Goal: Information Seeking & Learning: Find specific fact

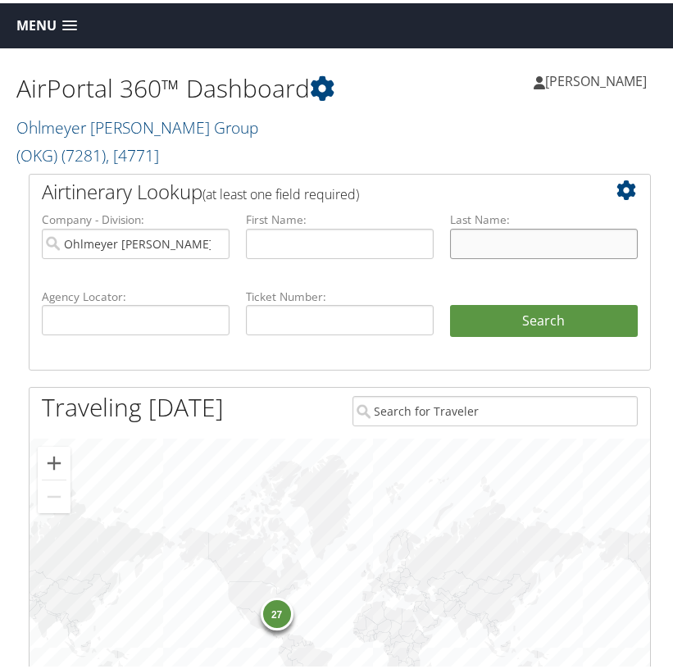
paste input "Rittenhouse"
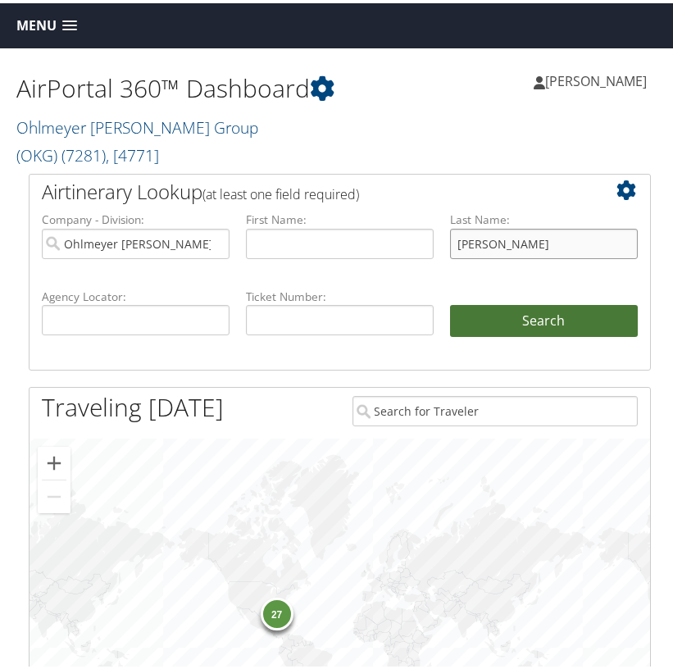
type input "[PERSON_NAME]"
click at [555, 334] on button "Search" at bounding box center [544, 318] width 188 height 33
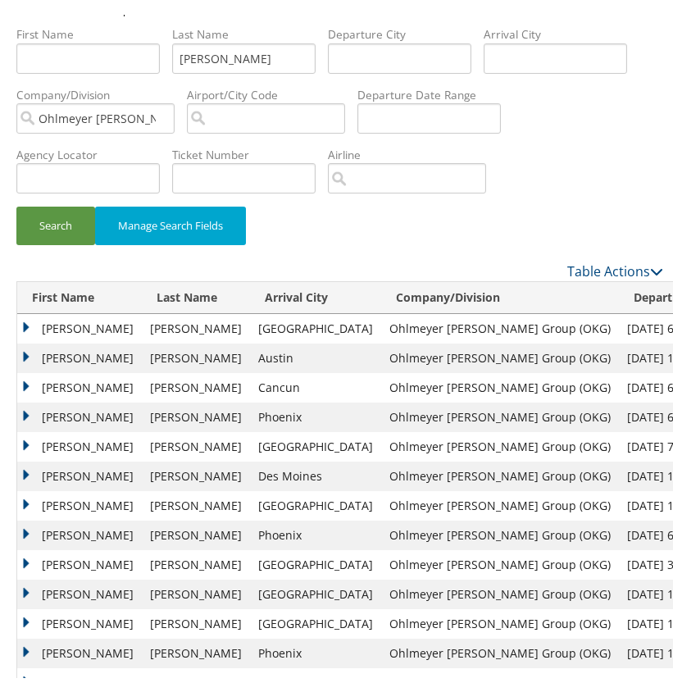
scroll to position [125, 0]
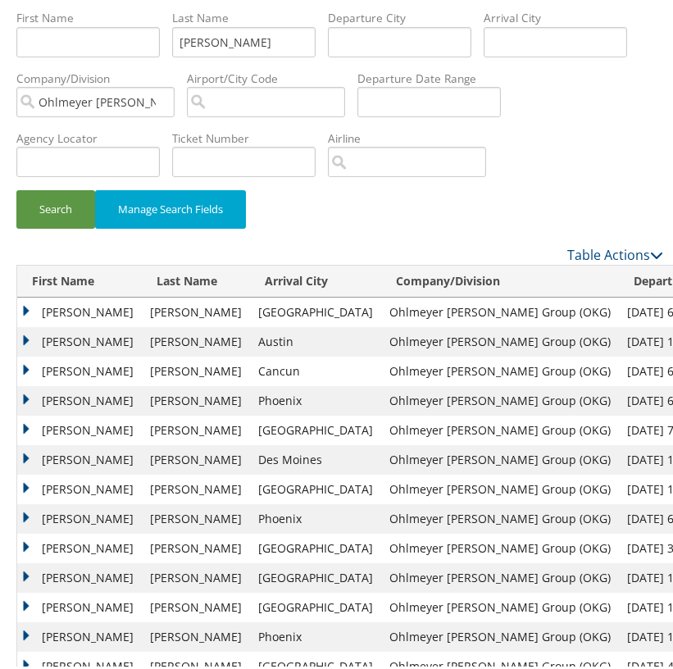
click at [30, 306] on td "[PERSON_NAME]" at bounding box center [79, 309] width 125 height 30
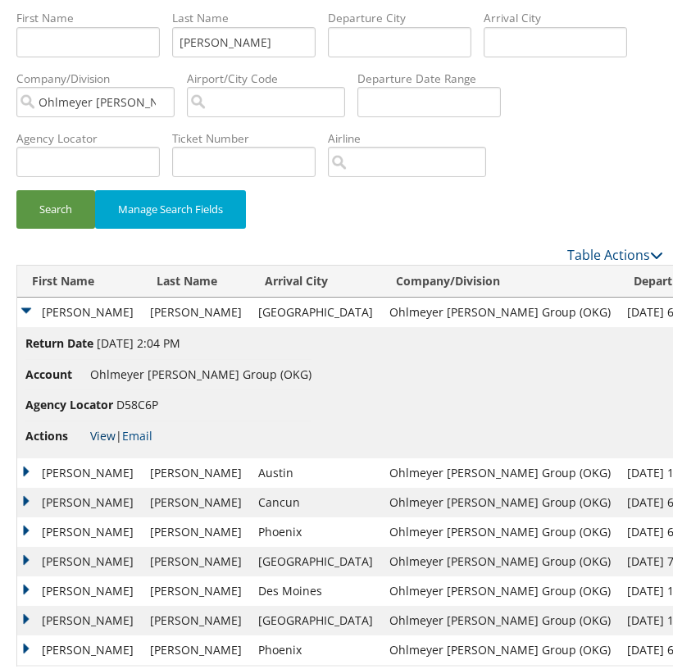
click at [105, 430] on link "View" at bounding box center [102, 433] width 25 height 16
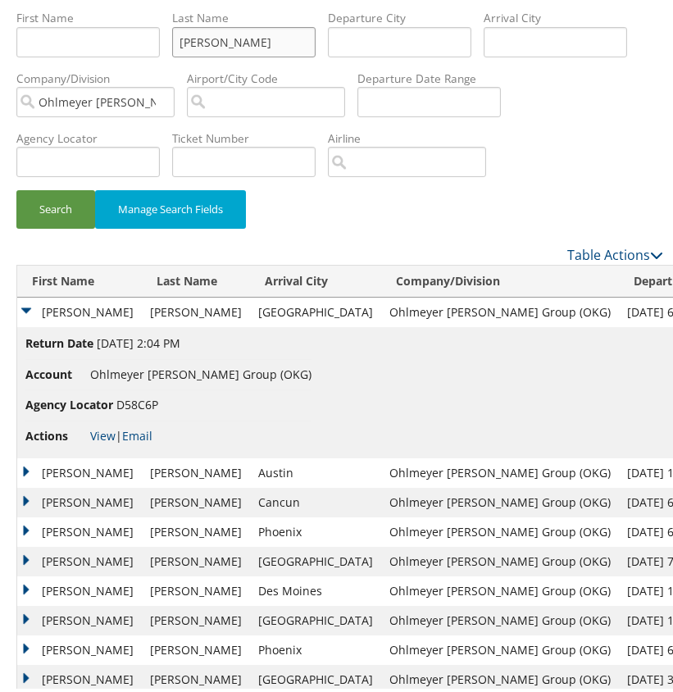
click at [234, 43] on input "Rittenhouse" at bounding box center [243, 39] width 143 height 30
paste input "Caudill"
click at [73, 201] on button "Search" at bounding box center [55, 206] width 79 height 39
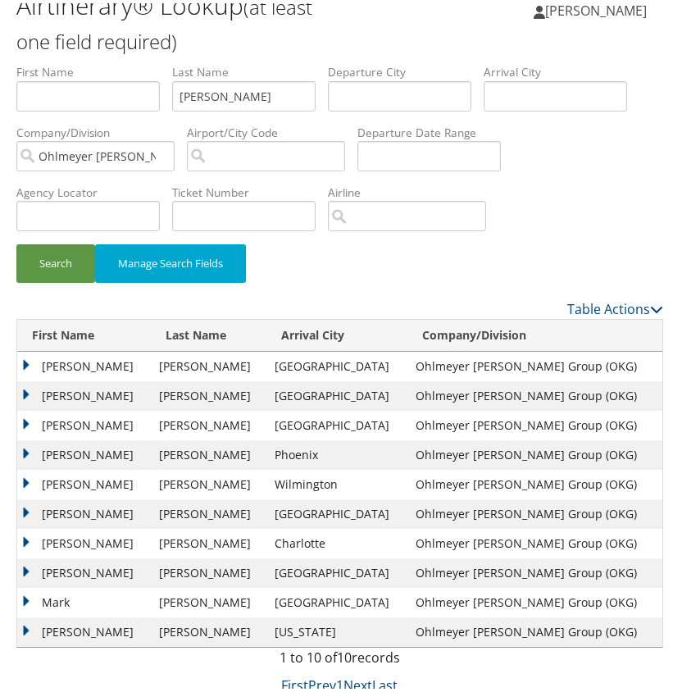
scroll to position [70, 0]
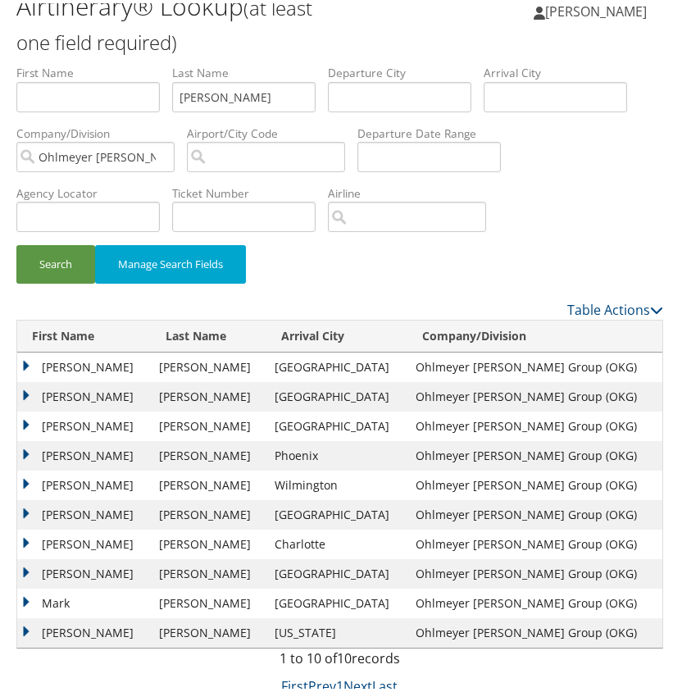
click at [27, 363] on td "JOHN DEWEY" at bounding box center [84, 364] width 134 height 30
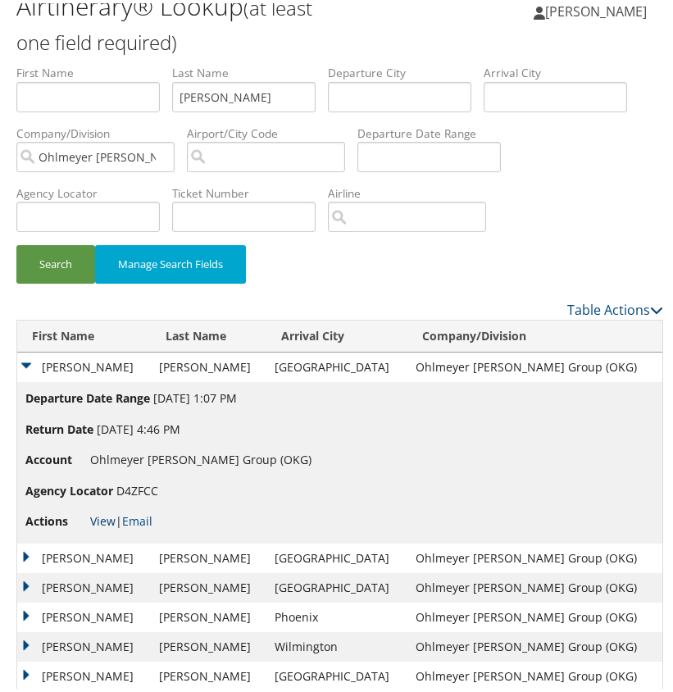
click at [110, 518] on link "View" at bounding box center [102, 518] width 25 height 16
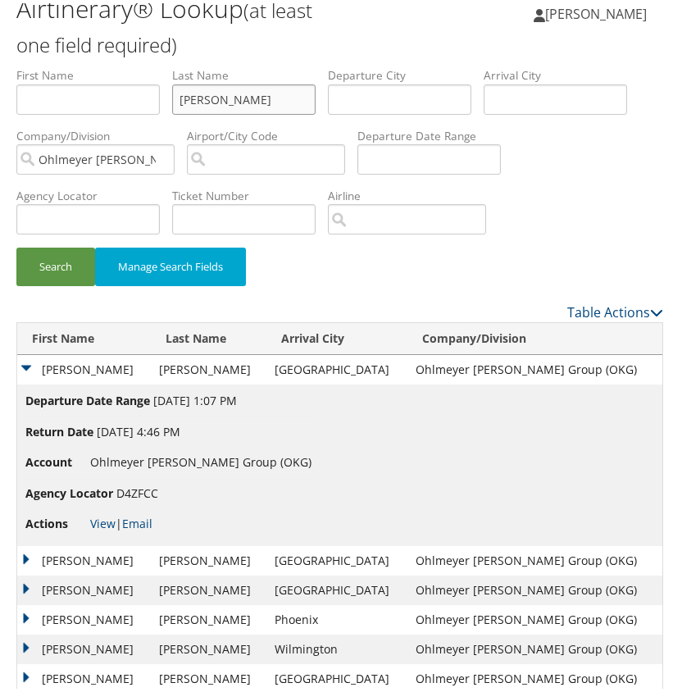
click at [221, 99] on input "Caudill" at bounding box center [243, 96] width 143 height 30
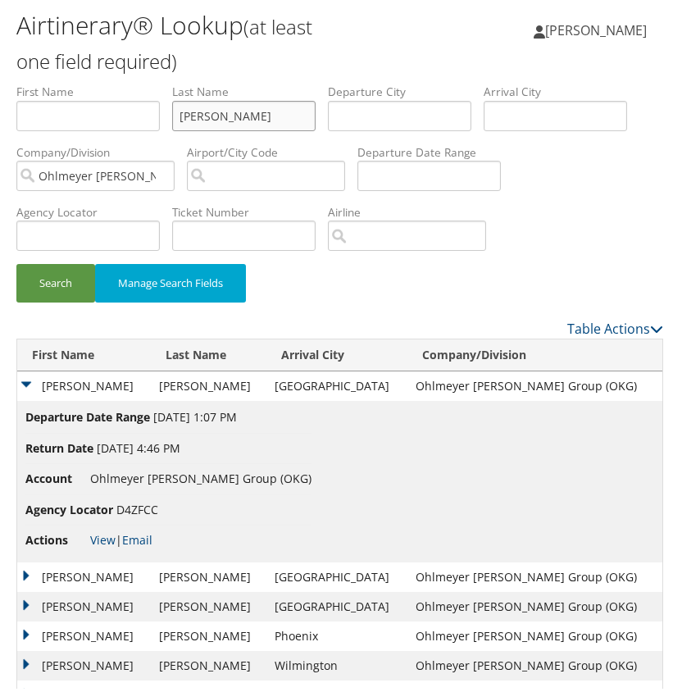
paste input "oughlin"
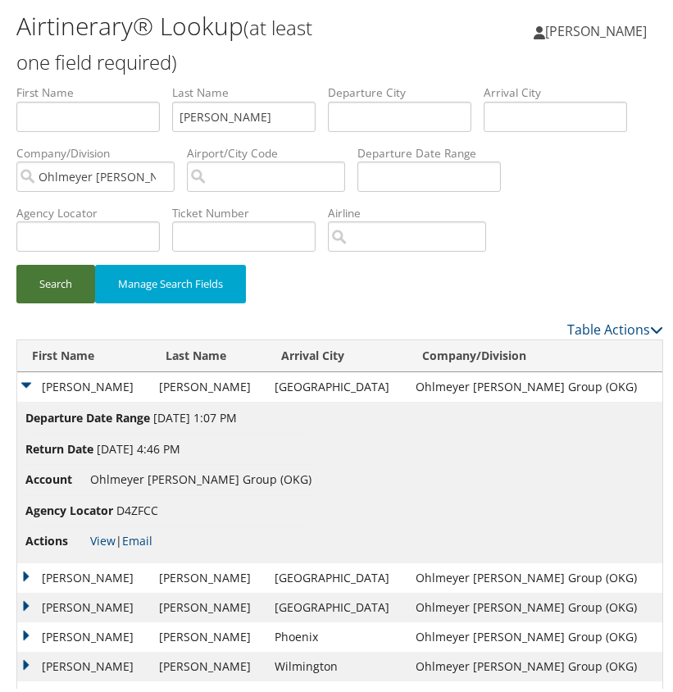
click at [62, 287] on button "Search" at bounding box center [55, 281] width 79 height 39
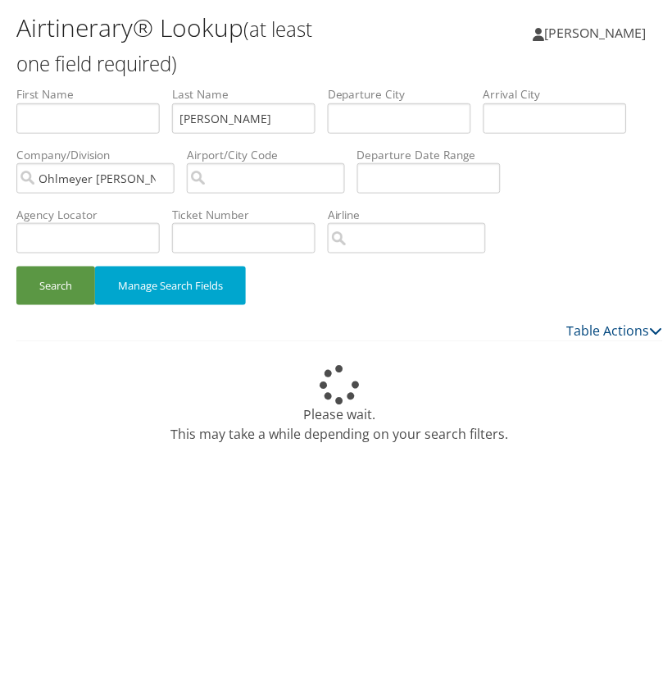
scroll to position [45, 0]
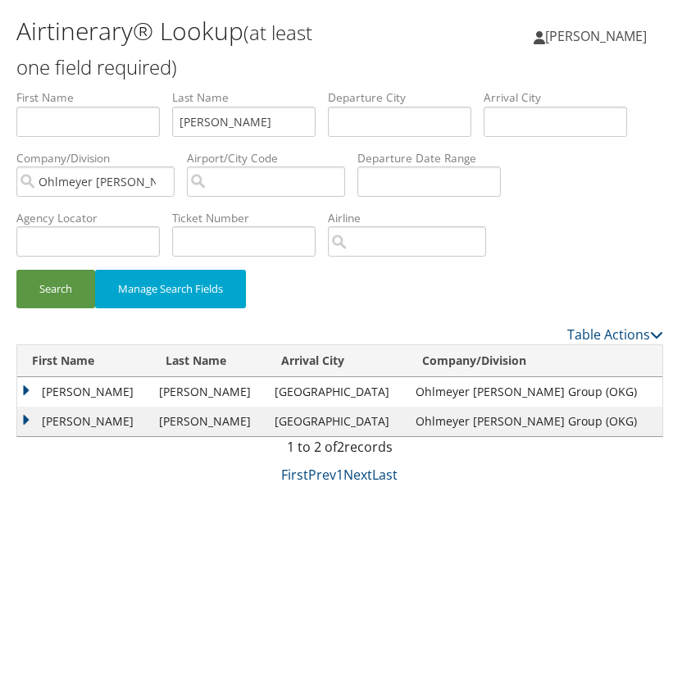
click at [29, 418] on td "COREY RICHARD" at bounding box center [84, 418] width 134 height 30
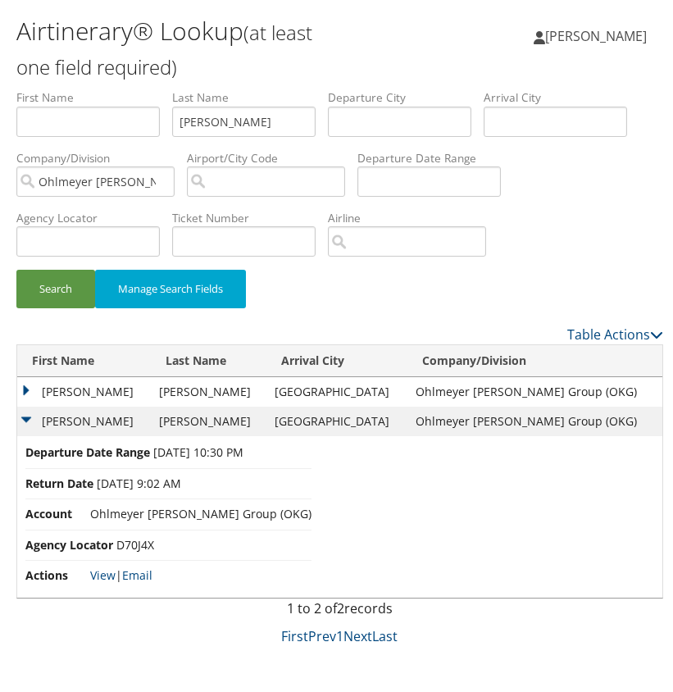
click at [28, 385] on td "COREY RICHARD" at bounding box center [84, 389] width 134 height 30
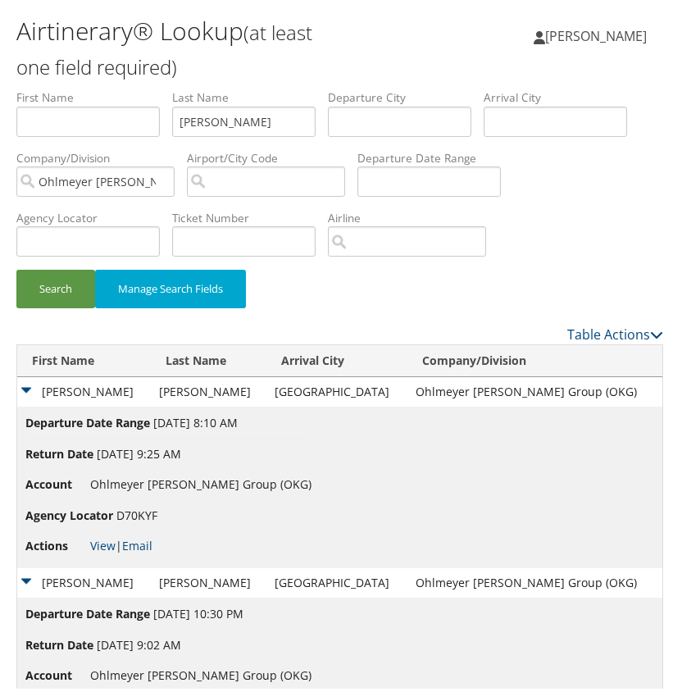
click at [28, 385] on td "COREY RICHARD" at bounding box center [84, 389] width 134 height 30
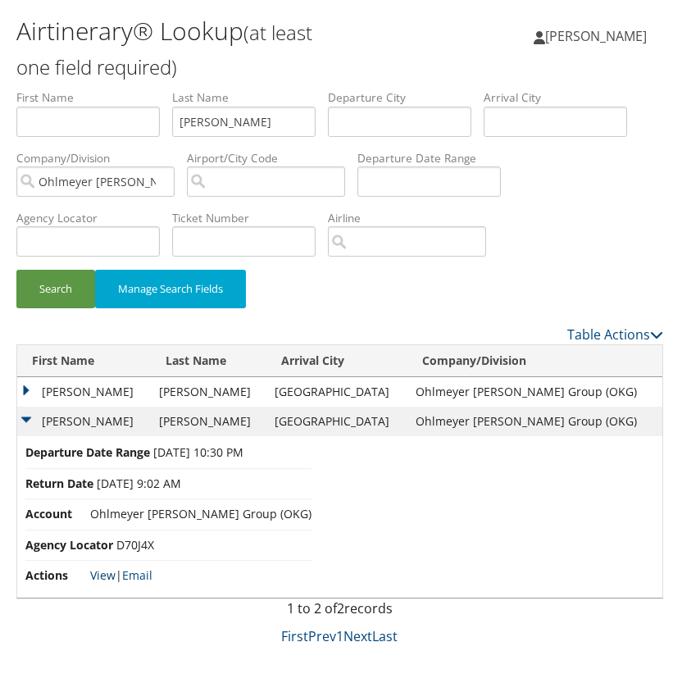
click at [107, 571] on link "View" at bounding box center [102, 572] width 25 height 16
click at [31, 387] on td "COREY RICHARD" at bounding box center [84, 389] width 134 height 30
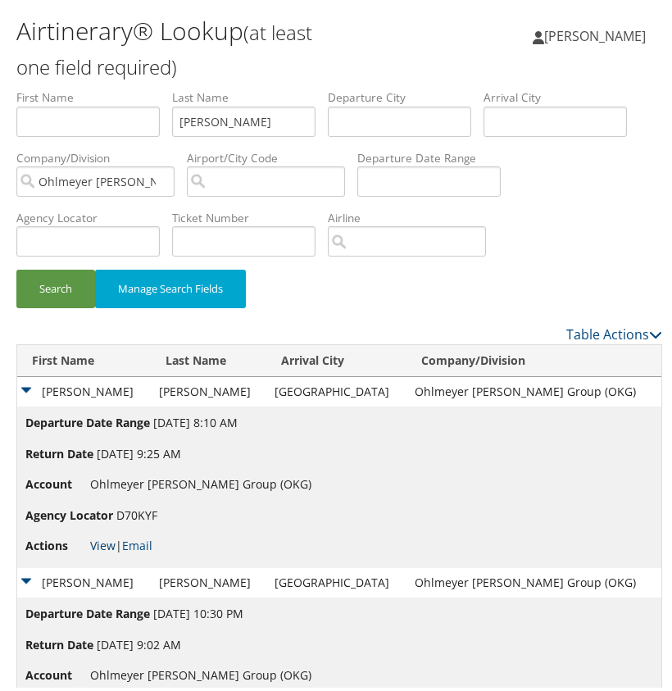
click at [101, 544] on link "View" at bounding box center [102, 542] width 25 height 16
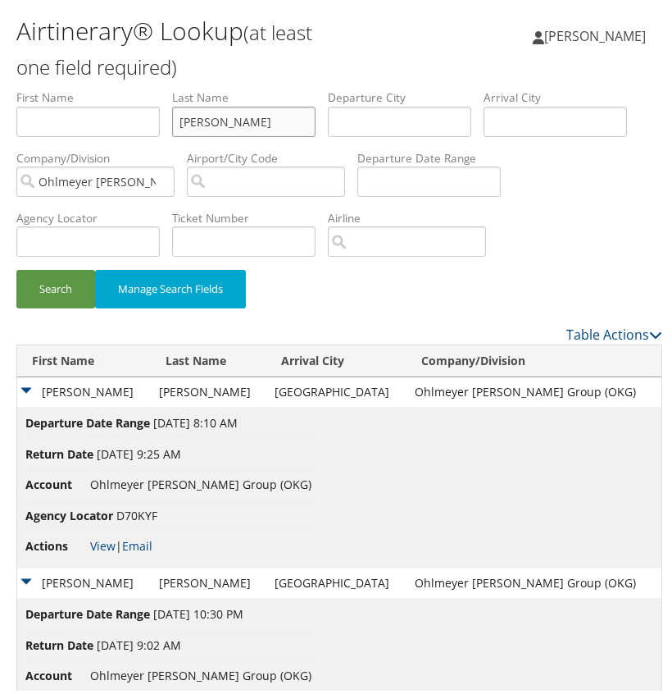
click at [212, 121] on input "Coughlin" at bounding box center [243, 118] width 143 height 30
paste input "Sparacino"
click at [61, 286] on button "Search" at bounding box center [55, 285] width 79 height 39
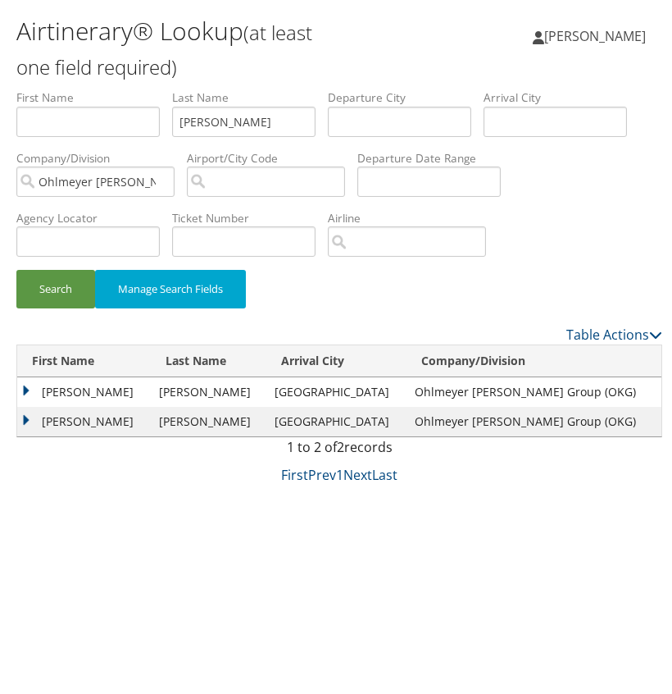
click at [25, 414] on td "Joe" at bounding box center [84, 418] width 134 height 30
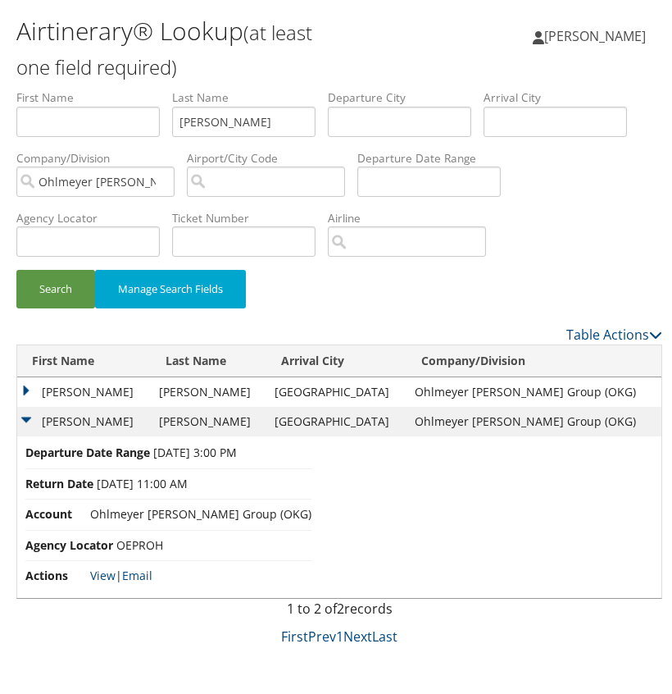
click at [25, 414] on td "Joe" at bounding box center [84, 418] width 134 height 30
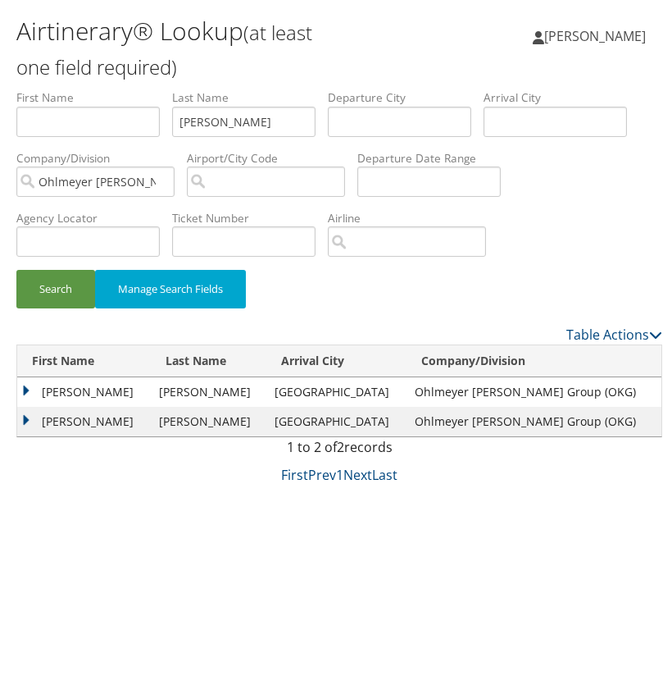
click at [25, 383] on td "JOSEPH MARIO" at bounding box center [84, 389] width 134 height 30
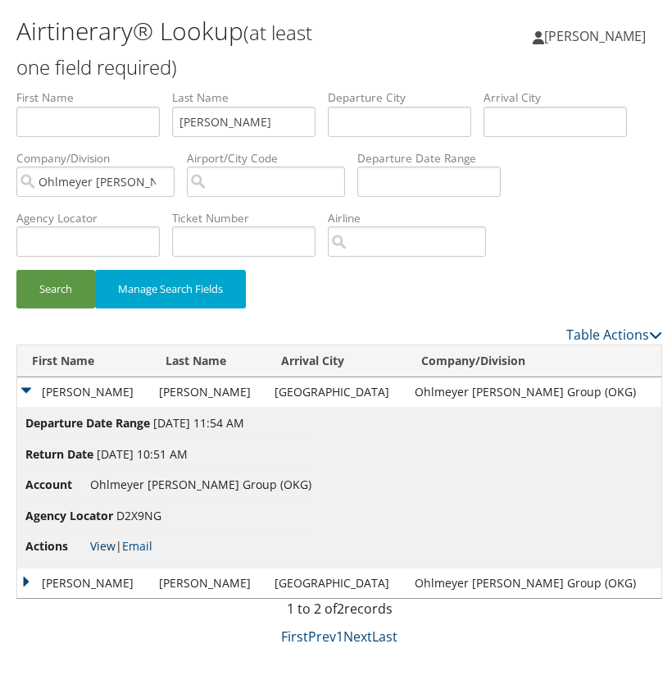
click at [107, 537] on link "View" at bounding box center [102, 542] width 25 height 16
click at [212, 117] on input "Sparacino" at bounding box center [243, 118] width 143 height 30
click at [213, 118] on input "Sparacino" at bounding box center [243, 118] width 143 height 30
paste input "Peters"
click at [71, 288] on button "Search" at bounding box center [55, 285] width 79 height 39
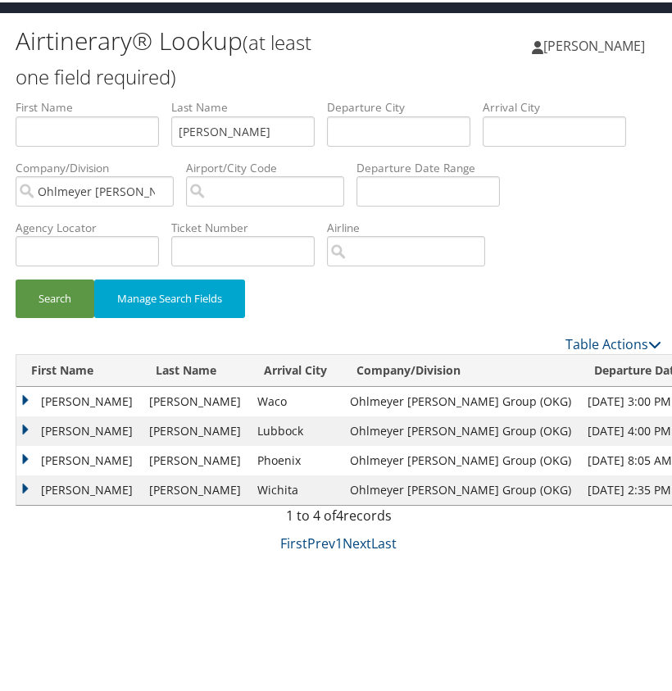
scroll to position [34, 0]
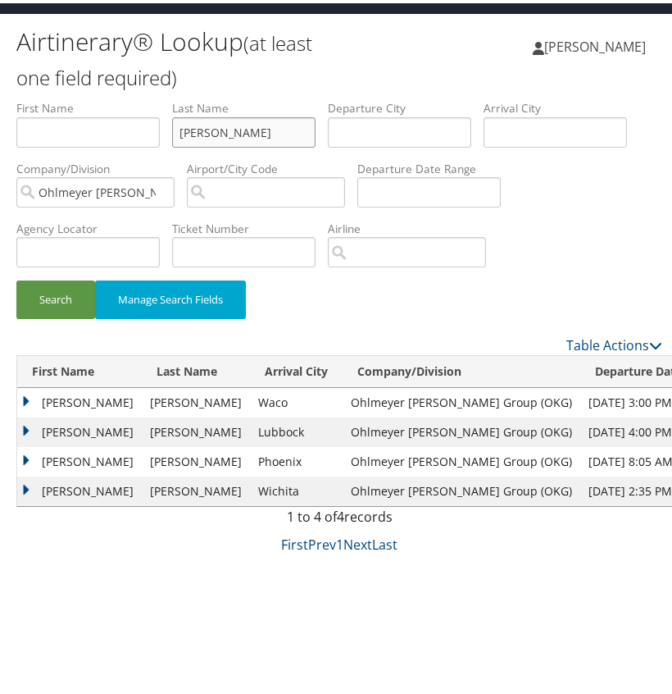
click at [199, 131] on input "Peters" at bounding box center [243, 129] width 143 height 30
paste input "almieri"
click at [58, 294] on button "Search" at bounding box center [55, 296] width 79 height 39
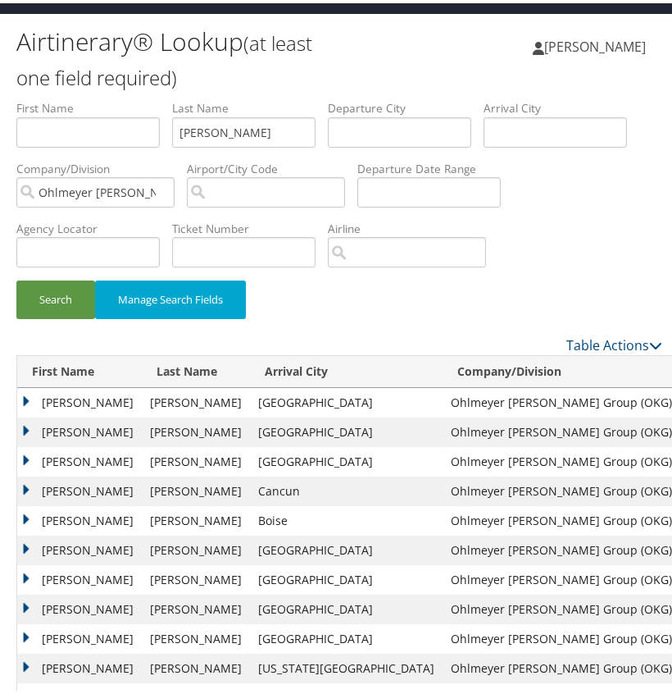
click at [30, 393] on td "LANCE CIRO" at bounding box center [79, 399] width 125 height 30
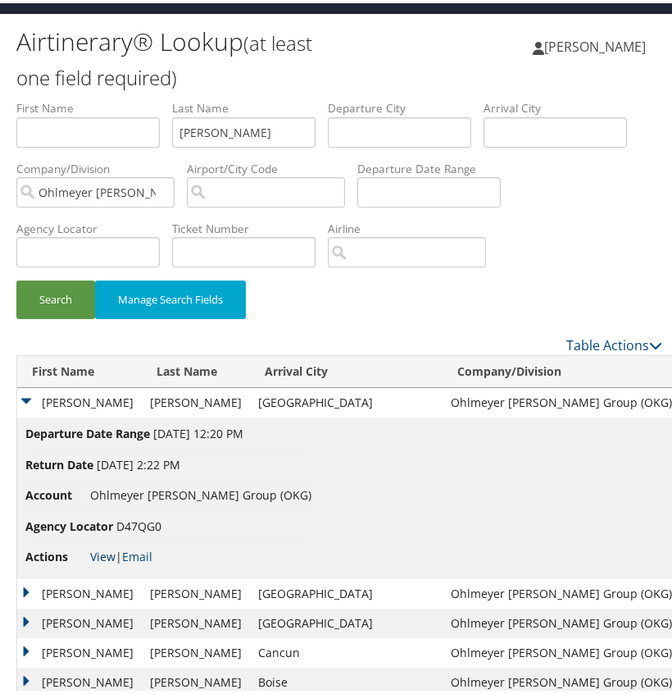
click at [103, 549] on link "View" at bounding box center [102, 553] width 25 height 16
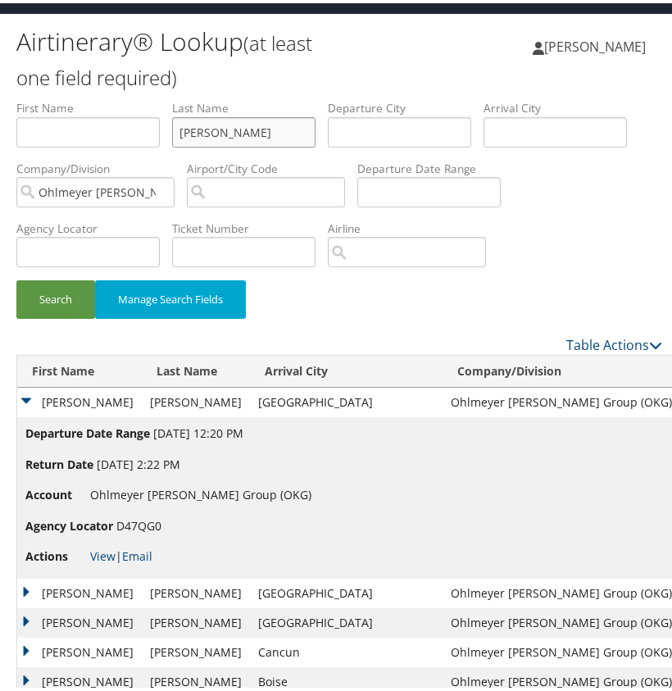
click at [192, 125] on input "Palmieri" at bounding box center [243, 129] width 143 height 30
paste input "Cole"
click at [68, 286] on button "Search" at bounding box center [55, 296] width 79 height 39
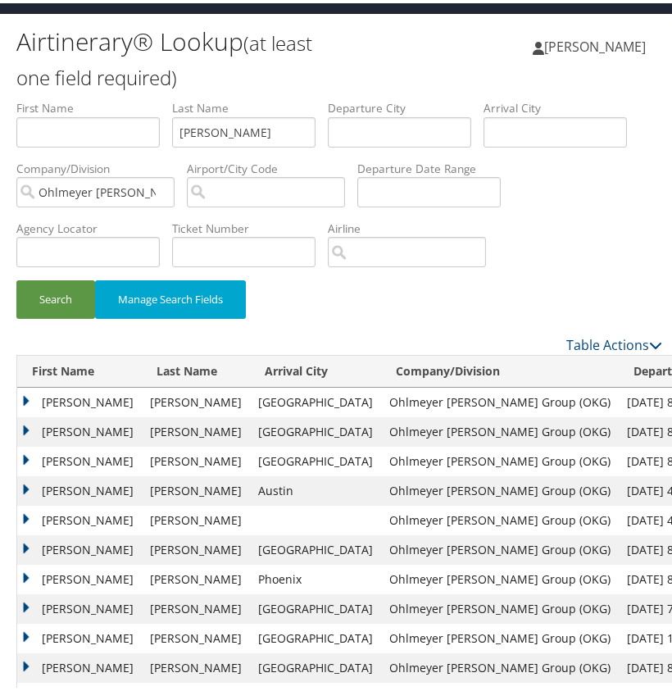
click at [25, 396] on td "ARTHUR" at bounding box center [79, 399] width 125 height 30
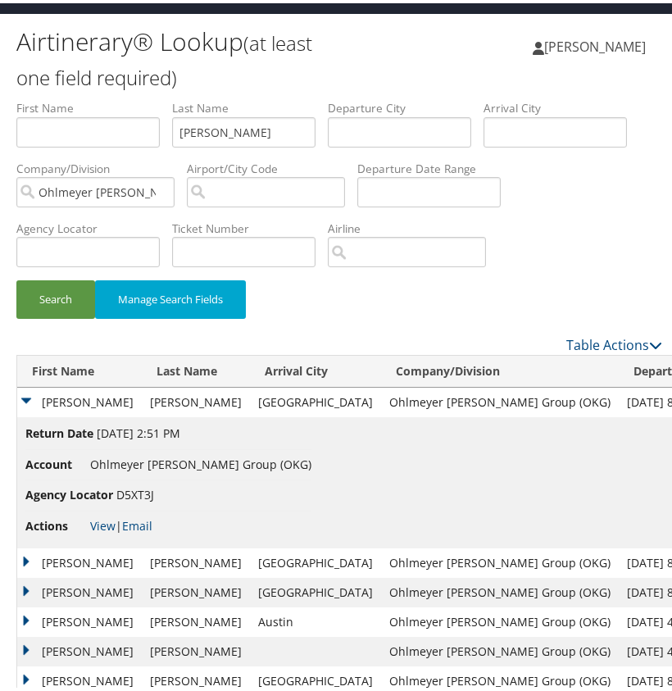
click at [26, 396] on td "ARTHUR" at bounding box center [79, 399] width 125 height 30
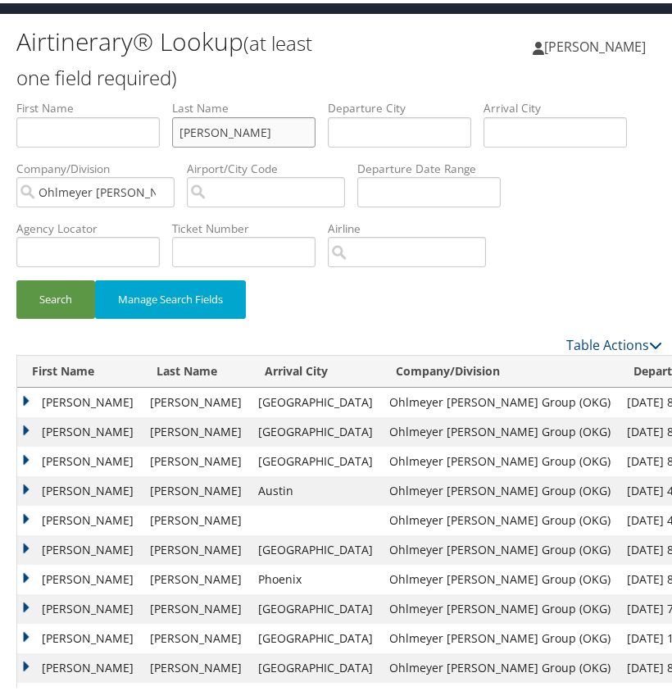
click at [216, 125] on input "Cole" at bounding box center [243, 129] width 143 height 30
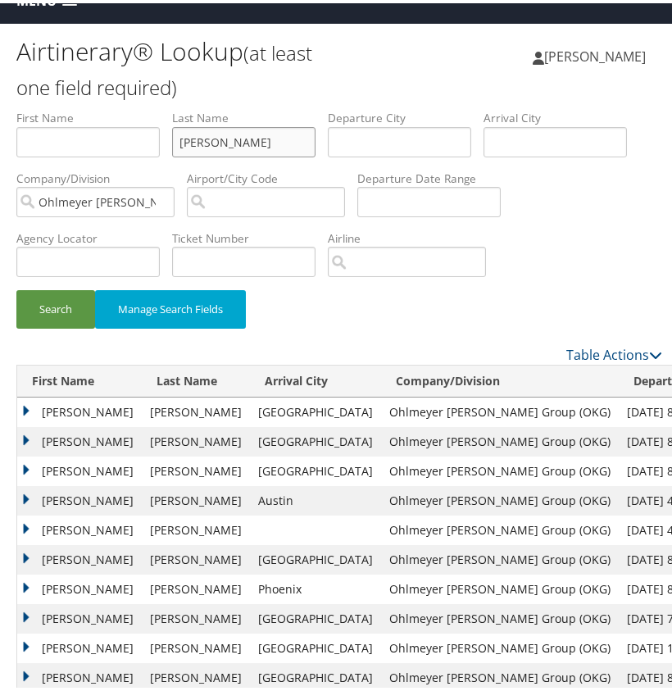
paste input "Walker"
click at [75, 301] on button "Search" at bounding box center [55, 306] width 79 height 39
click at [30, 404] on td "JOHN SCOTT" at bounding box center [79, 409] width 125 height 30
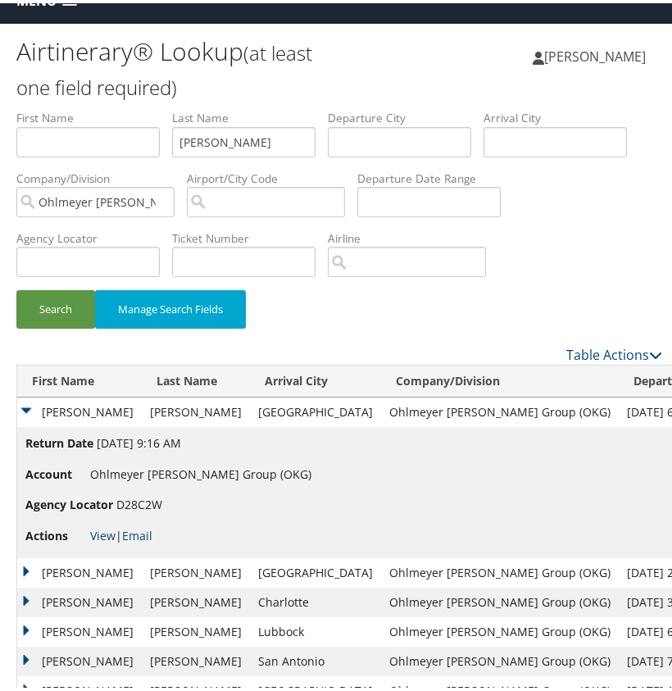
click at [30, 404] on td "JOHN SCOTT" at bounding box center [79, 409] width 125 height 30
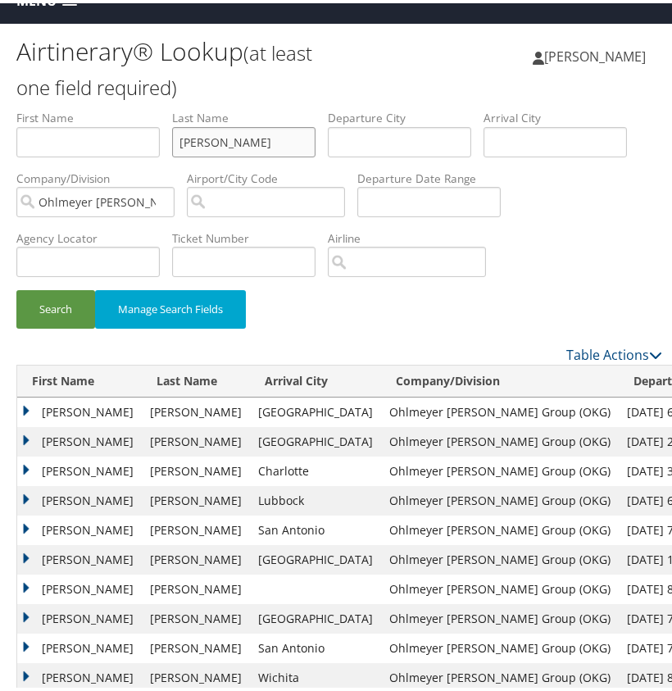
click at [209, 139] on input "Walker" at bounding box center [243, 139] width 143 height 30
click at [210, 139] on input "Walker" at bounding box center [243, 139] width 143 height 30
paste input "Clark"
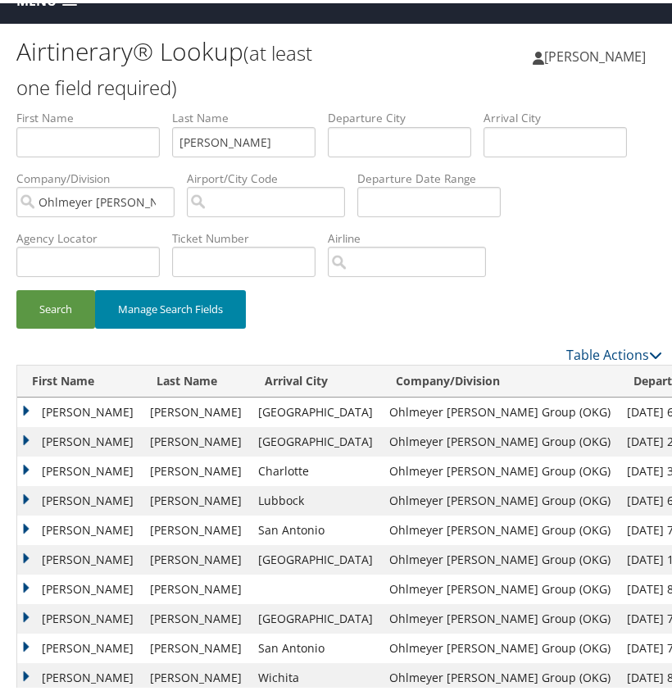
drag, startPoint x: 81, startPoint y: 303, endPoint x: 130, endPoint y: 304, distance: 48.4
click at [82, 303] on button "Search" at bounding box center [55, 306] width 79 height 39
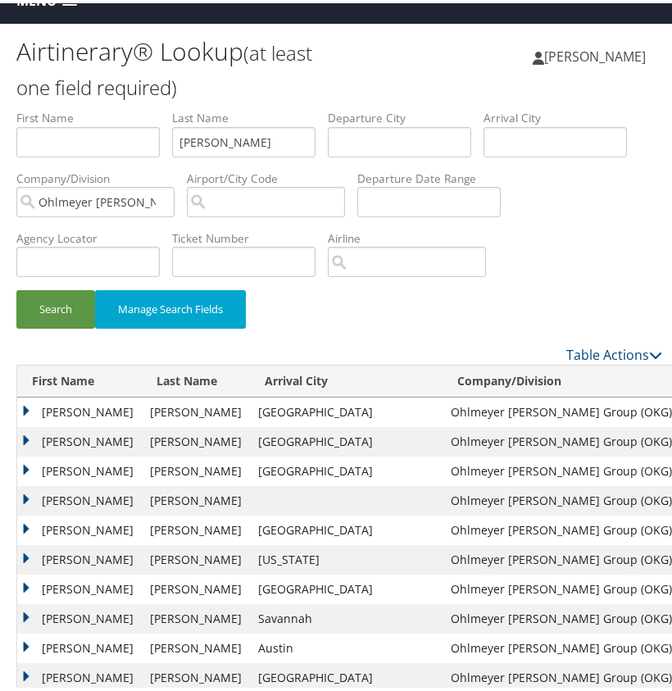
click at [25, 407] on td "CHRISTOPHER CRIDER" at bounding box center [79, 409] width 125 height 30
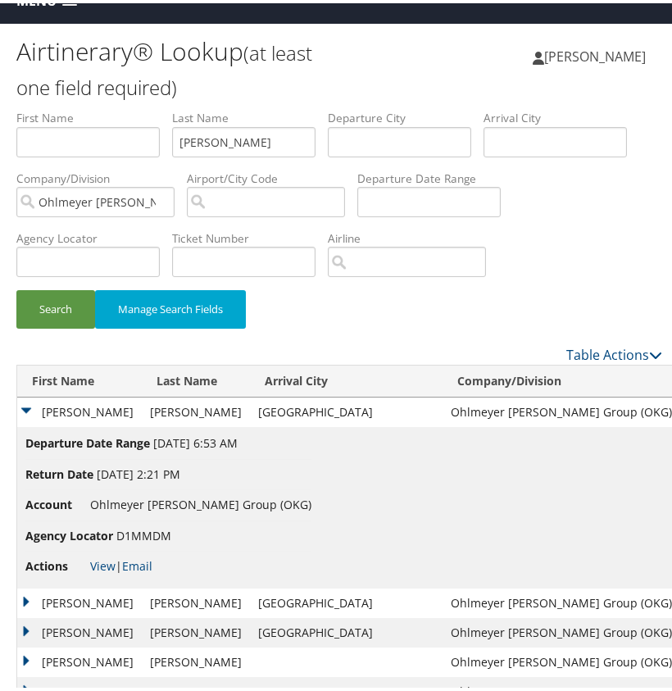
click at [25, 407] on td "CHRISTOPHER CRIDER" at bounding box center [79, 409] width 125 height 30
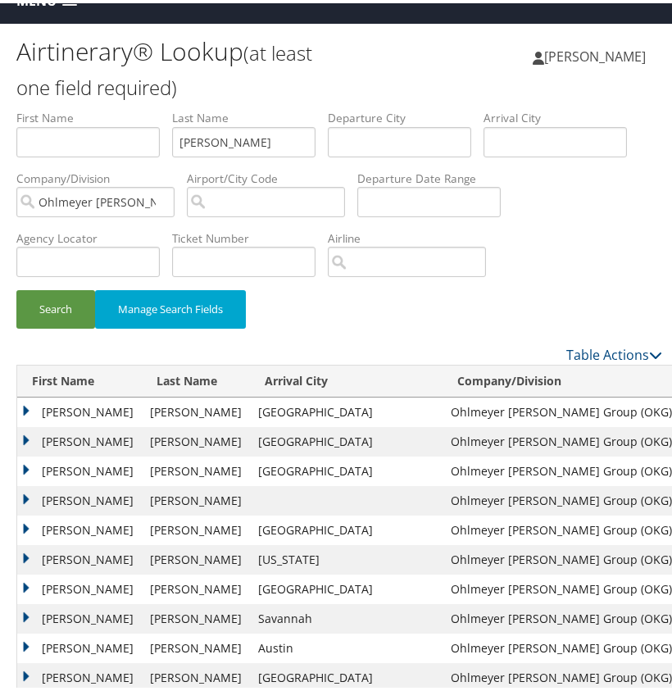
click at [27, 438] on td "CHRISTOPHER CRIDER" at bounding box center [79, 439] width 125 height 30
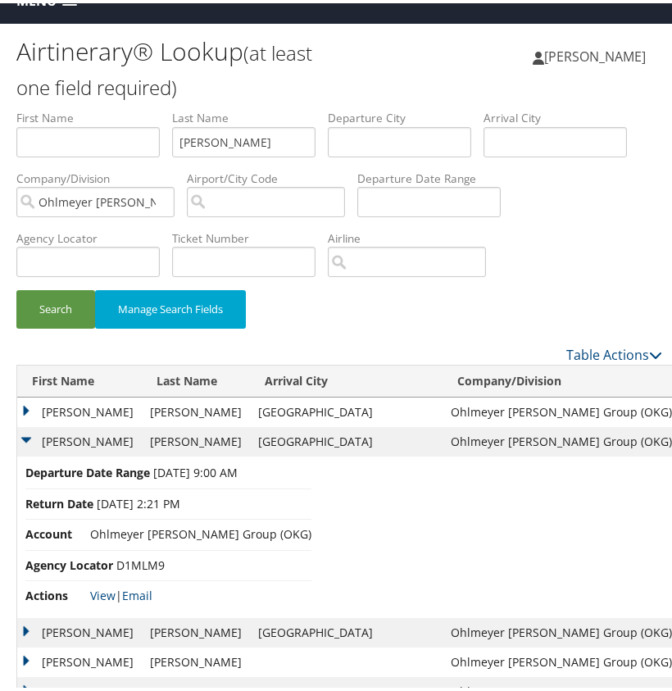
click at [27, 438] on td "CHRISTOPHER CRIDER" at bounding box center [79, 439] width 125 height 30
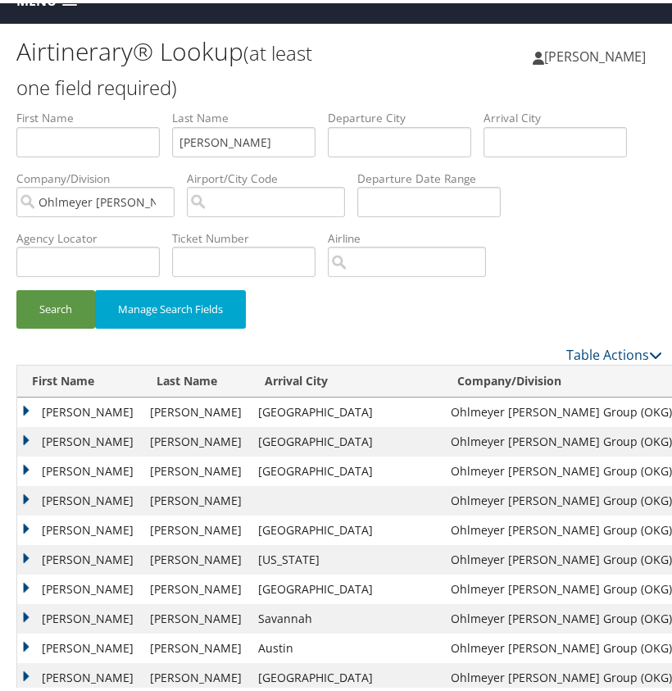
click at [26, 469] on td "CHRISTOPHER CRIDER" at bounding box center [79, 468] width 125 height 30
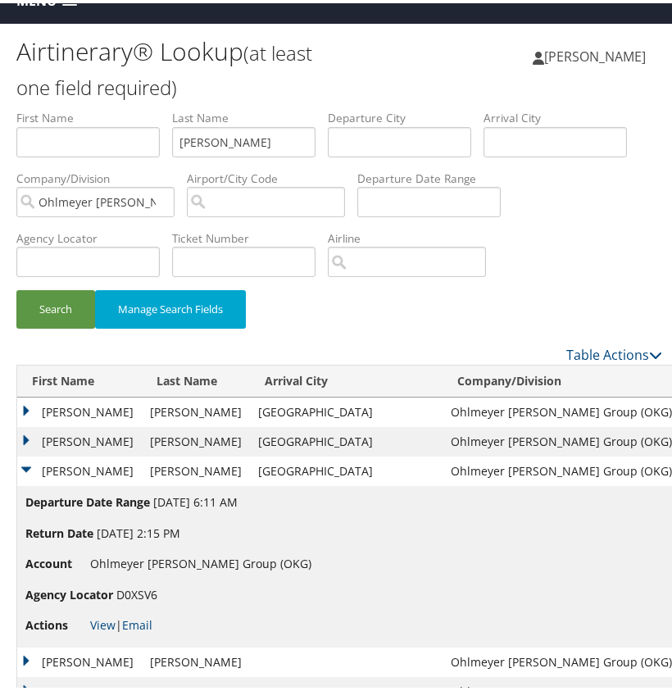
click at [26, 469] on td "CHRISTOPHER CRIDER" at bounding box center [79, 468] width 125 height 30
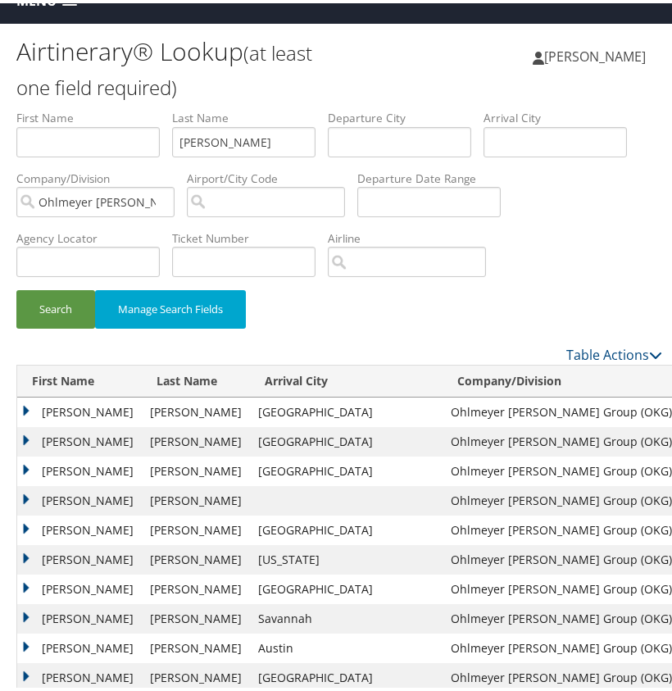
click at [29, 489] on td "CHRISTOPHER CRIDER" at bounding box center [79, 498] width 125 height 30
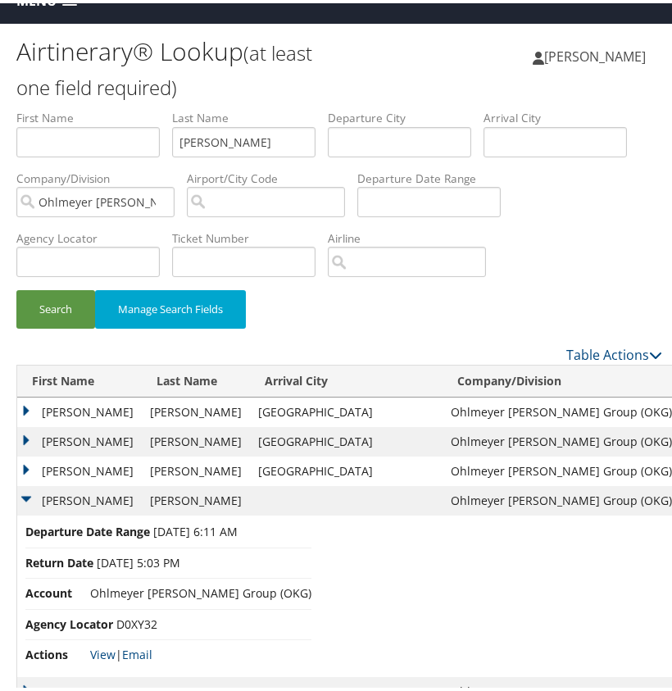
click at [29, 489] on td "CHRISTOPHER CRIDER" at bounding box center [79, 498] width 125 height 30
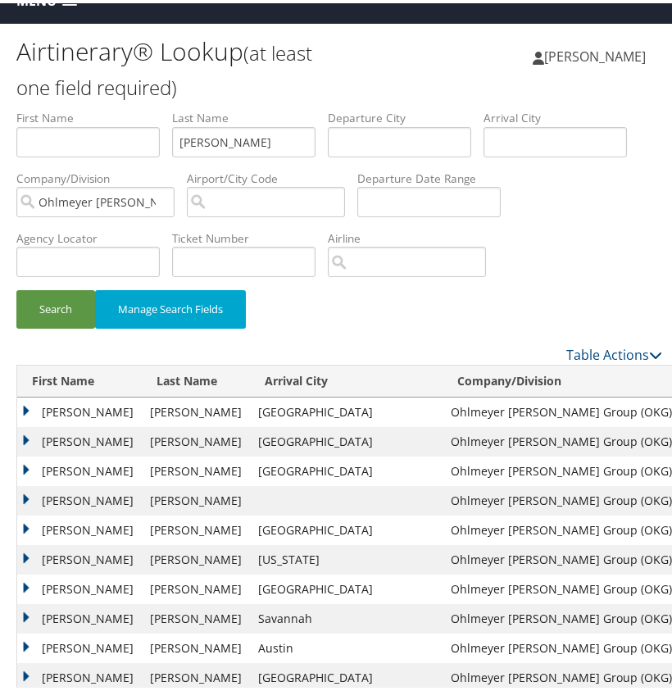
click at [29, 486] on td "CHRISTOPHER CRIDER" at bounding box center [79, 498] width 125 height 30
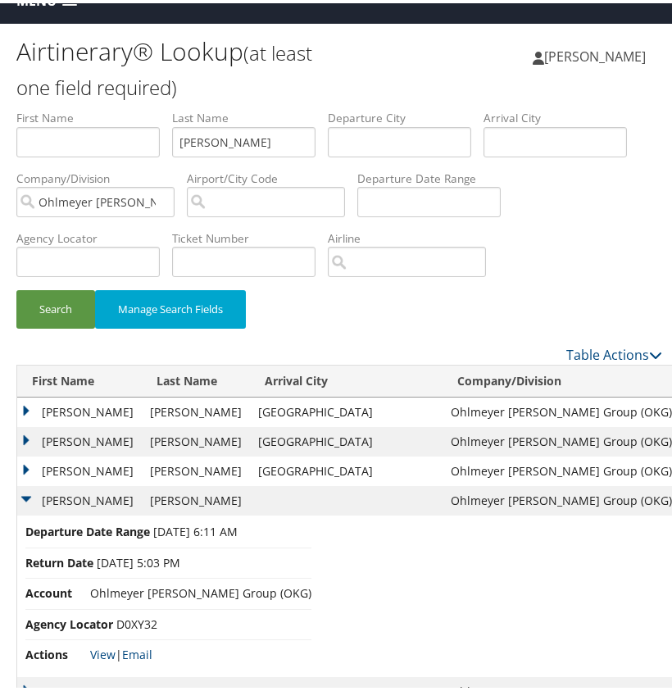
click at [29, 486] on td "CHRISTOPHER CRIDER" at bounding box center [79, 498] width 125 height 30
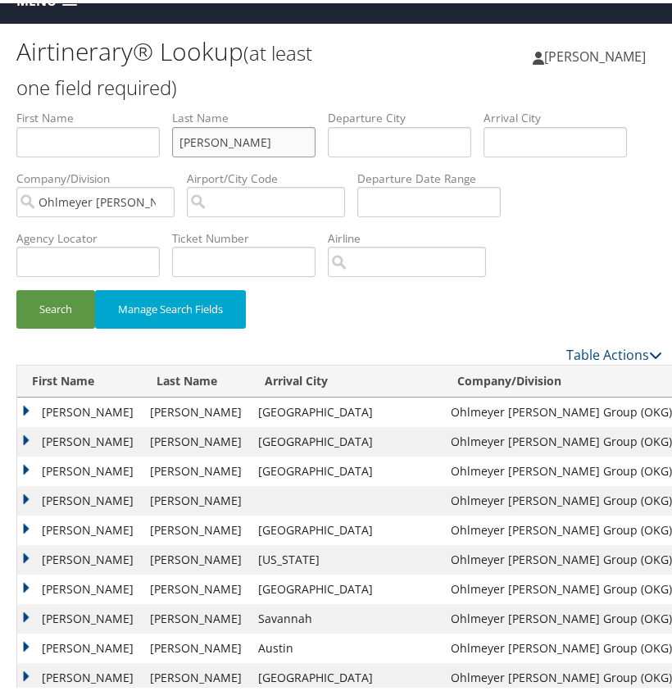
click at [194, 141] on input "Clark" at bounding box center [243, 139] width 143 height 30
drag, startPoint x: 180, startPoint y: 168, endPoint x: 254, endPoint y: 143, distance: 78.0
click at [293, 145] on input "Clark" at bounding box center [243, 139] width 143 height 30
click at [232, 139] on input "Clark" at bounding box center [243, 139] width 143 height 30
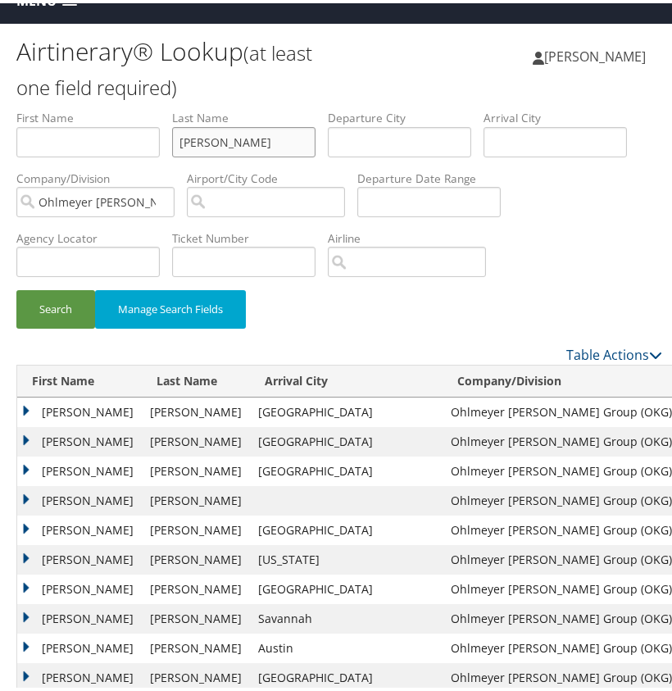
paste input "Bender"
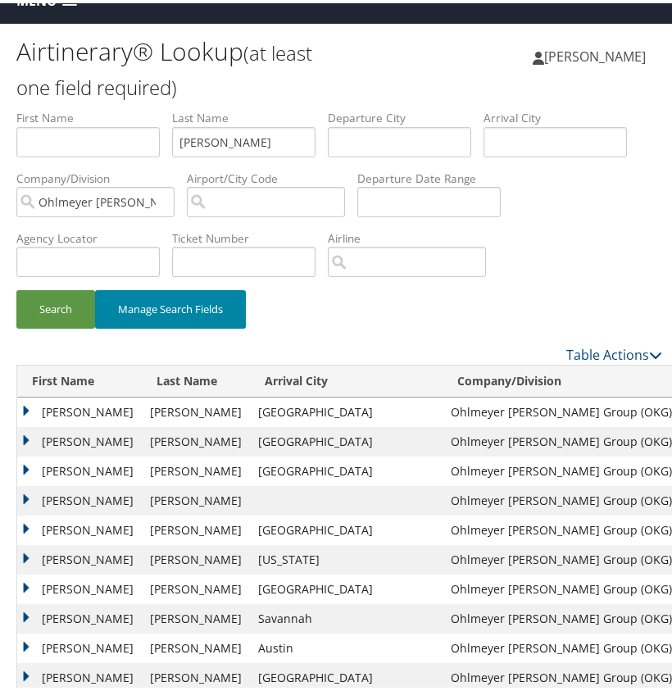
drag, startPoint x: 73, startPoint y: 306, endPoint x: 207, endPoint y: 292, distance: 135.2
click at [74, 306] on button "Search" at bounding box center [55, 306] width 79 height 39
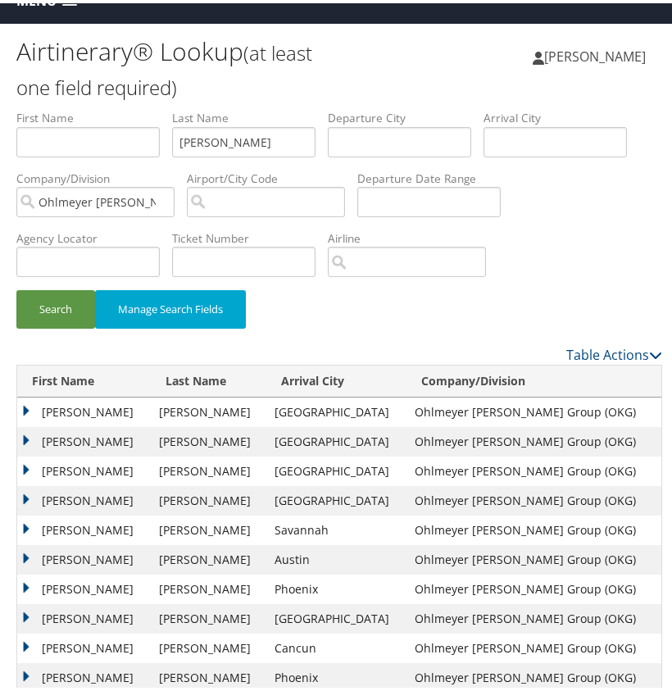
click at [31, 429] on td "JOHN HENRY IV" at bounding box center [84, 439] width 134 height 30
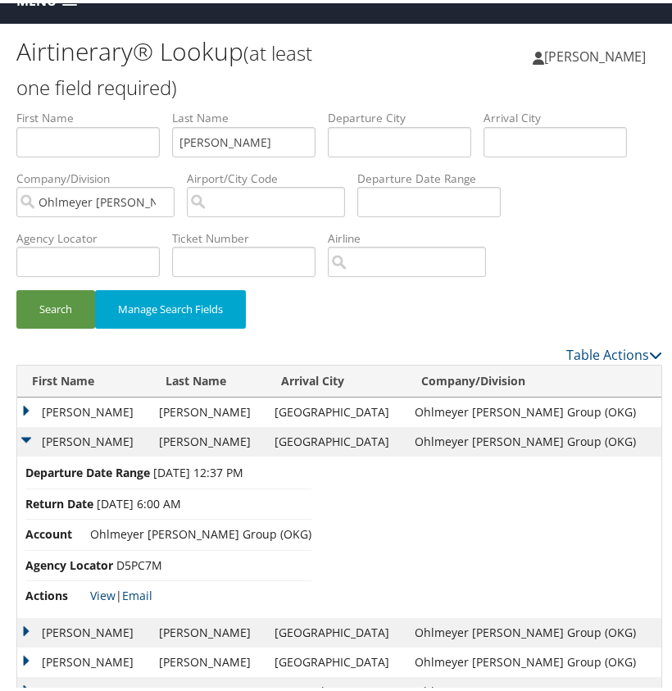
click at [24, 407] on td "JOHN HENRY IV" at bounding box center [84, 409] width 134 height 30
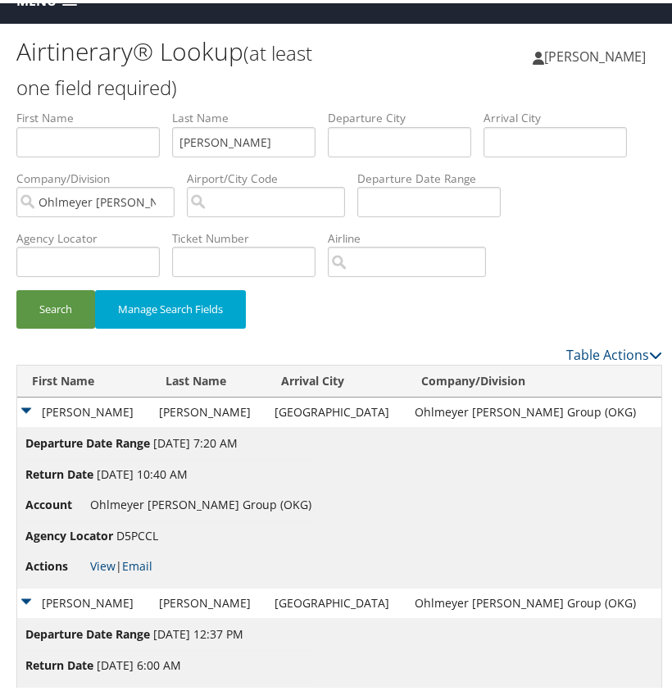
click at [25, 407] on td "JOHN HENRY IV" at bounding box center [84, 409] width 134 height 30
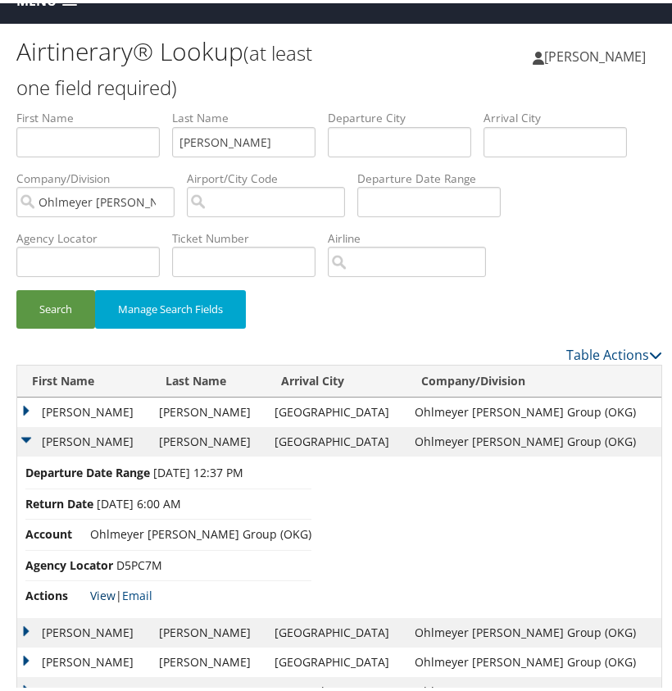
click at [101, 588] on link "View" at bounding box center [102, 592] width 25 height 16
click at [29, 408] on td "JOHN HENRY IV" at bounding box center [84, 409] width 134 height 30
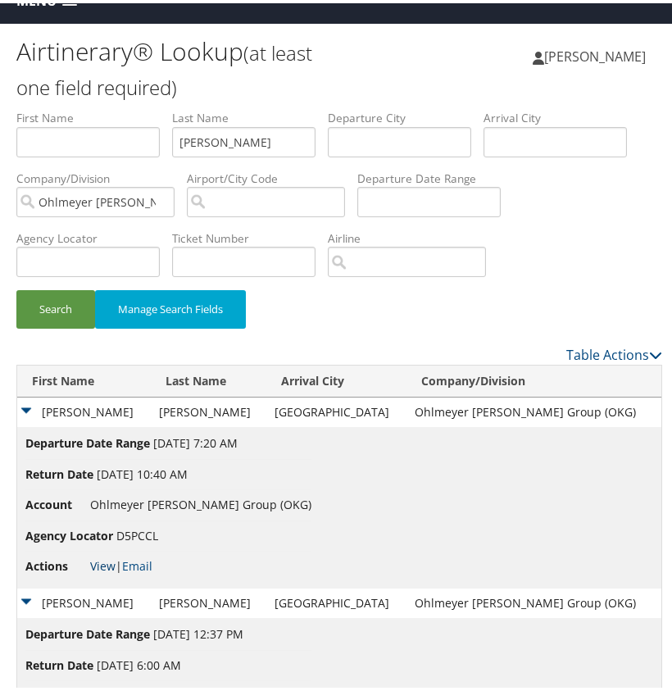
click at [98, 558] on link "View" at bounding box center [102, 563] width 25 height 16
click at [198, 137] on input "Bender" at bounding box center [243, 139] width 143 height 30
paste input "Swanson"
click at [77, 312] on button "Search" at bounding box center [55, 306] width 79 height 39
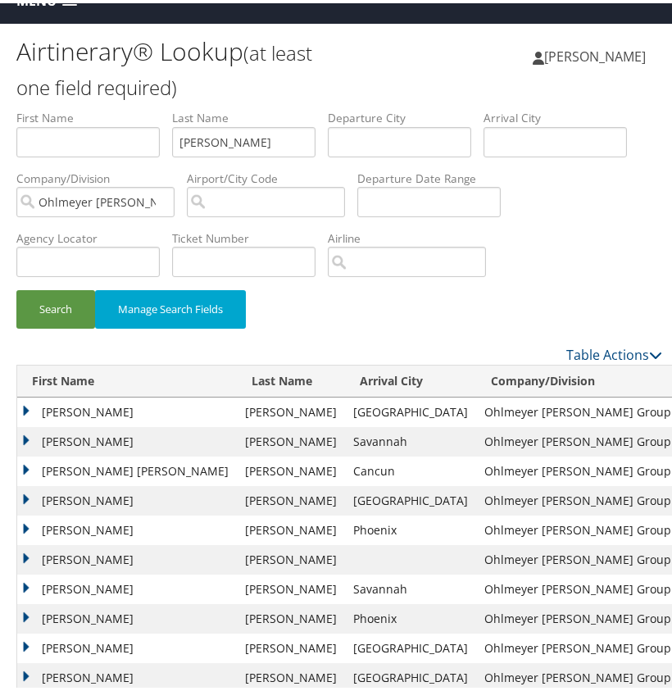
click at [30, 403] on td "ROBERT A" at bounding box center [127, 409] width 220 height 30
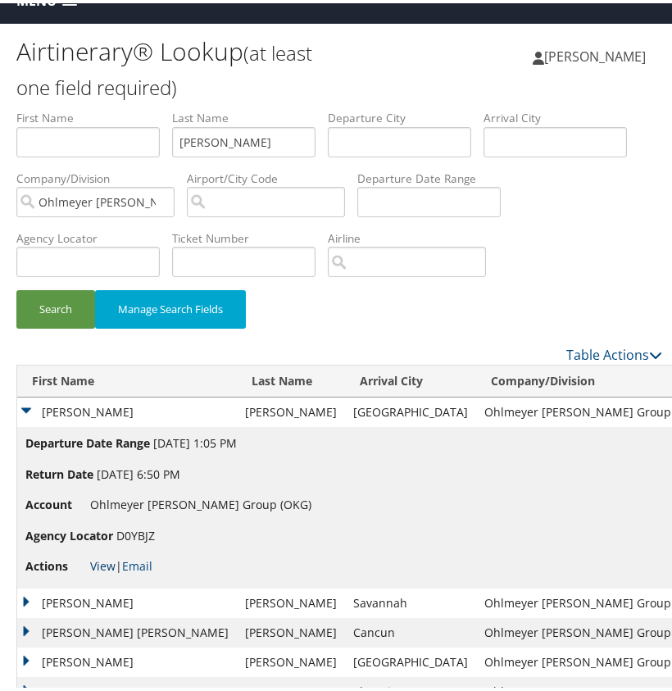
click at [97, 557] on link "View" at bounding box center [102, 563] width 25 height 16
click at [208, 135] on input "Swanson" at bounding box center [243, 139] width 143 height 30
paste input "Hentschel"
drag, startPoint x: 67, startPoint y: 303, endPoint x: 89, endPoint y: 308, distance: 22.7
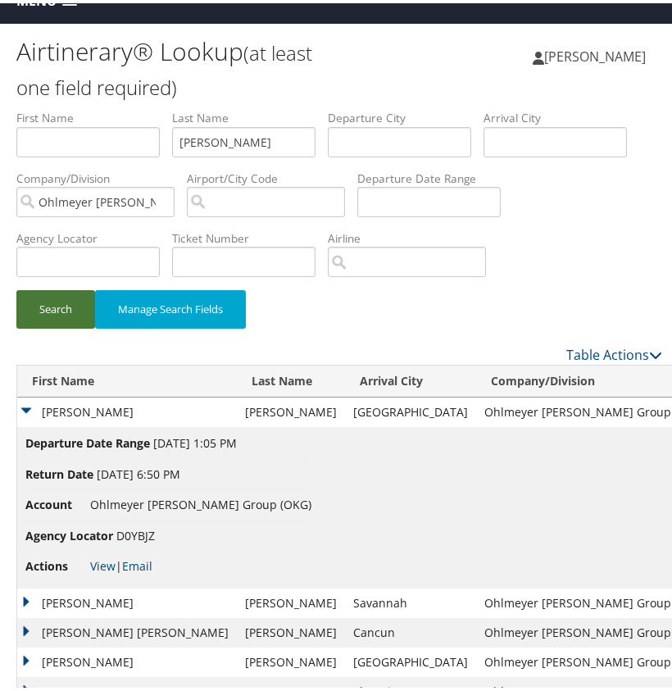
click at [75, 305] on button "Search" at bounding box center [55, 306] width 79 height 39
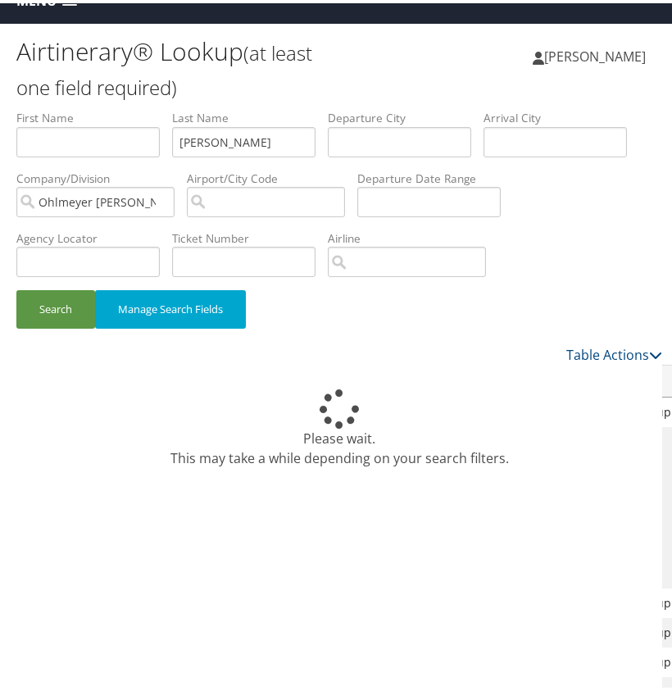
scroll to position [23, 0]
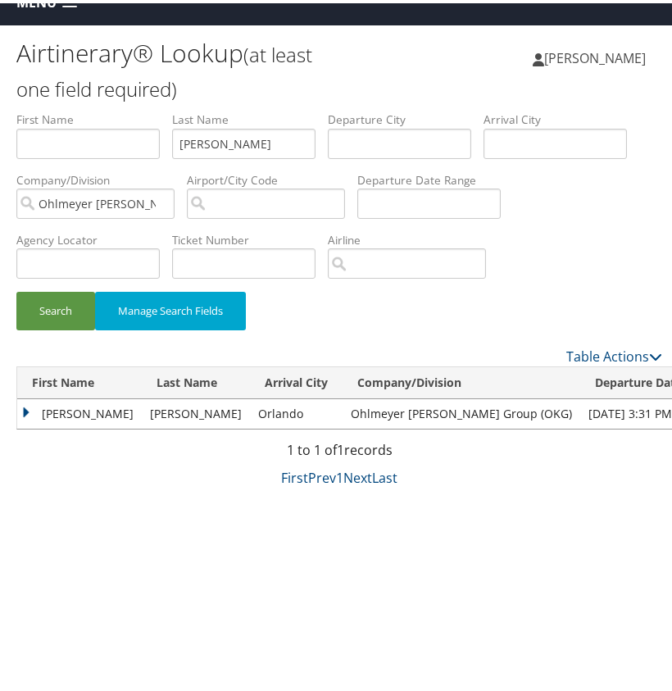
click at [30, 407] on td "Kristen" at bounding box center [79, 411] width 125 height 30
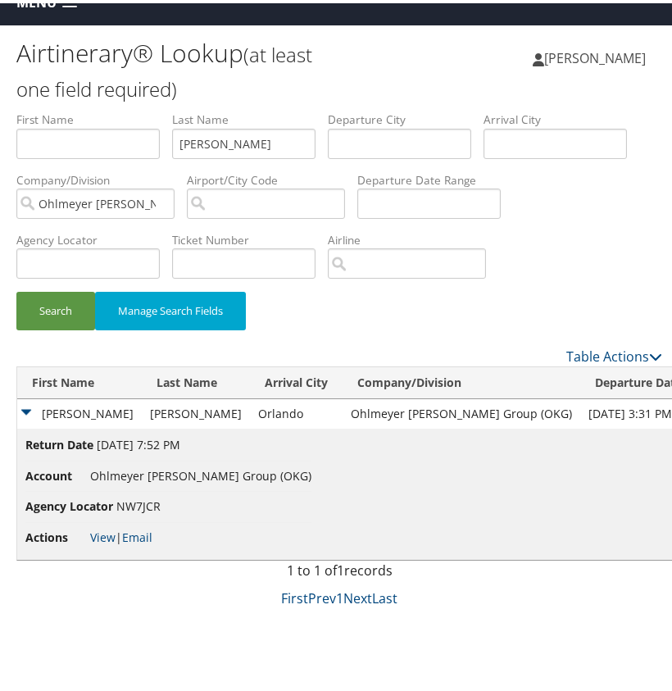
click at [30, 407] on td "Kristen" at bounding box center [79, 411] width 125 height 30
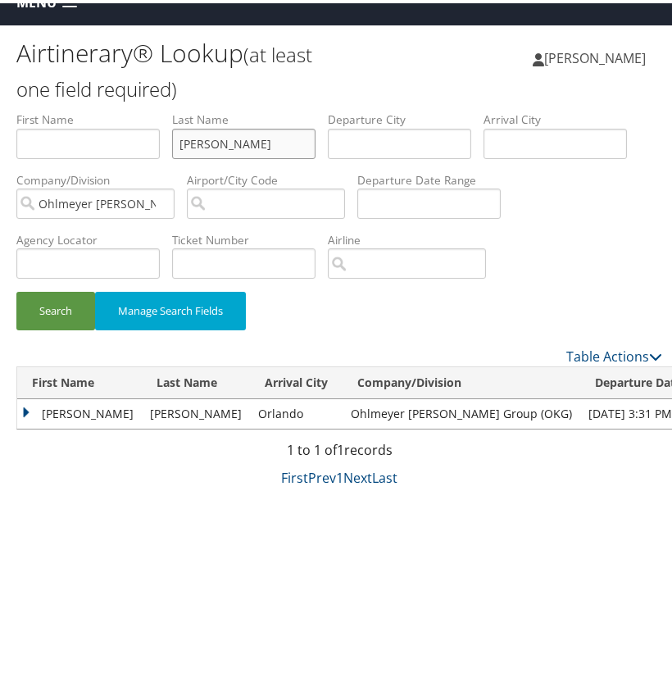
click at [193, 141] on input "Hentschel" at bounding box center [243, 140] width 143 height 30
paste input "Morgan"
click at [49, 315] on button "Search" at bounding box center [55, 308] width 79 height 39
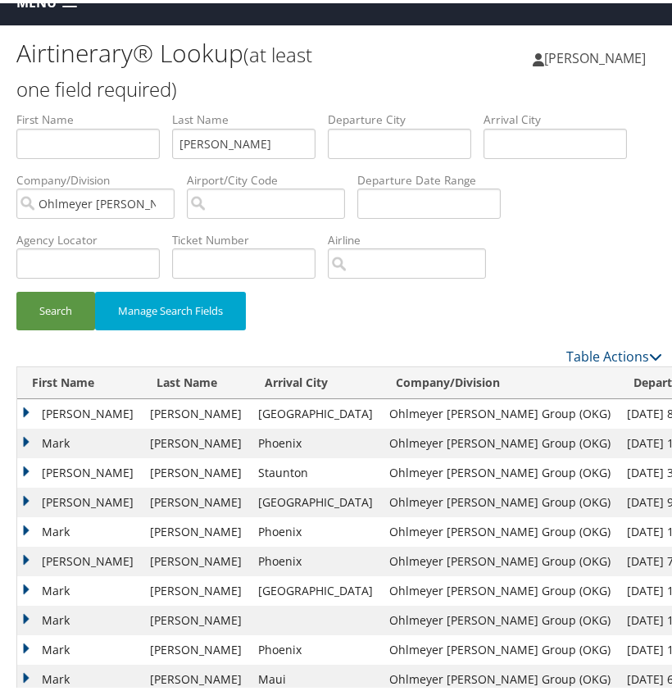
click at [34, 407] on td "MARK" at bounding box center [79, 411] width 125 height 30
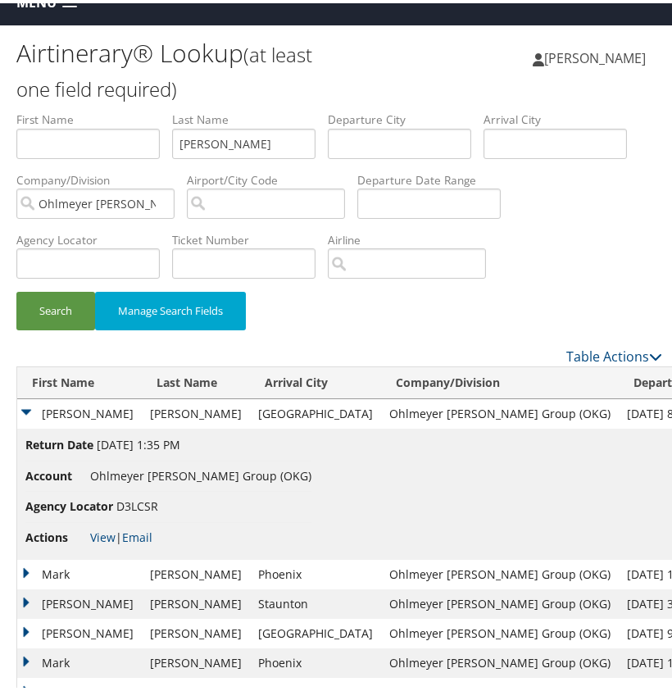
scroll to position [22, 0]
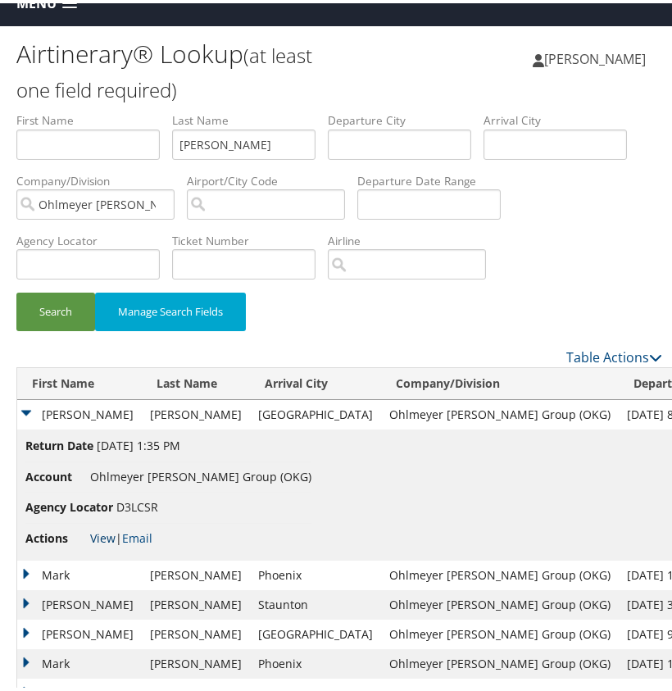
click at [100, 532] on link "View" at bounding box center [102, 535] width 25 height 16
click at [197, 143] on input "Morgan" at bounding box center [243, 141] width 143 height 30
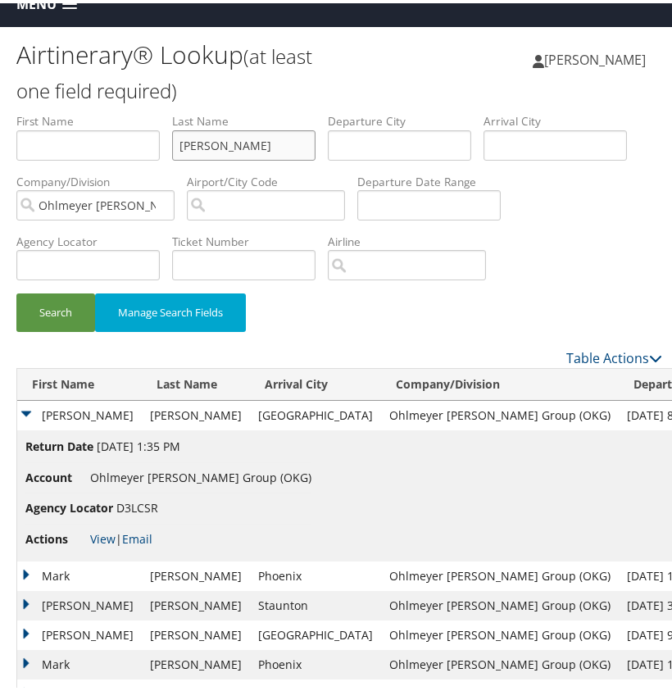
paste input "aynard"
drag, startPoint x: 255, startPoint y: 143, endPoint x: 106, endPoint y: 141, distance: 149.2
click at [106, 110] on ul "First Name Last Name Maynardrgan Departure City Arrival City Company/Division O…" at bounding box center [339, 110] width 646 height 0
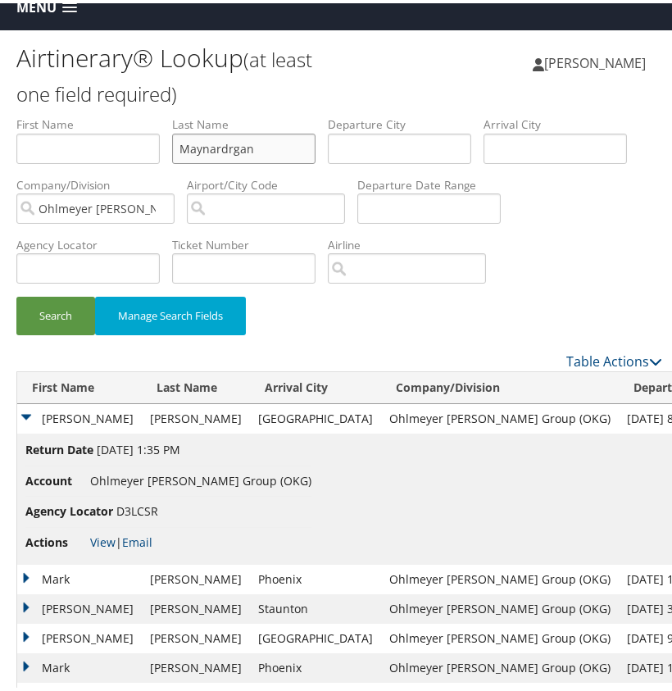
scroll to position [16, 0]
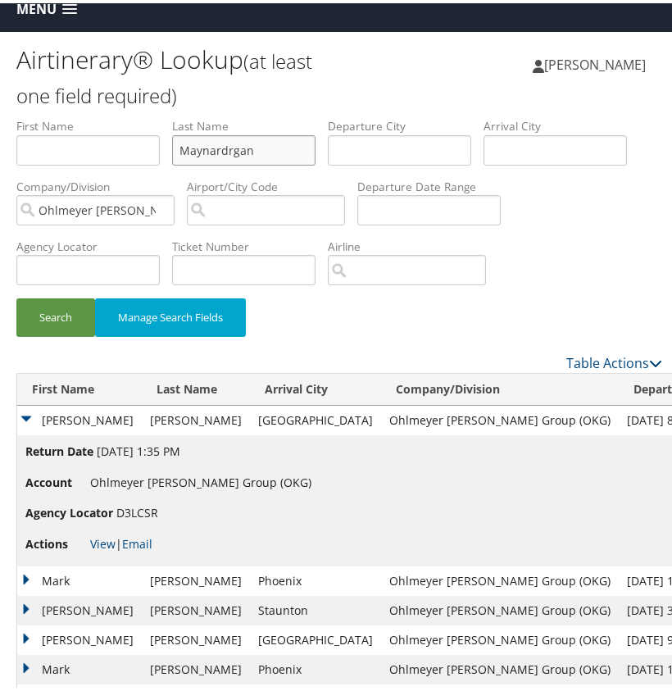
paste input "text"
click at [74, 312] on button "Search" at bounding box center [55, 314] width 79 height 39
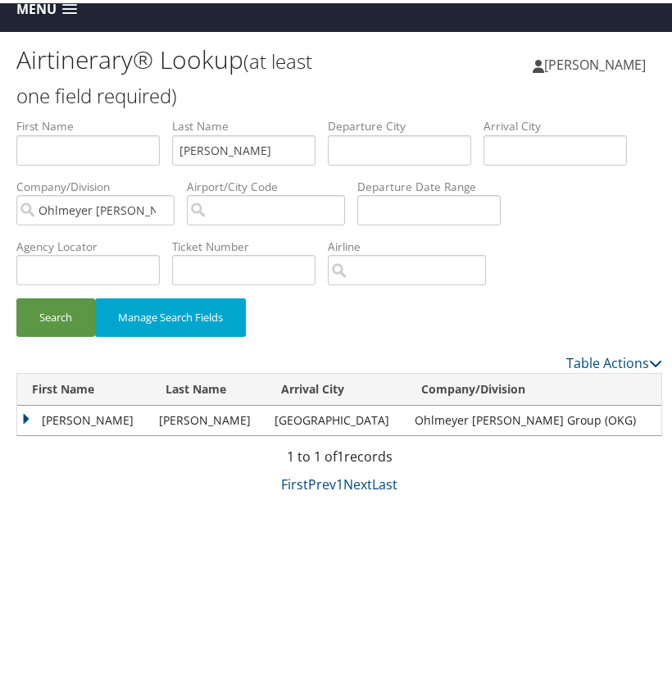
click at [28, 419] on td "SCOTT ROLLINS" at bounding box center [84, 418] width 134 height 30
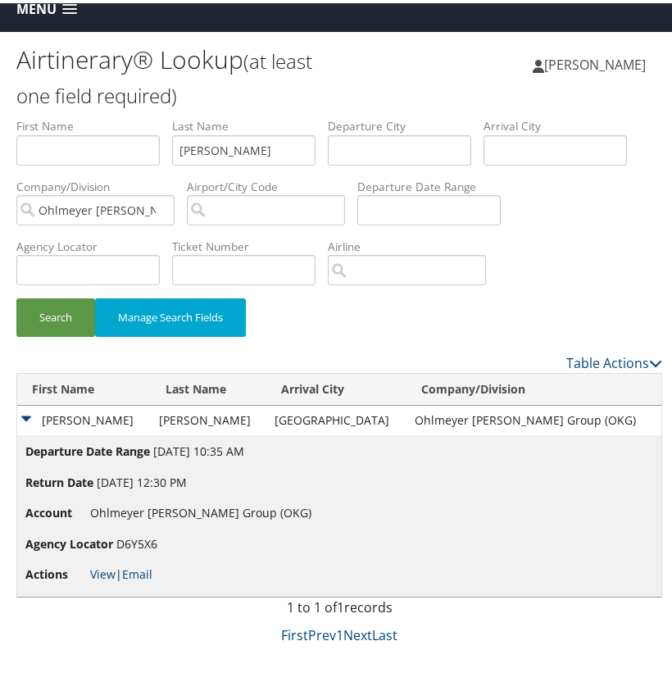
scroll to position [13, 0]
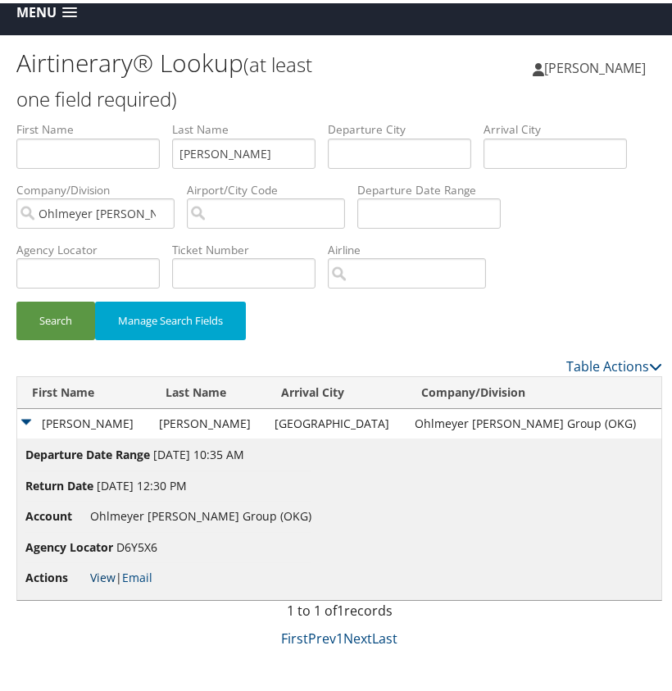
click at [108, 573] on link "View" at bounding box center [102, 574] width 25 height 16
click at [209, 159] on input "Maynard" at bounding box center [243, 150] width 143 height 30
paste input "Chase"
click at [66, 315] on button "Search" at bounding box center [55, 317] width 79 height 39
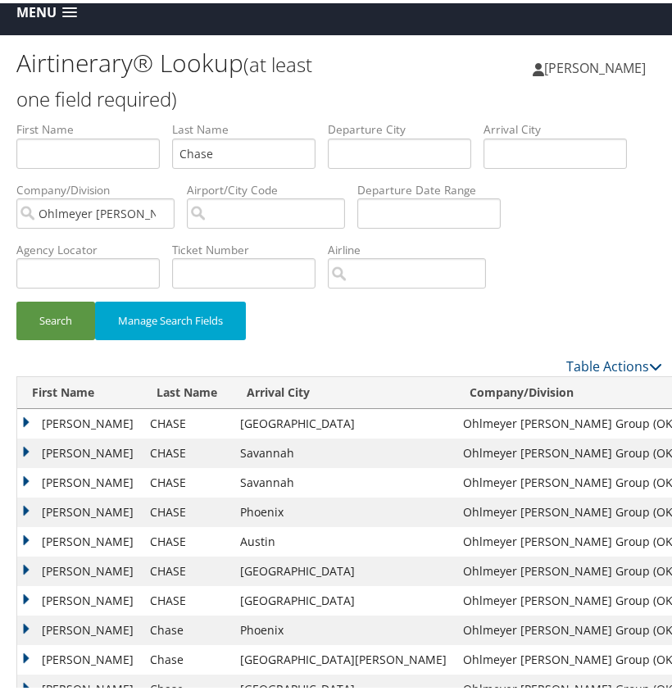
click at [31, 412] on td "MARCUS S" at bounding box center [79, 421] width 125 height 30
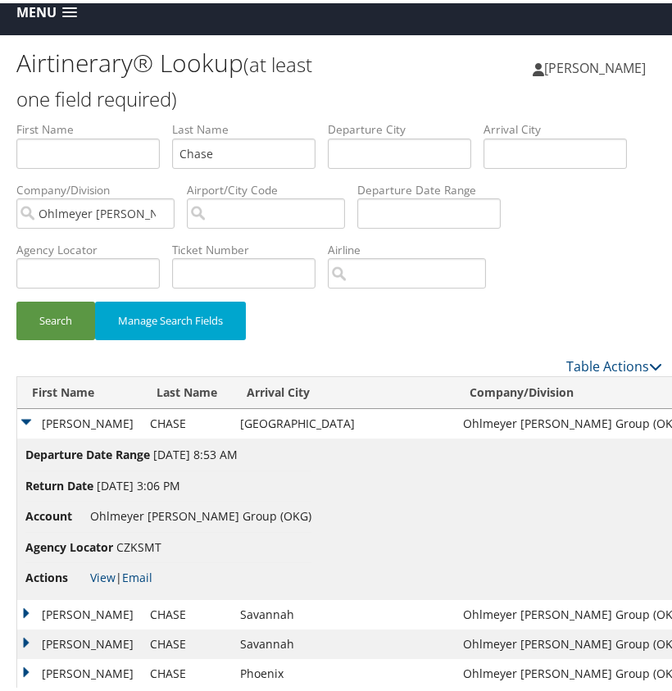
click at [31, 412] on td "MARCUS S" at bounding box center [79, 421] width 125 height 30
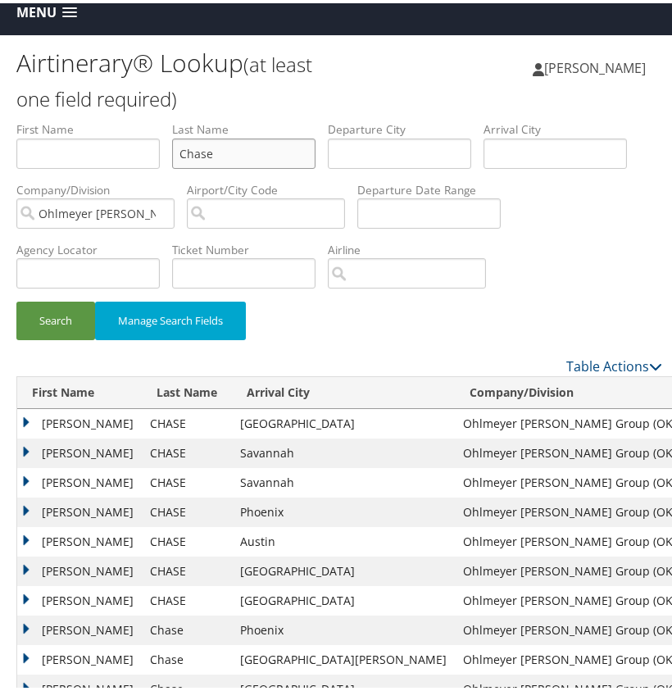
click at [198, 143] on input "Chase" at bounding box center [243, 150] width 143 height 30
paste input "Persing"
click at [41, 321] on button "Search" at bounding box center [55, 317] width 79 height 39
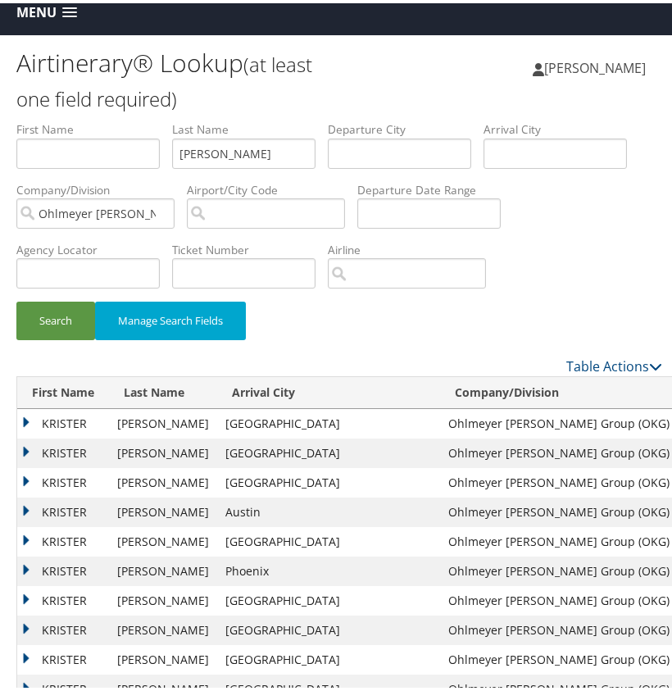
click at [31, 415] on td "KRISTER" at bounding box center [63, 421] width 92 height 30
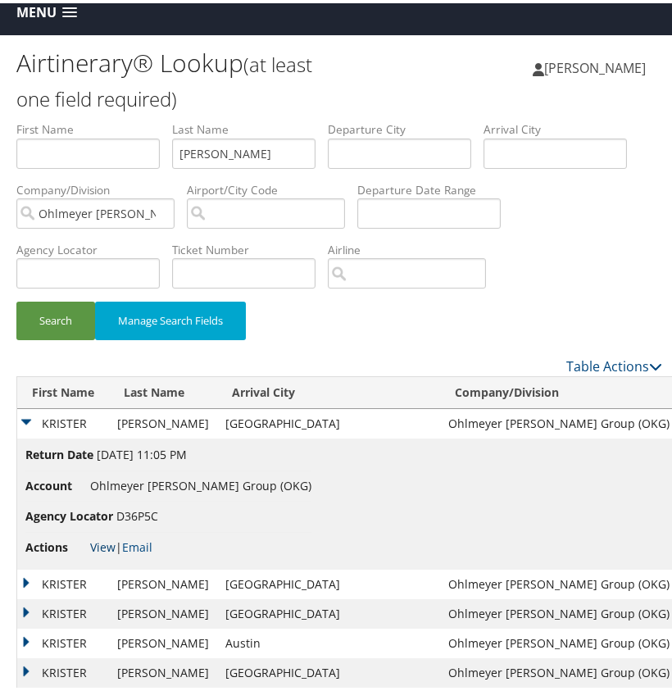
click at [97, 544] on link "View" at bounding box center [102, 544] width 25 height 16
click at [205, 145] on input "Persing" at bounding box center [243, 150] width 143 height 30
paste input "Simon"
click at [64, 317] on button "Search" at bounding box center [55, 317] width 79 height 39
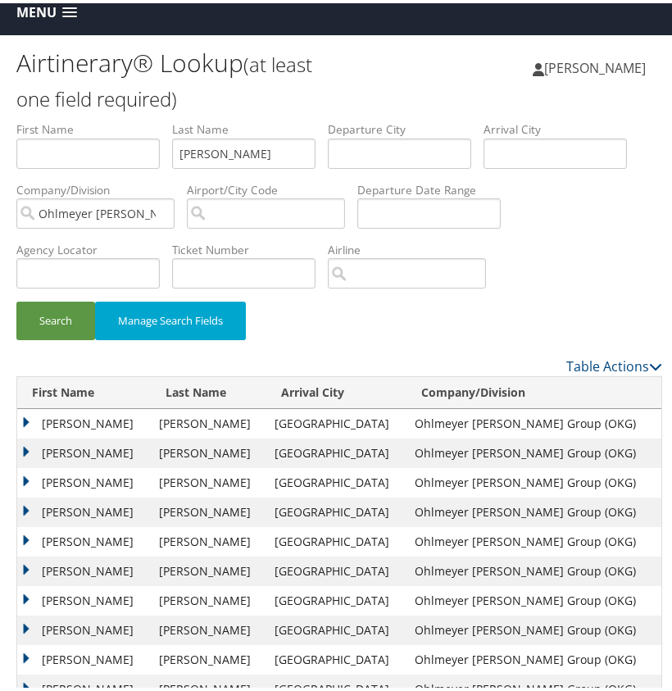
click at [25, 417] on td "JASON PATRICK" at bounding box center [84, 421] width 134 height 30
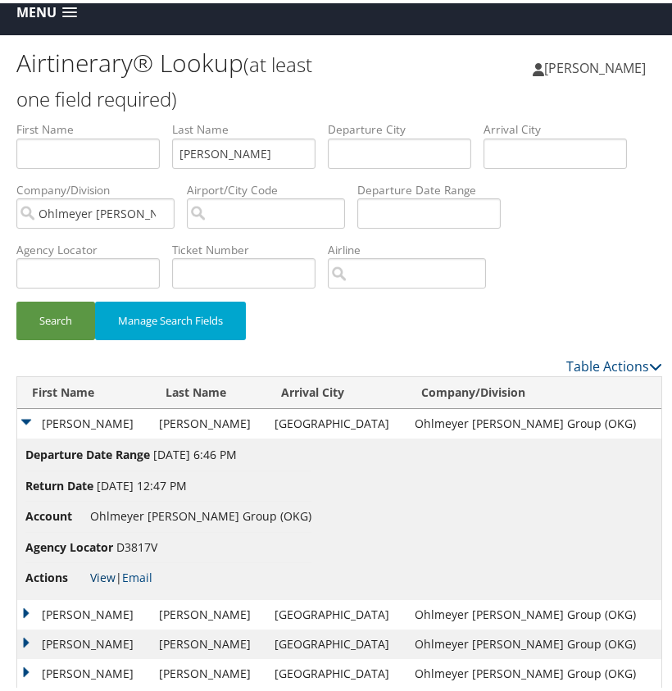
click at [99, 571] on link "View" at bounding box center [102, 574] width 25 height 16
click at [216, 147] on input "Simon" at bounding box center [243, 150] width 143 height 30
click at [216, 146] on input "Simon" at bounding box center [243, 150] width 143 height 30
paste input "Anders"
click at [63, 325] on button "Search" at bounding box center [55, 317] width 79 height 39
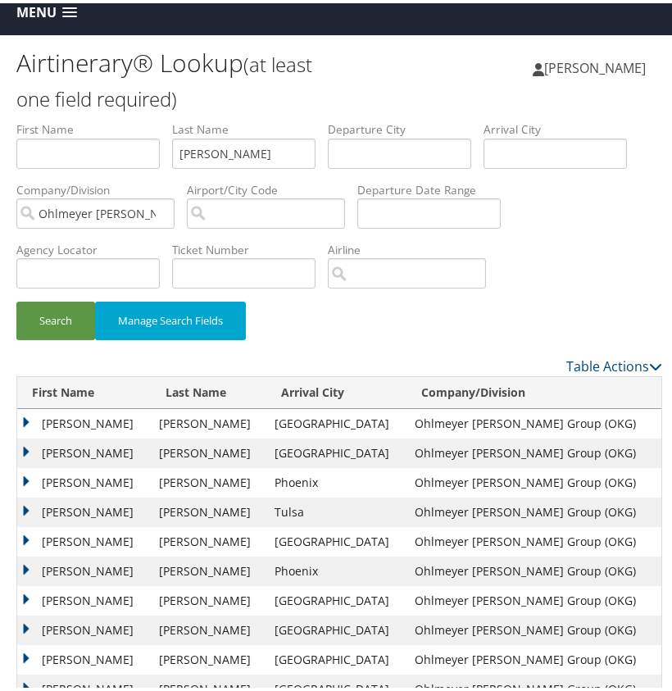
click at [25, 420] on td "TRACY LEE" at bounding box center [84, 421] width 134 height 30
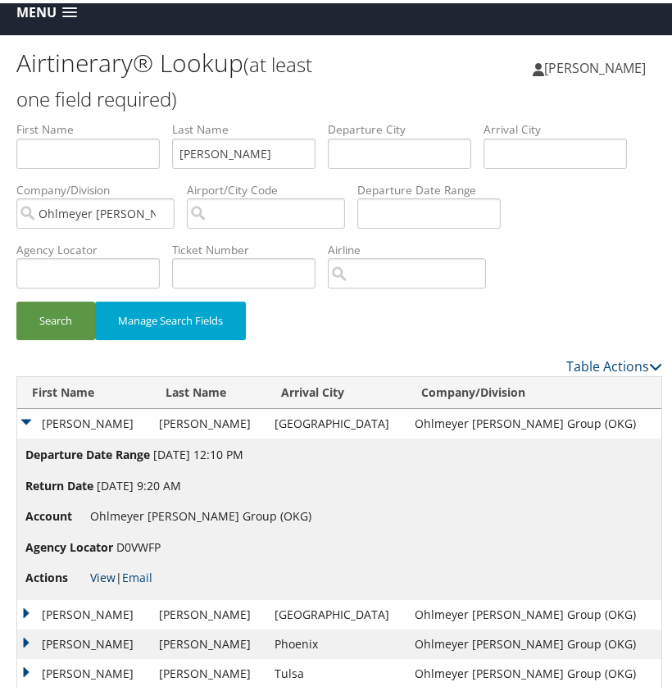
click at [98, 566] on link "View" at bounding box center [102, 574] width 25 height 16
click at [203, 149] on input "Anderson" at bounding box center [243, 150] width 143 height 30
click at [202, 149] on input "Anderson" at bounding box center [243, 150] width 143 height 30
paste input "Ward"
click at [75, 313] on button "Search" at bounding box center [55, 317] width 79 height 39
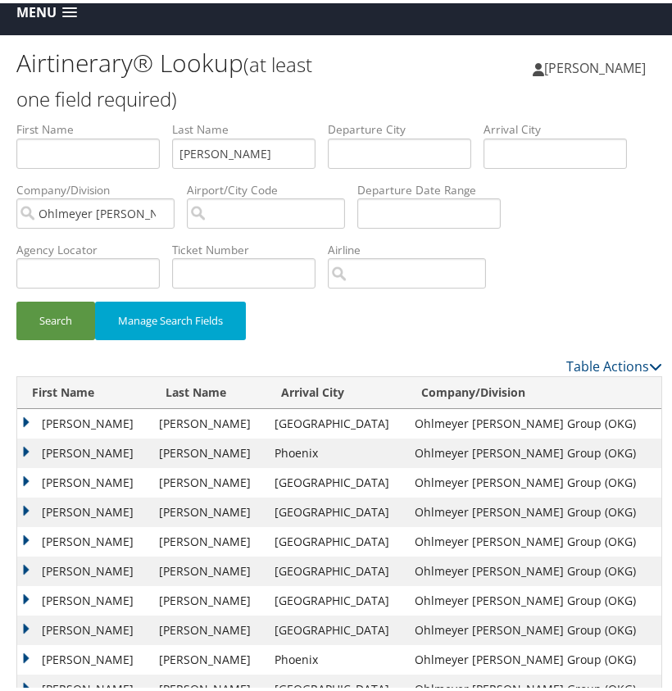
click at [30, 415] on td "MATTHEW" at bounding box center [84, 421] width 134 height 30
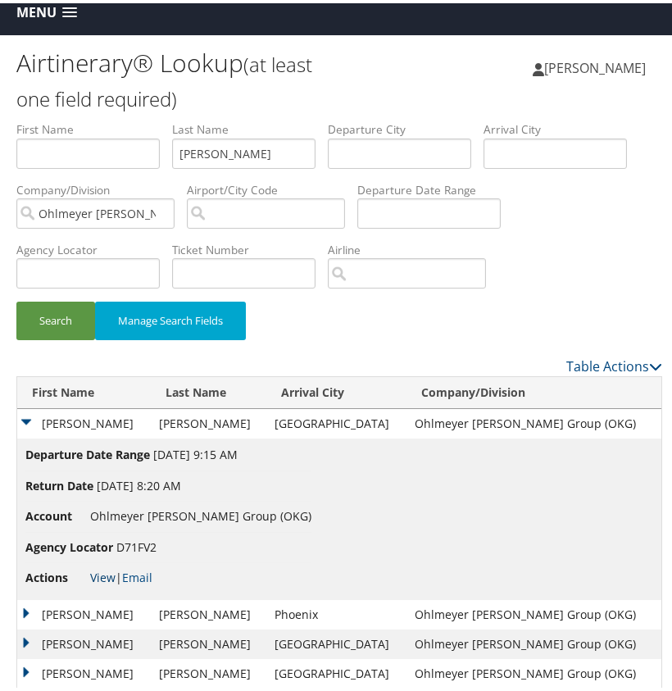
click at [102, 571] on link "View" at bounding box center [102, 574] width 25 height 16
click at [190, 152] on input "Ward" at bounding box center [243, 150] width 143 height 30
paste input "Berger"
click at [76, 316] on button "Search" at bounding box center [55, 317] width 79 height 39
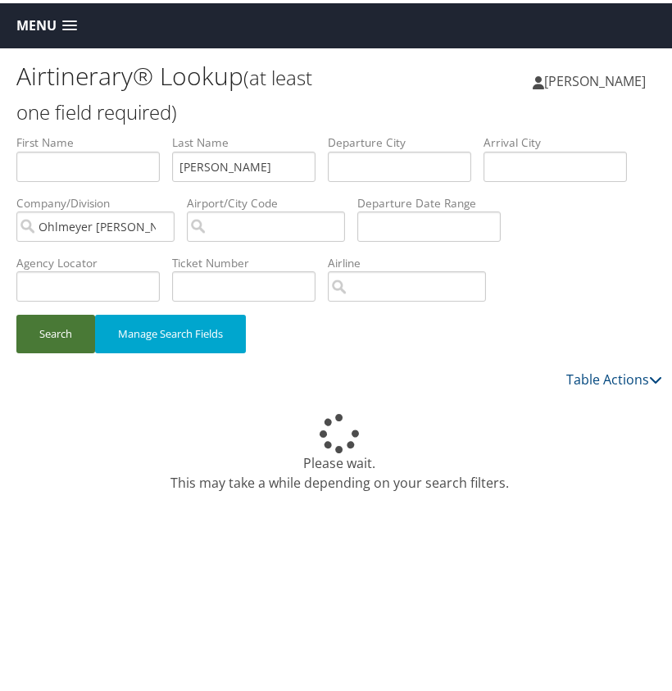
scroll to position [0, 0]
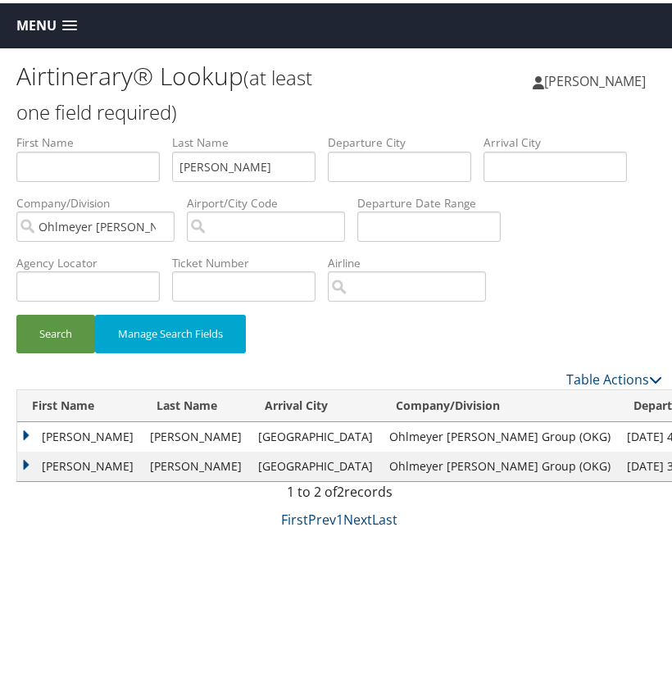
click at [30, 431] on td "JOSEPH" at bounding box center [79, 434] width 125 height 30
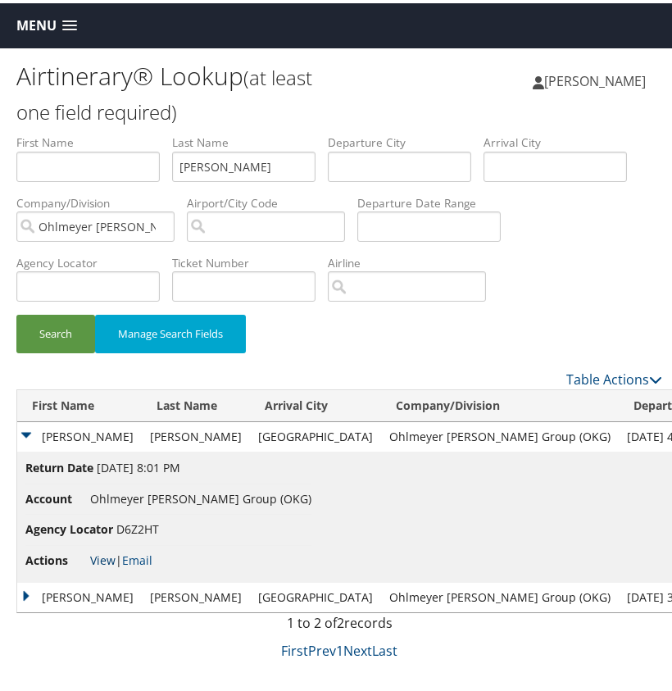
click at [106, 558] on link "View" at bounding box center [102, 557] width 25 height 16
click at [198, 157] on input "Berger" at bounding box center [243, 163] width 143 height 30
paste input "Hay"
click at [84, 325] on button "Search" at bounding box center [55, 331] width 79 height 39
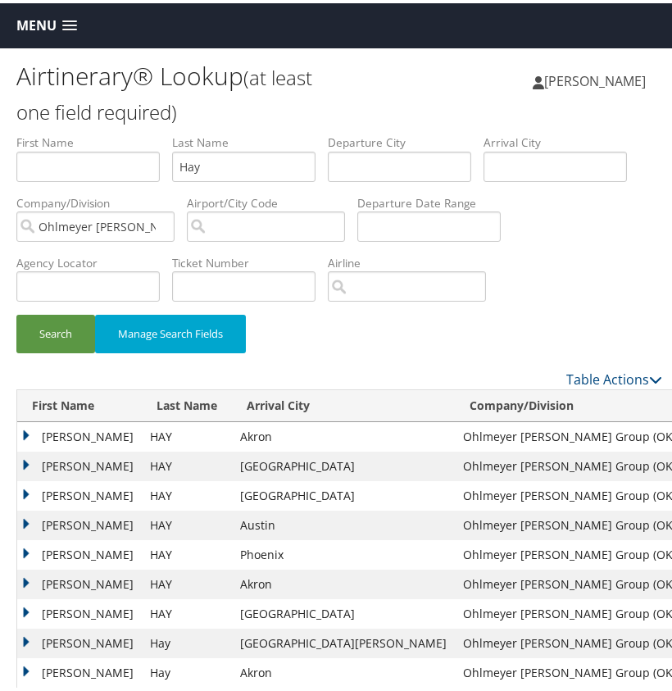
click at [30, 430] on td "MICHAEL J" at bounding box center [79, 434] width 125 height 30
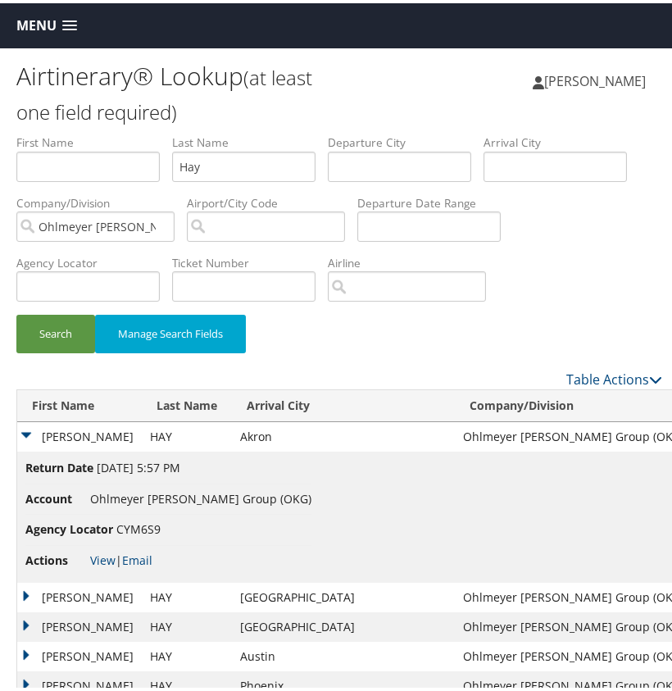
click at [30, 430] on td "MICHAEL J" at bounding box center [79, 434] width 125 height 30
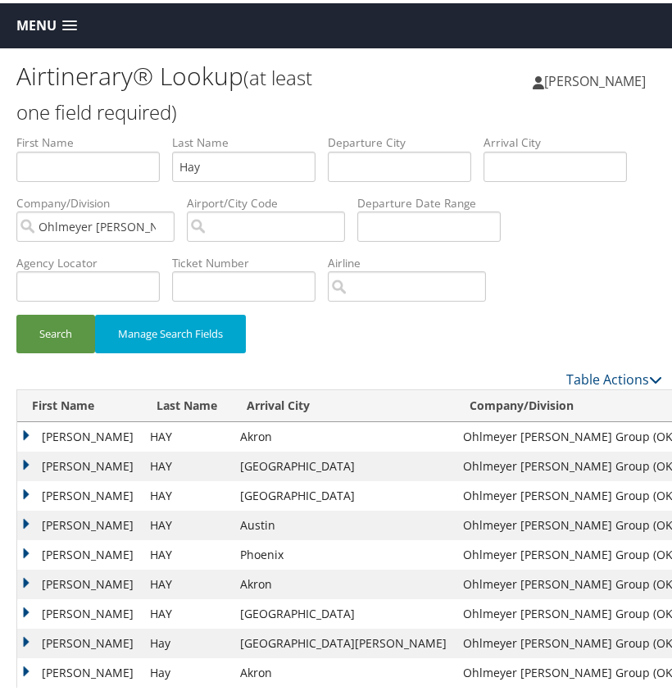
click at [27, 459] on td "MICHAEL J" at bounding box center [79, 463] width 125 height 30
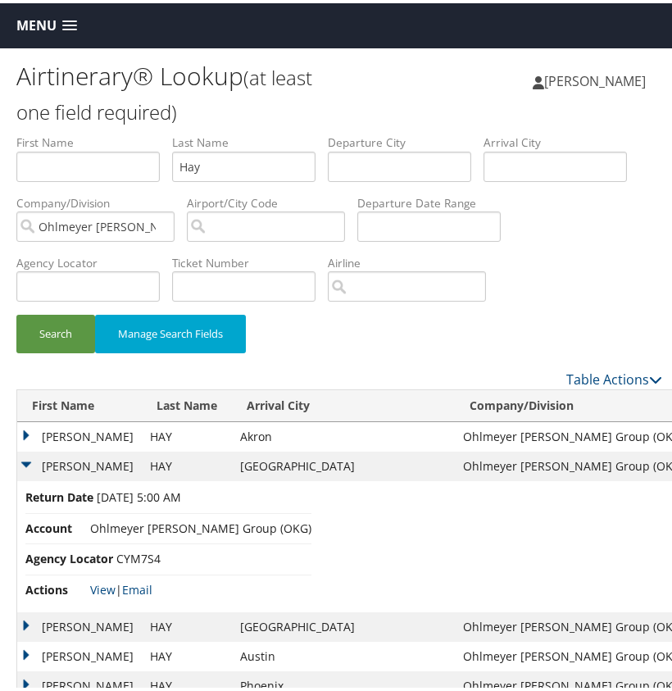
click at [27, 459] on td "MICHAEL J" at bounding box center [79, 463] width 125 height 30
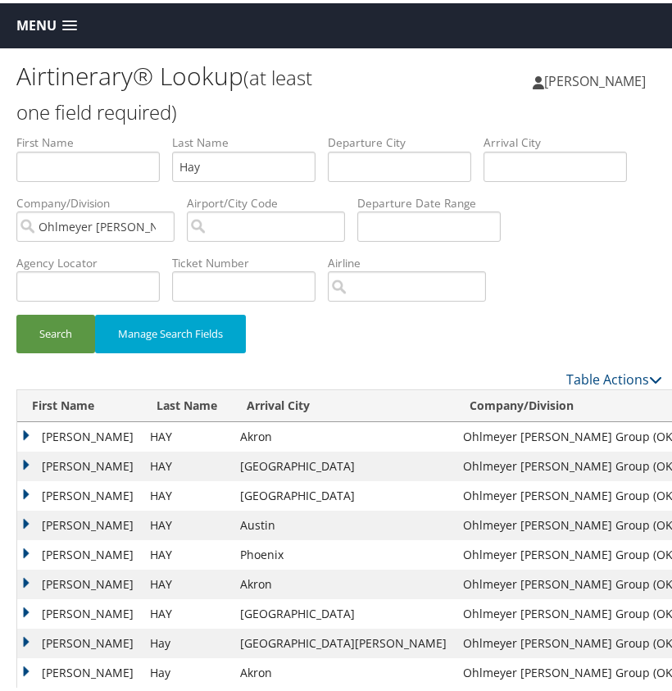
click at [25, 493] on td "MICHAEL J" at bounding box center [79, 493] width 125 height 30
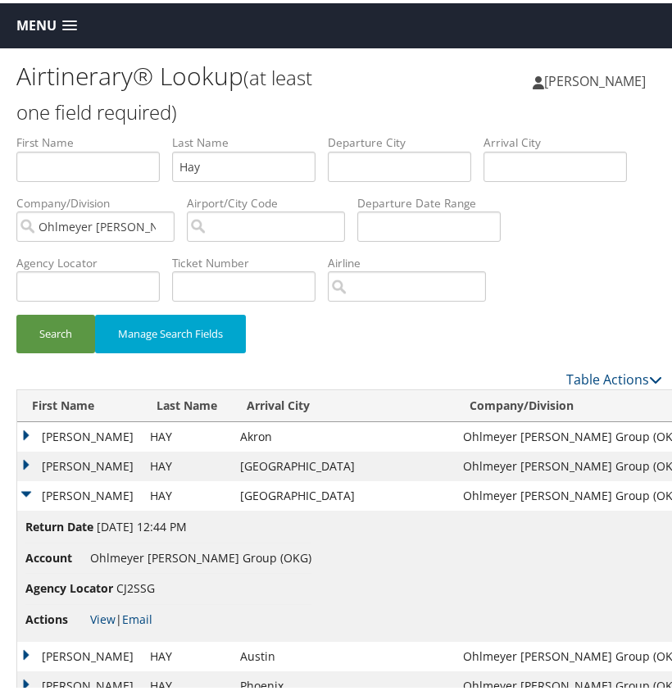
click at [25, 493] on td "MICHAEL J" at bounding box center [79, 493] width 125 height 30
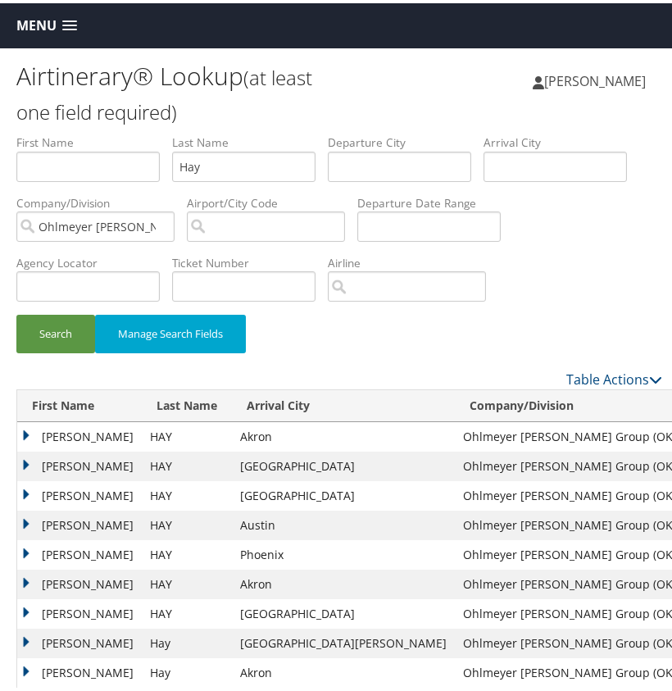
click at [28, 460] on td "MICHAEL J" at bounding box center [79, 463] width 125 height 30
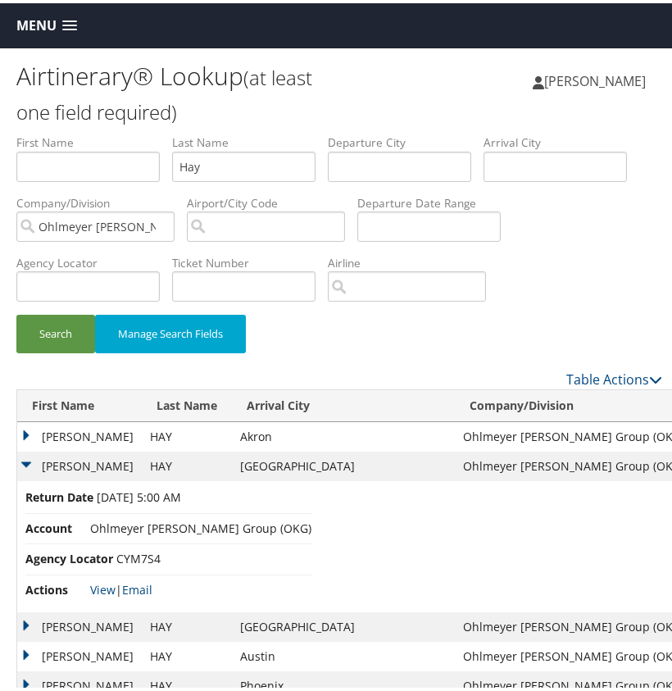
click at [28, 460] on td "MICHAEL J" at bounding box center [79, 463] width 125 height 30
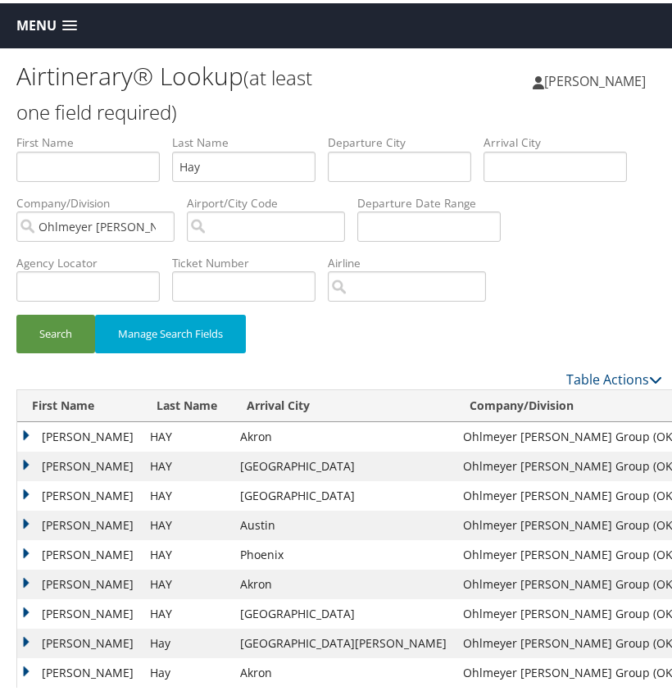
click at [30, 430] on td "MICHAEL J" at bounding box center [79, 434] width 125 height 30
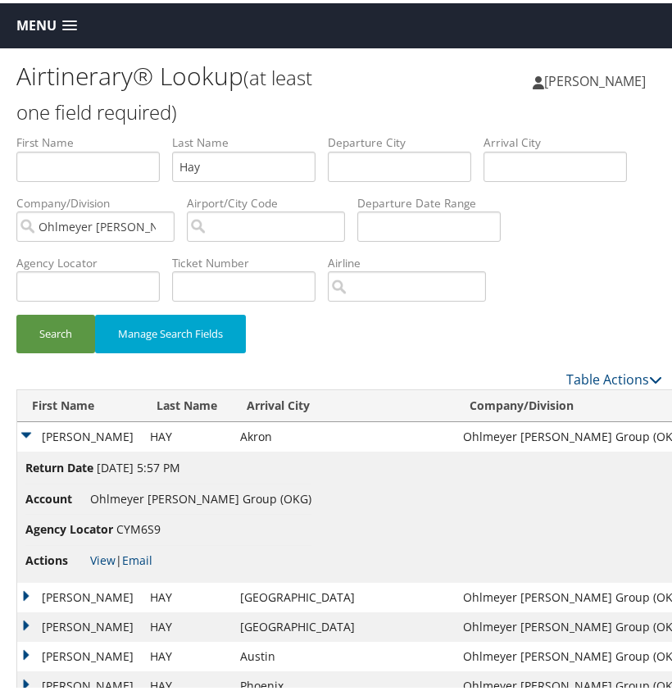
click at [30, 430] on td "MICHAEL J" at bounding box center [79, 434] width 125 height 30
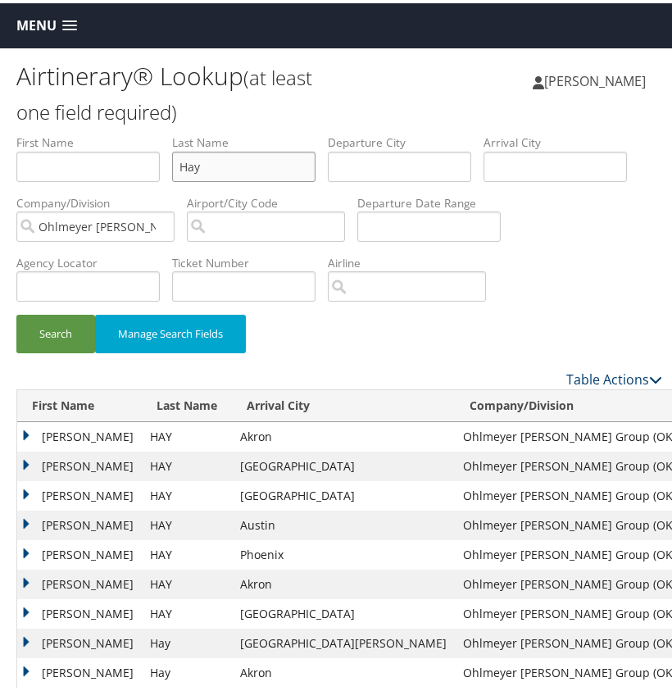
click at [181, 165] on input "Hay" at bounding box center [243, 163] width 143 height 30
paste input "Sherr"
click at [66, 343] on button "Search" at bounding box center [55, 331] width 79 height 39
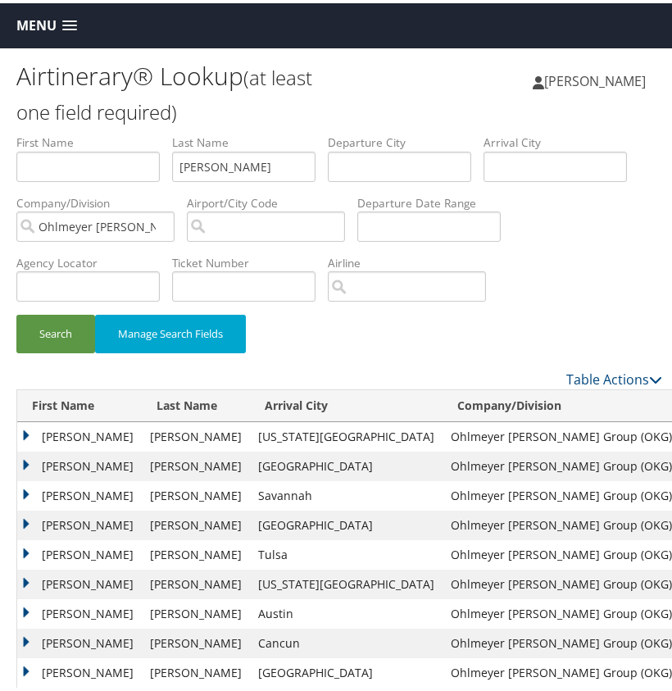
click at [31, 430] on td "ANDREW" at bounding box center [79, 434] width 125 height 30
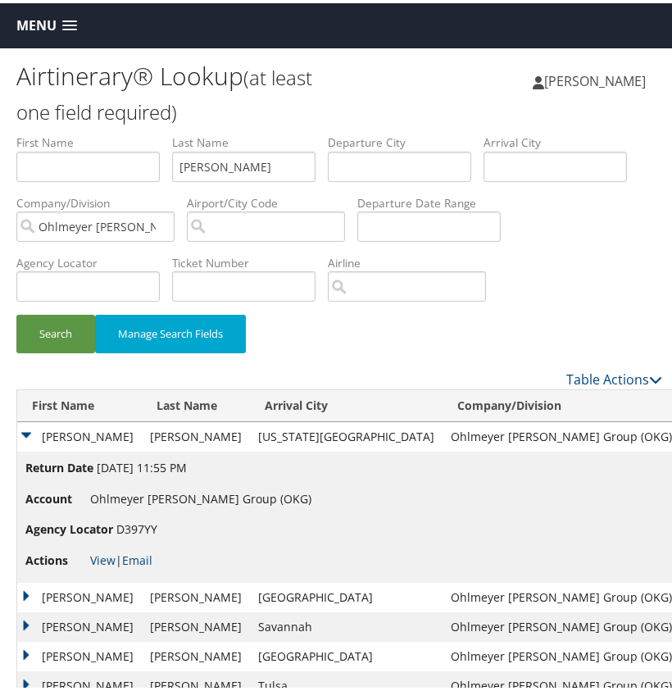
click at [31, 430] on td "ANDREW" at bounding box center [79, 434] width 125 height 30
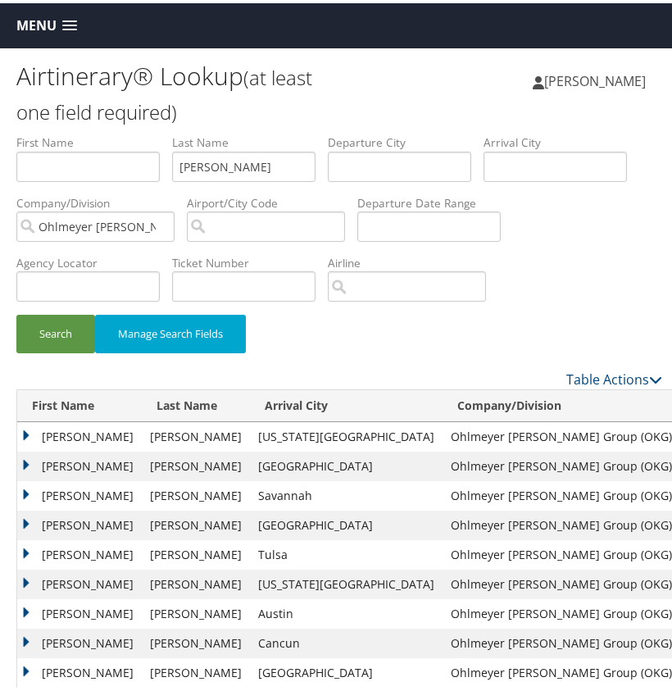
click at [25, 429] on td "ANDREW" at bounding box center [79, 434] width 125 height 30
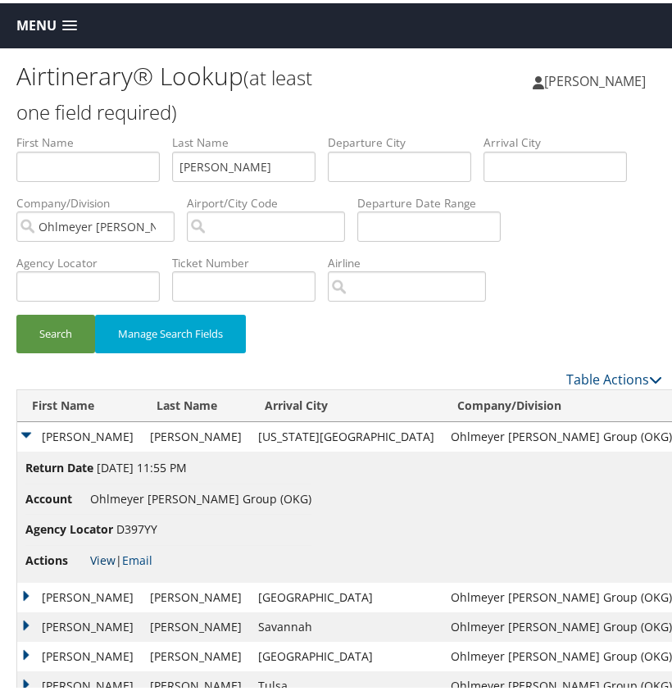
click at [97, 553] on link "View" at bounding box center [102, 557] width 25 height 16
click at [25, 584] on td "ANDREW" at bounding box center [79, 595] width 125 height 30
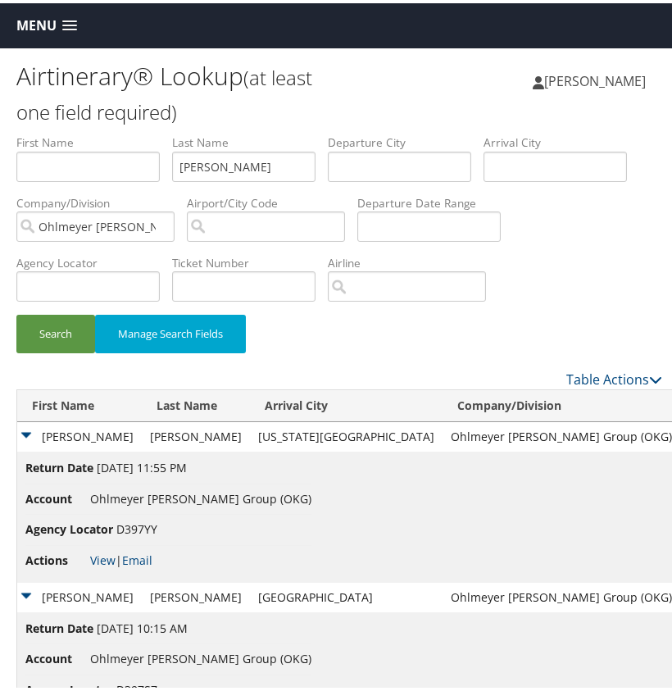
click at [25, 584] on td "ANDREW" at bounding box center [79, 595] width 125 height 30
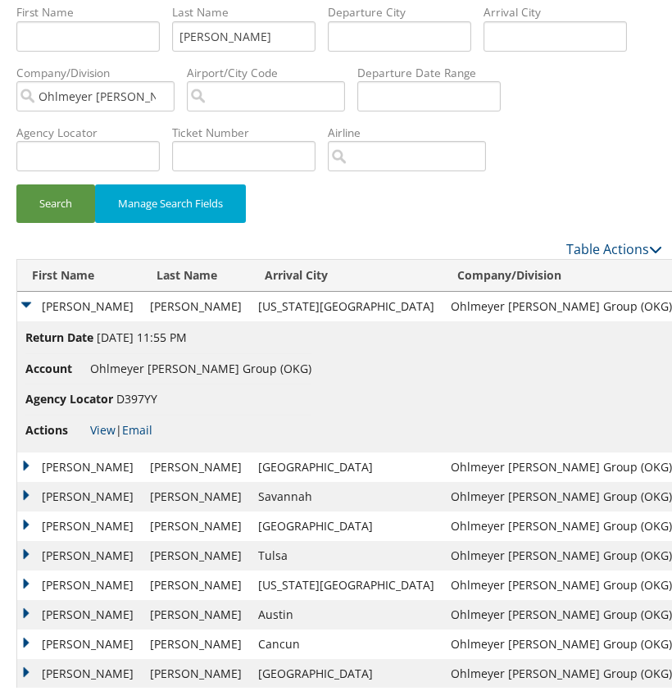
scroll to position [134, 0]
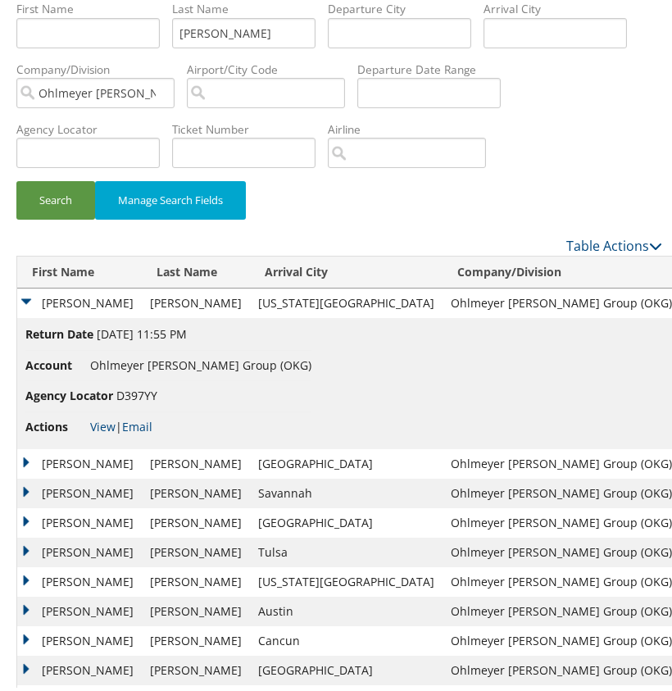
click at [25, 457] on td "ANDREW" at bounding box center [79, 461] width 125 height 30
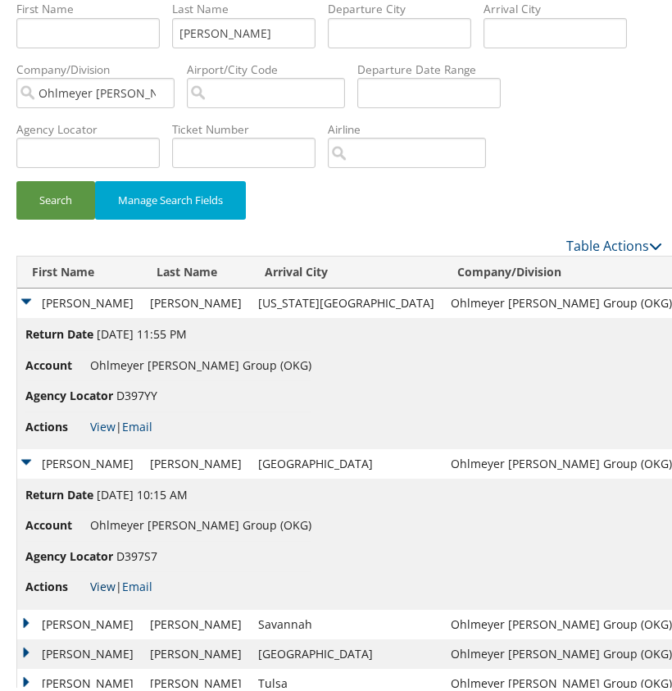
click at [104, 579] on link "View" at bounding box center [102, 583] width 25 height 16
click at [107, 423] on link "View" at bounding box center [102, 424] width 25 height 16
click at [193, 31] on input "Sherry" at bounding box center [243, 30] width 143 height 30
paste input "Ha"
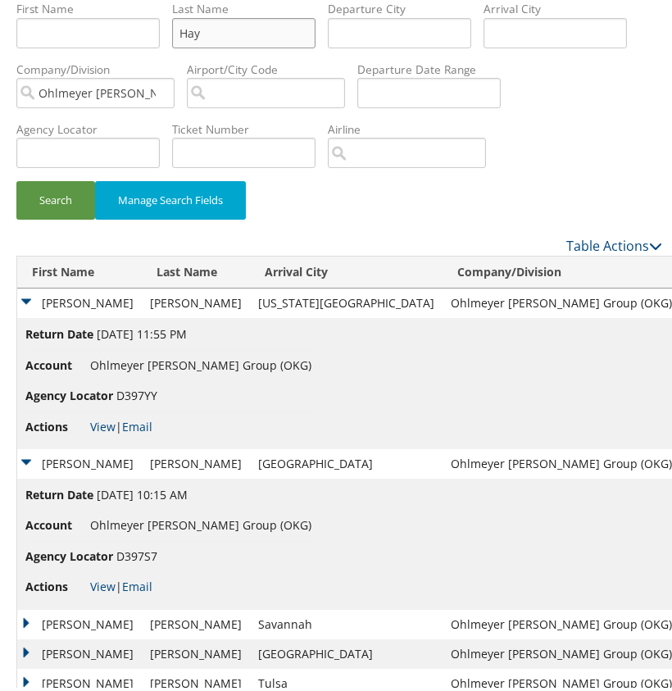
scroll to position [129, 0]
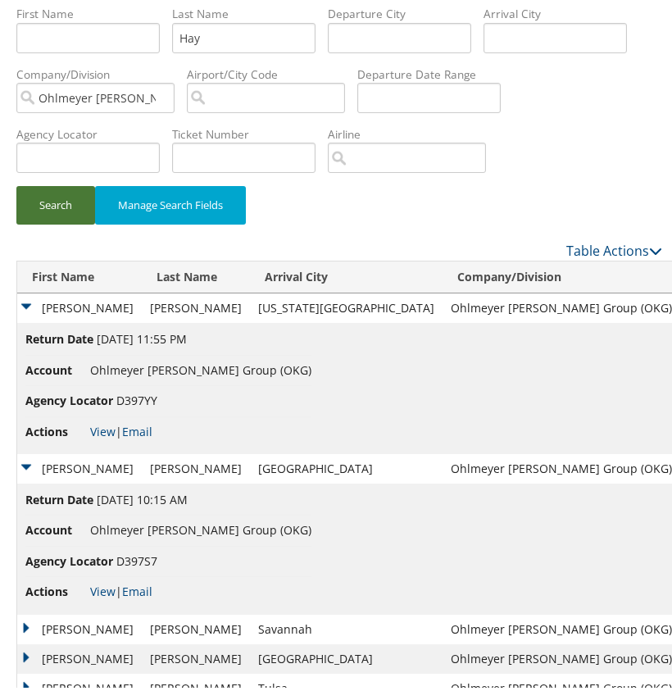
click at [71, 199] on button "Search" at bounding box center [55, 202] width 79 height 39
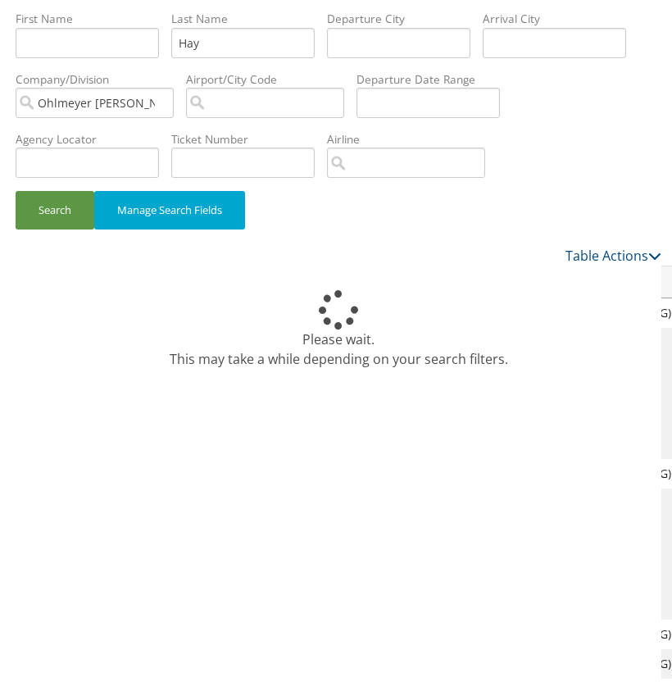
scroll to position [124, 0]
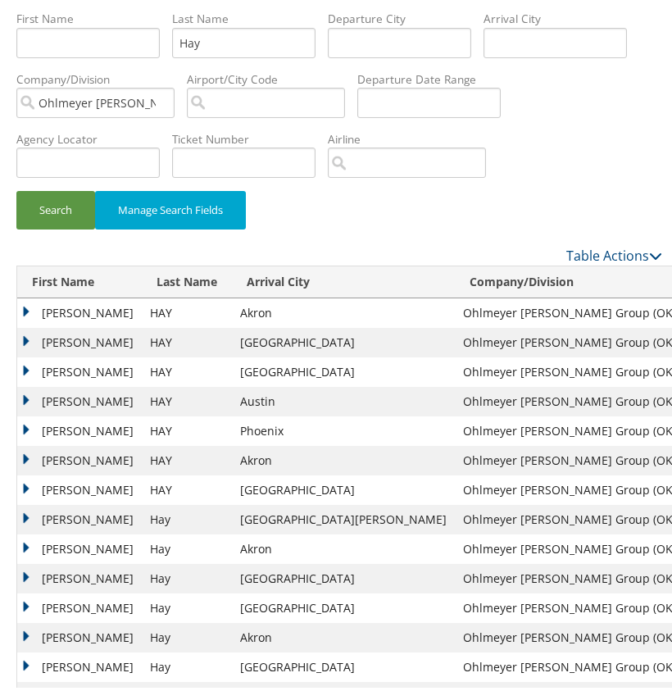
click at [25, 307] on td "MICHAEL J" at bounding box center [79, 310] width 125 height 30
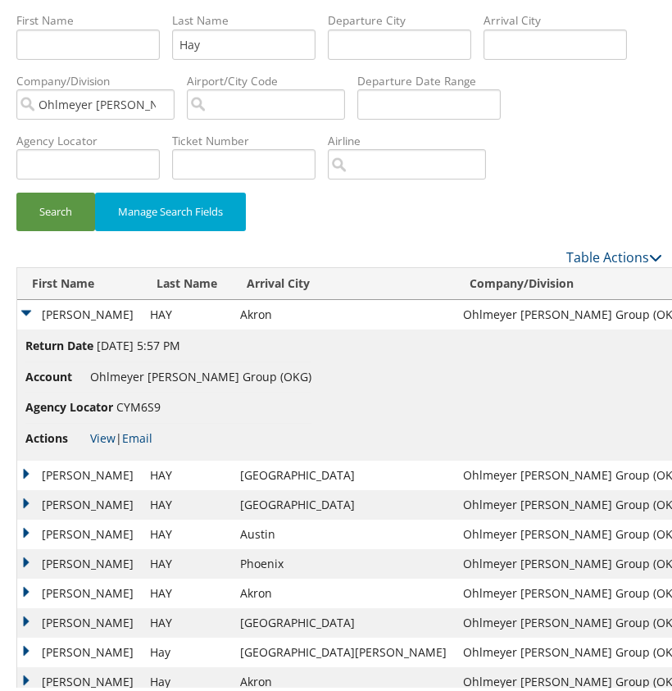
scroll to position [121, 0]
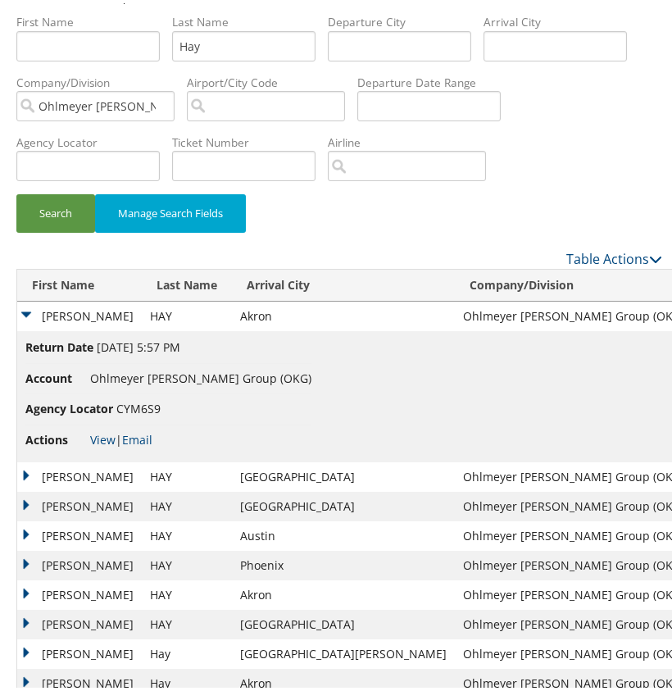
click at [29, 464] on td "MICHAEL J" at bounding box center [79, 474] width 125 height 30
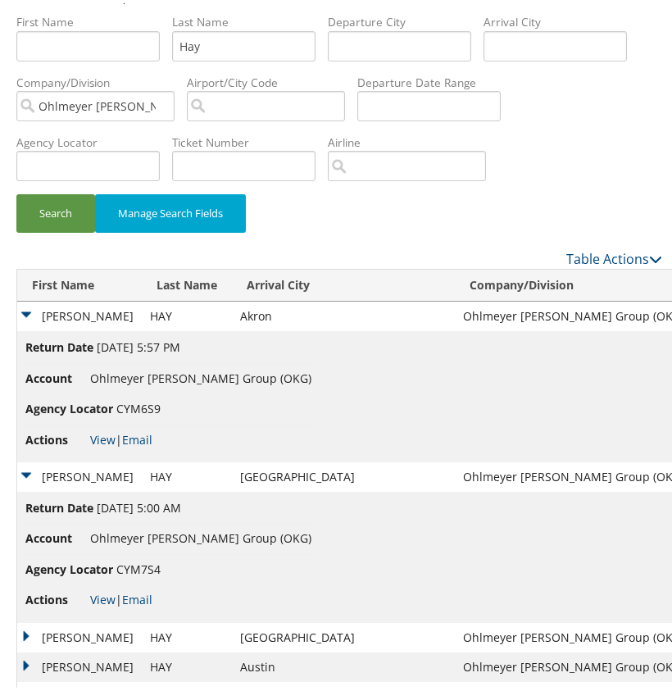
scroll to position [122, 0]
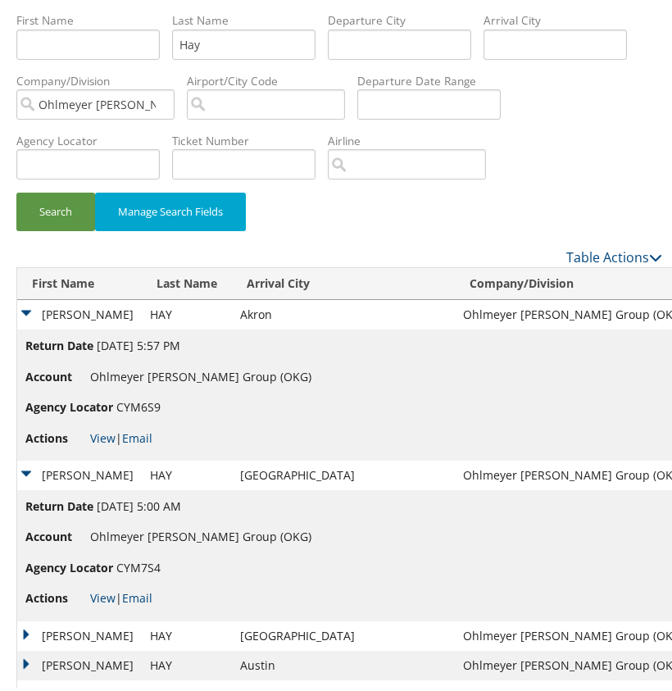
click at [24, 626] on td "MICHAEL J" at bounding box center [79, 633] width 125 height 30
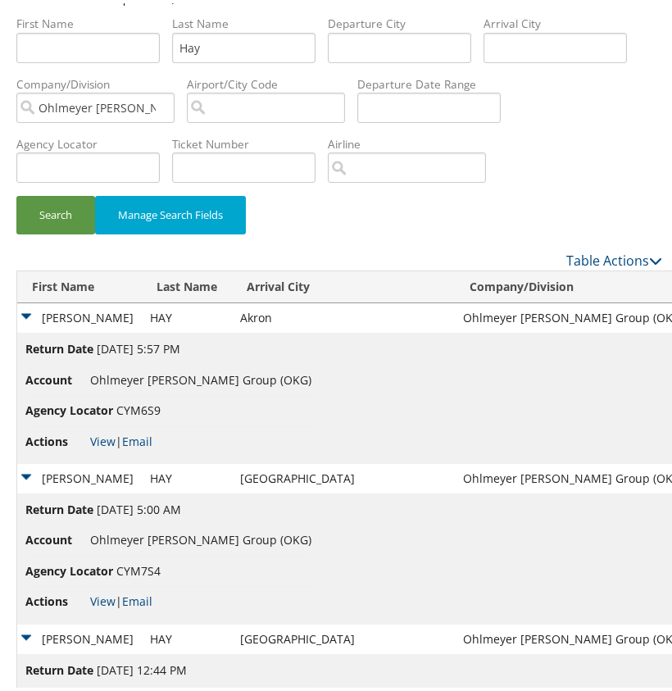
scroll to position [117, 0]
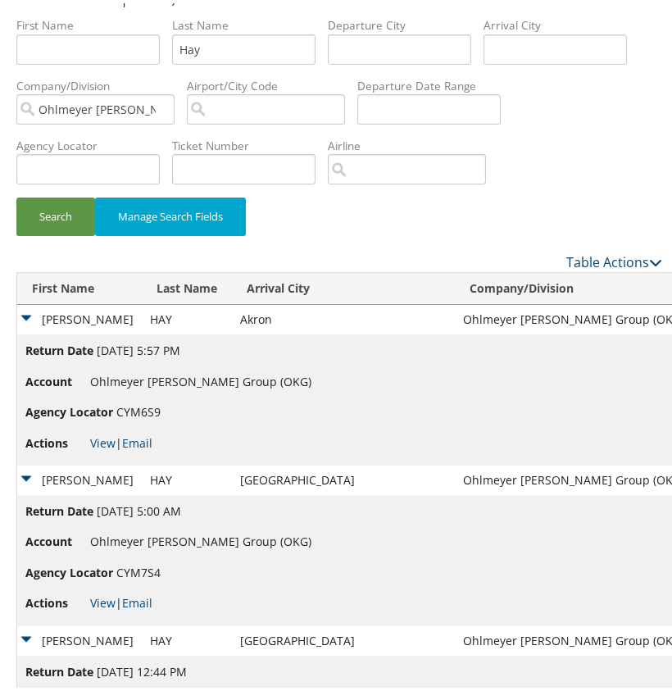
click at [27, 629] on td "MICHAEL J" at bounding box center [79, 638] width 125 height 30
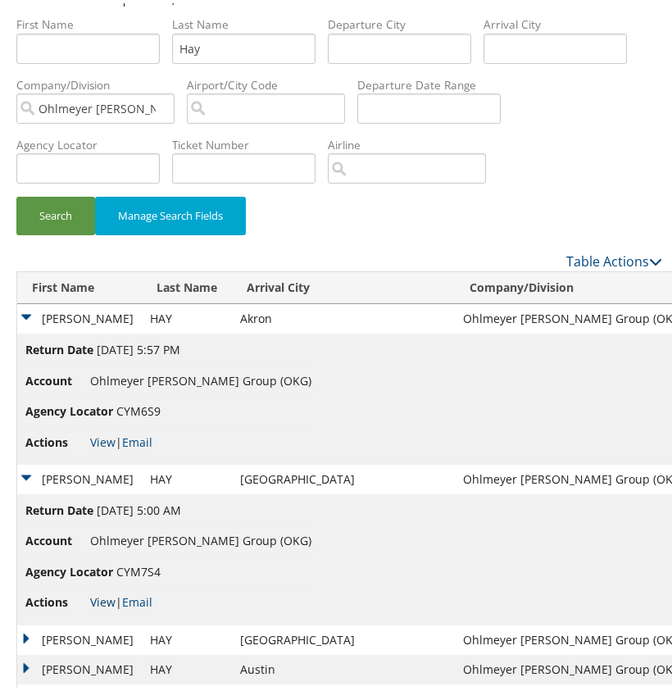
click at [106, 594] on link "View" at bounding box center [102, 599] width 25 height 16
click at [99, 436] on link "View" at bounding box center [102, 439] width 25 height 16
click at [187, 43] on input "Hay" at bounding box center [243, 45] width 143 height 30
paste input "Chase"
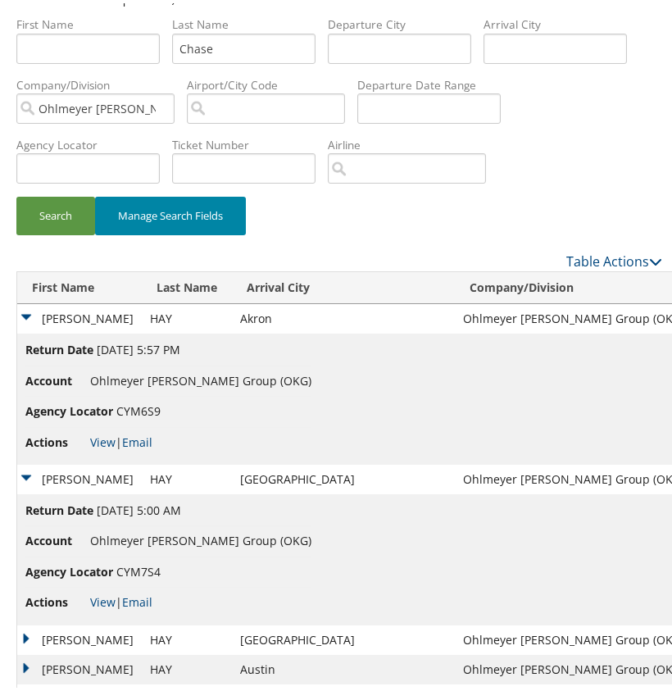
drag, startPoint x: 60, startPoint y: 207, endPoint x: 116, endPoint y: 220, distance: 57.3
click at [60, 207] on button "Search" at bounding box center [55, 212] width 79 height 39
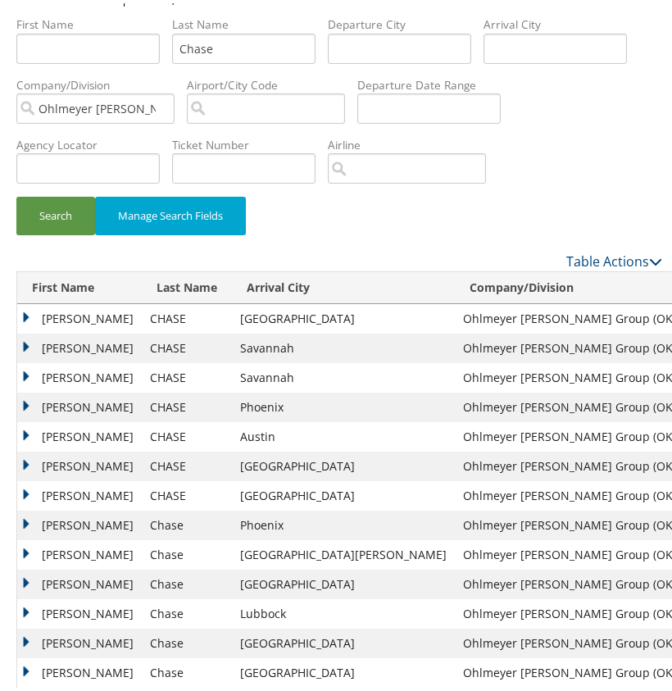
click at [30, 312] on td "MARCUS S" at bounding box center [79, 316] width 125 height 30
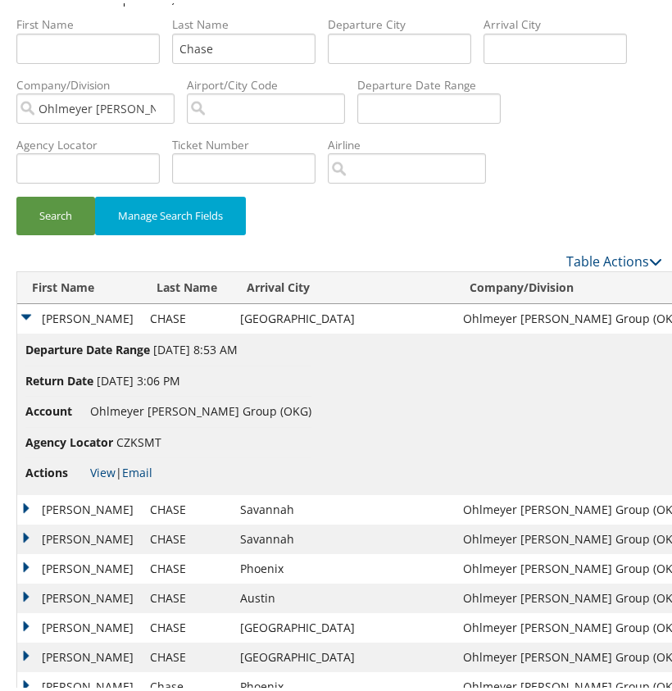
click at [30, 312] on td "MARCUS S" at bounding box center [79, 316] width 125 height 30
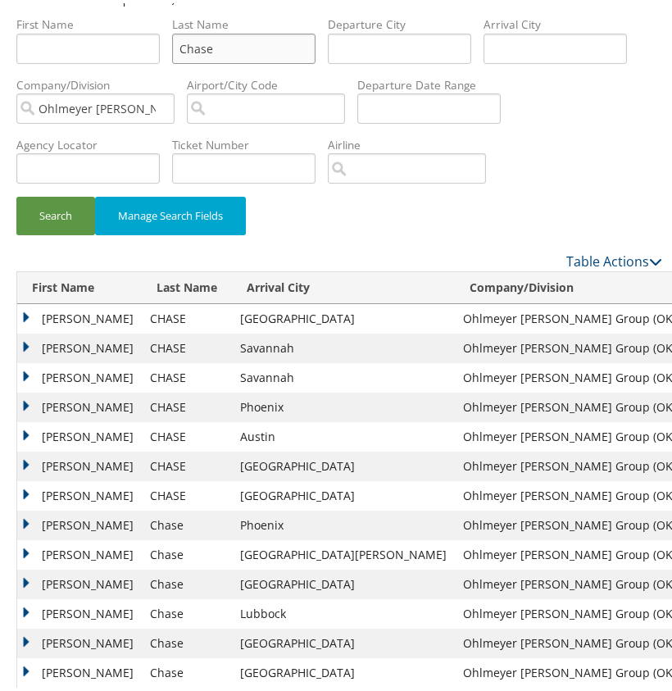
click at [205, 48] on input "Chase" at bounding box center [243, 45] width 143 height 30
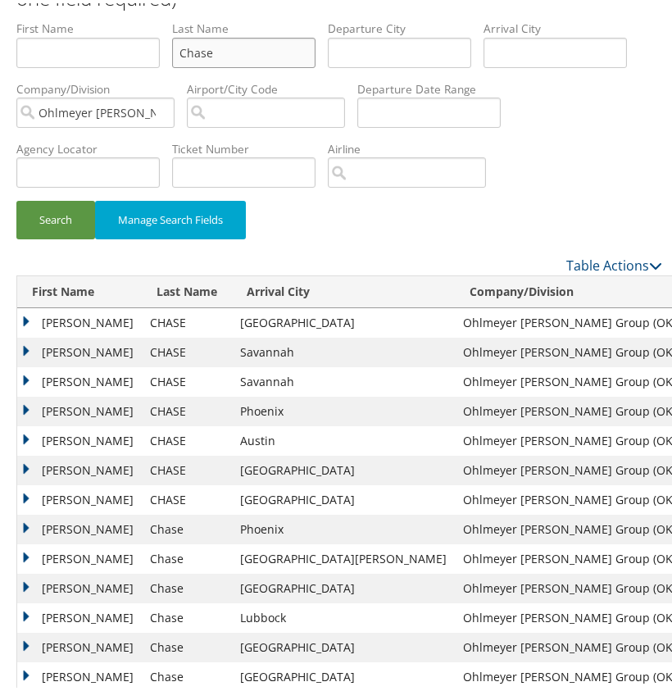
paste input "Peters"
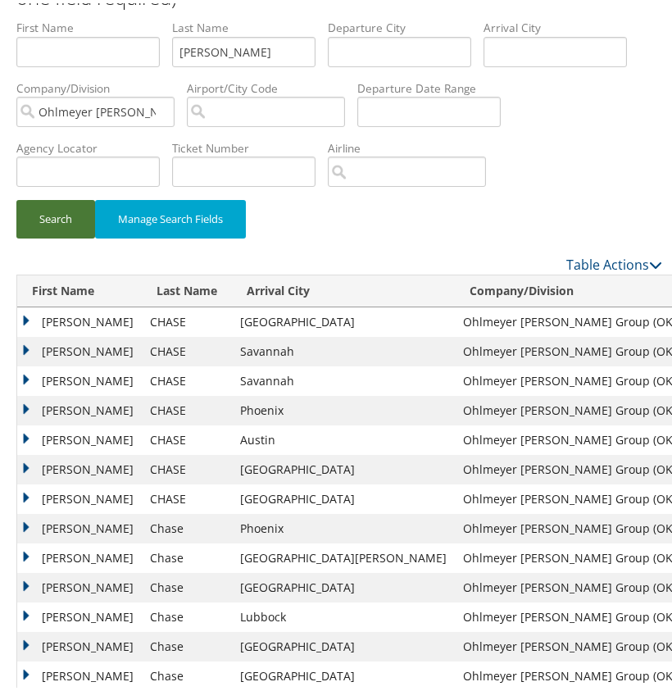
scroll to position [116, 0]
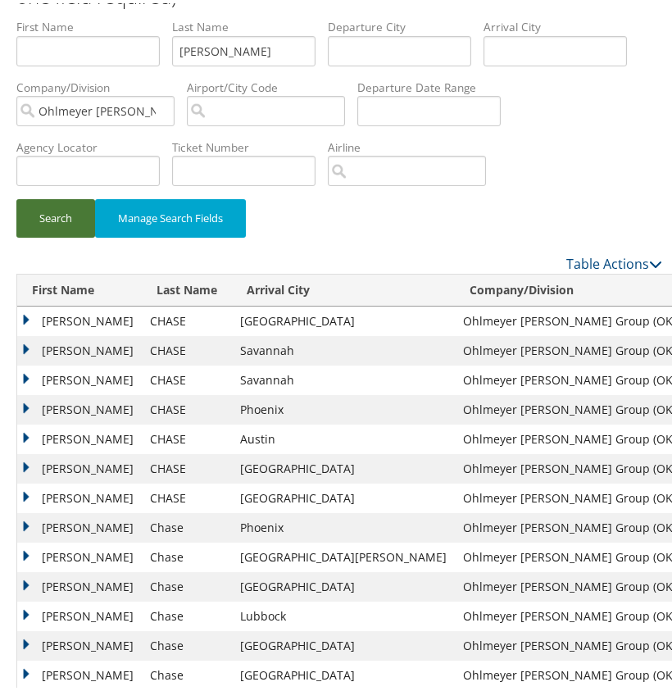
click at [53, 225] on button "Search" at bounding box center [55, 215] width 79 height 39
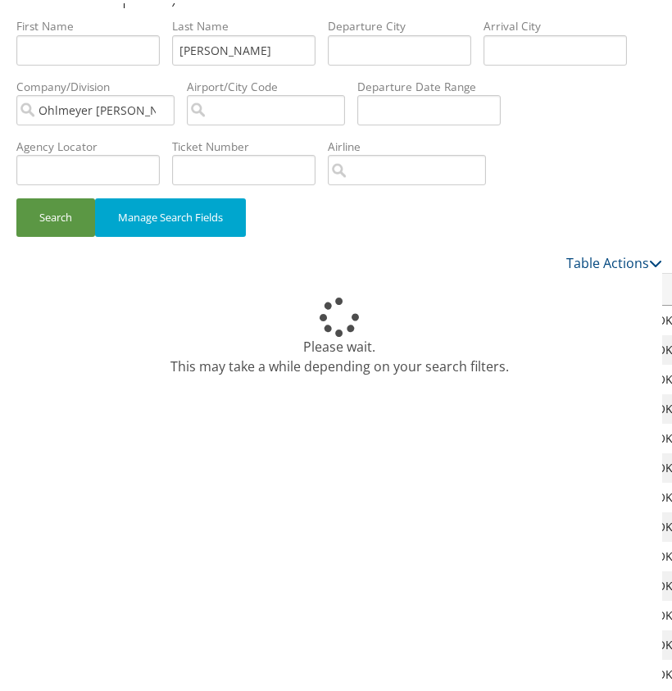
scroll to position [45, 0]
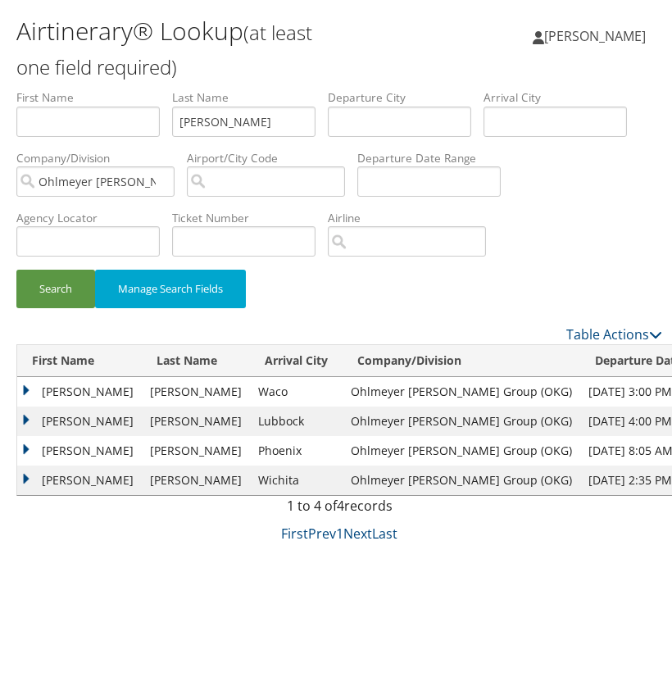
click at [28, 386] on td "DAVID" at bounding box center [79, 389] width 125 height 30
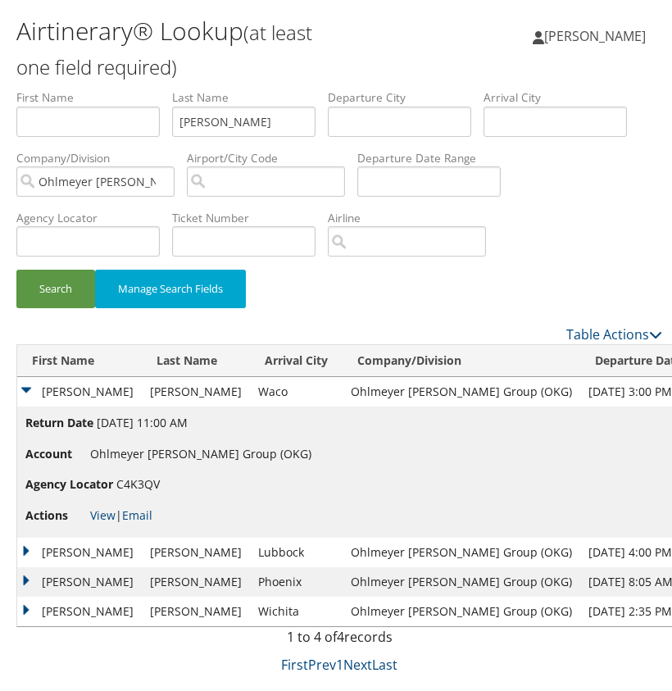
click at [28, 385] on td "DAVID" at bounding box center [79, 389] width 125 height 30
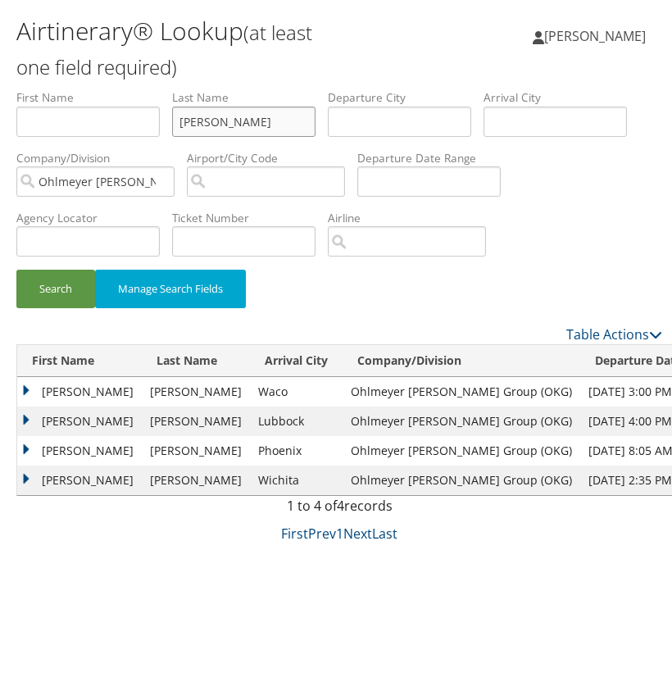
click at [187, 116] on input "Peters" at bounding box center [243, 118] width 143 height 30
drag, startPoint x: 57, startPoint y: 283, endPoint x: 229, endPoint y: 302, distance: 172.4
click at [58, 282] on button "Search" at bounding box center [55, 285] width 79 height 39
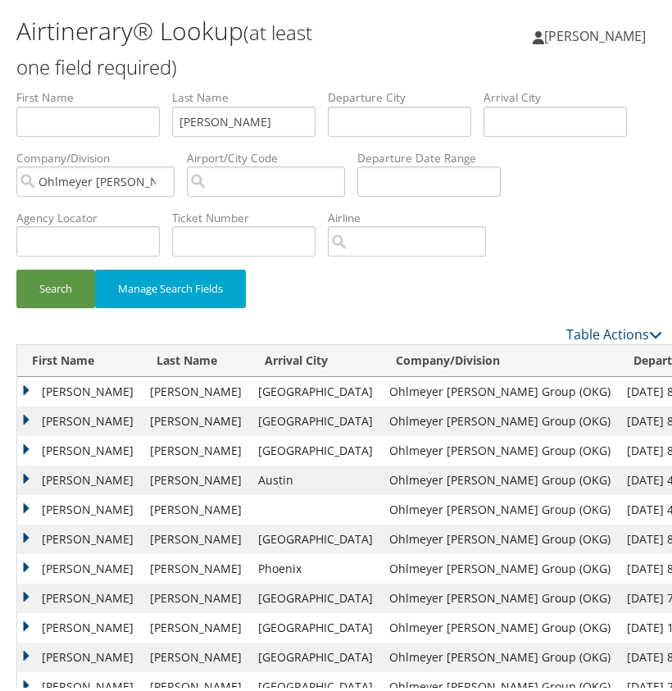
click at [33, 386] on td "ARTHUR" at bounding box center [79, 389] width 125 height 30
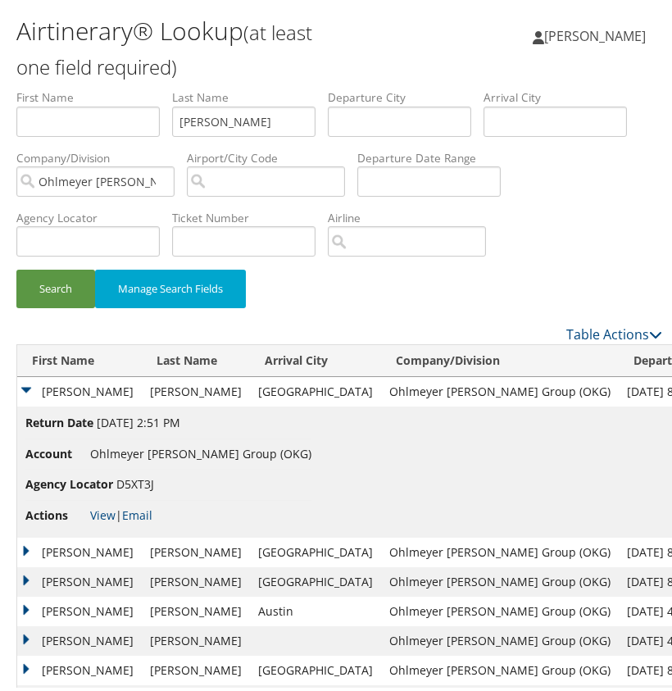
click at [33, 386] on td "ARTHUR" at bounding box center [79, 389] width 125 height 30
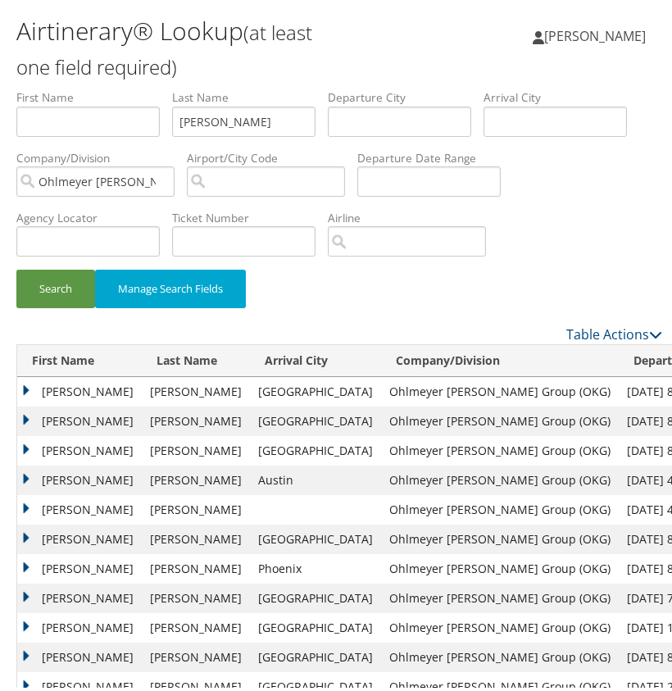
click at [30, 387] on td "ARTHUR" at bounding box center [79, 389] width 125 height 30
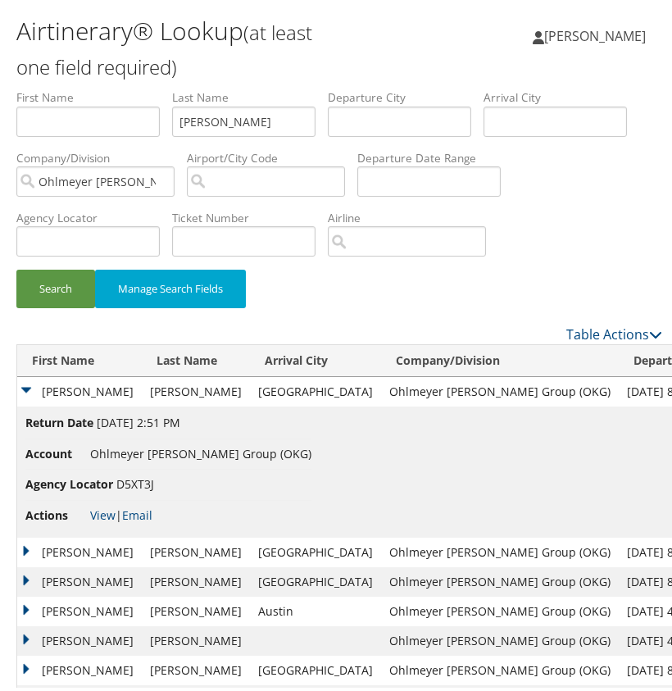
click at [30, 386] on td "ARTHUR" at bounding box center [79, 389] width 125 height 30
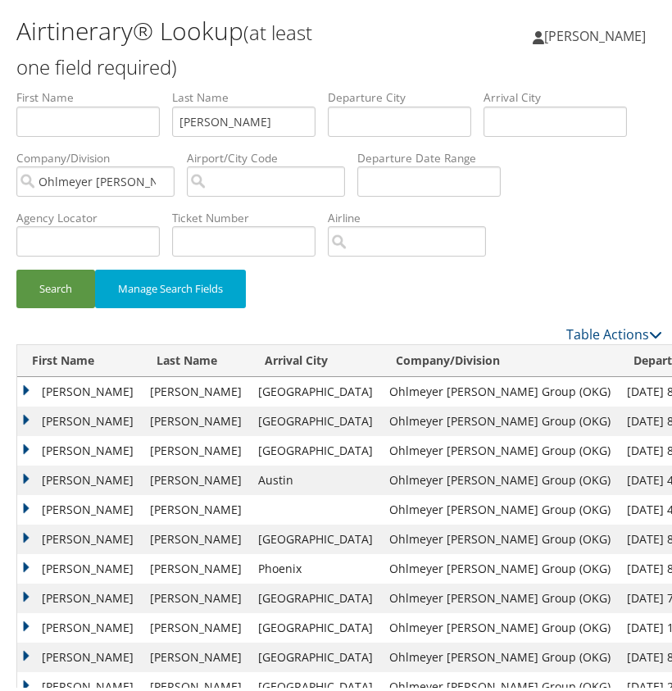
click at [30, 416] on td "ARTHUR" at bounding box center [79, 418] width 125 height 30
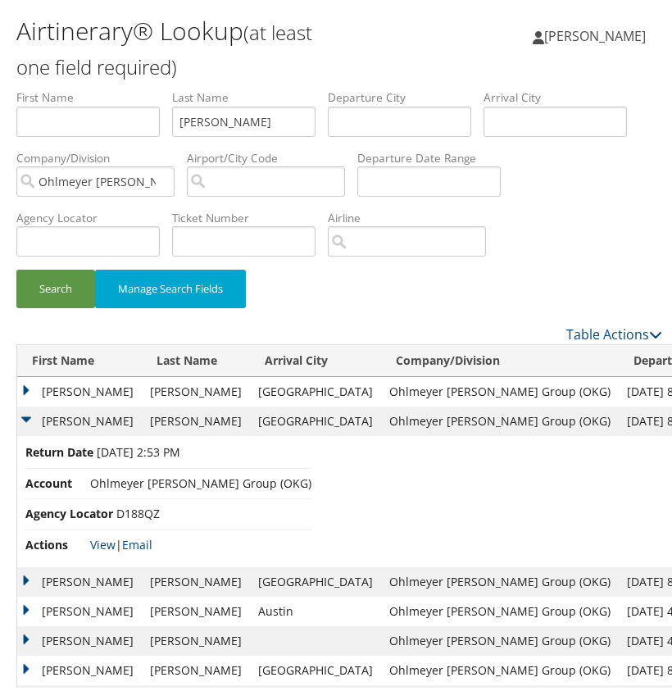
click at [30, 416] on td "ARTHUR" at bounding box center [79, 418] width 125 height 30
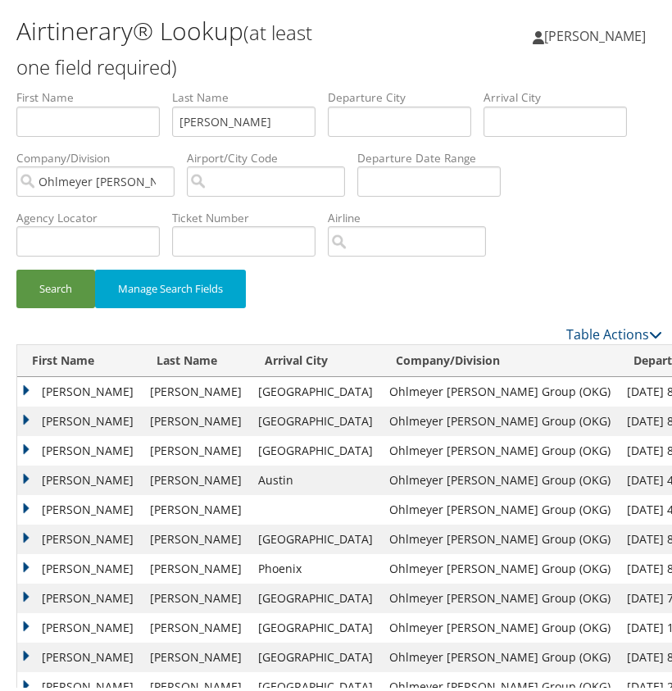
click at [31, 451] on td "ARTHUR" at bounding box center [79, 448] width 125 height 30
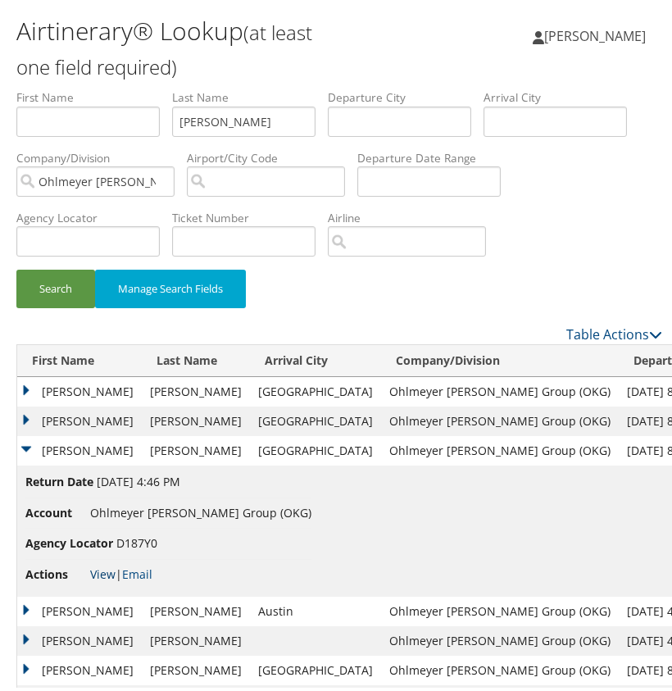
click at [102, 568] on link "View" at bounding box center [102, 571] width 25 height 16
click at [193, 116] on input "COLE" at bounding box center [243, 118] width 143 height 30
paste input "Walker"
drag, startPoint x: 60, startPoint y: 272, endPoint x: 79, endPoint y: 275, distance: 19.0
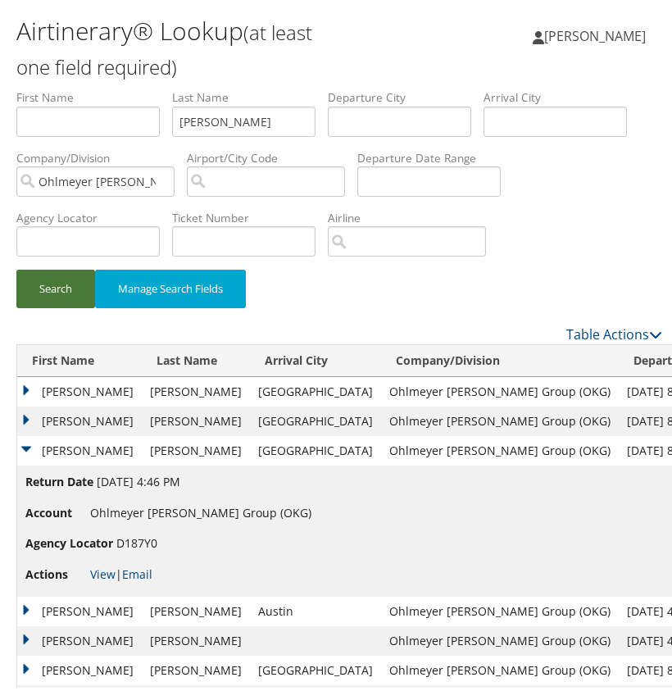
click at [60, 273] on button "Search" at bounding box center [55, 285] width 79 height 39
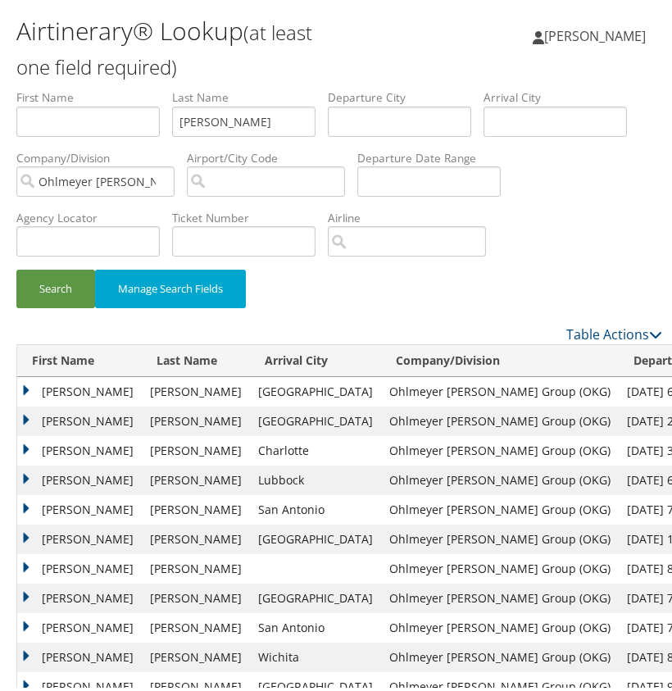
click at [29, 389] on td "JOHN SCOTT" at bounding box center [79, 389] width 125 height 30
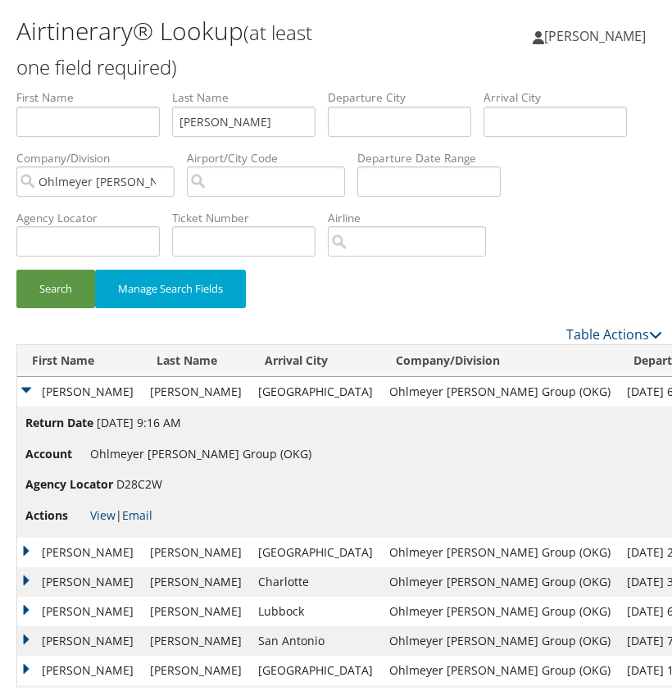
click at [30, 389] on td "JOHN SCOTT" at bounding box center [79, 389] width 125 height 30
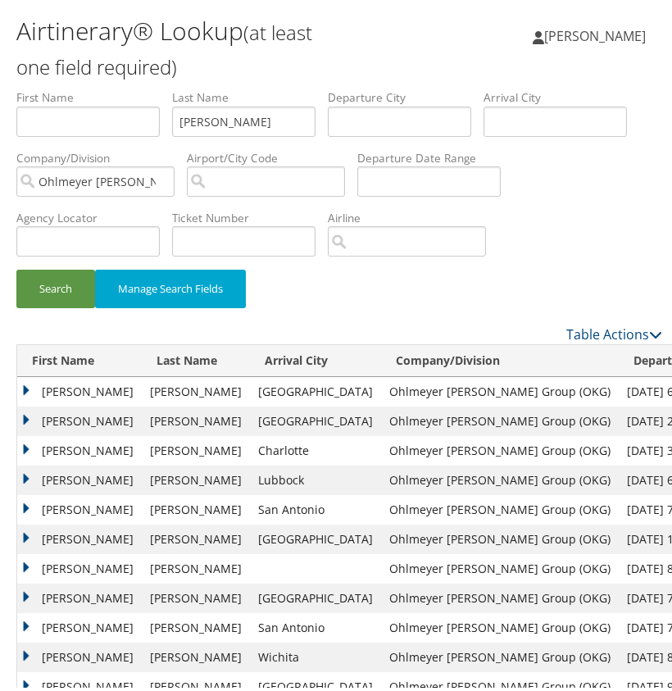
click at [30, 414] on td "John" at bounding box center [79, 418] width 125 height 30
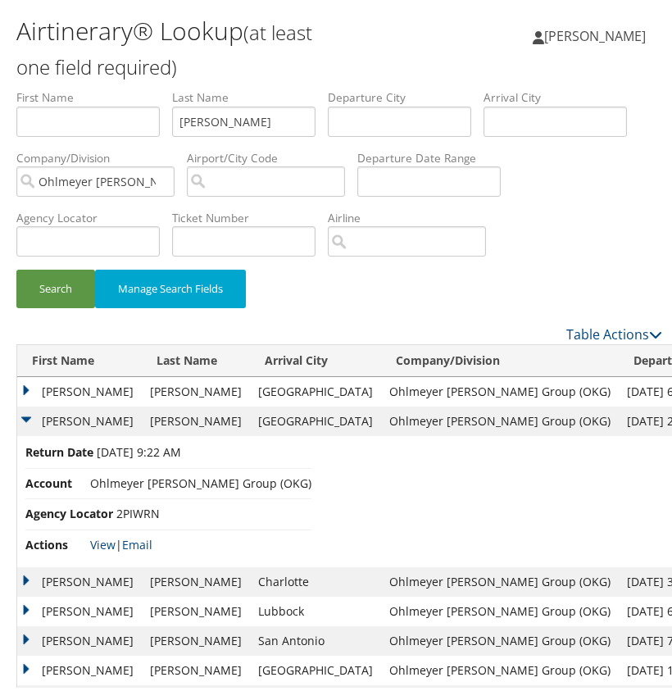
click at [30, 414] on td "John" at bounding box center [79, 418] width 125 height 30
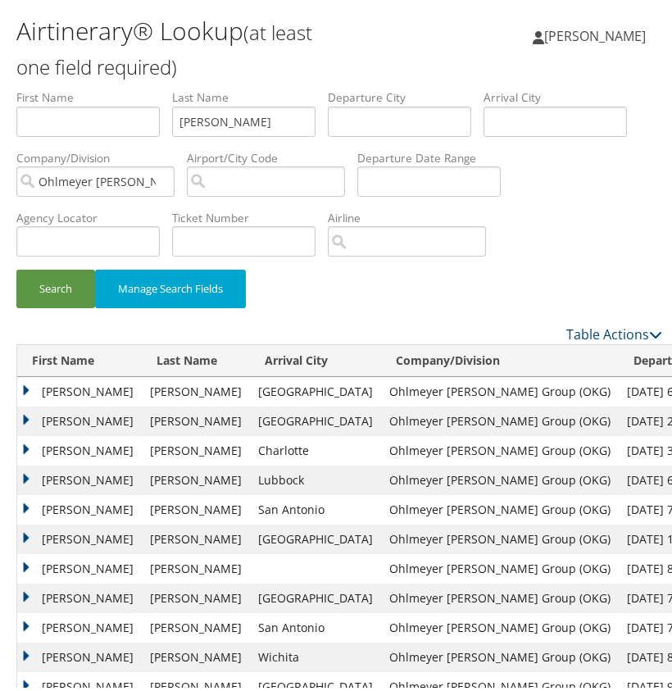
click at [191, 136] on li "Last Name Walker" at bounding box center [250, 116] width 156 height 60
click at [196, 116] on input "Walker" at bounding box center [243, 118] width 143 height 30
click at [195, 116] on input "Walker" at bounding box center [243, 118] width 143 height 30
click at [53, 280] on button "Search" at bounding box center [55, 285] width 79 height 39
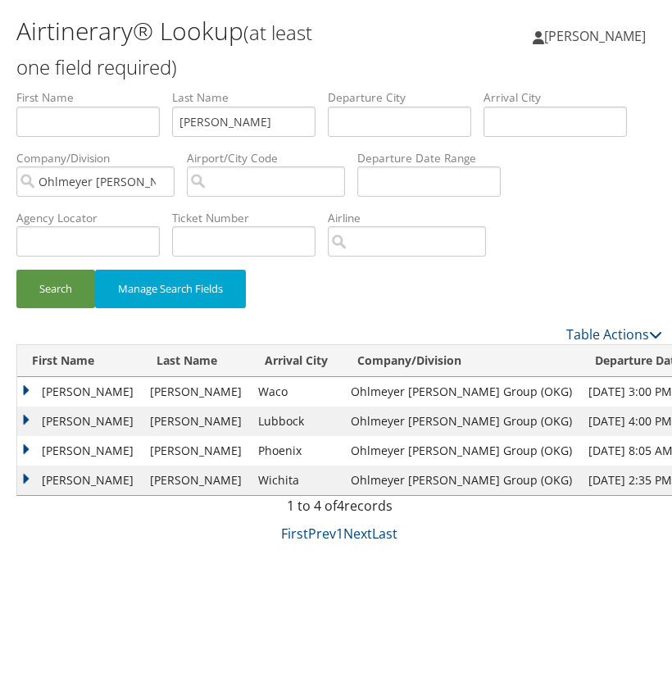
click at [36, 384] on td "DAVID" at bounding box center [79, 389] width 125 height 30
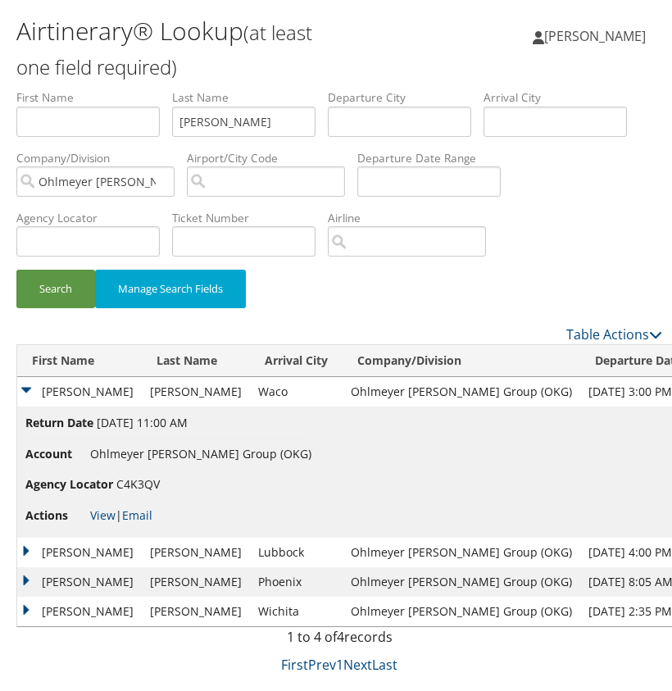
click at [36, 384] on td "DAVID" at bounding box center [79, 389] width 125 height 30
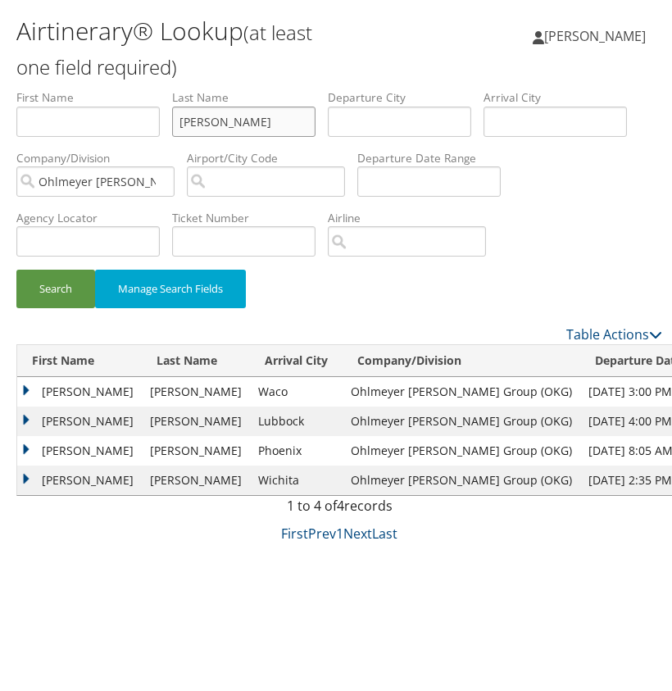
click at [189, 116] on input "PETERS" at bounding box center [243, 118] width 143 height 30
paste input "Clark"
click at [50, 285] on button "Search" at bounding box center [55, 285] width 79 height 39
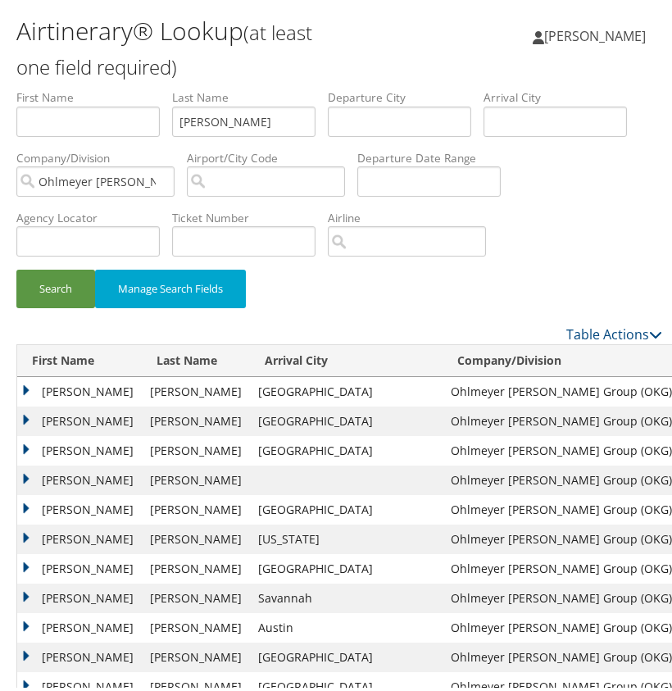
click at [30, 385] on td "CHRISTOPHER CRIDER" at bounding box center [79, 389] width 125 height 30
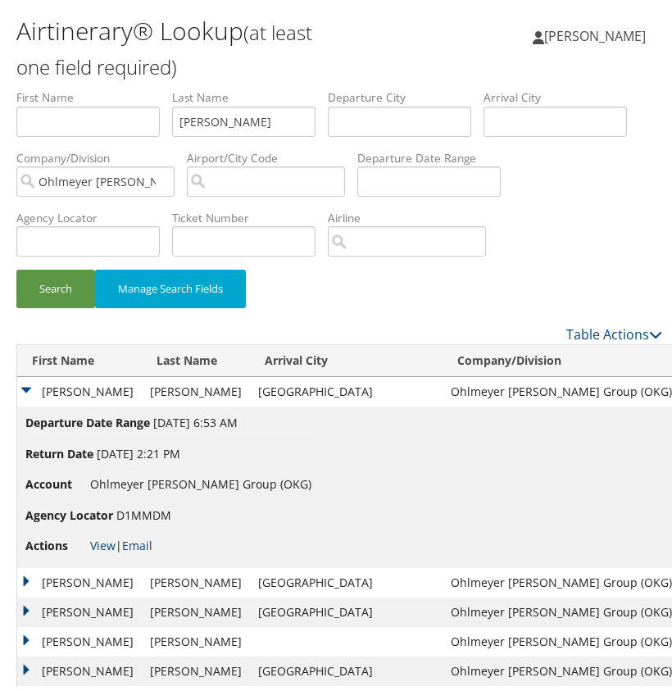
click at [30, 385] on td "CHRISTOPHER CRIDER" at bounding box center [79, 389] width 125 height 30
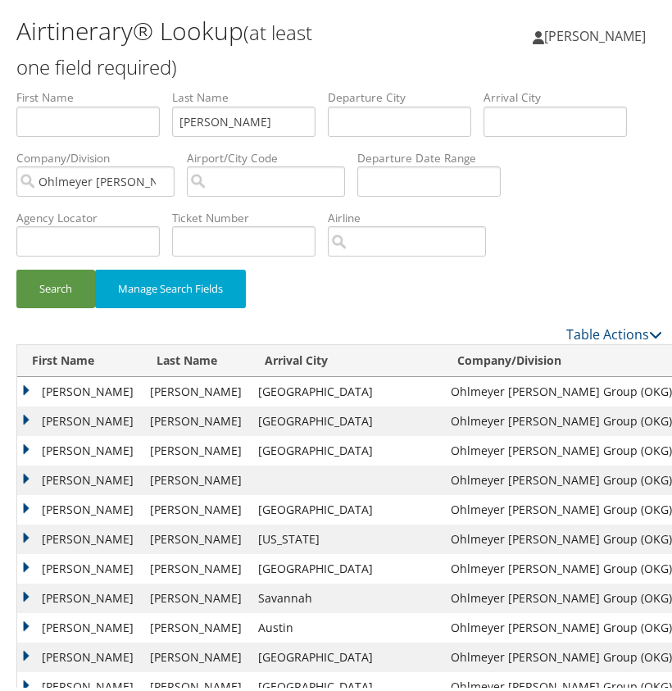
click at [29, 413] on td "CHRISTOPHER CRIDER" at bounding box center [79, 418] width 125 height 30
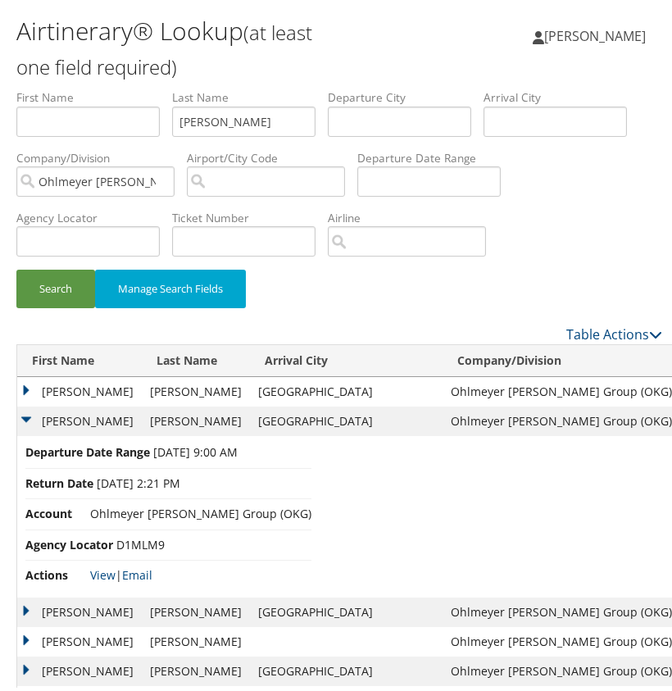
click at [29, 413] on td "CHRISTOPHER CRIDER" at bounding box center [79, 418] width 125 height 30
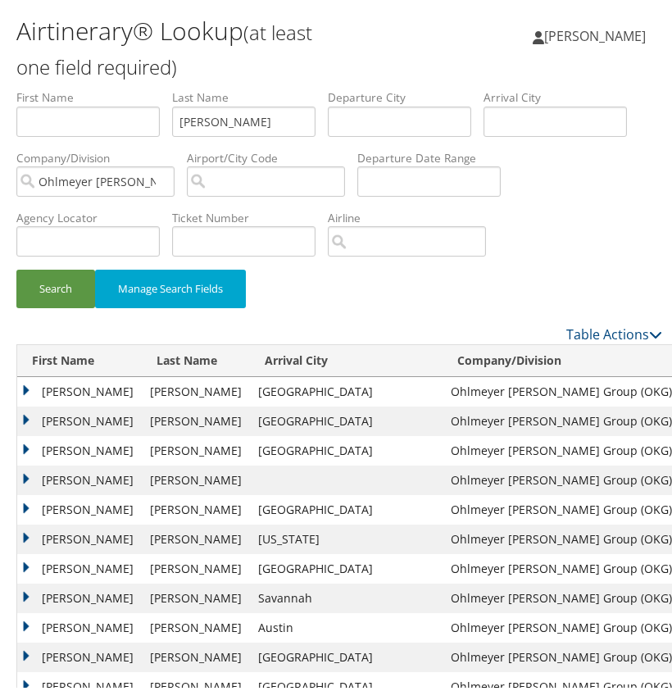
click at [30, 445] on td "CHRISTOPHER CRIDER" at bounding box center [79, 448] width 125 height 30
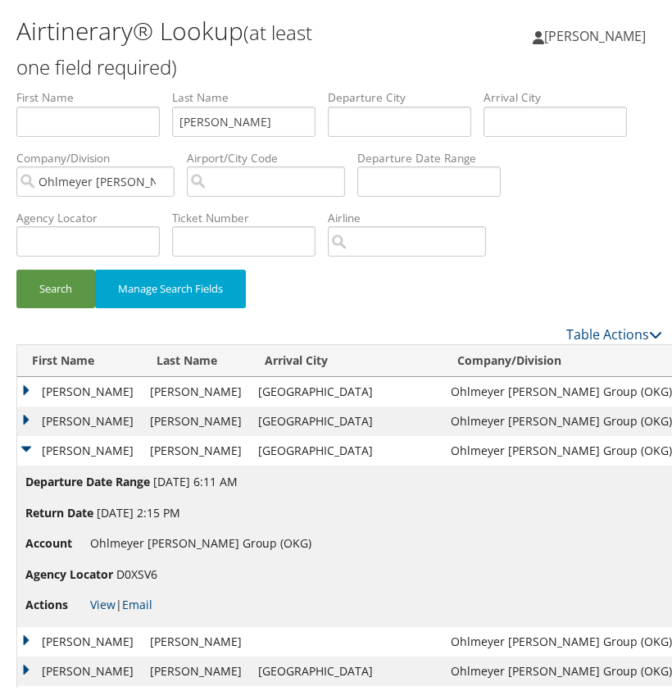
click at [30, 445] on td "CHRISTOPHER CRIDER" at bounding box center [79, 448] width 125 height 30
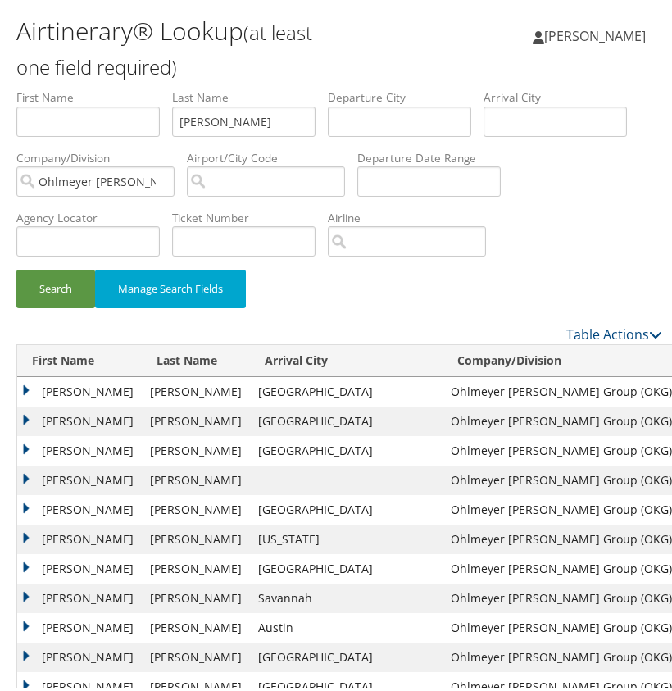
click at [27, 411] on td "CHRISTOPHER CRIDER" at bounding box center [79, 418] width 125 height 30
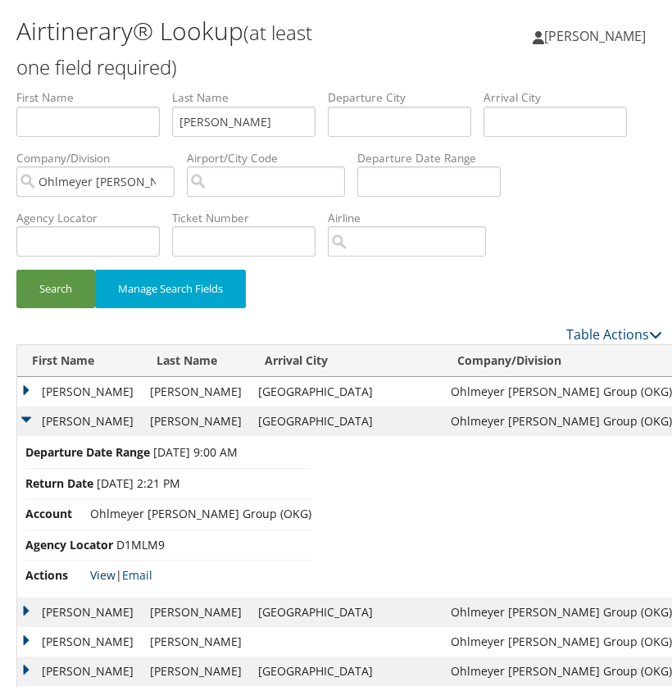
click at [108, 568] on link "View" at bounding box center [102, 572] width 25 height 16
click at [202, 121] on input "Clark" at bounding box center [243, 118] width 143 height 30
click at [202, 120] on input "Clark" at bounding box center [243, 118] width 143 height 30
paste input "hase"
click at [74, 286] on button "Search" at bounding box center [55, 285] width 79 height 39
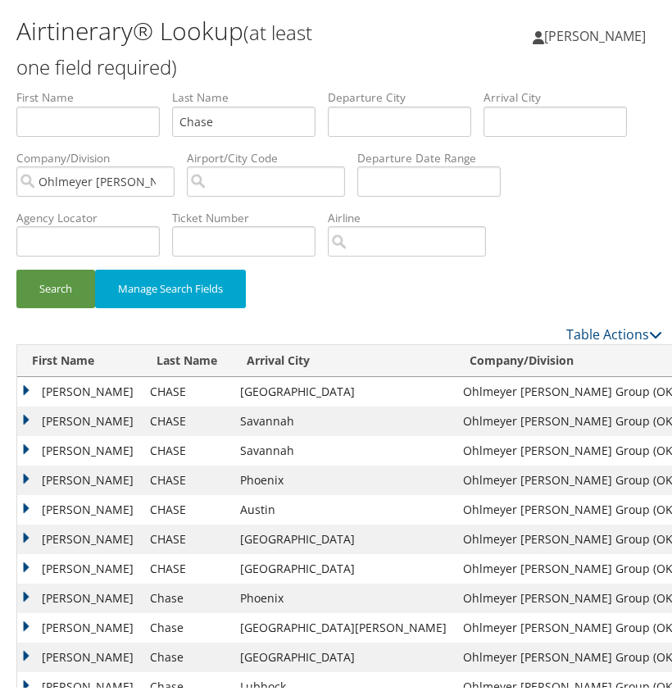
click at [27, 385] on td "MARCUS S" at bounding box center [79, 389] width 125 height 30
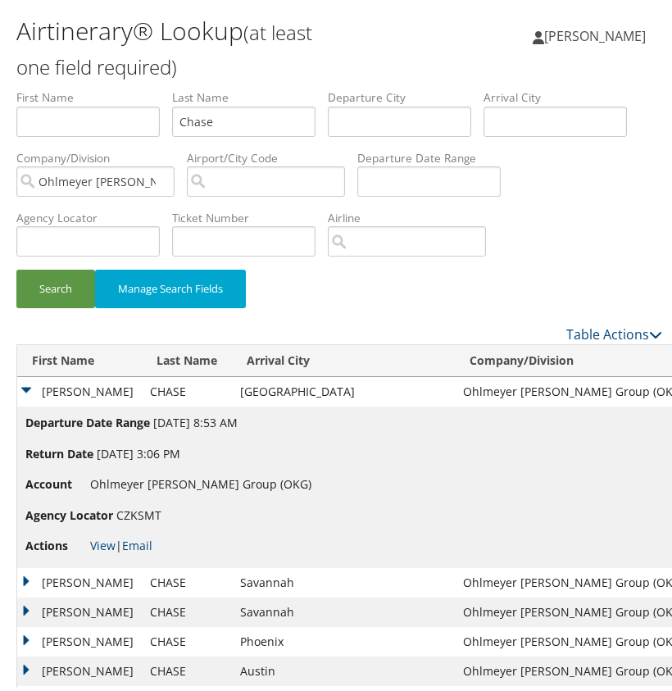
click at [27, 385] on td "MARCUS S" at bounding box center [79, 389] width 125 height 30
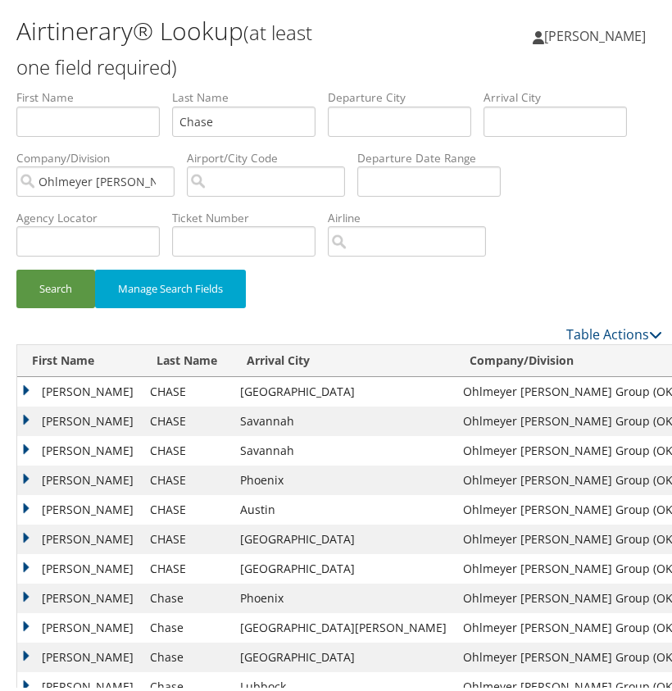
click at [25, 412] on td "MARCUS S" at bounding box center [79, 418] width 125 height 30
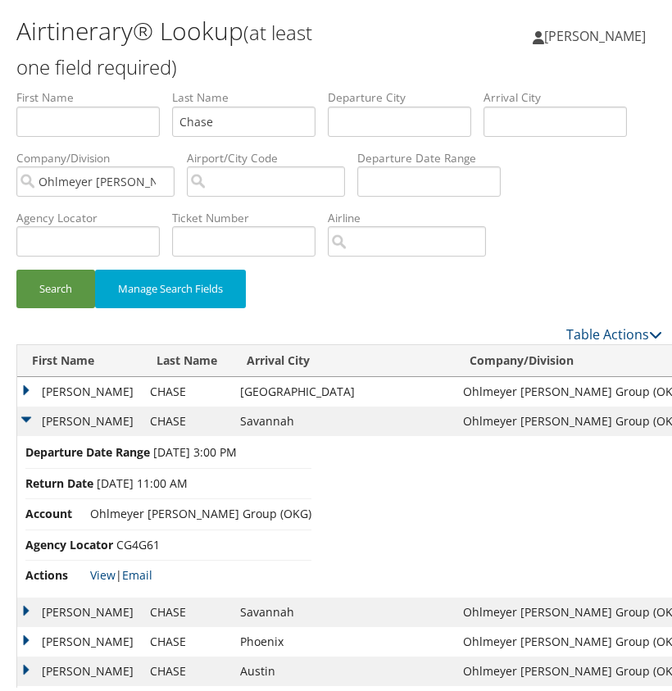
click at [25, 412] on td "MARCUS S" at bounding box center [79, 418] width 125 height 30
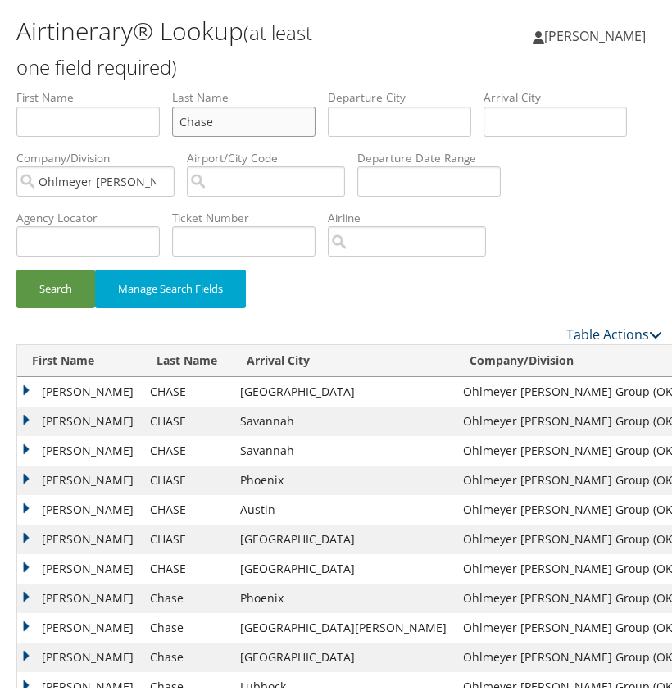
click at [197, 119] on input "Chase" at bounding box center [243, 118] width 143 height 30
drag, startPoint x: 609, startPoint y: 335, endPoint x: 196, endPoint y: 120, distance: 466.0
click at [197, 119] on input "Chase" at bounding box center [243, 118] width 143 height 30
paste input "Kinney"
click at [66, 294] on button "Search" at bounding box center [55, 285] width 79 height 39
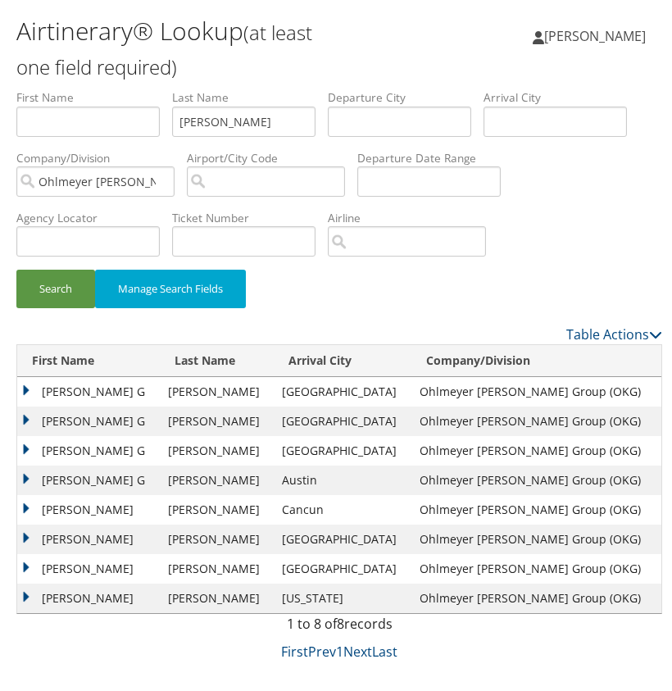
click at [25, 381] on td "RYKER G" at bounding box center [88, 389] width 143 height 30
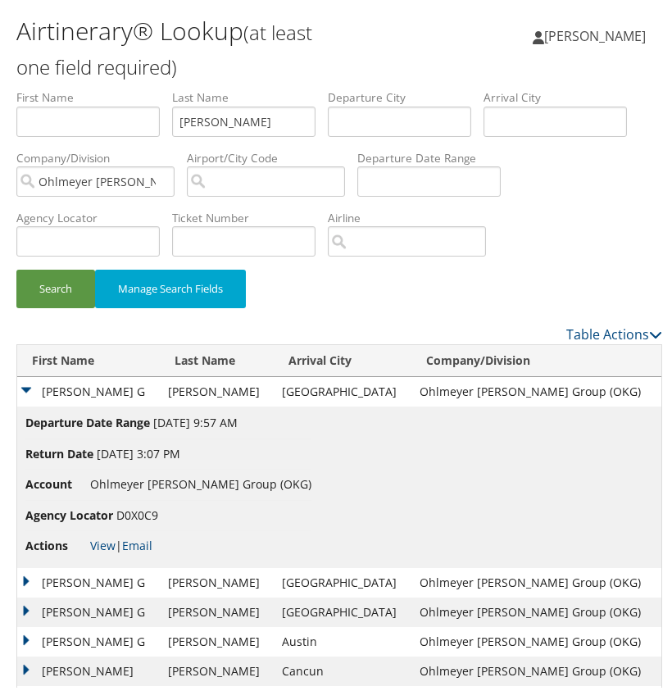
click at [25, 381] on td "RYKER G" at bounding box center [88, 389] width 143 height 30
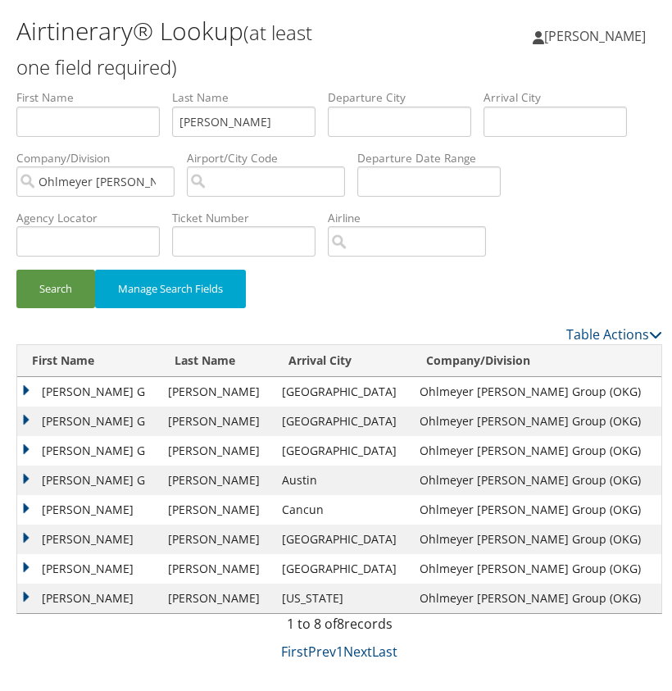
click at [26, 416] on td "RYKER G" at bounding box center [88, 418] width 143 height 30
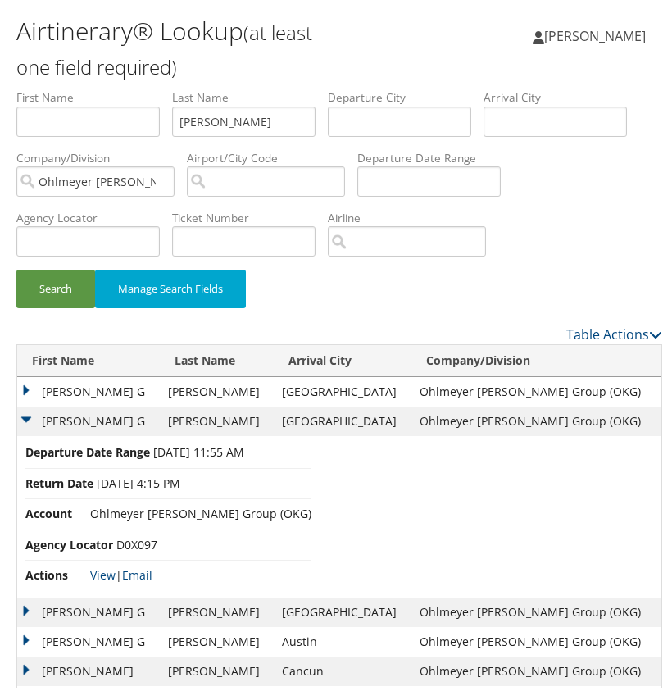
click at [26, 416] on td "RYKER G" at bounding box center [88, 418] width 143 height 30
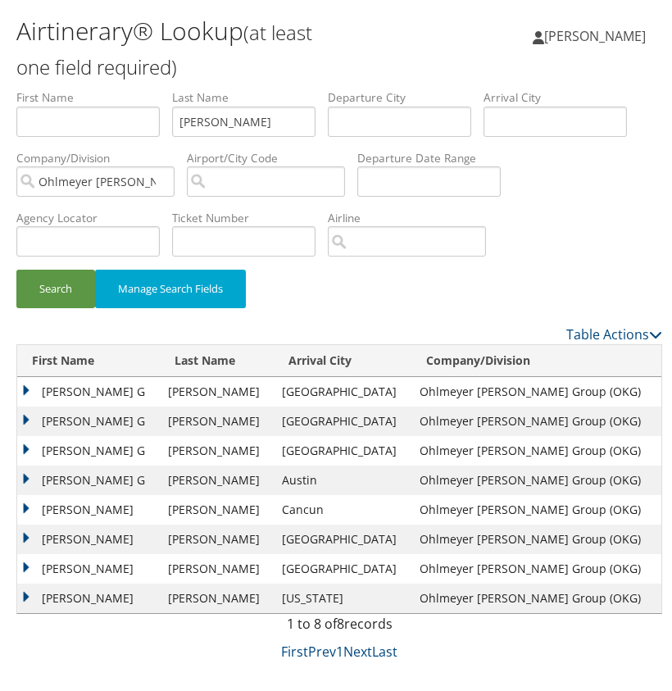
click at [25, 383] on td "RYKER G" at bounding box center [88, 389] width 143 height 30
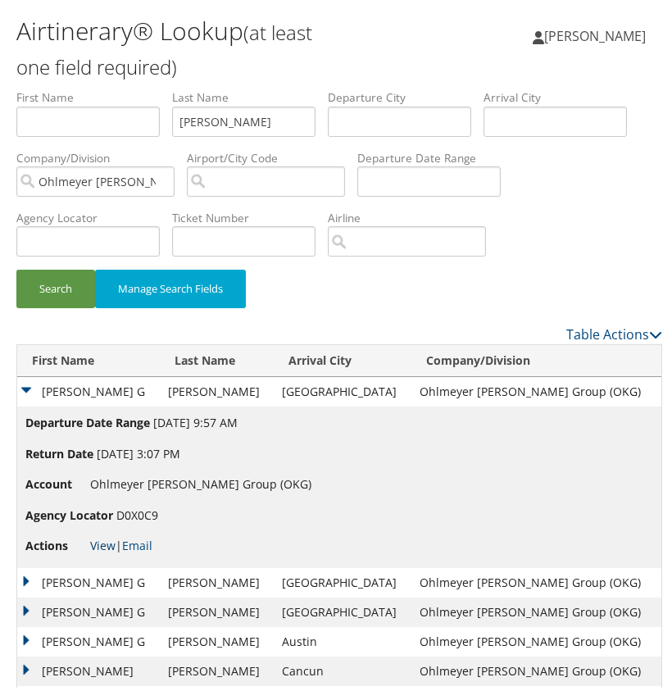
click at [101, 537] on link "View" at bounding box center [102, 542] width 25 height 16
click at [26, 380] on td "RYKER G" at bounding box center [88, 389] width 143 height 30
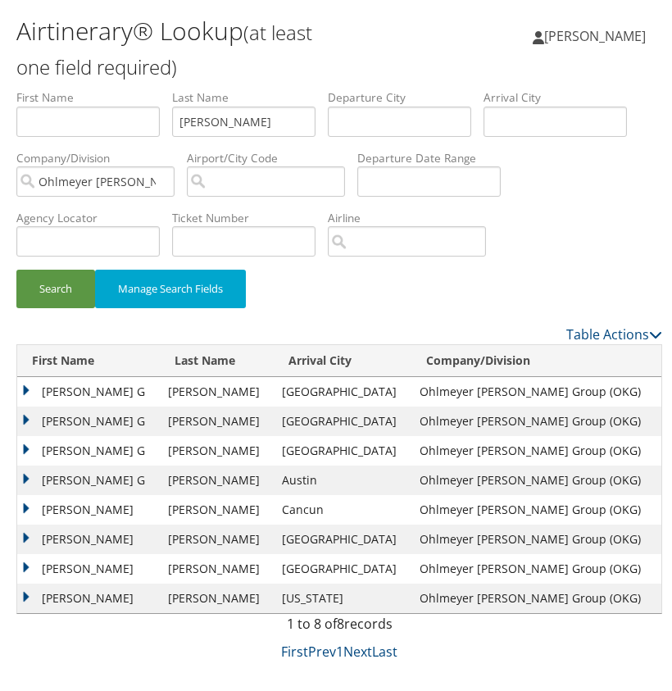
click at [27, 415] on td "RYKER G" at bounding box center [88, 418] width 143 height 30
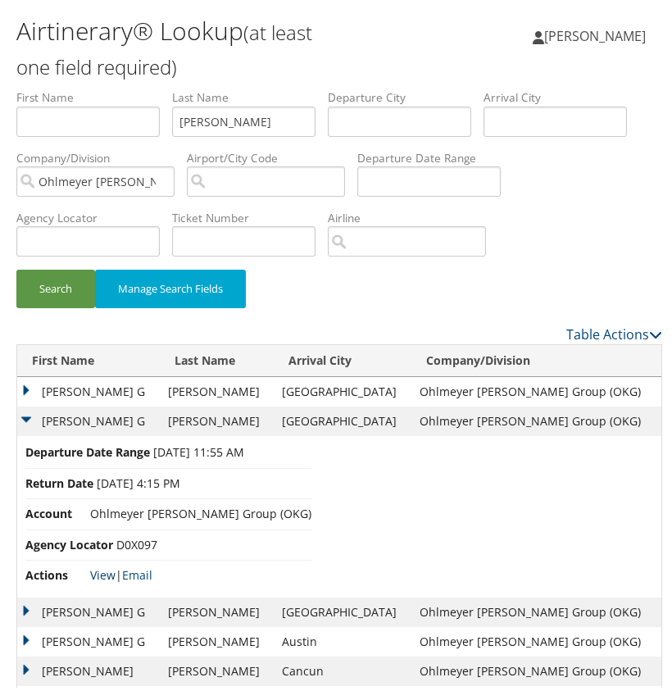
click at [107, 569] on link "View" at bounding box center [102, 572] width 25 height 16
click at [193, 114] on input "Kinney" at bounding box center [243, 118] width 143 height 30
paste input "Larson"
type input "Larson"
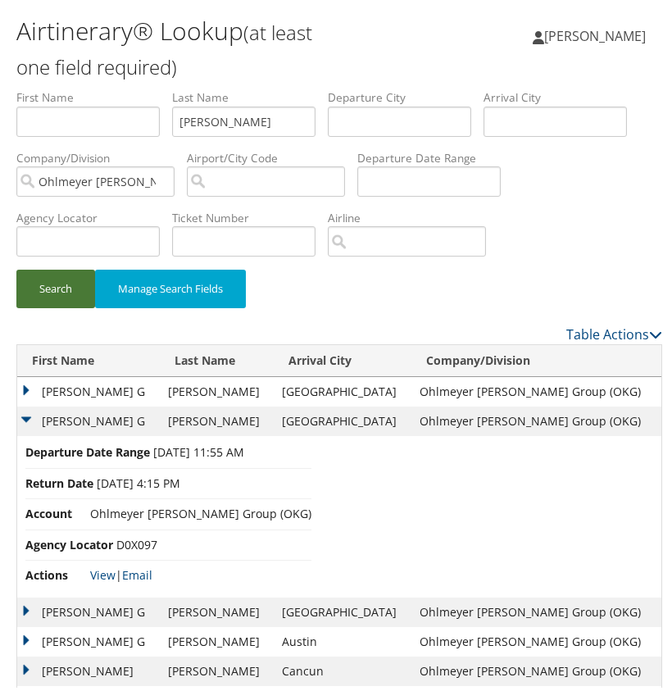
click at [43, 285] on button "Search" at bounding box center [55, 285] width 79 height 39
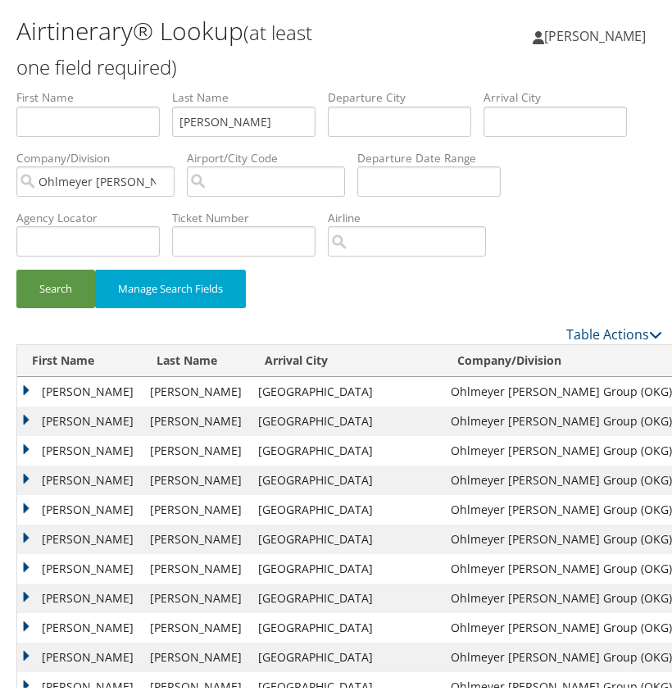
click at [26, 388] on td "ANDREW RICHARD" at bounding box center [79, 389] width 125 height 30
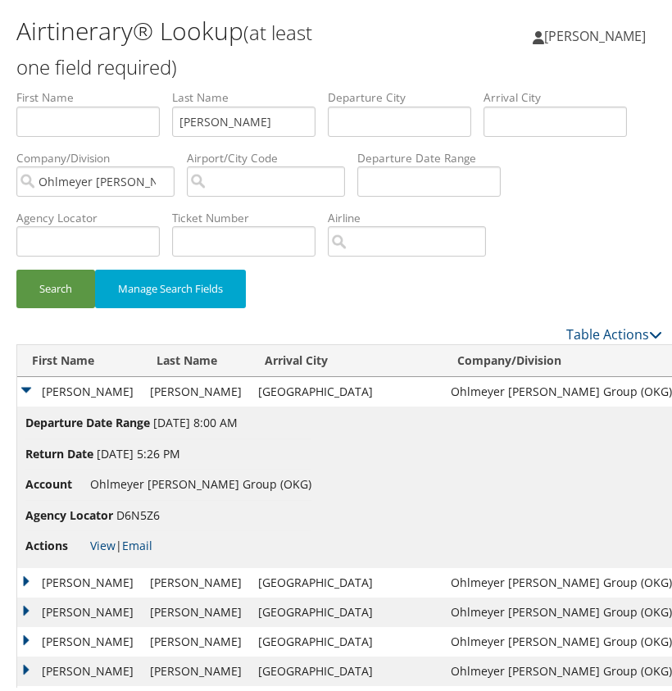
click at [26, 388] on td "ANDREW RICHARD" at bounding box center [79, 389] width 125 height 30
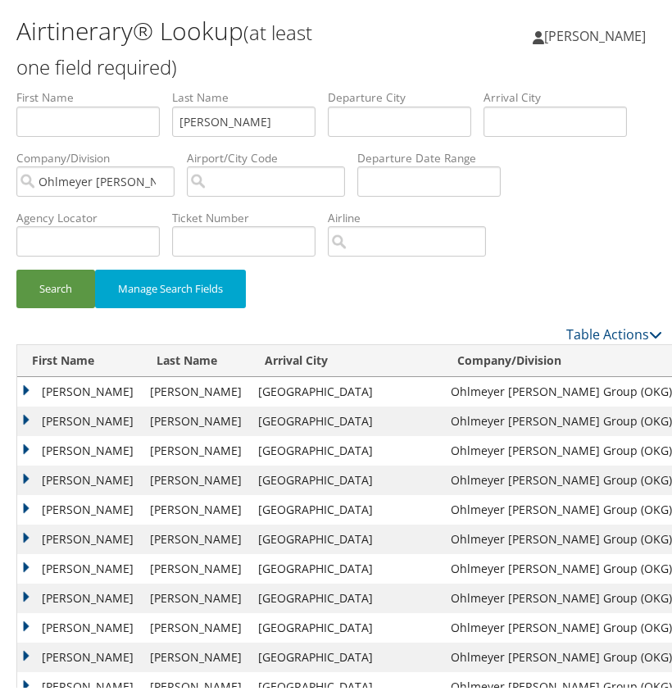
click at [29, 417] on td "ANDREW RICHARD" at bounding box center [79, 418] width 125 height 30
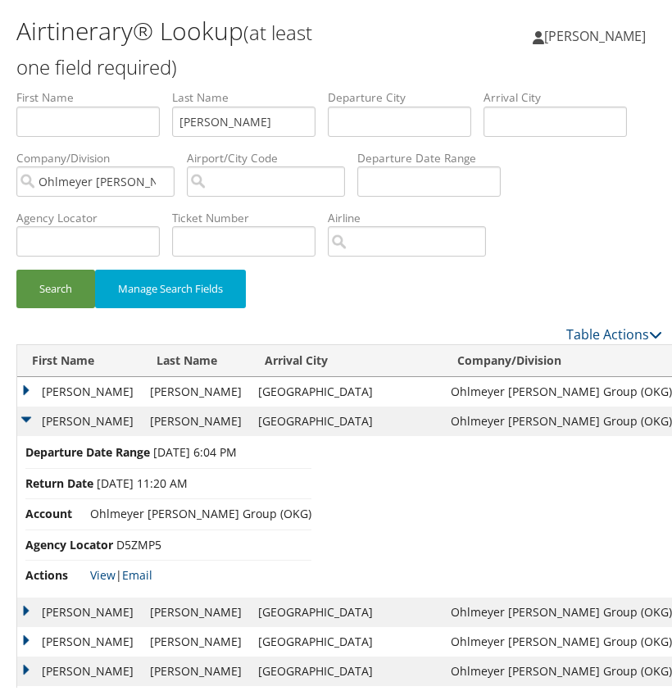
click at [29, 417] on td "ANDREW RICHARD" at bounding box center [79, 418] width 125 height 30
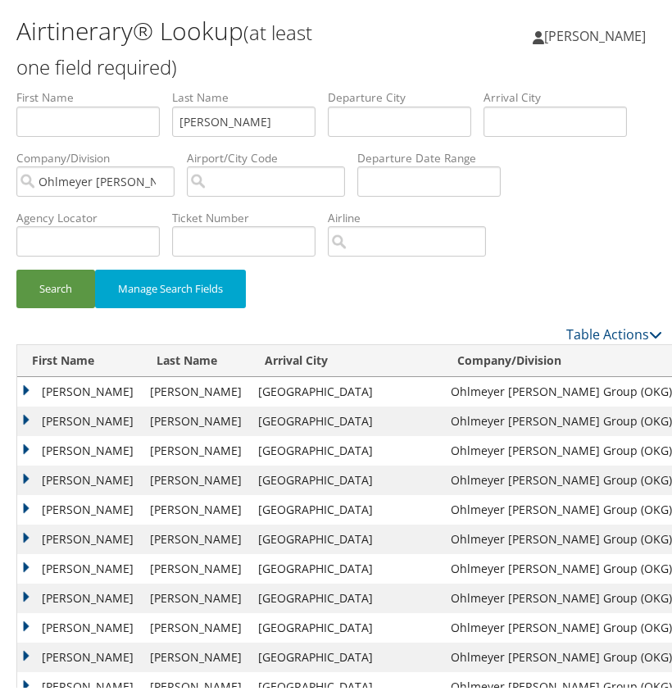
click at [26, 442] on td "ANDREW RICHARD" at bounding box center [79, 448] width 125 height 30
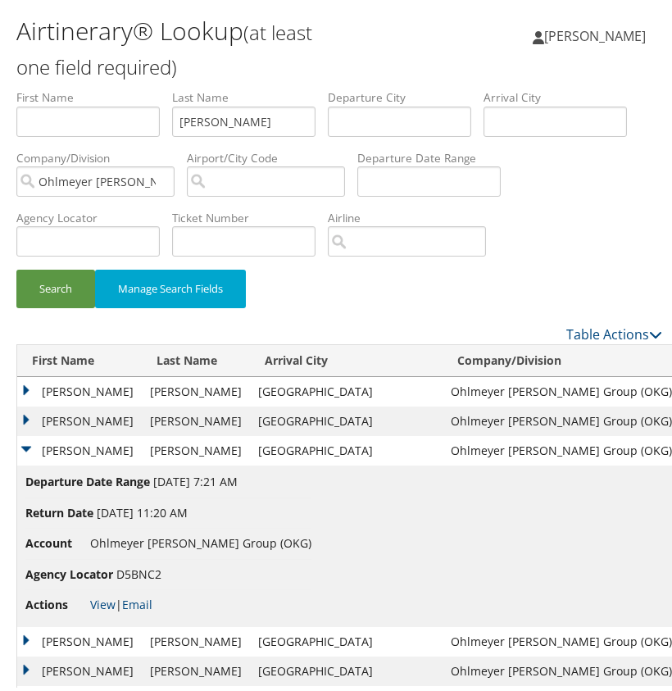
click at [26, 442] on td "ANDREW RICHARD" at bounding box center [79, 448] width 125 height 30
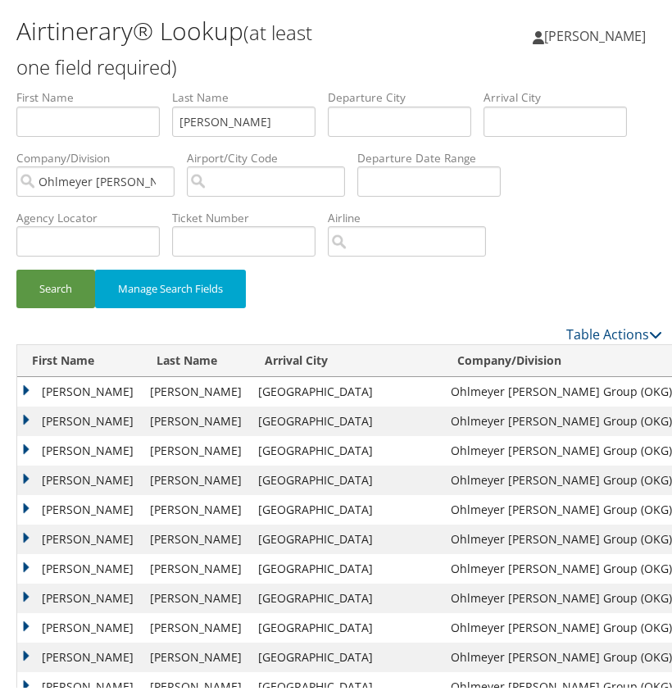
click at [22, 471] on td "CHRISTOPHER DAVID" at bounding box center [79, 477] width 125 height 30
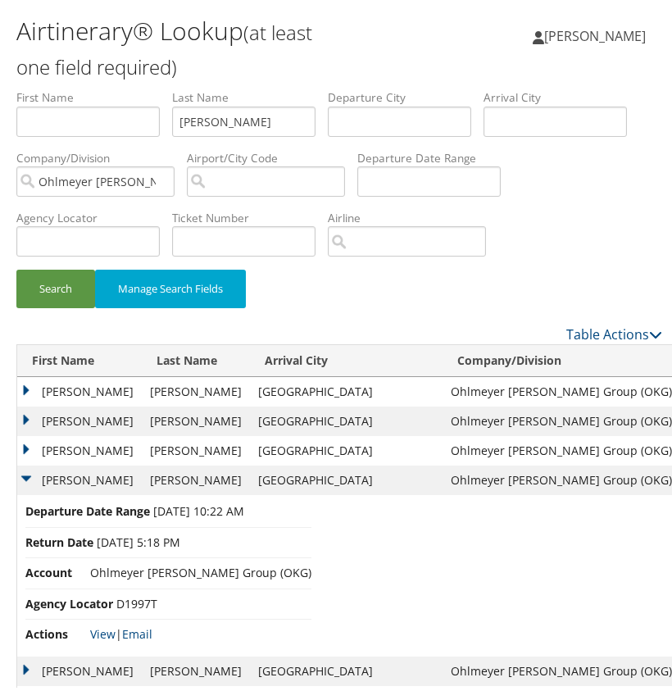
click at [22, 471] on td "CHRISTOPHER DAVID" at bounding box center [79, 477] width 125 height 30
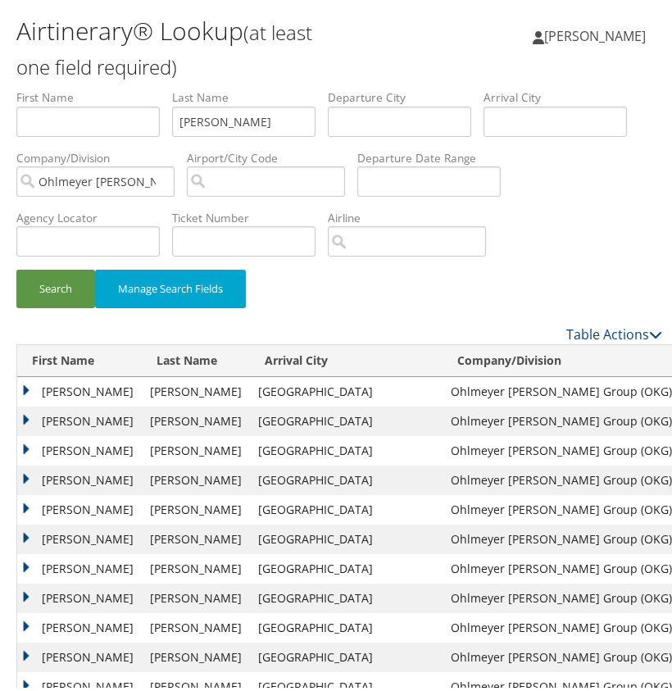
click at [23, 503] on td "ANDREW RICHARD" at bounding box center [79, 507] width 125 height 30
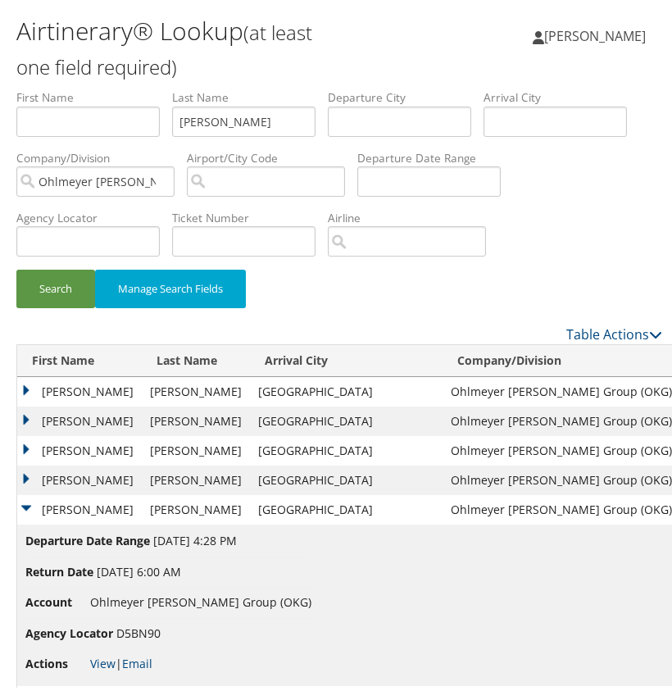
click at [23, 503] on td "ANDREW RICHARD" at bounding box center [79, 507] width 125 height 30
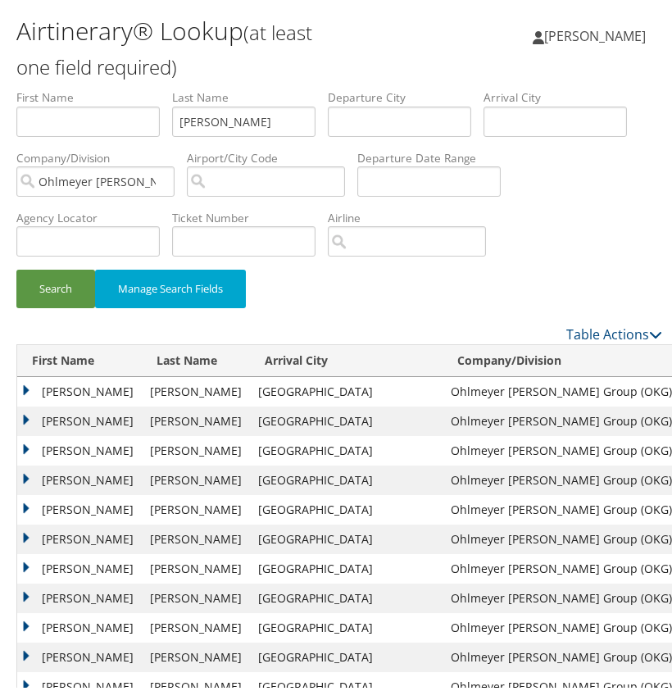
click at [26, 464] on td "CHRISTOPHER DAVID" at bounding box center [79, 477] width 125 height 30
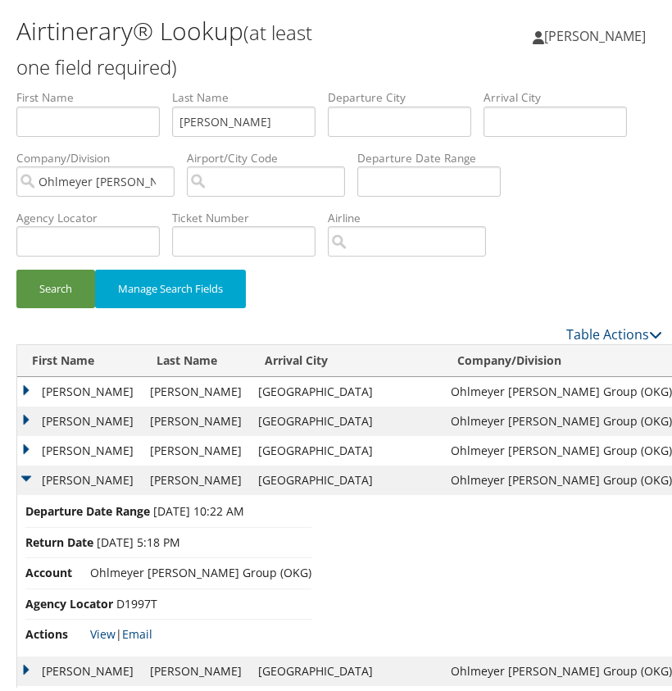
click at [26, 466] on td "CHRISTOPHER DAVID" at bounding box center [79, 477] width 125 height 30
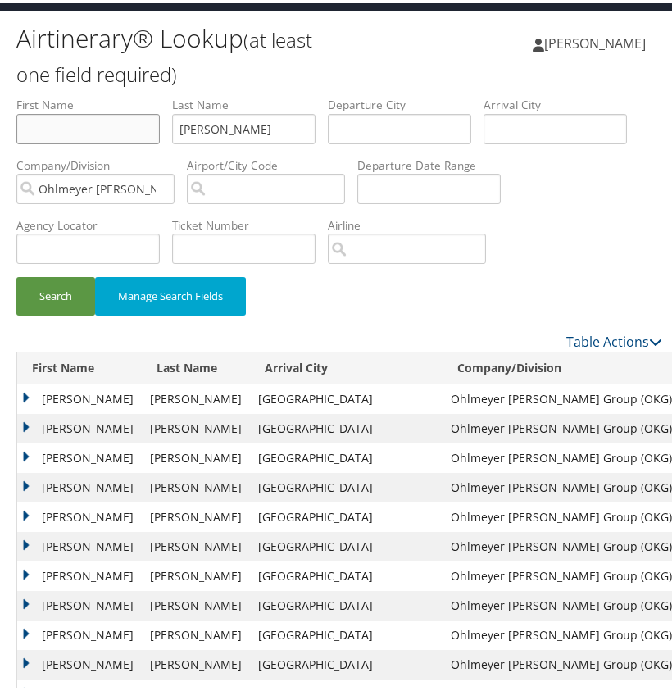
scroll to position [37, 0]
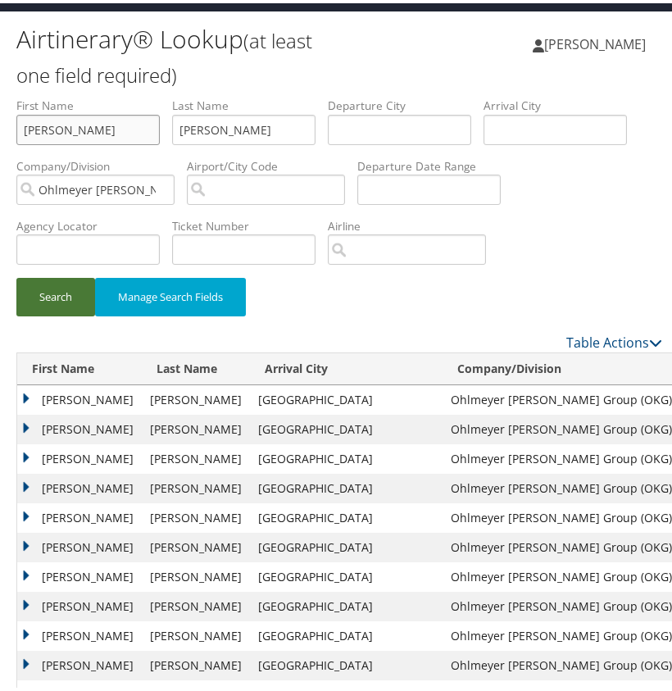
type input "CHRIS"
click at [69, 298] on button "Search" at bounding box center [55, 294] width 79 height 39
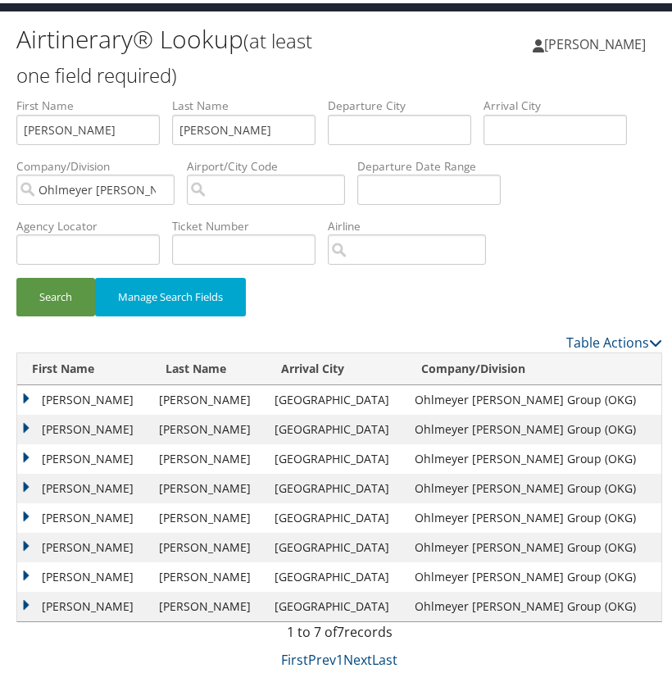
click at [33, 394] on td "CHRISTOPHER DAVID" at bounding box center [84, 397] width 134 height 30
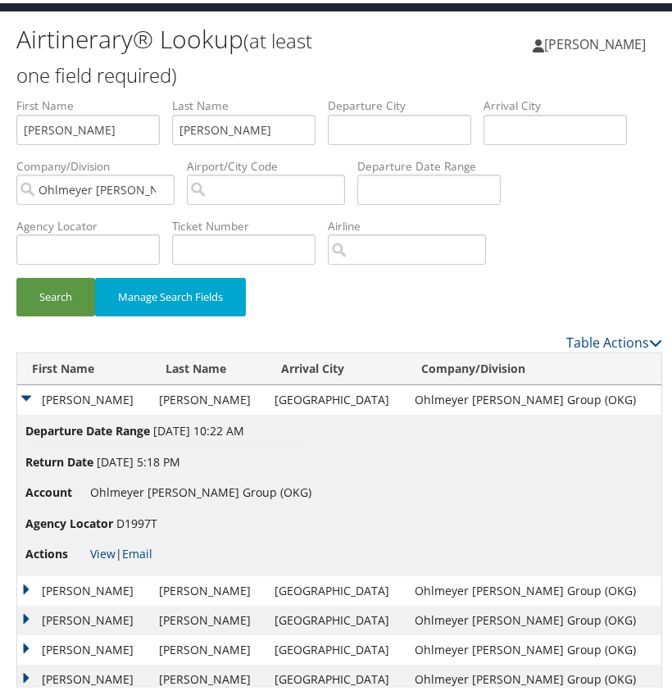
click at [33, 394] on td "CHRISTOPHER DAVID" at bounding box center [84, 397] width 134 height 30
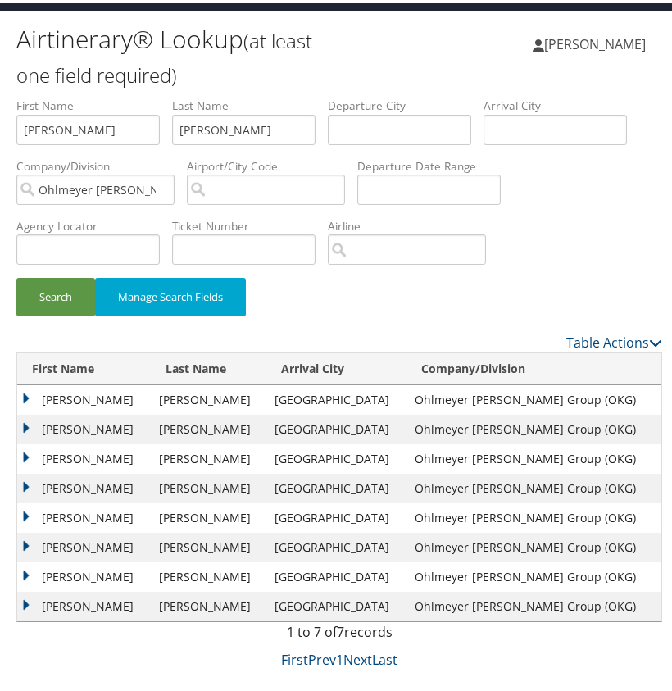
click at [30, 422] on td "CHRISTOPHER DAVID" at bounding box center [84, 427] width 134 height 30
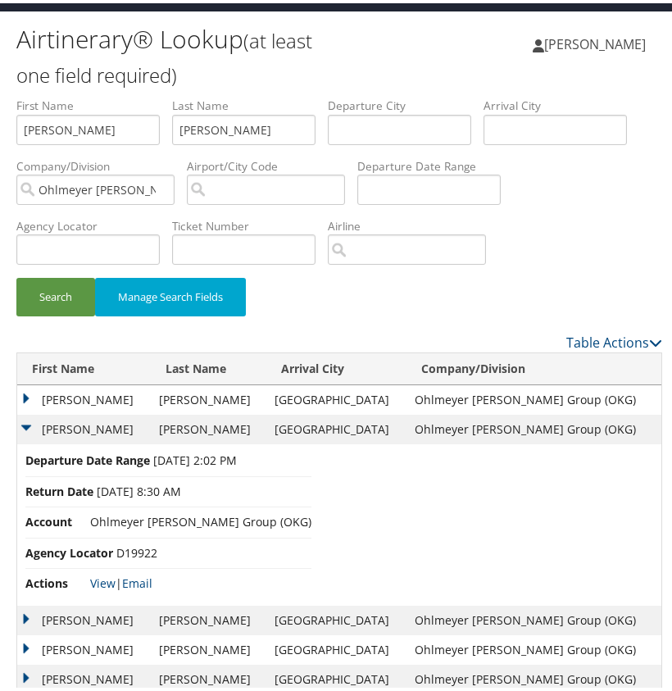
click at [30, 422] on td "CHRISTOPHER DAVID" at bounding box center [84, 427] width 134 height 30
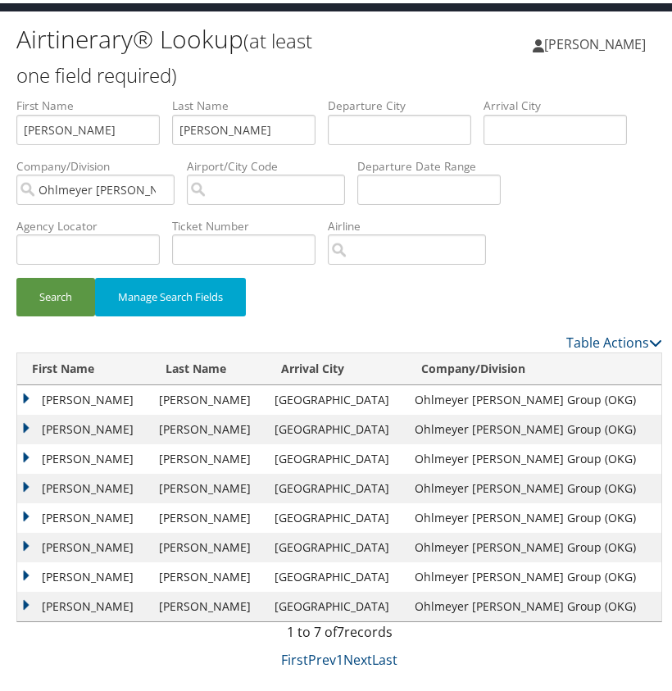
click at [28, 453] on td "CHRISTOPHER DAVID" at bounding box center [84, 456] width 134 height 30
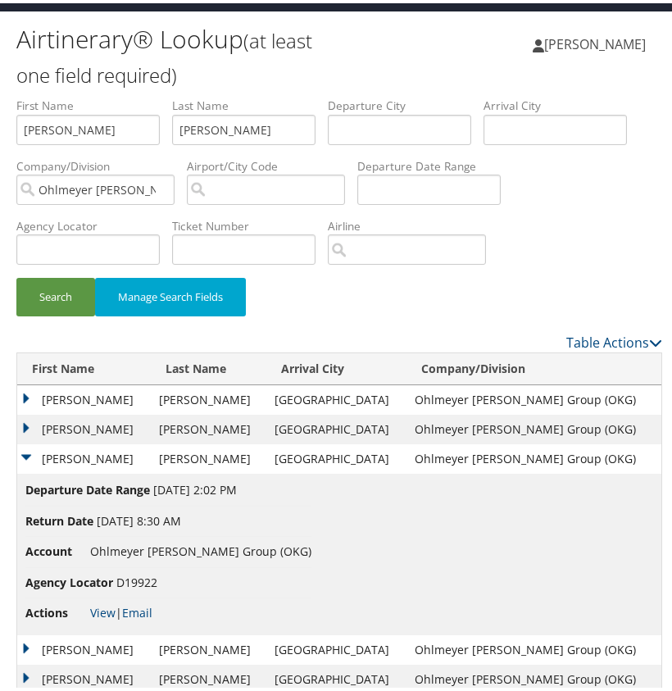
click at [28, 453] on td "CHRISTOPHER DAVID" at bounding box center [84, 456] width 134 height 30
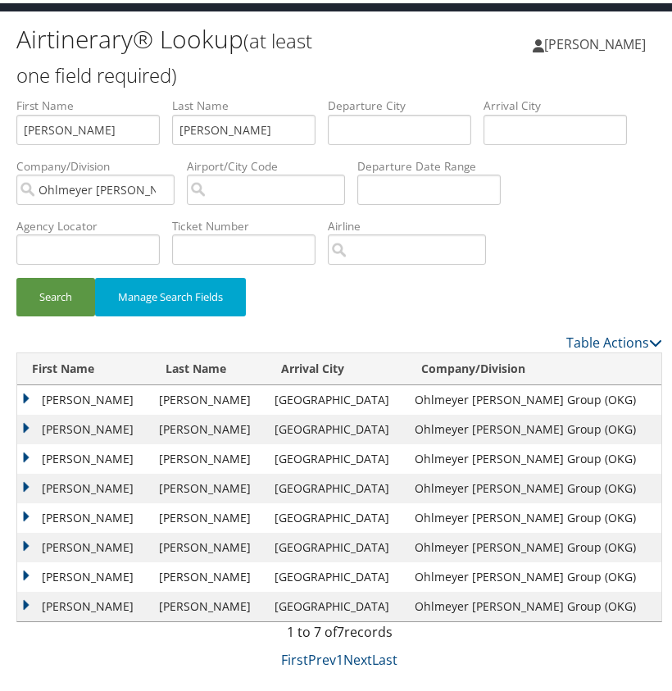
click at [30, 480] on td "CHRISTOPHER DAVID" at bounding box center [84, 486] width 134 height 30
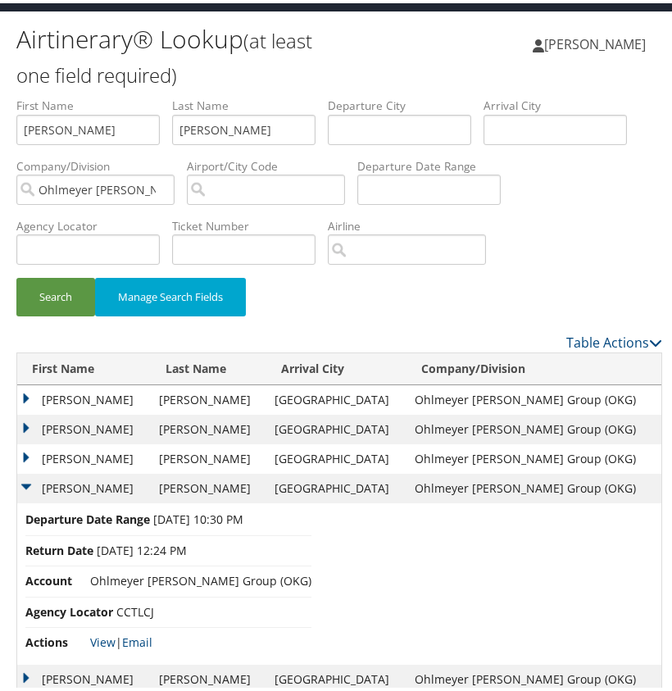
click at [30, 480] on td "CHRISTOPHER DAVID" at bounding box center [84, 486] width 134 height 30
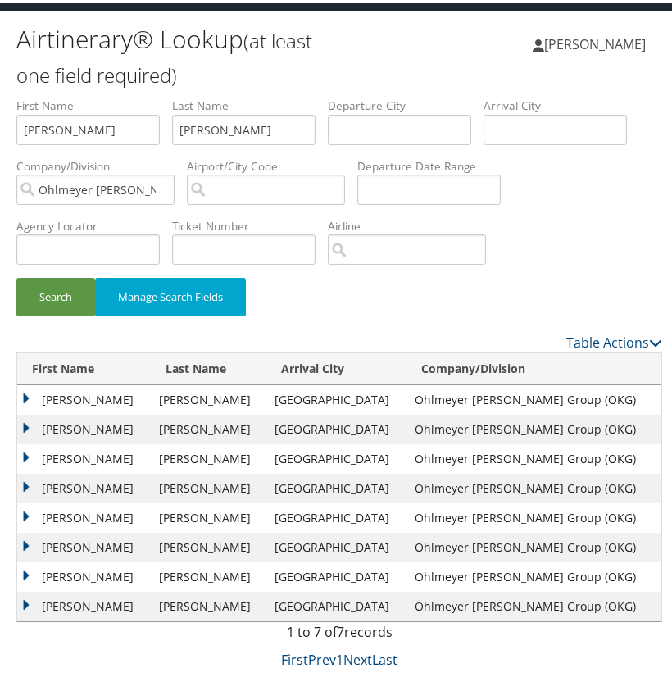
click at [27, 452] on td "CHRISTOPHER DAVID" at bounding box center [84, 456] width 134 height 30
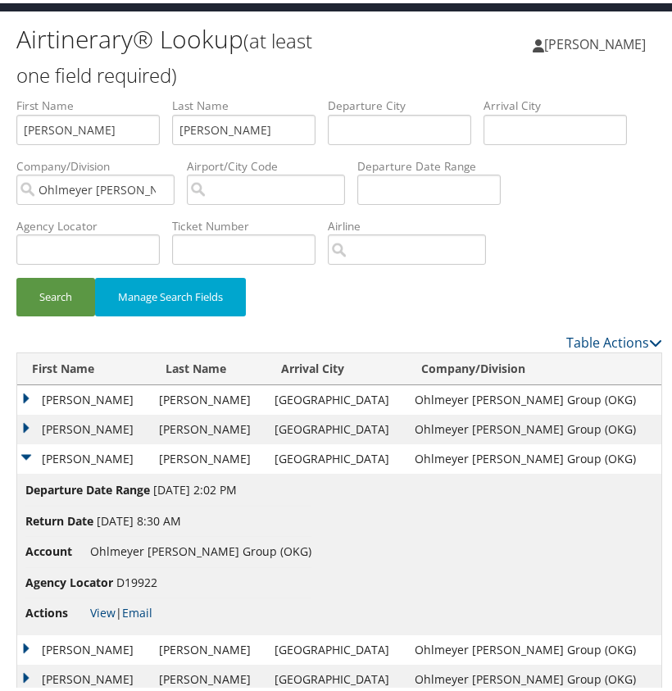
click at [27, 452] on td "CHRISTOPHER DAVID" at bounding box center [84, 456] width 134 height 30
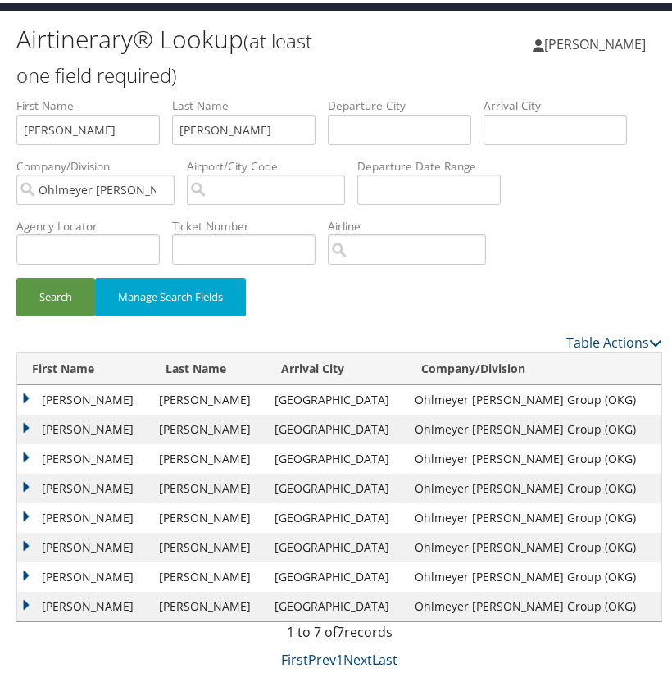
click at [25, 425] on td "CHRISTOPHER DAVID" at bounding box center [84, 427] width 134 height 30
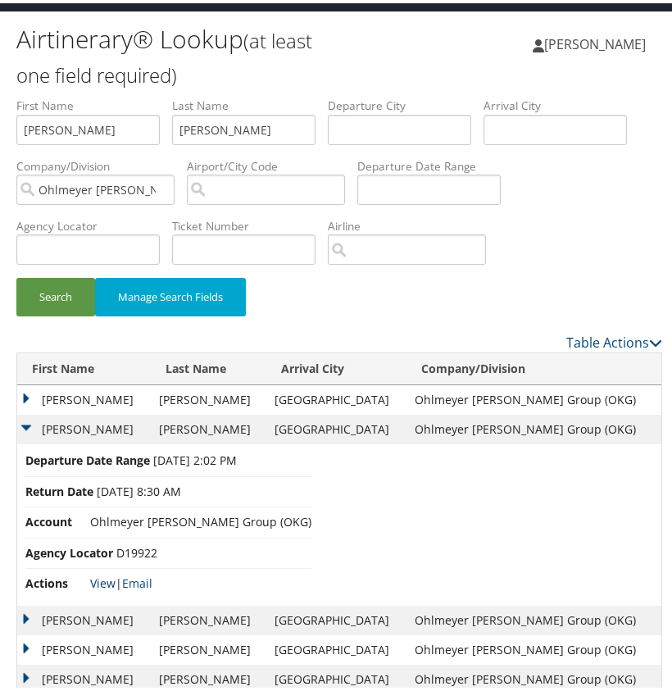
click at [103, 580] on link "View" at bounding box center [102, 580] width 25 height 16
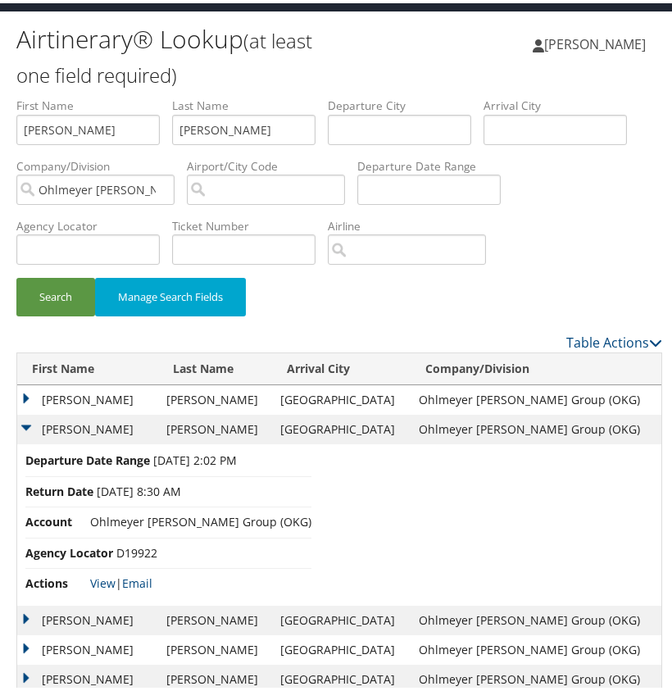
click at [29, 425] on td "CHRISTOPHER DAVID" at bounding box center [87, 427] width 141 height 30
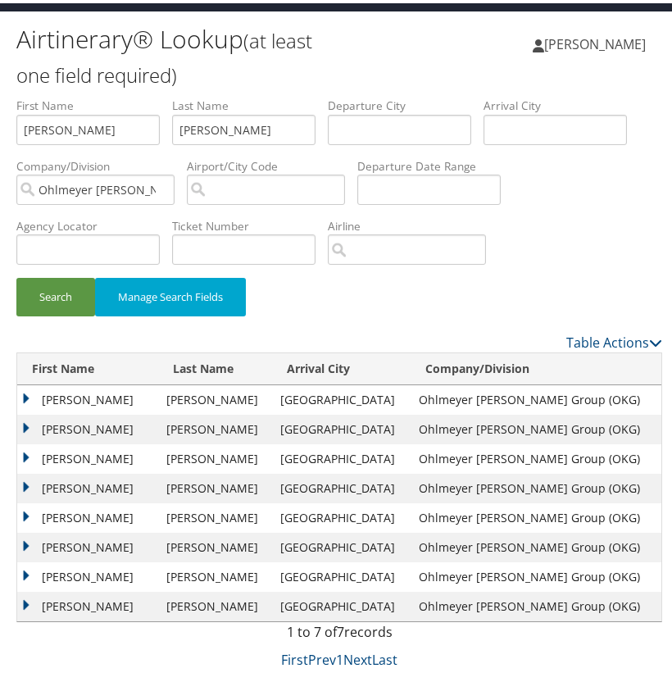
click at [28, 395] on td "CHRISTOPHER DAVID" at bounding box center [87, 397] width 141 height 30
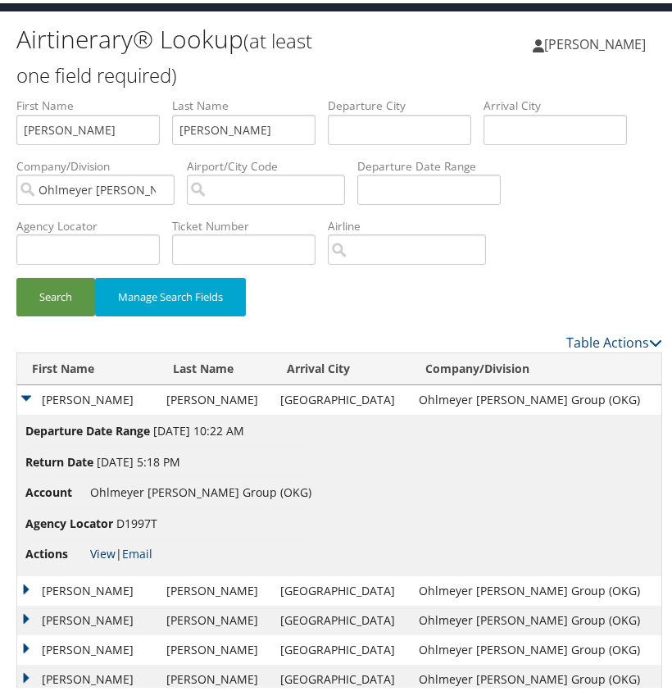
click at [105, 548] on link "View" at bounding box center [102, 551] width 25 height 16
click at [28, 392] on td "CHRISTOPHER DAVID" at bounding box center [87, 397] width 141 height 30
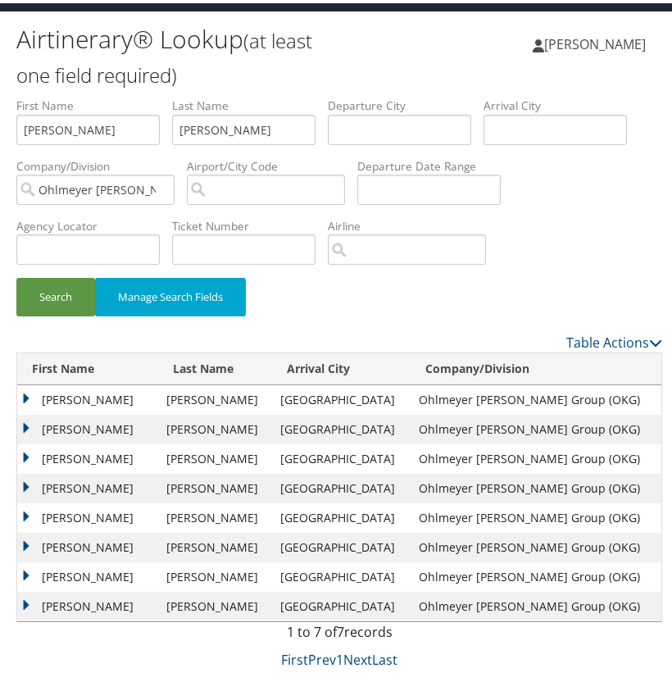
click at [23, 452] on td "CHRISTOPHER DAVID" at bounding box center [87, 456] width 141 height 30
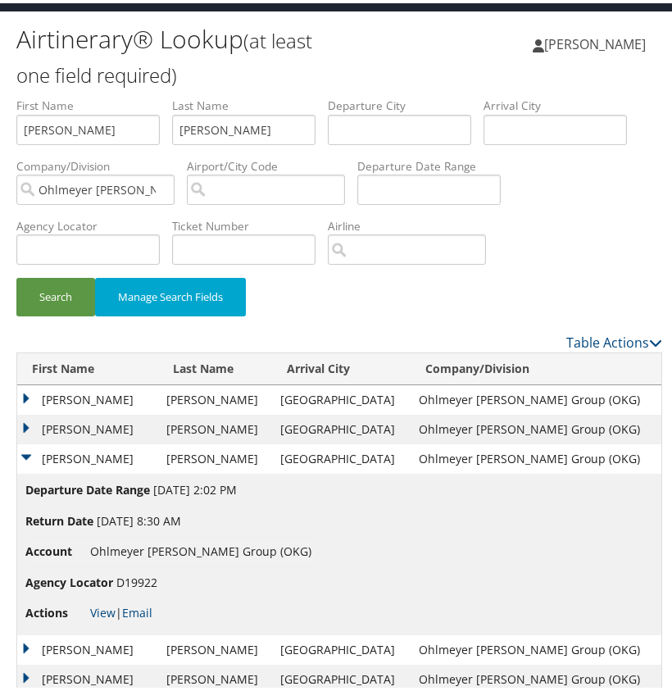
click at [30, 646] on td "CHRISTOPHER DAVID" at bounding box center [87, 647] width 141 height 30
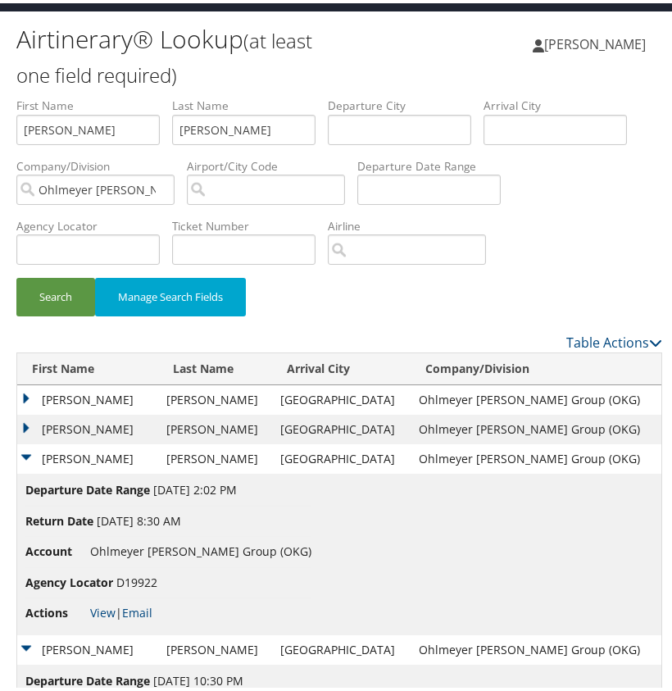
click at [30, 646] on td "CHRISTOPHER DAVID" at bounding box center [87, 647] width 141 height 30
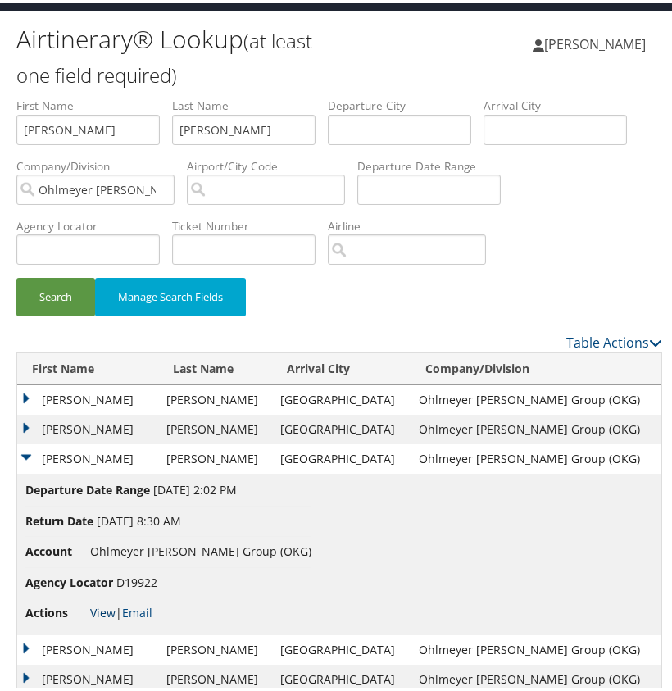
click at [108, 609] on link "View" at bounding box center [102, 610] width 25 height 16
click at [190, 126] on input "Larson" at bounding box center [243, 126] width 143 height 30
paste input "Hasapis"
type input "Hasapis"
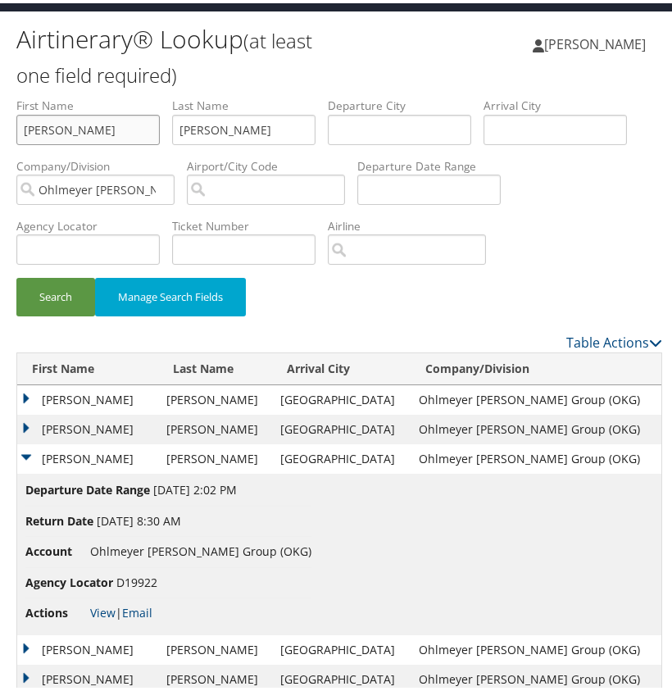
click at [102, 133] on input "CHRIS" at bounding box center [87, 126] width 143 height 30
click at [0, 118] on html "Menu Dashboards ► AirPortal 360™ (Manager) My Travel Dashboard Trips ► Airtiner…" at bounding box center [339, 308] width 679 height 691
click at [71, 284] on button "Search" at bounding box center [55, 294] width 79 height 39
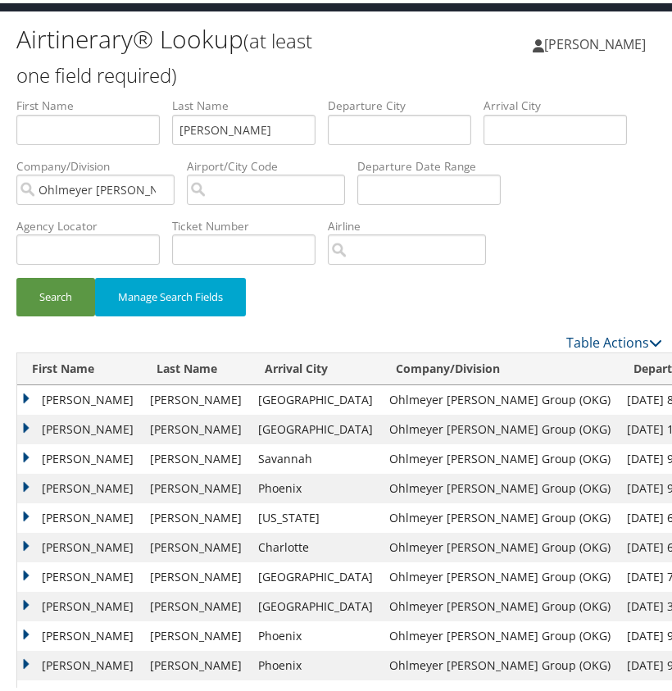
click at [34, 391] on td "EDWARD" at bounding box center [79, 397] width 125 height 30
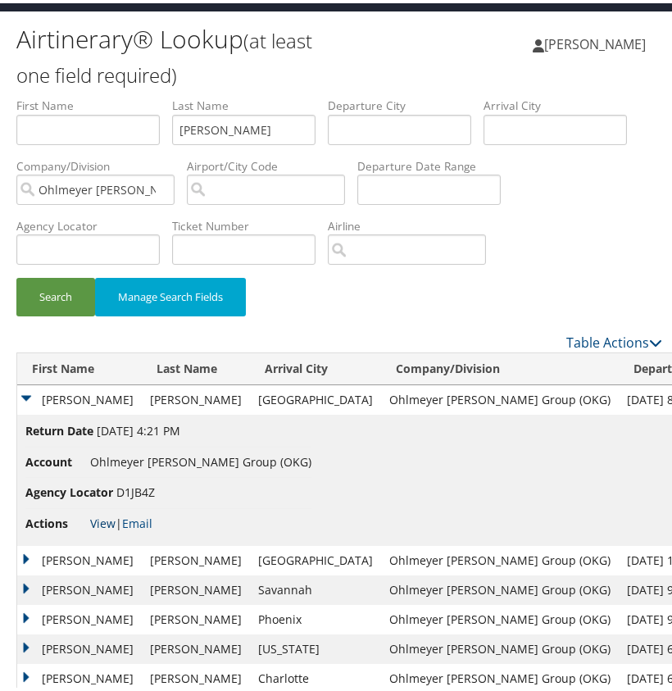
click at [98, 512] on link "View" at bounding box center [102, 520] width 25 height 16
click at [199, 124] on input "Hasapis" at bounding box center [243, 126] width 143 height 30
type input "LARSON"
click at [116, 121] on input "text" at bounding box center [87, 126] width 143 height 30
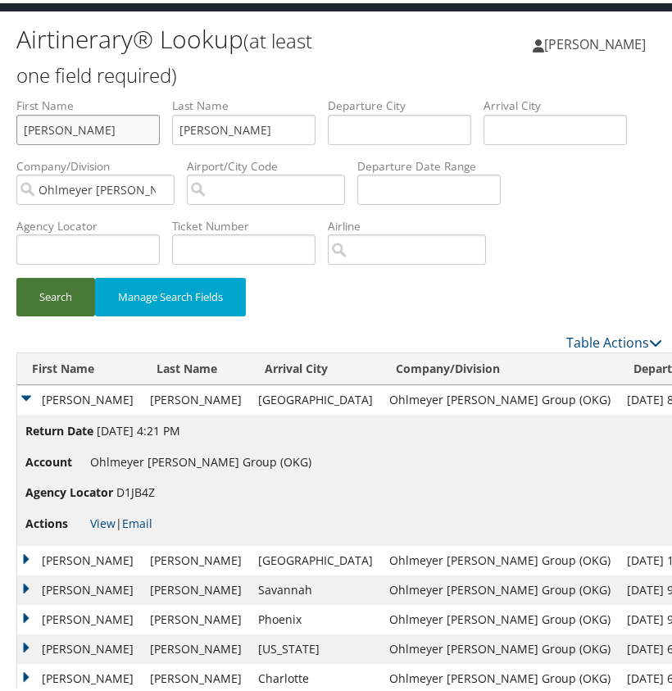
type input "CHRIS"
click at [92, 304] on button "Search" at bounding box center [55, 294] width 79 height 39
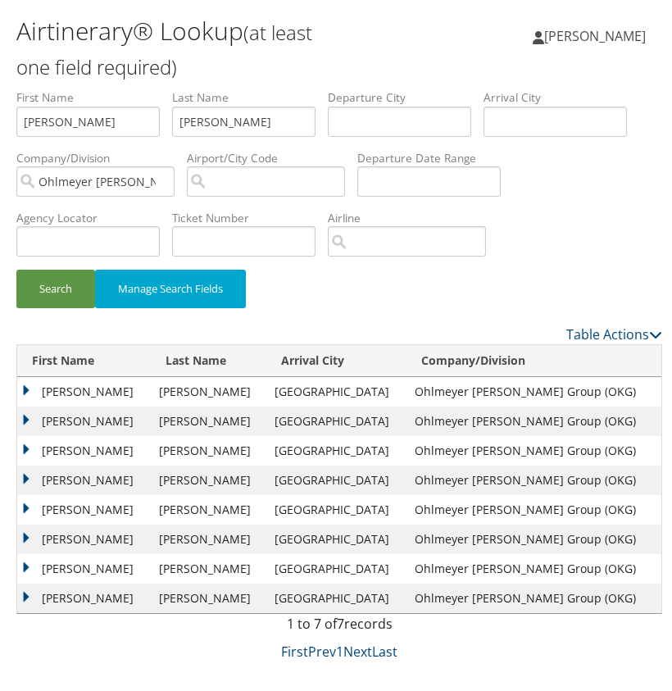
scroll to position [45, 0]
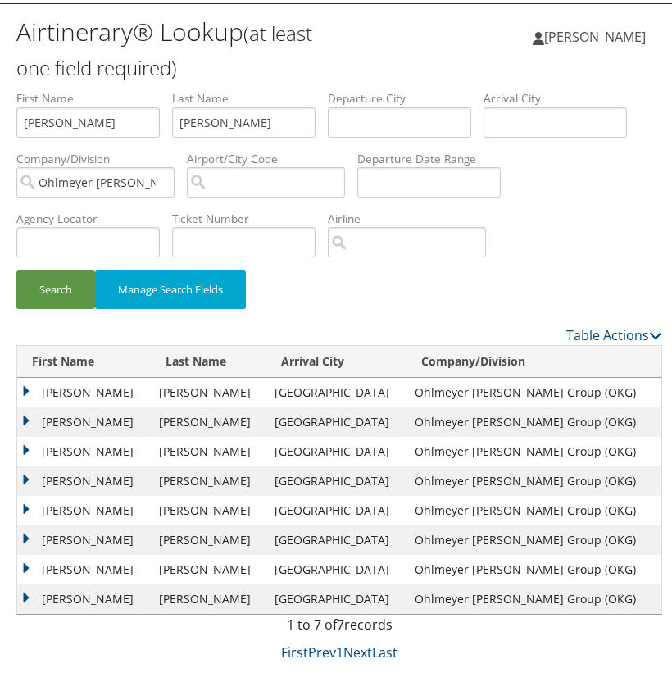
click at [26, 413] on td "CHRISTOPHER DAVID" at bounding box center [84, 419] width 134 height 30
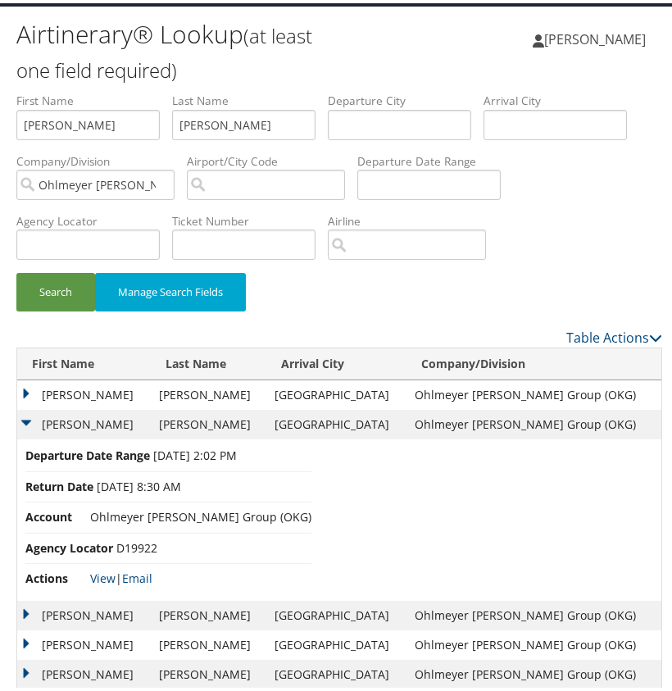
scroll to position [42, 0]
click at [108, 573] on link "View" at bounding box center [102, 575] width 25 height 16
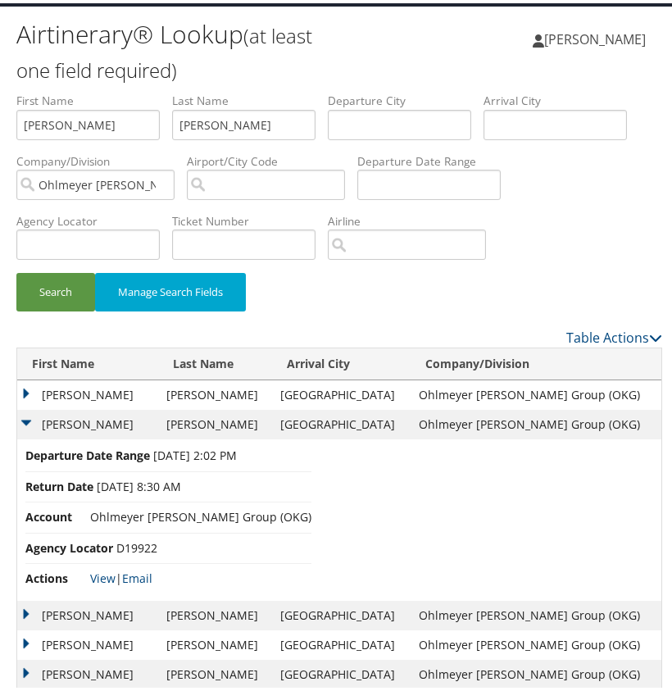
drag, startPoint x: 28, startPoint y: 417, endPoint x: 37, endPoint y: 416, distance: 9.1
click at [29, 417] on td "CHRISTOPHER DAVID" at bounding box center [87, 422] width 141 height 30
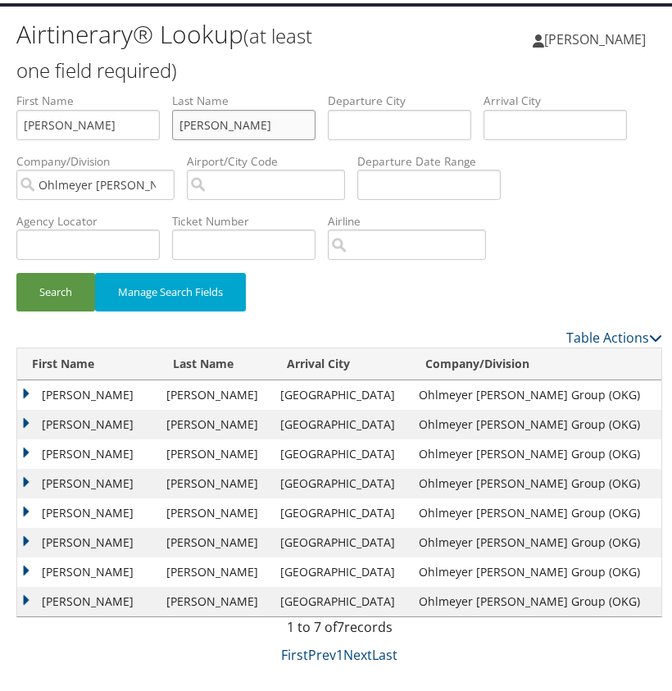
click at [198, 118] on input "LARSON" at bounding box center [243, 122] width 143 height 30
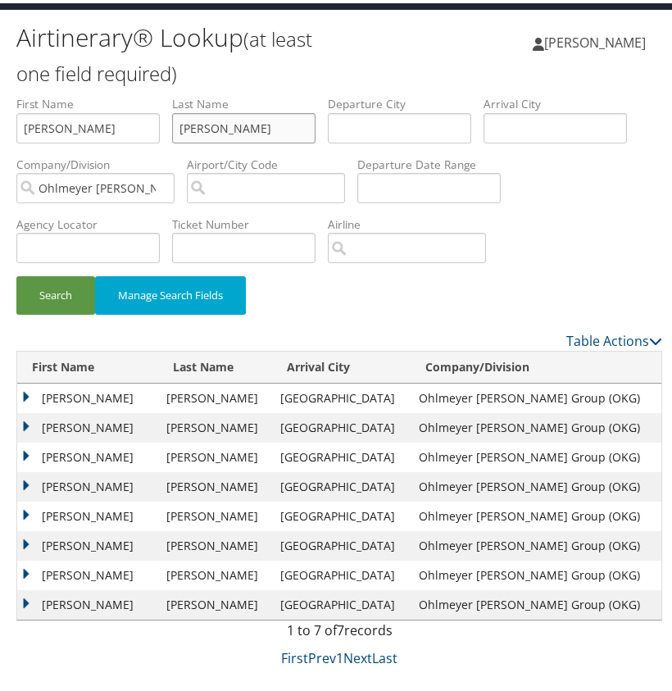
click at [198, 118] on input "LARSON" at bounding box center [243, 125] width 143 height 30
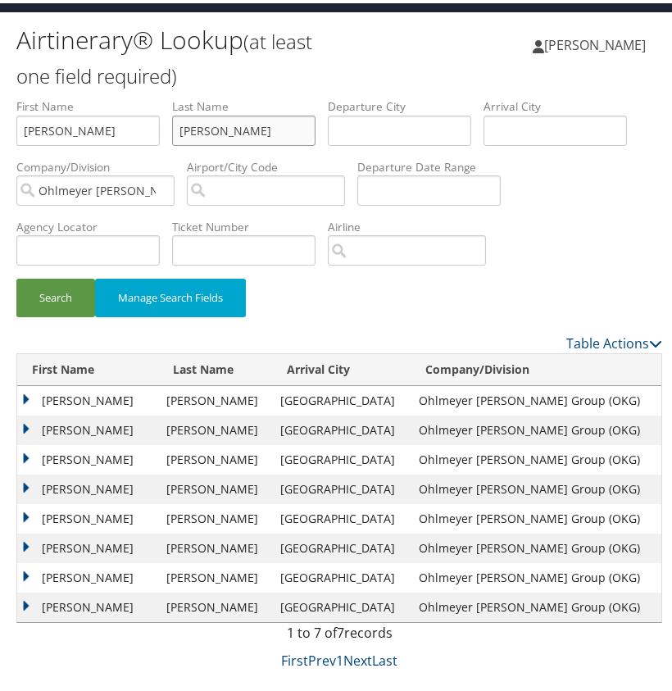
paste input "Snelling"
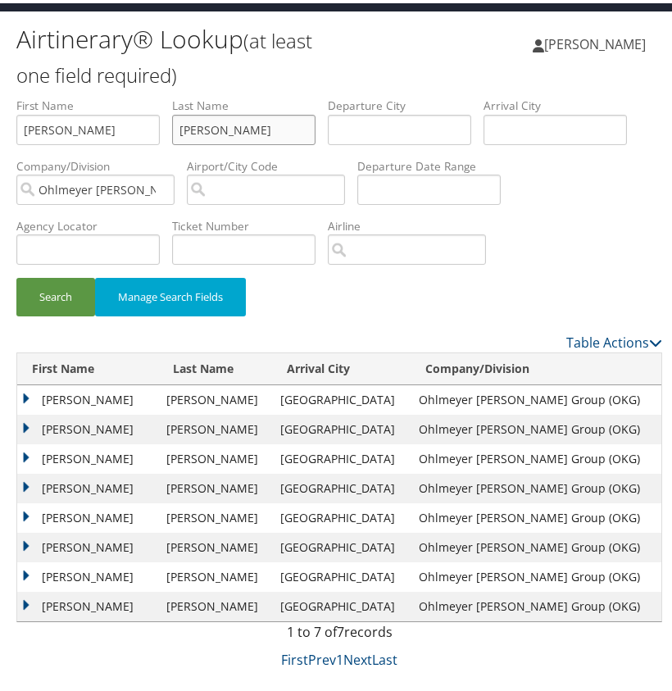
type input "Snelling"
drag, startPoint x: 117, startPoint y: 126, endPoint x: -4, endPoint y: 119, distance: 121.6
click at [0, 119] on html "Menu Dashboards ► AirPortal 360™ (Manager) My Travel Dashboard Trips ► Airtiner…" at bounding box center [339, 308] width 679 height 691
click at [47, 288] on button "Search" at bounding box center [55, 294] width 79 height 39
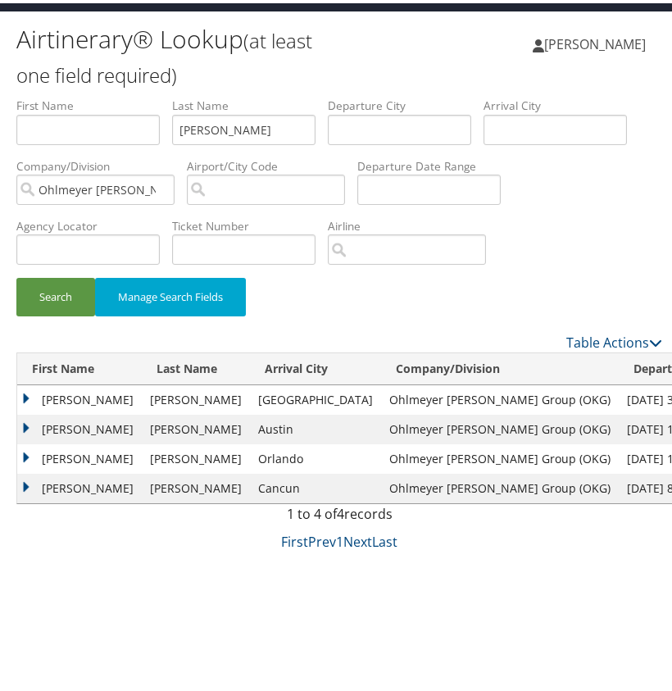
click at [25, 448] on td "KYLE A" at bounding box center [79, 456] width 125 height 30
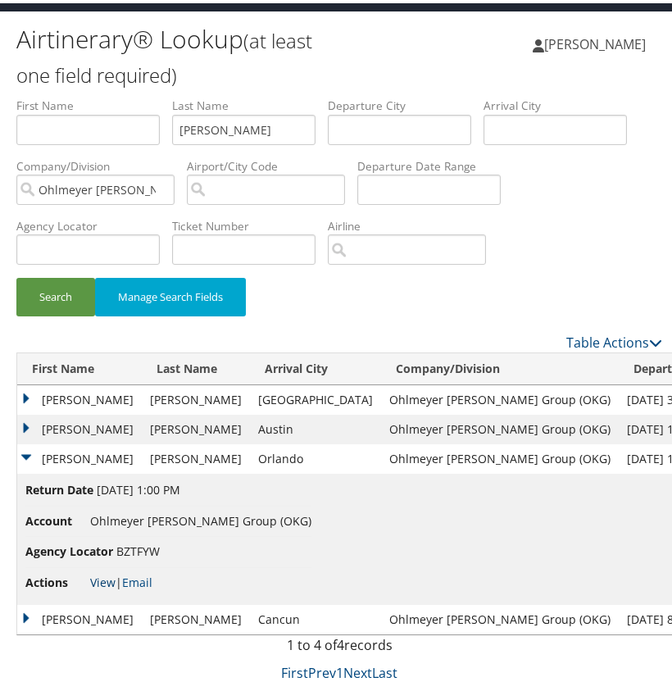
click at [104, 575] on link "View" at bounding box center [102, 579] width 25 height 16
click at [30, 455] on td "KYLE A" at bounding box center [79, 456] width 125 height 30
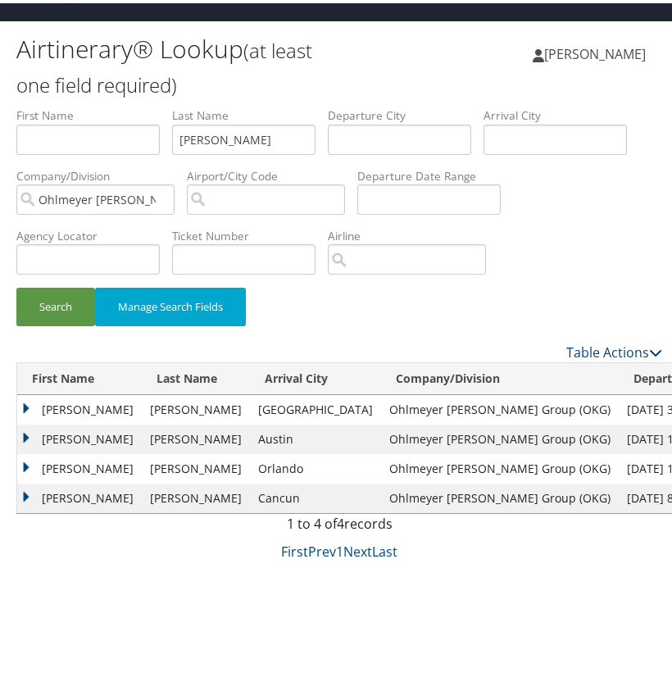
scroll to position [27, 1]
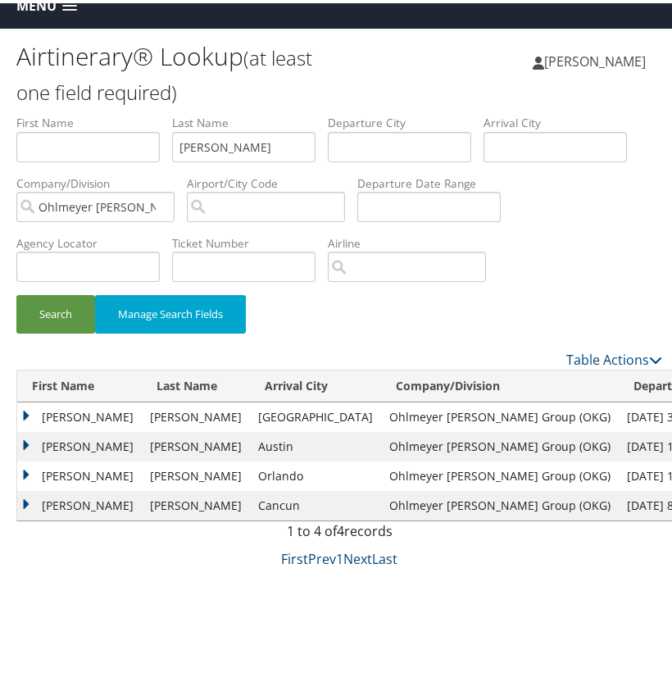
click at [30, 419] on td "KYLE A" at bounding box center [79, 414] width 125 height 30
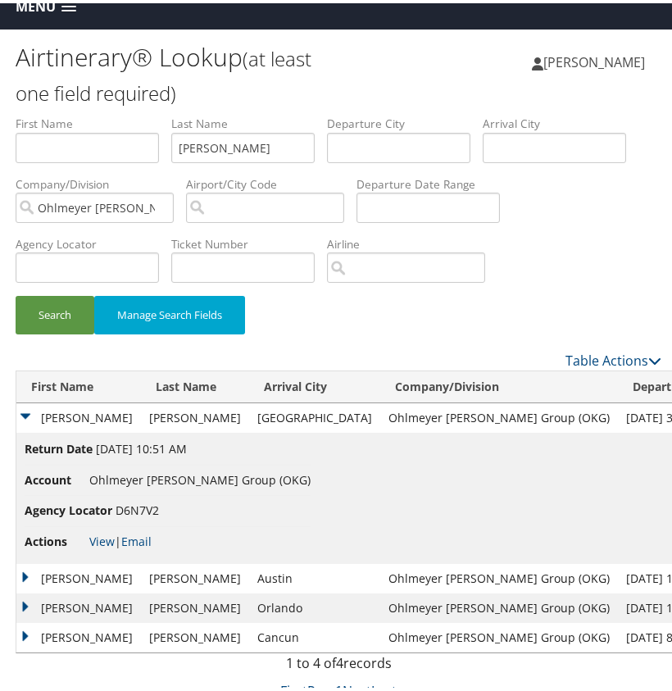
scroll to position [19, 0]
click at [111, 531] on link "View" at bounding box center [102, 538] width 25 height 16
click at [214, 143] on input "Snelling" at bounding box center [243, 145] width 143 height 30
paste input "mith"
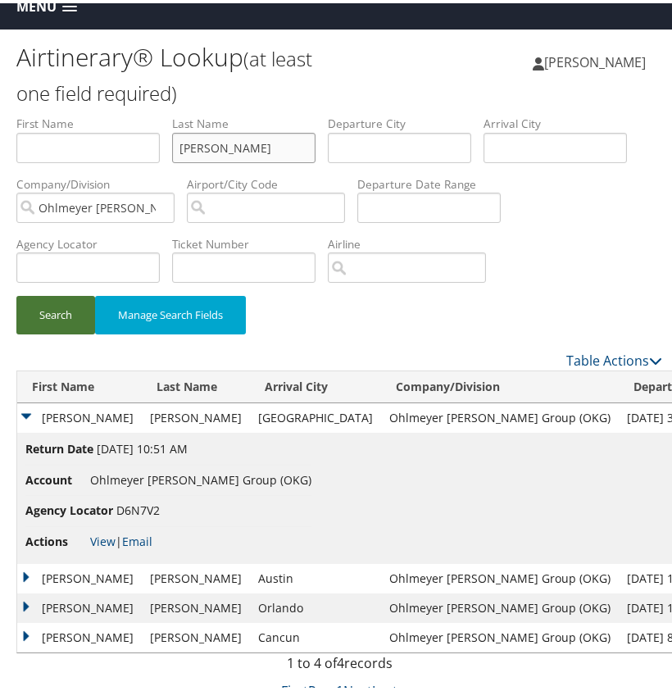
type input "Smith"
click at [81, 312] on button "Search" at bounding box center [55, 312] width 79 height 39
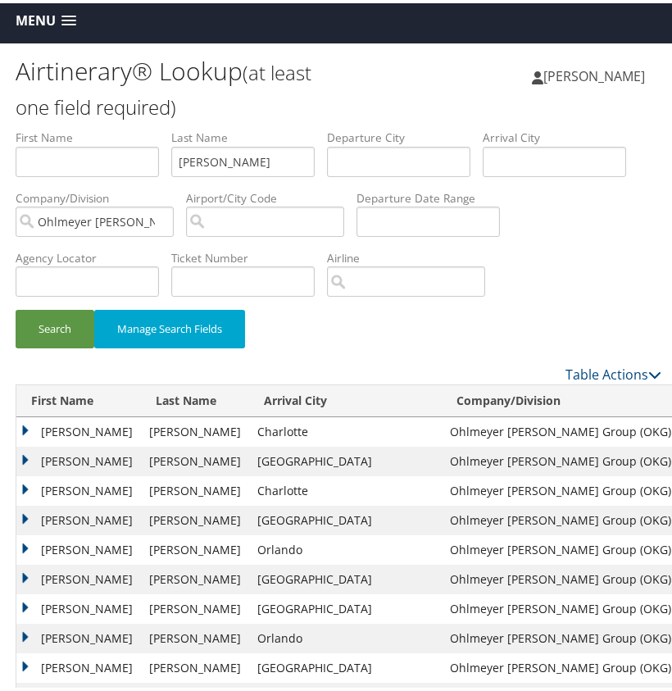
scroll to position [4, 0]
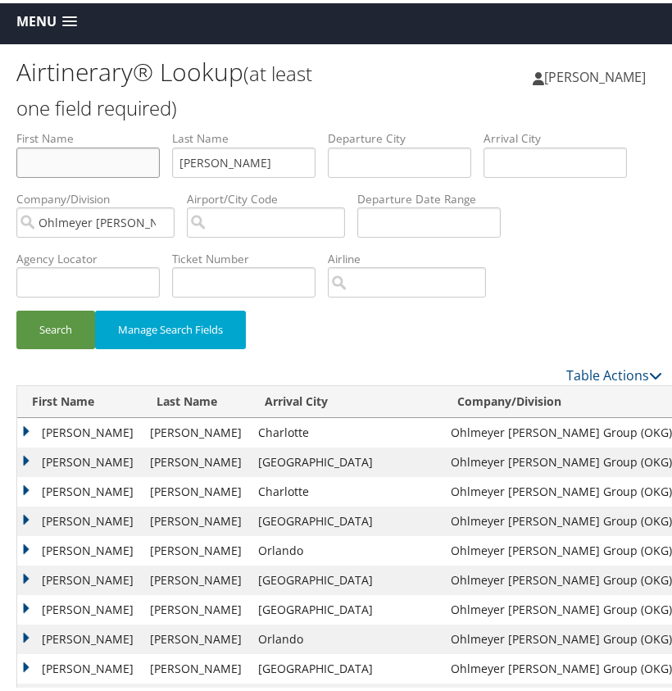
click at [110, 163] on input "text" at bounding box center [87, 159] width 143 height 30
type input "JAVON"
click at [62, 328] on button "Search" at bounding box center [55, 326] width 79 height 39
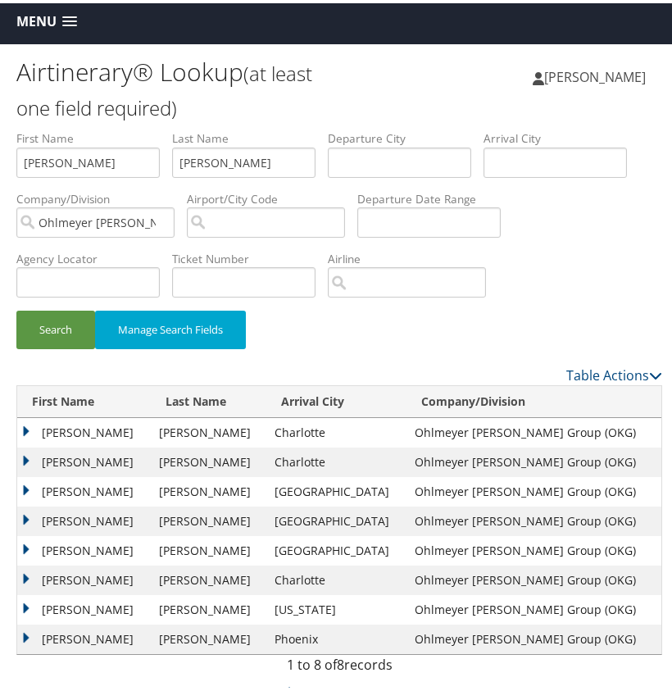
click at [28, 448] on td "JAVON" at bounding box center [84, 459] width 134 height 30
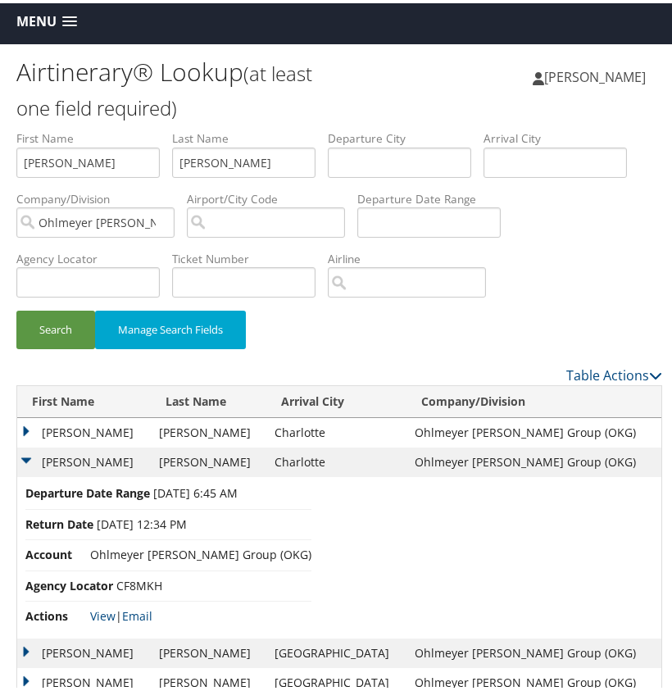
click at [28, 448] on td "JAVON" at bounding box center [84, 459] width 134 height 30
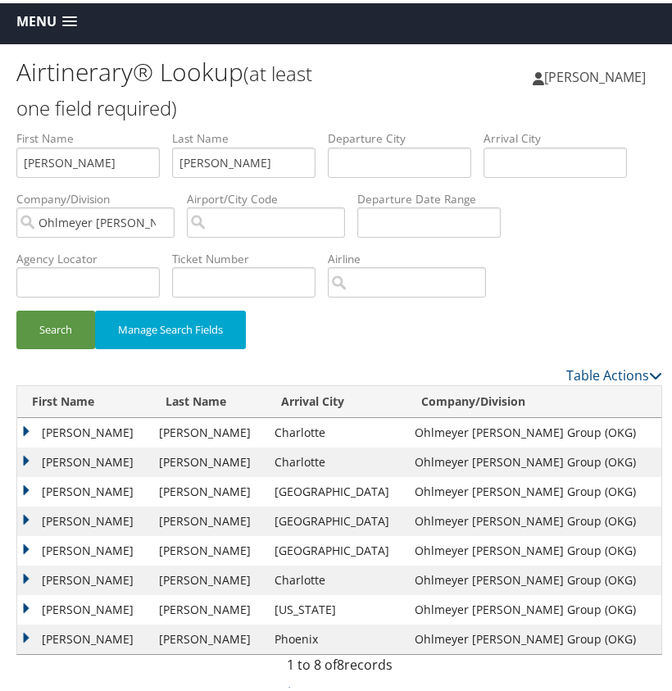
click at [26, 423] on td "JAVON" at bounding box center [84, 430] width 134 height 30
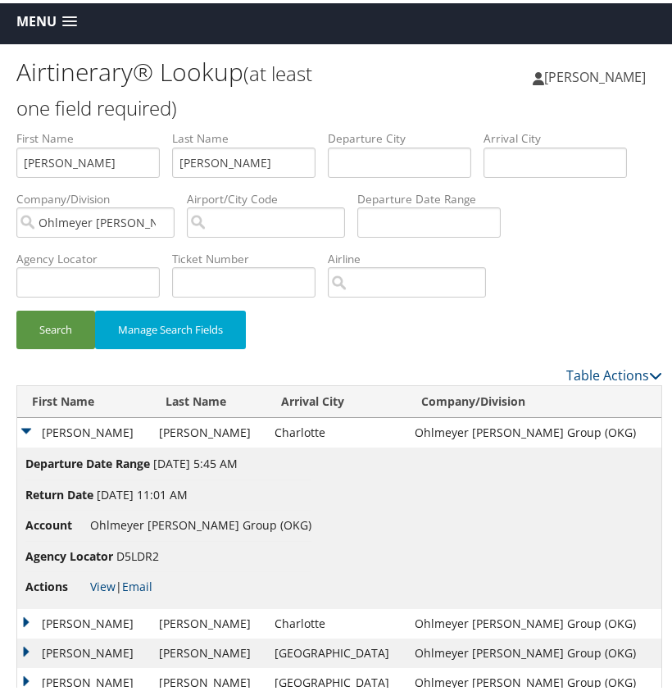
click at [32, 647] on td "Javon" at bounding box center [84, 650] width 134 height 30
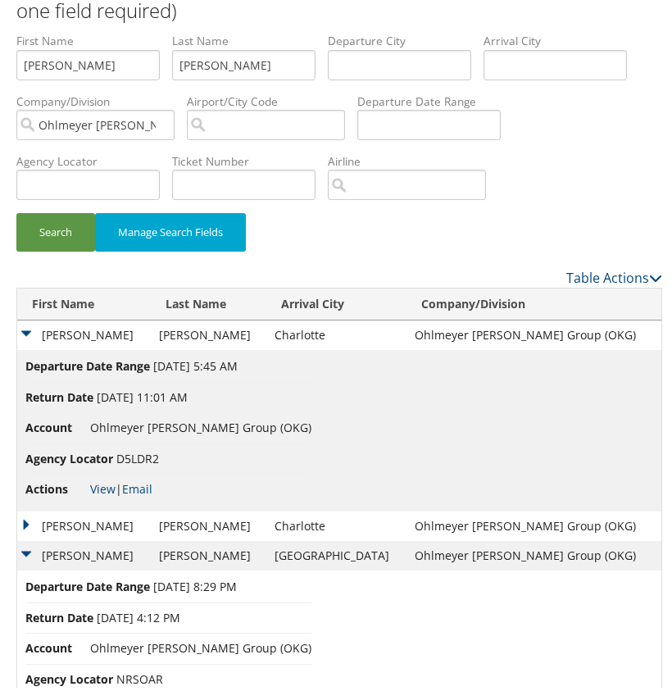
scroll to position [108, 0]
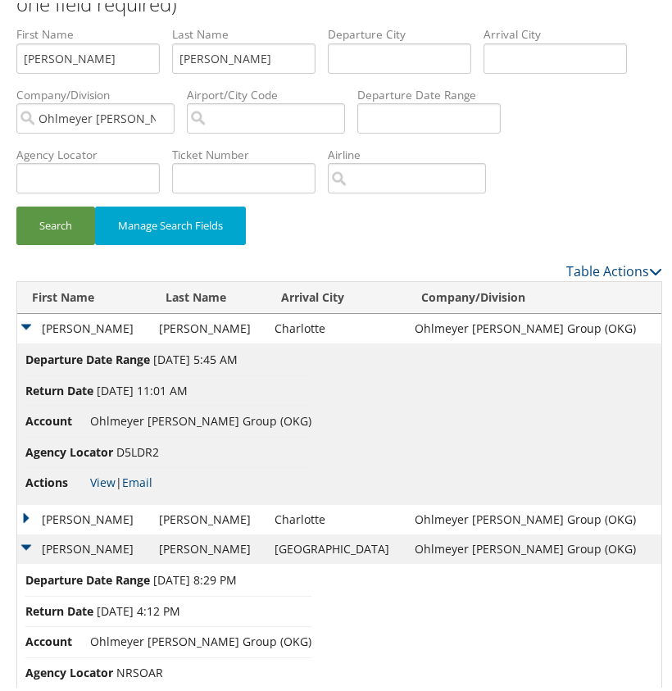
click at [25, 539] on td "Javon" at bounding box center [84, 546] width 134 height 30
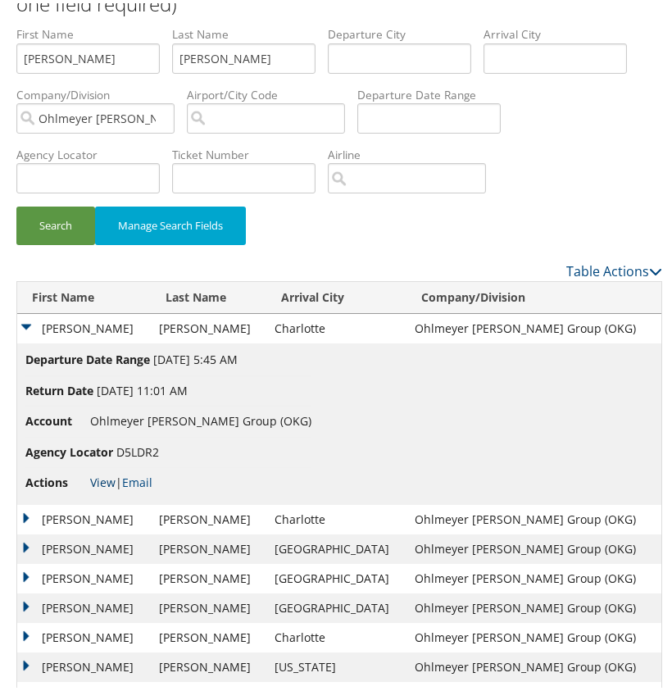
click at [107, 480] on link "View" at bounding box center [102, 479] width 25 height 16
click at [96, 477] on link "View" at bounding box center [102, 479] width 25 height 16
click at [24, 544] on td "Javon" at bounding box center [84, 546] width 134 height 30
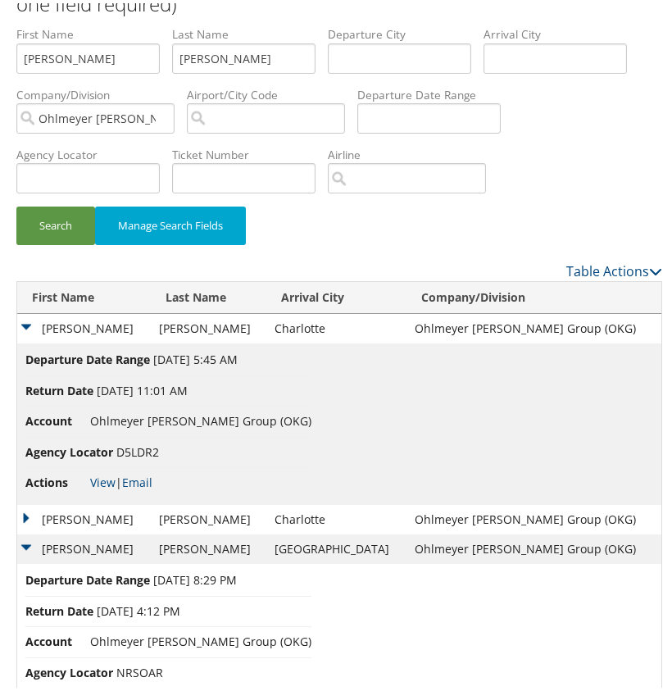
click at [24, 544] on td "Javon" at bounding box center [84, 546] width 134 height 30
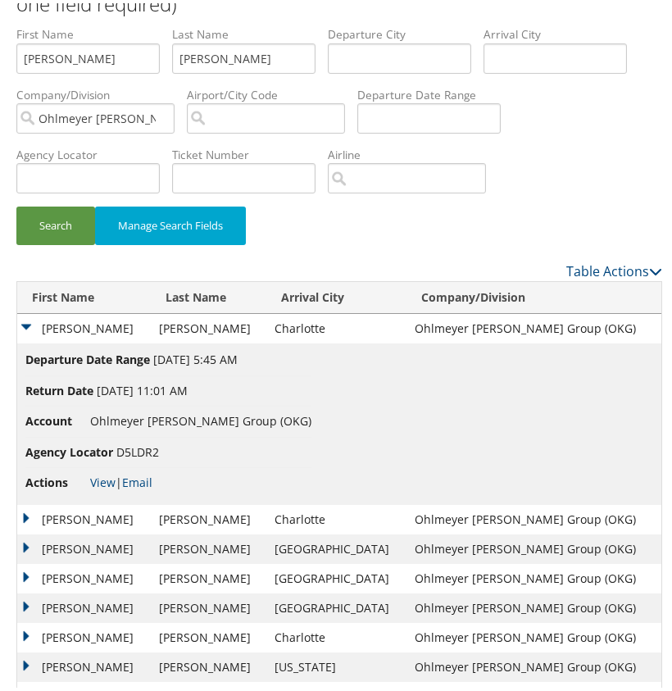
click at [27, 573] on td "Javon" at bounding box center [84, 576] width 134 height 30
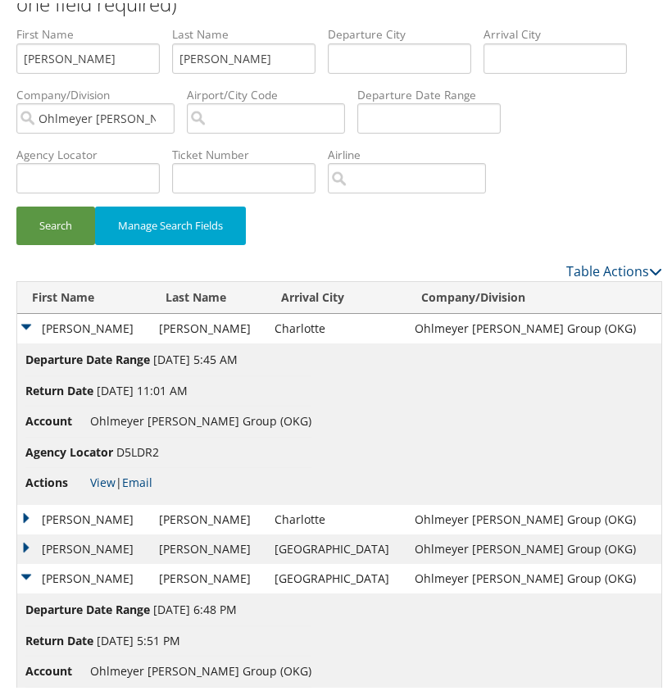
click at [27, 573] on td "Javon" at bounding box center [84, 576] width 134 height 30
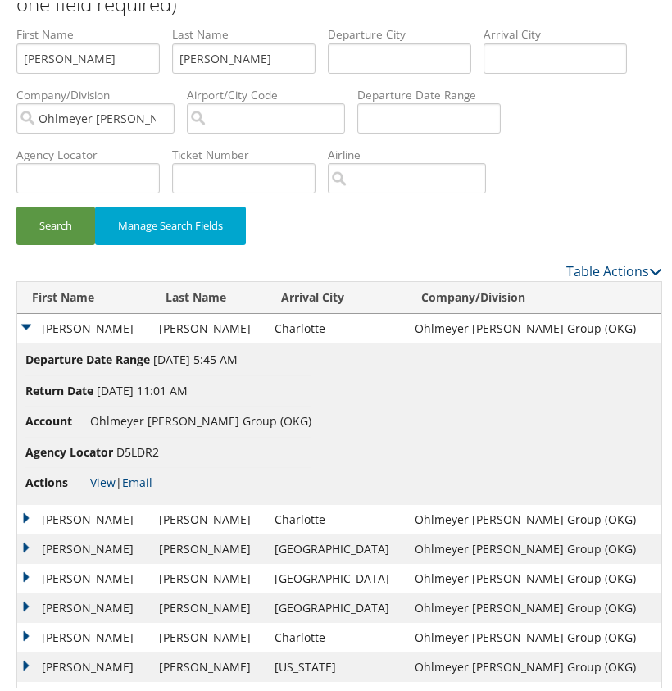
click at [30, 325] on td "JAVON" at bounding box center [84, 326] width 134 height 30
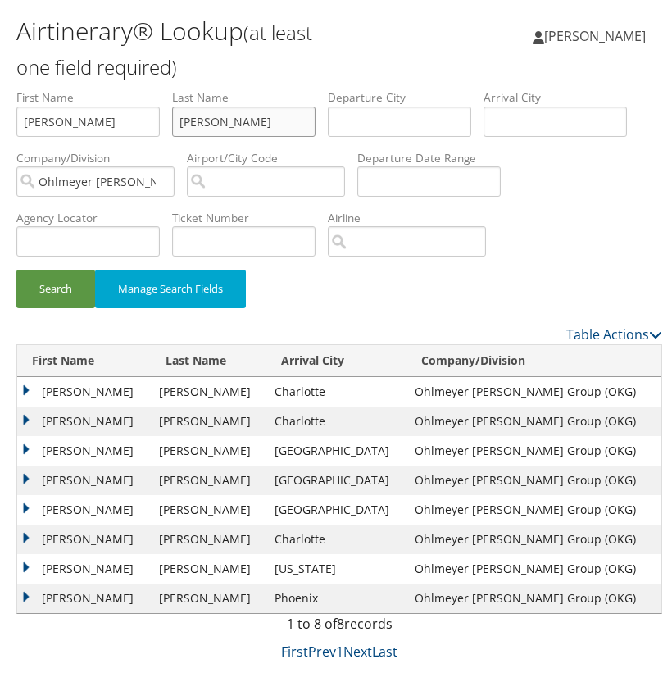
click at [199, 117] on input "Smith" at bounding box center [243, 118] width 143 height 30
paste input "Hentschel"
type input "Hentschel"
click at [80, 122] on input "JAVON" at bounding box center [87, 118] width 143 height 30
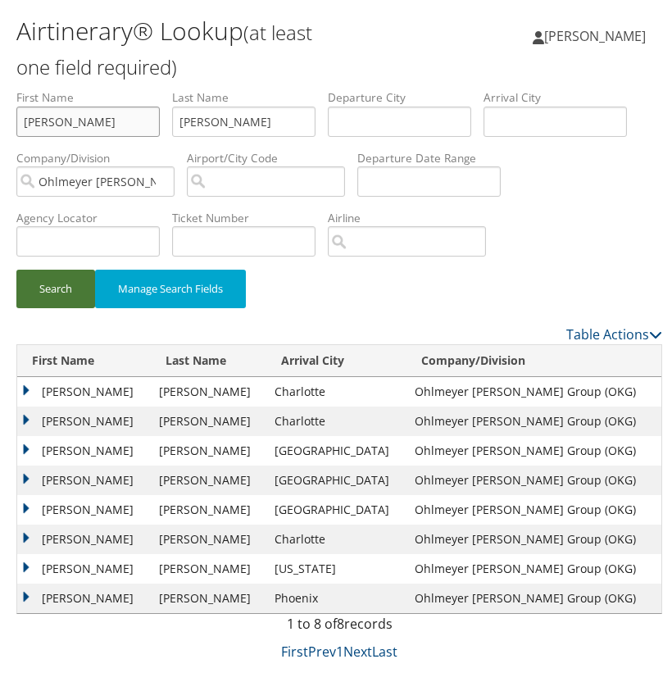
type input "J"
click at [39, 272] on button "Search" at bounding box center [55, 285] width 79 height 39
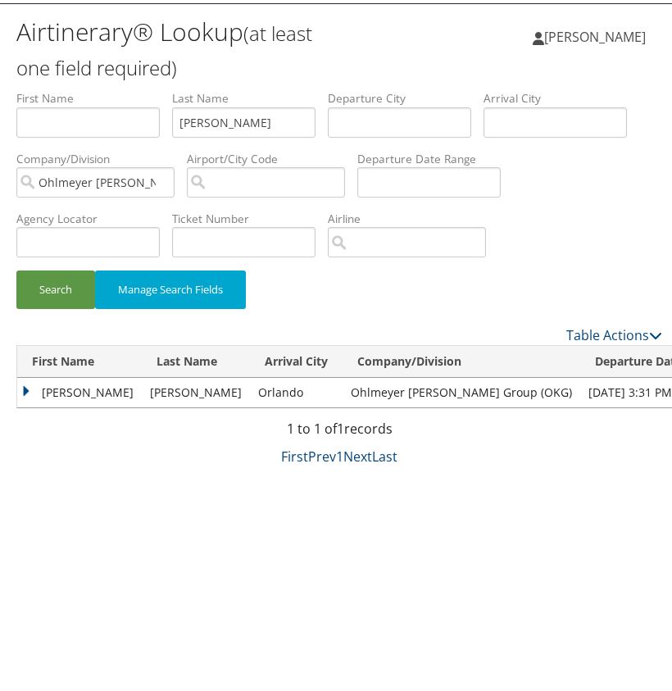
scroll to position [43, 0]
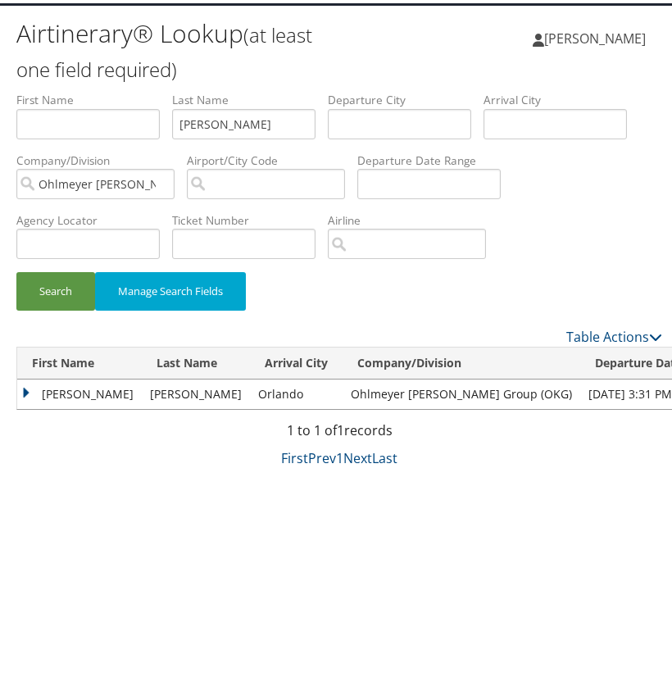
click at [34, 386] on td "Kristen" at bounding box center [79, 391] width 125 height 30
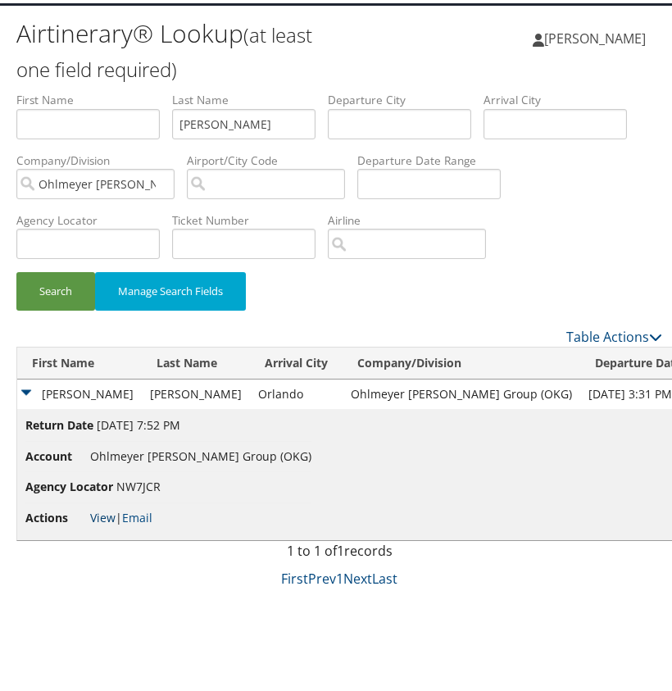
click at [100, 508] on link "View" at bounding box center [102, 515] width 25 height 16
click at [214, 121] on input "Hentschel" at bounding box center [243, 121] width 143 height 30
paste input "Davis"
type input "Davis"
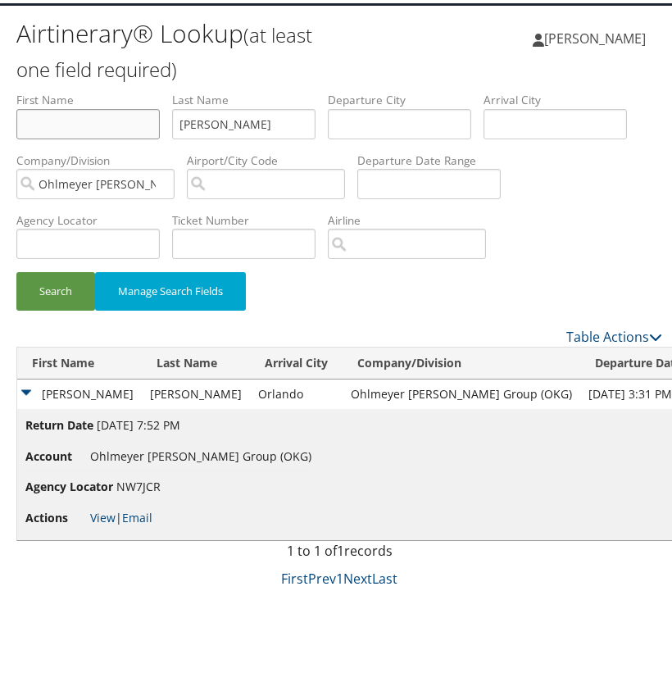
click at [95, 126] on input "text" at bounding box center [87, 121] width 143 height 30
type input "ED"
click at [52, 277] on button "Search" at bounding box center [55, 288] width 79 height 39
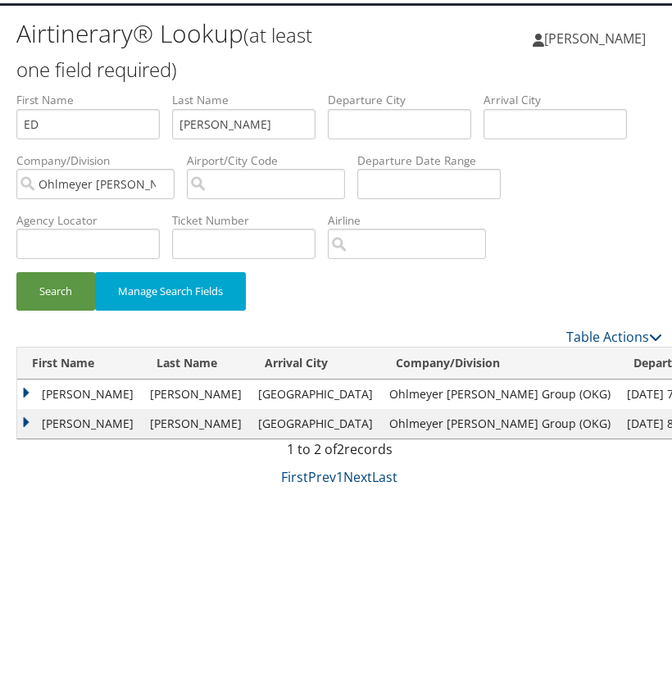
click at [26, 389] on td "EDWIN T JR" at bounding box center [79, 391] width 125 height 30
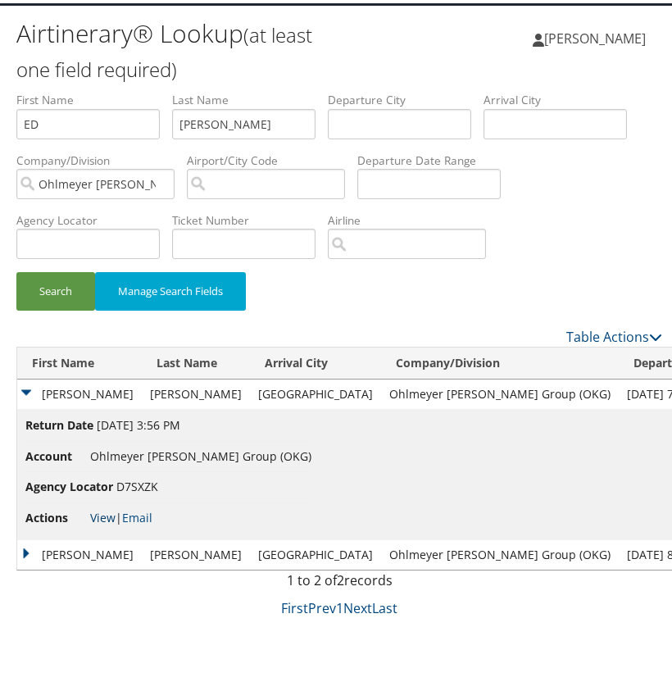
click at [98, 507] on link "View" at bounding box center [102, 515] width 25 height 16
click at [208, 124] on input "Davis" at bounding box center [243, 121] width 143 height 30
paste input "Olson"
type input "Olson"
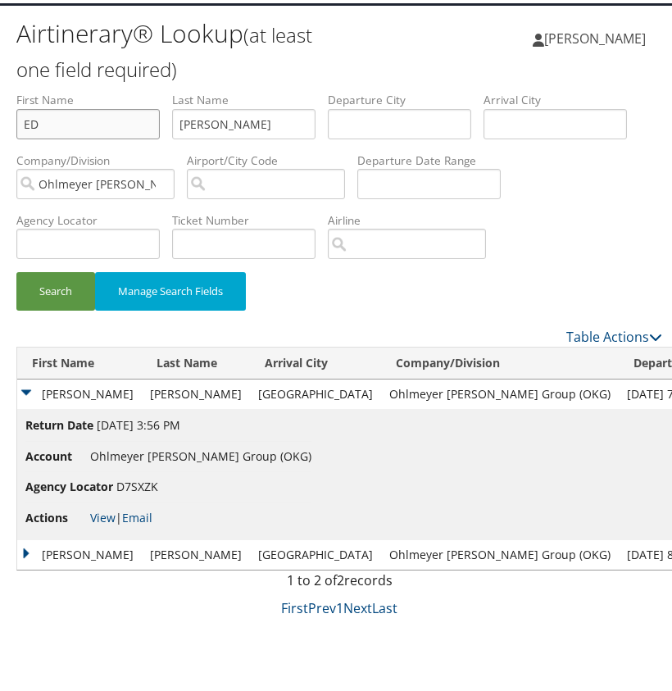
drag, startPoint x: 71, startPoint y: 127, endPoint x: -7, endPoint y: 123, distance: 77.2
click at [0, 123] on html "Menu Dashboards ► AirPortal 360™ (Manager) My Travel Dashboard Trips ► Airtiner…" at bounding box center [339, 302] width 679 height 691
click at [51, 280] on button "Search" at bounding box center [55, 288] width 79 height 39
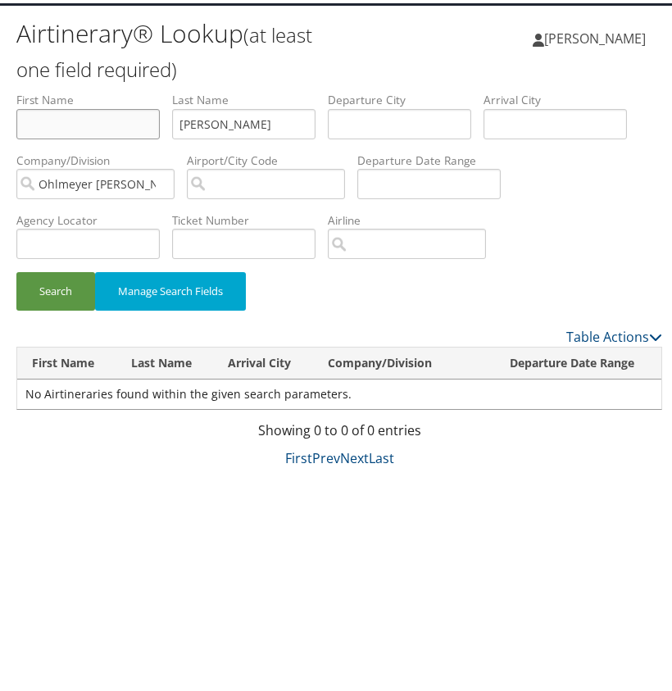
click at [133, 126] on input "text" at bounding box center [87, 121] width 143 height 30
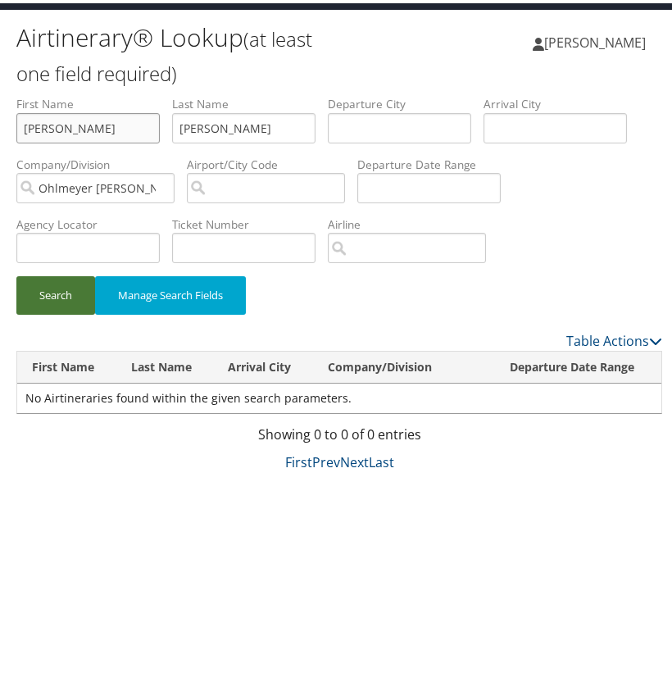
type input "BLAKE"
click at [66, 291] on button "Search" at bounding box center [55, 292] width 79 height 39
click at [194, 125] on input "Olson" at bounding box center [243, 125] width 143 height 30
paste input "Freese"
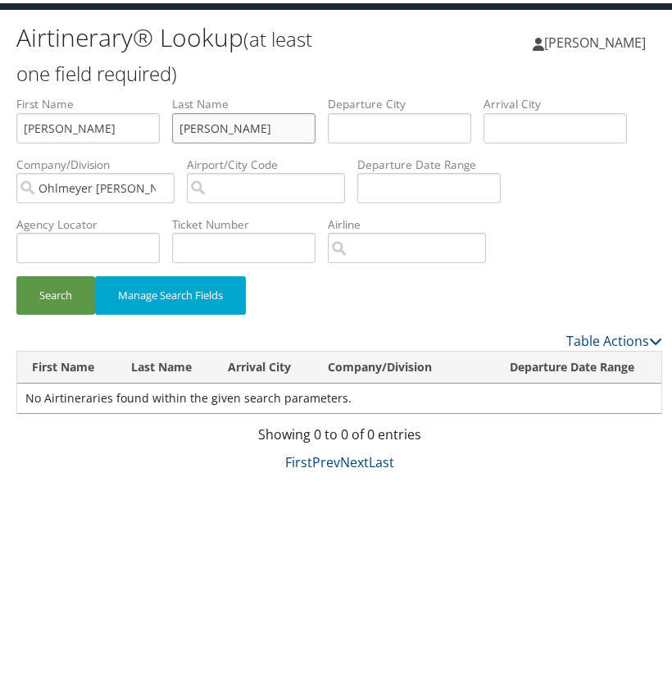
type input "Freese"
drag, startPoint x: 93, startPoint y: 124, endPoint x: -7, endPoint y: 119, distance: 100.1
click at [0, 119] on html "Menu Dashboards ► AirPortal 360™ (Manager) My Travel Dashboard Trips ► Airtiner…" at bounding box center [339, 306] width 679 height 691
drag, startPoint x: 52, startPoint y: 291, endPoint x: 66, endPoint y: 290, distance: 13.1
click at [52, 291] on button "Search" at bounding box center [55, 292] width 79 height 39
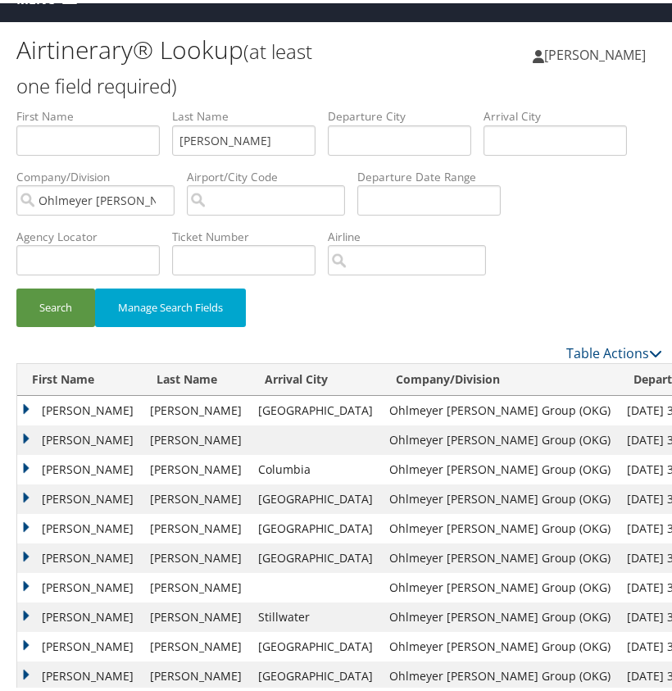
scroll to position [28, 1]
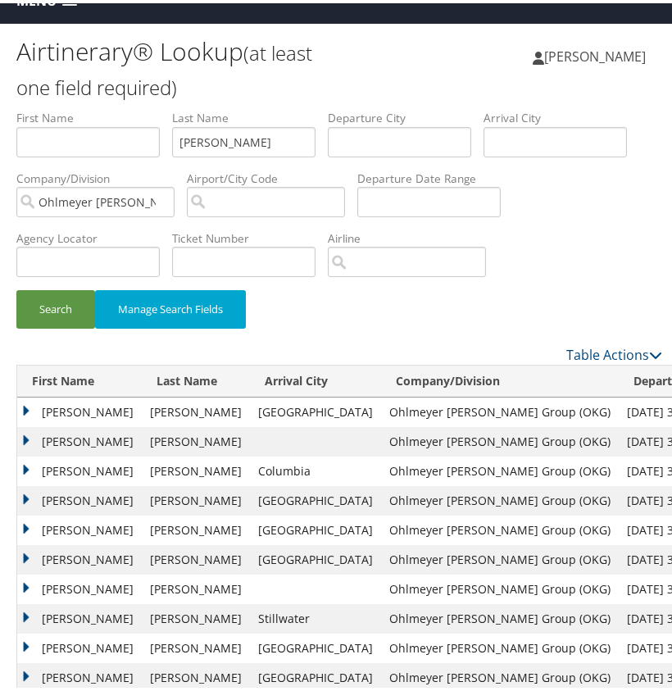
click at [31, 407] on td "TANNER" at bounding box center [79, 409] width 125 height 30
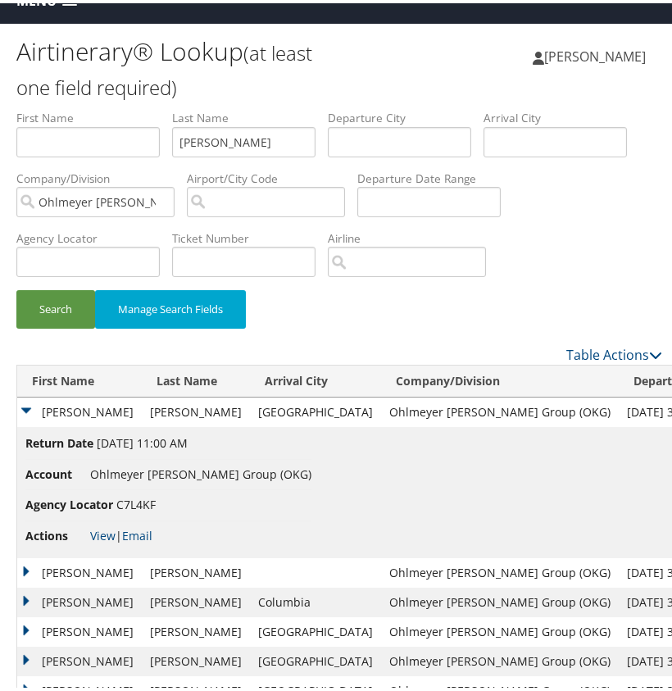
scroll to position [25, 0]
click at [31, 407] on td "TANNER" at bounding box center [79, 409] width 125 height 30
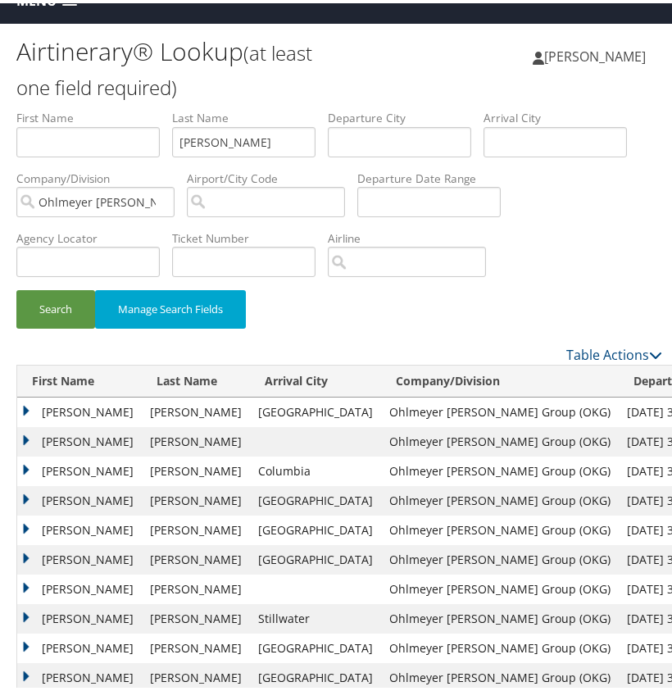
scroll to position [24, 0]
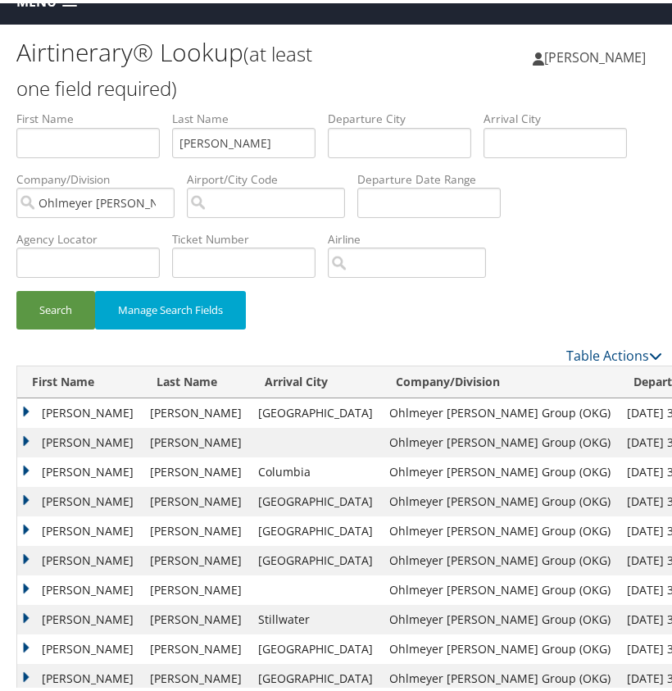
click at [25, 407] on td "TANNER" at bounding box center [79, 410] width 125 height 30
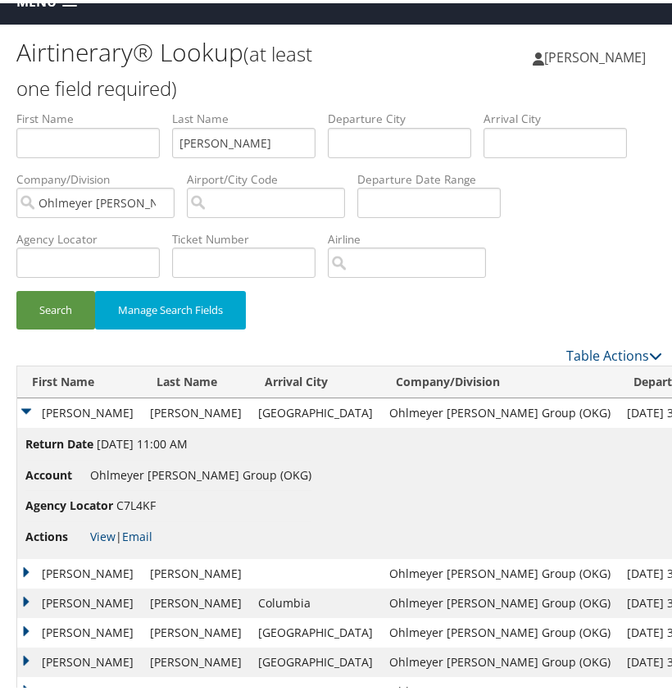
scroll to position [22, 0]
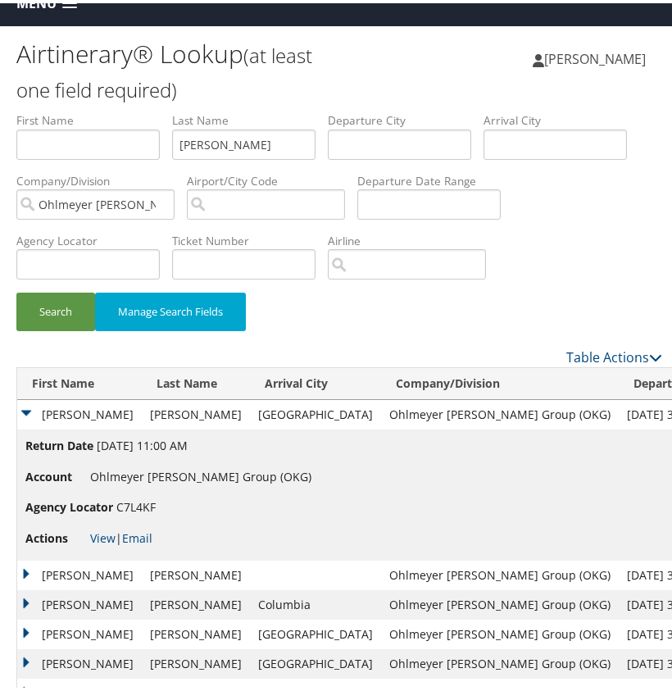
click at [25, 407] on td "TANNER" at bounding box center [79, 412] width 125 height 30
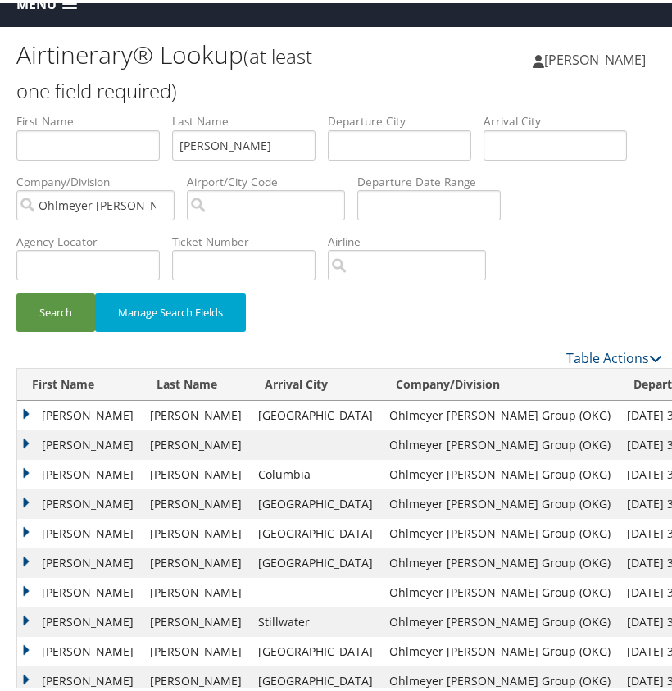
click at [22, 442] on td "TANNER" at bounding box center [79, 442] width 125 height 30
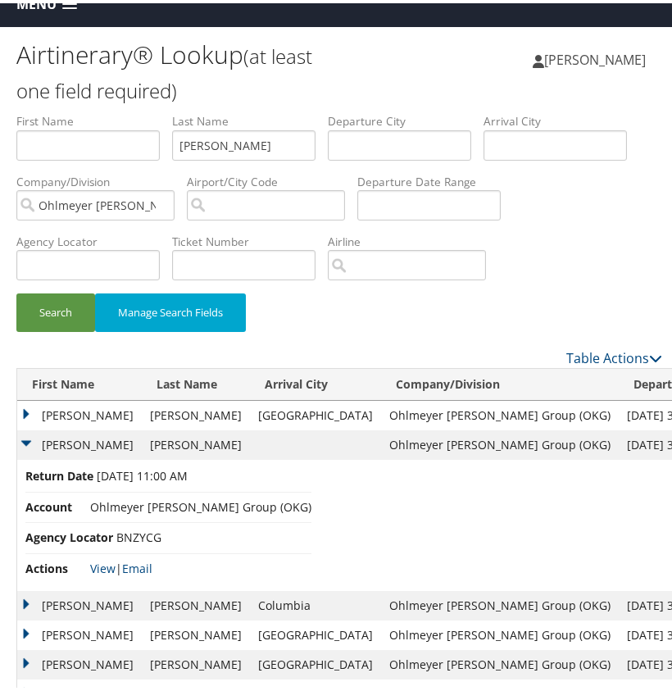
scroll to position [20, 0]
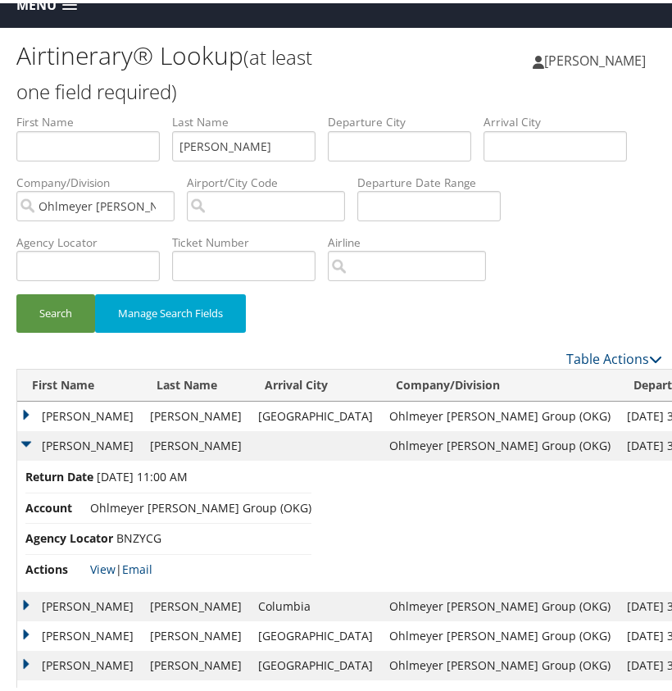
click at [22, 442] on td "TANNER" at bounding box center [79, 443] width 125 height 30
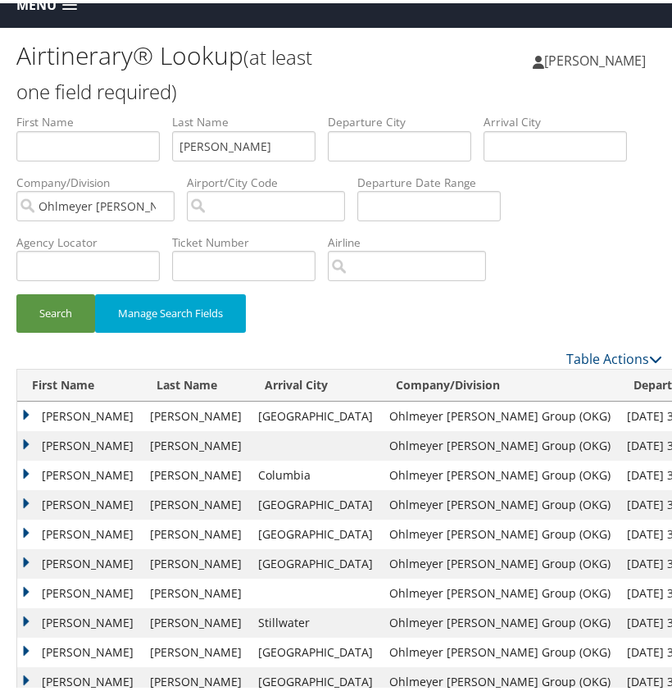
click at [25, 476] on td "Tanner" at bounding box center [79, 472] width 125 height 30
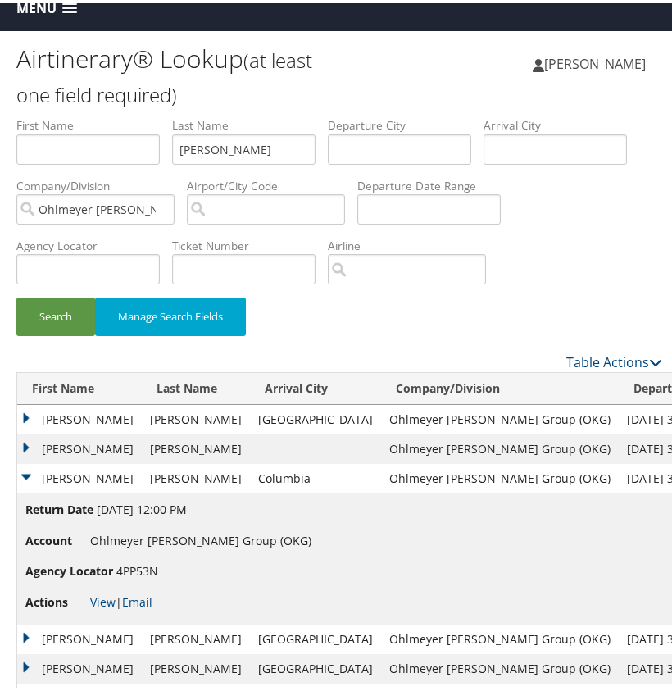
click at [25, 476] on td "Tanner" at bounding box center [79, 476] width 125 height 30
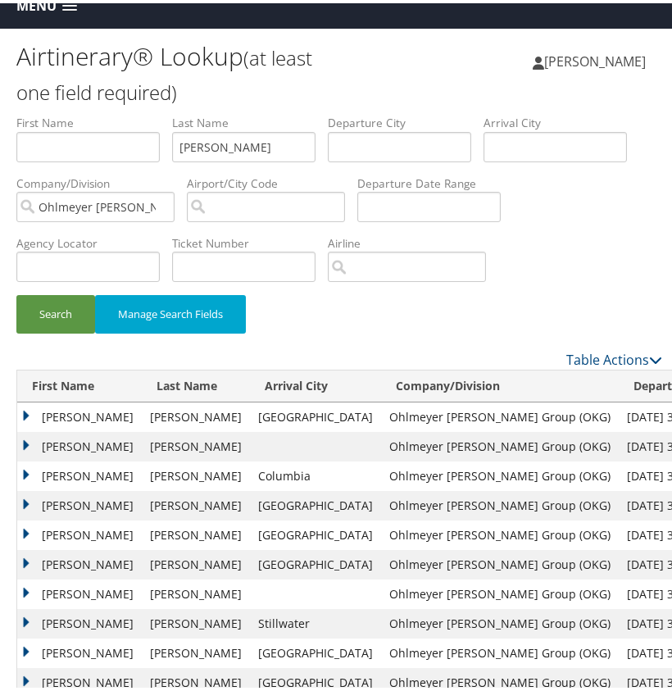
scroll to position [21, 0]
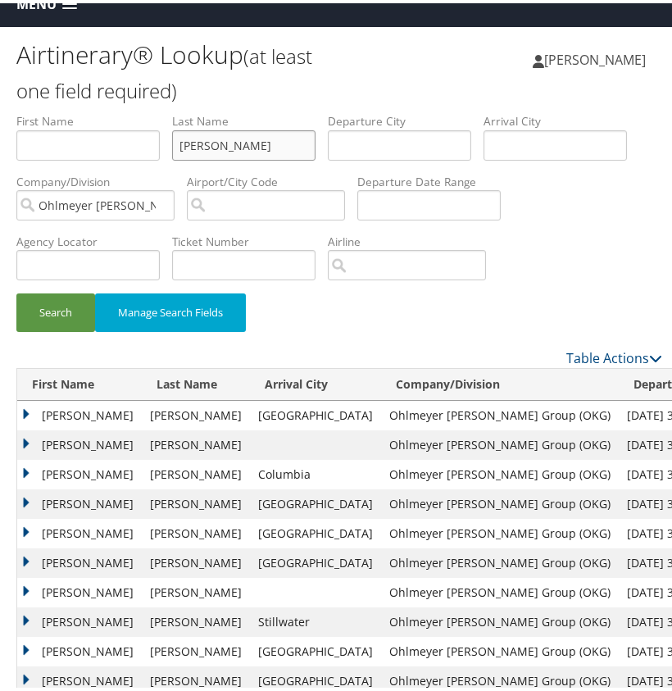
click at [210, 139] on input "Freese" at bounding box center [243, 142] width 143 height 30
paste input "Chapman"
click at [49, 312] on button "Search" at bounding box center [55, 309] width 79 height 39
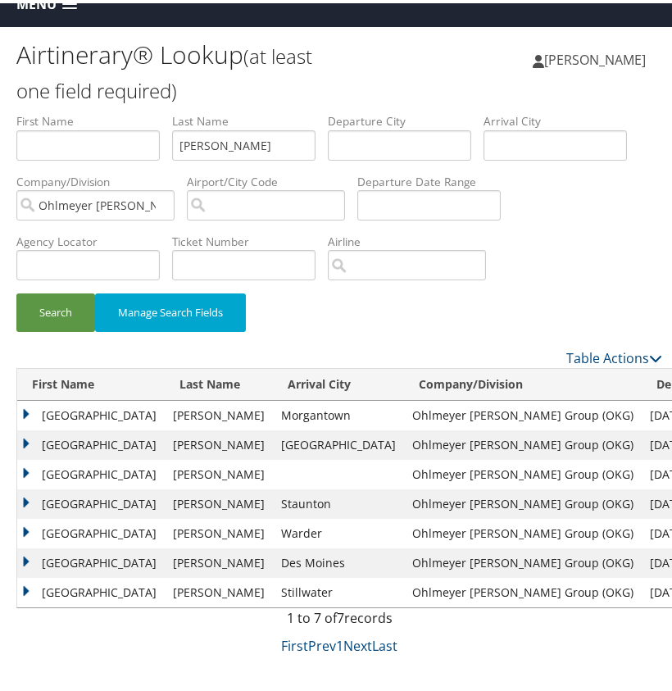
click at [26, 409] on td "HOUSTON" at bounding box center [91, 413] width 148 height 30
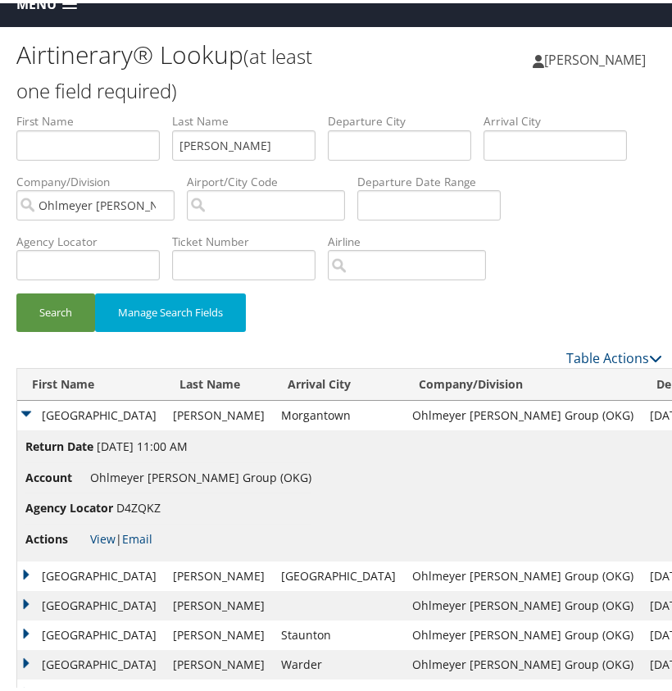
click at [26, 409] on td "HOUSTON" at bounding box center [91, 413] width 148 height 30
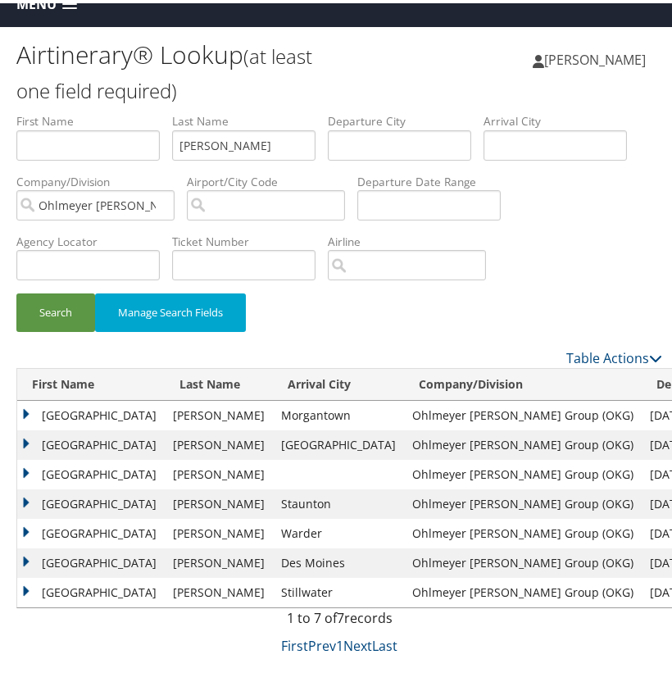
click at [25, 437] on td "HOUSTON" at bounding box center [91, 442] width 148 height 30
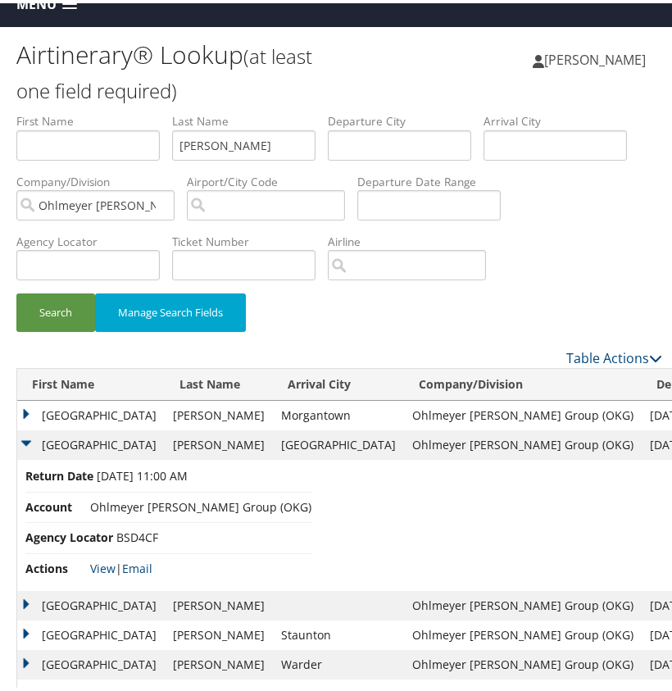
click at [25, 437] on td "HOUSTON" at bounding box center [91, 442] width 148 height 30
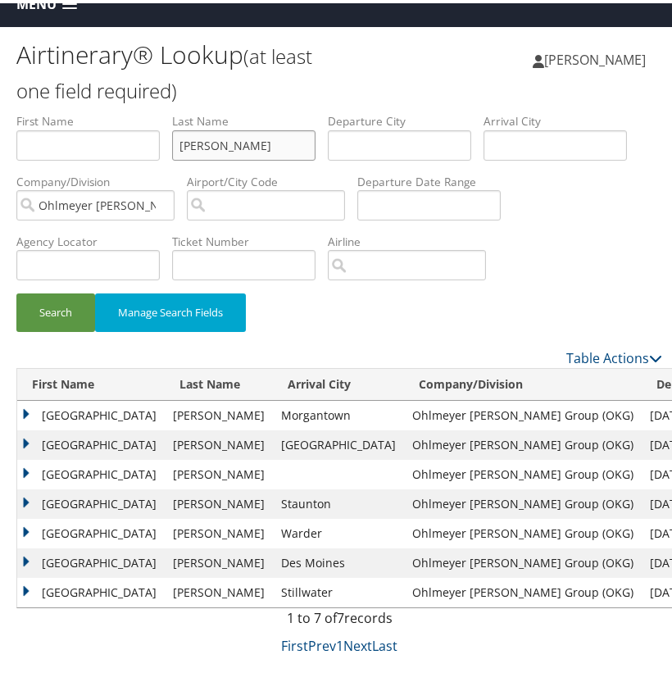
click at [209, 138] on input "Chapman" at bounding box center [243, 142] width 143 height 30
click at [64, 321] on button "Search" at bounding box center [55, 309] width 79 height 39
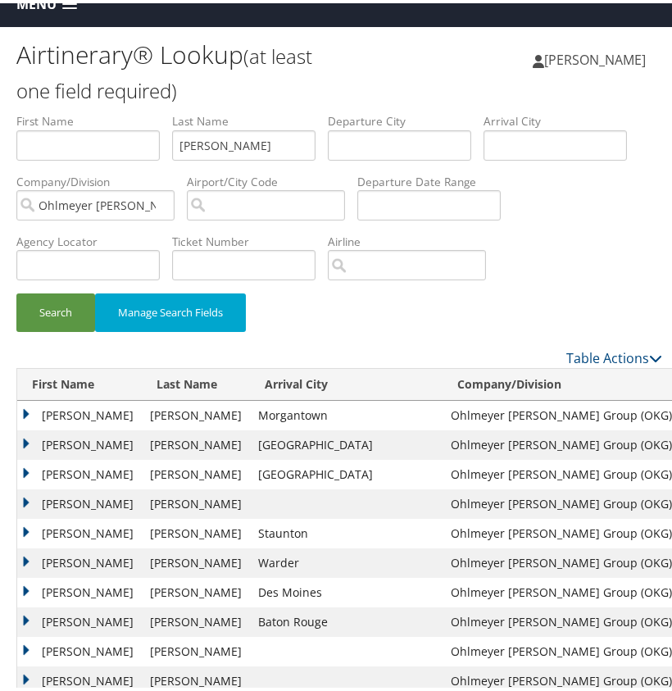
click at [31, 410] on td "NATHAN" at bounding box center [79, 413] width 125 height 30
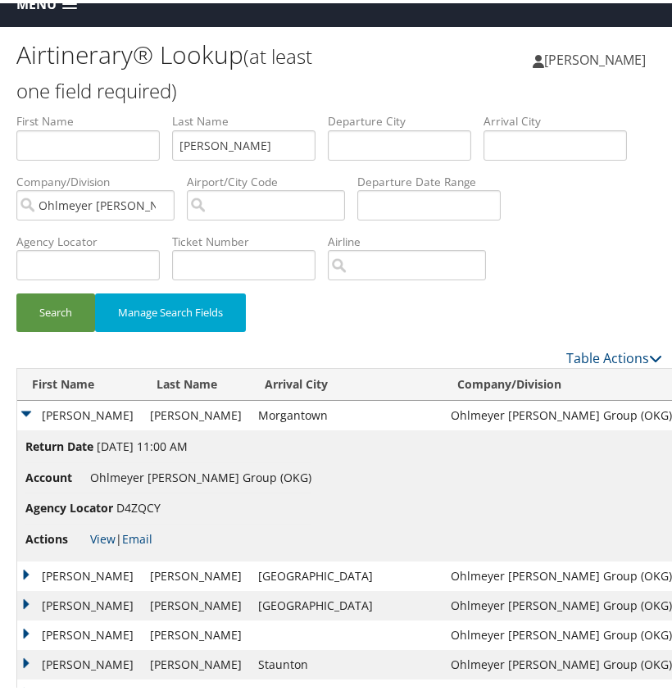
click at [31, 410] on td "NATHAN" at bounding box center [79, 413] width 125 height 30
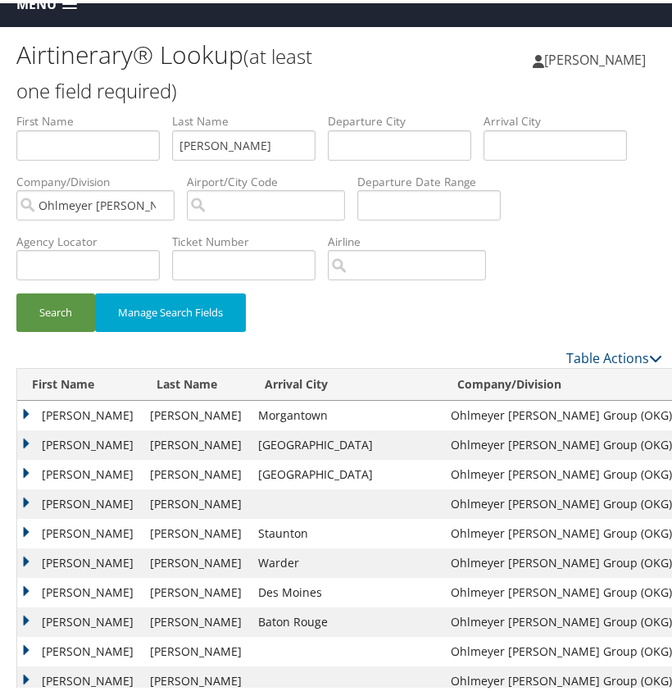
click at [29, 439] on td "NATHAN" at bounding box center [79, 442] width 125 height 30
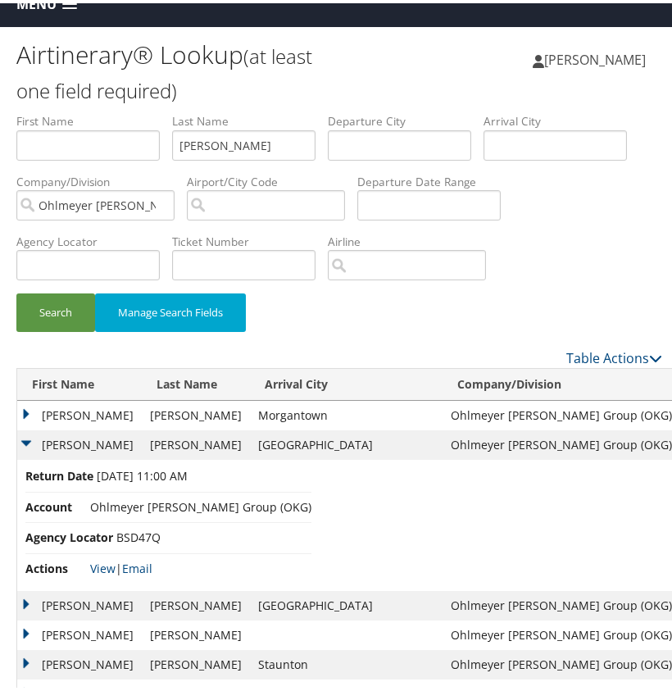
click at [29, 439] on td "NATHAN" at bounding box center [79, 442] width 125 height 30
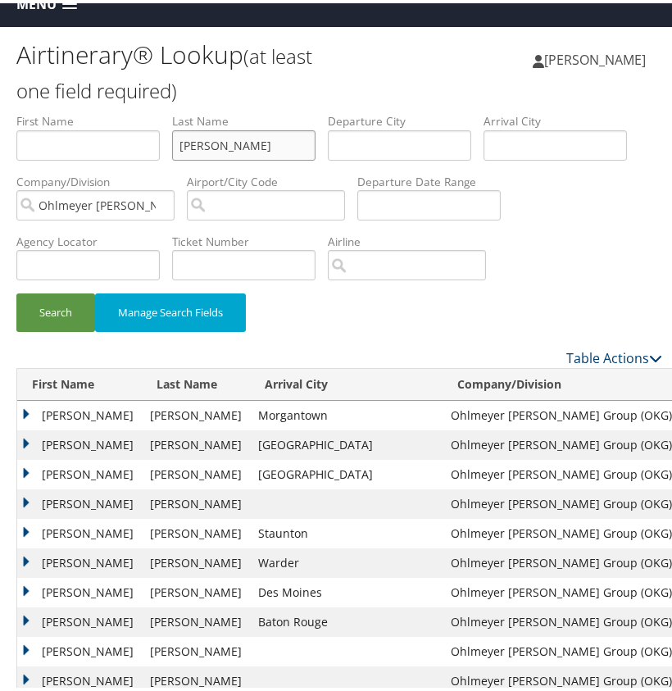
click at [196, 138] on input "MILLER" at bounding box center [243, 142] width 143 height 30
paste input "Camosy"
click at [196, 138] on input "Camosy" at bounding box center [243, 142] width 143 height 30
click at [75, 303] on button "Search" at bounding box center [55, 309] width 79 height 39
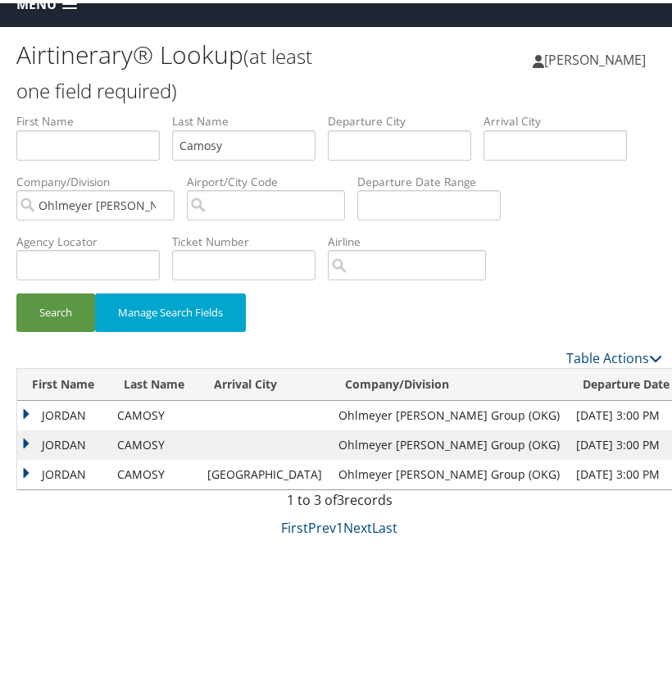
click at [32, 410] on td "JORDAN" at bounding box center [63, 413] width 92 height 30
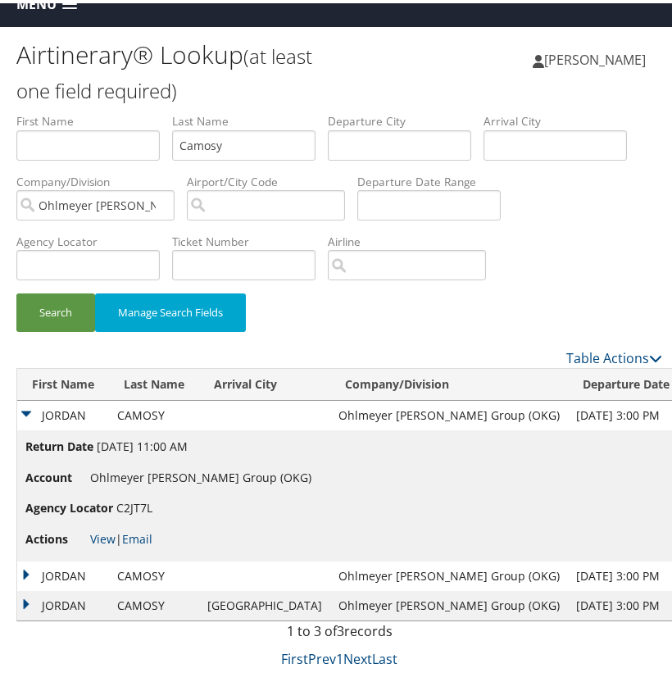
click at [32, 410] on td "JORDAN" at bounding box center [63, 413] width 92 height 30
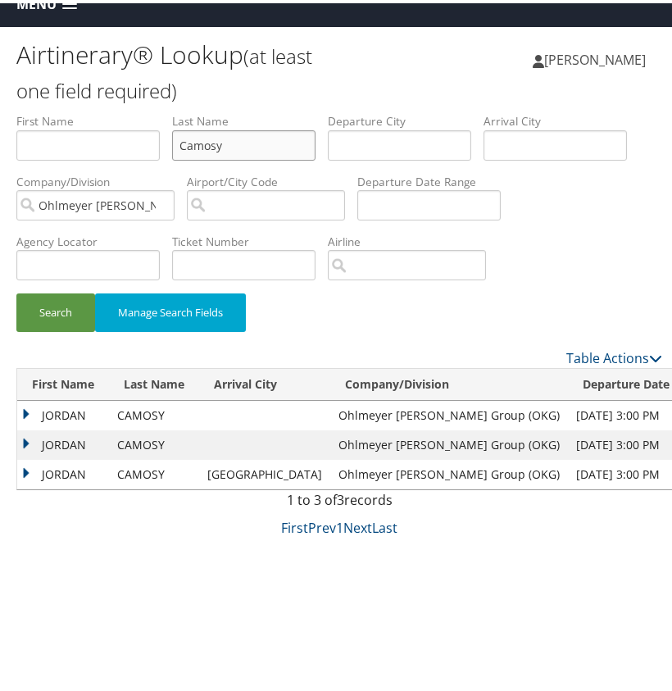
click at [207, 141] on input "Camosy" at bounding box center [243, 142] width 143 height 30
paste input "Rafka"
click at [62, 298] on button "Search" at bounding box center [55, 309] width 79 height 39
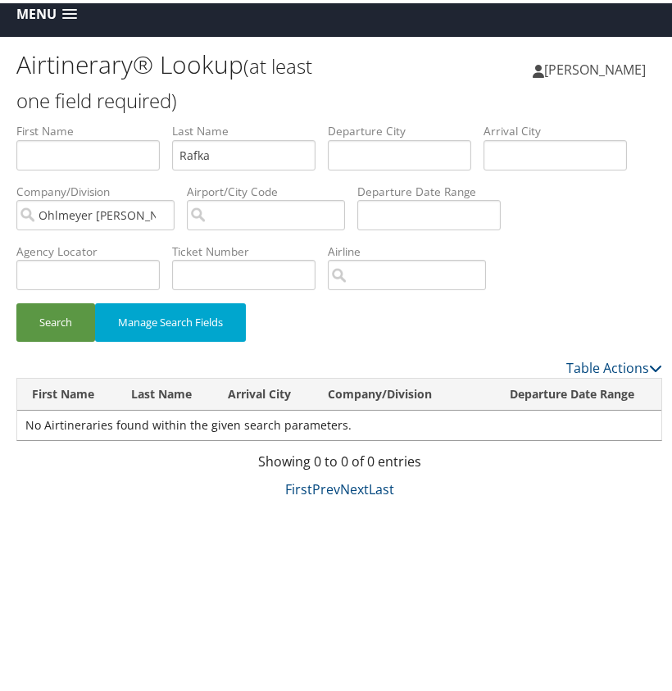
scroll to position [11, 0]
click at [201, 154] on input "Rafka" at bounding box center [243, 152] width 143 height 30
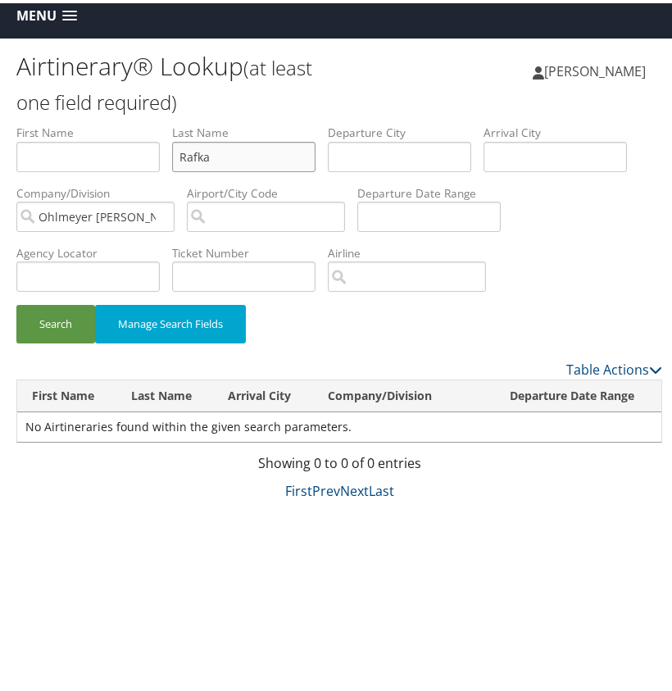
paste input "Allev"
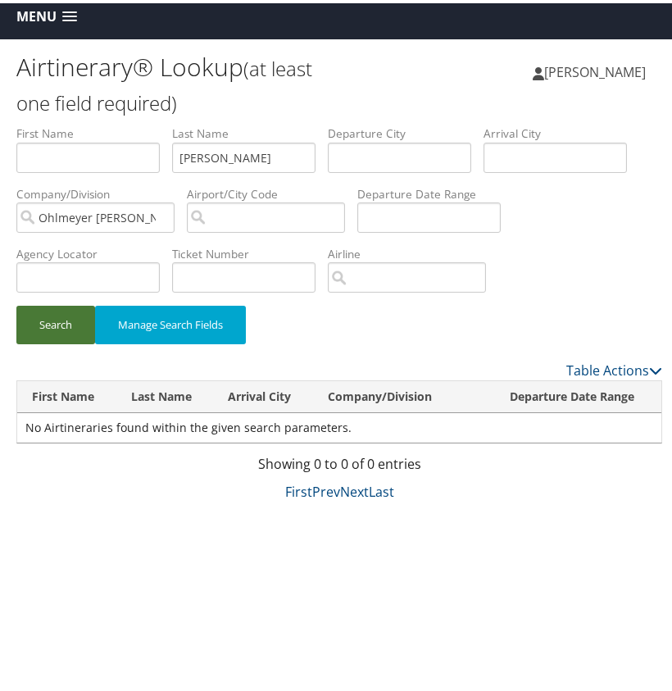
click at [59, 316] on button "Search" at bounding box center [55, 321] width 79 height 39
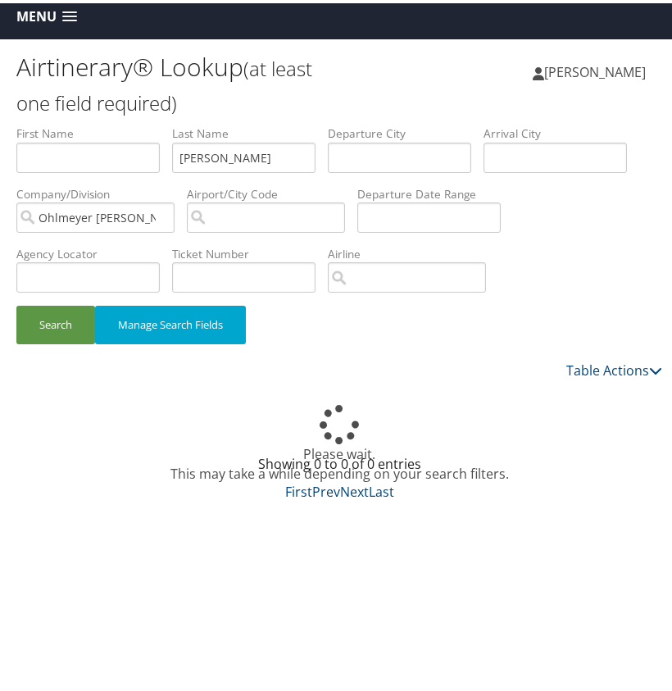
scroll to position [6, 0]
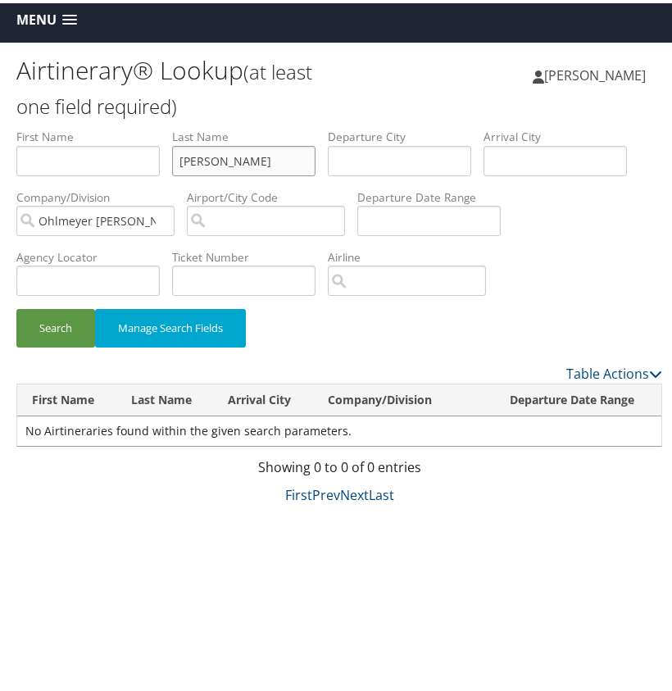
click at [221, 166] on input "Alleva" at bounding box center [243, 158] width 143 height 30
paste input "Straccchi"
drag, startPoint x: 58, startPoint y: 323, endPoint x: 78, endPoint y: 295, distance: 34.1
click at [59, 323] on button "Search" at bounding box center [55, 325] width 79 height 39
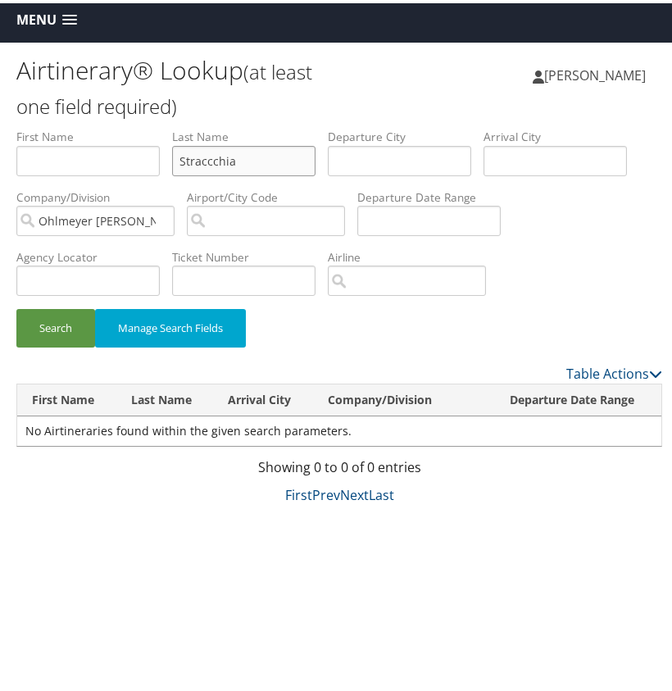
click at [213, 159] on input "Straccchia" at bounding box center [243, 158] width 143 height 30
paste input "Vick"
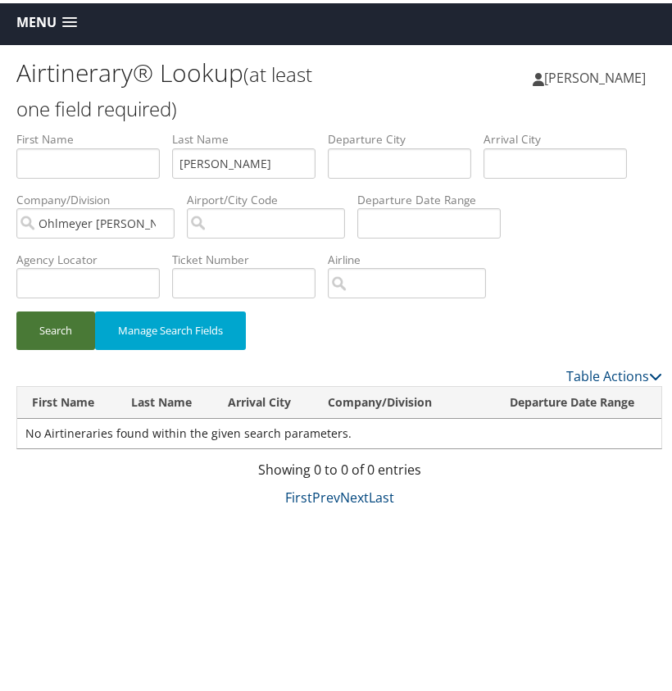
click at [68, 318] on button "Search" at bounding box center [55, 327] width 79 height 39
click at [191, 161] on input "Vick" at bounding box center [243, 160] width 143 height 30
paste input "Gehman"
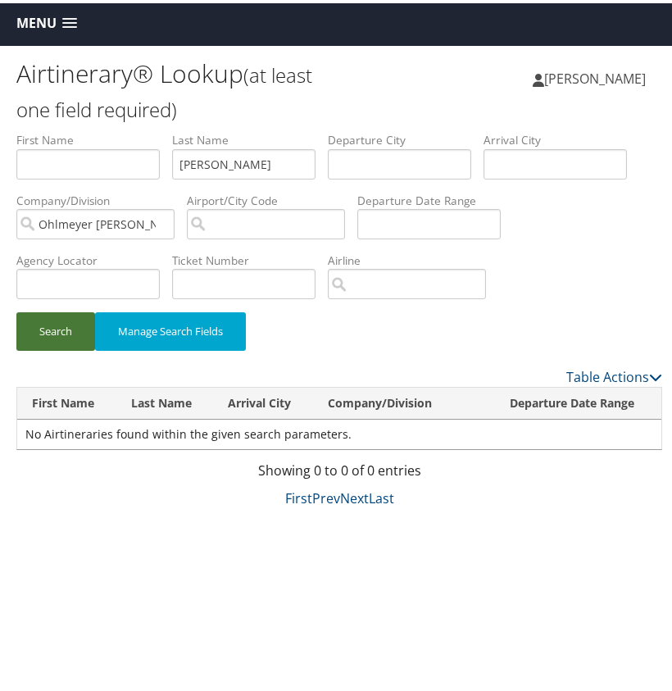
click at [39, 325] on button "Search" at bounding box center [55, 328] width 79 height 39
click at [210, 163] on input "Gehman" at bounding box center [243, 161] width 143 height 30
click at [209, 163] on input "Gehman" at bounding box center [243, 161] width 143 height 30
paste input "Heit"
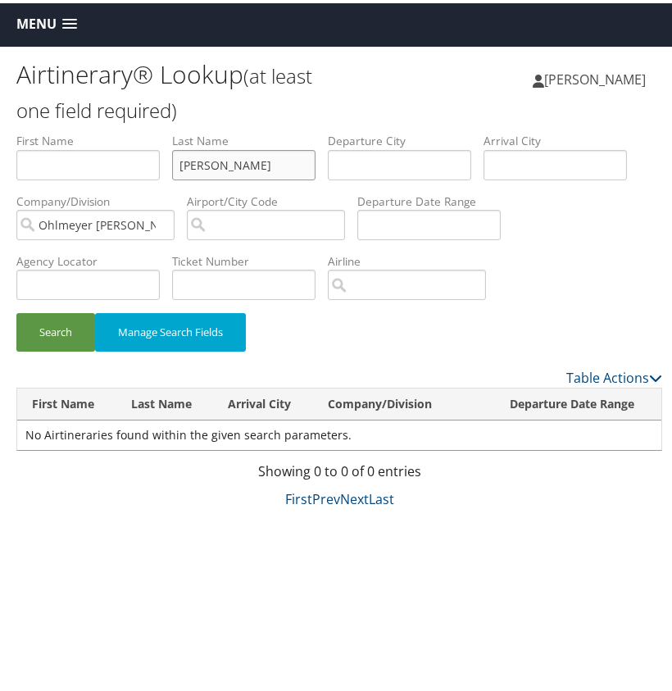
scroll to position [2, 0]
click at [54, 335] on button "Search" at bounding box center [55, 329] width 79 height 39
click at [203, 166] on input "Heitman" at bounding box center [243, 162] width 143 height 30
paste input "Irizarry"
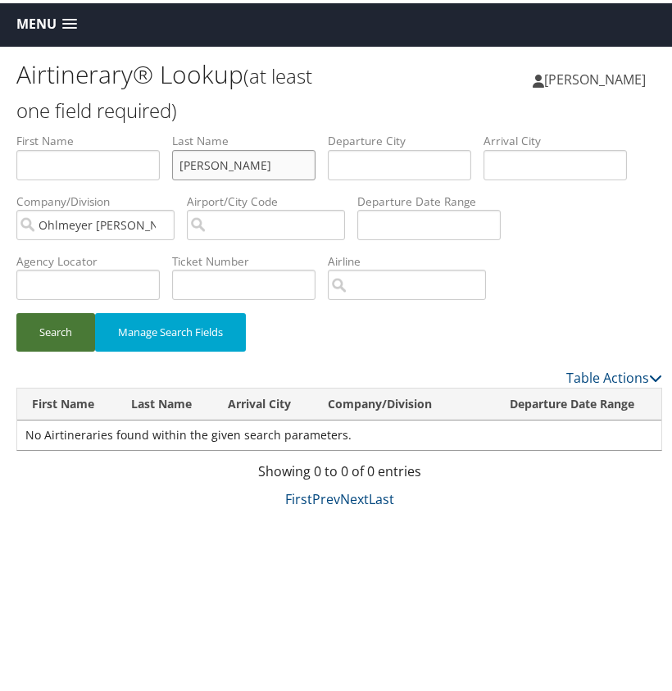
type input "Irizarry"
click at [66, 329] on button "Search" at bounding box center [55, 329] width 79 height 39
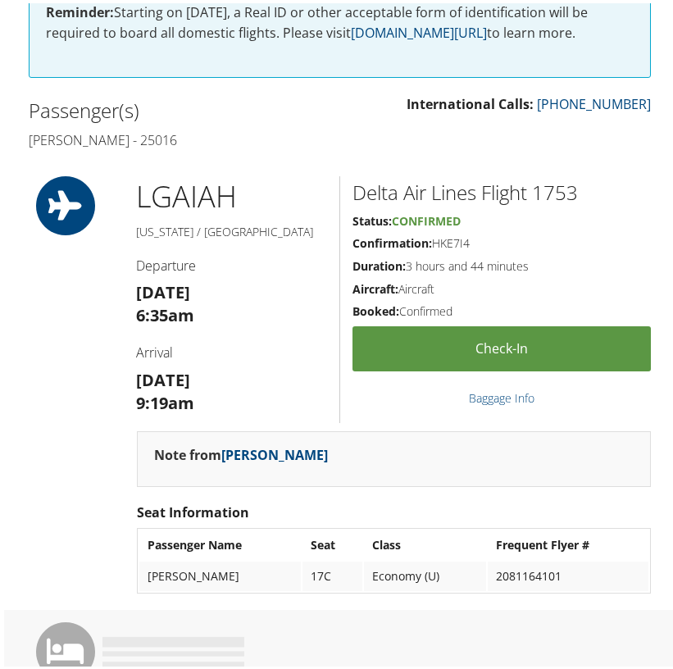
scroll to position [470, 0]
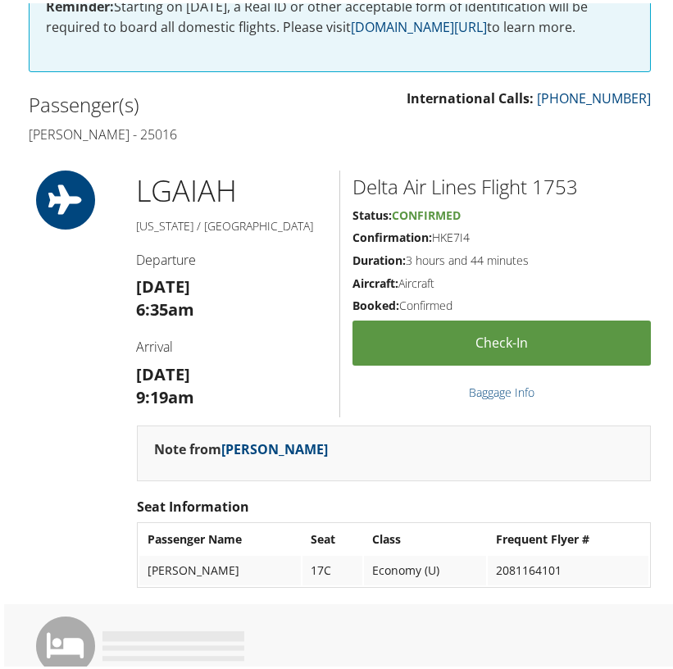
click at [555, 178] on h2 "Delta Air Lines Flight 1753" at bounding box center [502, 184] width 298 height 28
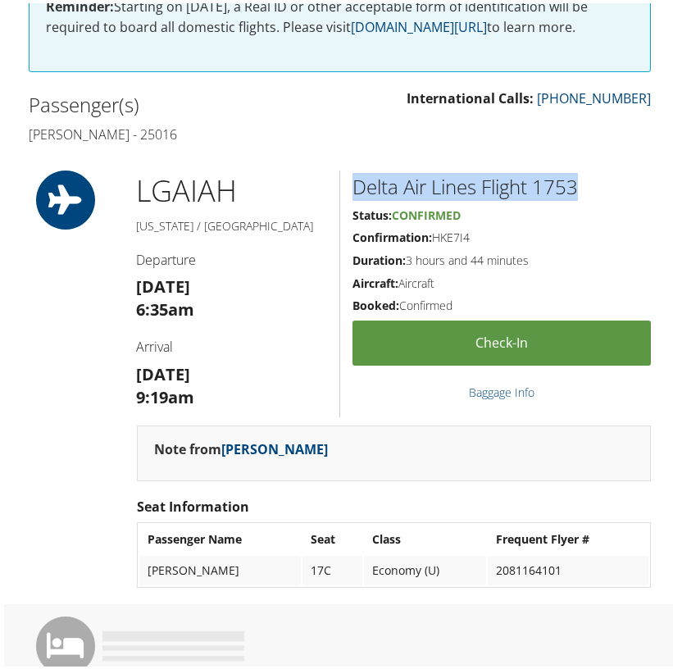
click at [555, 178] on h2 "Delta Air Lines Flight 1753" at bounding box center [502, 184] width 298 height 28
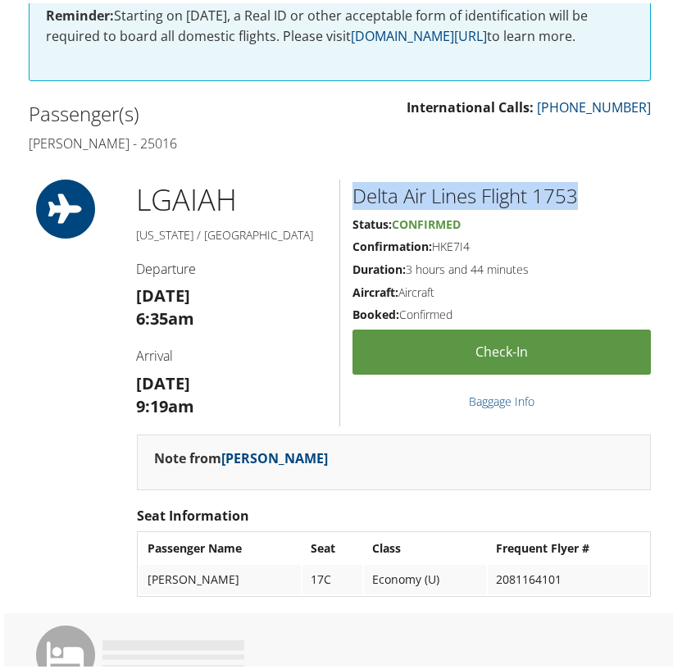
click at [560, 179] on h2 "Delta Air Lines Flight 1753" at bounding box center [502, 193] width 298 height 28
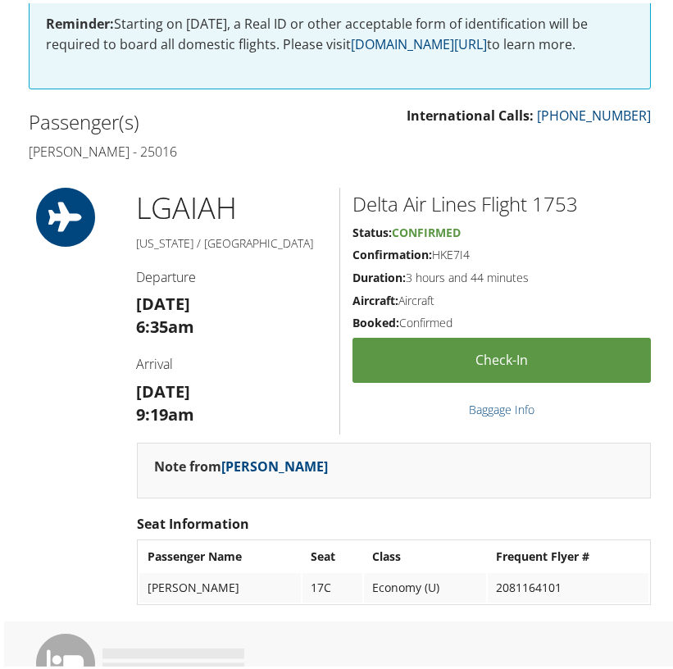
scroll to position [452, 0]
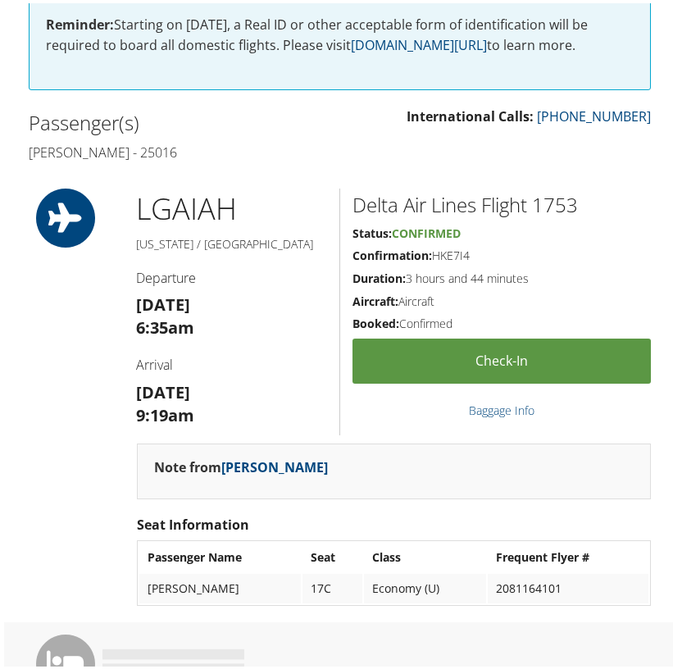
click at [565, 198] on h2 "Delta Air Lines Flight 1753" at bounding box center [502, 202] width 298 height 28
copy h2 "1753"
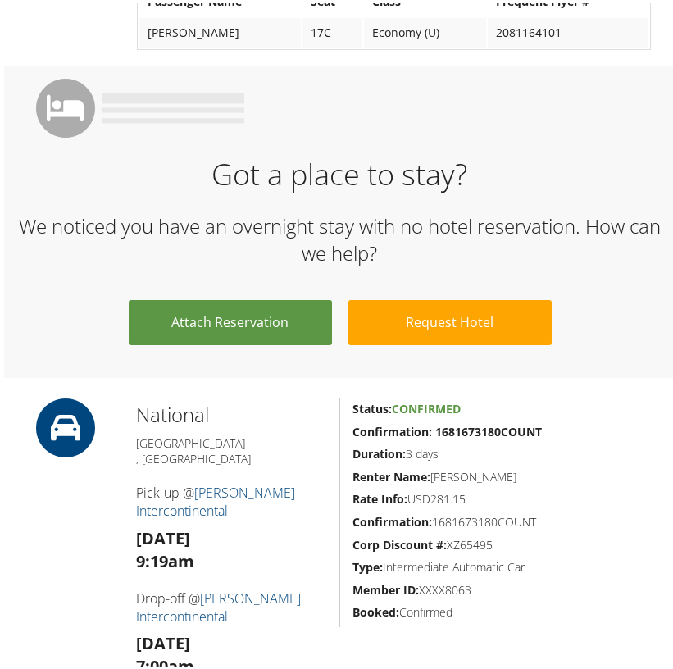
scroll to position [1020, 0]
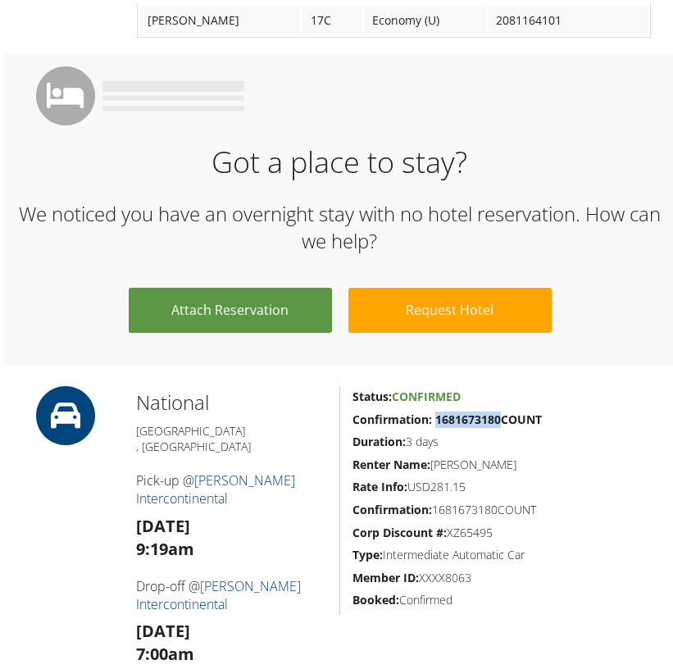
drag, startPoint x: 498, startPoint y: 407, endPoint x: 435, endPoint y: 410, distance: 62.4
click at [435, 410] on strong "Confirmation: 1681673180COUNT" at bounding box center [447, 416] width 189 height 16
copy strong "1681673180"
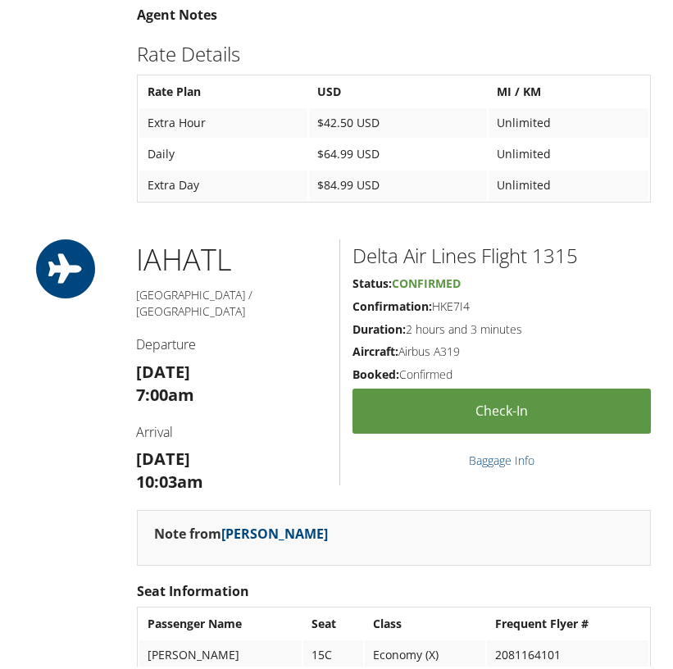
scroll to position [1700, 0]
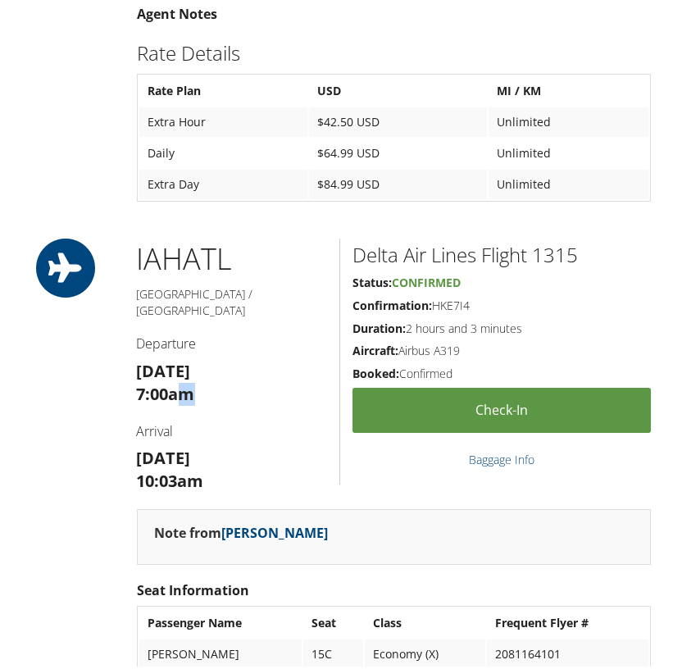
drag, startPoint x: 196, startPoint y: 348, endPoint x: 175, endPoint y: 348, distance: 20.5
click at [175, 357] on h3 "Mon 08 Sep 7:00am" at bounding box center [232, 380] width 191 height 46
click at [157, 380] on strong "7:00am" at bounding box center [166, 391] width 58 height 22
drag, startPoint x: 178, startPoint y: 348, endPoint x: 138, endPoint y: 348, distance: 40.2
click at [138, 380] on strong "7:00am" at bounding box center [166, 391] width 58 height 22
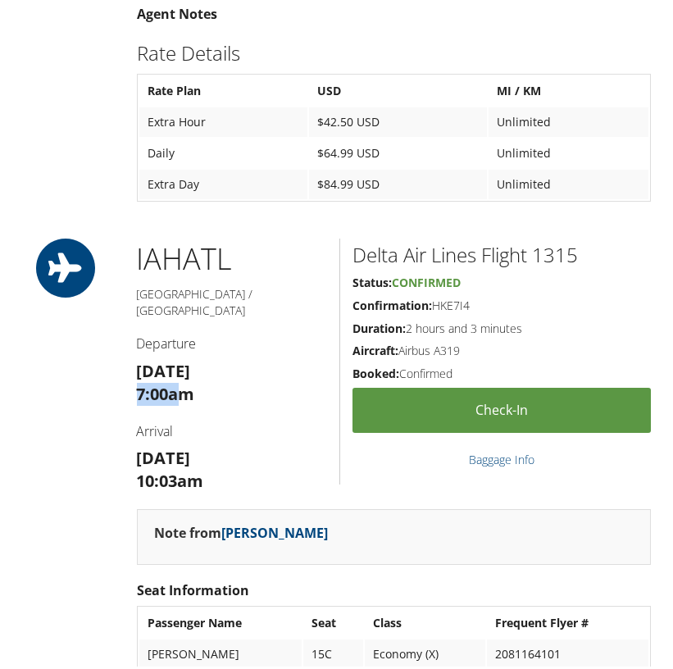
copy strong "7:00a"
drag, startPoint x: 187, startPoint y: 433, endPoint x: 123, endPoint y: 434, distance: 64.0
click at [122, 434] on div "IAH ATL Houston / Atlanta Departure Mon 08 Sep 7:00am Arrival Mon 08 Sep 10:03a…" at bounding box center [339, 460] width 647 height 450
copy strong "10:03a"
click at [572, 238] on h2 "Delta Air Lines Flight 1315" at bounding box center [502, 252] width 298 height 28
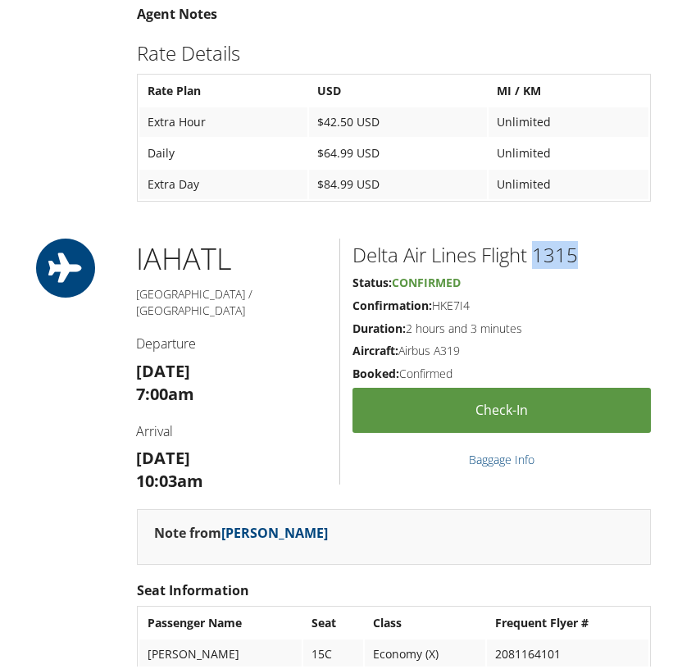
click at [572, 238] on h2 "Delta Air Lines Flight 1315" at bounding box center [502, 252] width 298 height 28
drag, startPoint x: 662, startPoint y: 248, endPoint x: 559, endPoint y: 228, distance: 104.3
click at [559, 238] on h2 "Delta Air Lines Flight 1315" at bounding box center [502, 252] width 298 height 28
click at [560, 238] on h2 "Delta Air Lines Flight 1315" at bounding box center [502, 252] width 298 height 28
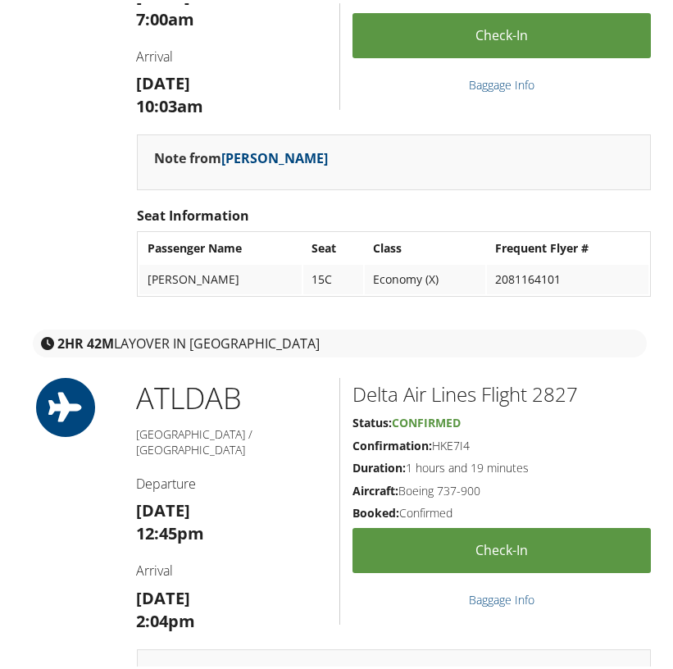
scroll to position [2115, 0]
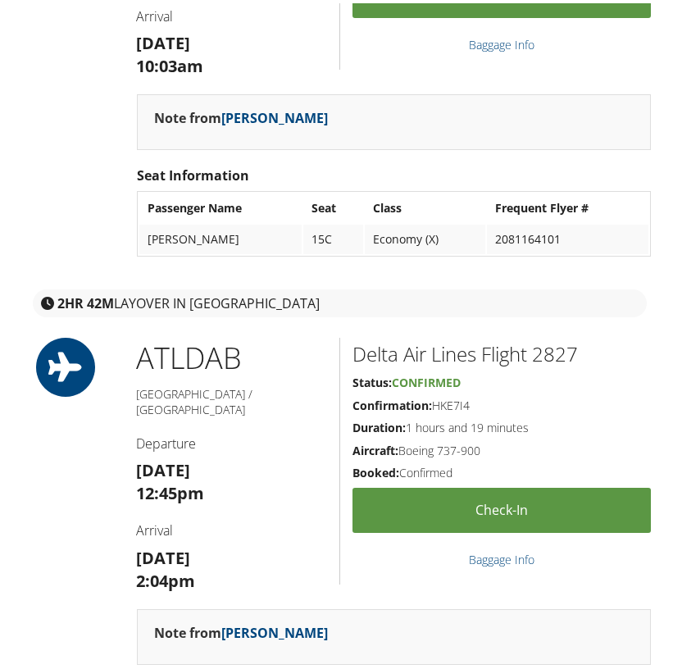
click at [547, 337] on h2 "Delta Air Lines Flight 2827" at bounding box center [502, 351] width 298 height 28
copy h2 "2827"
drag, startPoint x: 194, startPoint y: 515, endPoint x: 130, endPoint y: 518, distance: 64.8
click at [130, 518] on div "ATL DAB Atlanta / Daytona Beach Departure Mon 08 Sep 12:45pm Arrival Mon 08 Sep…" at bounding box center [233, 469] width 216 height 271
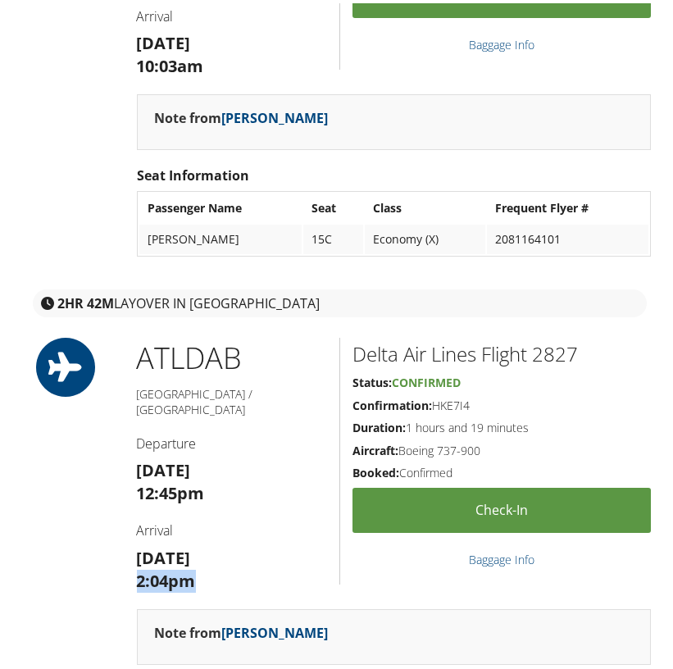
copy strong "2:04pm"
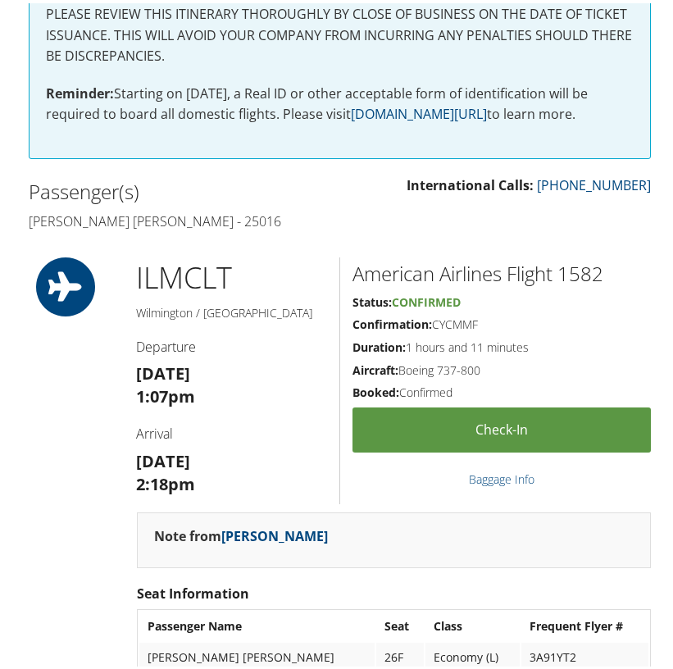
scroll to position [387, 0]
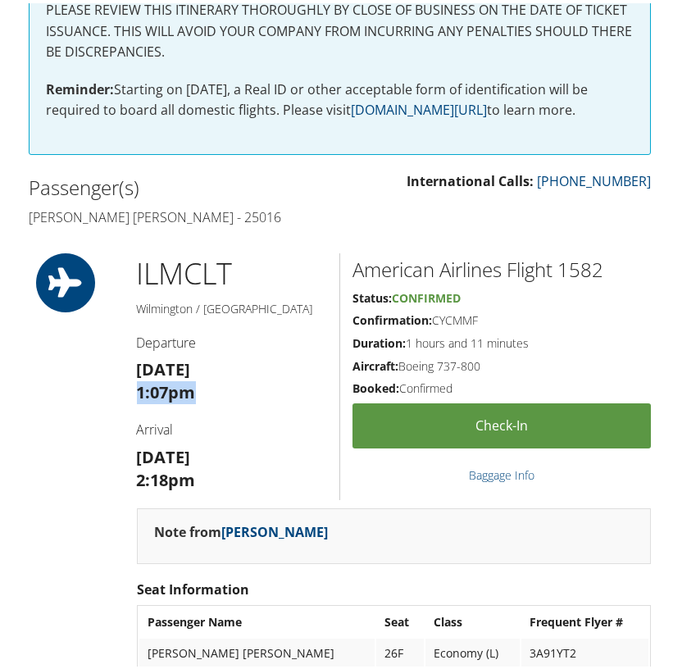
drag, startPoint x: 192, startPoint y: 387, endPoint x: 139, endPoint y: 386, distance: 53.3
click at [139, 386] on strong "1:07pm" at bounding box center [166, 389] width 59 height 22
copy strong "1:07pm"
drag, startPoint x: 177, startPoint y: 471, endPoint x: 134, endPoint y: 473, distance: 42.7
click at [134, 473] on div "ILM CLT Wilmington / Charlotte Departure Mon 01 Sep 1:07pm Arrival Mon 01 Sep 2…" at bounding box center [233, 377] width 216 height 255
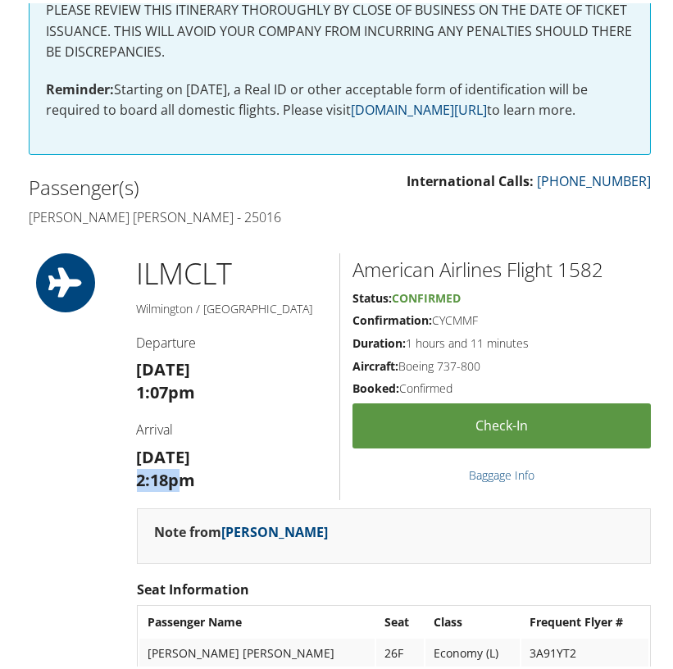
copy strong "2:18p"
click at [580, 261] on h2 "American Airlines Flight 1582" at bounding box center [502, 266] width 298 height 28
click at [580, 262] on h2 "American Airlines Flight 1582" at bounding box center [502, 266] width 298 height 28
copy h2 "1582"
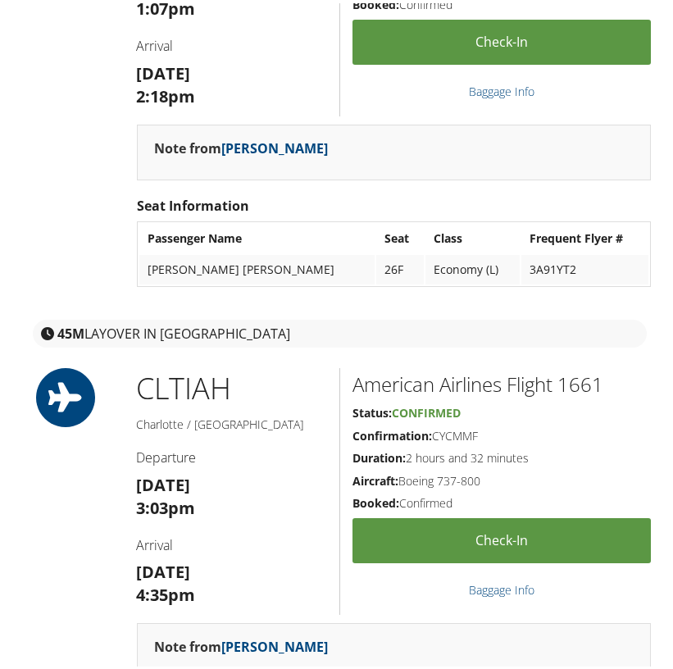
scroll to position [778, 0]
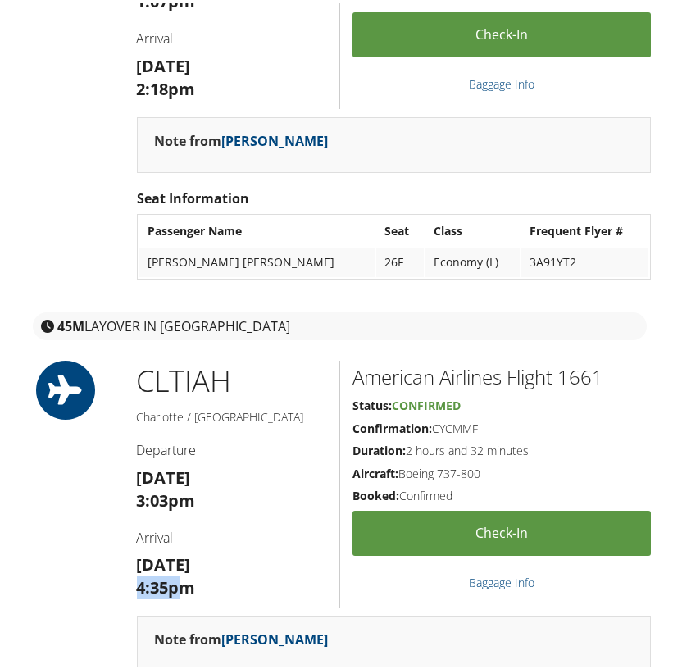
drag, startPoint x: 183, startPoint y: 577, endPoint x: 138, endPoint y: 577, distance: 45.1
click at [138, 577] on strong "4:35pm" at bounding box center [166, 584] width 59 height 22
copy strong "4:35p"
click at [580, 370] on h2 "American Airlines Flight 1661" at bounding box center [502, 374] width 298 height 28
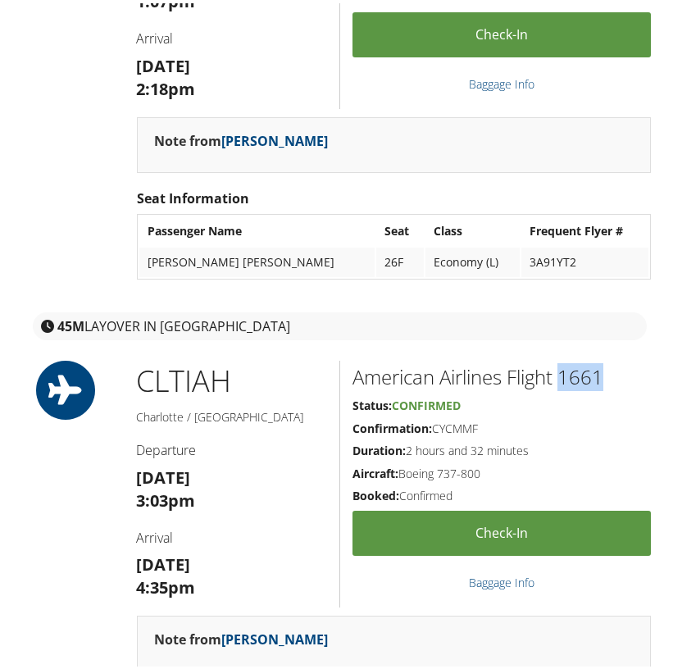
copy h2 "1661"
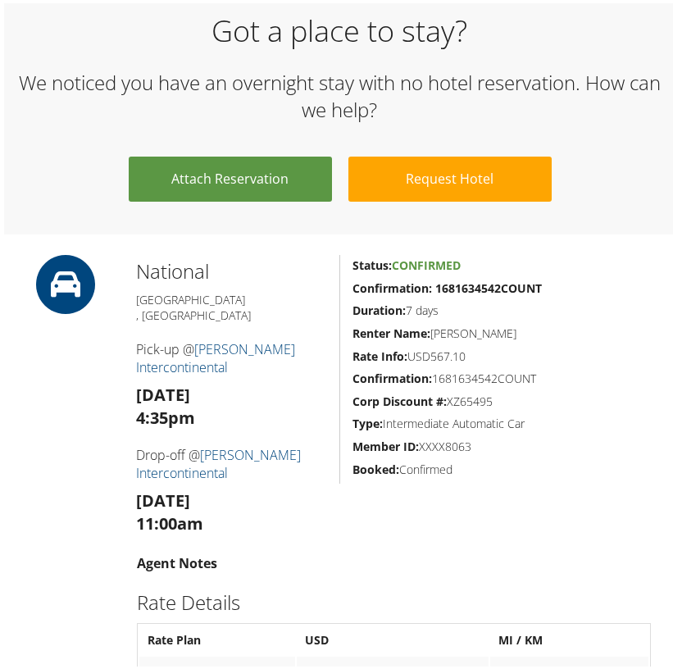
scroll to position [1651, 0]
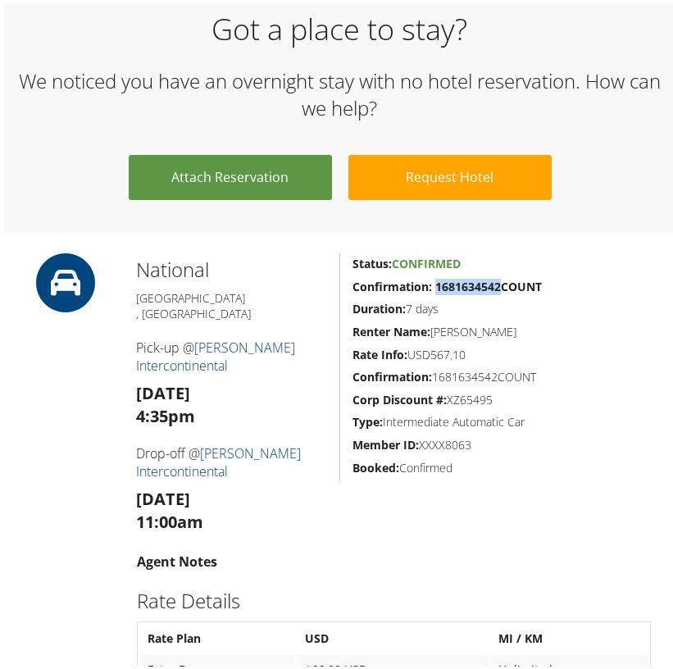
drag, startPoint x: 496, startPoint y: 275, endPoint x: 433, endPoint y: 277, distance: 63.2
click at [433, 277] on strong "Confirmation: 1681634542COUNT" at bounding box center [447, 283] width 189 height 16
copy strong "1681634542"
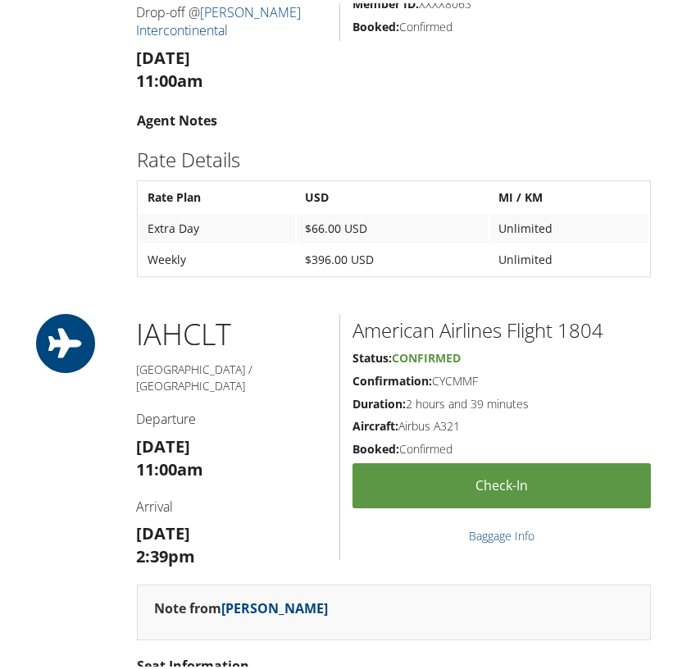
scroll to position [2108, 0]
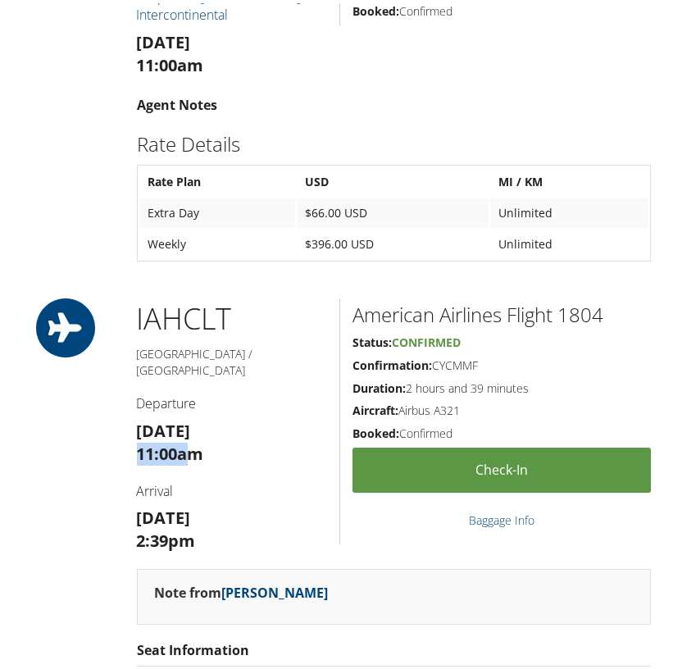
drag, startPoint x: 185, startPoint y: 407, endPoint x: 136, endPoint y: 408, distance: 49.2
click at [137, 439] on strong "11:00am" at bounding box center [170, 450] width 67 height 22
copy strong "11:00a"
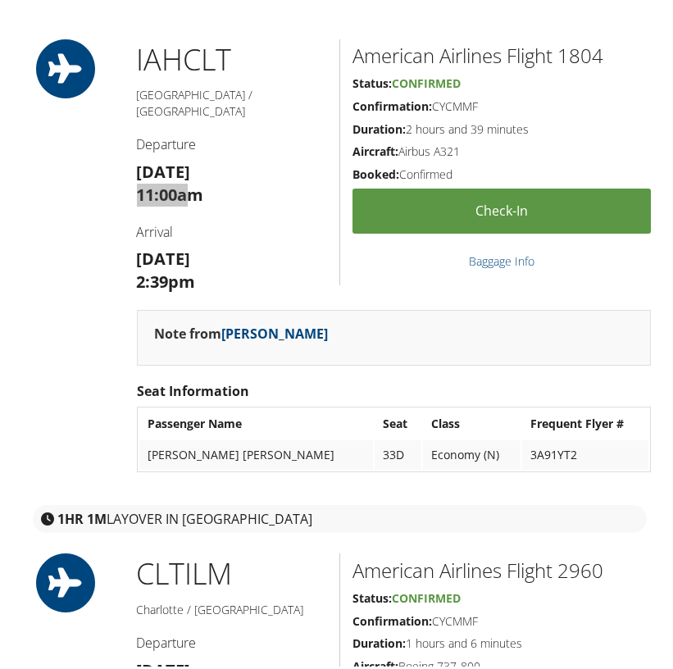
scroll to position [2509, 0]
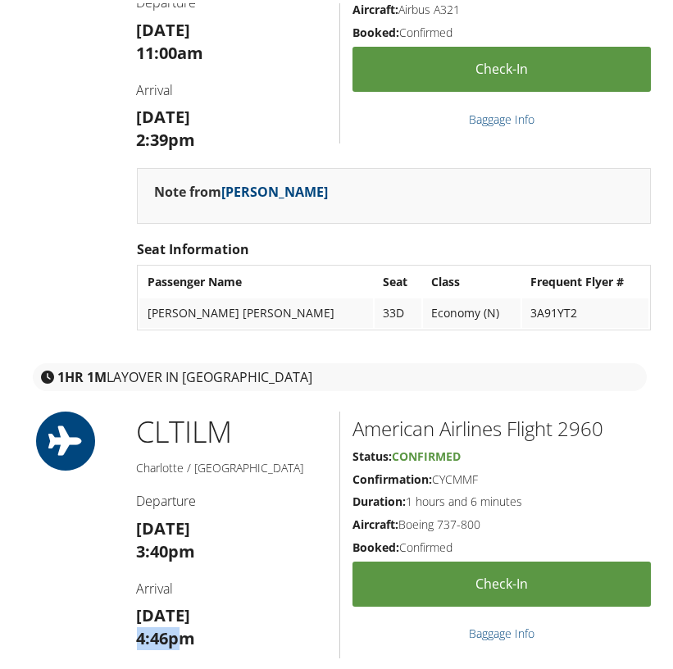
drag, startPoint x: 179, startPoint y: 590, endPoint x: 136, endPoint y: 590, distance: 42.6
click at [137, 624] on strong "4:46pm" at bounding box center [166, 635] width 59 height 22
copy strong "4:46p"
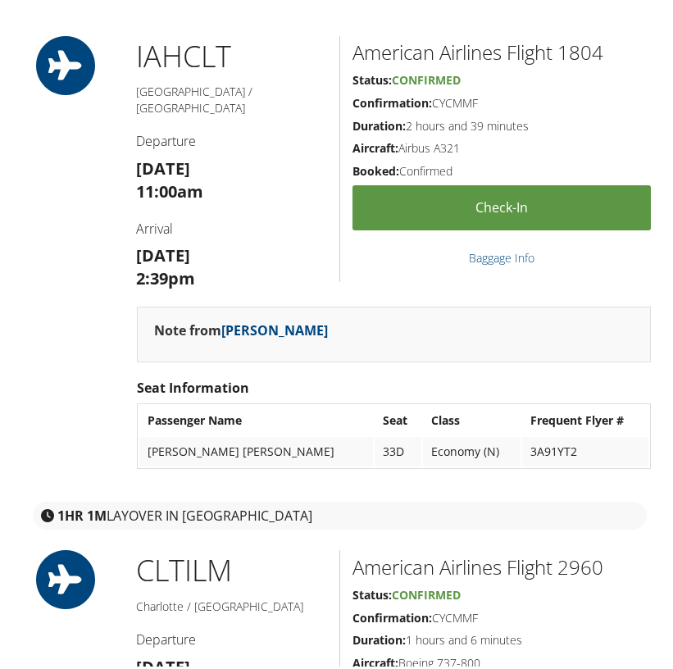
scroll to position [2358, 0]
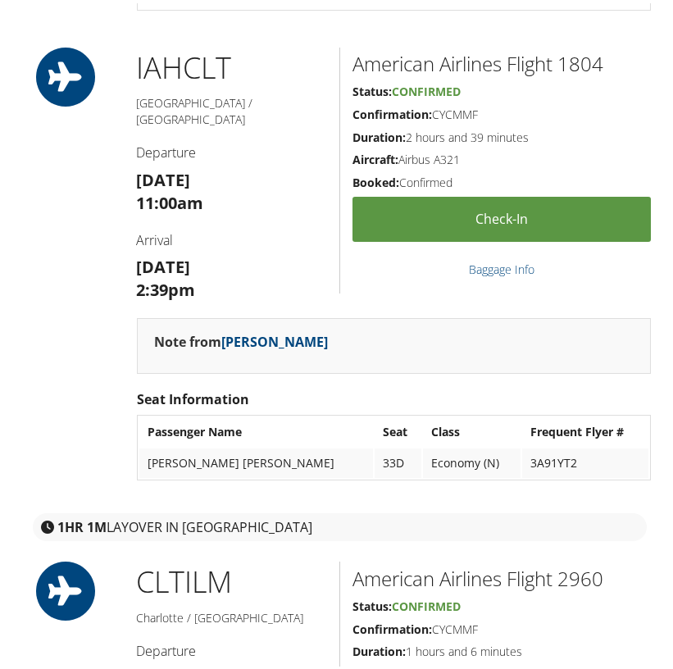
click at [584, 47] on h2 "American Airlines Flight 1804" at bounding box center [502, 61] width 298 height 28
copy h2 "1804"
click at [581, 562] on h2 "American Airlines Flight 2960" at bounding box center [502, 576] width 298 height 28
click at [582, 562] on h2 "American Airlines Flight 2960" at bounding box center [502, 576] width 298 height 28
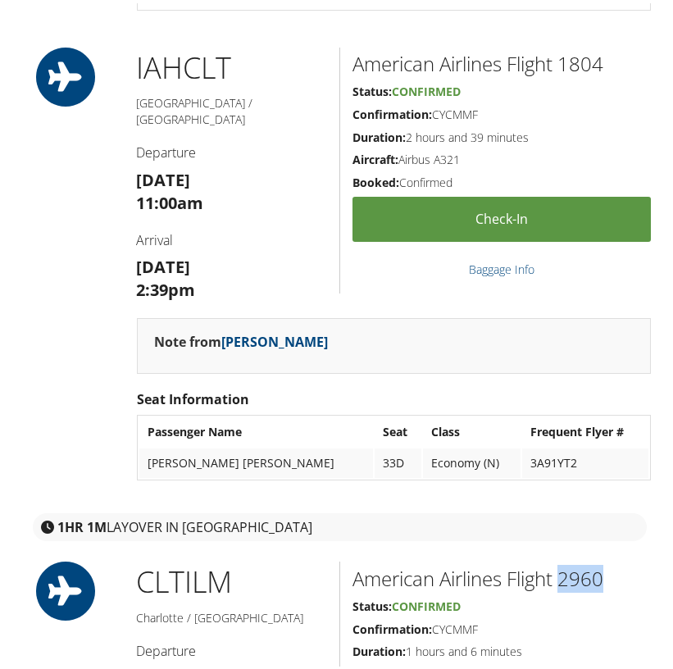
click at [582, 562] on h2 "American Airlines Flight 2960" at bounding box center [502, 576] width 298 height 28
copy h2 "2960"
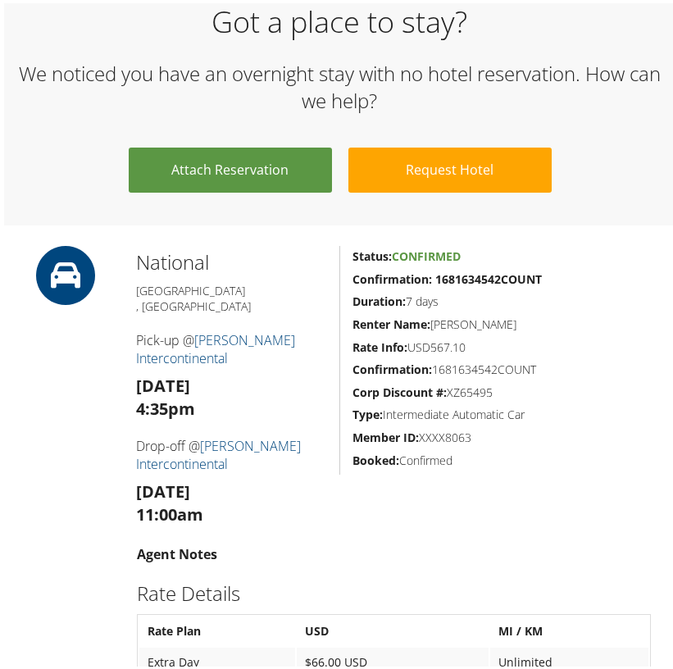
scroll to position [1659, 0]
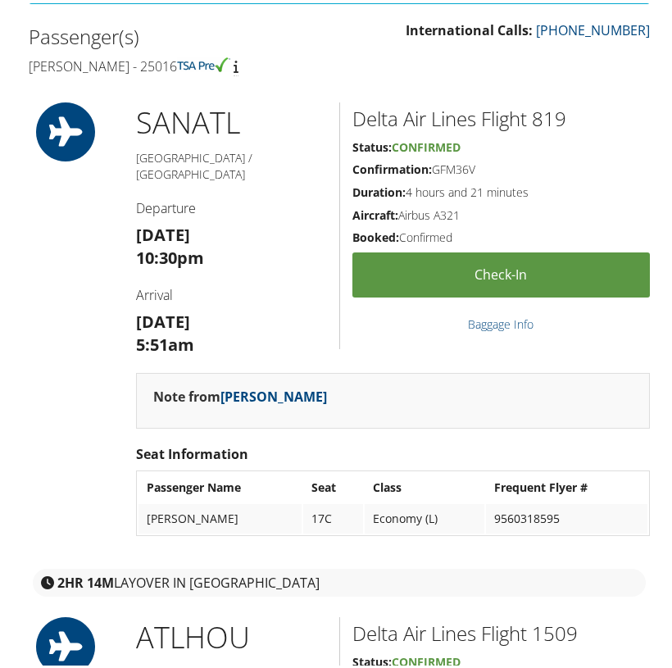
scroll to position [526, 0]
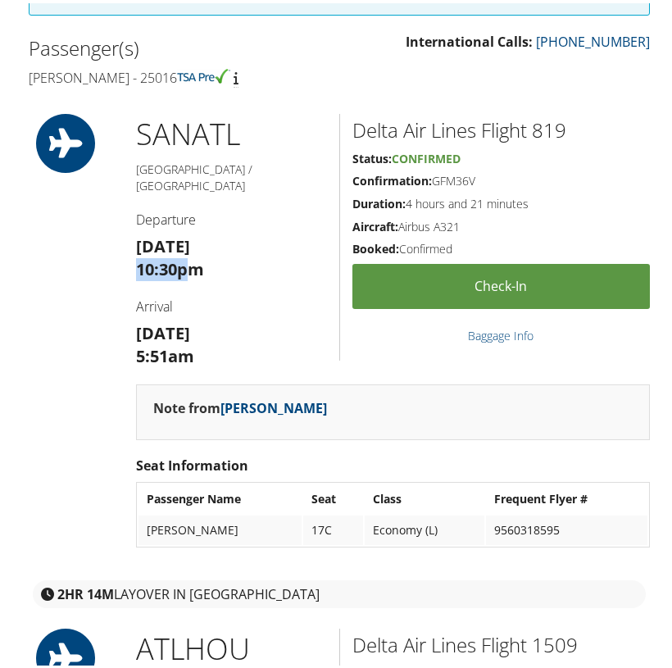
drag, startPoint x: 184, startPoint y: 248, endPoint x: 137, endPoint y: 248, distance: 47.6
click at [137, 255] on strong "10:30pm" at bounding box center [170, 266] width 68 height 22
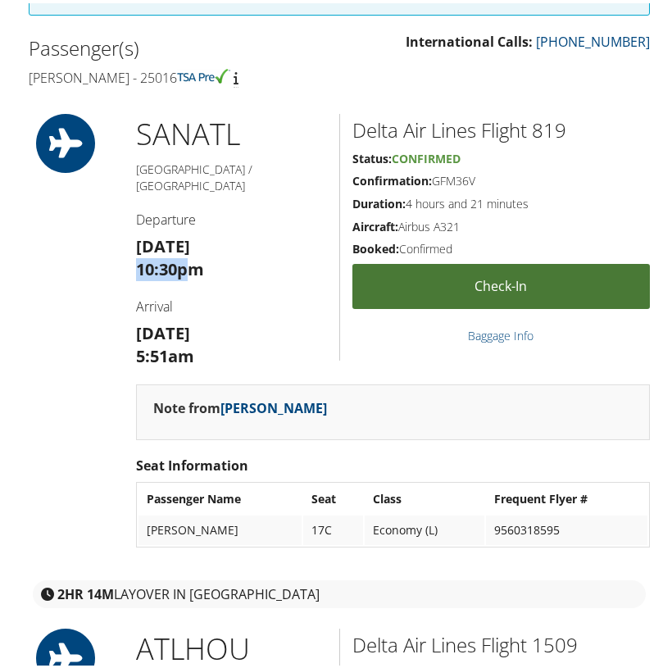
copy strong "10:30p"
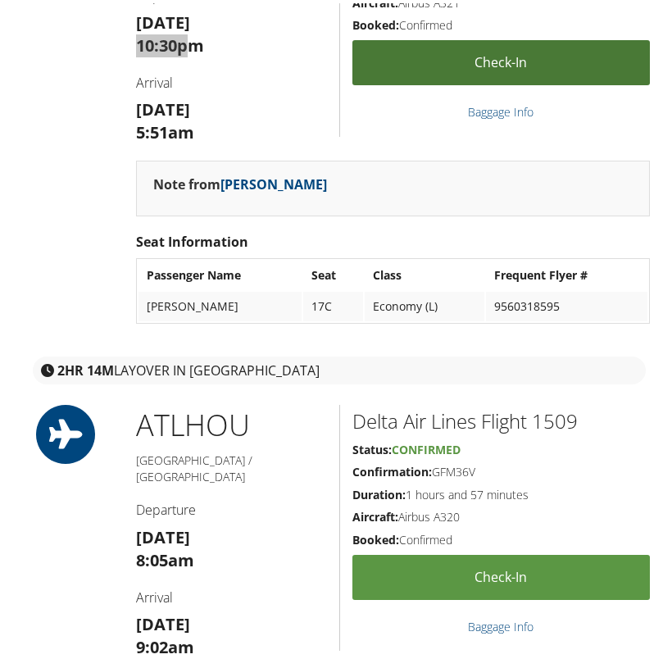
scroll to position [756, 0]
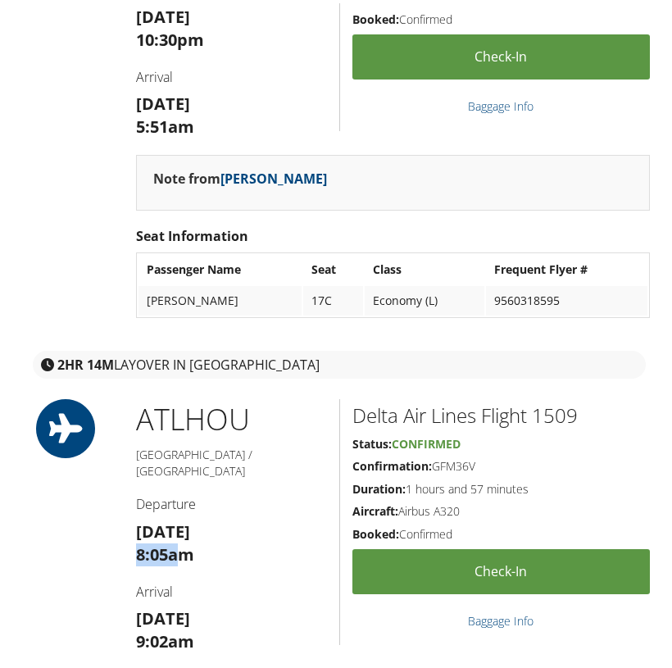
drag, startPoint x: 180, startPoint y: 515, endPoint x: 134, endPoint y: 514, distance: 45.1
click at [134, 514] on div "ATL HOU [GEOGRAPHIC_DATA] / [GEOGRAPHIC_DATA] Departure [DATE] 8:05am Arrival […" at bounding box center [232, 531] width 216 height 271
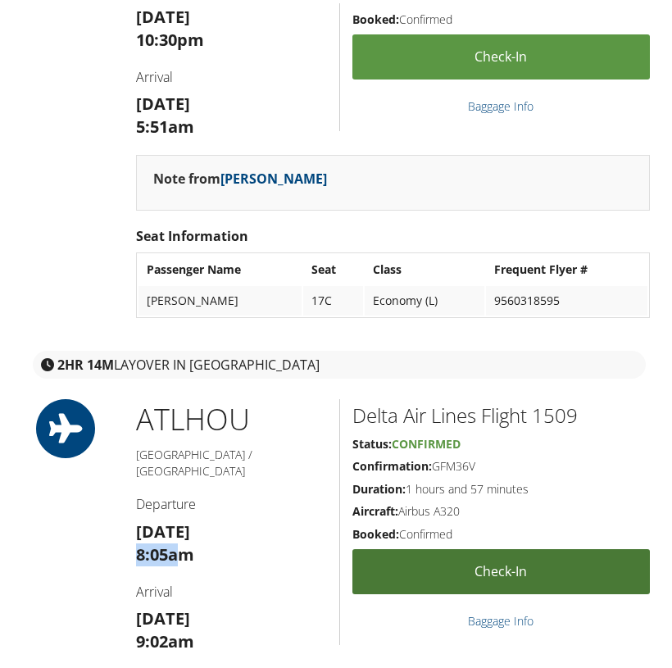
copy strong "8:05a"
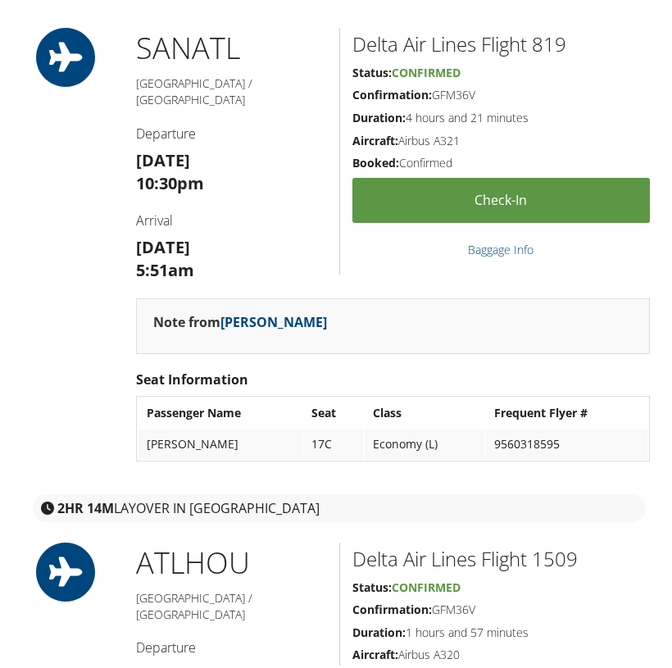
scroll to position [598, 0]
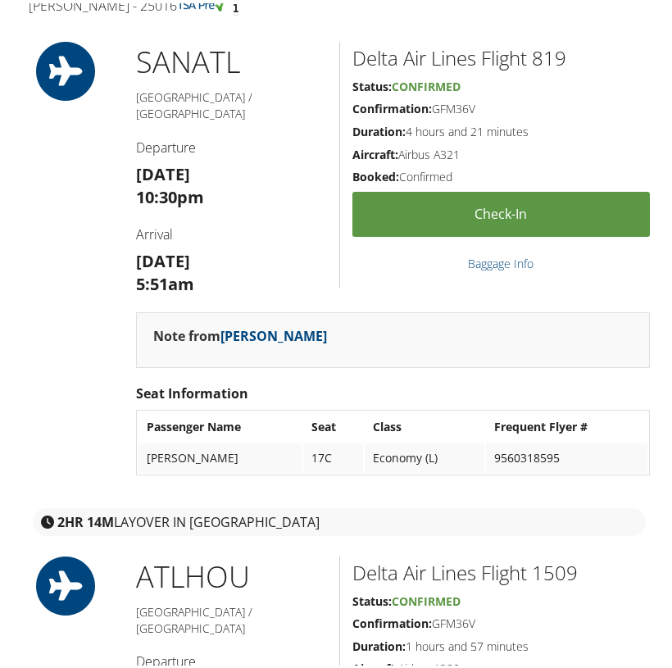
click at [547, 53] on h2 "Delta Air Lines Flight 819" at bounding box center [502, 55] width 298 height 28
copy h2 "819"
click at [560, 556] on h2 "Delta Air Lines Flight 1509" at bounding box center [502, 570] width 298 height 28
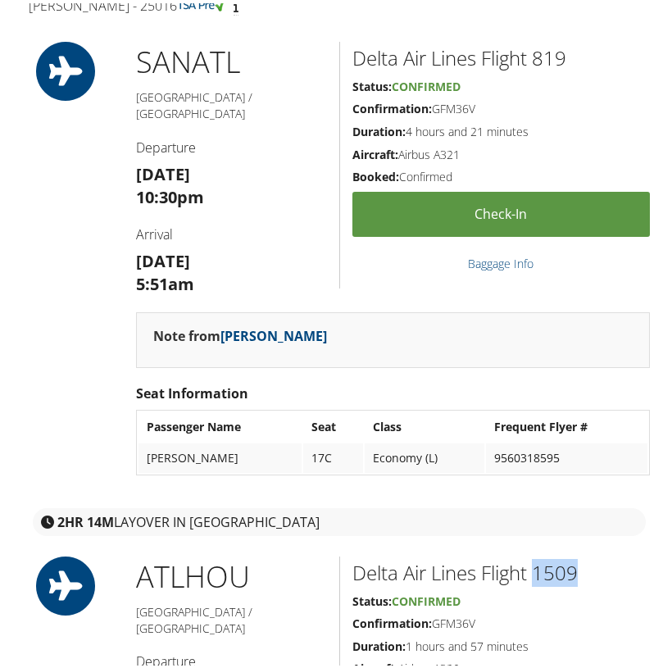
copy h2 "1509"
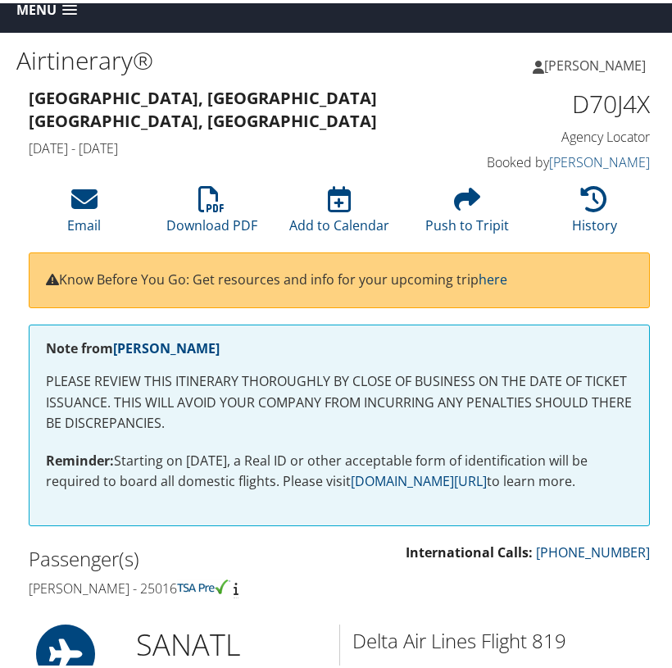
scroll to position [14, 0]
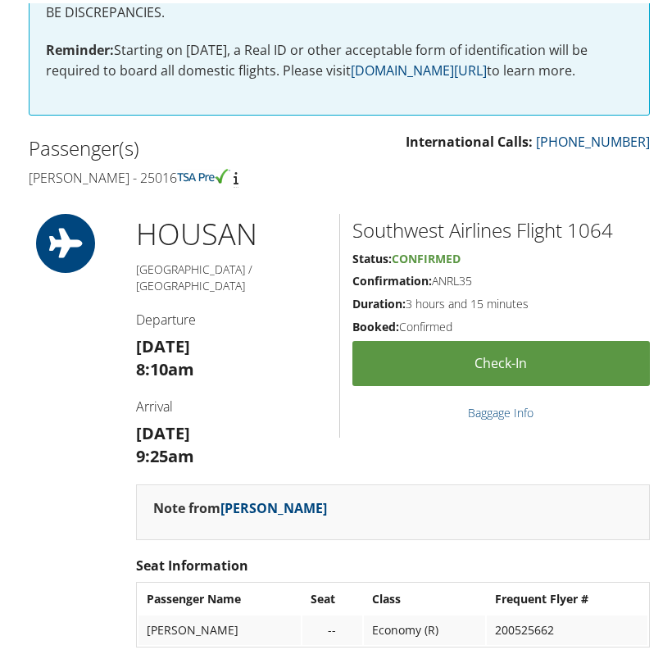
scroll to position [421, 0]
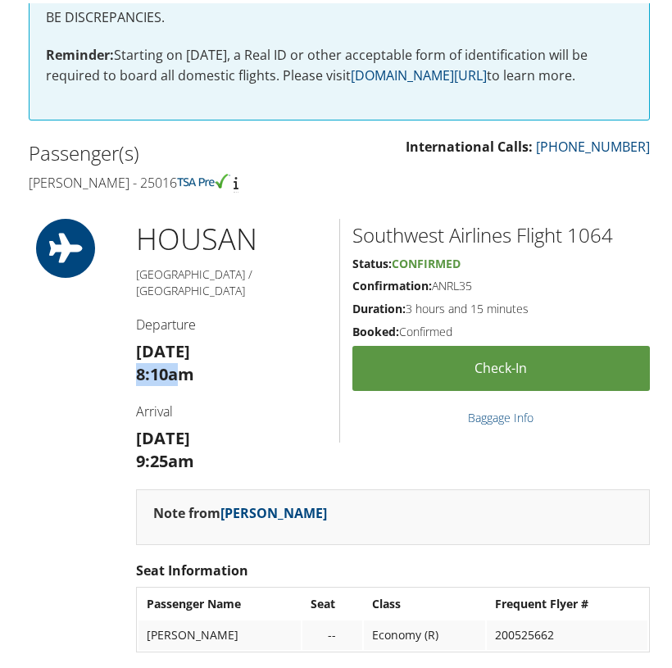
drag, startPoint x: 180, startPoint y: 351, endPoint x: 134, endPoint y: 352, distance: 46.7
click at [134, 352] on div "HOU [GEOGRAPHIC_DATA] / [GEOGRAPHIC_DATA] Departure [DATE] 8:10am Arrival [DATE…" at bounding box center [232, 351] width 216 height 271
copy strong "8:10a"
drag, startPoint x: 180, startPoint y: 439, endPoint x: 114, endPoint y: 439, distance: 65.6
click at [109, 439] on div "HOU [GEOGRAPHIC_DATA] / [GEOGRAPHIC_DATA] Departure [DATE] 8:10am Arrival [DATE…" at bounding box center [339, 441] width 646 height 450
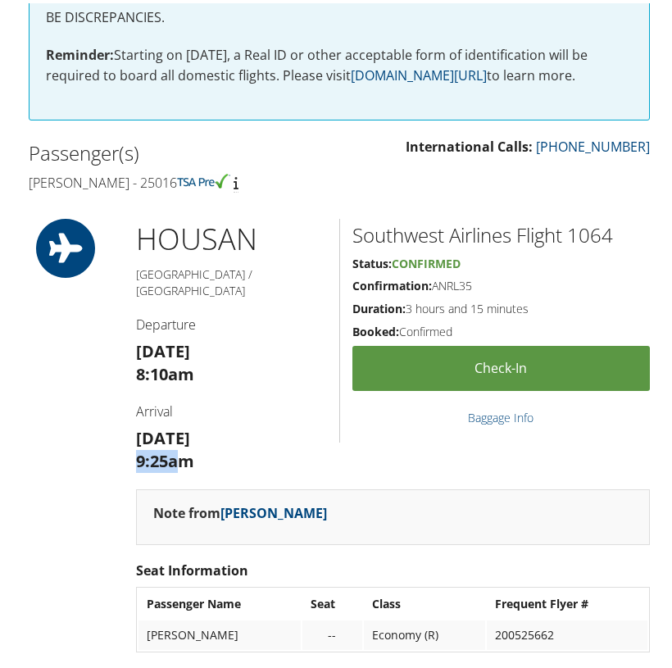
scroll to position [418, 0]
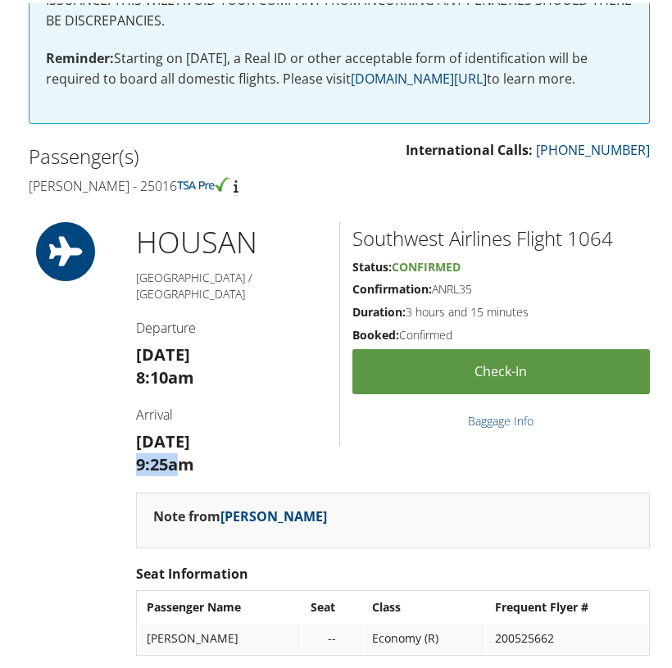
copy strong "9:25a"
click at [589, 230] on h2 "Southwest Airlines Flight 1064" at bounding box center [502, 235] width 298 height 28
click at [589, 229] on h2 "Southwest Airlines Flight 1064" at bounding box center [502, 235] width 298 height 28
drag, startPoint x: 671, startPoint y: 244, endPoint x: 601, endPoint y: 233, distance: 70.6
click at [601, 233] on h2 "Southwest Airlines Flight 1064" at bounding box center [502, 235] width 298 height 28
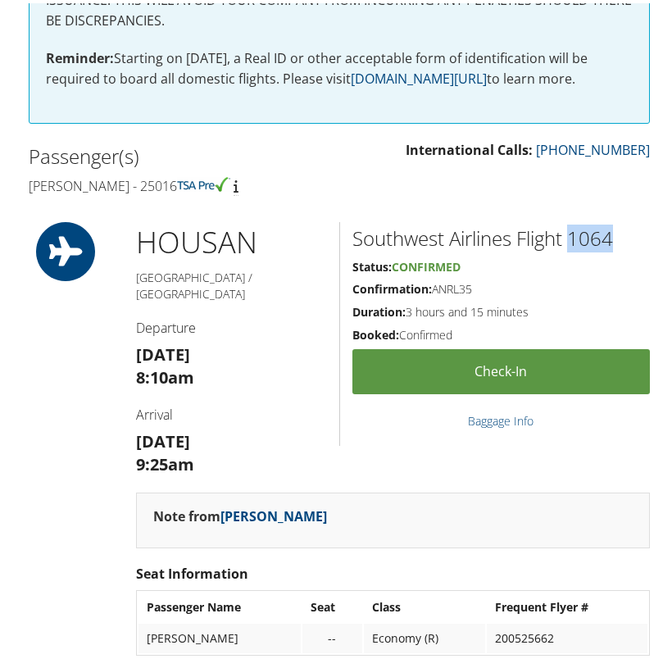
click at [602, 233] on h2 "Southwest Airlines Flight 1064" at bounding box center [502, 235] width 298 height 28
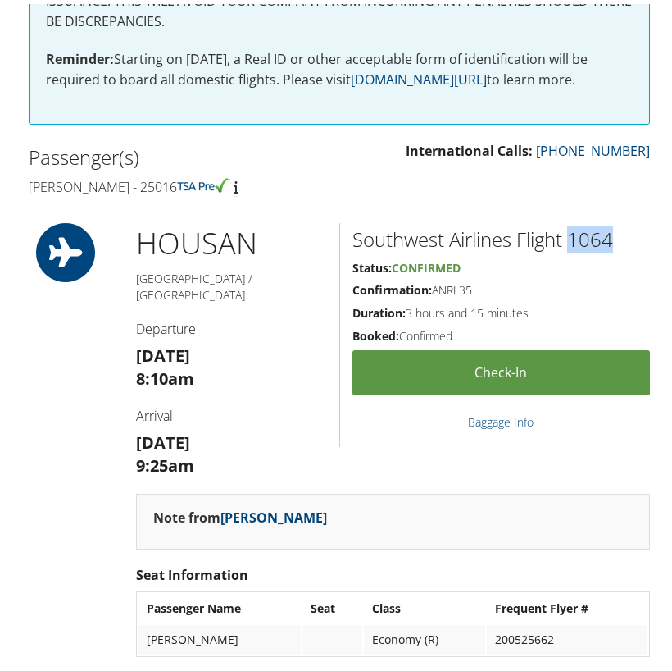
scroll to position [412, 0]
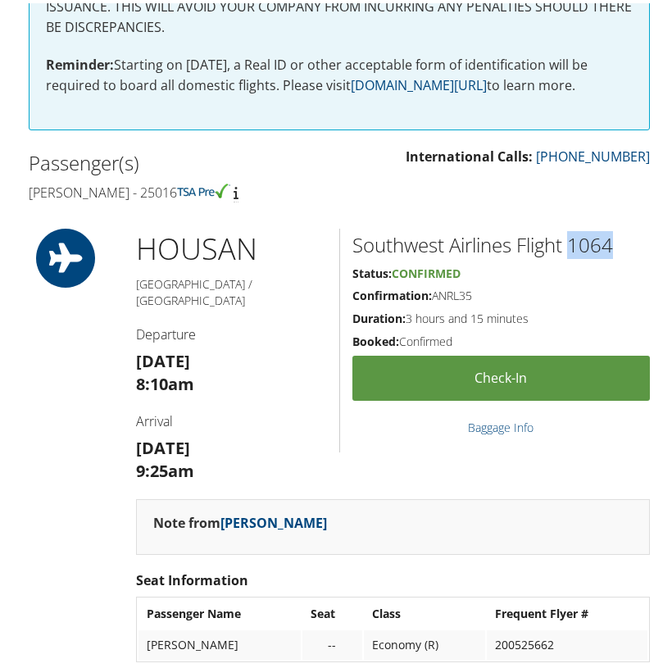
copy h2 "1064"
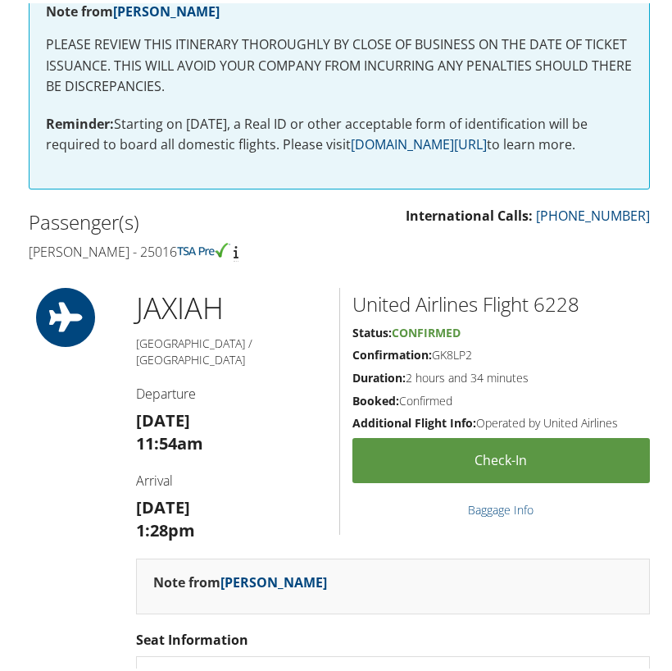
scroll to position [353, 0]
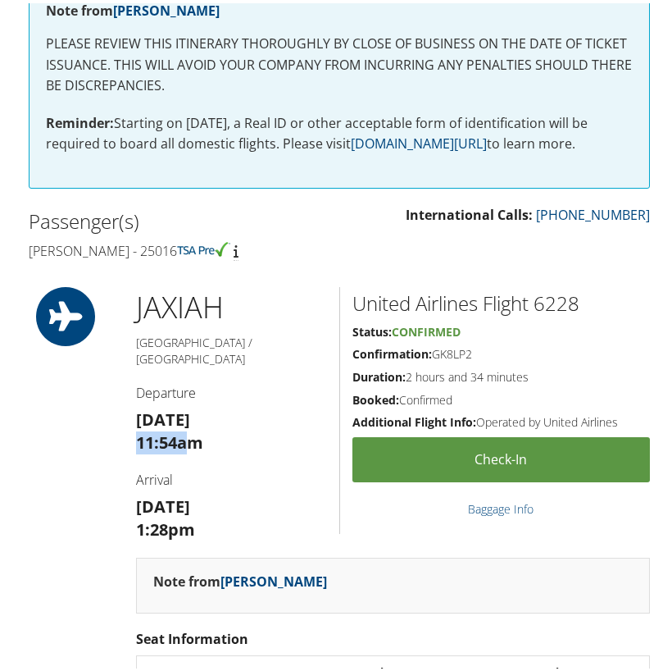
drag, startPoint x: 185, startPoint y: 420, endPoint x: 150, endPoint y: 421, distance: 35.3
click at [136, 428] on strong "11:54am" at bounding box center [169, 439] width 67 height 22
copy strong "11:54a"
drag, startPoint x: 179, startPoint y: 504, endPoint x: 135, endPoint y: 505, distance: 43.5
click at [136, 515] on strong "1:28pm" at bounding box center [165, 526] width 59 height 22
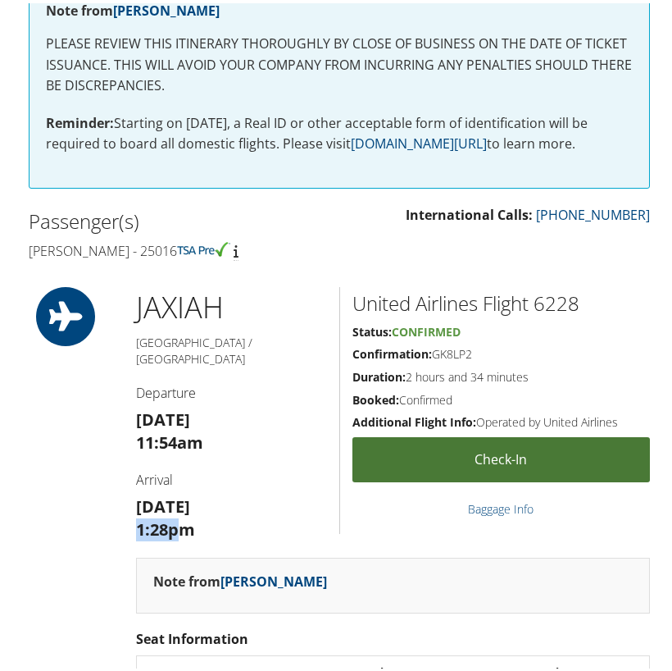
copy strong "1:28p"
click at [548, 297] on h2 "United Airlines Flight 6228" at bounding box center [502, 300] width 298 height 28
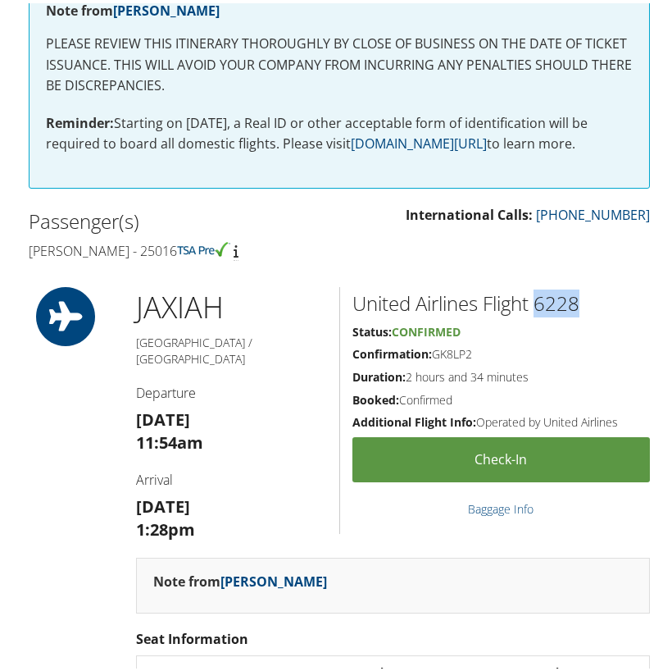
drag, startPoint x: 600, startPoint y: 455, endPoint x: 548, endPoint y: 296, distance: 167.5
click at [548, 296] on h2 "United Airlines Flight 6228" at bounding box center [502, 300] width 298 height 28
copy h2 "6228"
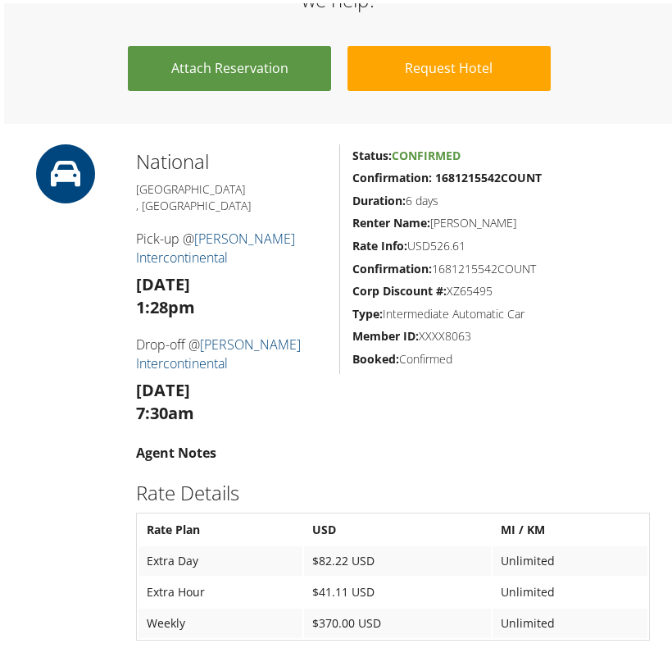
scroll to position [1283, 0]
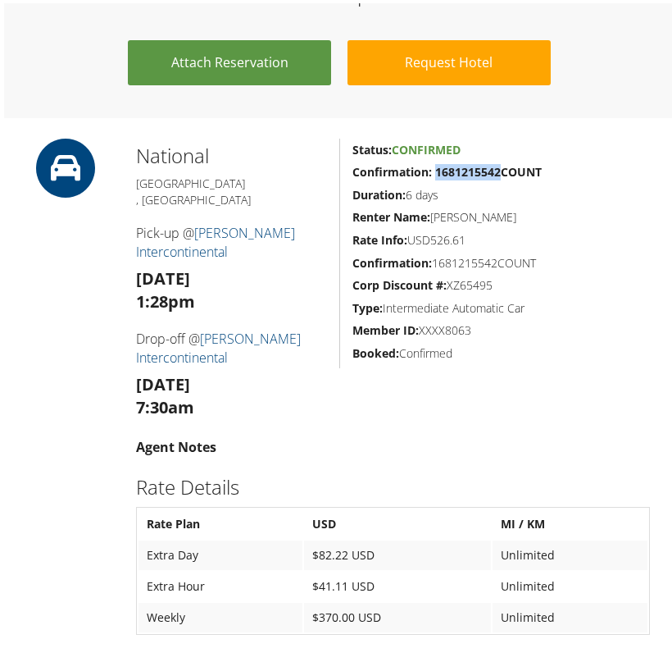
drag, startPoint x: 492, startPoint y: 146, endPoint x: 431, endPoint y: 146, distance: 60.7
click at [431, 161] on strong "Confirmation: 1681215542COUNT" at bounding box center [447, 169] width 189 height 16
copy strong "1681215542"
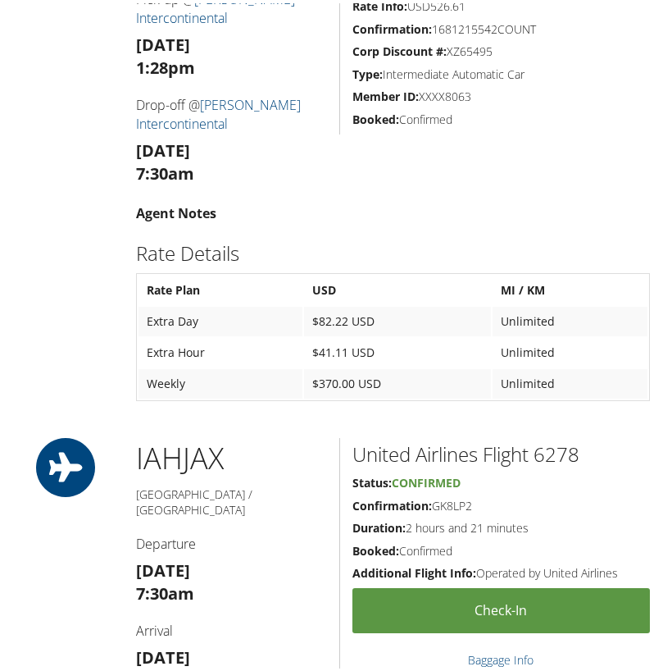
scroll to position [1520, 0]
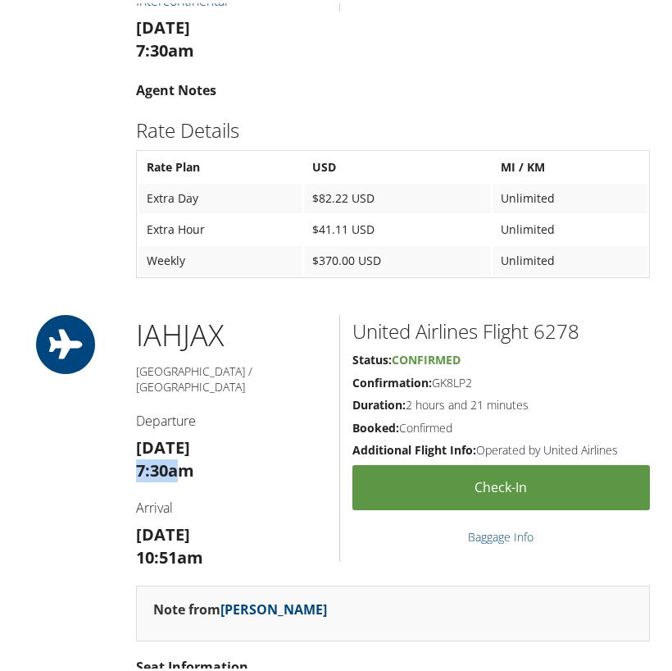
drag, startPoint x: 178, startPoint y: 409, endPoint x: 131, endPoint y: 410, distance: 46.7
click at [131, 410] on div "IAH JAX Houston / Jacksonville Departure Mon 08 Sep 7:30am Arrival Mon 08 Sep 1…" at bounding box center [232, 447] width 216 height 271
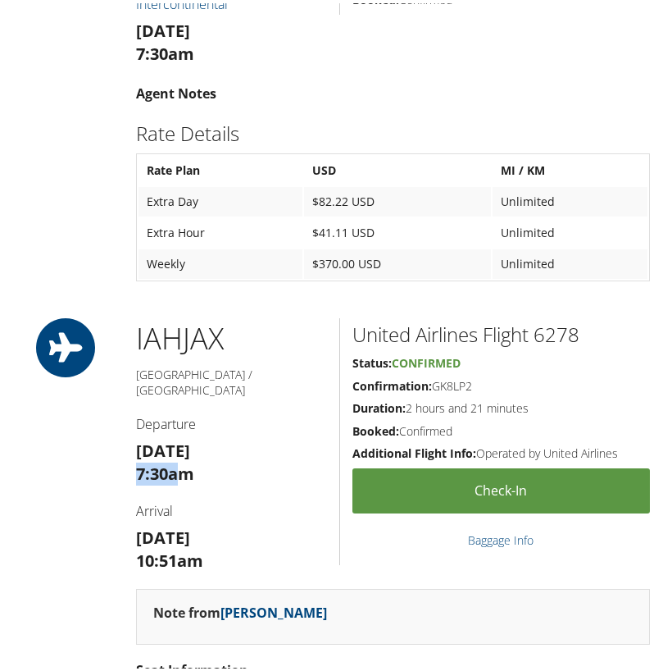
scroll to position [1635, 0]
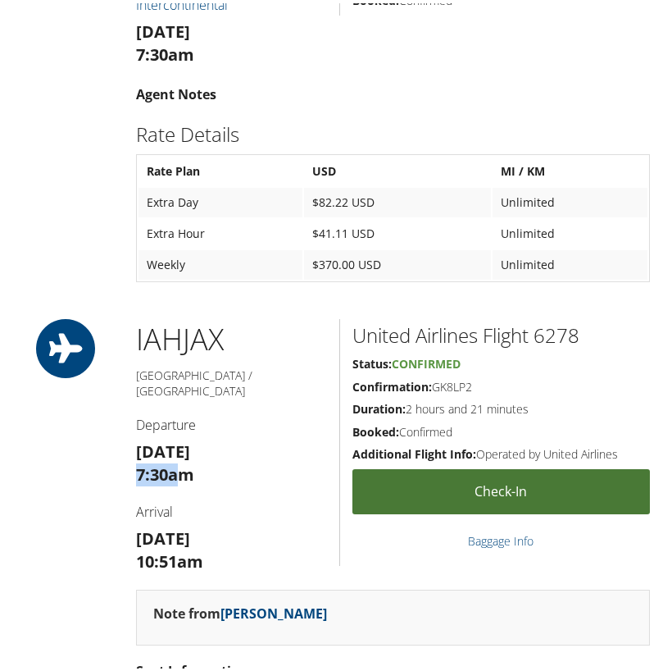
copy strong "7:30a"
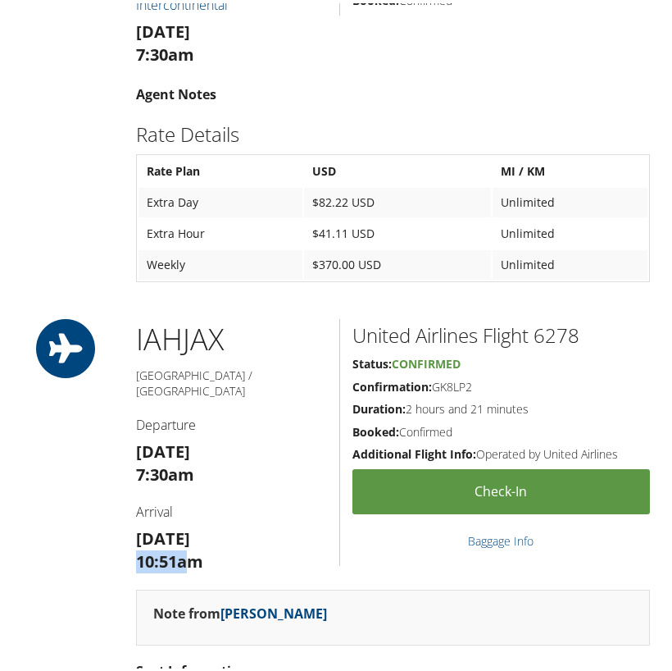
drag, startPoint x: 186, startPoint y: 500, endPoint x: 127, endPoint y: 500, distance: 59.0
click at [127, 500] on div "IAH JAX Houston / Jacksonville Departure Mon 08 Sep 7:30am Arrival Mon 08 Sep 1…" at bounding box center [232, 451] width 216 height 271
copy strong "10:51a"
click at [562, 318] on h2 "United Airlines Flight 6278" at bounding box center [502, 332] width 298 height 28
click at [563, 318] on h2 "United Airlines Flight 6278" at bounding box center [502, 332] width 298 height 28
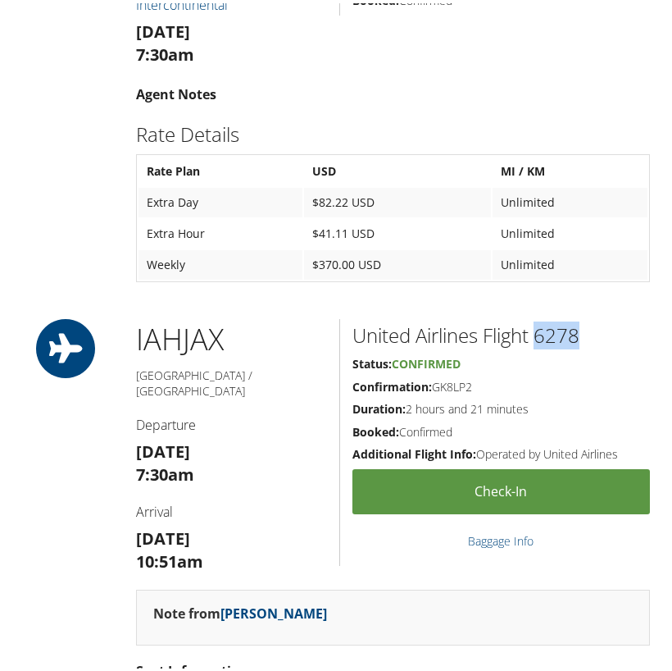
copy h2 "6278"
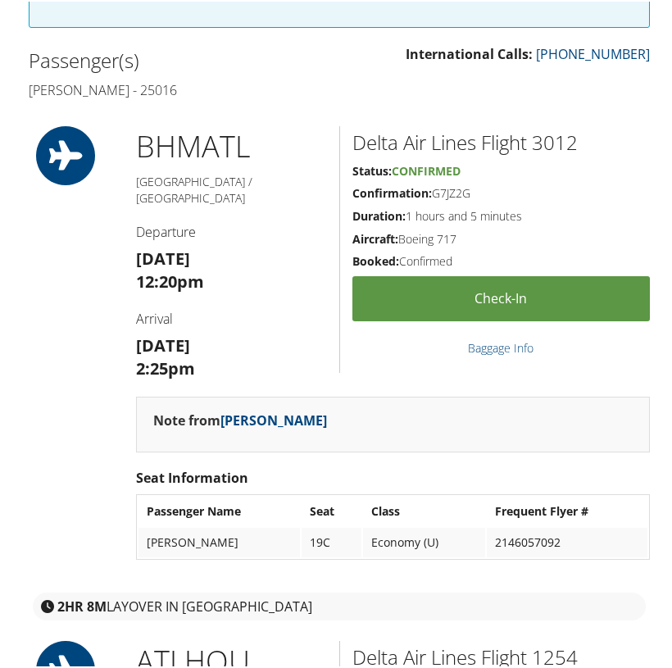
scroll to position [516, 0]
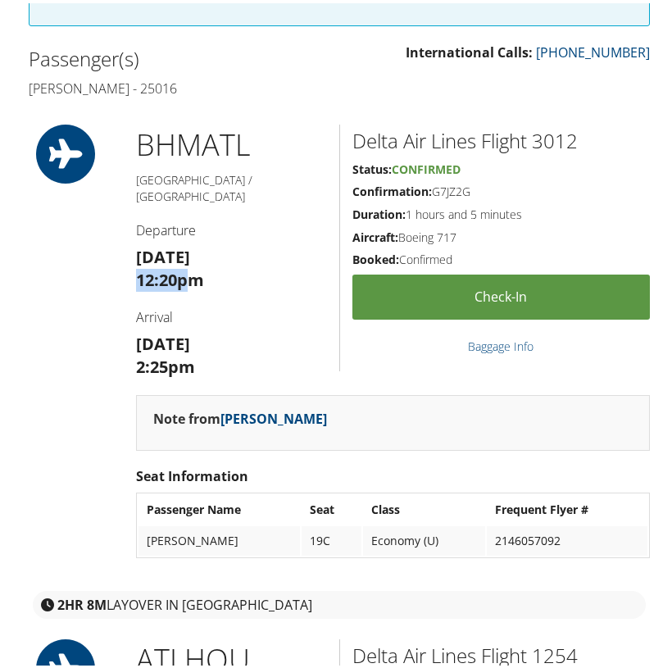
drag, startPoint x: 190, startPoint y: 257, endPoint x: 143, endPoint y: 261, distance: 47.7
click at [138, 266] on strong "12:20pm" at bounding box center [170, 277] width 68 height 22
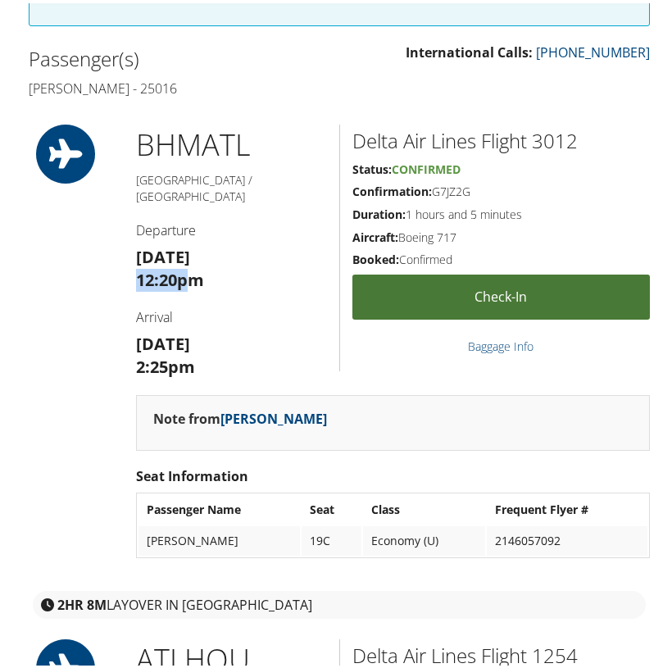
copy strong "12:20p"
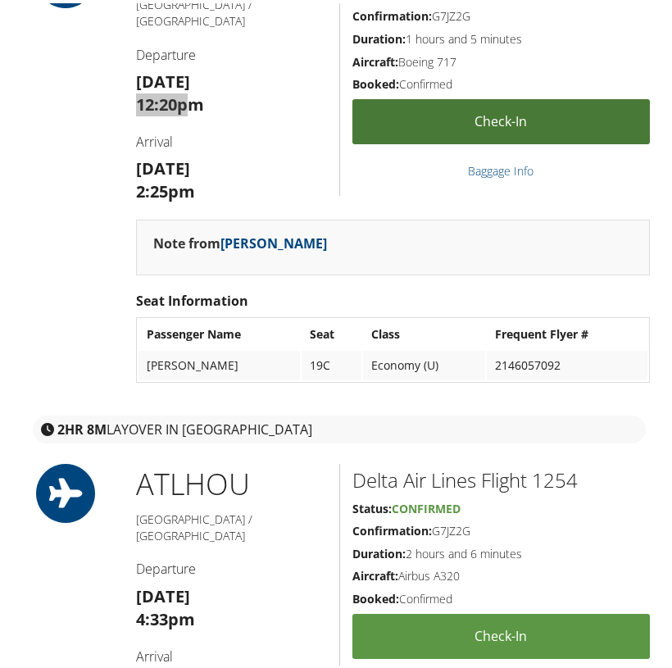
scroll to position [710, 0]
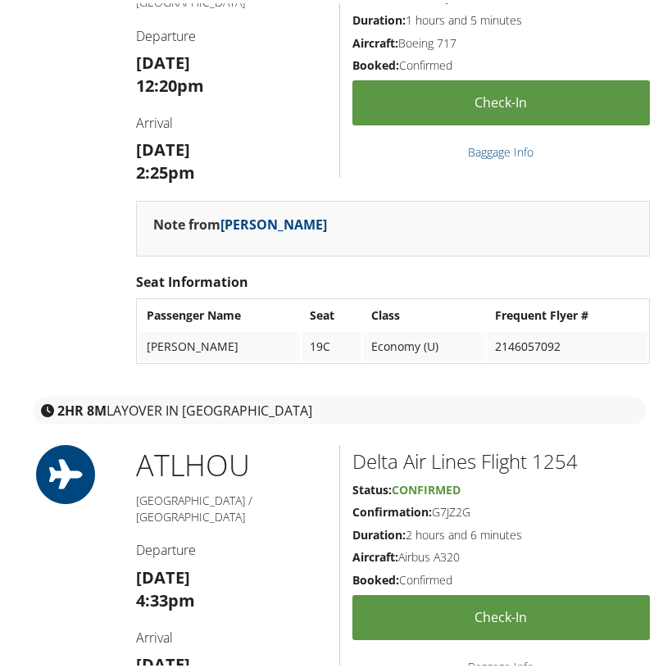
drag, startPoint x: 177, startPoint y: 646, endPoint x: 141, endPoint y: 645, distance: 36.1
click at [134, 646] on div "ATL HOU Atlanta / Houston Departure Tue 02 Sep 4:33pm Arrival Tue 02 Sep 5:39pm" at bounding box center [232, 577] width 216 height 271
copy strong "5:39p"
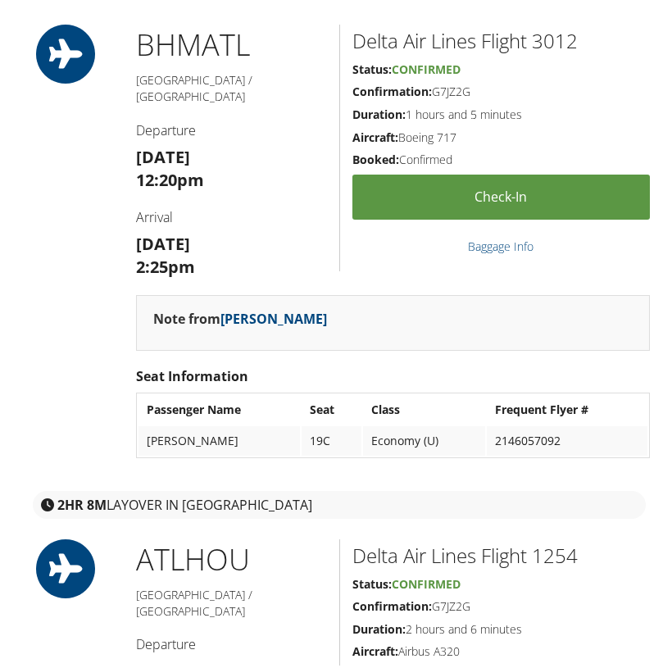
scroll to position [614, 0]
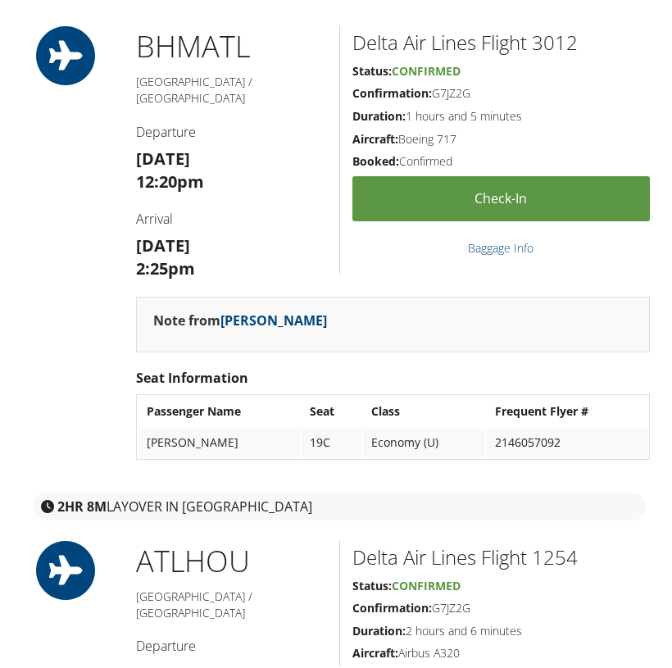
click at [556, 38] on h2 "Delta Air Lines Flight 3012" at bounding box center [502, 39] width 298 height 28
copy h2 "3012"
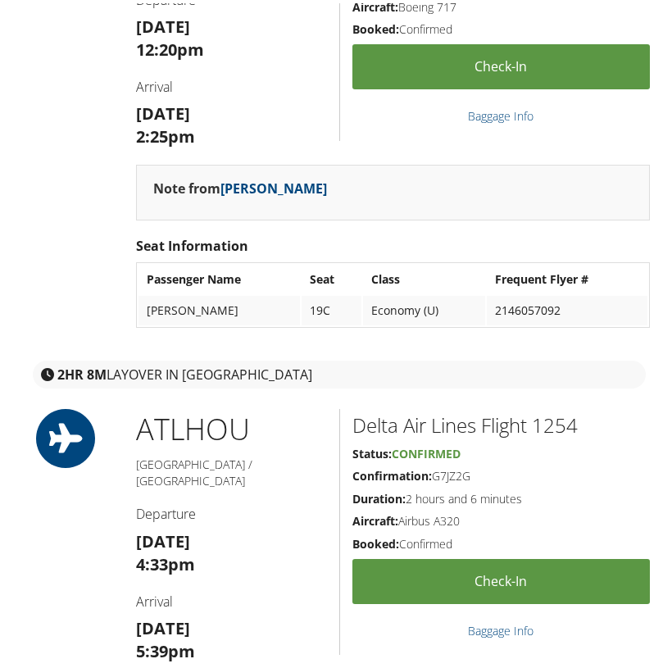
scroll to position [754, 0]
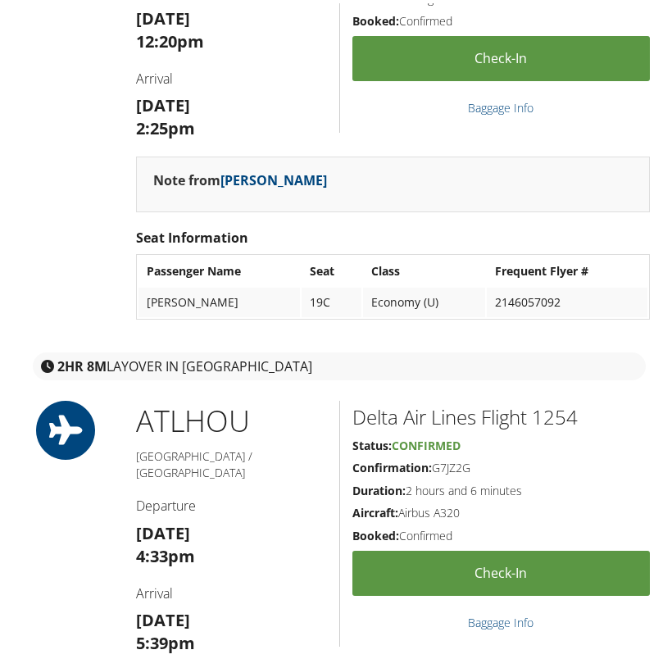
click at [548, 400] on h2 "Delta Air Lines Flight 1254" at bounding box center [502, 414] width 298 height 28
copy h2 "1254"
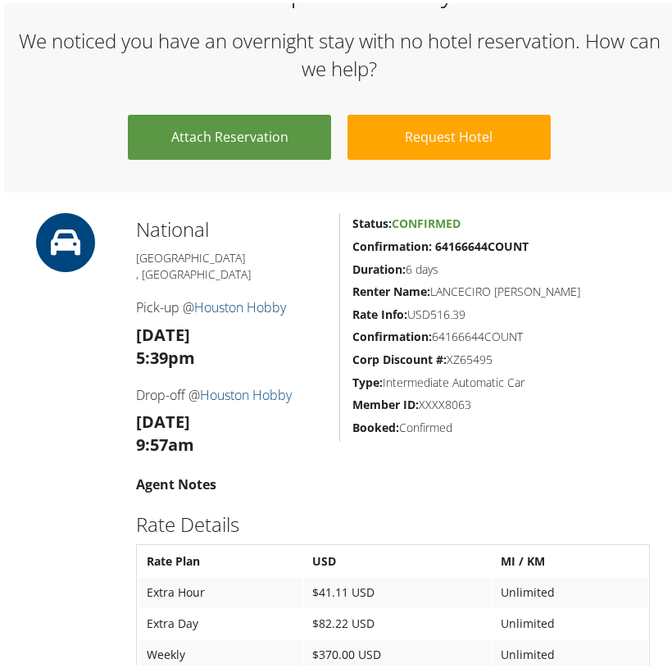
scroll to position [1735, 0]
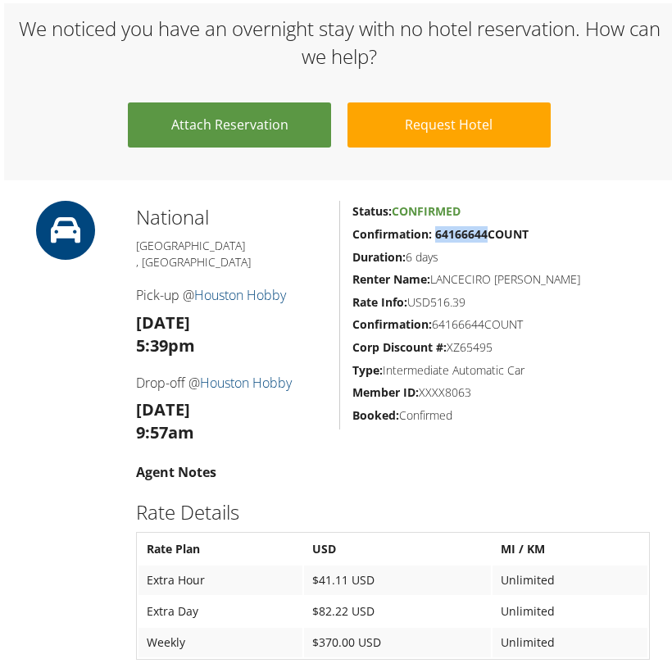
drag, startPoint x: 485, startPoint y: 189, endPoint x: 434, endPoint y: 193, distance: 51.8
click at [434, 223] on strong "Confirmation: 64166644COUNT" at bounding box center [441, 231] width 176 height 16
copy strong "64166644"
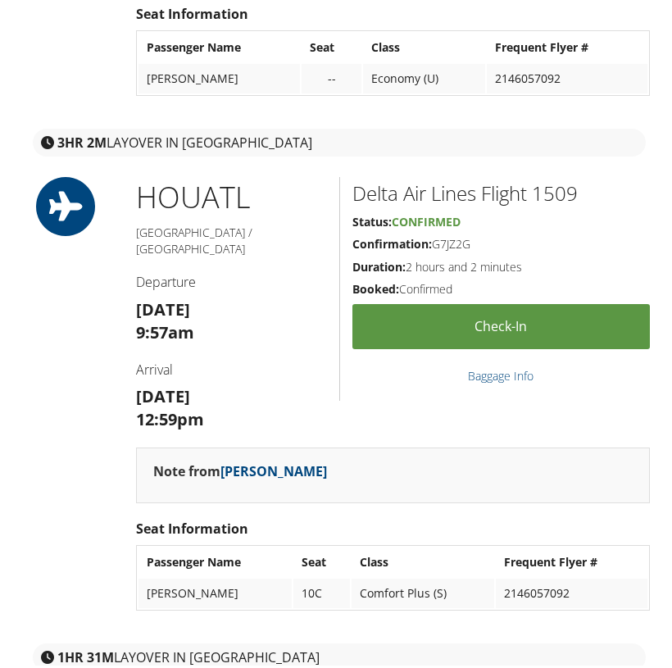
scroll to position [2769, 0]
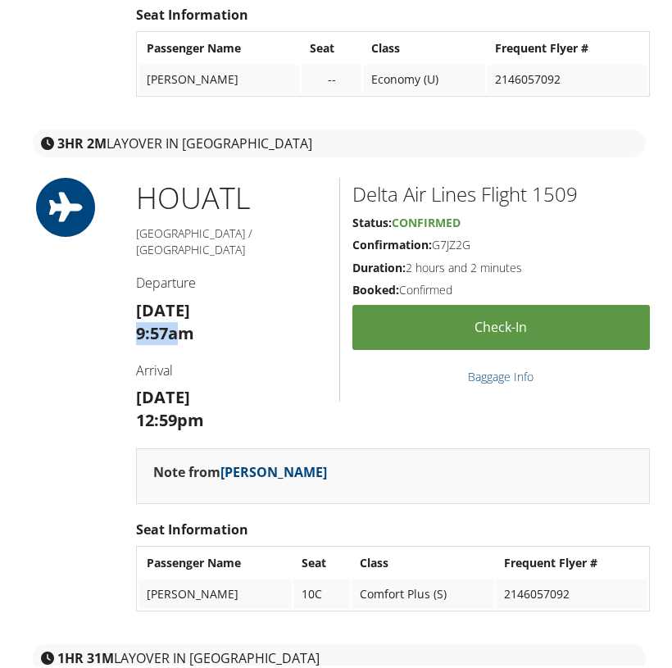
drag, startPoint x: 180, startPoint y: 237, endPoint x: 129, endPoint y: 236, distance: 50.8
click at [129, 236] on div "HOU ATL Houston / Atlanta Departure Mon 08 Sep 9:57am Arrival Mon 08 Sep 12:59pm" at bounding box center [232, 310] width 216 height 271
copy strong "9:57a"
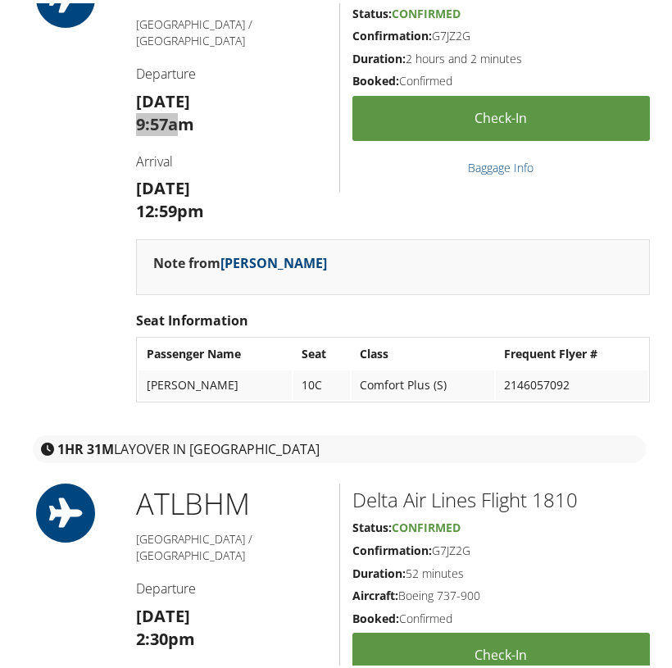
scroll to position [2982, 0]
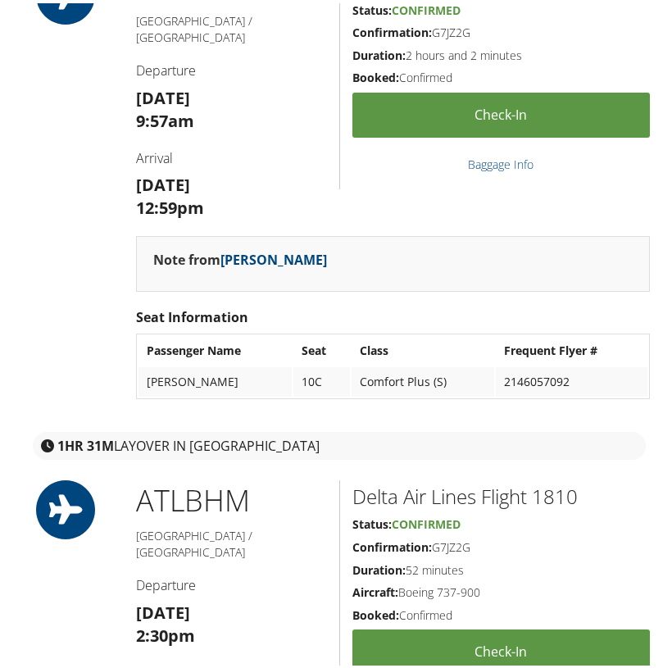
drag, startPoint x: 177, startPoint y: 607, endPoint x: 138, endPoint y: 608, distance: 39.4
copy strong "2:22p"
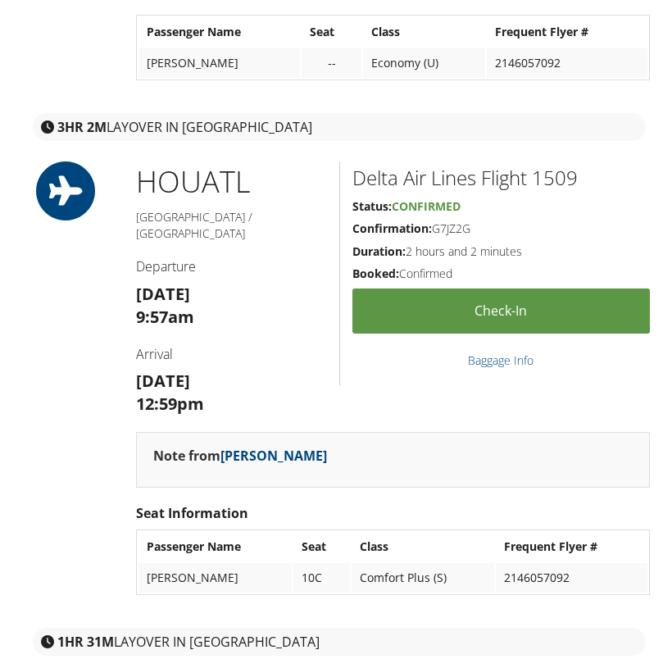
scroll to position [2781, 0]
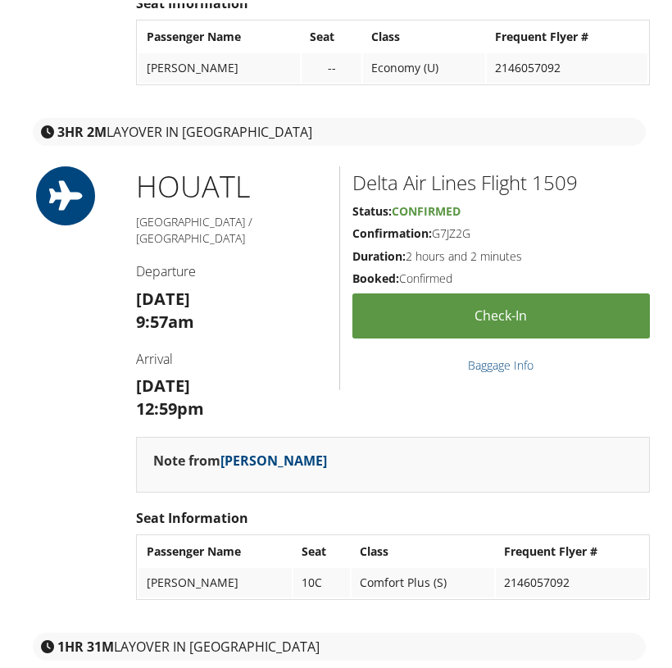
click at [552, 166] on h2 "Delta Air Lines Flight 1509" at bounding box center [502, 180] width 298 height 28
copy h2 "1509"
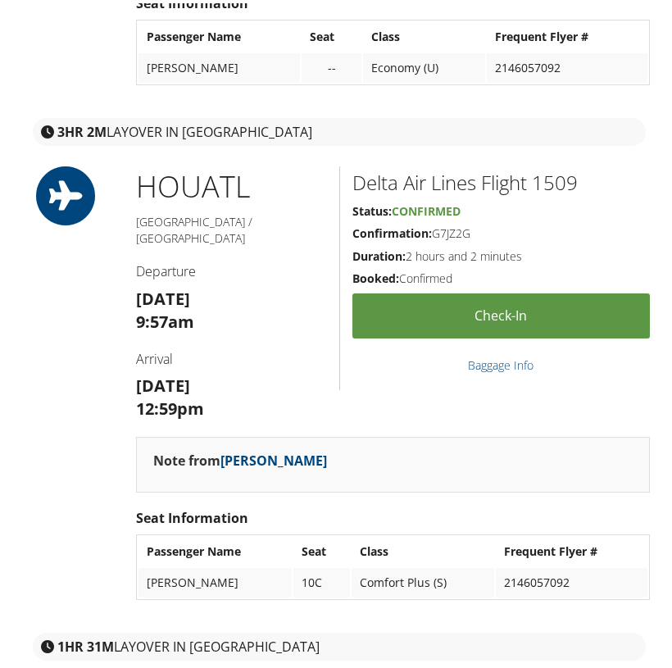
copy h2 "1810"
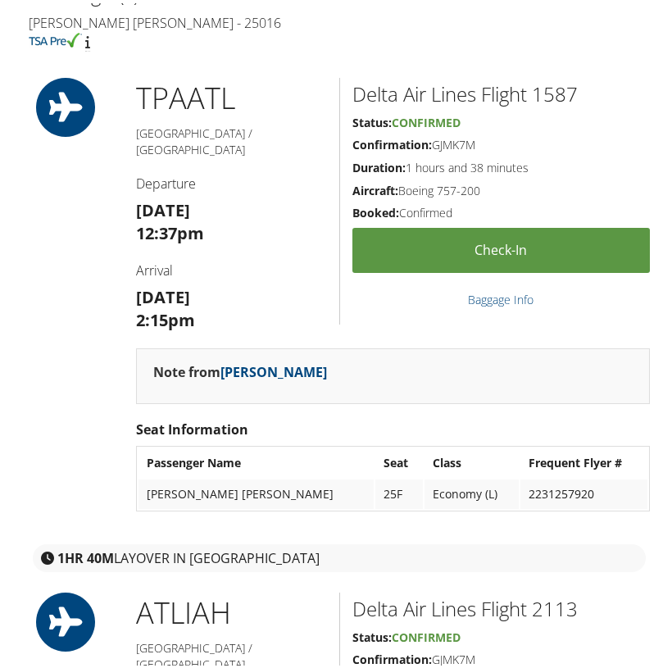
scroll to position [614, 0]
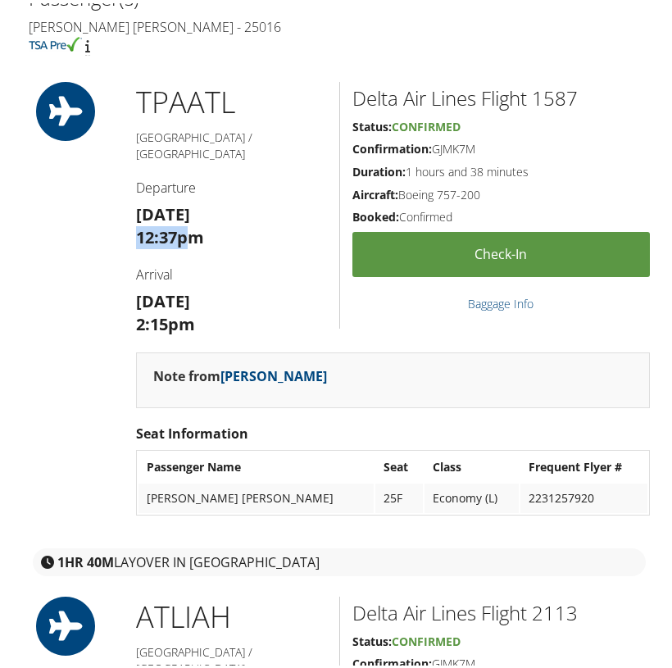
drag, startPoint x: 186, startPoint y: 195, endPoint x: 130, endPoint y: 196, distance: 55.8
click at [130, 196] on div "TPA ATL [GEOGRAPHIC_DATA] / [GEOGRAPHIC_DATA] Departure [DATE] 12:37pm Arrival …" at bounding box center [232, 214] width 216 height 271
copy strong "12:37p"
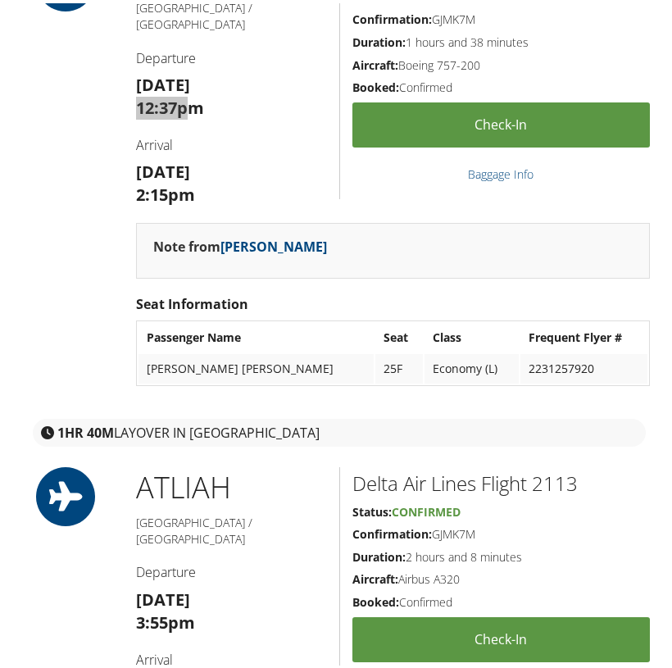
scroll to position [756, 0]
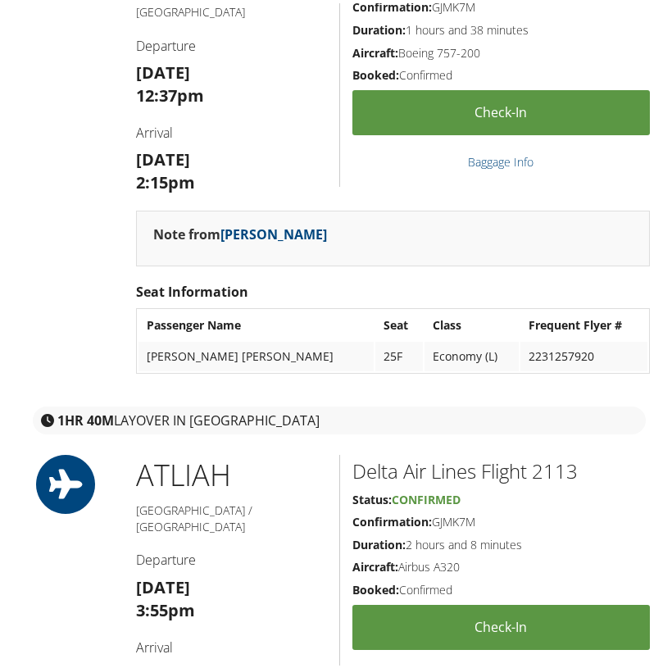
drag, startPoint x: 178, startPoint y: 637, endPoint x: 134, endPoint y: 636, distance: 43.5
click at [133, 636] on div "ATL IAH [GEOGRAPHIC_DATA] / [GEOGRAPHIC_DATA] Departure [DATE] 3:55pm Arrival […" at bounding box center [232, 587] width 216 height 271
copy strong "5:03p"
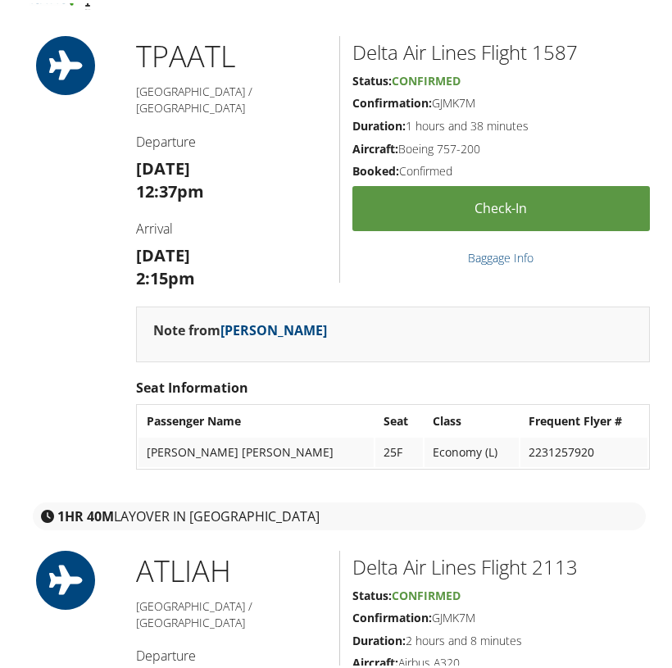
scroll to position [649, 0]
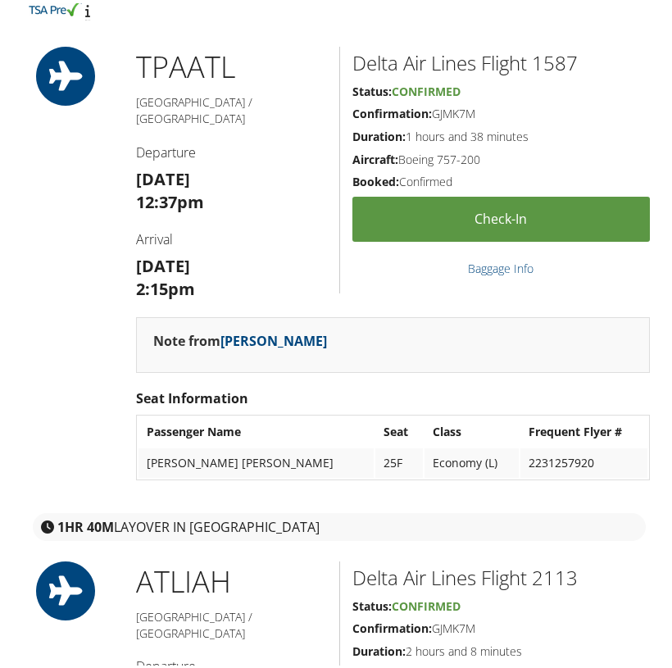
click at [556, 46] on h2 "Delta Air Lines Flight 1587" at bounding box center [502, 60] width 298 height 28
copy h2 "1587"
click at [553, 561] on h2 "Delta Air Lines Flight 2113" at bounding box center [502, 575] width 298 height 28
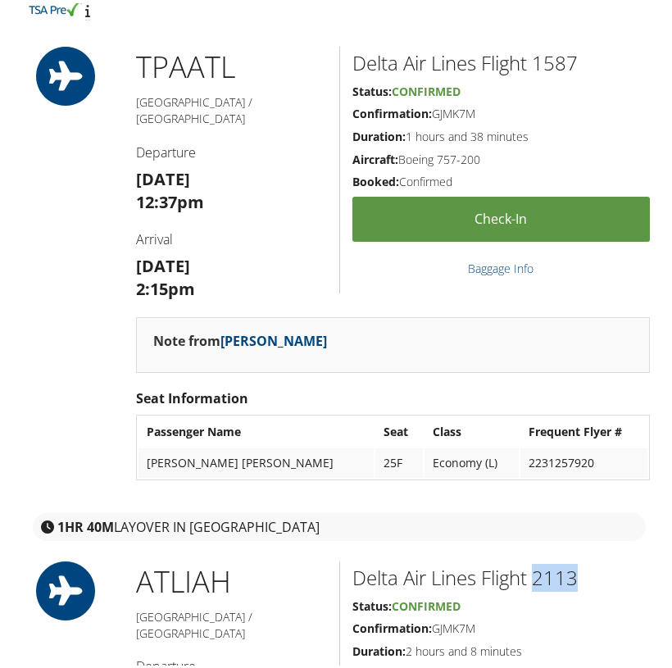
copy h2 "2113"
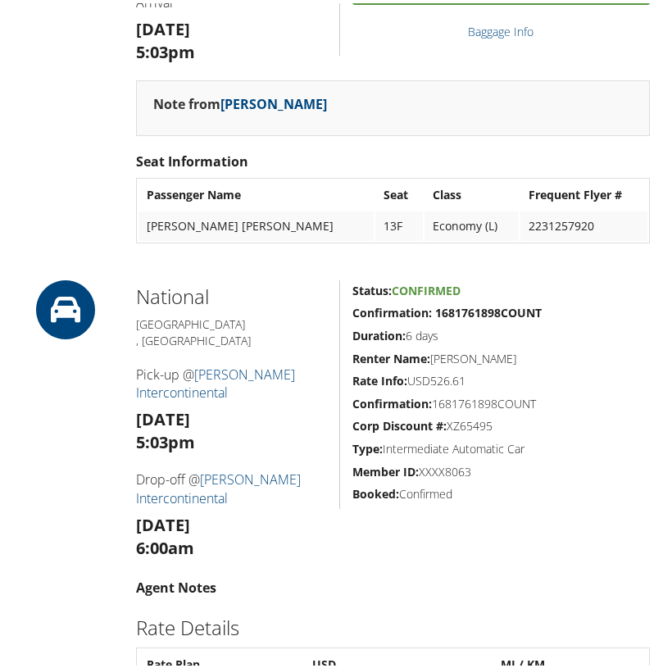
scroll to position [1403, 0]
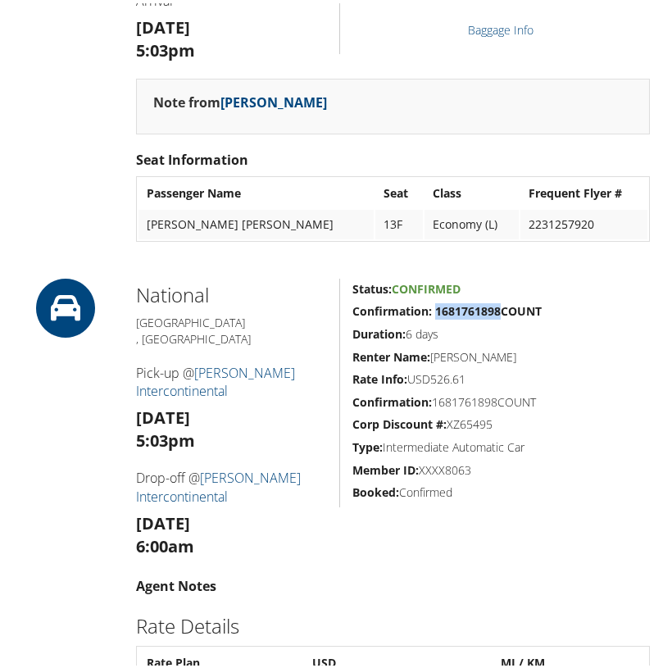
drag, startPoint x: 498, startPoint y: 249, endPoint x: 434, endPoint y: 251, distance: 64.8
click at [434, 300] on strong "Confirmation: 1681761898COUNT" at bounding box center [447, 308] width 189 height 16
copy strong "1681761898"
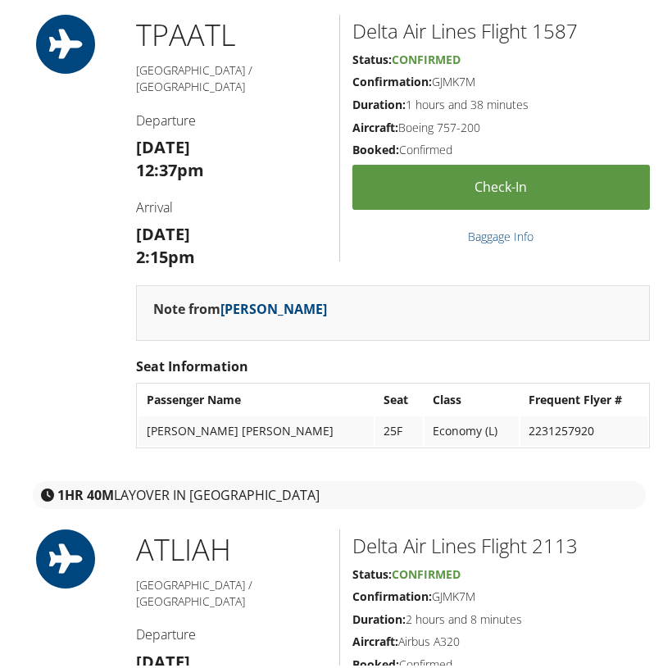
scroll to position [554, 0]
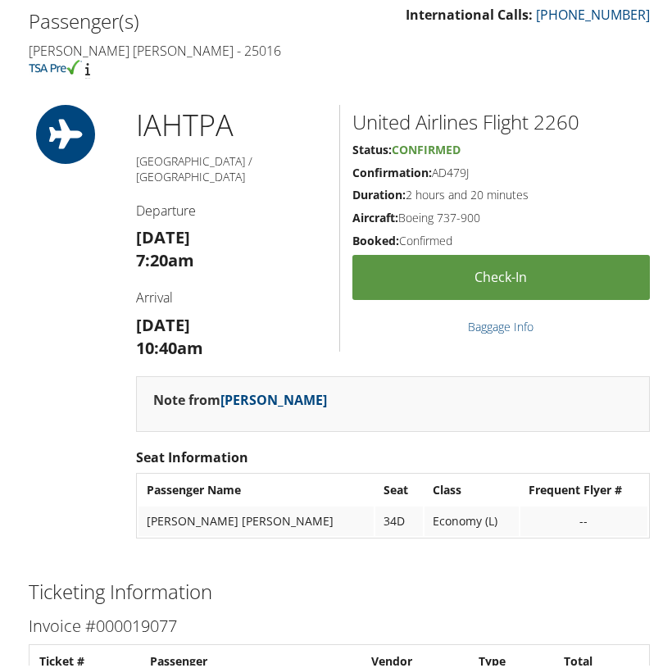
scroll to position [547, 0]
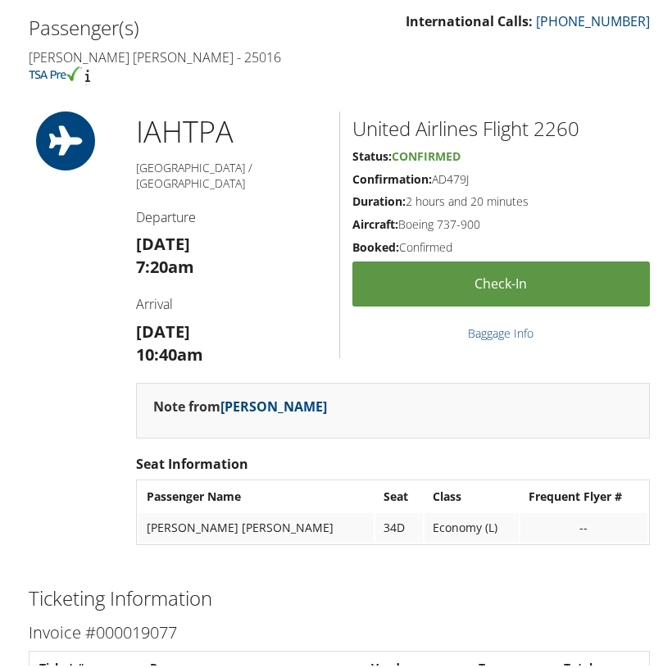
click at [554, 111] on h2 "United Airlines Flight 2260" at bounding box center [502, 125] width 298 height 28
copy h2 "2260"
drag, startPoint x: 177, startPoint y: 228, endPoint x: 129, endPoint y: 226, distance: 48.4
click at [129, 226] on div "IAH TPA Houston / Tampa Departure Mon 08 Sep 7:20am Arrival Mon 08 Sep 10:40am" at bounding box center [232, 243] width 216 height 271
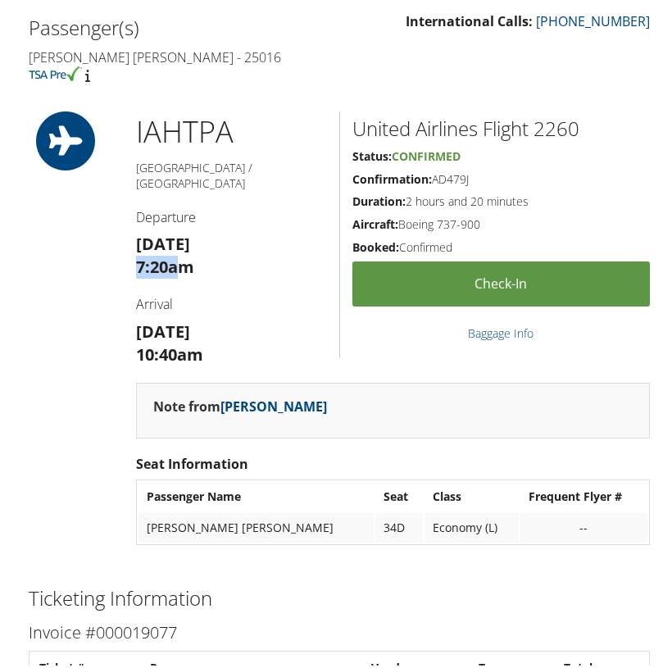
copy strong "7:20a"
drag, startPoint x: 188, startPoint y: 312, endPoint x: 132, endPoint y: 313, distance: 55.8
click at [132, 313] on div "IAH TPA Houston / Tampa Departure Mon 08 Sep 7:20am Arrival Mon 08 Sep 10:40am" at bounding box center [232, 243] width 216 height 271
copy strong "10:40a"
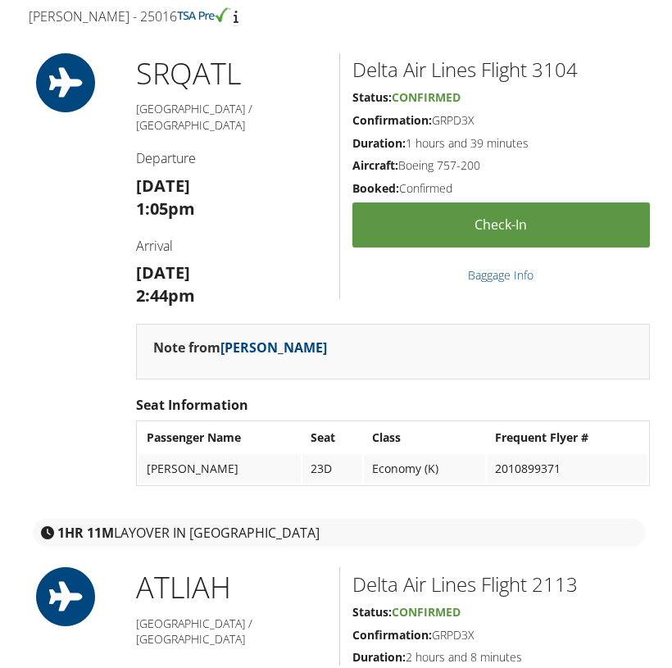
scroll to position [627, 0]
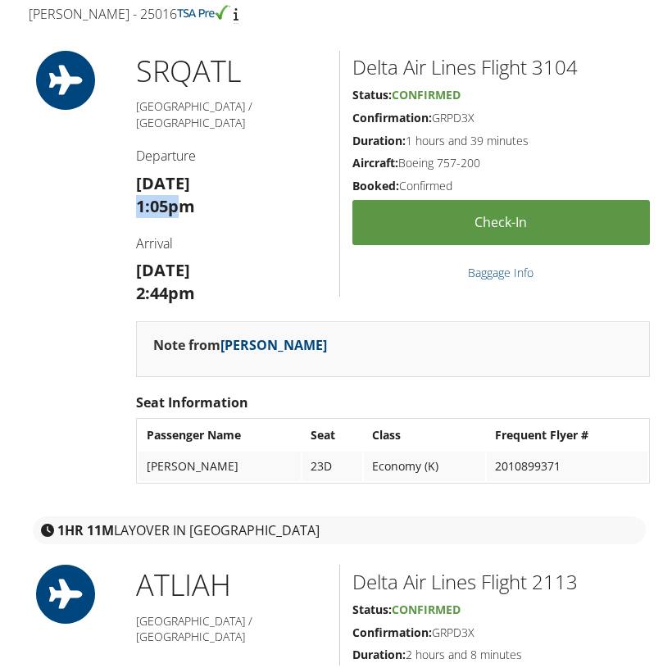
drag, startPoint x: 181, startPoint y: 182, endPoint x: 137, endPoint y: 187, distance: 44.5
click at [137, 192] on strong "1:05pm" at bounding box center [165, 203] width 59 height 22
copy strong "1:05p"
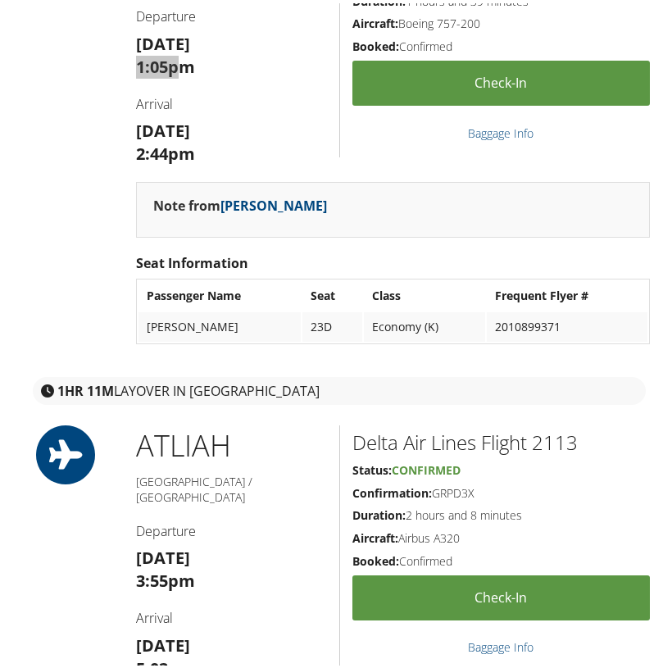
scroll to position [767, 0]
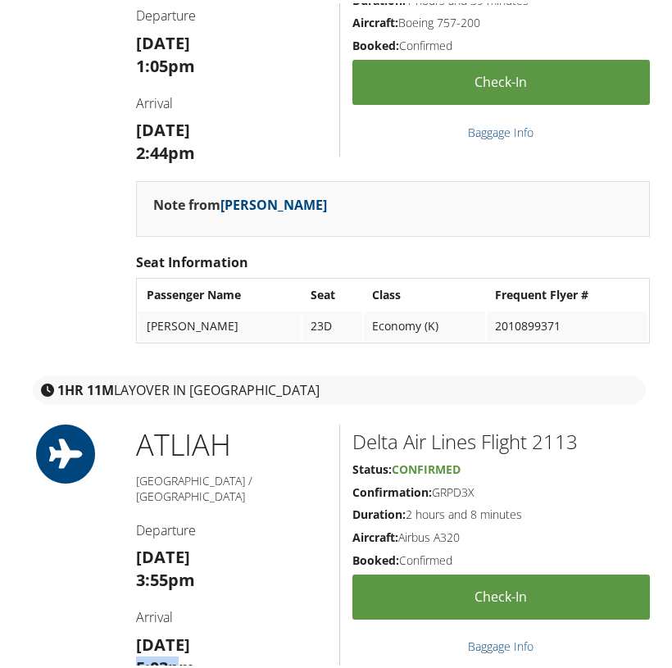
drag, startPoint x: 175, startPoint y: 625, endPoint x: 121, endPoint y: 626, distance: 54.1
click at [121, 626] on div "ATL IAH Atlanta / Houston Departure Tue 02 Sep 3:55pm Arrival Tue 02 Sep 5:03pm…" at bounding box center [339, 646] width 646 height 450
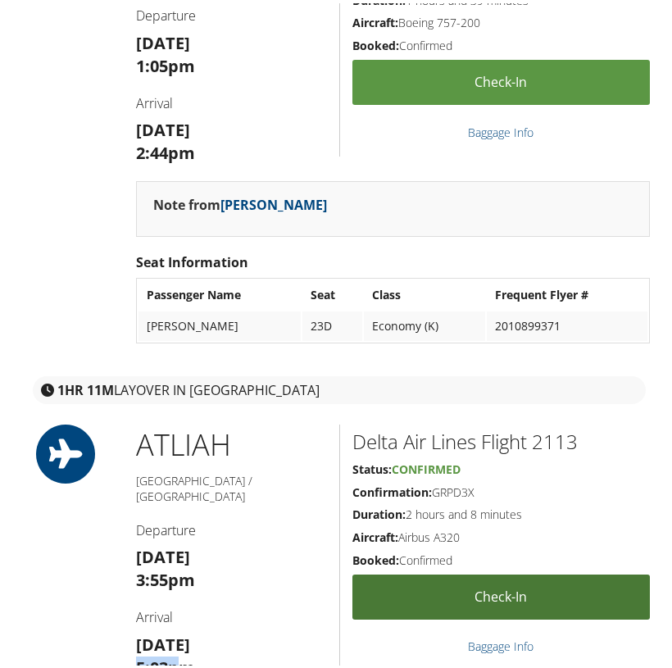
copy strong "5:03p"
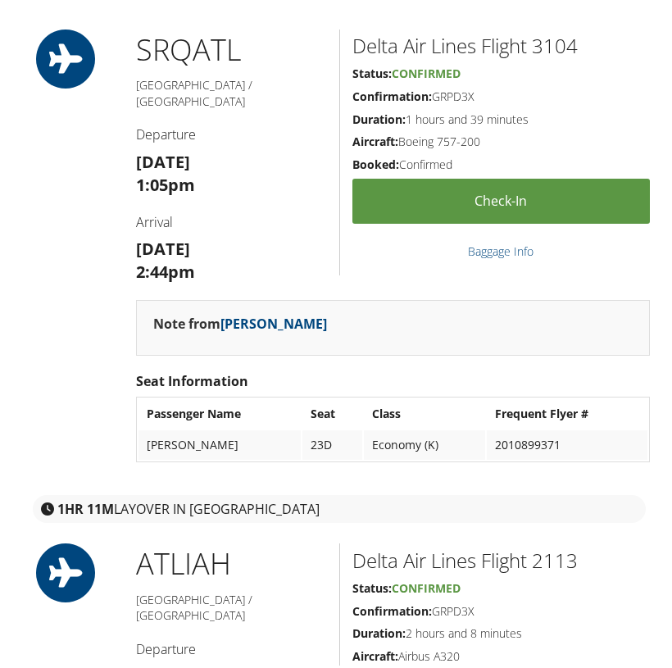
scroll to position [639, 0]
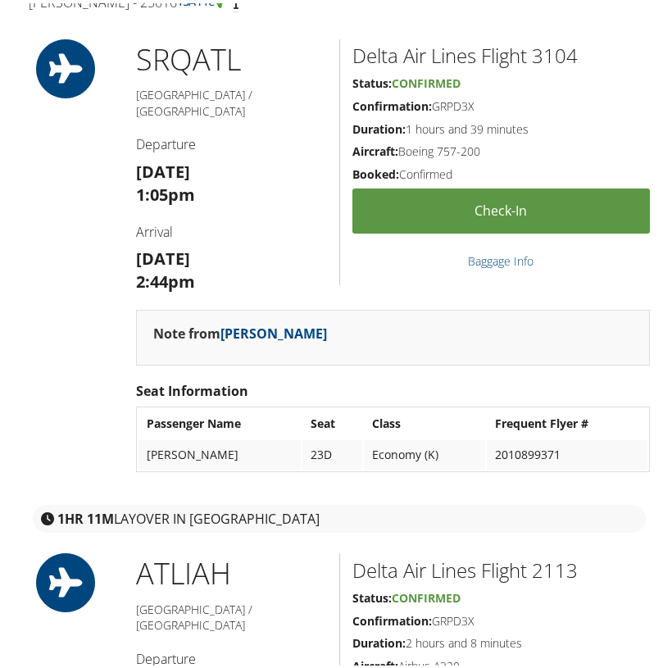
click at [550, 43] on h2 "Delta Air Lines Flight 3104" at bounding box center [502, 53] width 298 height 28
copy h2 "3104"
click at [560, 553] on h2 "Delta Air Lines Flight 2113" at bounding box center [502, 567] width 298 height 28
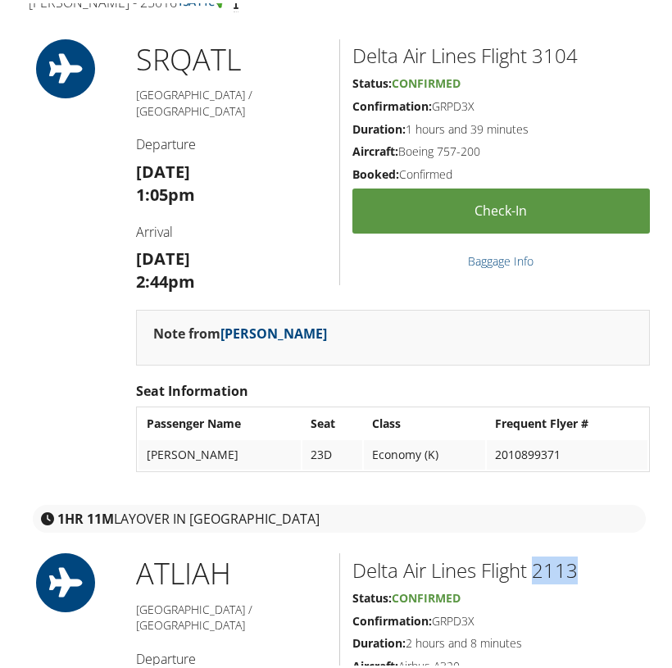
copy h2 "2113"
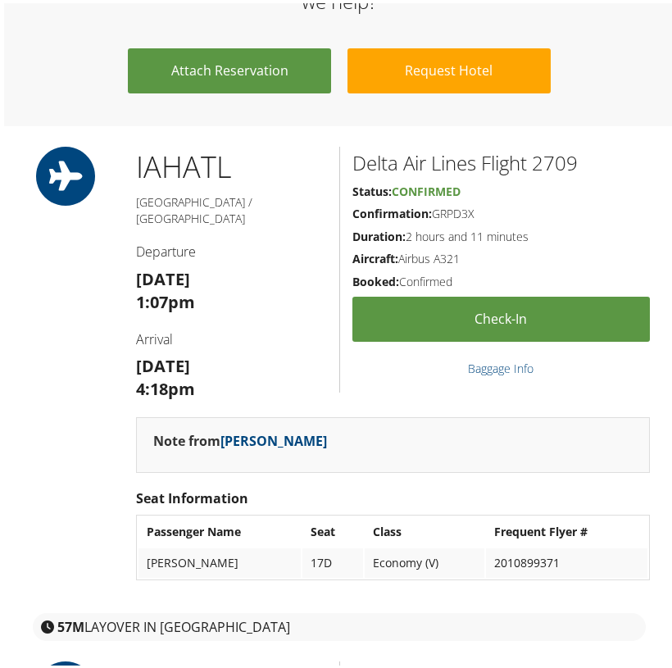
scroll to position [1842, 0]
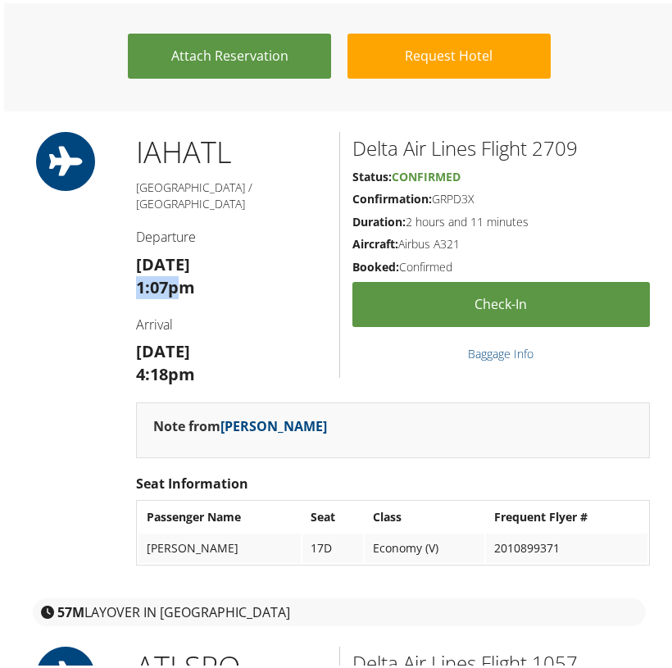
drag, startPoint x: 181, startPoint y: 227, endPoint x: 130, endPoint y: 233, distance: 52.0
click at [130, 233] on div "IAH ATL Houston / Atlanta Departure Mon 08 Sep 1:07pm Arrival Mon 08 Sep 4:18pm" at bounding box center [232, 264] width 216 height 271
copy strong "1:07p"
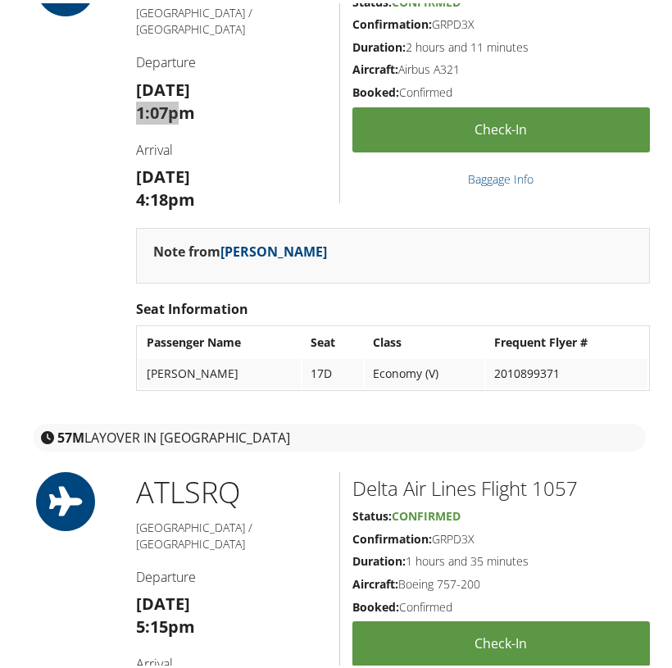
scroll to position [2039, 0]
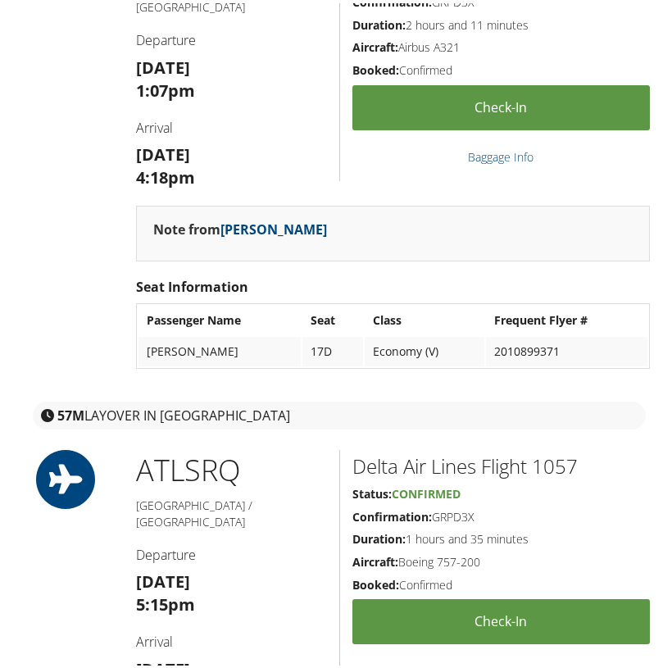
drag, startPoint x: 152, startPoint y: 612, endPoint x: 139, endPoint y: 613, distance: 14.0
copy strong "6:50p"
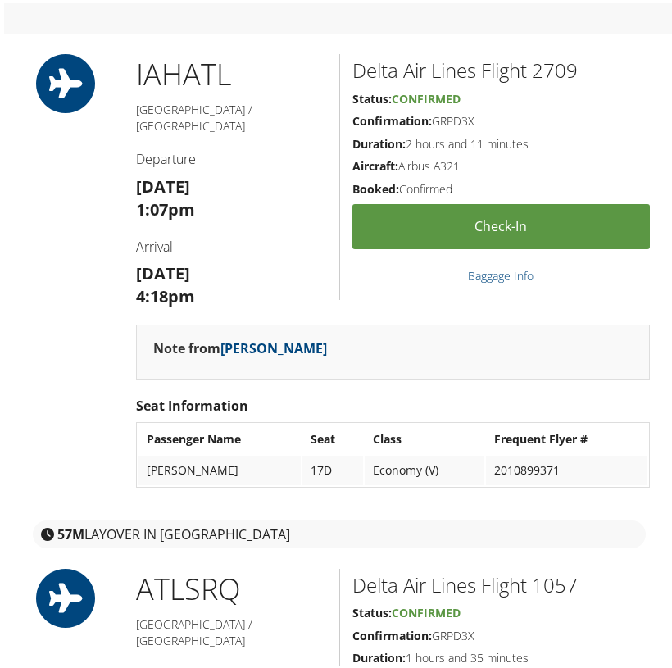
scroll to position [1917, 0]
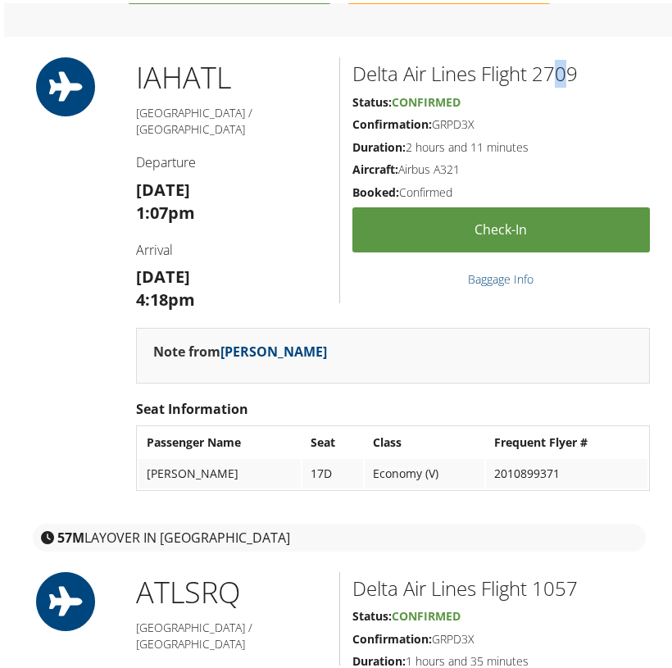
click at [561, 57] on h2 "Delta Air Lines Flight 2709" at bounding box center [502, 71] width 298 height 28
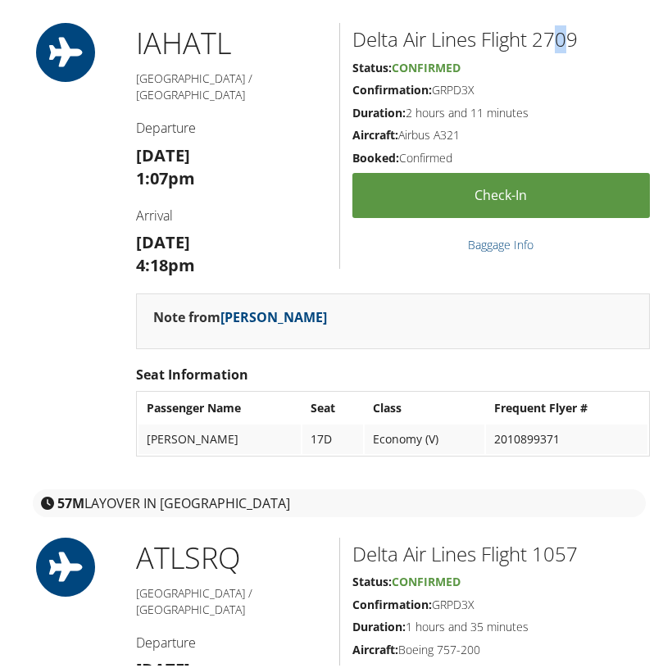
scroll to position [1954, 0]
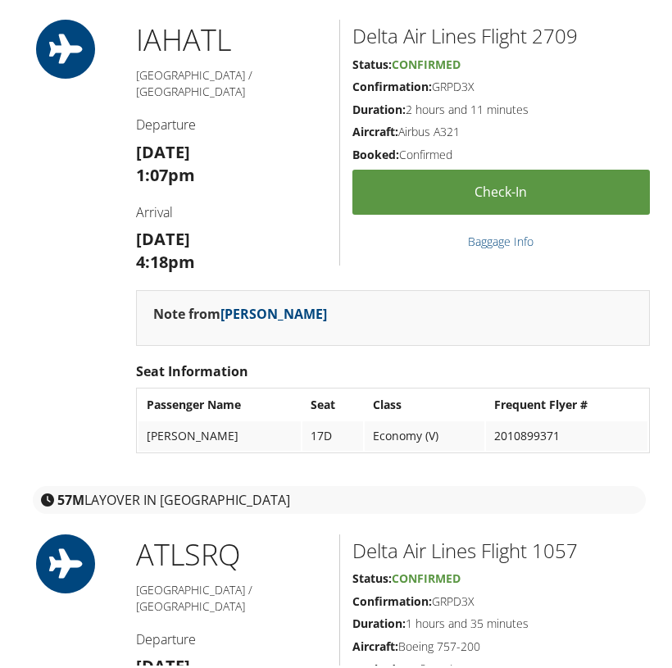
click at [561, 30] on div "Delta Air Lines Flight 2709 Status: Confirmed Confirmation: GRPD3X Duration: 2 …" at bounding box center [500, 139] width 323 height 247
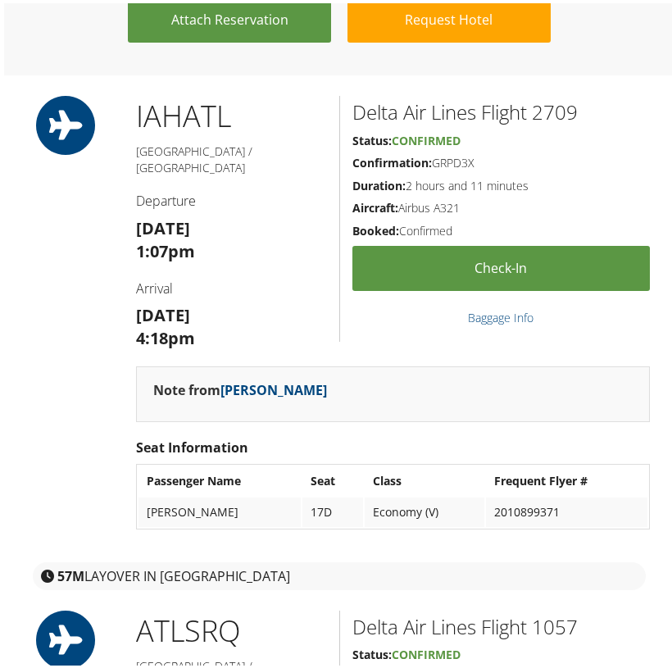
scroll to position [1878, 1]
click at [565, 95] on h2 "Delta Air Lines Flight 2709" at bounding box center [502, 109] width 298 height 28
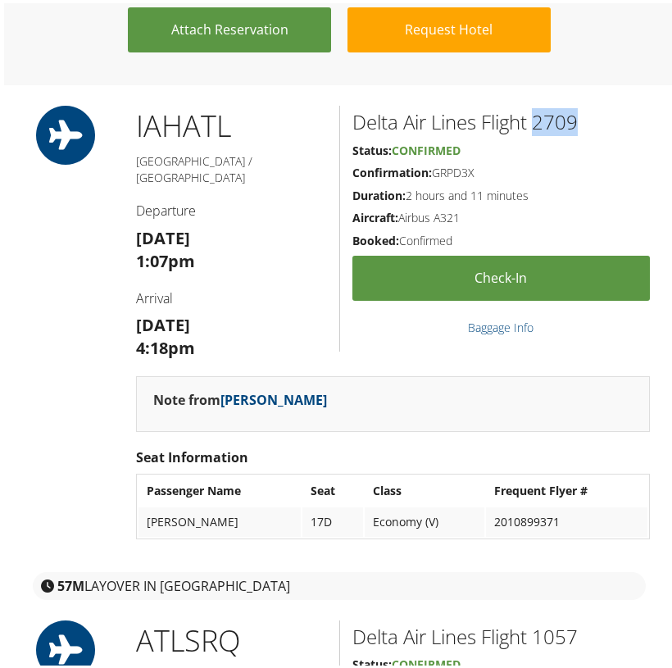
copy h2 "2709"
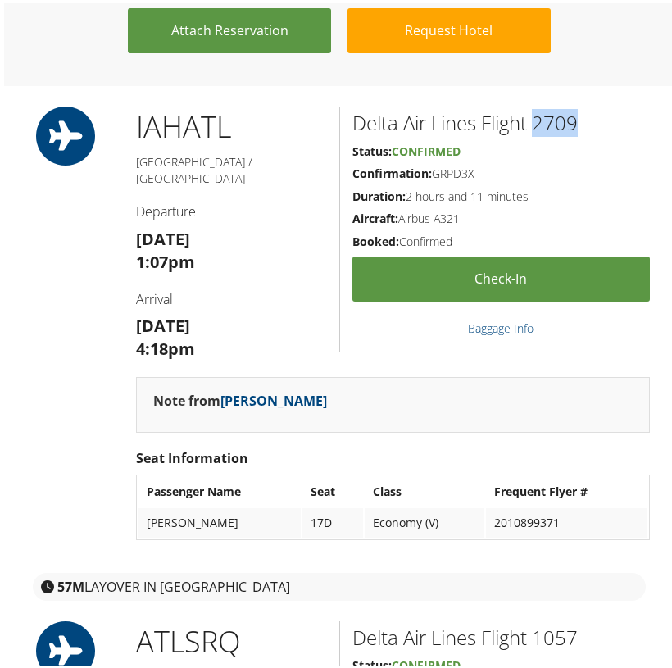
click at [564, 621] on h2 "Delta Air Lines Flight 1057" at bounding box center [502, 635] width 298 height 28
copy h2 "1057"
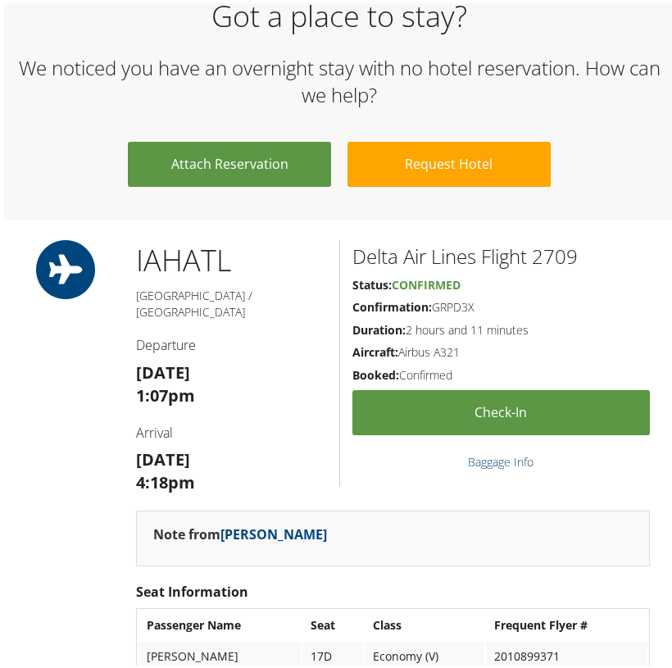
scroll to position [1732, 0]
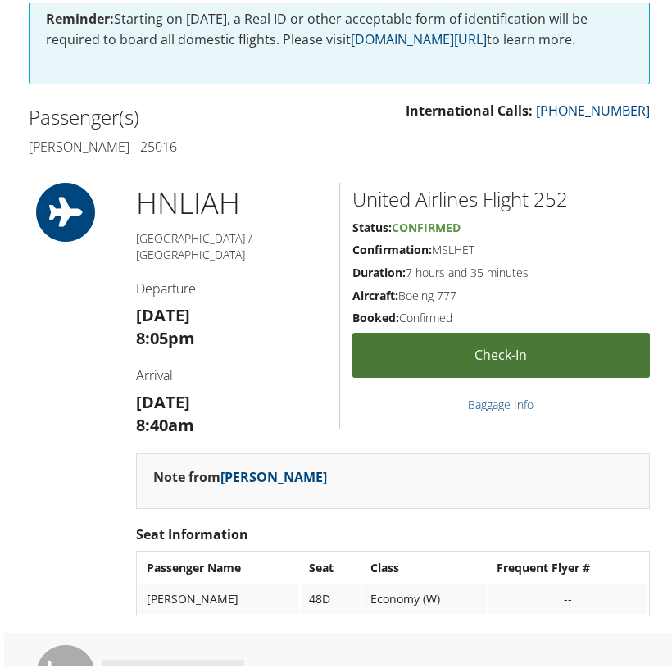
scroll to position [455, 0]
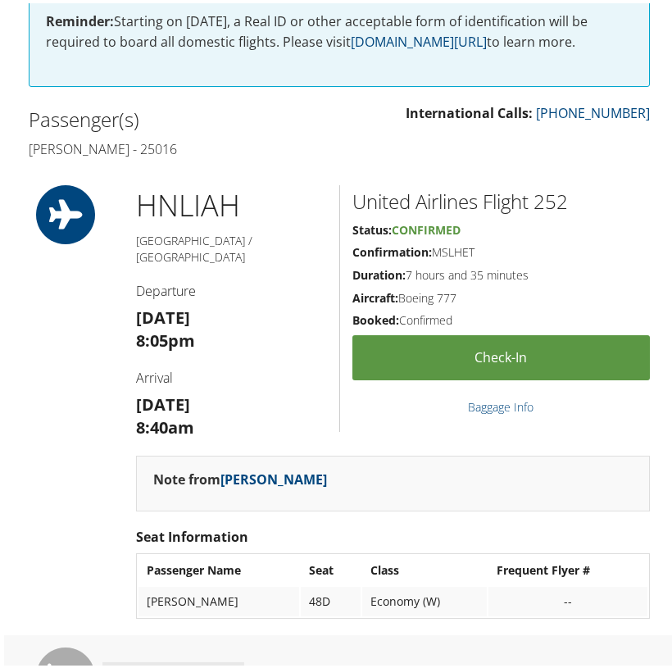
drag, startPoint x: 202, startPoint y: 289, endPoint x: 194, endPoint y: 316, distance: 28.0
click at [190, 303] on strong "[DATE]" at bounding box center [163, 314] width 54 height 22
drag, startPoint x: 180, startPoint y: 319, endPoint x: 137, endPoint y: 316, distance: 43.6
click at [130, 316] on div "HNL IAH [GEOGRAPHIC_DATA] / [GEOGRAPHIC_DATA] Departure [DATE] 8:05pm Arrival […" at bounding box center [232, 317] width 216 height 271
copy strong "8:05p"
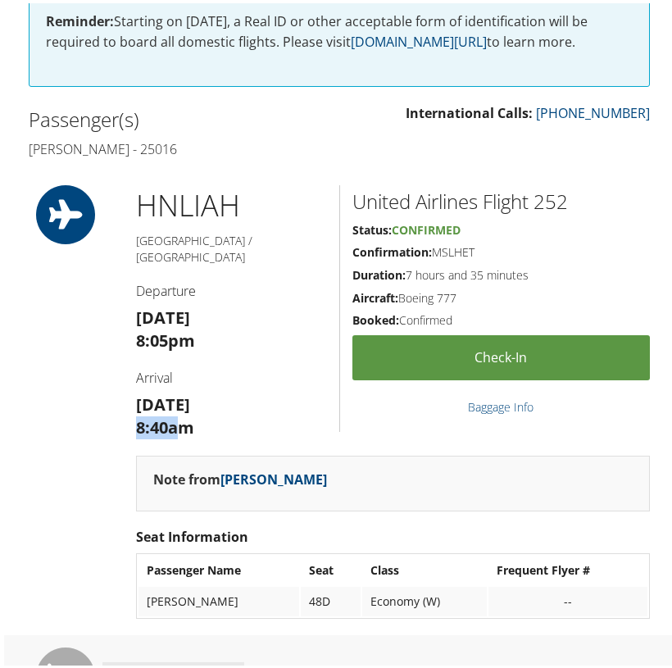
drag, startPoint x: 179, startPoint y: 403, endPoint x: 131, endPoint y: 404, distance: 47.6
click at [131, 404] on div "HNL IAH [GEOGRAPHIC_DATA] / [GEOGRAPHIC_DATA] Departure [DATE] 8:05pm Arrival […" at bounding box center [232, 317] width 216 height 271
copy strong "8:40a"
click at [545, 193] on h2 "United Airlines Flight 252" at bounding box center [502, 198] width 298 height 28
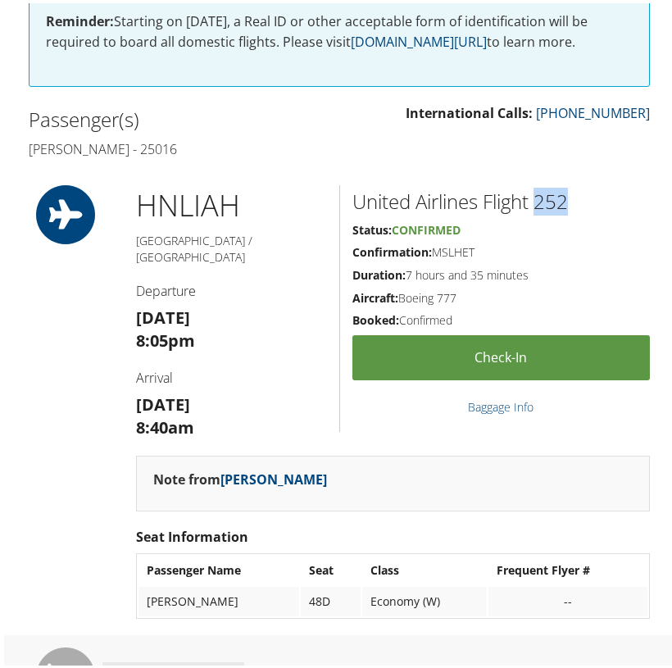
scroll to position [454, 0]
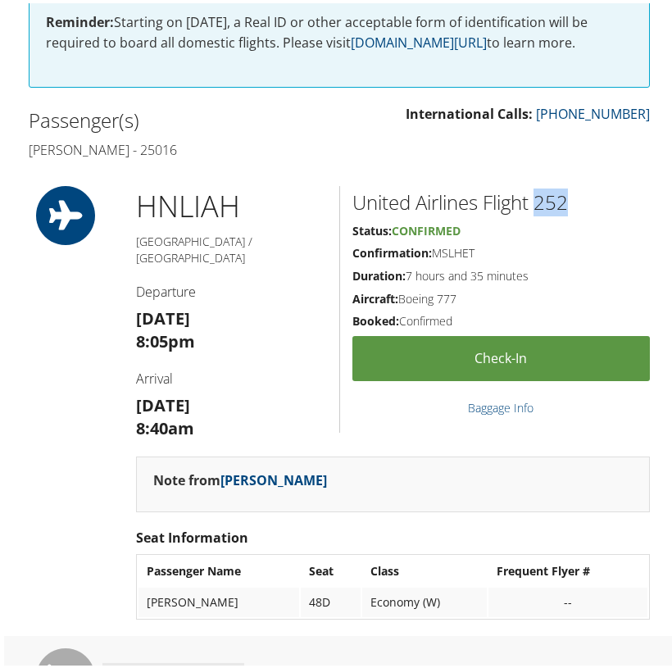
copy h2 "252"
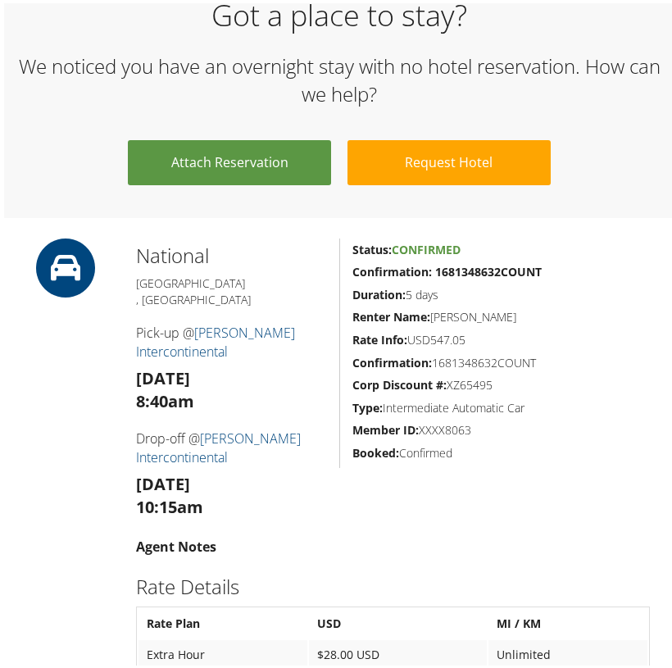
scroll to position [1190, 0]
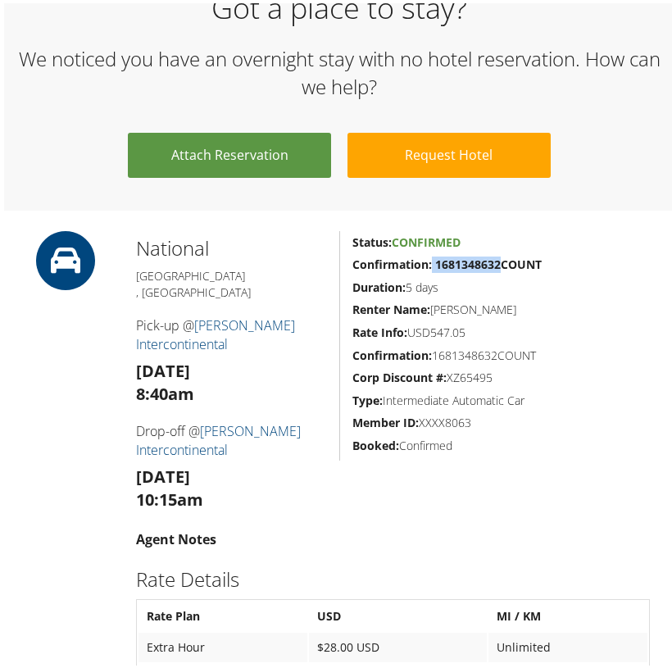
drag, startPoint x: 478, startPoint y: 238, endPoint x: 430, endPoint y: 240, distance: 48.4
click at [430, 253] on strong "Confirmation: 1681348632COUNT" at bounding box center [447, 261] width 189 height 16
copy strong "1681348632"
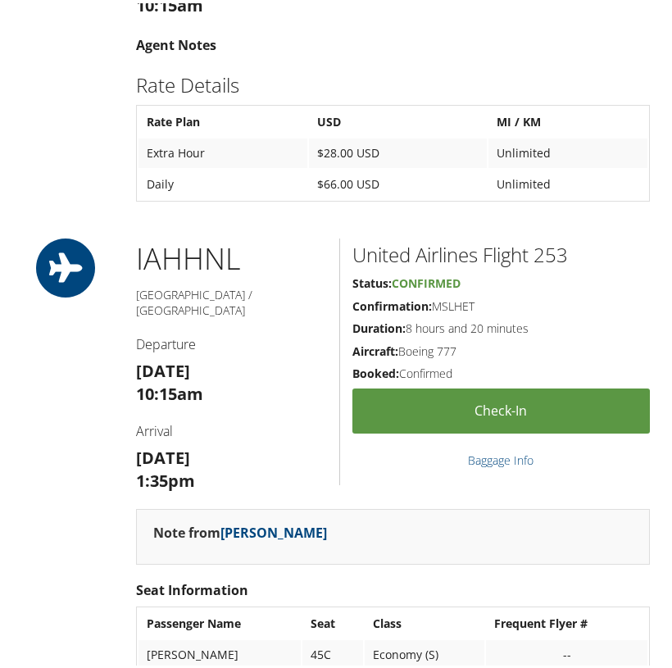
scroll to position [1691, 0]
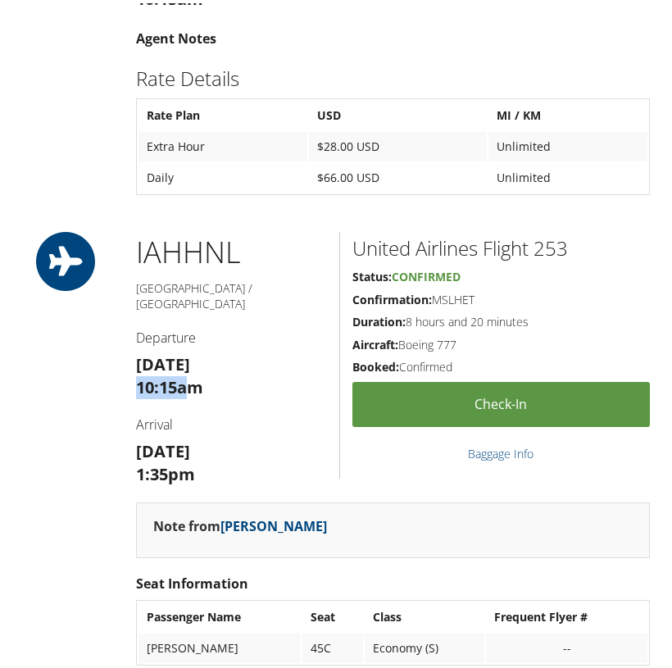
drag, startPoint x: 185, startPoint y: 325, endPoint x: 108, endPoint y: 330, distance: 77.2
click at [107, 330] on div "IAH HNL Houston / Honolulu Departure Tue 16 Sep 10:15am Arrival Tue 16 Sep 1:35…" at bounding box center [339, 454] width 646 height 450
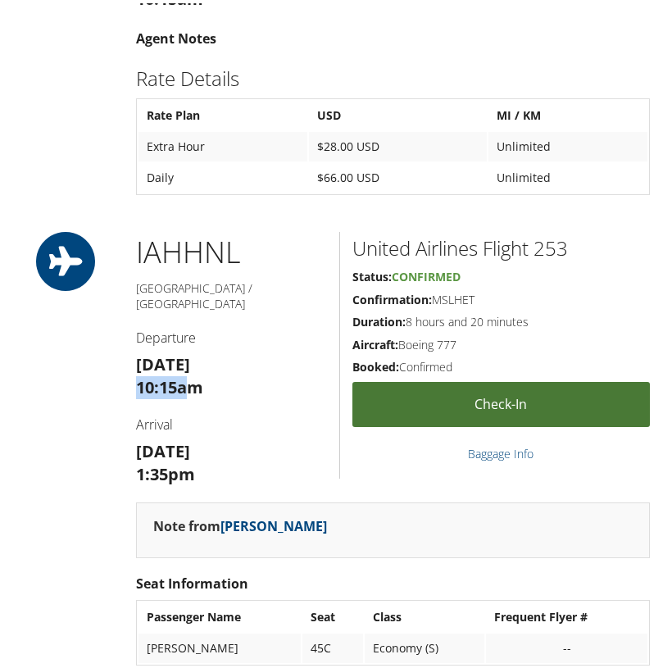
copy strong "10:15a"
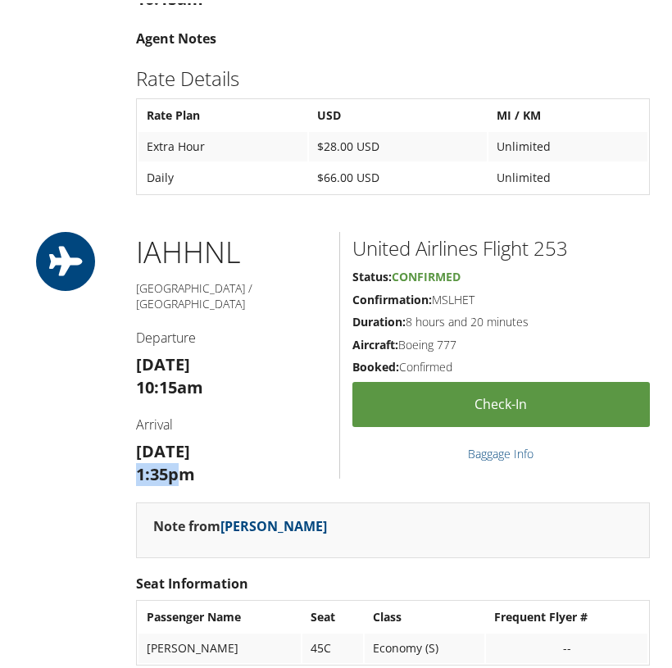
drag, startPoint x: 174, startPoint y: 407, endPoint x: 101, endPoint y: 412, distance: 73.1
click at [101, 412] on div "IAH HNL Houston / Honolulu Departure Tue 16 Sep 10:15am Arrival Tue 16 Sep 1:35…" at bounding box center [339, 454] width 646 height 450
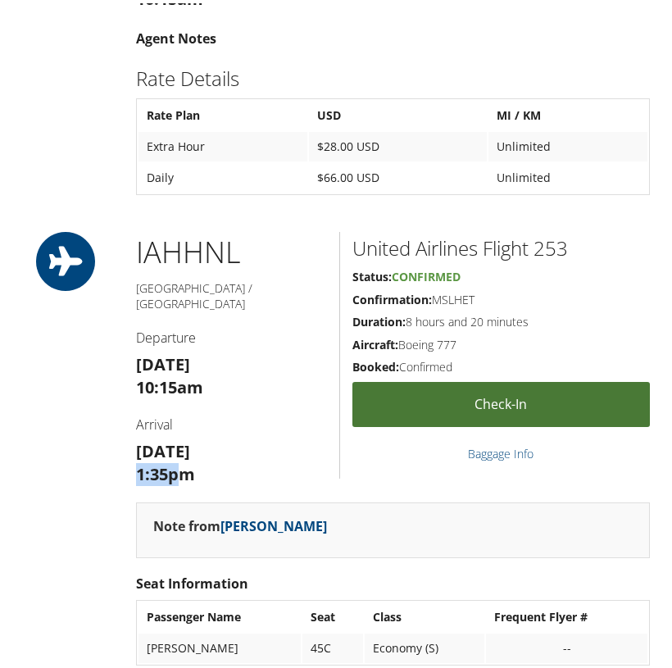
copy strong "1:35p"
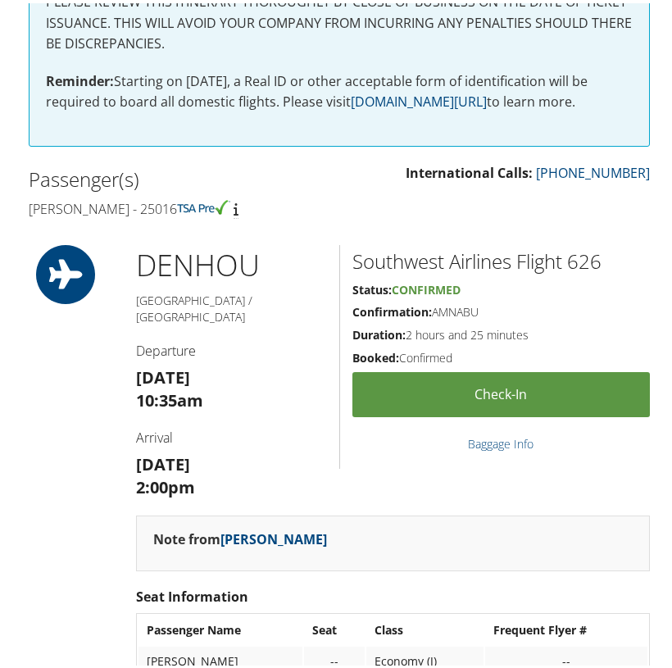
scroll to position [396, 0]
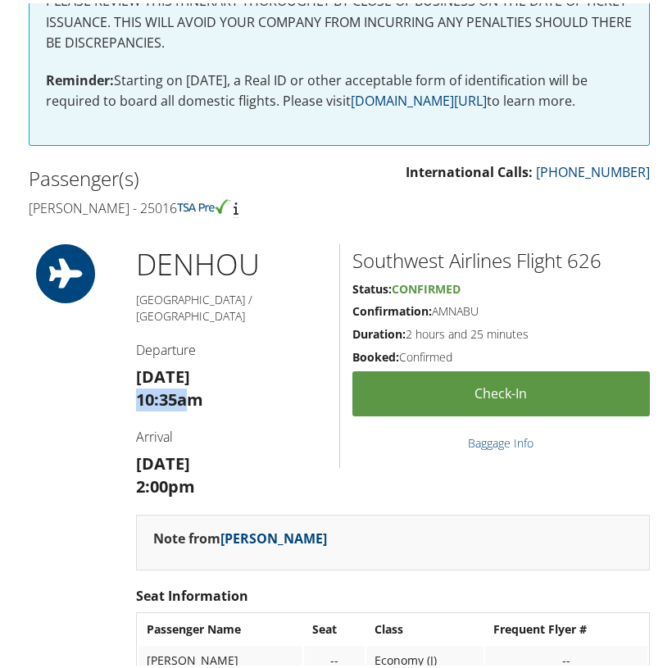
drag, startPoint x: 183, startPoint y: 376, endPoint x: 138, endPoint y: 379, distance: 45.2
click at [138, 385] on strong "10:35am" at bounding box center [169, 396] width 67 height 22
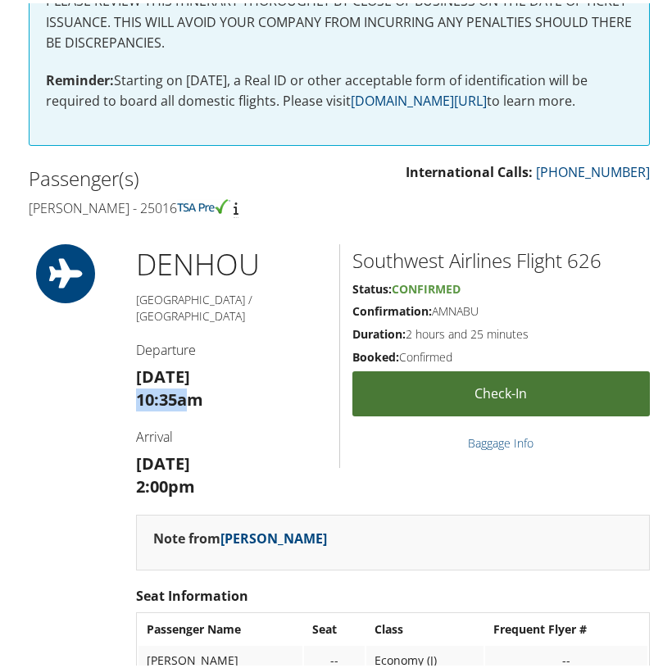
copy strong "10:35a"
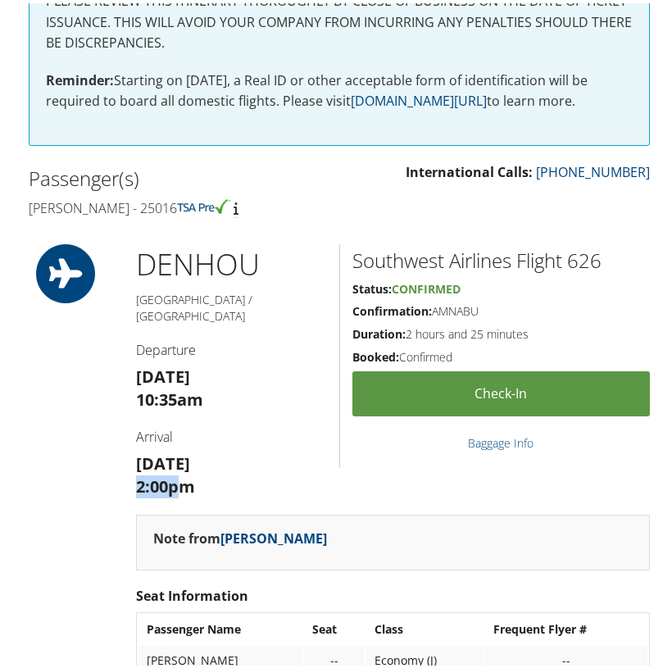
drag, startPoint x: 176, startPoint y: 462, endPoint x: 134, endPoint y: 463, distance: 42.6
click at [132, 463] on div "DEN HOU Denver / [GEOGRAPHIC_DATA] Departure [DATE] 10:35am Arrival [DATE] 2:00…" at bounding box center [232, 376] width 216 height 271
copy strong "2:00p"
click at [590, 254] on h2 "Southwest Airlines Flight 626" at bounding box center [502, 257] width 298 height 28
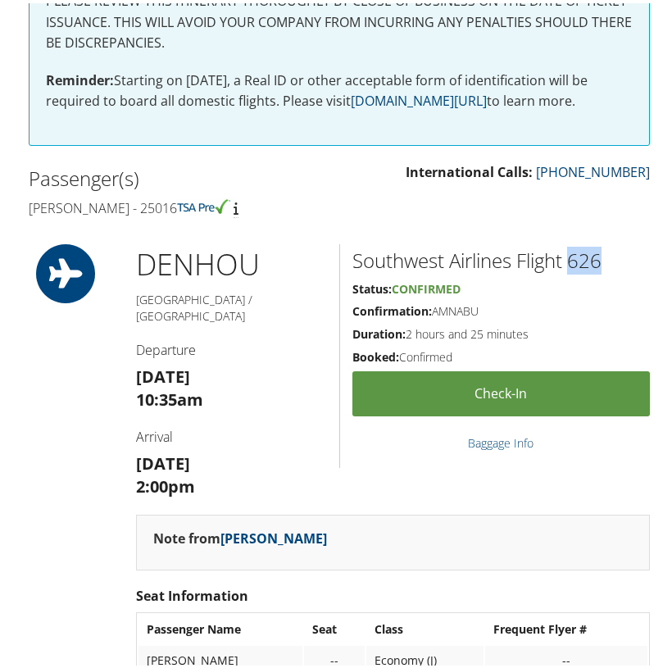
copy h2 "626"
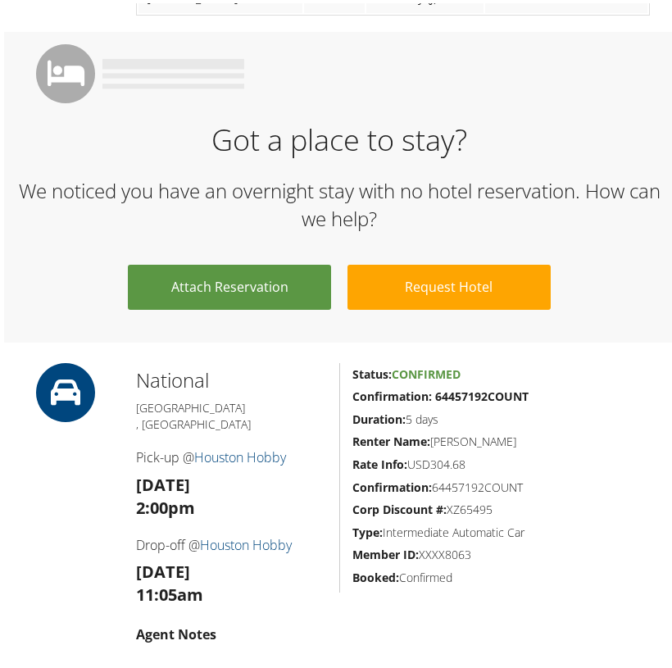
scroll to position [1073, 0]
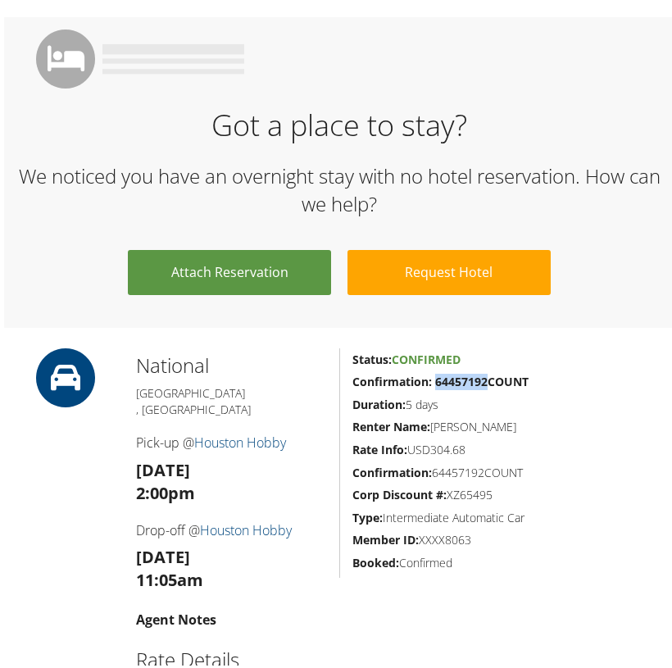
drag, startPoint x: 484, startPoint y: 355, endPoint x: 434, endPoint y: 357, distance: 50.0
click at [434, 371] on strong "Confirmation: 64457192COUNT" at bounding box center [441, 379] width 176 height 16
copy strong "64457192"
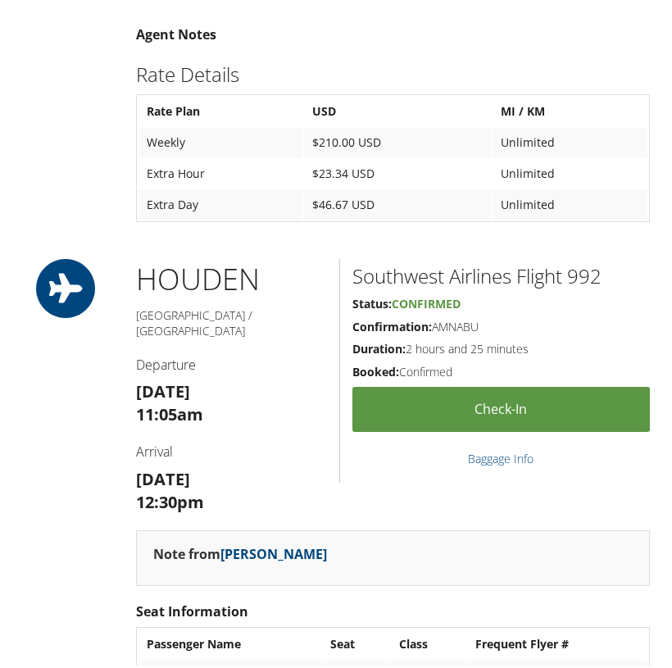
scroll to position [1677, 0]
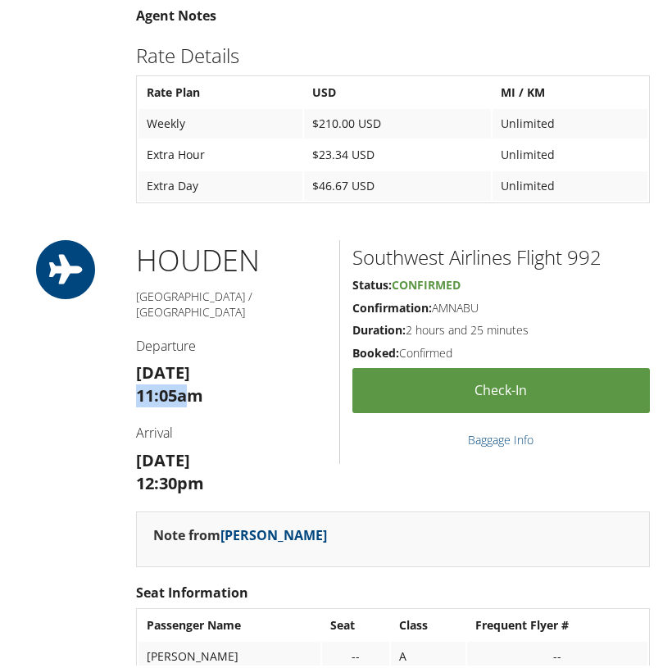
drag, startPoint x: 190, startPoint y: 334, endPoint x: 132, endPoint y: 338, distance: 58.3
click at [132, 338] on div "HOU DEN Houston / Denver Departure Mon 08 Sep 11:05am Arrival Mon 08 Sep 12:30pm" at bounding box center [232, 372] width 216 height 271
copy strong "11:05a"
drag, startPoint x: 183, startPoint y: 423, endPoint x: 130, endPoint y: 421, distance: 52.5
click at [113, 420] on div "HOU DEN Houston / Denver Departure Mon 08 Sep 11:05am Arrival Mon 08 Sep 12:30p…" at bounding box center [339, 462] width 646 height 450
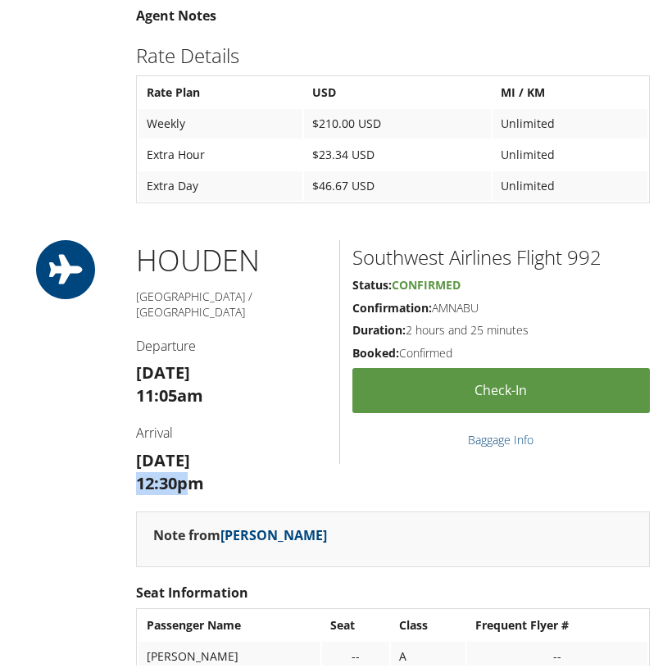
copy strong "12:30p"
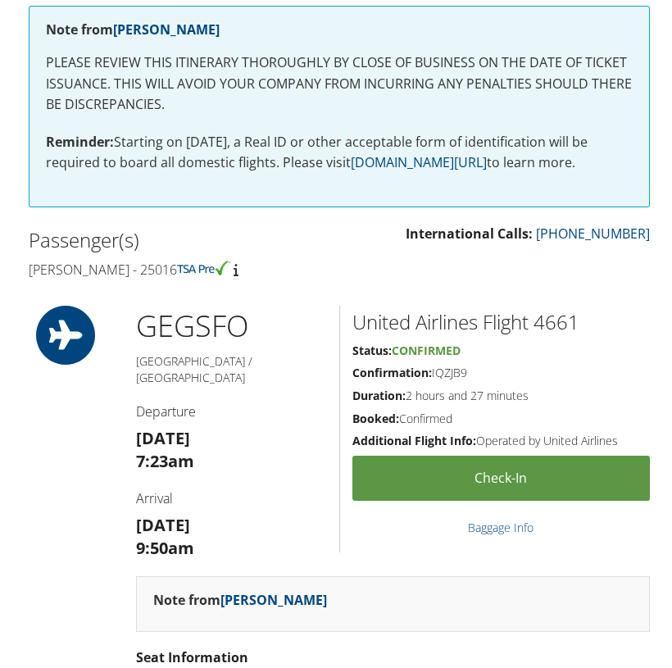
scroll to position [377, 0]
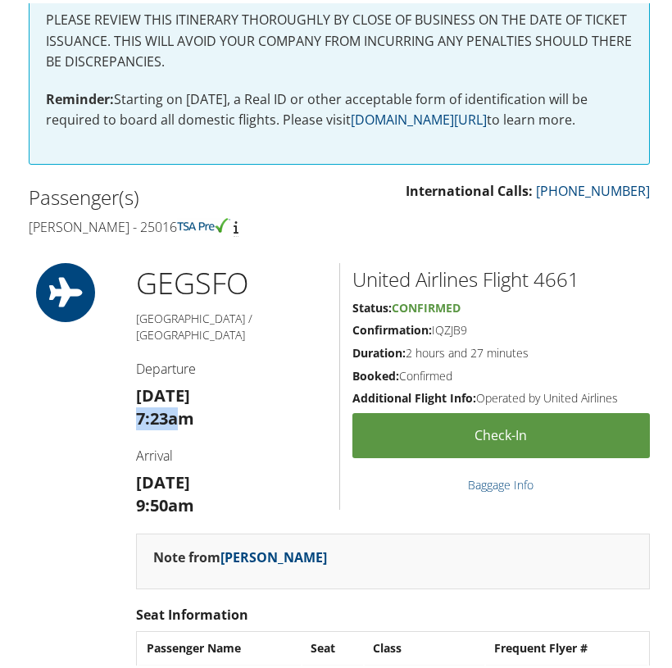
drag, startPoint x: 182, startPoint y: 396, endPoint x: 125, endPoint y: 396, distance: 57.4
click at [125, 396] on div "GEG SFO Spokane / [GEOGRAPHIC_DATA] Departure [DATE] 7:23am Arrival [DATE] 9:50…" at bounding box center [232, 395] width 216 height 271
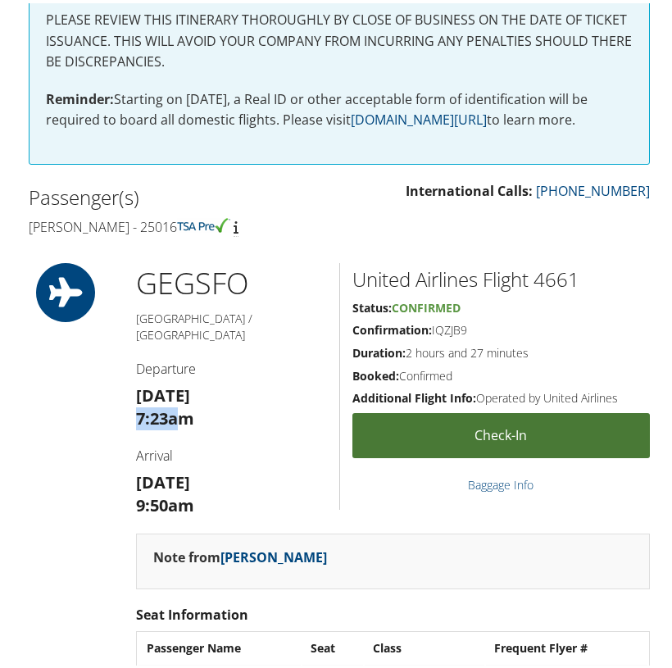
copy strong "7:23a"
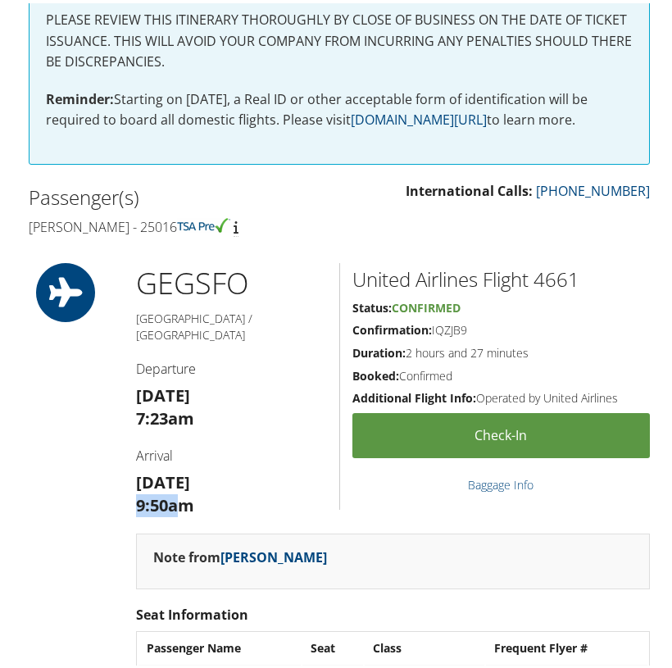
drag, startPoint x: 178, startPoint y: 484, endPoint x: 127, endPoint y: 480, distance: 51.0
click at [117, 480] on div "GEG SFO Spokane / [GEOGRAPHIC_DATA] Departure [DATE] 7:23am Arrival [DATE] 9:50…" at bounding box center [339, 485] width 646 height 450
copy strong "9:50a"
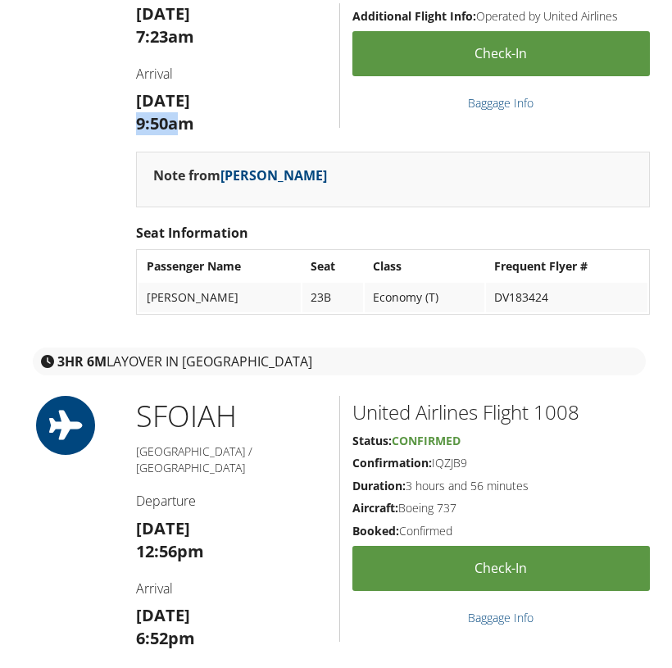
scroll to position [755, 0]
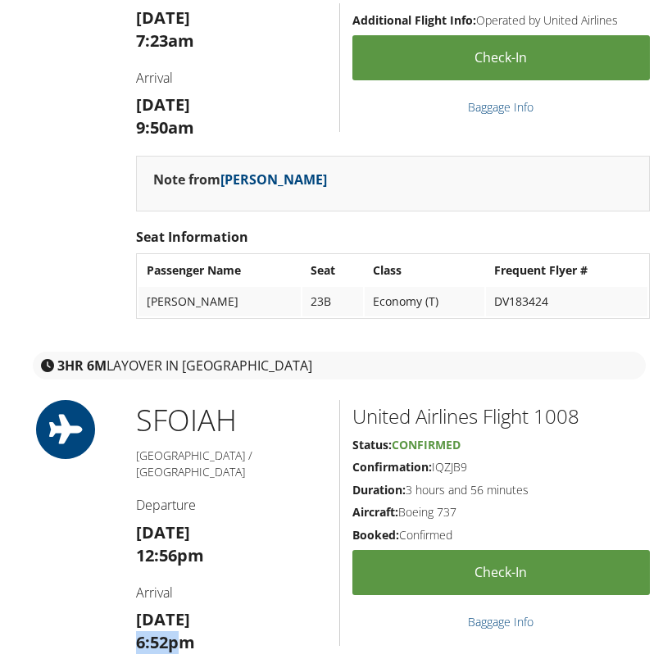
drag, startPoint x: 176, startPoint y: 600, endPoint x: 118, endPoint y: 599, distance: 58.2
click at [116, 599] on div "SFO IAH [GEOGRAPHIC_DATA] / [GEOGRAPHIC_DATA] Departure [DATE] 12:56pm Arrival …" at bounding box center [339, 622] width 646 height 450
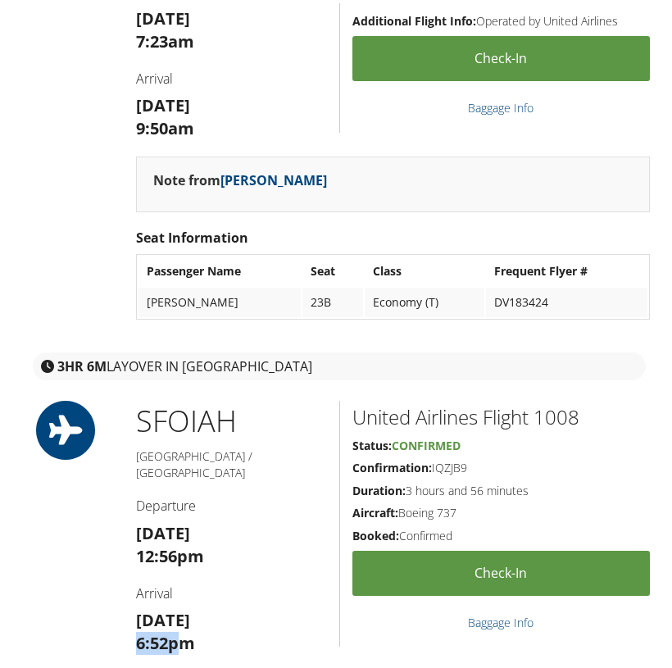
copy strong "6:52p"
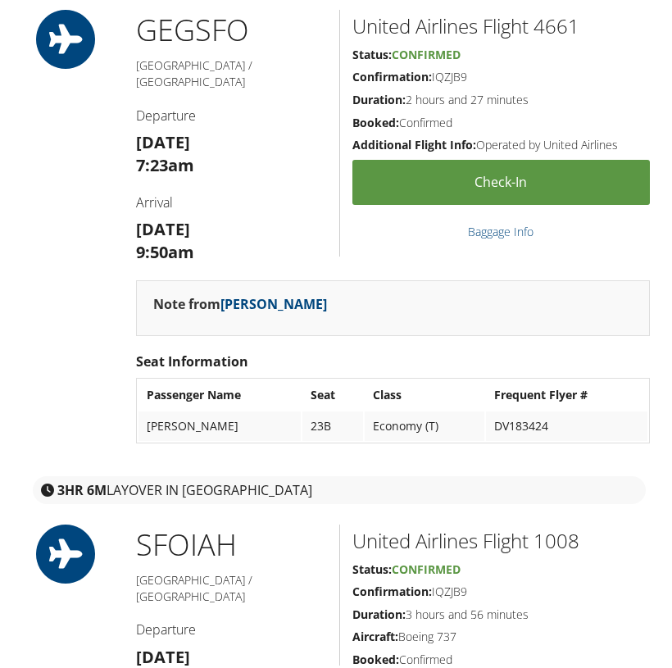
scroll to position [614, 0]
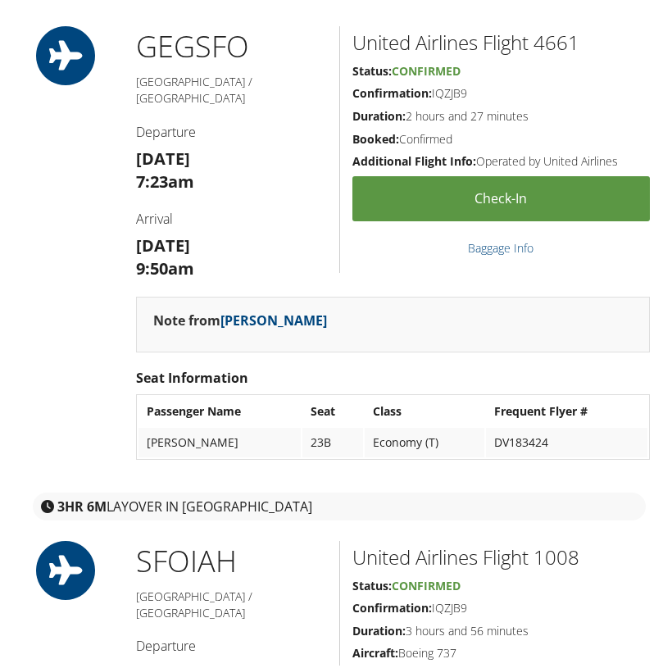
click at [560, 36] on h2 "United Airlines Flight 4661" at bounding box center [502, 39] width 298 height 28
drag, startPoint x: 602, startPoint y: 575, endPoint x: 560, endPoint y: 36, distance: 541.0
click at [560, 36] on h2 "United Airlines Flight 4661" at bounding box center [502, 39] width 298 height 28
copy h2 "4661"
click at [556, 540] on h2 "United Airlines Flight 1008" at bounding box center [502, 554] width 298 height 28
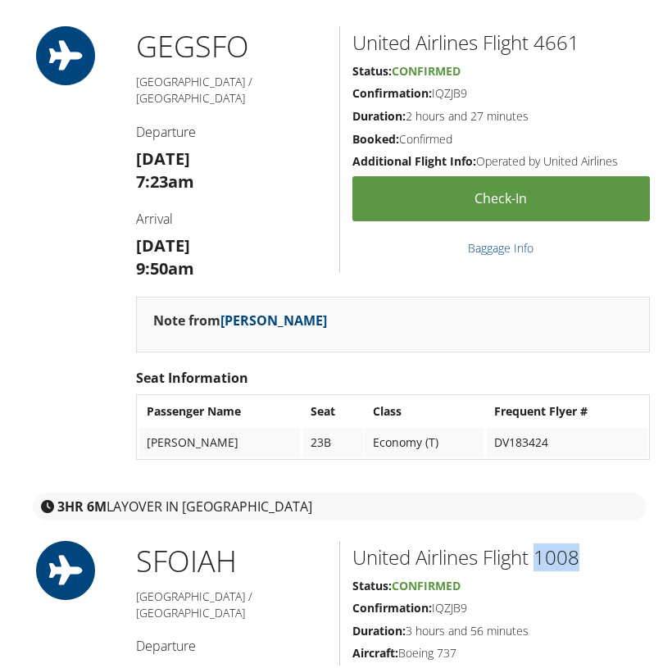
click at [556, 540] on h2 "United Airlines Flight 1008" at bounding box center [502, 554] width 298 height 28
copy h2 "1008"
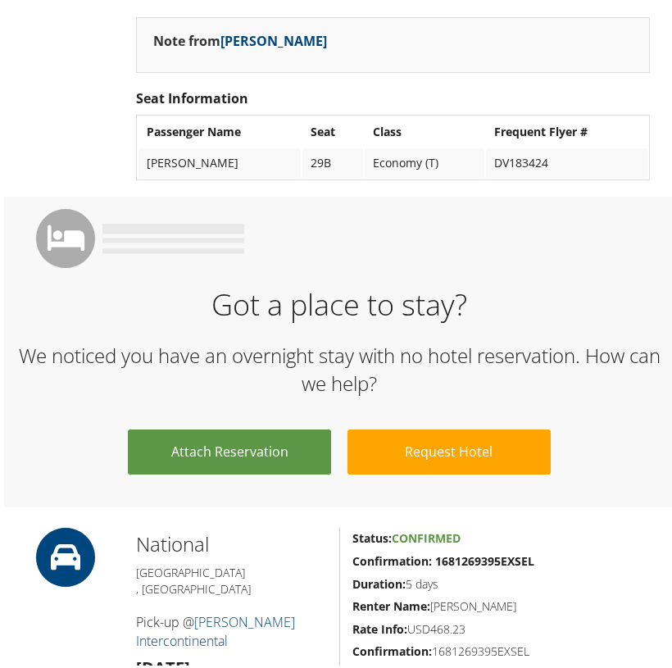
scroll to position [1411, 0]
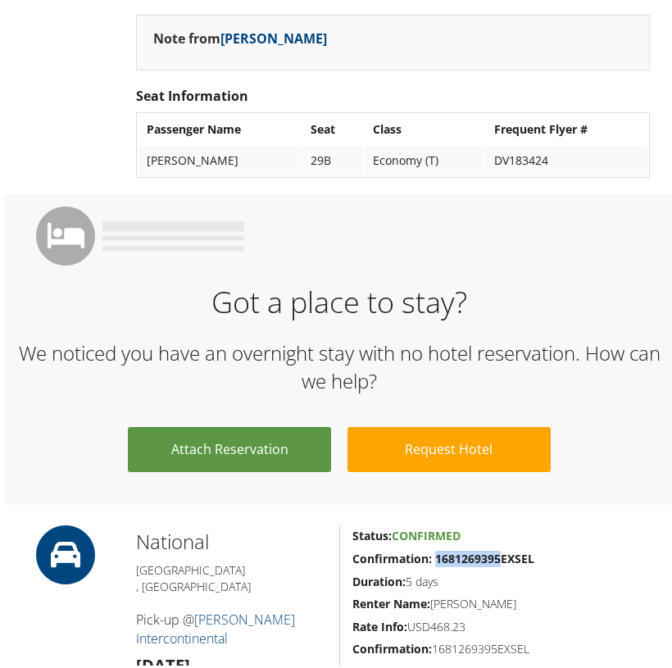
drag, startPoint x: 498, startPoint y: 514, endPoint x: 434, endPoint y: 516, distance: 64.0
click at [434, 548] on strong "Confirmation: 1681269395EXSEL" at bounding box center [444, 556] width 182 height 16
copy strong "1681269395"
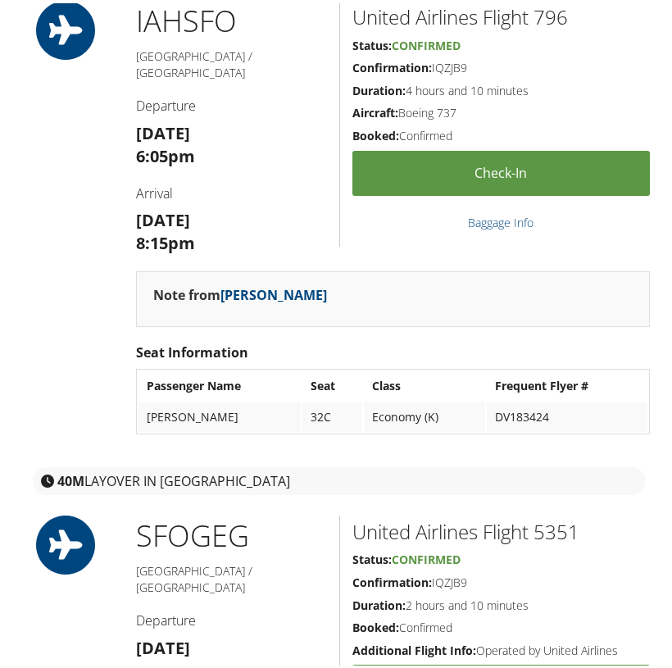
scroll to position [2410, 0]
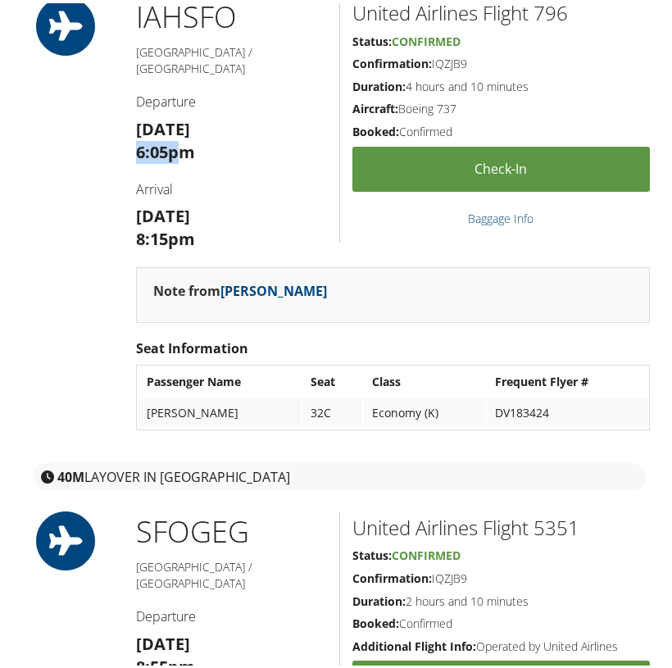
drag, startPoint x: 175, startPoint y: 73, endPoint x: 132, endPoint y: 75, distance: 43.5
click at [132, 75] on div "IAH SFO Houston / San Francisco Departure Mon 08 Sep 6:05pm Arrival Mon 08 Sep …" at bounding box center [232, 128] width 216 height 271
copy strong "6:05p"
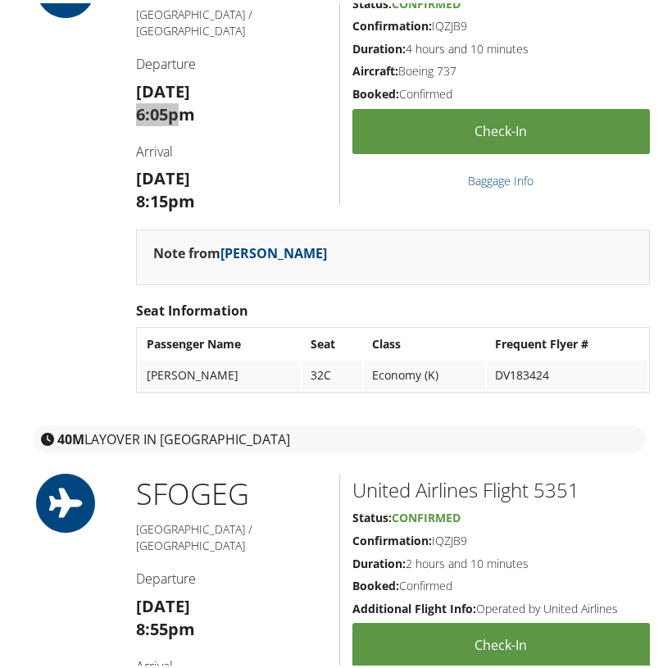
scroll to position [2449, 0]
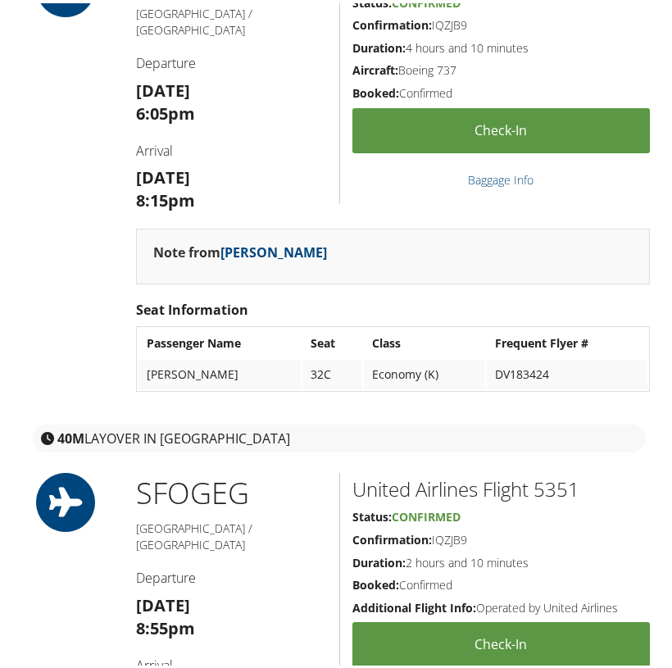
drag, startPoint x: 184, startPoint y: 617, endPoint x: 139, endPoint y: 617, distance: 45.1
copy strong "11:05p"
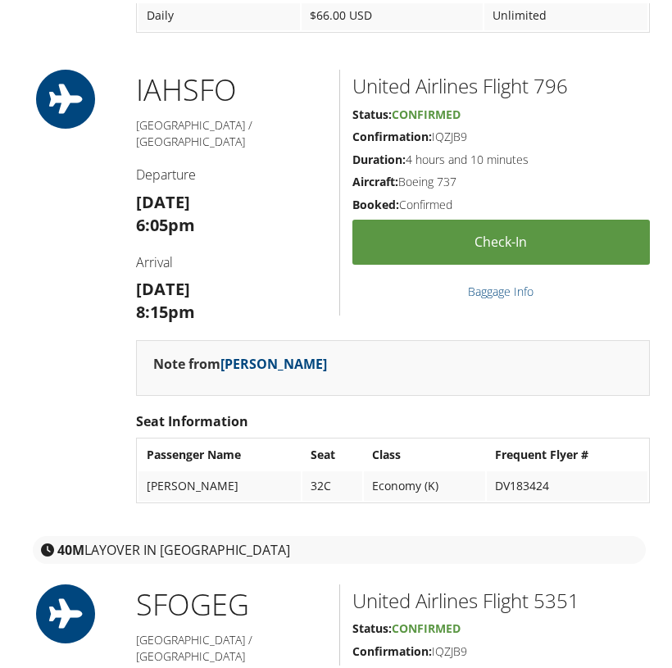
scroll to position [2314, 0]
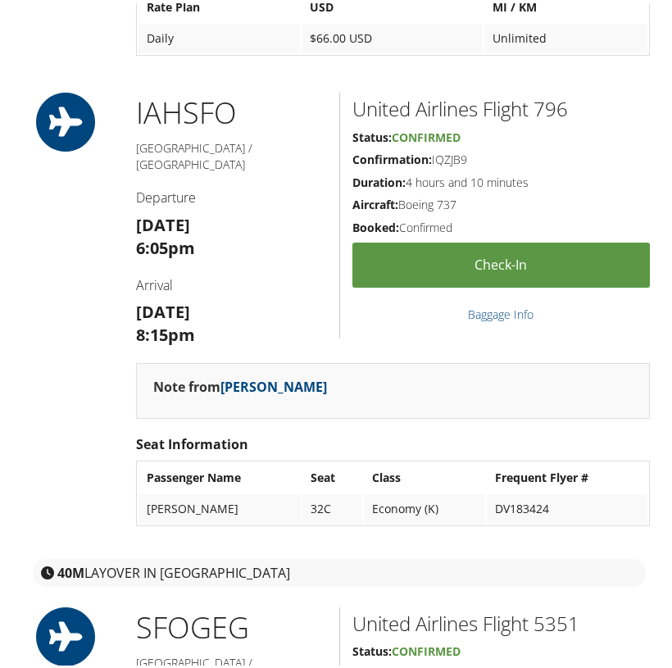
click at [548, 92] on h2 "United Airlines Flight 796" at bounding box center [502, 106] width 298 height 28
copy h2 "796"
click at [559, 607] on h2 "United Airlines Flight 5351" at bounding box center [502, 621] width 298 height 28
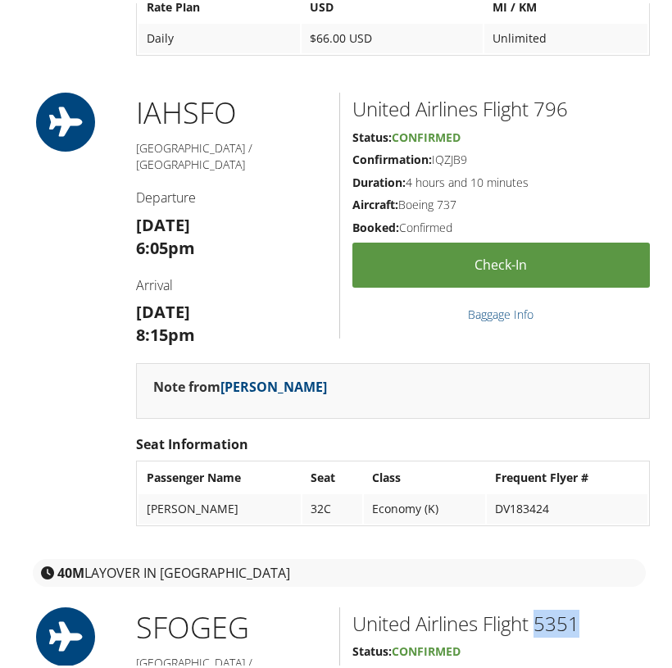
copy h2 "5351"
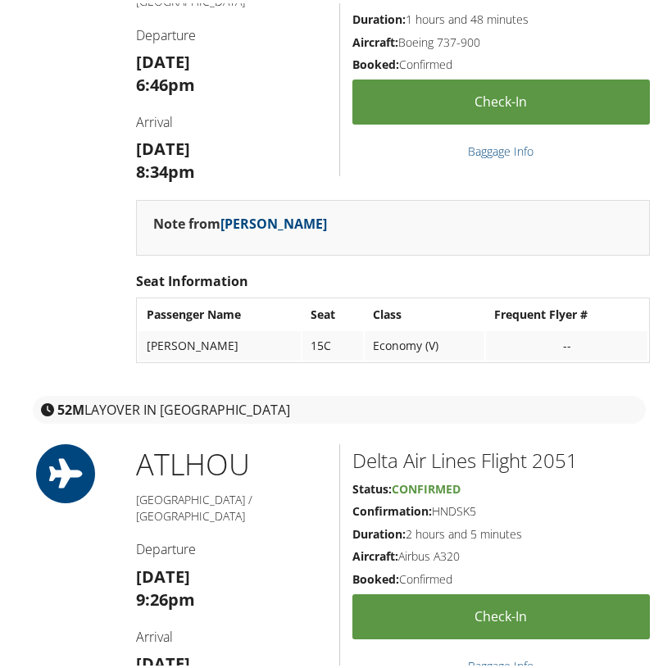
scroll to position [711, 0]
drag, startPoint x: 177, startPoint y: 64, endPoint x: 142, endPoint y: 66, distance: 35.3
click at [136, 71] on strong "6:46pm" at bounding box center [165, 82] width 59 height 22
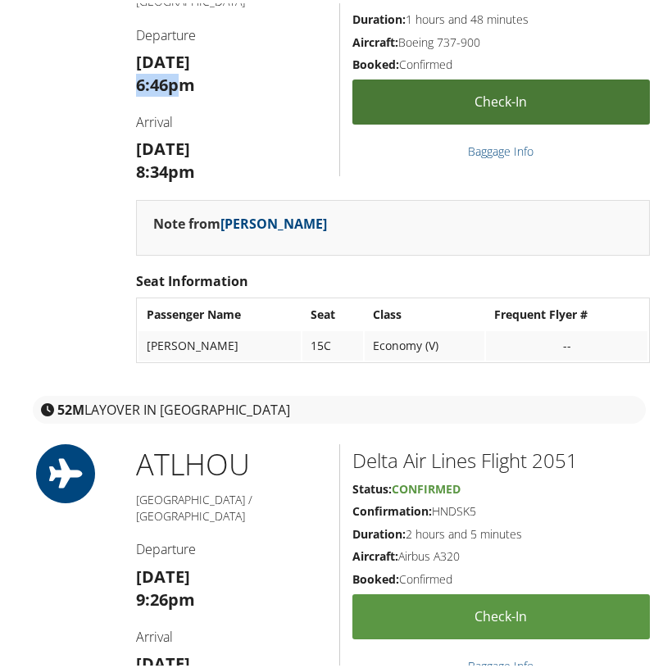
copy strong "6:46p"
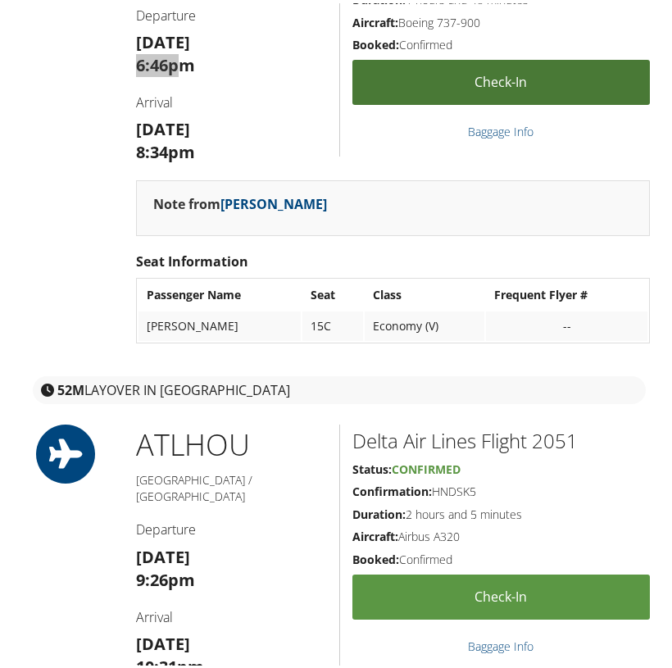
scroll to position [733, 0]
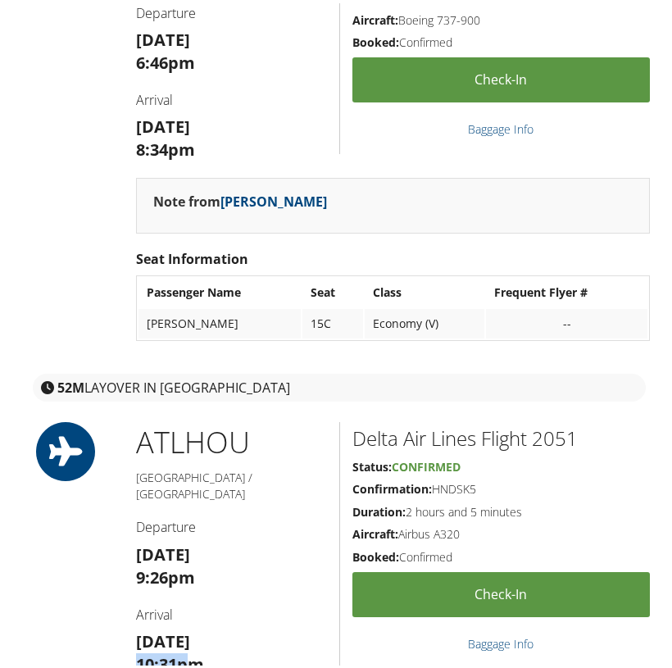
drag, startPoint x: 188, startPoint y: 625, endPoint x: 133, endPoint y: 625, distance: 54.9
click at [133, 625] on div "ATL HOU [GEOGRAPHIC_DATA] / [GEOGRAPHIC_DATA] Departure [DATE] 9:26pm Arrival […" at bounding box center [232, 554] width 216 height 271
copy strong "10:31p"
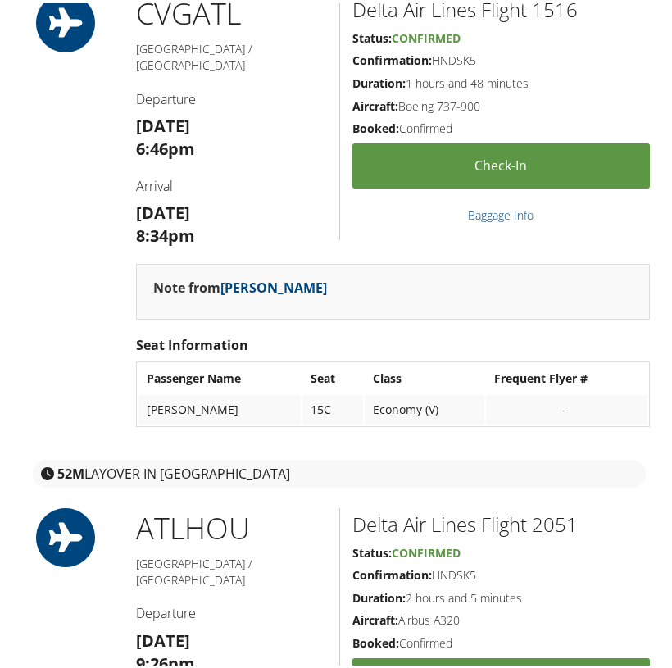
scroll to position [629, 0]
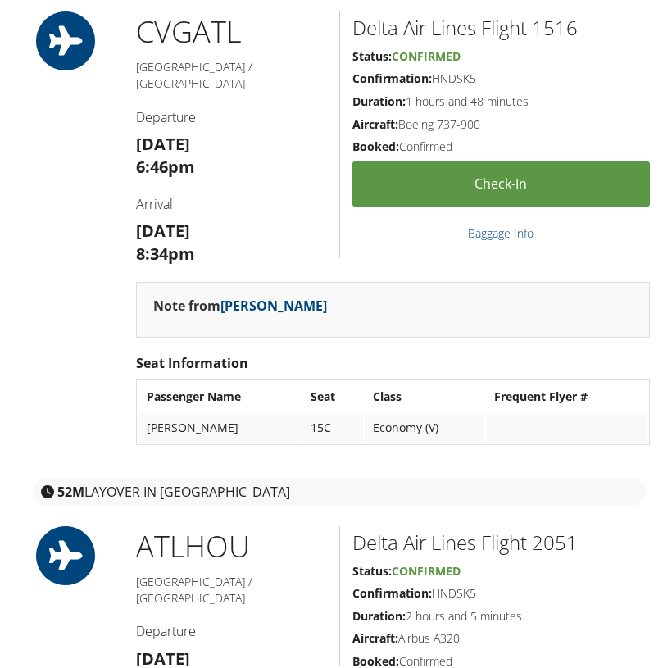
click at [557, 20] on h2 "Delta Air Lines Flight 1516" at bounding box center [502, 25] width 298 height 28
copy h2 "1516"
click at [551, 525] on h2 "Delta Air Lines Flight 2051" at bounding box center [502, 539] width 298 height 28
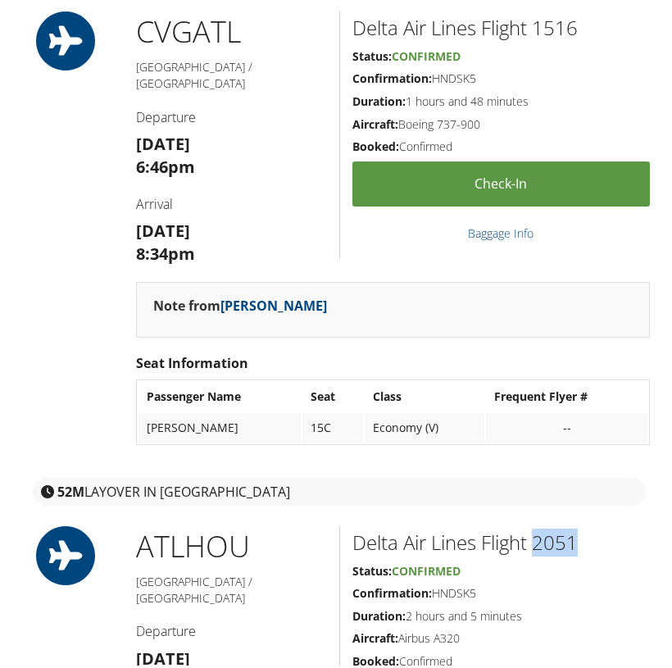
copy h2 "2051"
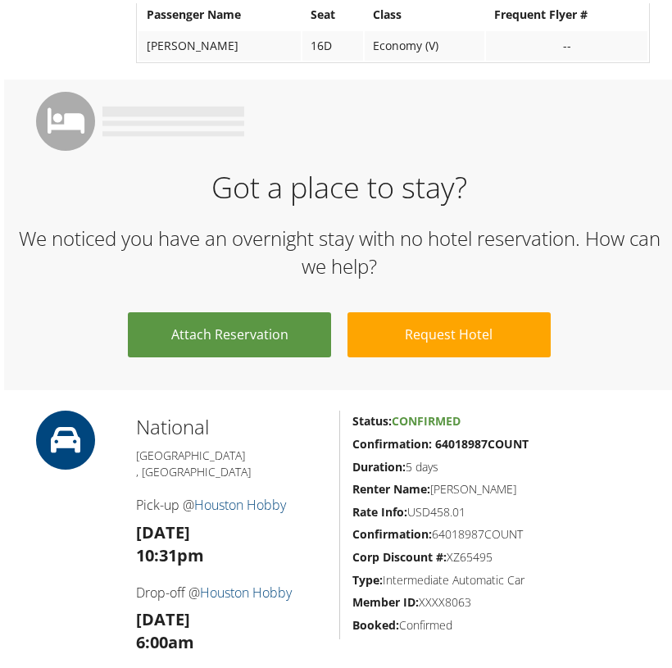
scroll to position [1542, 0]
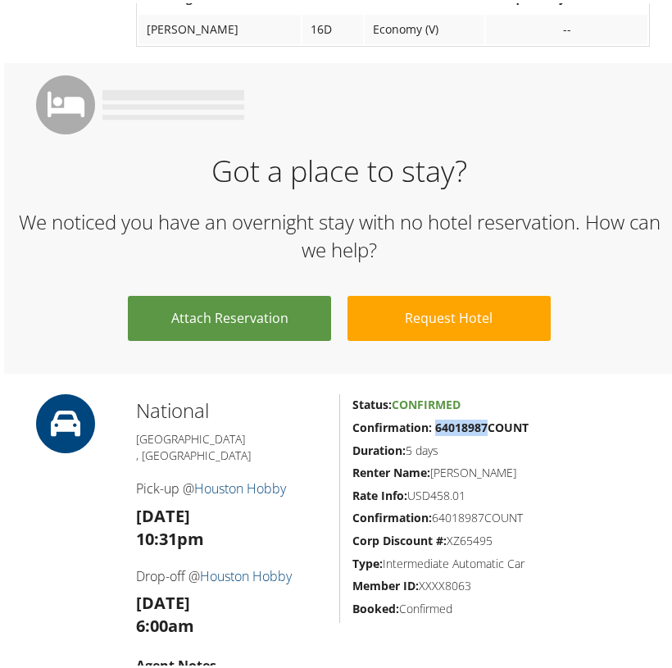
drag, startPoint x: 482, startPoint y: 384, endPoint x: 432, endPoint y: 384, distance: 50.0
click at [432, 416] on strong "Confirmation: 64018987COUNT" at bounding box center [441, 424] width 176 height 16
copy strong "64018987"
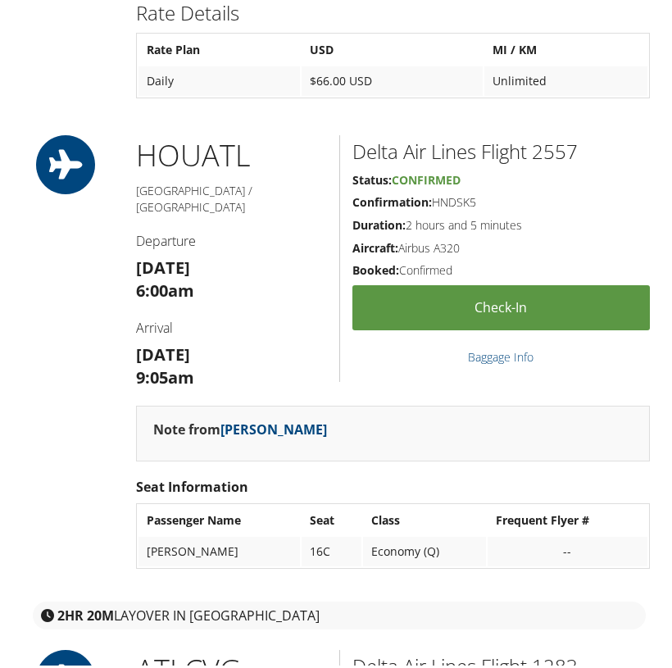
scroll to position [2239, 0]
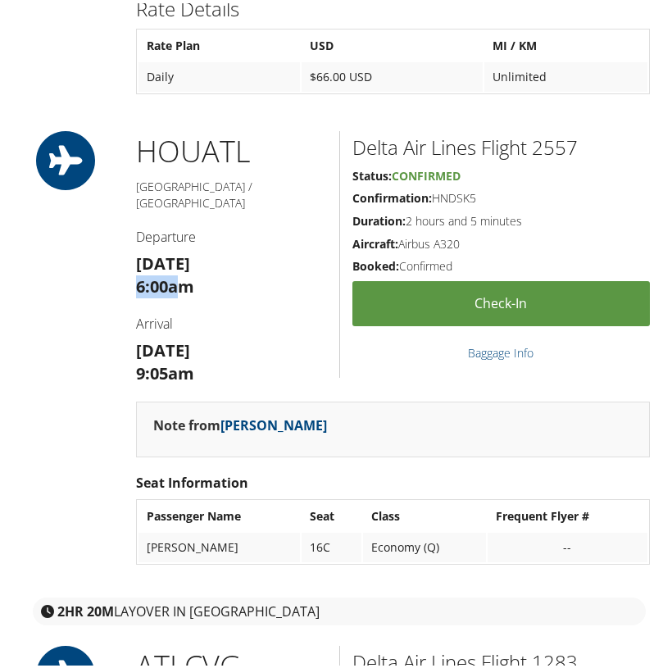
drag, startPoint x: 175, startPoint y: 206, endPoint x: 135, endPoint y: 208, distance: 40.2
click at [136, 272] on strong "6:00am" at bounding box center [165, 283] width 58 height 22
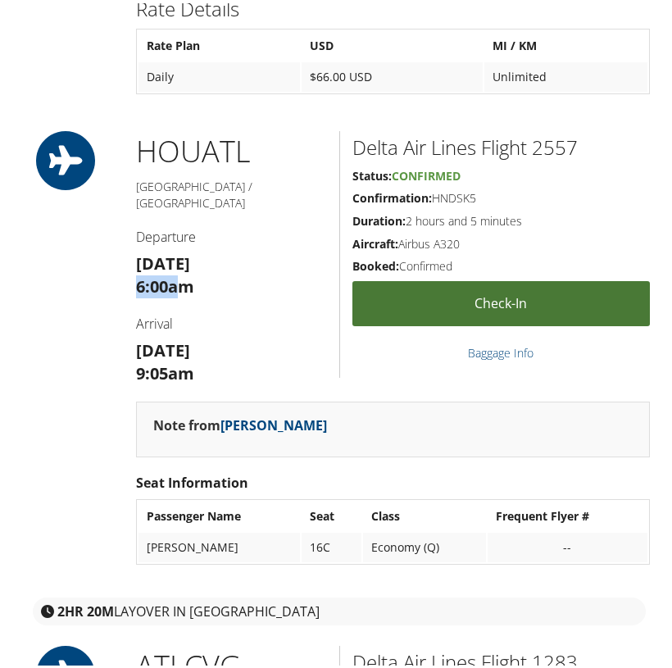
copy strong "6:00a"
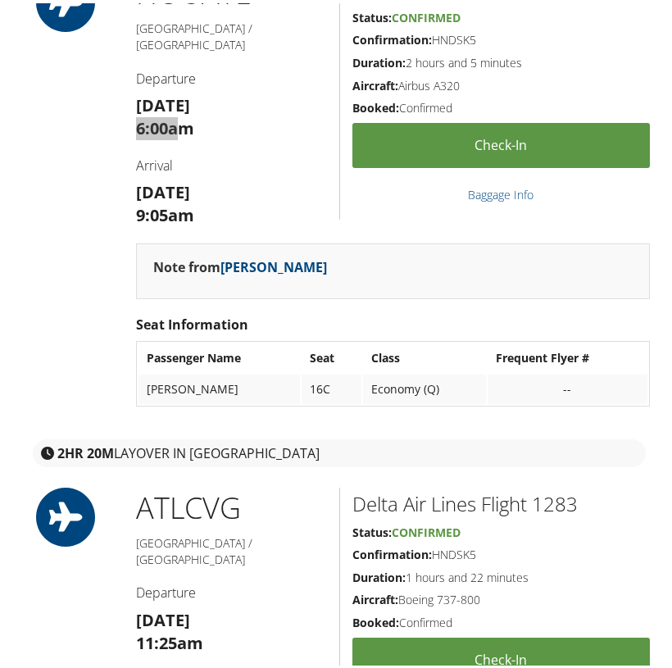
scroll to position [2413, 0]
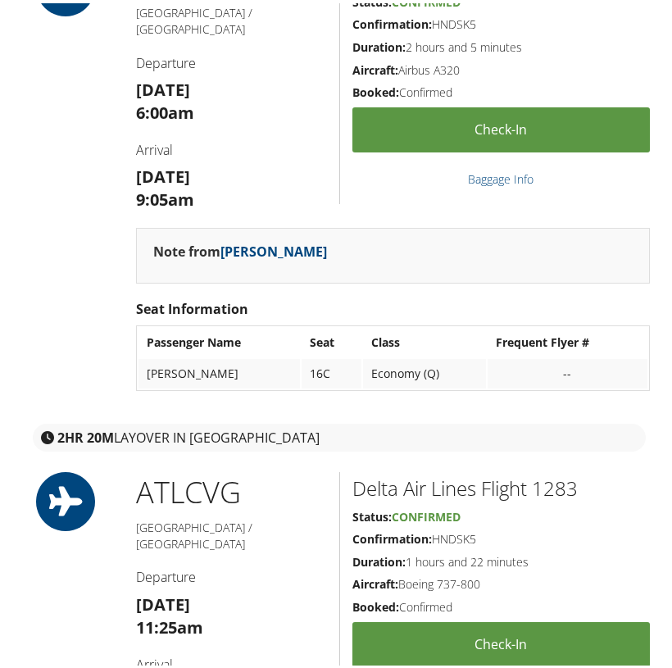
drag, startPoint x: 189, startPoint y: 616, endPoint x: 168, endPoint y: 596, distance: 29.0
copy strong "12:47p"
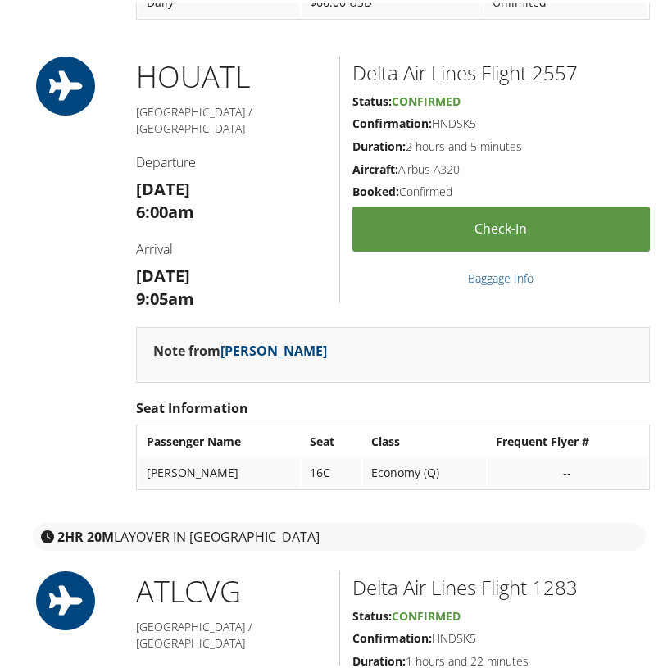
scroll to position [2304, 0]
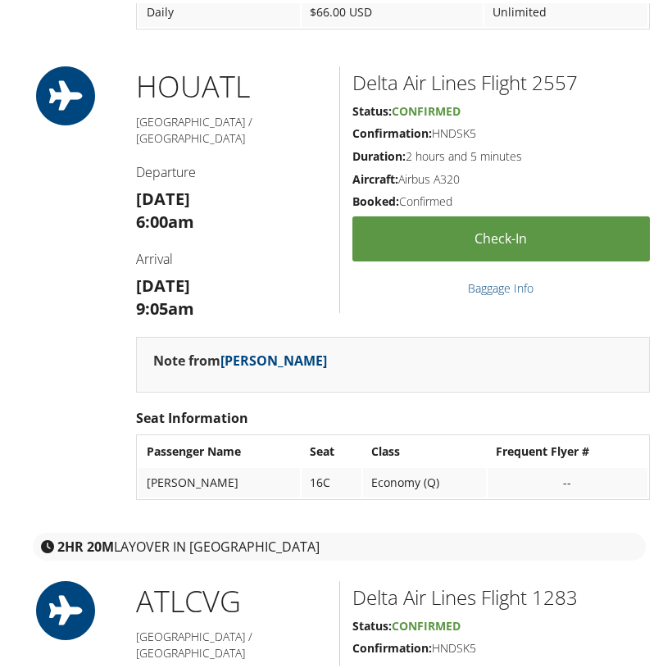
click at [543, 66] on h2 "Delta Air Lines Flight 2557" at bounding box center [502, 80] width 298 height 28
click at [540, 66] on h2 "Delta Air Lines Flight 2557" at bounding box center [502, 80] width 298 height 28
copy h2 "2557"
click at [544, 580] on h2 "Delta Air Lines Flight 1283" at bounding box center [502, 594] width 298 height 28
drag, startPoint x: 625, startPoint y: 42, endPoint x: 544, endPoint y: 520, distance: 484.8
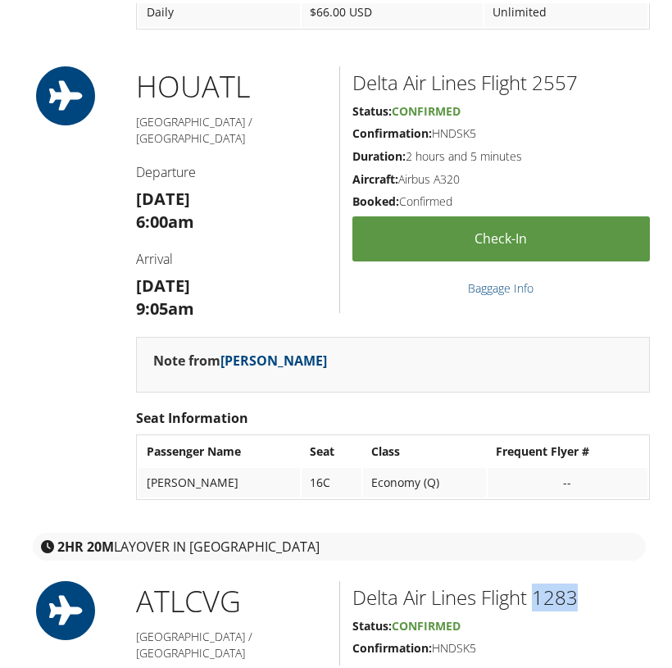
click at [544, 580] on h2 "Delta Air Lines Flight 1283" at bounding box center [502, 594] width 298 height 28
copy h2 "1283"
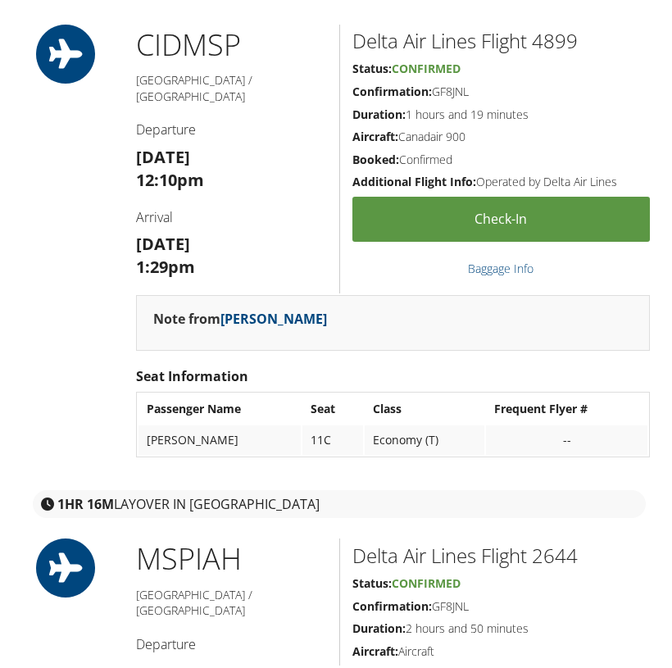
scroll to position [656, 0]
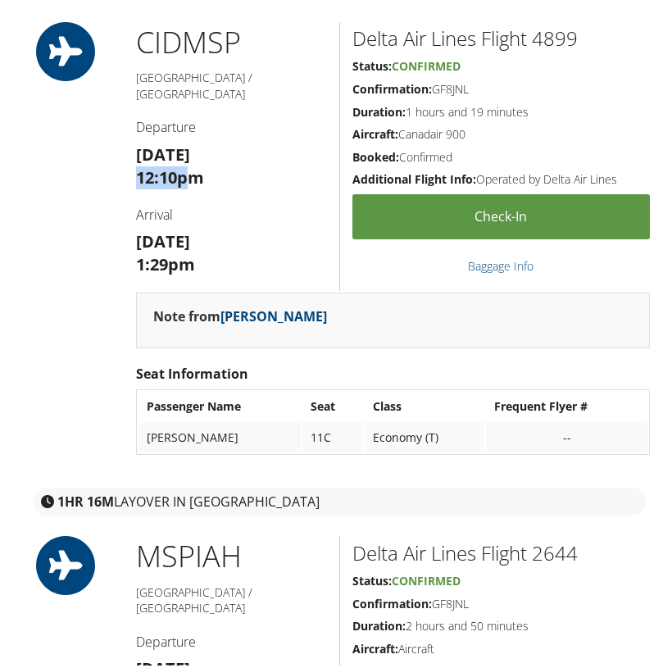
drag, startPoint x: 187, startPoint y: 152, endPoint x: 129, endPoint y: 153, distance: 58.2
click at [129, 153] on div "CID MSP [GEOGRAPHIC_DATA] / [GEOGRAPHIC_DATA] Departure [DATE] 12:10pm Arrival …" at bounding box center [232, 154] width 216 height 271
copy strong "12:10p"
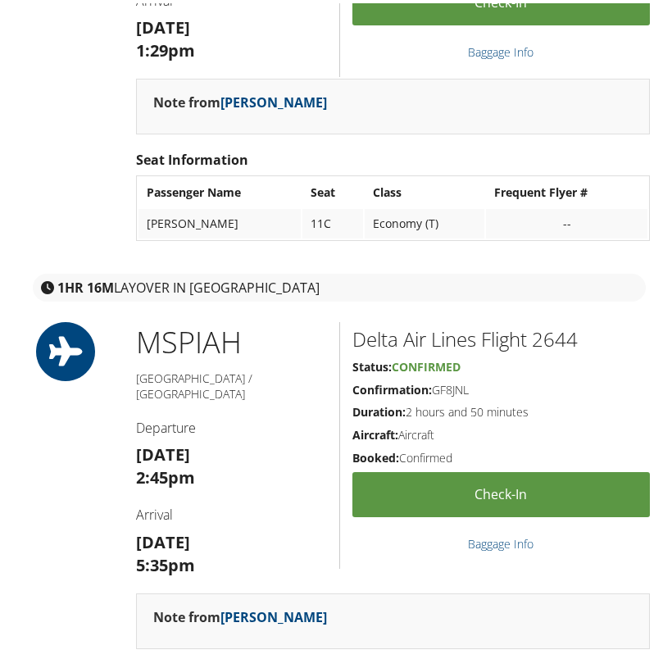
scroll to position [870, 1]
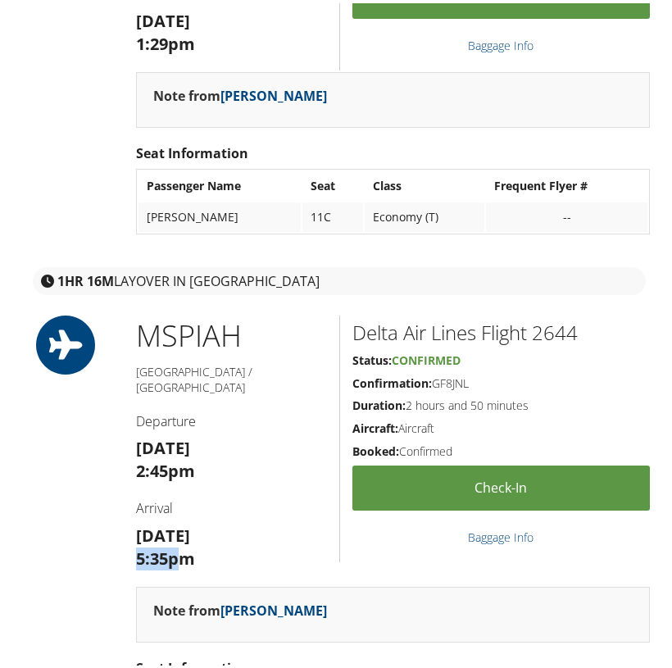
drag, startPoint x: 178, startPoint y: 534, endPoint x: 128, endPoint y: 529, distance: 50.3
click at [128, 529] on div "MSP IAH [GEOGRAPHIC_DATA] / [GEOGRAPHIC_DATA] Departure [DATE] 2:45pm Arrival […" at bounding box center [232, 447] width 216 height 271
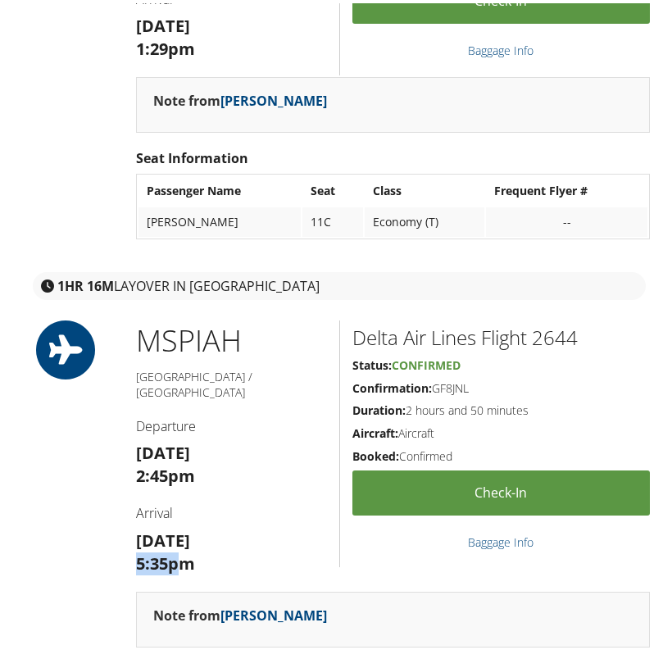
copy strong "5:35p"
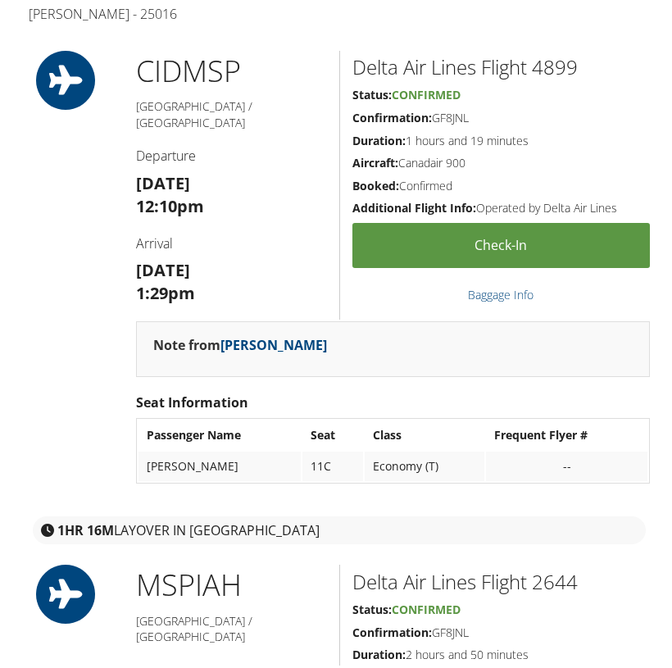
scroll to position [599, 0]
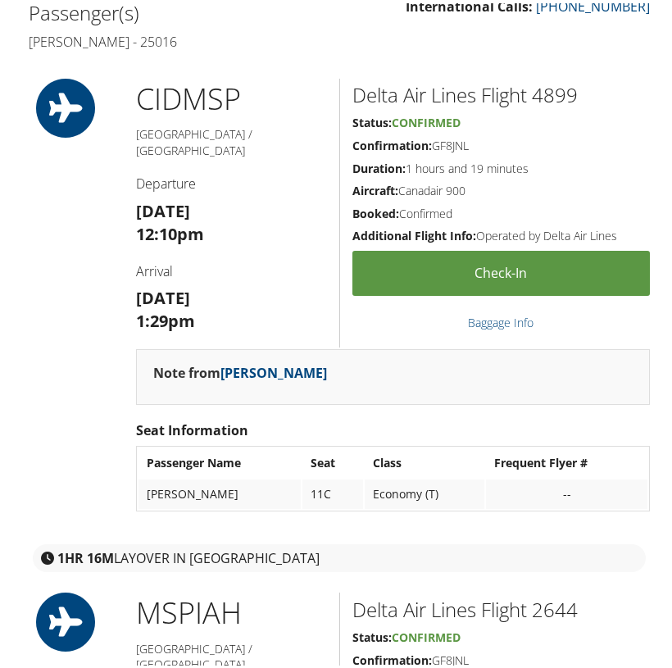
click at [563, 80] on h2 "Delta Air Lines Flight 4899" at bounding box center [502, 92] width 298 height 28
copy h2 "4899"
click at [554, 593] on h2 "Delta Air Lines Flight 2644" at bounding box center [502, 607] width 298 height 28
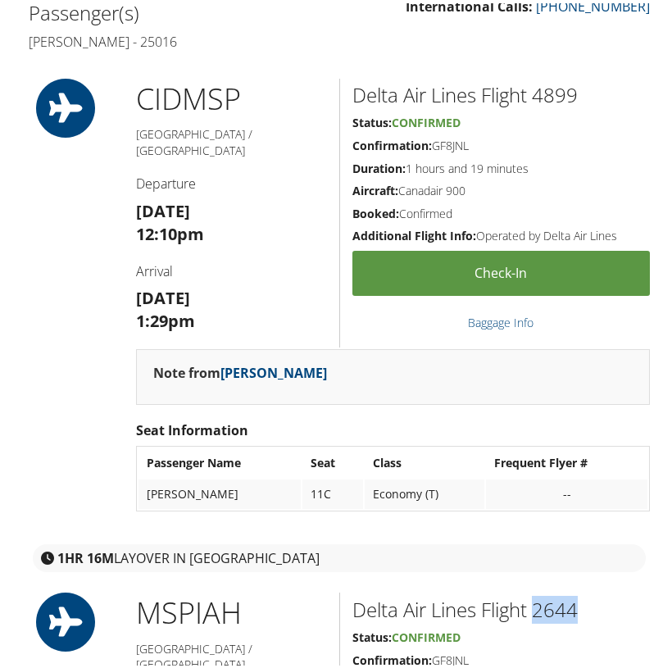
copy h2 "2644"
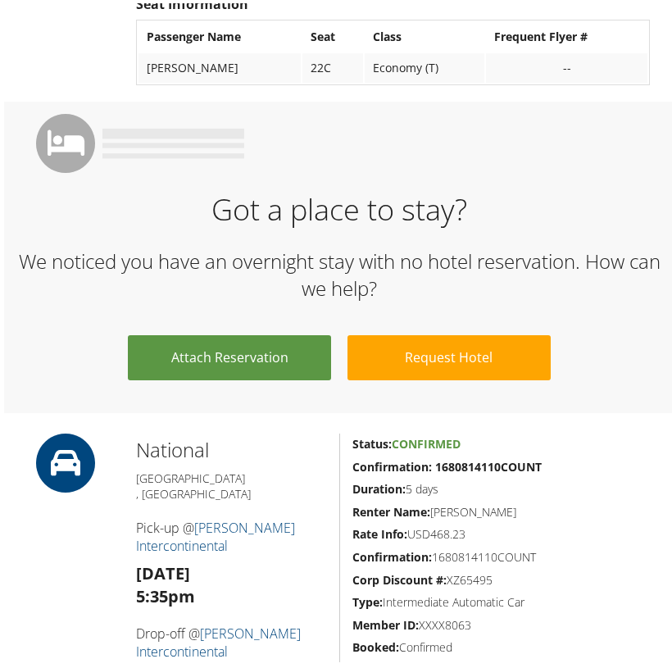
scroll to position [1544, 0]
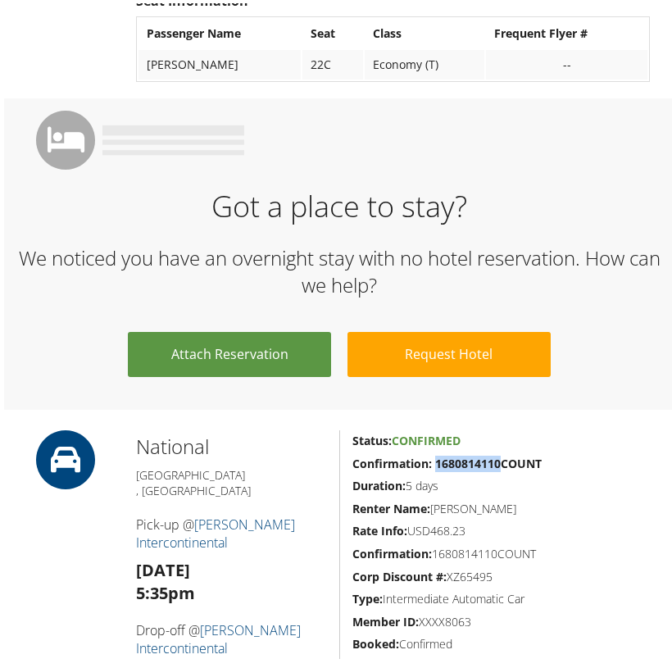
drag, startPoint x: 497, startPoint y: 430, endPoint x: 433, endPoint y: 434, distance: 64.0
click at [433, 453] on strong "Confirmation: 1680814110COUNT" at bounding box center [447, 461] width 189 height 16
copy strong "1680814110"
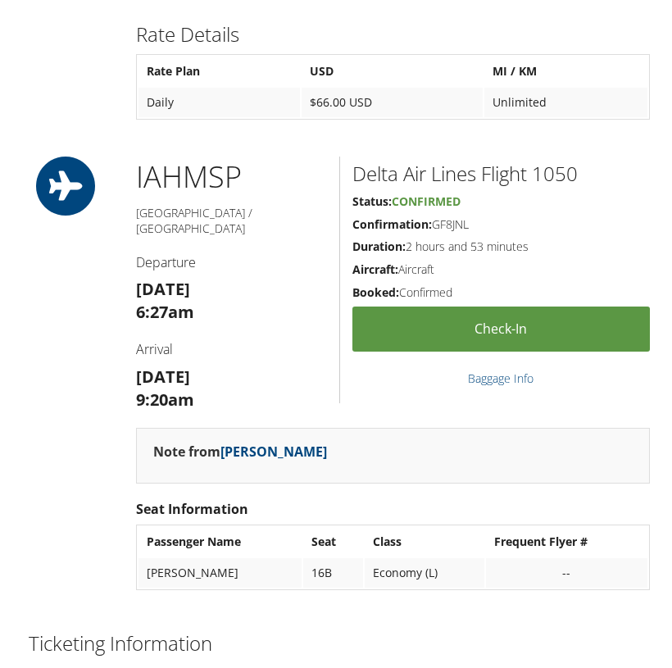
scroll to position [2275, 0]
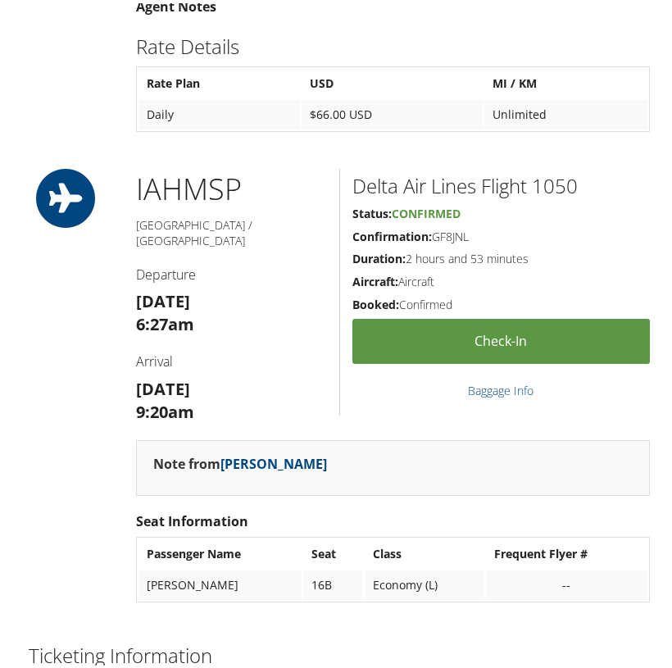
click at [554, 169] on h2 "Delta Air Lines Flight 1050" at bounding box center [502, 183] width 298 height 28
click at [555, 169] on h2 "Delta Air Lines Flight 1050" at bounding box center [502, 183] width 298 height 28
copy h2 "1050"
drag, startPoint x: 176, startPoint y: 257, endPoint x: 127, endPoint y: 258, distance: 49.2
click at [127, 258] on div "IAH MSP Houston / Minneapolis Departure Mon 08 Sep 6:27am Arrival Mon 08 Sep 9:…" at bounding box center [232, 301] width 216 height 271
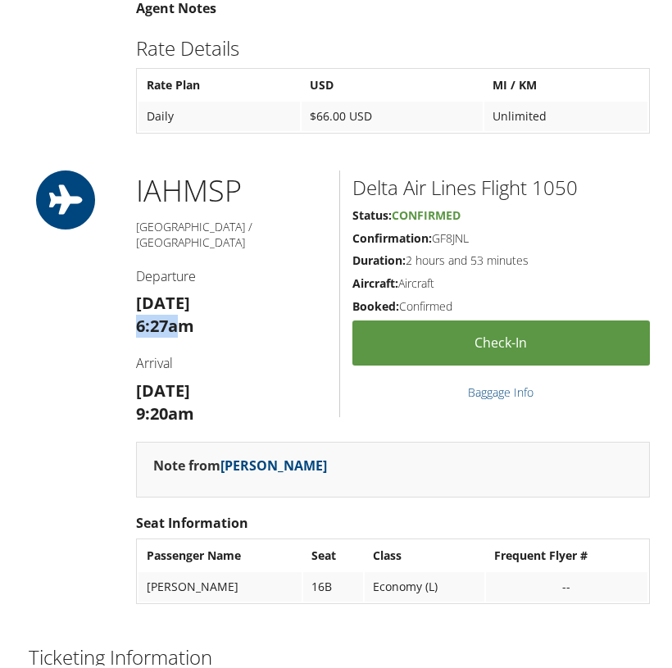
scroll to position [2272, 0]
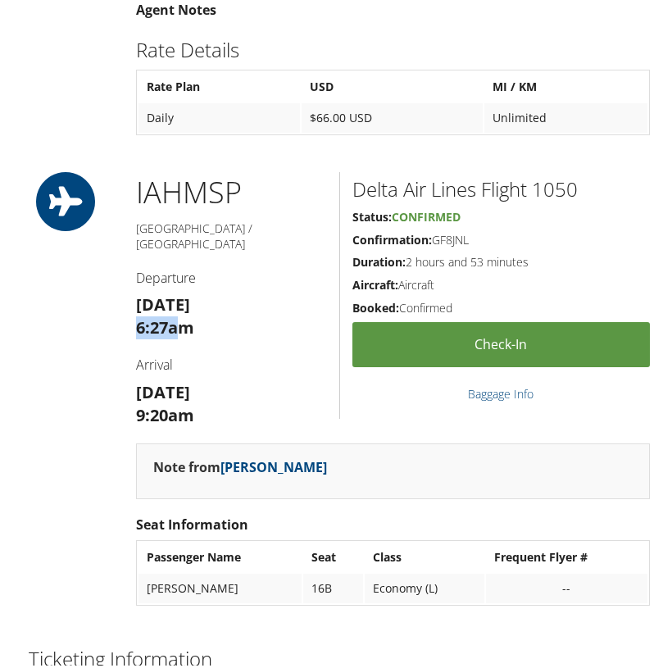
copy strong "6:27a"
drag, startPoint x: 178, startPoint y: 348, endPoint x: 124, endPoint y: 347, distance: 54.1
click at [124, 347] on div "IAH MSP Houston / Minneapolis Departure Mon 08 Sep 6:27am Arrival Mon 08 Sep 9:…" at bounding box center [232, 304] width 216 height 271
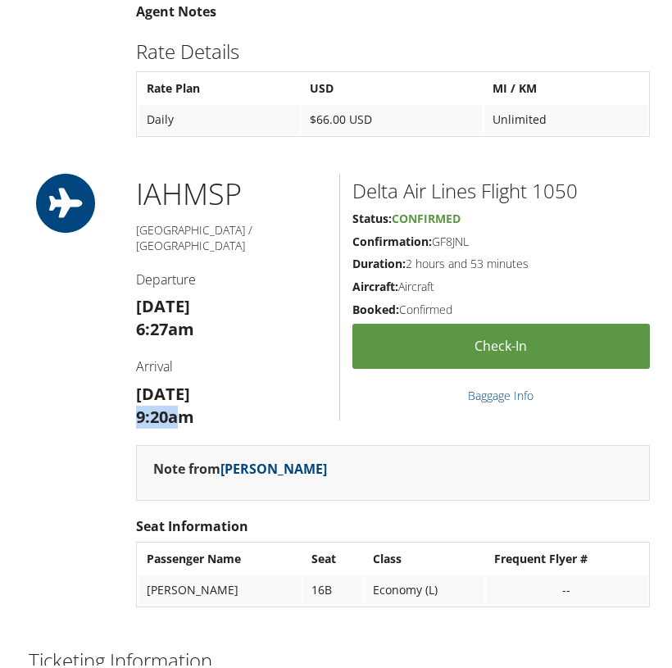
scroll to position [2269, 0]
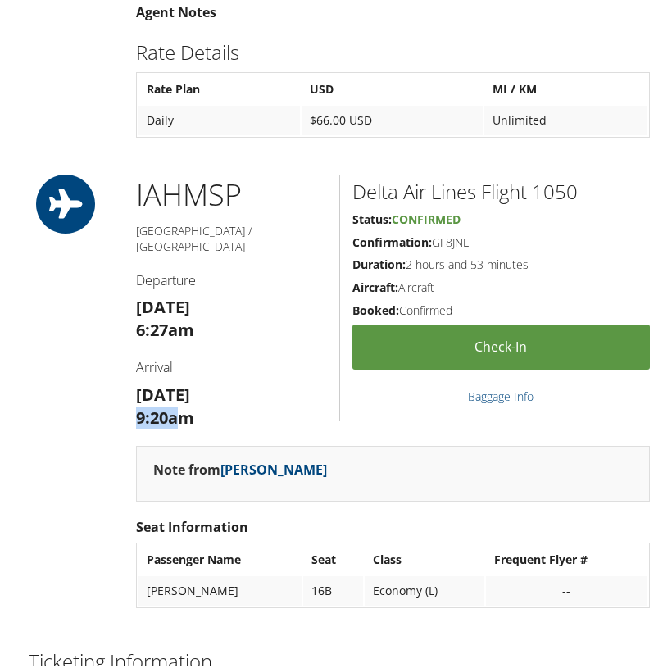
copy strong "9:20a"
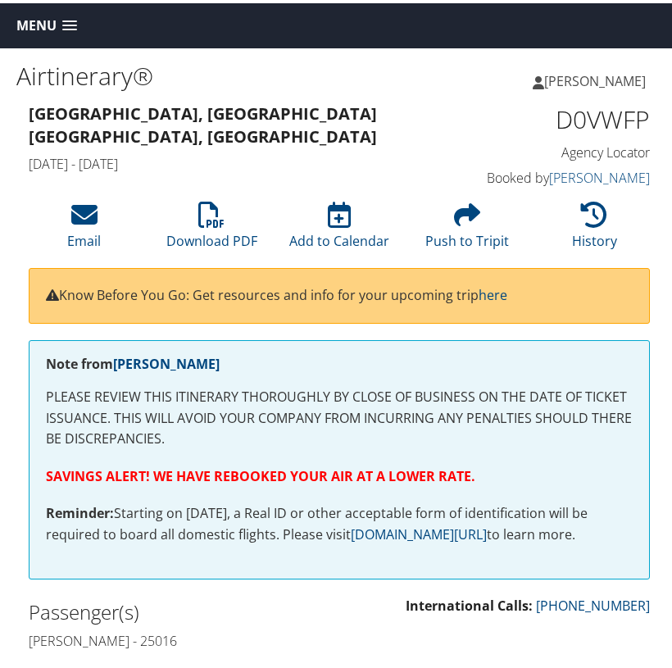
scroll to position [0, 0]
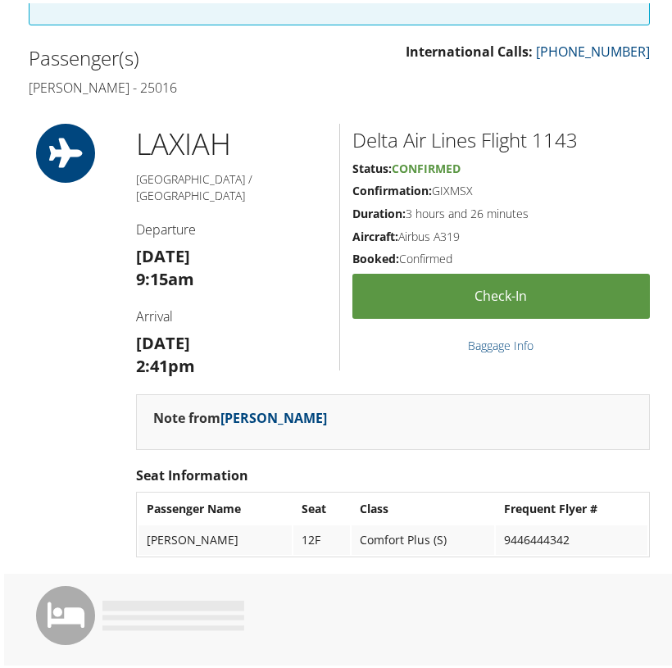
scroll to position [512, 0]
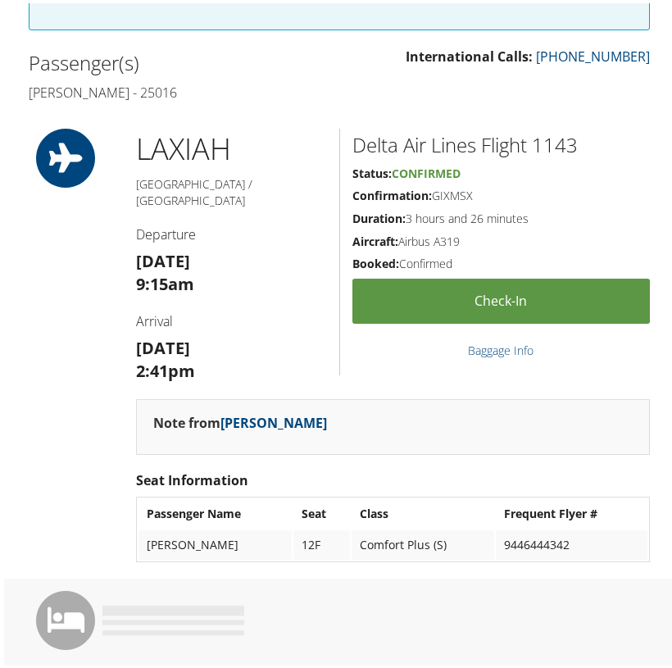
drag, startPoint x: 189, startPoint y: 275, endPoint x: 172, endPoint y: 271, distance: 17.9
click at [189, 275] on div "LAX IAH [GEOGRAPHIC_DATA] / [GEOGRAPHIC_DATA] Departure [DATE] 9:15am Arrival […" at bounding box center [232, 260] width 216 height 271
drag, startPoint x: 178, startPoint y: 262, endPoint x: 111, endPoint y: 263, distance: 66.4
click at [111, 263] on div "LAX IAH [GEOGRAPHIC_DATA] / [GEOGRAPHIC_DATA] Departure [DATE] 9:15am Arrival […" at bounding box center [339, 350] width 646 height 450
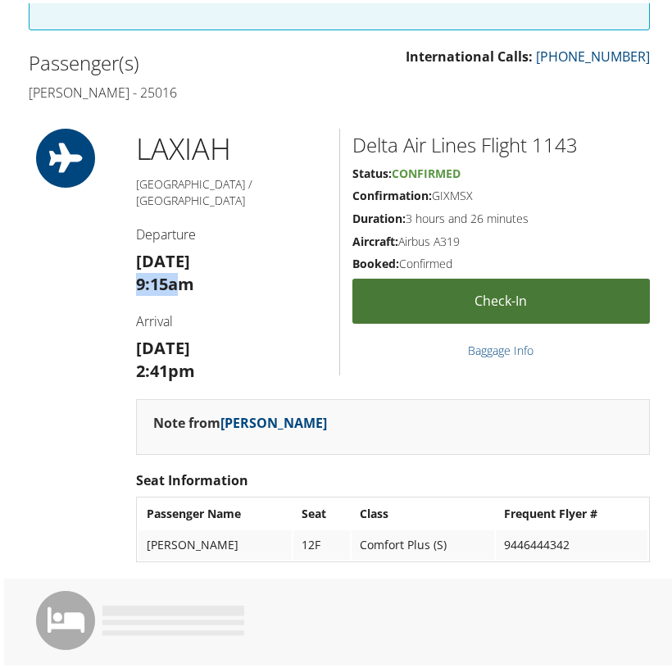
copy strong "9:15a"
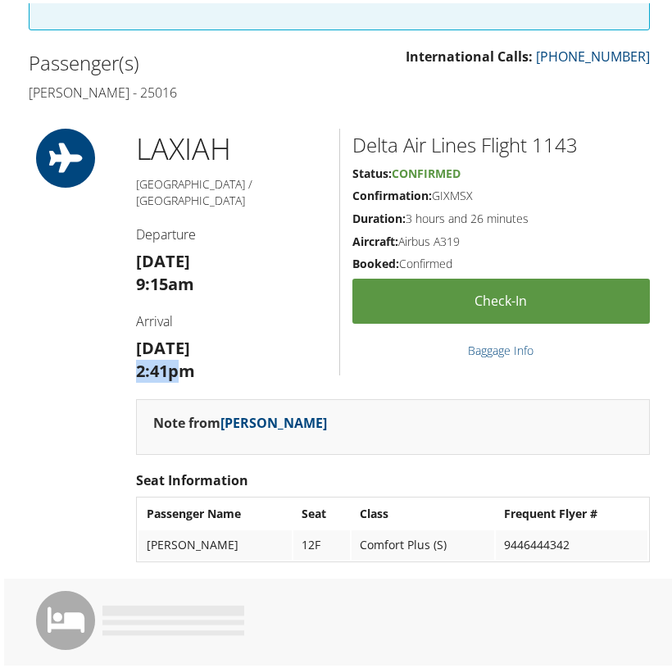
click at [130, 347] on div "LAX IAH Los Angeles / Houston Departure Wed 03 Sep 9:15am Arrival Wed 03 Sep 2:…" at bounding box center [232, 260] width 216 height 271
copy strong "2:41p"
click at [541, 139] on h2 "Delta Air Lines Flight 1143" at bounding box center [502, 142] width 298 height 28
copy h2 "1143"
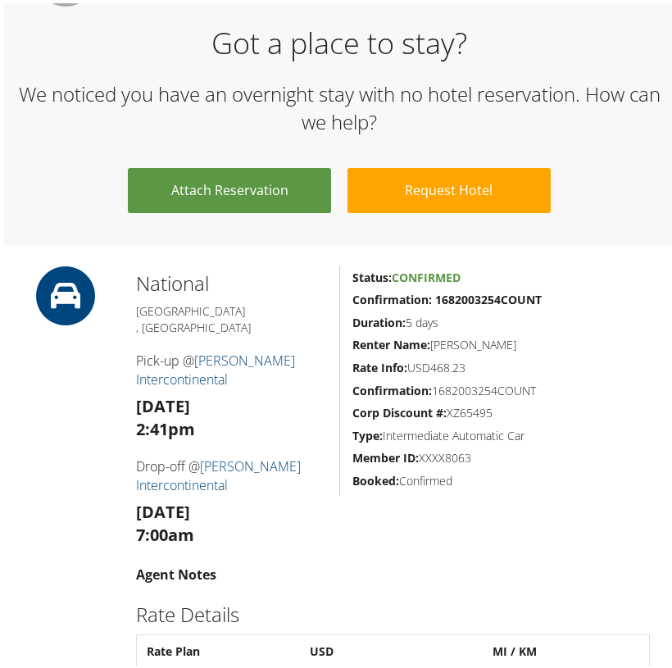
scroll to position [1152, 0]
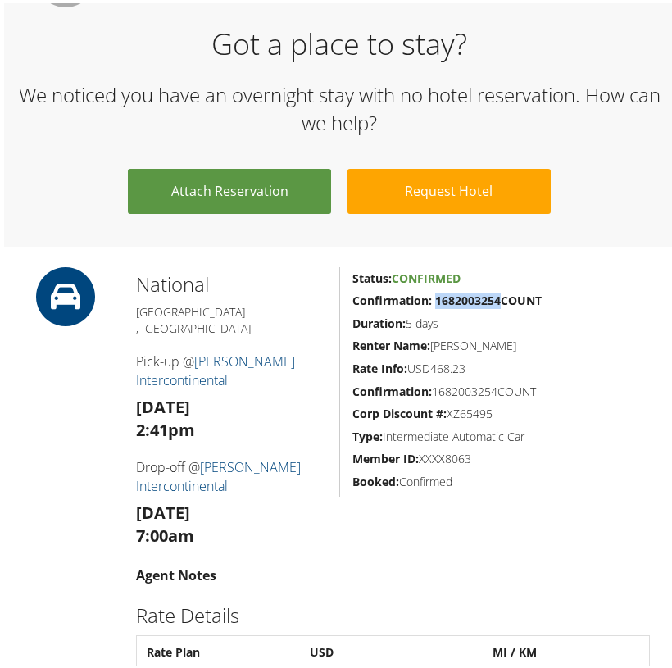
drag, startPoint x: 498, startPoint y: 275, endPoint x: 434, endPoint y: 276, distance: 63.1
click at [434, 289] on strong "Confirmation: 1682003254COUNT" at bounding box center [447, 297] width 189 height 16
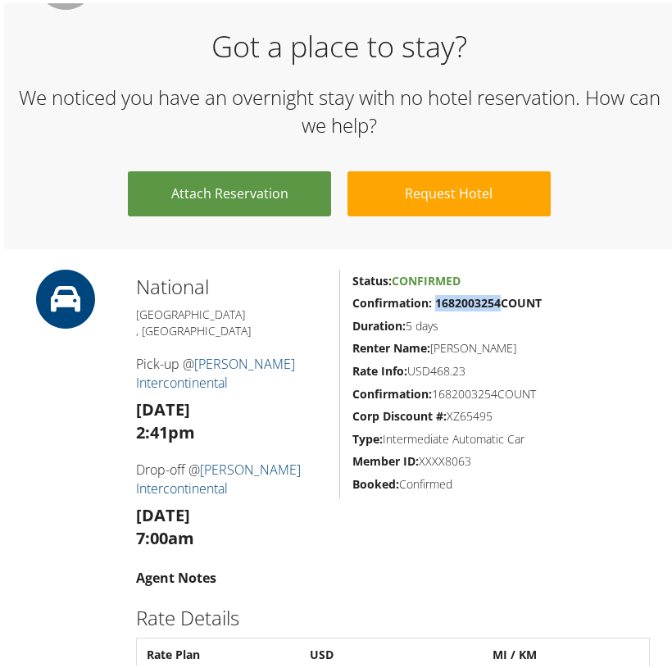
scroll to position [1148, 0]
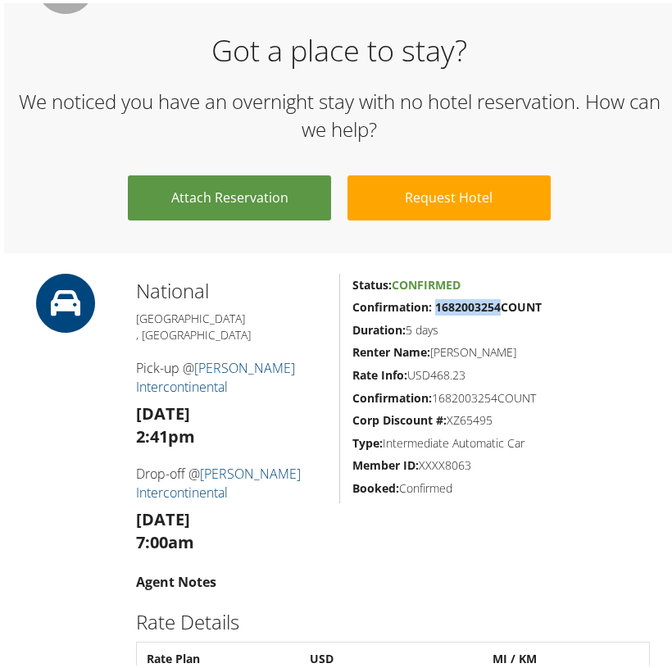
copy strong "1682003254"
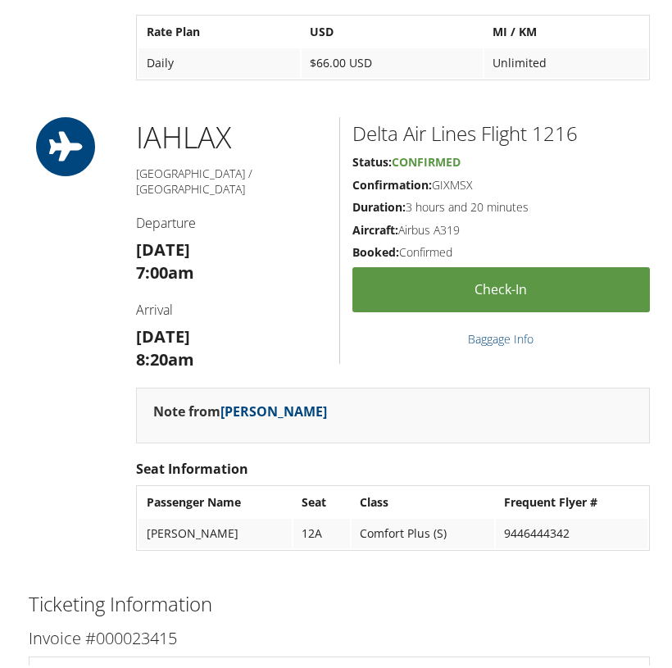
scroll to position [1819, 0]
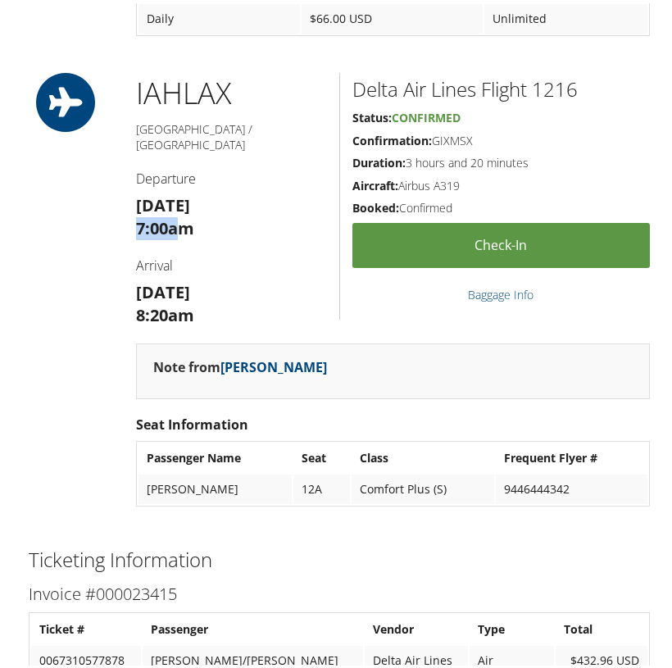
drag, startPoint x: 175, startPoint y: 166, endPoint x: 129, endPoint y: 169, distance: 46.0
click at [129, 169] on div "IAH LAX Houston / Los Angeles Departure Mon 08 Sep 7:00am Arrival Mon 08 Sep 8:…" at bounding box center [232, 205] width 216 height 271
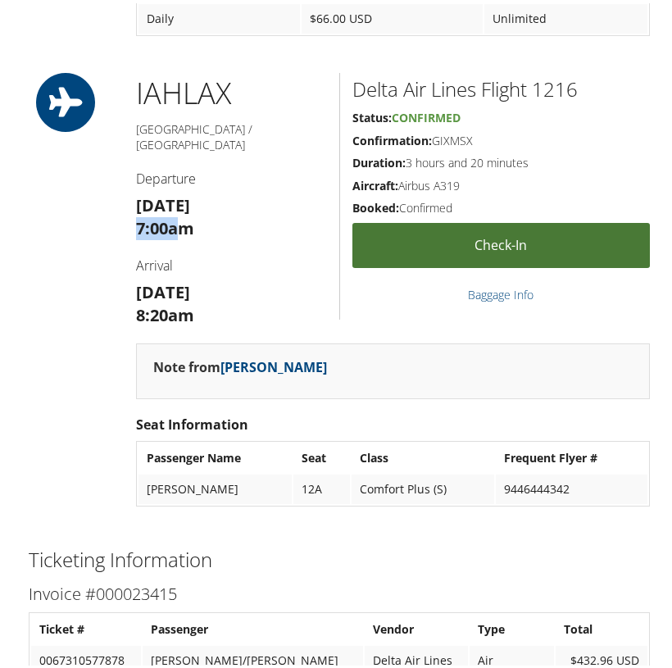
copy strong "7:00a"
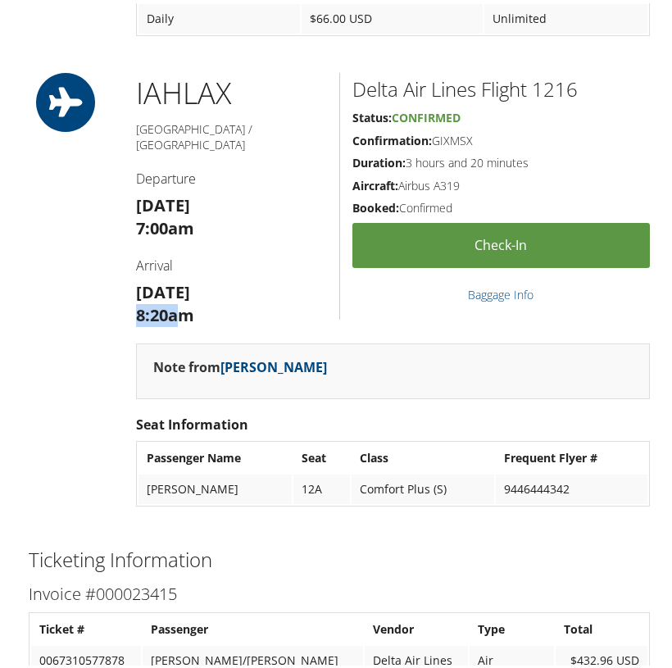
drag, startPoint x: 179, startPoint y: 252, endPoint x: 127, endPoint y: 253, distance: 51.7
click at [127, 253] on div "IAH LAX Houston / Los Angeles Departure Mon 08 Sep 7:00am Arrival Mon 08 Sep 8:…" at bounding box center [232, 205] width 216 height 271
copy strong "8:20a"
click at [546, 72] on h2 "Delta Air Lines Flight 1216" at bounding box center [502, 86] width 298 height 28
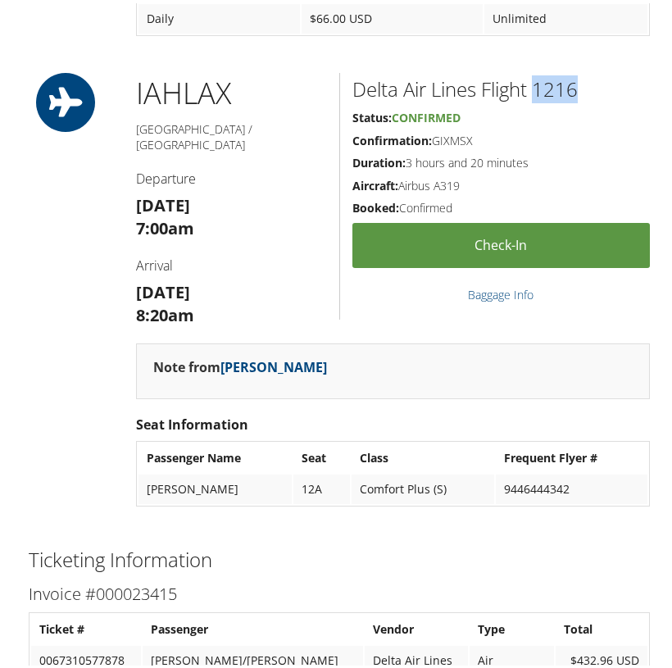
copy h2 "1216"
click at [555, 72] on h2 "Delta Air Lines Flight 1216" at bounding box center [502, 86] width 298 height 28
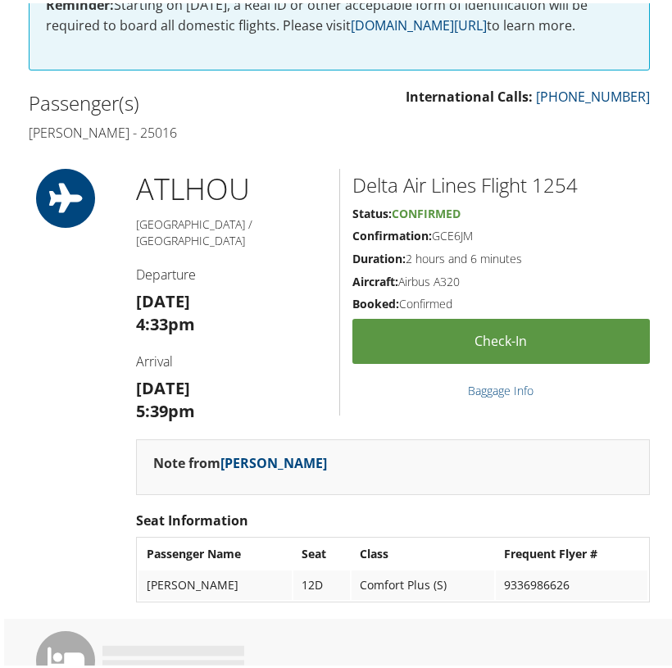
scroll to position [473, 0]
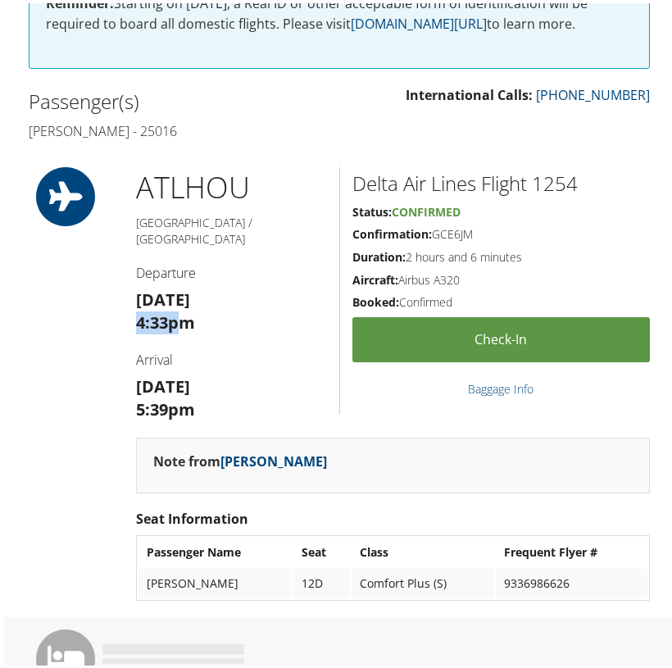
drag, startPoint x: 177, startPoint y: 299, endPoint x: 137, endPoint y: 302, distance: 40.3
click at [137, 308] on strong "4:33pm" at bounding box center [165, 319] width 59 height 22
copy strong "4:33p"
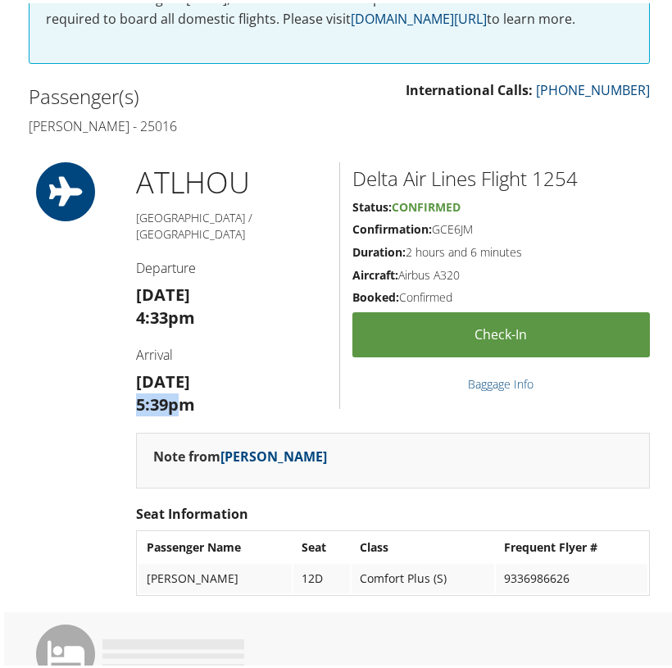
drag, startPoint x: 178, startPoint y: 383, endPoint x: 132, endPoint y: 382, distance: 45.9
click at [132, 382] on div "ATL HOU [GEOGRAPHIC_DATA] / [GEOGRAPHIC_DATA] Departure [DATE] 4:33pm Arrival […" at bounding box center [232, 294] width 216 height 271
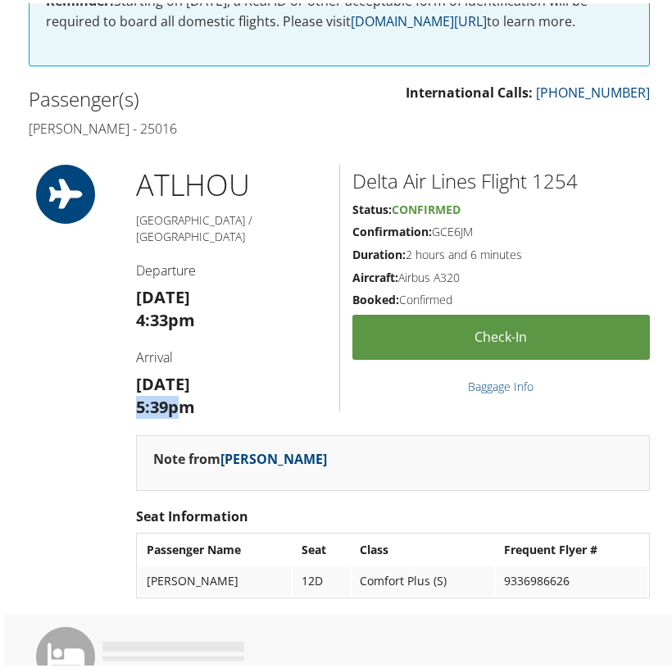
copy strong "5:39p"
click at [558, 169] on h2 "Delta Air Lines Flight 1254" at bounding box center [502, 178] width 298 height 28
copy h2 "1254"
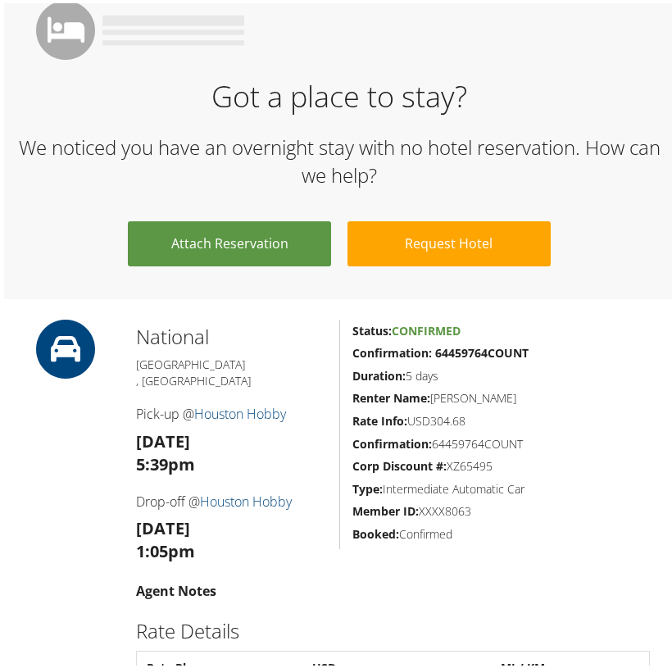
scroll to position [1104, 0]
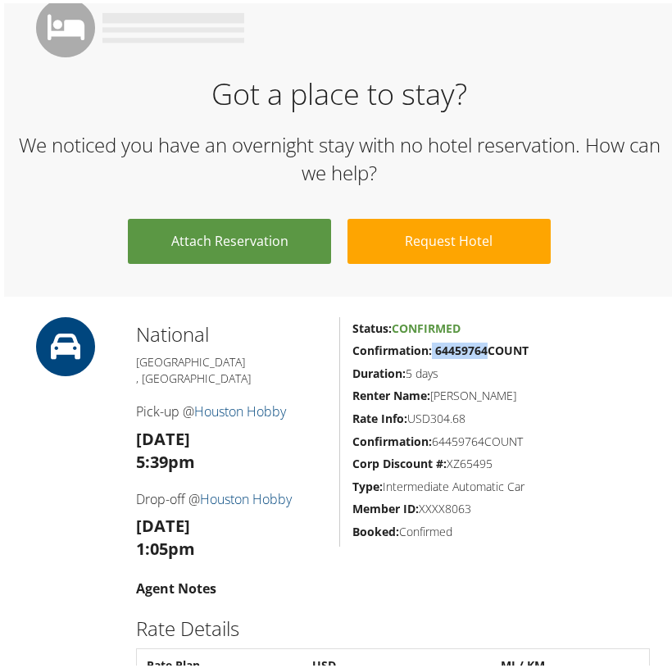
drag, startPoint x: 485, startPoint y: 326, endPoint x: 430, endPoint y: 325, distance: 54.9
click at [430, 339] on strong "Confirmation: 64459764COUNT" at bounding box center [441, 347] width 176 height 16
copy strong "64459764"
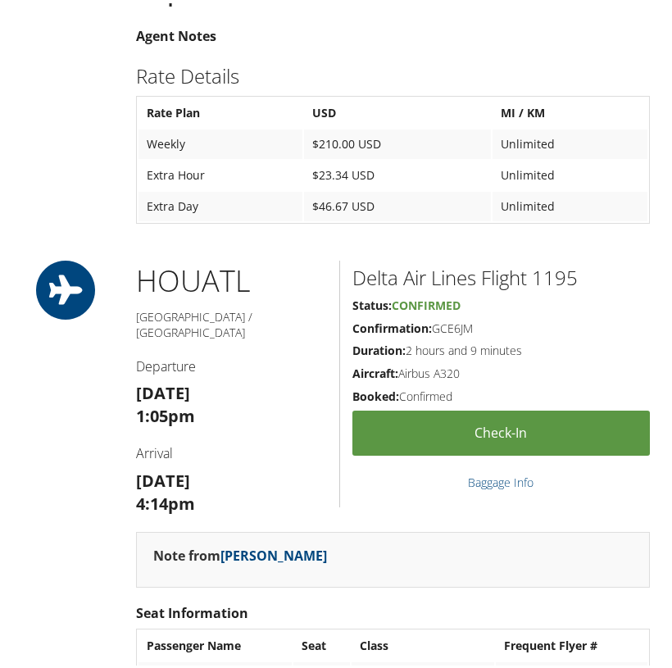
scroll to position [1656, 0]
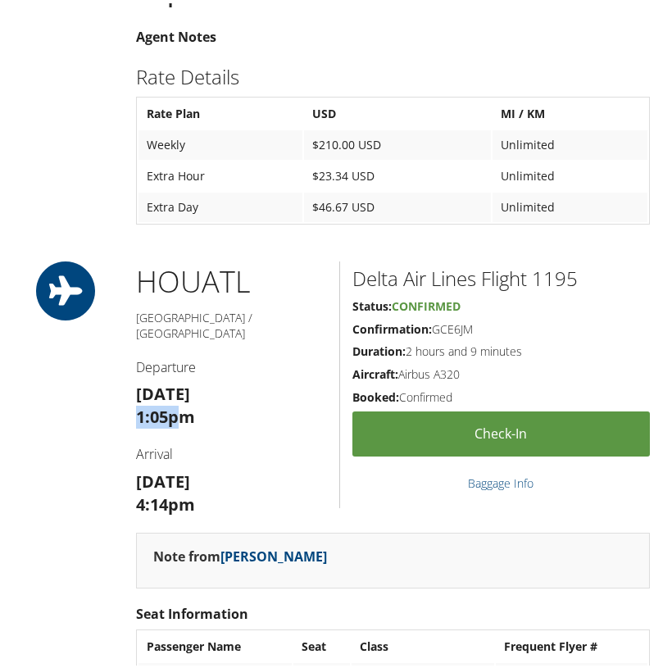
drag, startPoint x: 178, startPoint y: 357, endPoint x: 134, endPoint y: 357, distance: 43.4
click at [134, 357] on div "HOU ATL Houston / Atlanta Departure Mon 08 Sep 1:05pm Arrival Mon 08 Sep 4:14pm" at bounding box center [232, 393] width 216 height 271
copy strong "1:05p"
drag, startPoint x: 179, startPoint y: 443, endPoint x: 125, endPoint y: 446, distance: 54.2
click at [125, 446] on div "HOU ATL Houston / Atlanta Departure Mon 08 Sep 1:05pm Arrival Mon 08 Sep 4:14pm" at bounding box center [232, 393] width 216 height 271
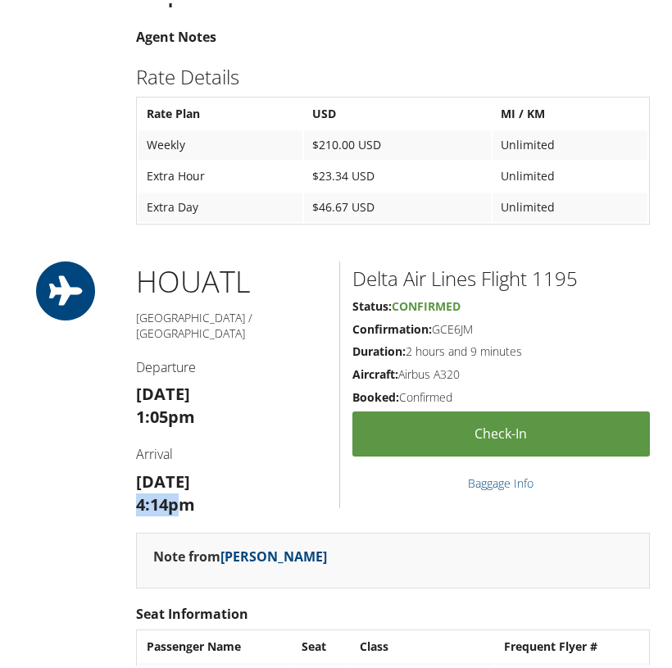
copy strong "4:14p"
click at [564, 262] on h2 "Delta Air Lines Flight 1195" at bounding box center [502, 276] width 298 height 28
copy h2 "1195"
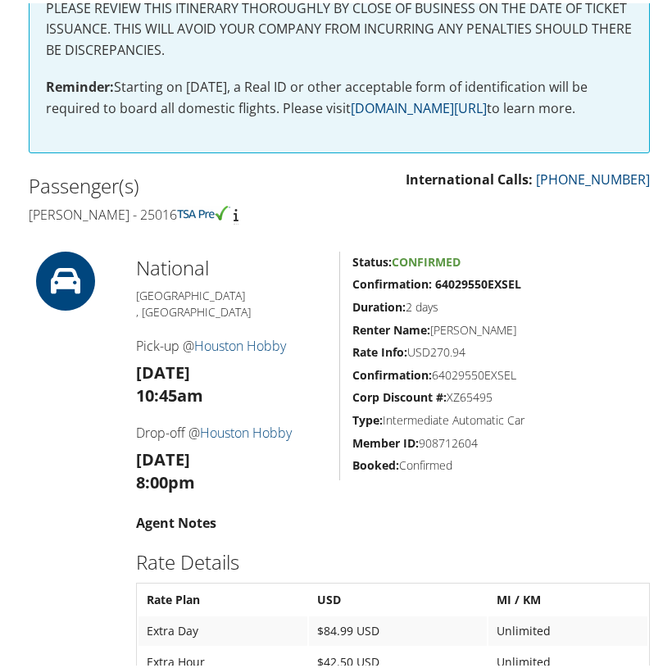
scroll to position [380, 0]
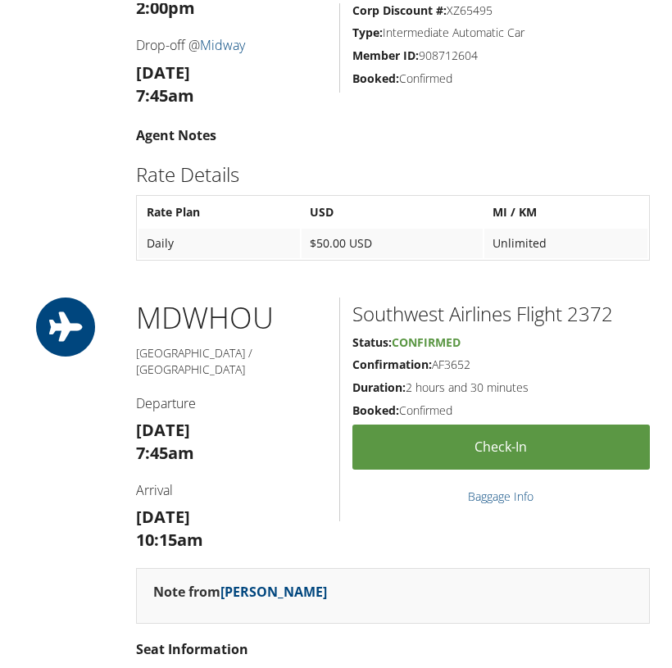
scroll to position [1576, 0]
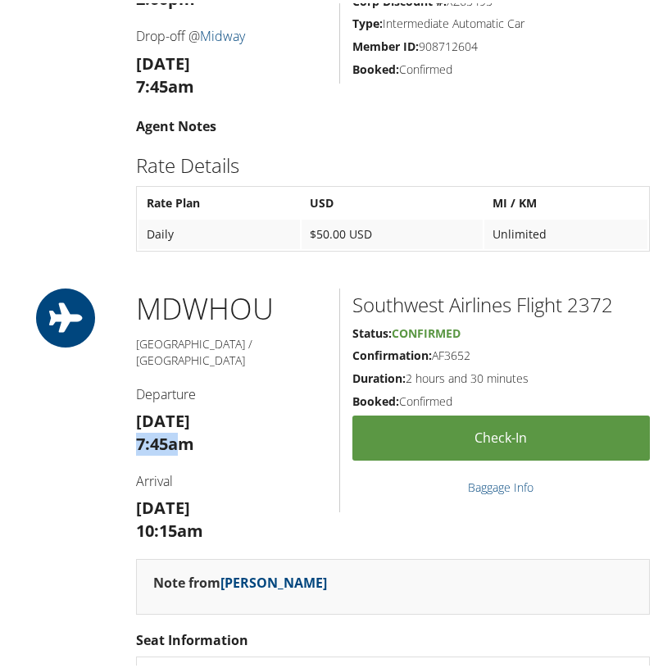
drag, startPoint x: 180, startPoint y: 371, endPoint x: 135, endPoint y: 373, distance: 45.2
click at [136, 430] on strong "7:45am" at bounding box center [165, 441] width 58 height 22
copy strong "7:45a"
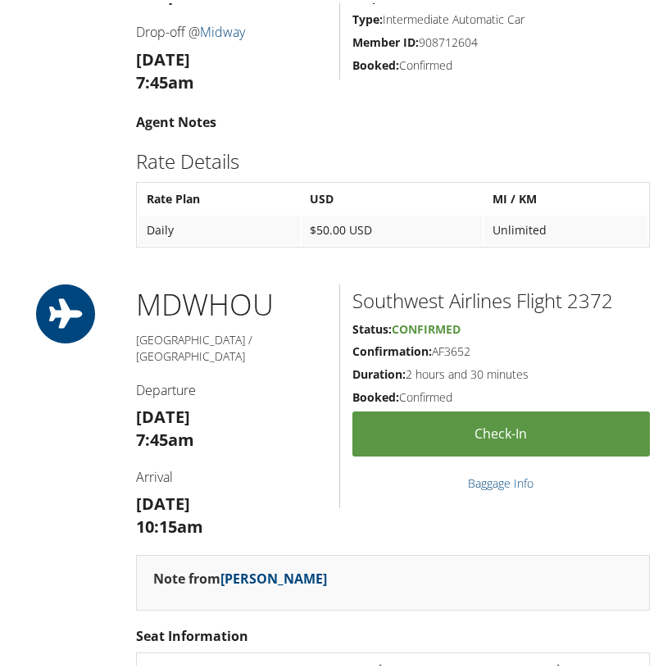
scroll to position [1586, 0]
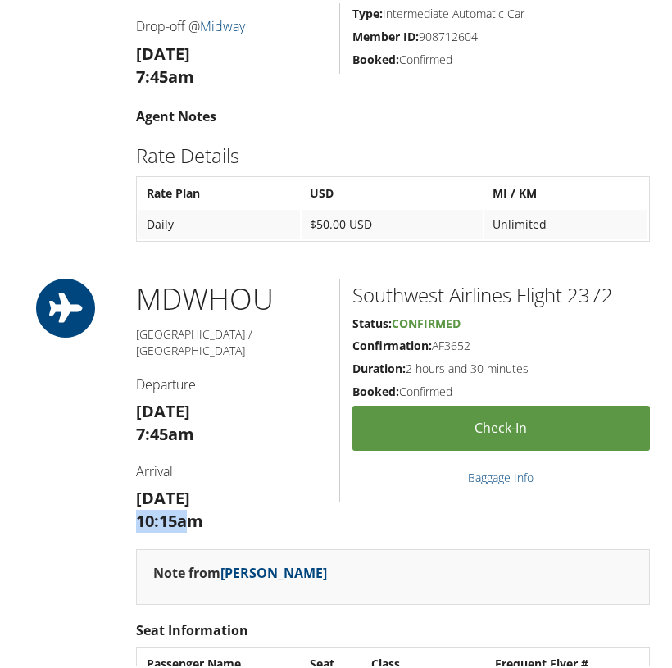
drag, startPoint x: 183, startPoint y: 457, endPoint x: 126, endPoint y: 457, distance: 56.6
click at [126, 457] on div "MDW HOU Chicago / Houston Departure Fri 05 Sep 7:45am Arrival Fri 05 Sep 10:15am" at bounding box center [232, 410] width 216 height 271
copy strong "10:15a"
click at [599, 278] on h2 "Southwest Airlines Flight 2372" at bounding box center [502, 292] width 298 height 28
drag, startPoint x: 669, startPoint y: 428, endPoint x: 599, endPoint y: 243, distance: 197.2
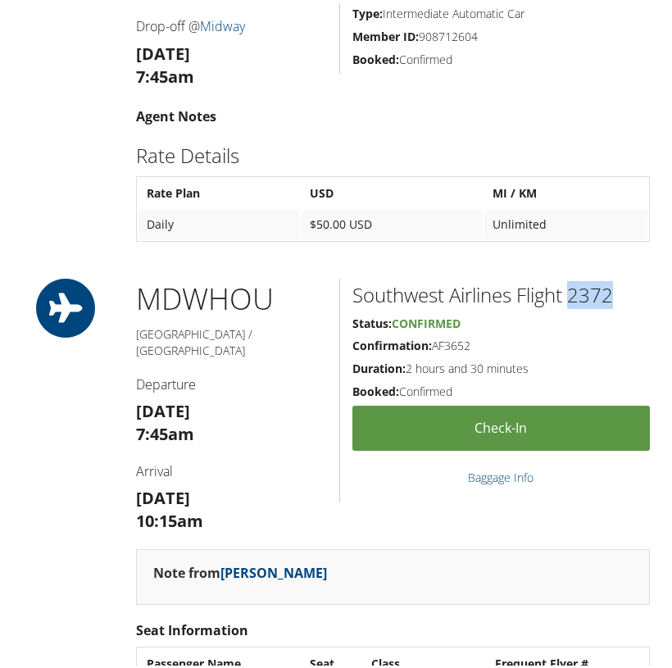
click at [599, 278] on h2 "Southwest Airlines Flight 2372" at bounding box center [502, 292] width 298 height 28
copy h2 "2372"
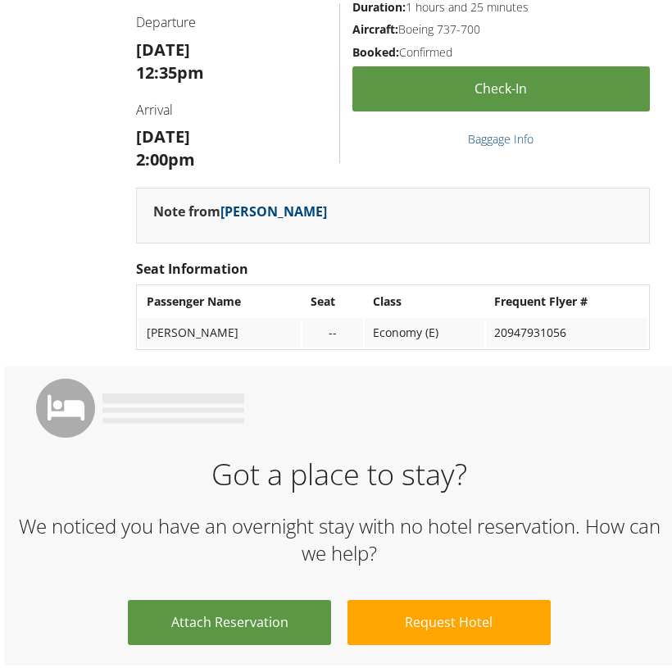
scroll to position [689, 0]
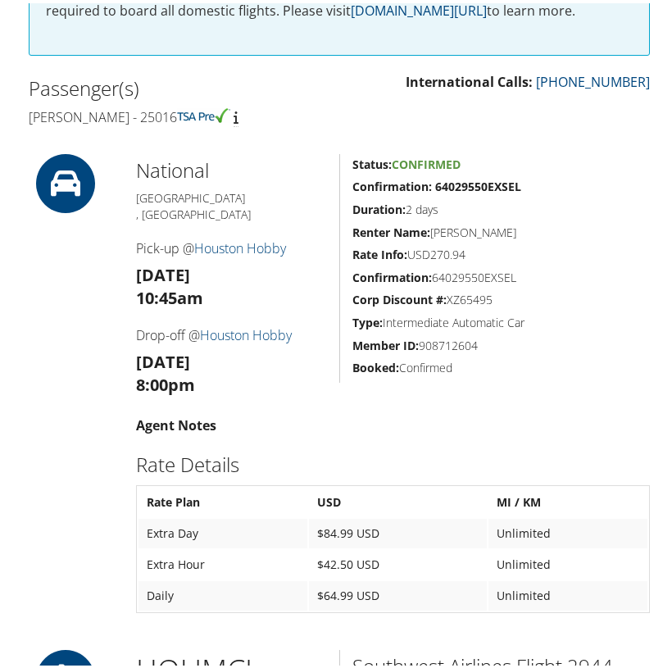
scroll to position [498, 0]
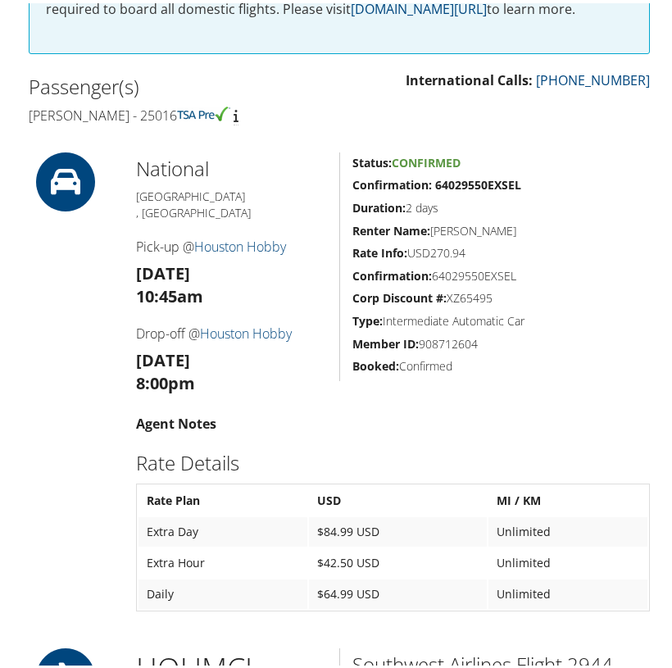
click at [484, 174] on strong "Confirmation: 64029550EXSEL" at bounding box center [437, 182] width 169 height 16
drag, startPoint x: 483, startPoint y: 170, endPoint x: 430, endPoint y: 171, distance: 52.5
click at [430, 174] on strong "Confirmation: 64029550EXSEL" at bounding box center [437, 182] width 169 height 16
copy strong "64029550"
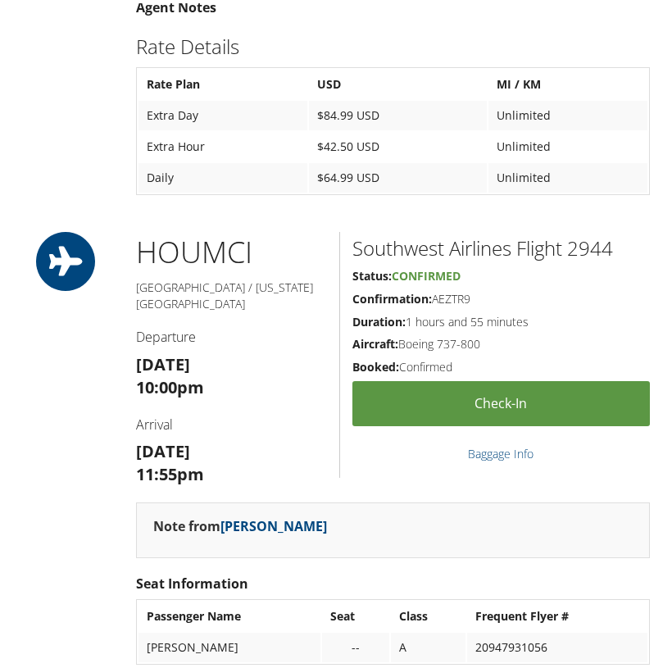
scroll to position [917, 0]
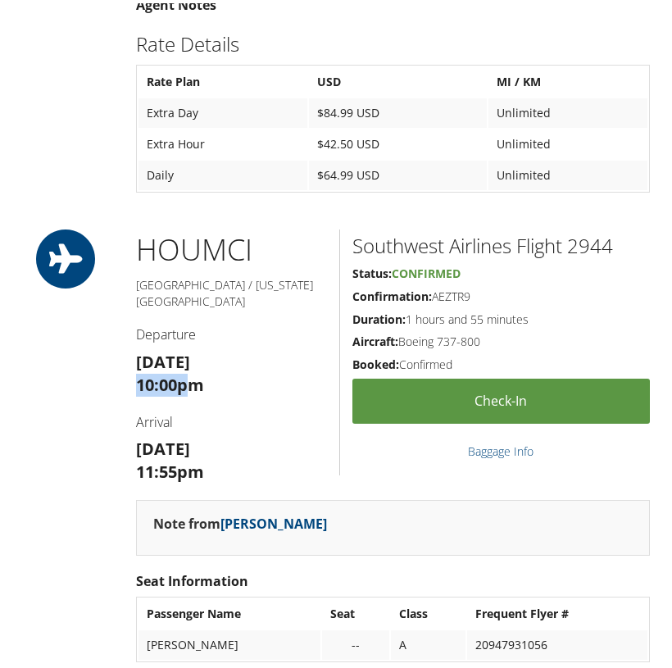
drag, startPoint x: 184, startPoint y: 335, endPoint x: 135, endPoint y: 335, distance: 48.4
click at [136, 371] on strong "10:00pm" at bounding box center [170, 382] width 68 height 22
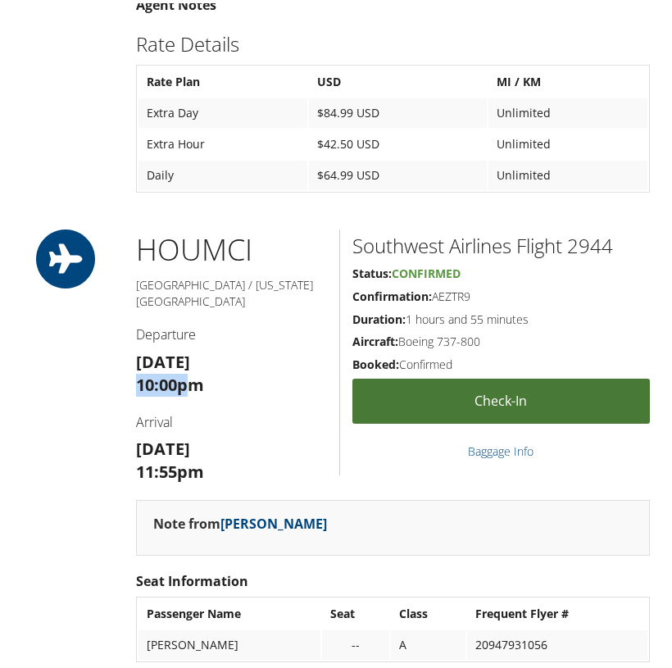
copy strong "10:00p"
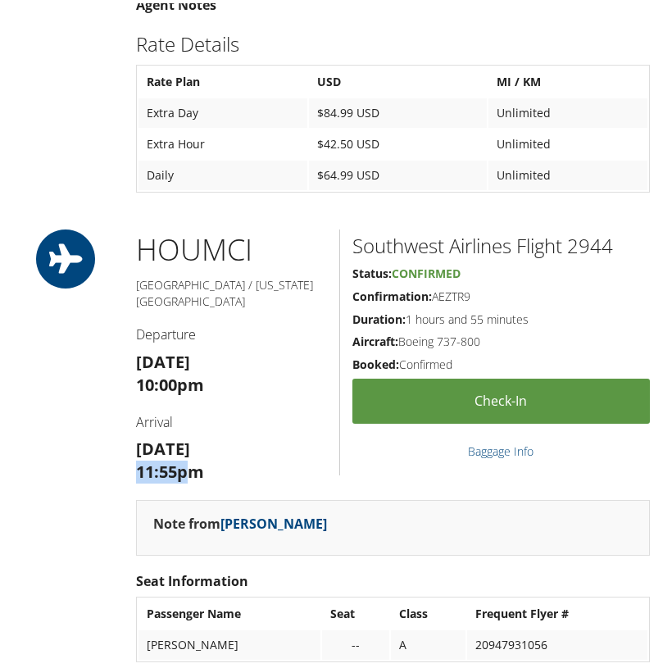
drag, startPoint x: 188, startPoint y: 422, endPoint x: 139, endPoint y: 423, distance: 49.2
click at [139, 457] on strong "11:55pm" at bounding box center [170, 468] width 68 height 22
copy strong "11:55p"
click at [604, 229] on h2 "Southwest Airlines Flight 2944" at bounding box center [502, 243] width 298 height 28
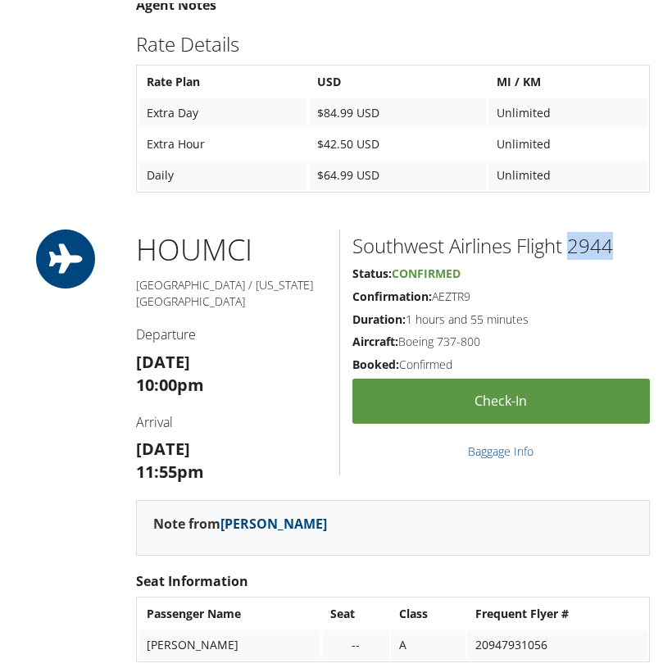
copy h2 "2944"
click at [607, 229] on h2 "Southwest Airlines Flight 2944" at bounding box center [502, 243] width 298 height 28
click at [594, 229] on h2 "Southwest Airlines Flight 2944" at bounding box center [502, 243] width 298 height 28
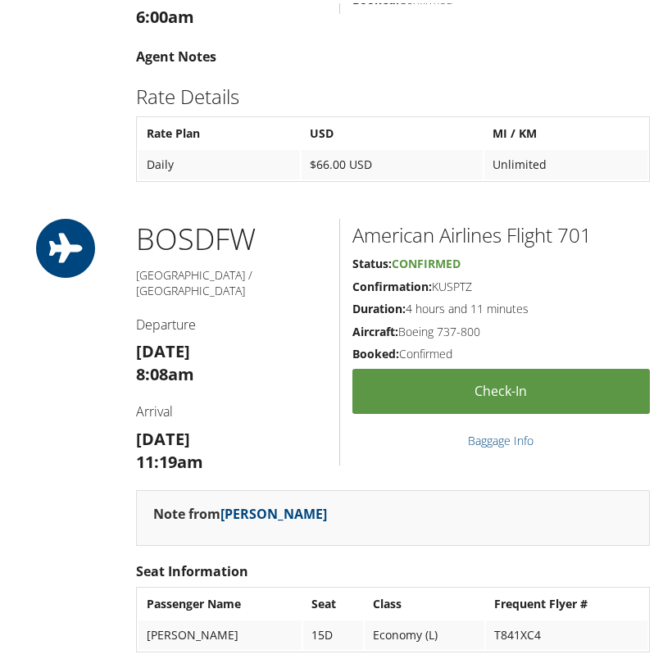
scroll to position [2136, 0]
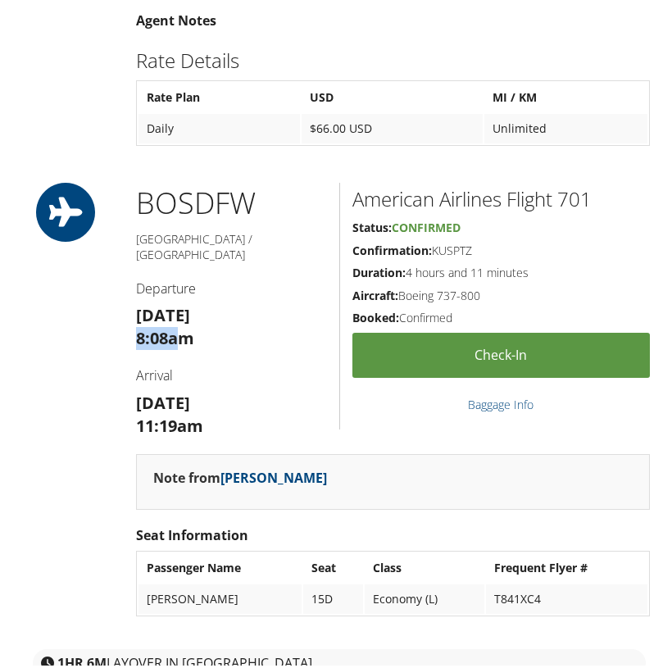
drag, startPoint x: 166, startPoint y: 288, endPoint x: 136, endPoint y: 289, distance: 29.5
click at [136, 324] on strong "8:08am" at bounding box center [165, 335] width 58 height 22
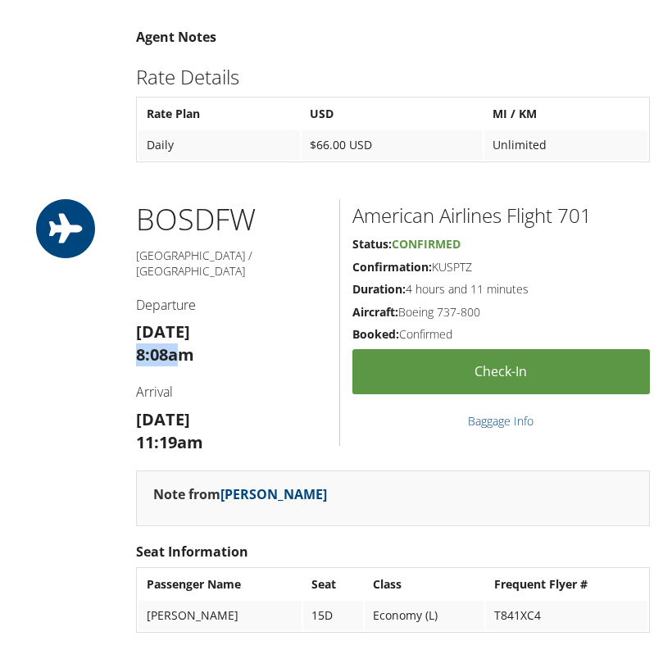
scroll to position [2149, 0]
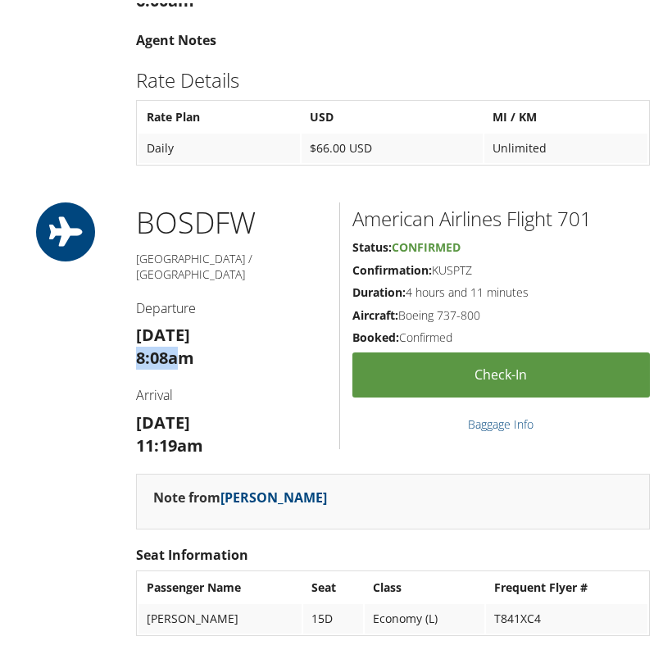
copy strong "8:08a"
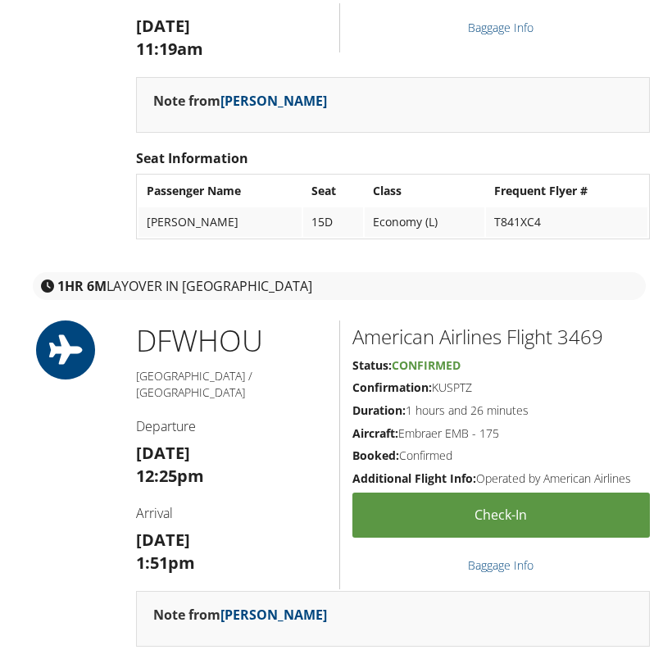
scroll to position [2550, 0]
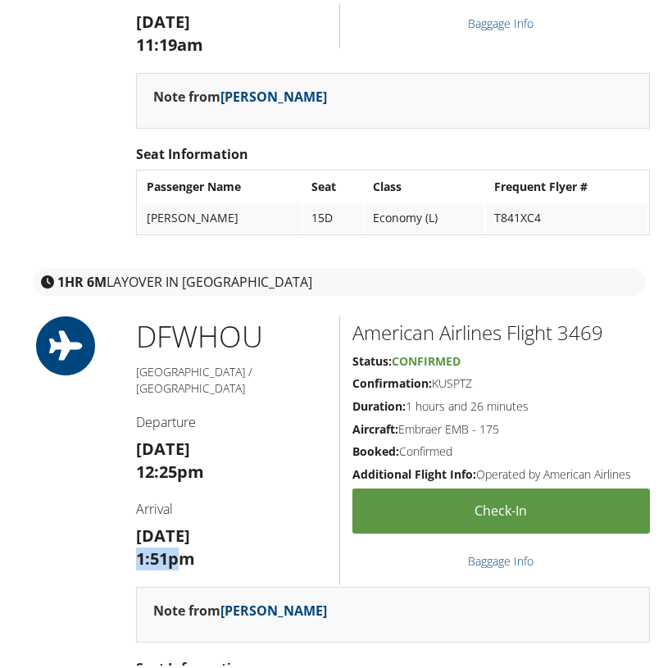
drag, startPoint x: 178, startPoint y: 492, endPoint x: 138, endPoint y: 492, distance: 40.2
click at [138, 544] on strong "1:51pm" at bounding box center [165, 555] width 59 height 22
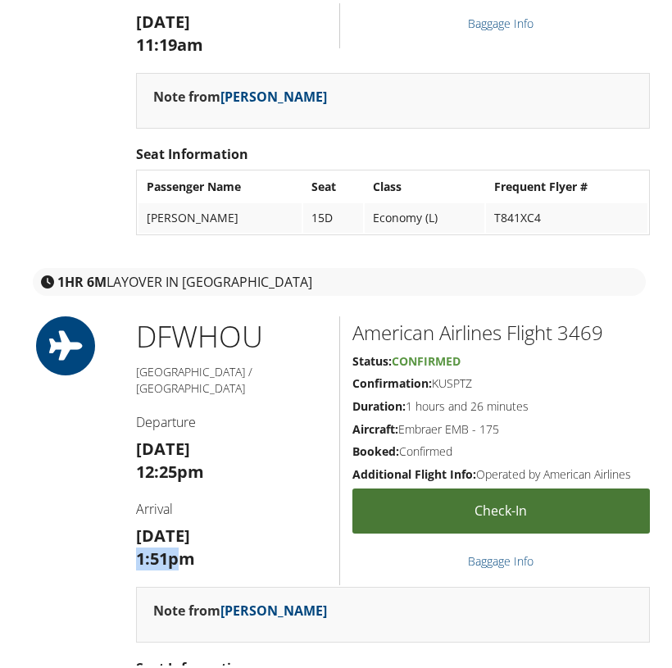
copy strong "1:51p"
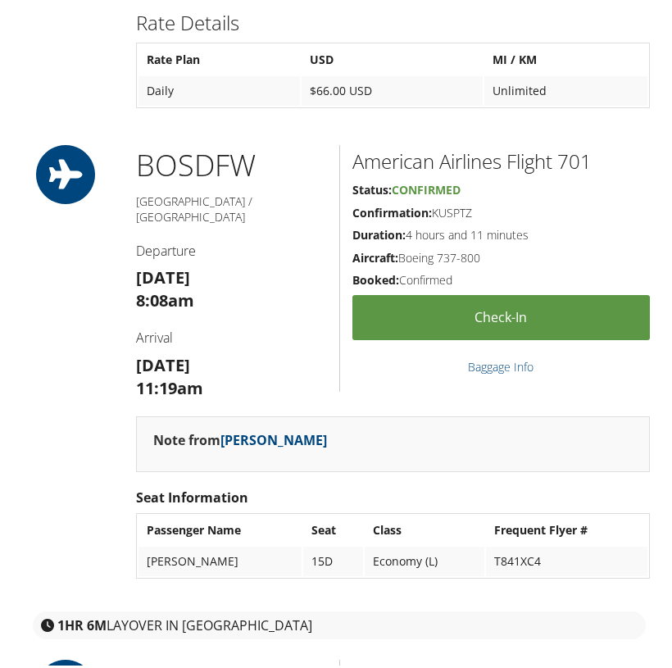
scroll to position [2190, 0]
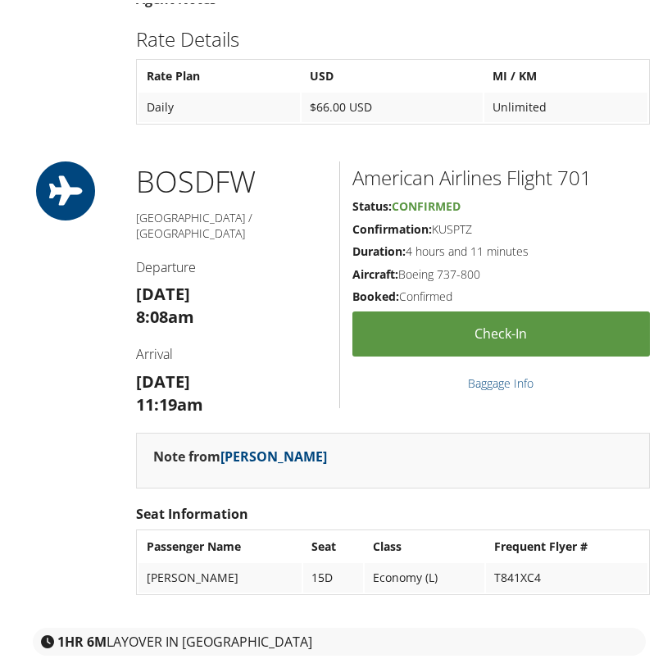
click at [578, 161] on h2 "American Airlines Flight 701" at bounding box center [502, 175] width 298 height 28
copy h2 "701"
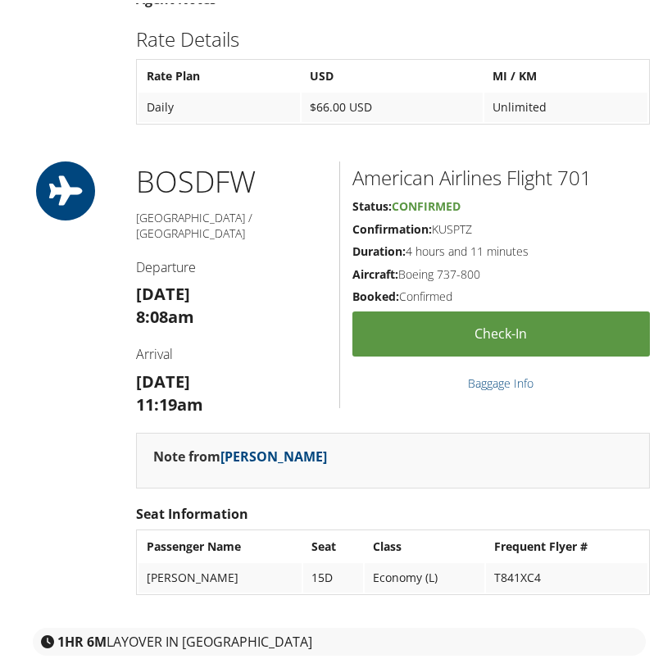
copy h2 "3469"
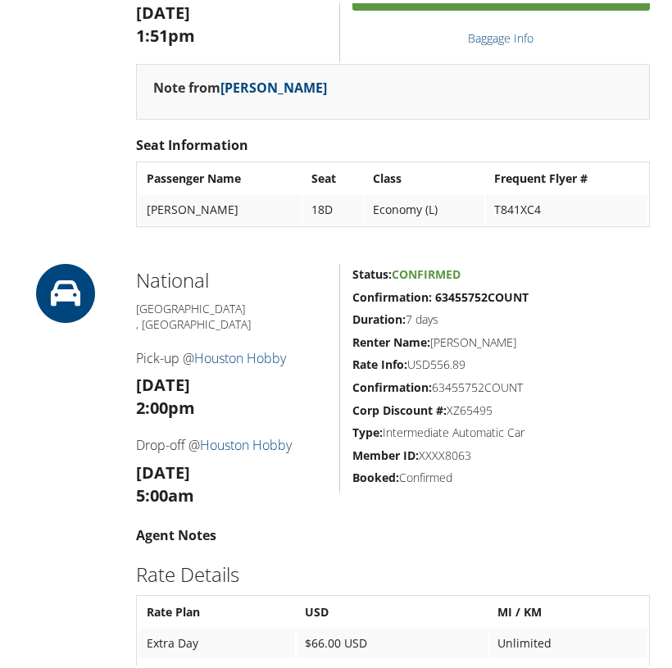
scroll to position [3073, 0]
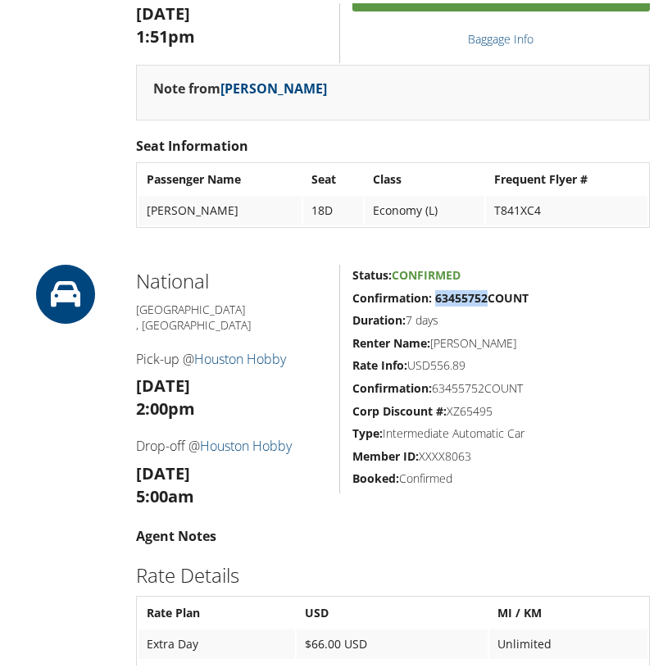
drag, startPoint x: 484, startPoint y: 241, endPoint x: 434, endPoint y: 243, distance: 49.2
click at [434, 287] on strong "Confirmation: 63455752COUNT" at bounding box center [441, 295] width 176 height 16
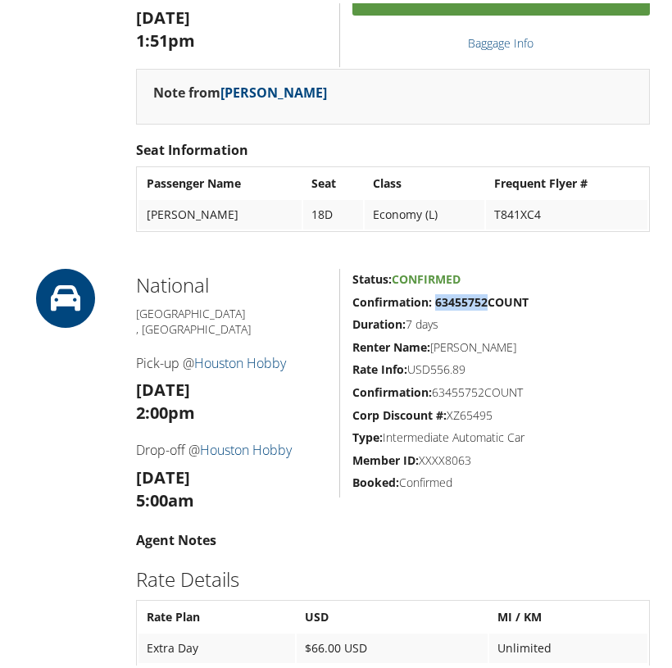
scroll to position [3066, 0]
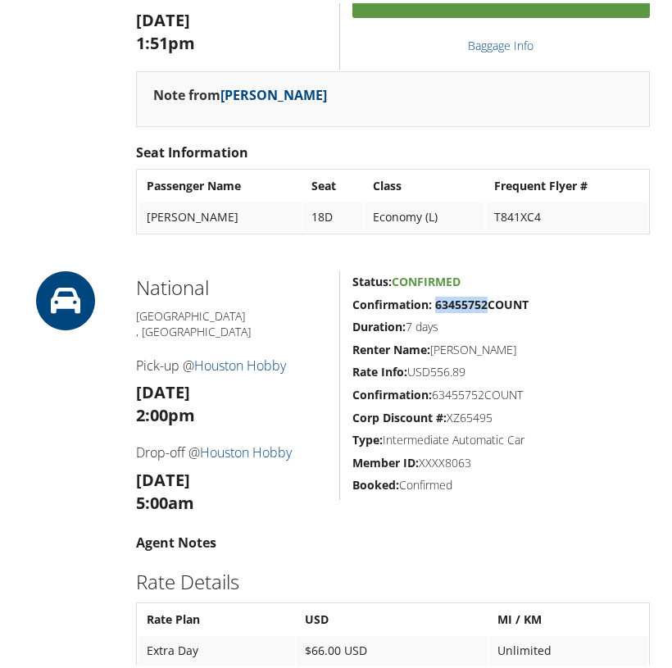
copy strong "63455752"
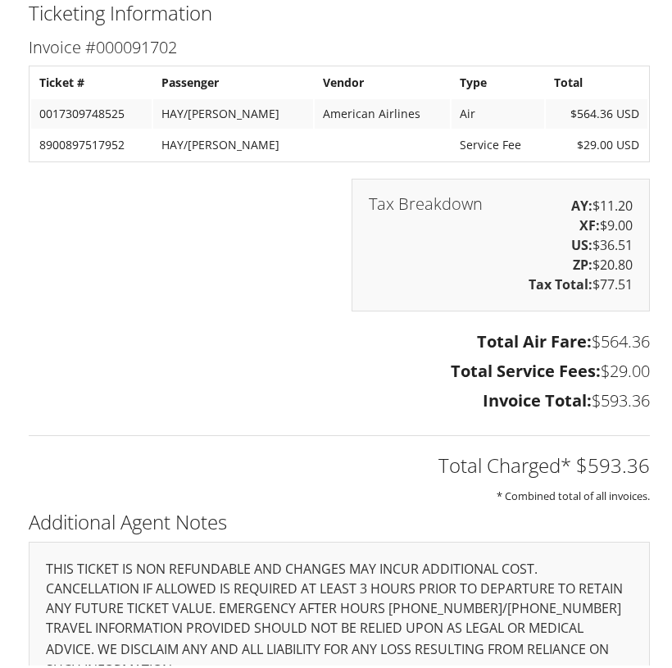
scroll to position [3823, 0]
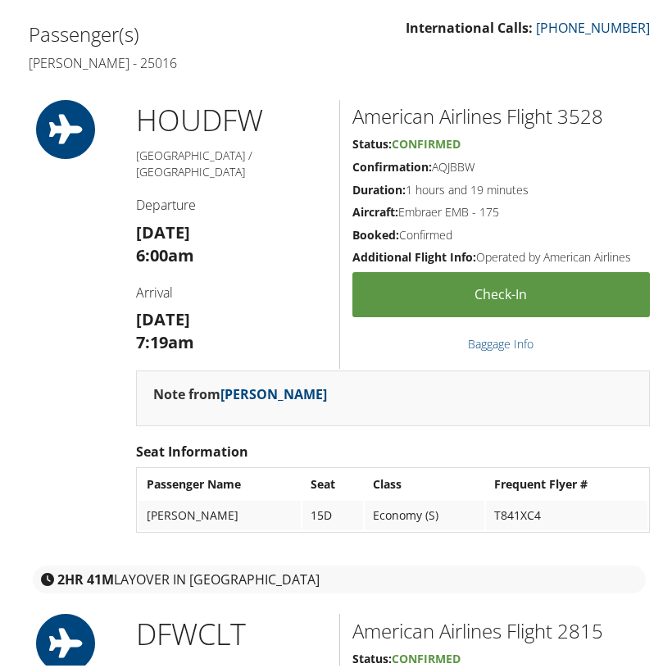
scroll to position [587, 0]
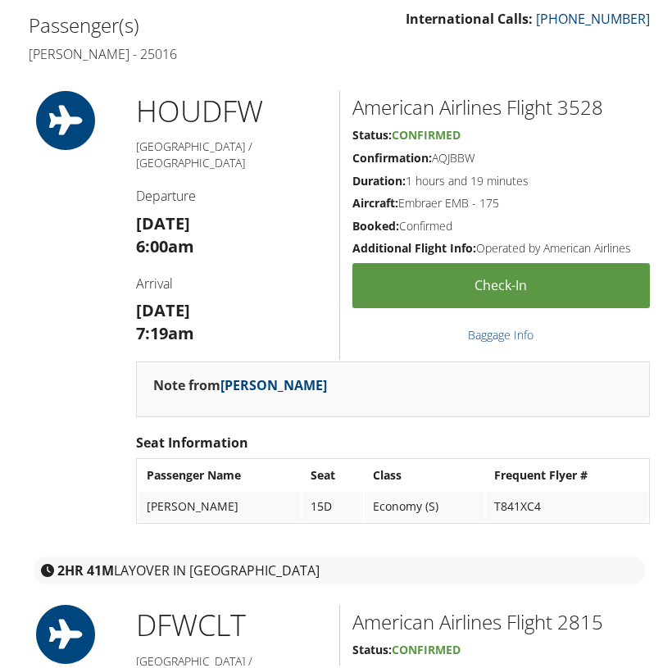
click at [571, 100] on h2 "American Airlines Flight 3528" at bounding box center [502, 104] width 298 height 28
copy h2 "3528"
click at [591, 605] on h2 "American Airlines Flight 2815" at bounding box center [502, 619] width 298 height 28
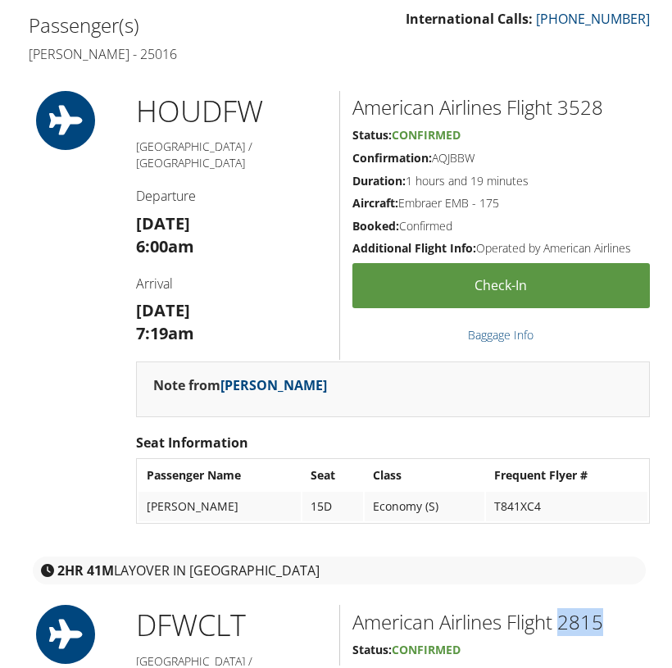
copy h2 "2815"
drag, startPoint x: 174, startPoint y: 224, endPoint x: 104, endPoint y: 222, distance: 69.7
click at [104, 222] on div "HOU DFW Houston / Dallas Departure Mon 08 Sep 6:00am Arrival Mon 08 Sep 7:19am …" at bounding box center [339, 313] width 646 height 450
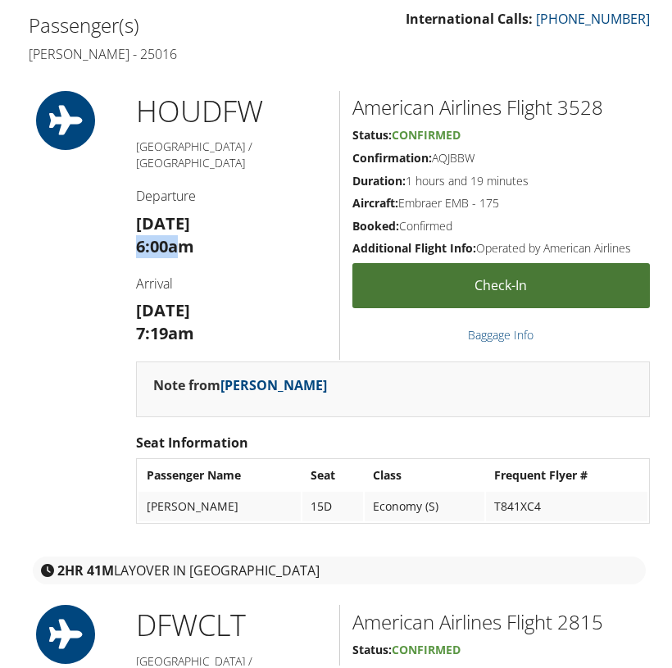
copy strong "6:00a"
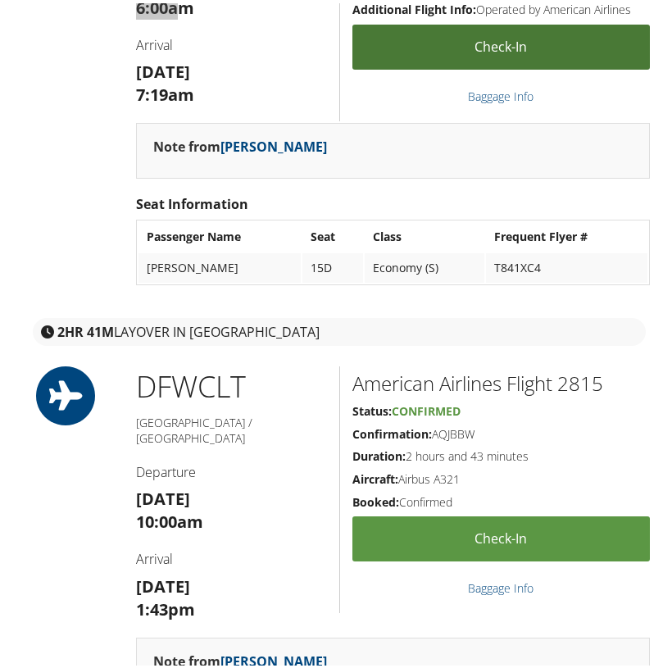
scroll to position [853, 0]
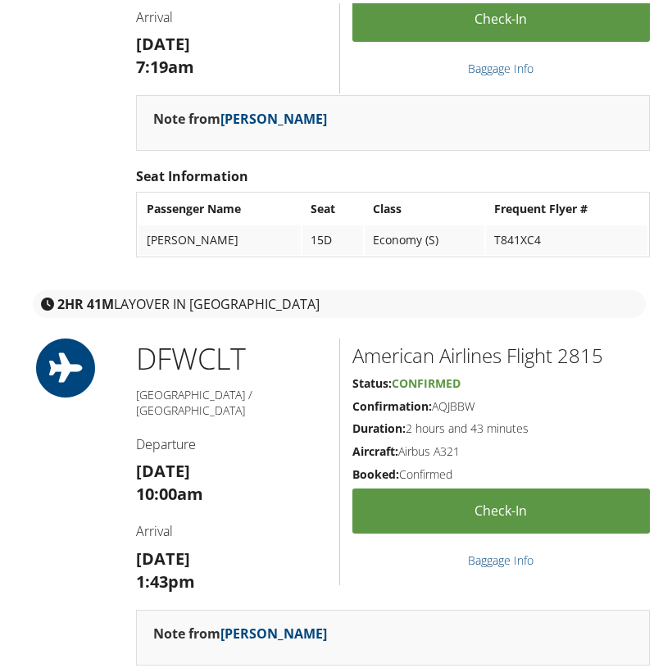
click at [175, 567] on strong "1:43pm" at bounding box center [165, 578] width 59 height 22
drag, startPoint x: 175, startPoint y: 551, endPoint x: 132, endPoint y: 549, distance: 43.5
click at [132, 549] on div "DFW CLT Dallas / Charlotte Departure Mon 08 Sep 10:00am Arrival Mon 08 Sep 1:43…" at bounding box center [232, 470] width 216 height 271
click at [163, 567] on strong "1:43pm" at bounding box center [165, 578] width 59 height 22
drag, startPoint x: 177, startPoint y: 550, endPoint x: 128, endPoint y: 550, distance: 49.2
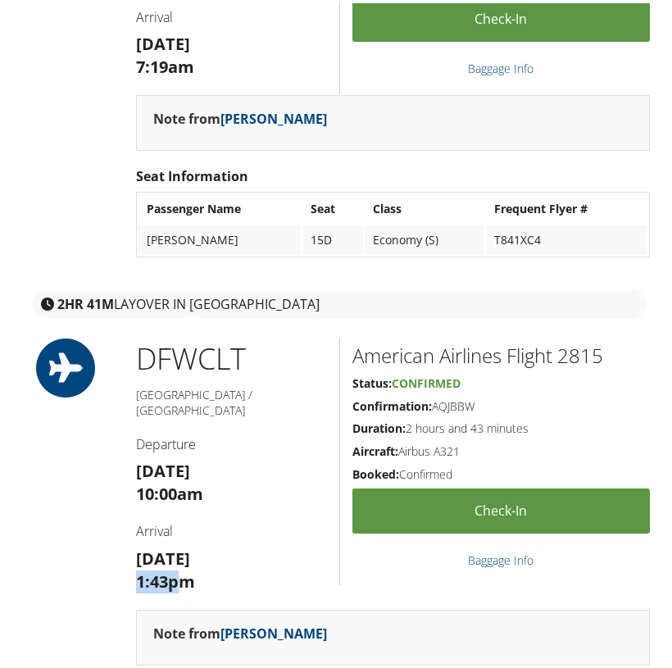
click at [128, 550] on div "DFW CLT Dallas / Charlotte Departure Mon 08 Sep 10:00am Arrival Mon 08 Sep 1:43…" at bounding box center [232, 470] width 216 height 271
copy strong "1:43p"
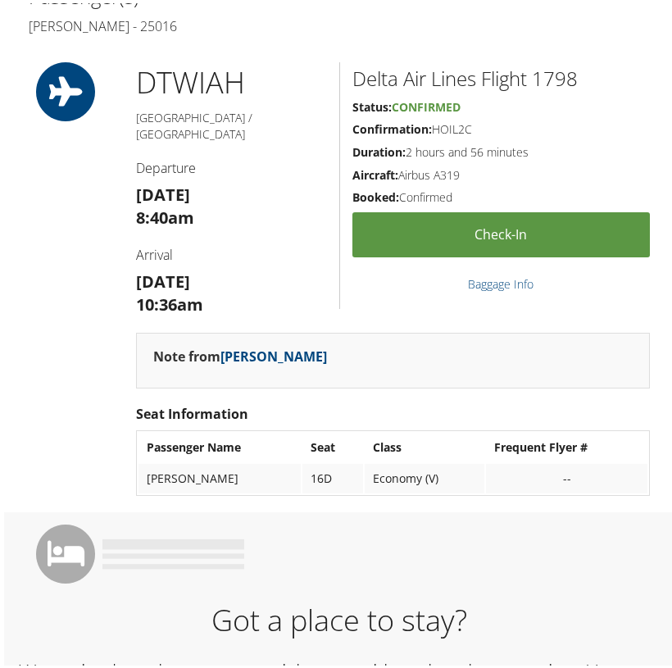
scroll to position [579, 0]
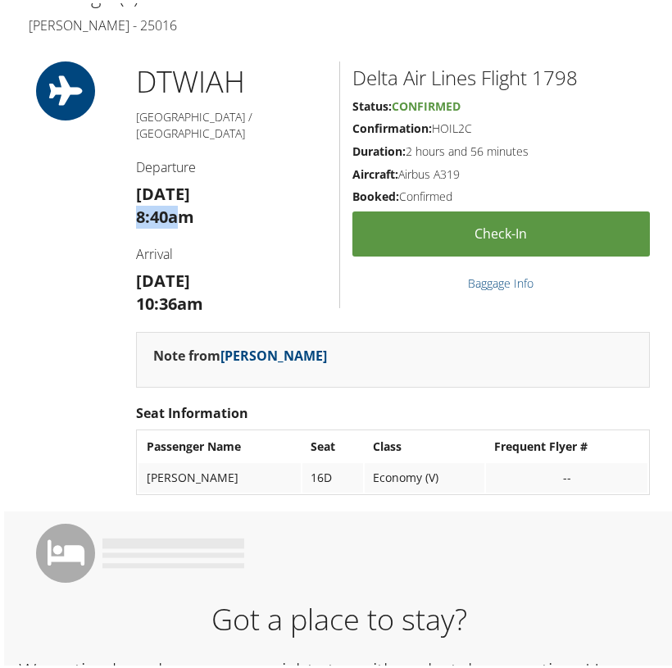
drag, startPoint x: 177, startPoint y: 195, endPoint x: 132, endPoint y: 193, distance: 45.1
click at [132, 193] on div "DTW IAH [GEOGRAPHIC_DATA] / [GEOGRAPHIC_DATA] Departure [DATE] 8:40am Arrival […" at bounding box center [232, 193] width 216 height 271
copy strong "8:40a"
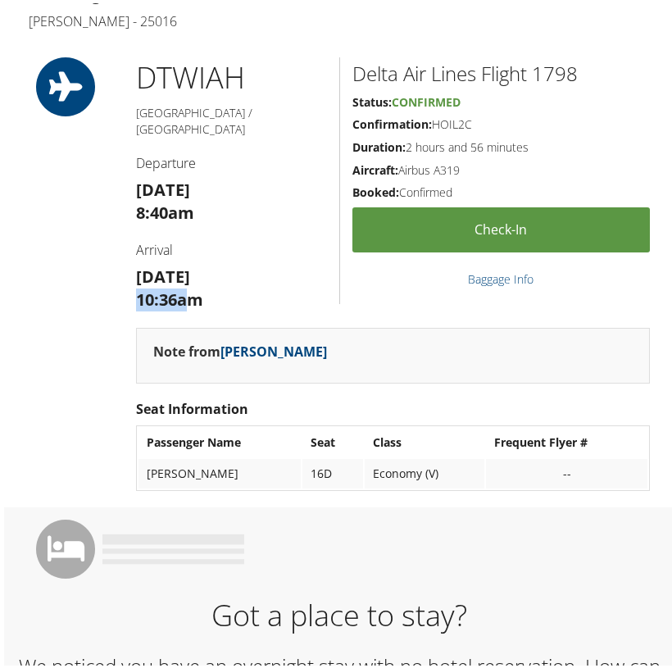
drag, startPoint x: 185, startPoint y: 276, endPoint x: 125, endPoint y: 276, distance: 59.8
click at [125, 276] on div "DTW IAH [GEOGRAPHIC_DATA] / [GEOGRAPHIC_DATA] Departure [DATE] 8:40am Arrival […" at bounding box center [232, 189] width 216 height 271
copy strong "10:36a"
click at [553, 61] on h2 "Delta Air Lines Flight 1798" at bounding box center [502, 71] width 298 height 28
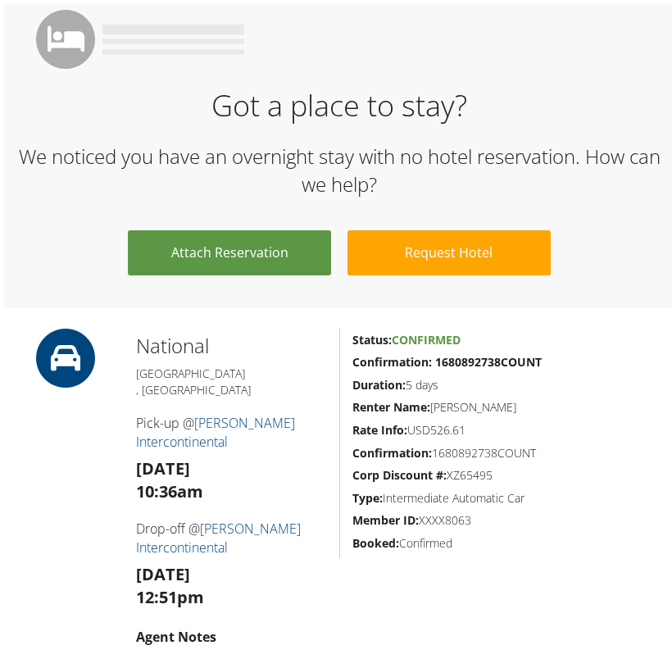
scroll to position [1089, 0]
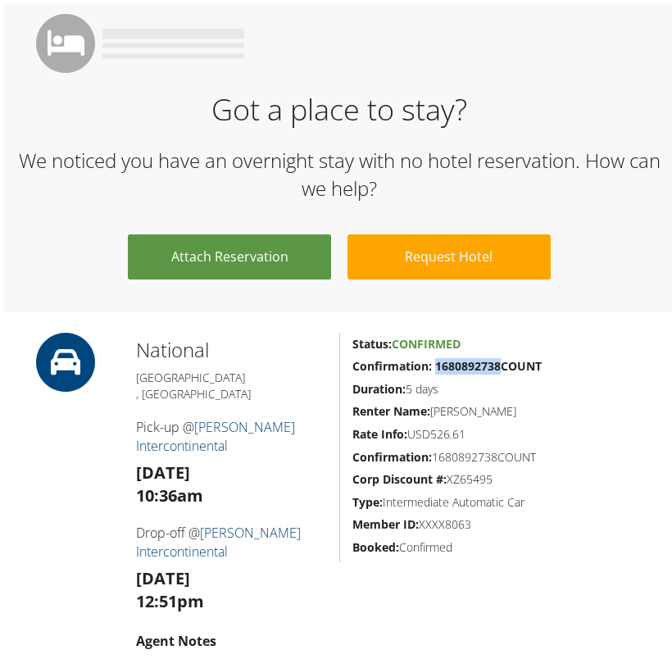
drag, startPoint x: 494, startPoint y: 339, endPoint x: 434, endPoint y: 343, distance: 60.8
click at [434, 355] on strong "Confirmation: 1680892738COUNT" at bounding box center [447, 363] width 189 height 16
copy strong "1680892738"
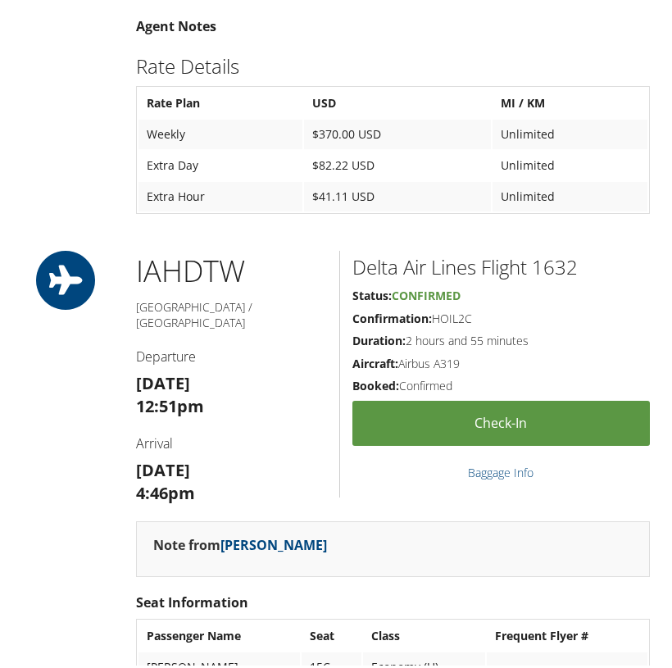
scroll to position [1716, 0]
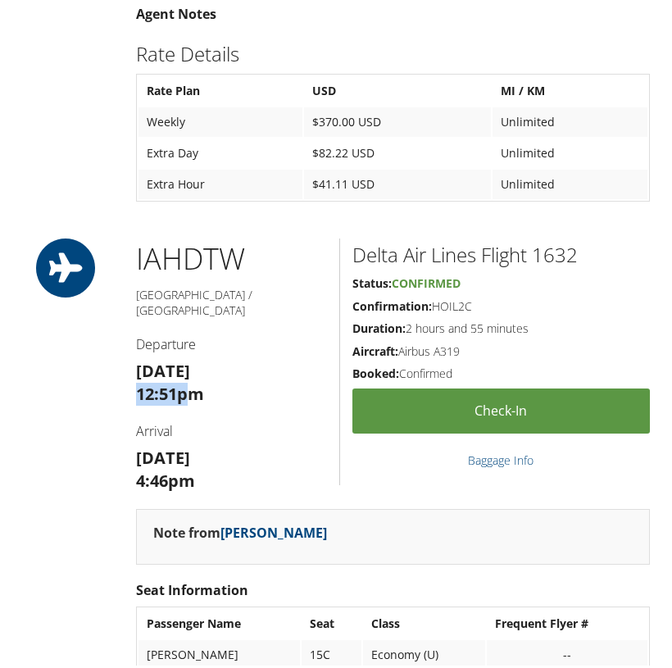
drag, startPoint x: 184, startPoint y: 334, endPoint x: 123, endPoint y: 334, distance: 61.5
click at [124, 334] on div "IAH DTW Houston / Detroit Departure Mon 08 Sep 12:51pm Arrival Mon 08 Sep 4:46pm" at bounding box center [232, 370] width 216 height 271
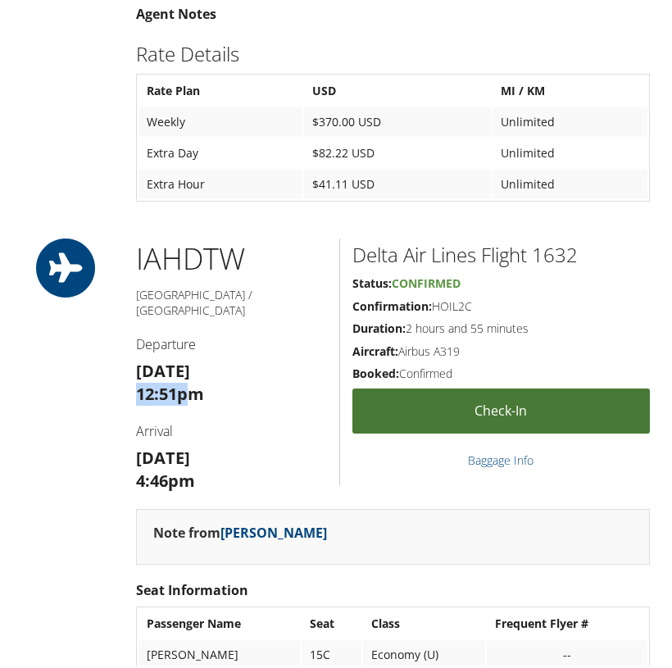
copy strong "12:51p"
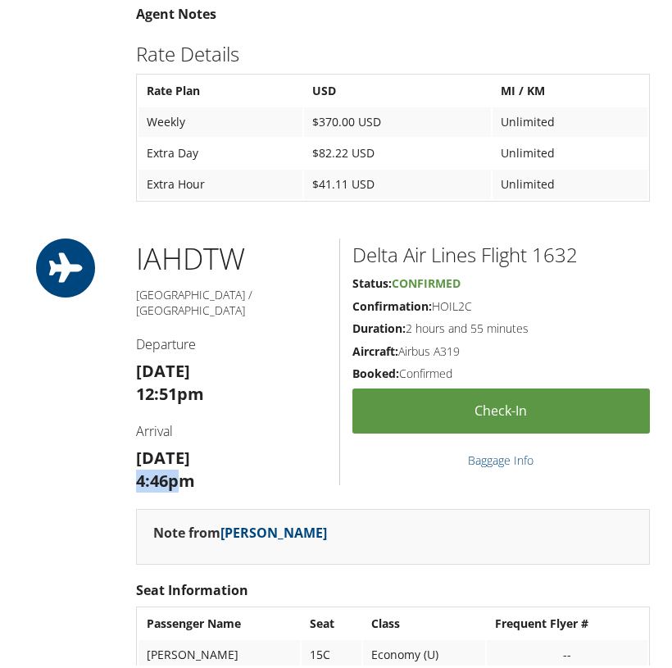
drag, startPoint x: 176, startPoint y: 421, endPoint x: 128, endPoint y: 420, distance: 48.4
click at [128, 420] on div "IAH DTW Houston / Detroit Departure Mon 08 Sep 12:51pm Arrival Mon 08 Sep 4:46pm" at bounding box center [232, 370] width 216 height 271
copy strong "4:46p"
click at [551, 238] on h2 "Delta Air Lines Flight 1632" at bounding box center [502, 252] width 298 height 28
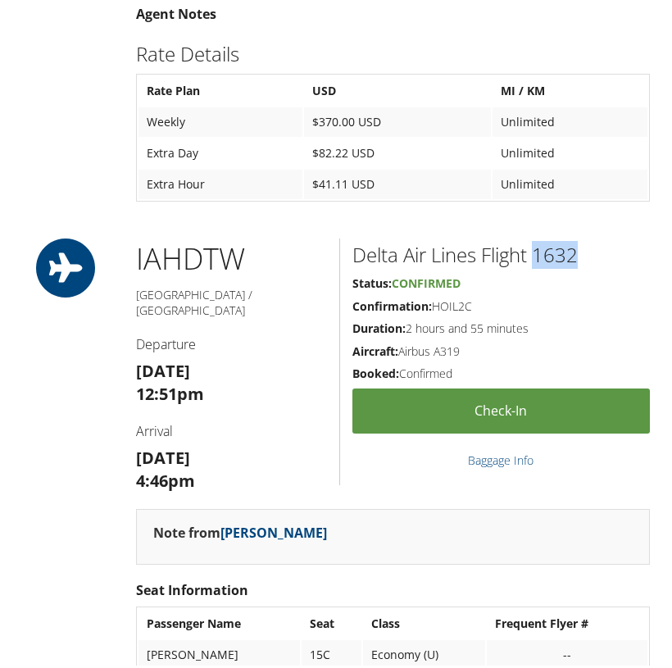
copy h2 "1632"
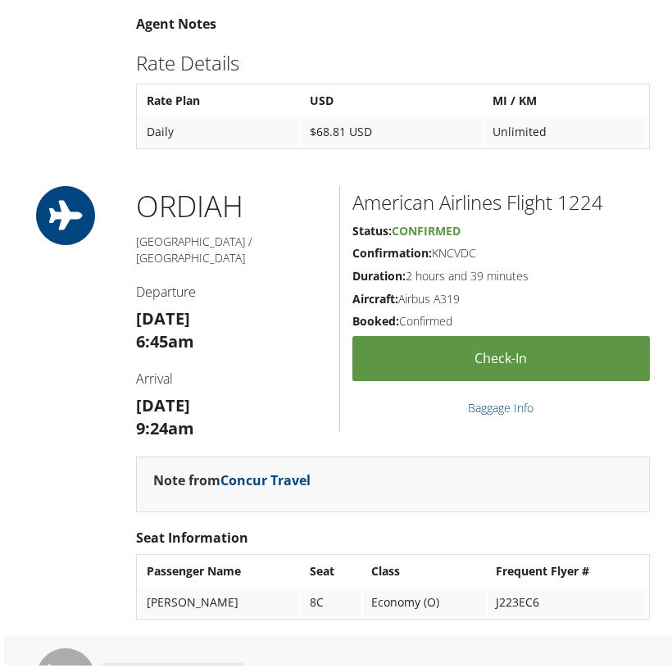
scroll to position [1681, 0]
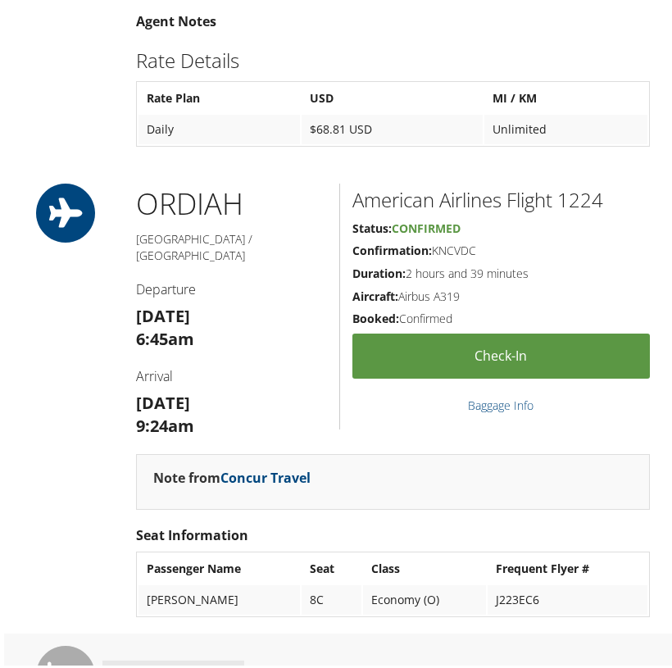
click at [174, 325] on strong "6:45am" at bounding box center [165, 336] width 58 height 22
drag, startPoint x: 178, startPoint y: 280, endPoint x: 137, endPoint y: 282, distance: 41.1
click at [136, 325] on strong "6:45am" at bounding box center [165, 336] width 58 height 22
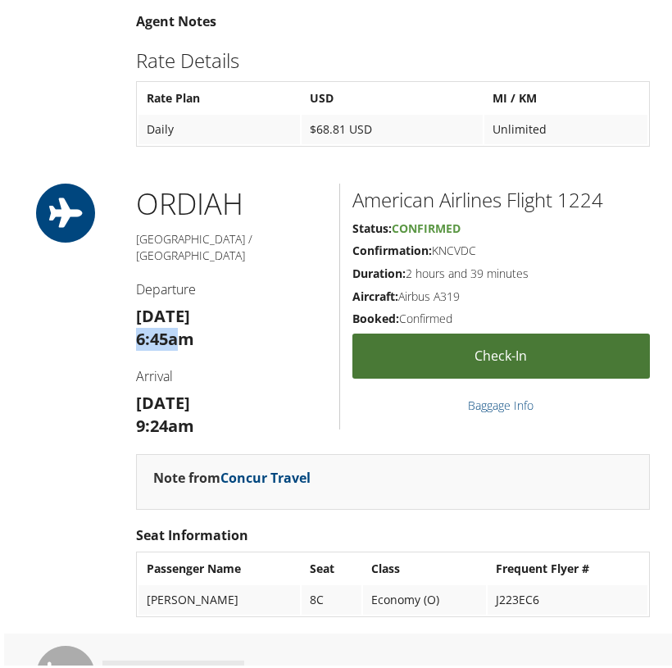
copy strong "6:45a"
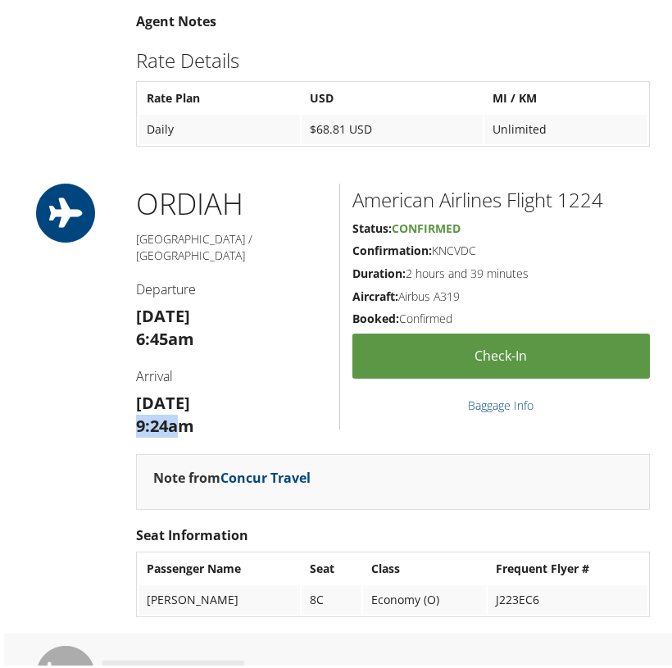
drag, startPoint x: 175, startPoint y: 365, endPoint x: 139, endPoint y: 366, distance: 36.9
click at [139, 412] on strong "9:24am" at bounding box center [165, 423] width 58 height 22
copy strong "9:24a"
click at [594, 183] on h2 "American Airlines Flight 1224" at bounding box center [502, 197] width 298 height 28
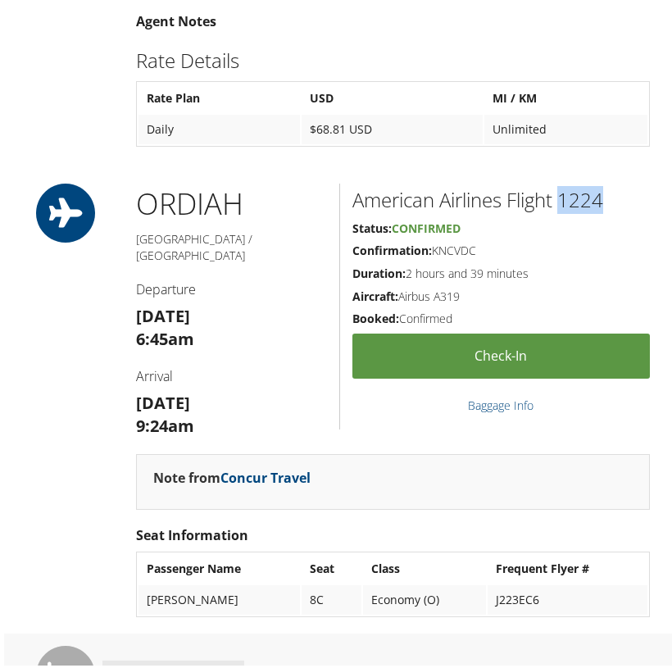
copy h2 "1224"
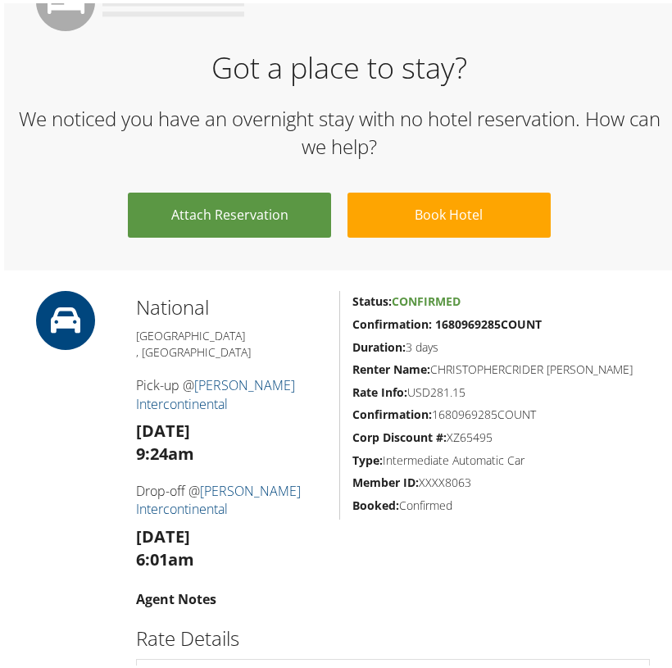
scroll to position [2357, 0]
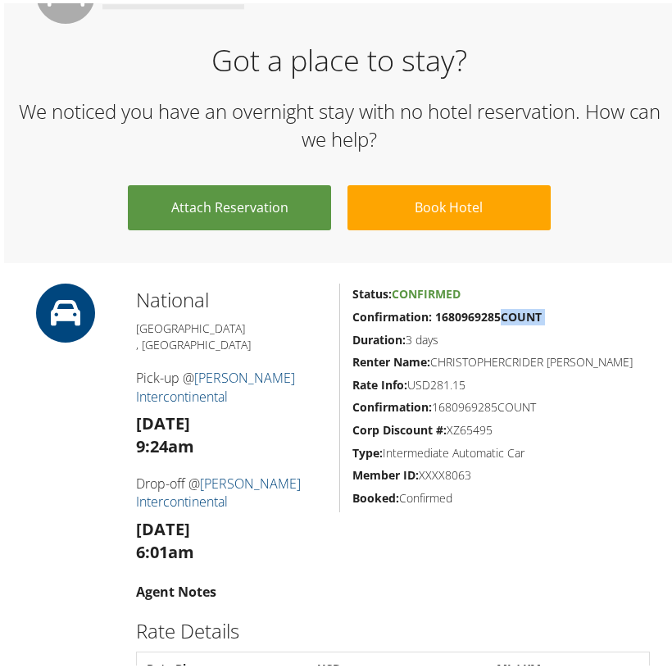
drag, startPoint x: 495, startPoint y: 262, endPoint x: 434, endPoint y: 262, distance: 61.5
click at [434, 280] on div "Status: Confirmed Confirmation: 1680969285COUNT Duration: 3 days Renter Name: C…" at bounding box center [500, 394] width 323 height 229
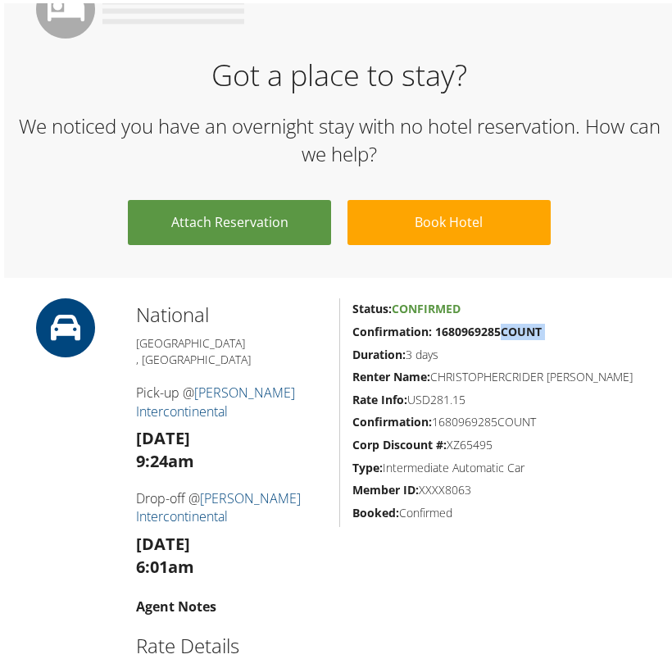
scroll to position [2345, 0]
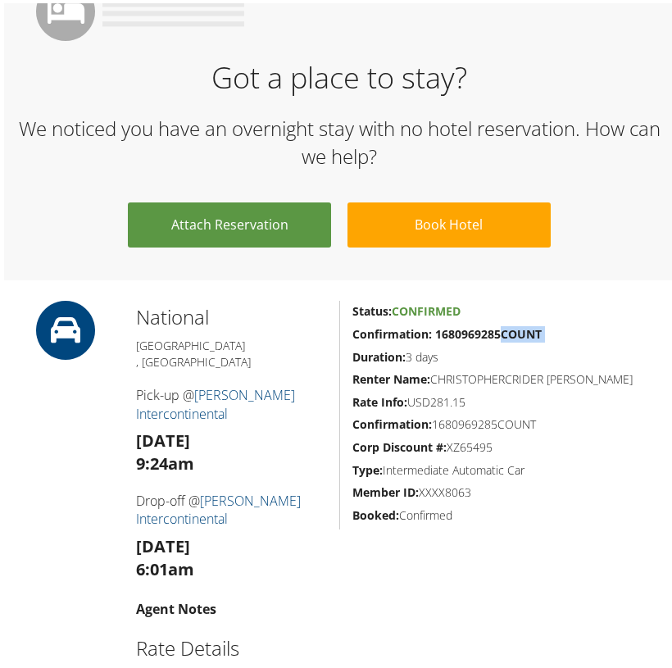
copy div "COUNT"
drag, startPoint x: 472, startPoint y: 289, endPoint x: 476, endPoint y: 280, distance: 9.9
click at [472, 346] on h5 "Duration: 3 days" at bounding box center [502, 354] width 298 height 16
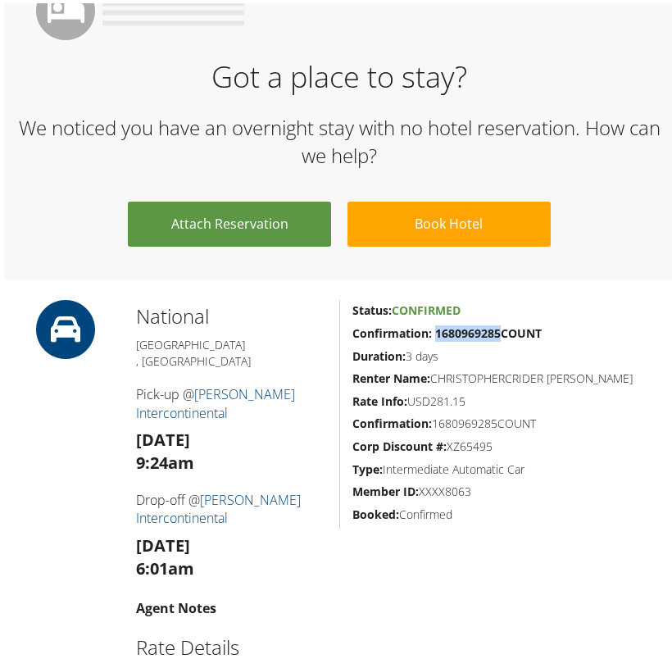
drag, startPoint x: 497, startPoint y: 270, endPoint x: 434, endPoint y: 271, distance: 63.1
click at [434, 322] on strong "Confirmation: 1680969285COUNT" at bounding box center [447, 330] width 189 height 16
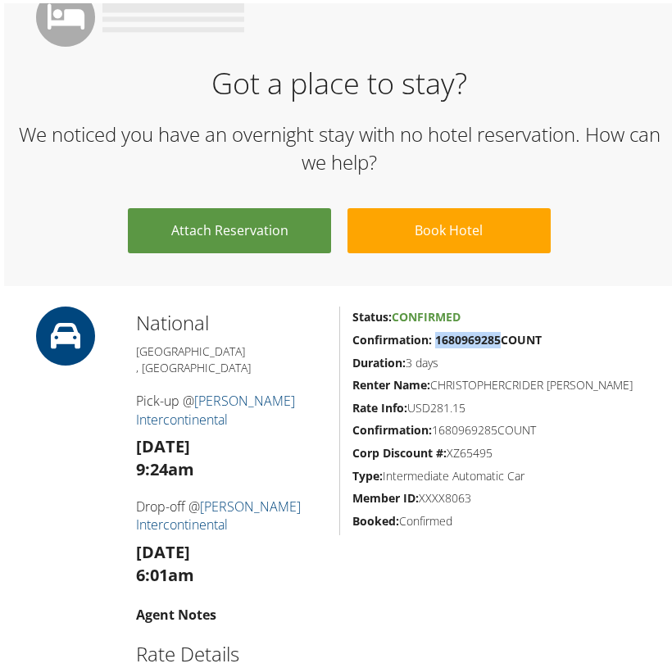
scroll to position [2338, 0]
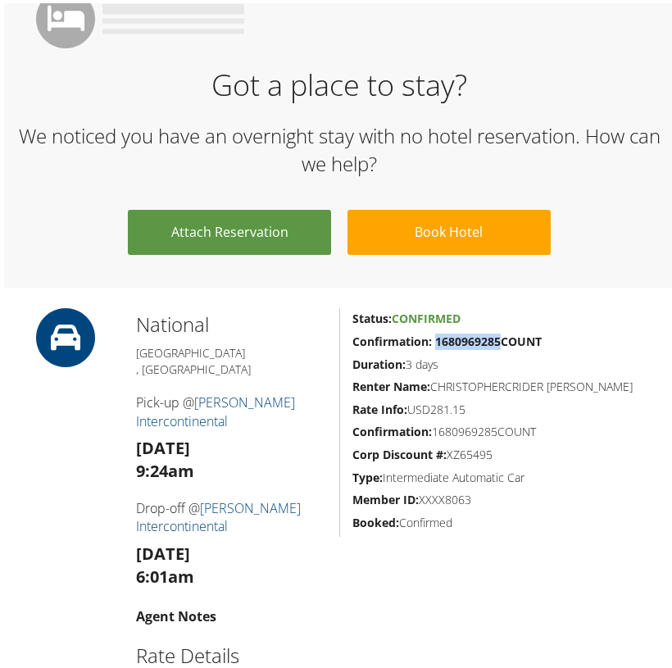
copy strong "1680969285"
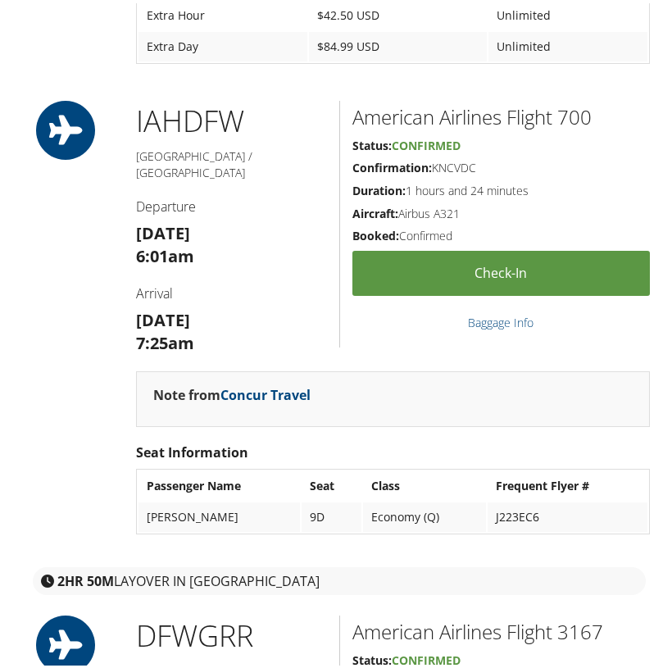
scroll to position [3089, 0]
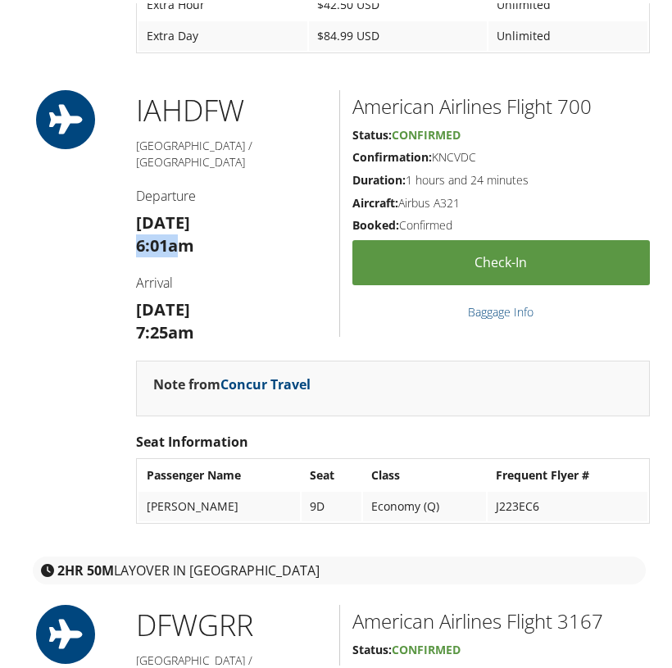
drag, startPoint x: 180, startPoint y: 148, endPoint x: 116, endPoint y: 148, distance: 63.9
click at [116, 148] on div "IAH DFW Houston / Dallas Departure Mon 08 Sep 6:01am Arrival Mon 08 Sep 7:25am …" at bounding box center [339, 312] width 646 height 450
copy strong "6:01a"
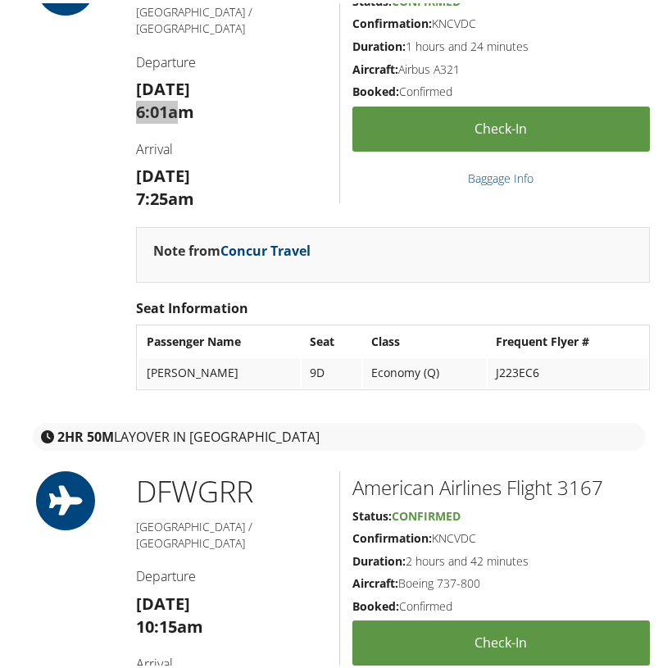
scroll to position [3238, 0]
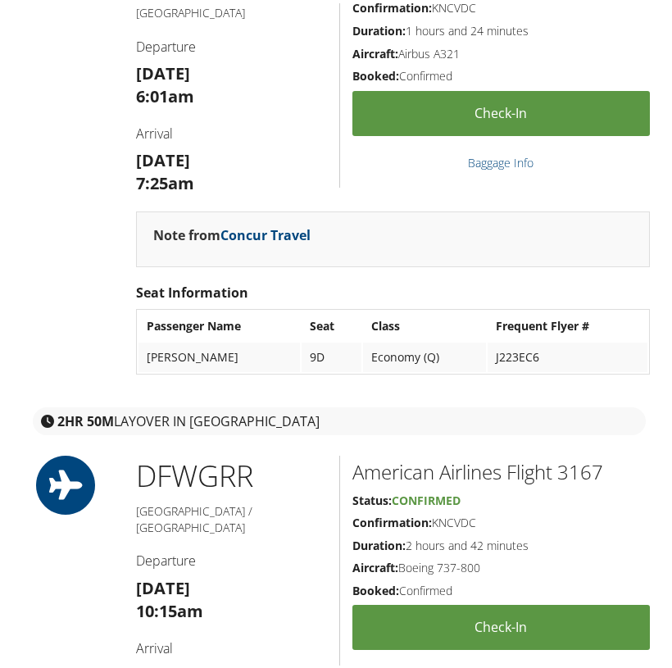
drag, startPoint x: 179, startPoint y: 584, endPoint x: 128, endPoint y: 584, distance: 50.8
click at [128, 584] on div "DFW GRR Dallas / Grand Rapids Departure Mon 08 Sep 10:15am Arrival Mon 08 Sep 1…" at bounding box center [232, 588] width 216 height 271
copy strong "1:57p"
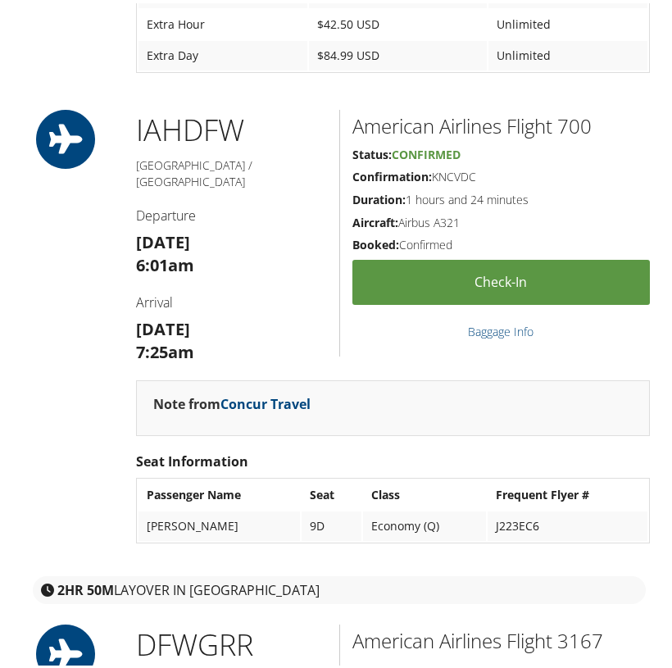
scroll to position [3067, 0]
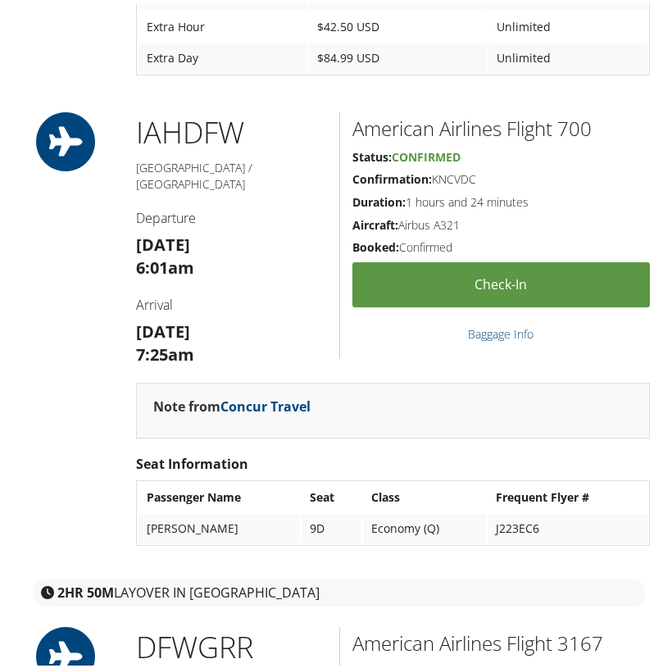
click at [580, 111] on h2 "American Airlines Flight 700" at bounding box center [502, 125] width 298 height 28
copy h2 "700"
click at [591, 626] on h2 "American Airlines Flight 3167" at bounding box center [502, 640] width 298 height 28
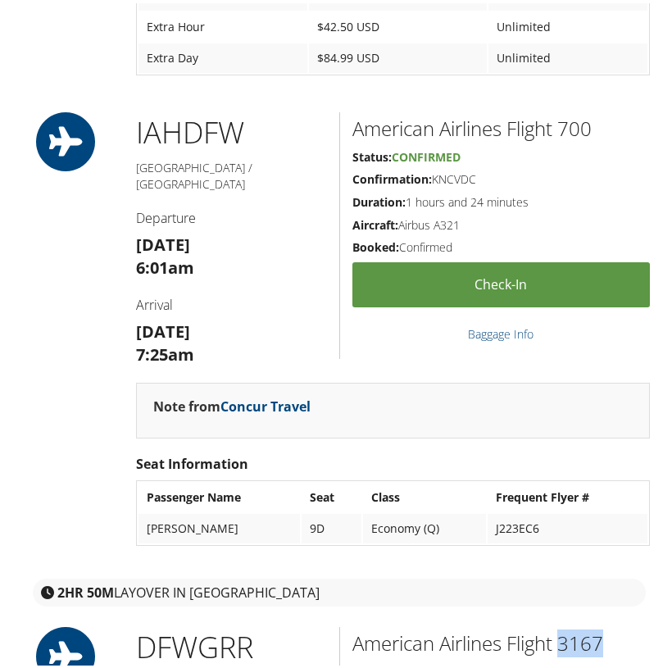
copy h2 "3167"
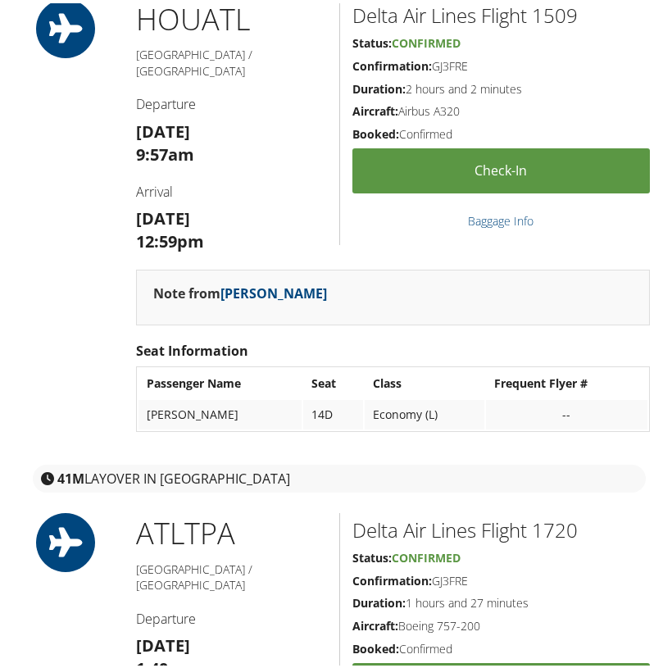
scroll to position [676, 0]
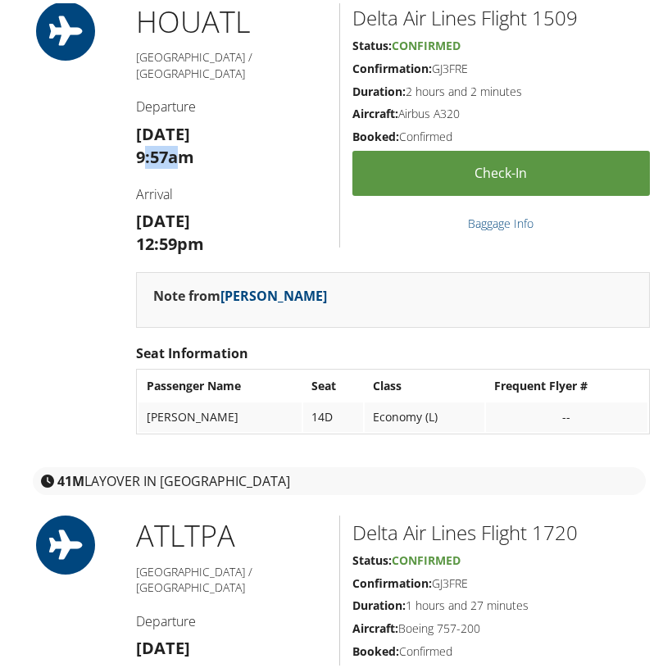
drag, startPoint x: 177, startPoint y: 134, endPoint x: 141, endPoint y: 134, distance: 36.1
click at [141, 143] on strong "9:57am" at bounding box center [165, 154] width 58 height 22
click at [187, 143] on strong "9:57am" at bounding box center [165, 154] width 58 height 22
drag, startPoint x: 183, startPoint y: 133, endPoint x: 133, endPoint y: 133, distance: 50.0
click at [132, 133] on div "HOU ATL Houston / Atlanta Departure Mon 08 Sep 9:57am Arrival Mon 08 Sep 12:59pm" at bounding box center [232, 133] width 216 height 271
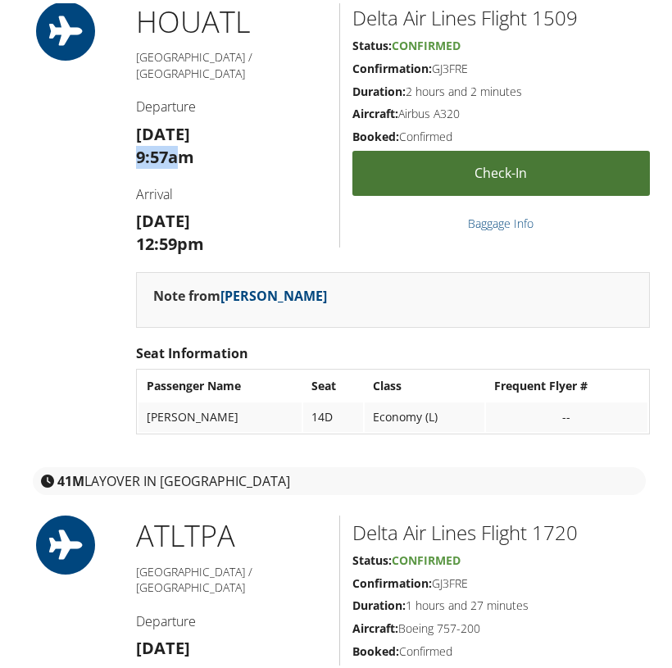
copy strong "9:57a"
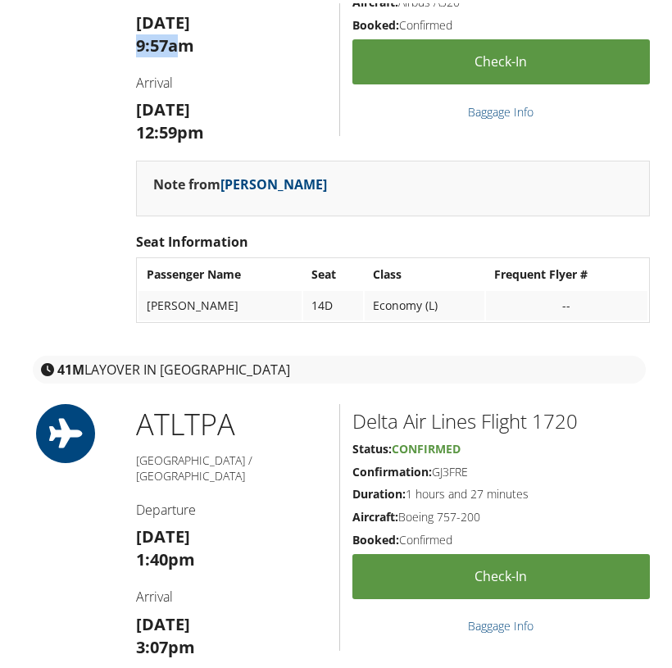
scroll to position [799, 1]
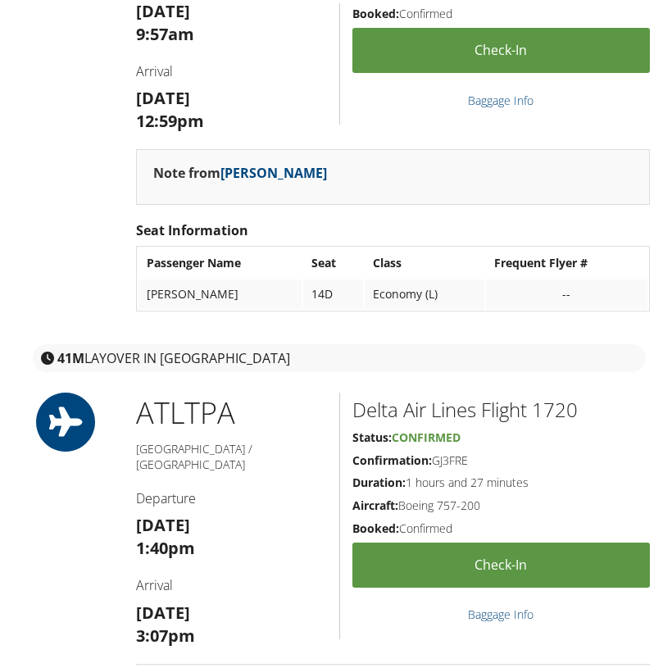
click at [173, 621] on strong "3:07pm" at bounding box center [165, 632] width 59 height 22
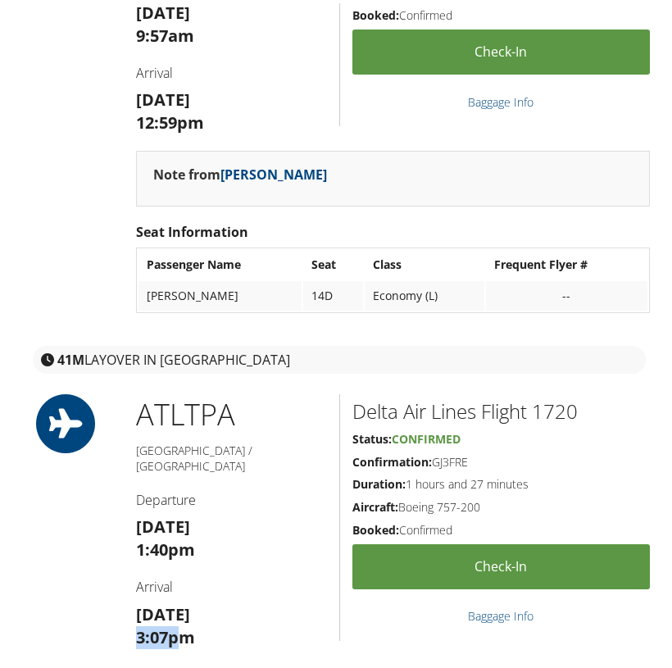
drag, startPoint x: 176, startPoint y: 594, endPoint x: 127, endPoint y: 596, distance: 49.2
click at [127, 596] on div "ATL TPA Atlanta / Tampa Departure Mon 08 Sep 1:40pm Arrival Mon 08 Sep 3:07pm" at bounding box center [232, 526] width 216 height 271
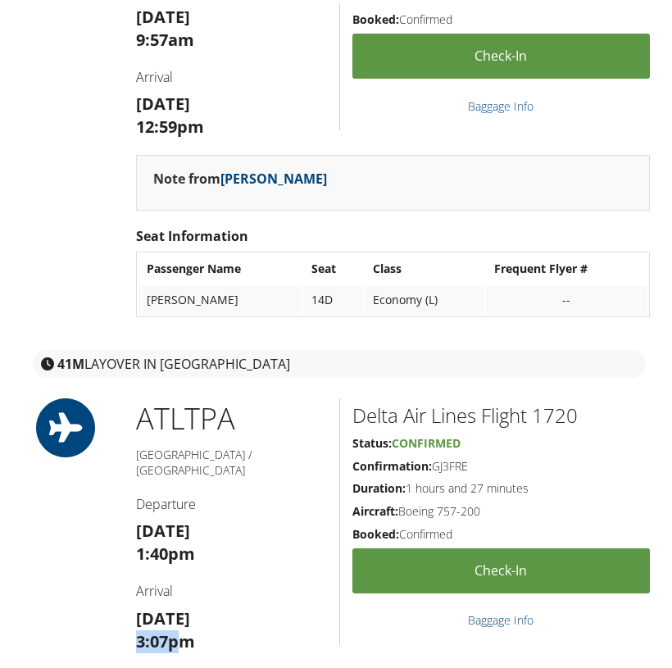
copy strong "3:07p"
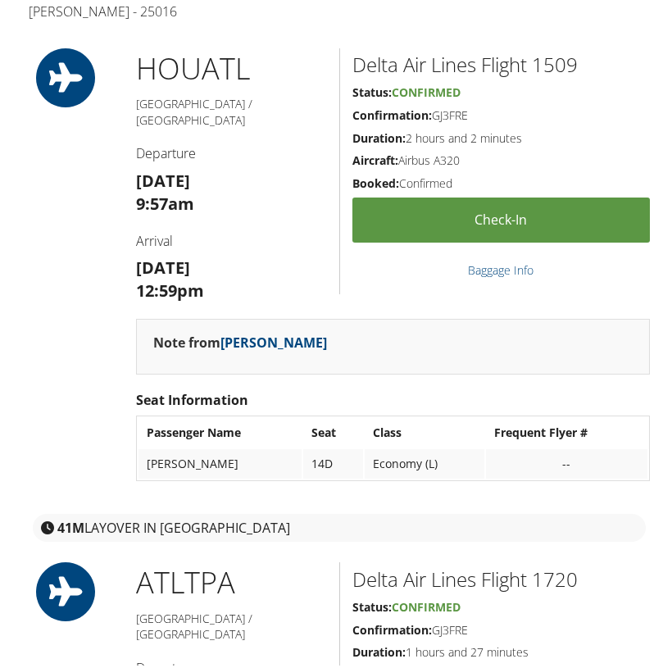
scroll to position [629, 0]
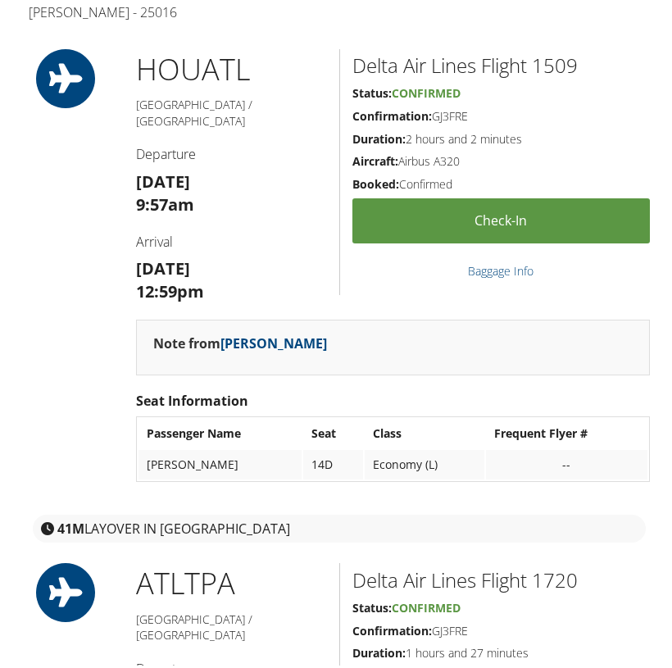
click at [560, 62] on h2 "Delta Air Lines Flight 1509" at bounding box center [502, 62] width 298 height 28
drag, startPoint x: 664, startPoint y: 553, endPoint x: 560, endPoint y: 63, distance: 500.4
click at [560, 62] on h2 "Delta Air Lines Flight 1509" at bounding box center [502, 62] width 298 height 28
copy h2 "1509"
click at [548, 563] on h2 "Delta Air Lines Flight 1720" at bounding box center [502, 577] width 298 height 28
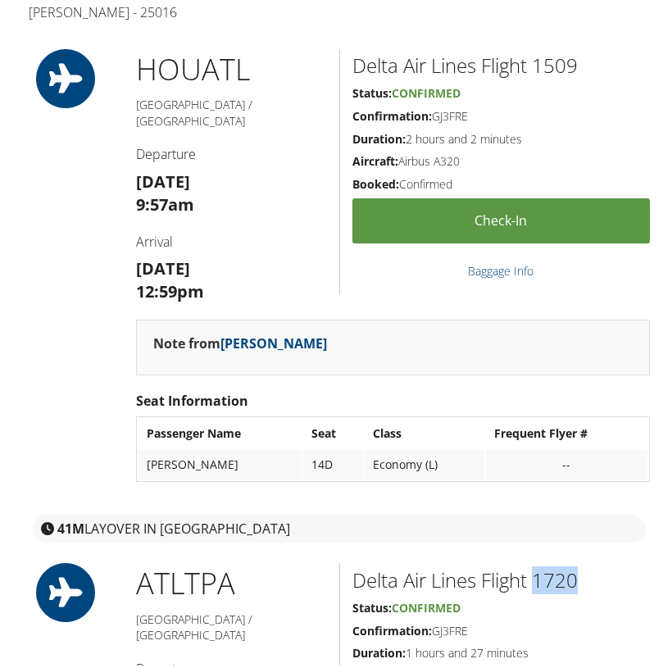
click at [548, 563] on h2 "Delta Air Lines Flight 1720" at bounding box center [502, 577] width 298 height 28
copy h2 "1720"
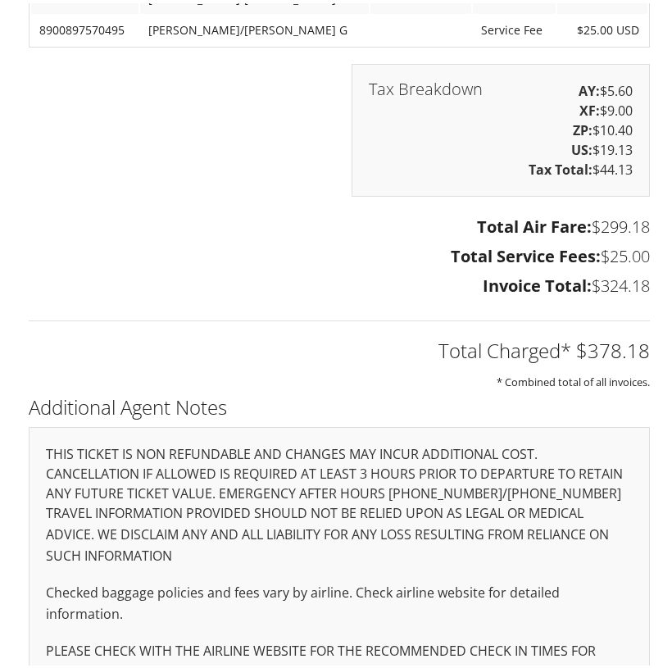
scroll to position [2131, 0]
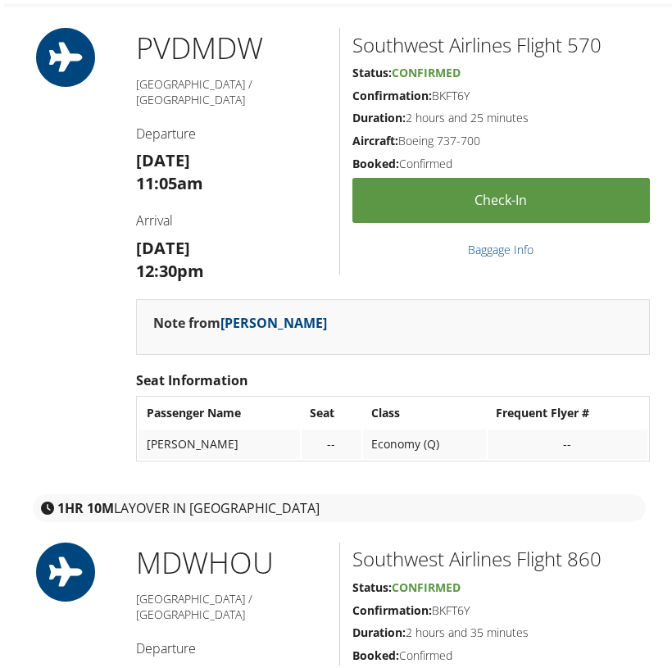
scroll to position [1392, 0]
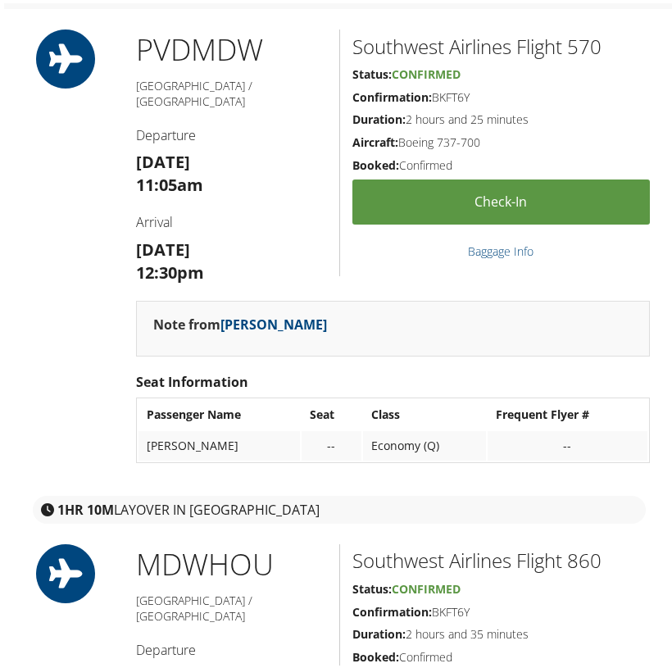
click at [182, 171] on strong "11:05am" at bounding box center [169, 182] width 67 height 22
drag, startPoint x: 184, startPoint y: 144, endPoint x: 135, endPoint y: 147, distance: 49.2
click at [134, 147] on div "PVD MDW [GEOGRAPHIC_DATA] / [GEOGRAPHIC_DATA] Departure [DATE] 11:05am Arrival …" at bounding box center [232, 161] width 216 height 271
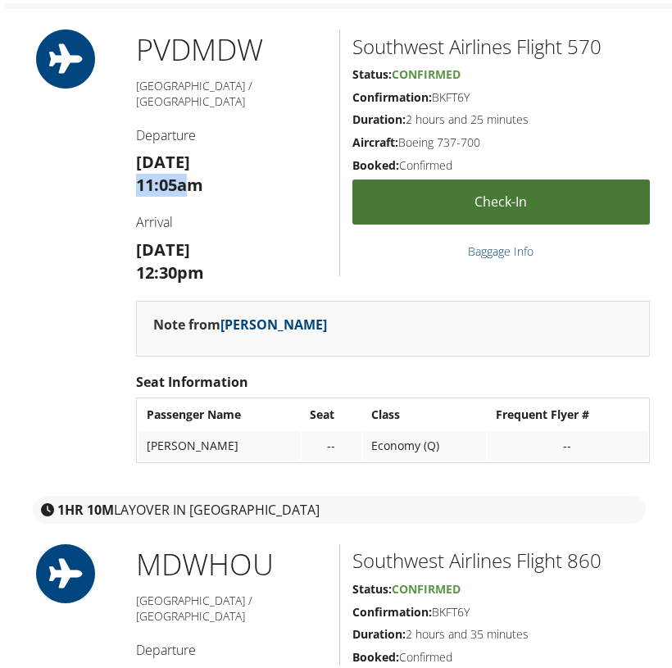
copy strong "11:05a"
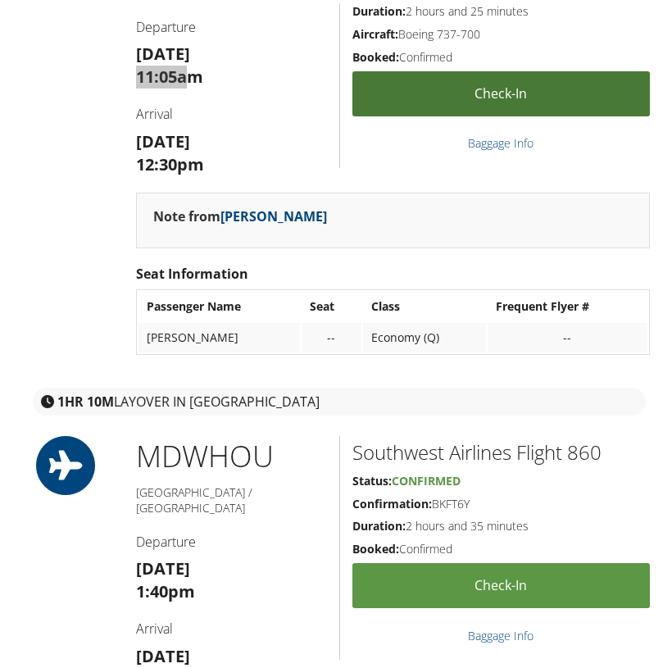
scroll to position [1517, 0]
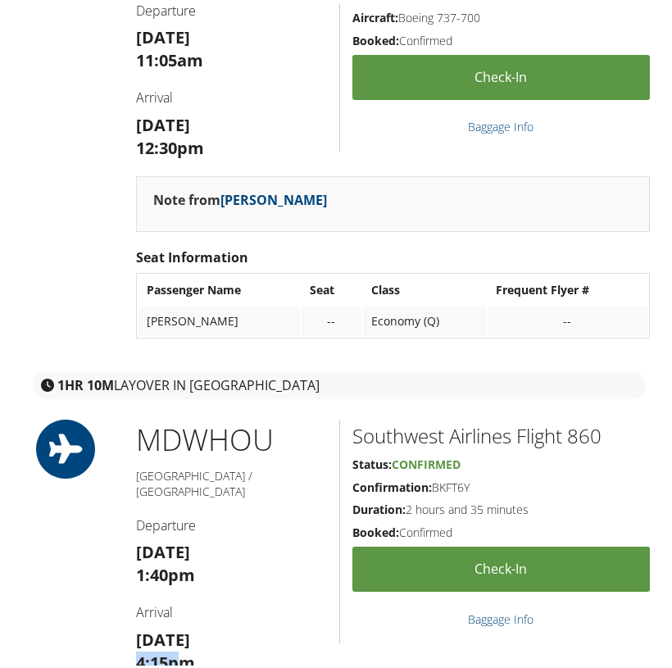
drag, startPoint x: 178, startPoint y: 601, endPoint x: 130, endPoint y: 600, distance: 48.4
click at [130, 600] on div "MDW HOU [GEOGRAPHIC_DATA] / [GEOGRAPHIC_DATA] Departure [DATE] 1:40pm Arrival […" at bounding box center [232, 551] width 216 height 271
copy strong "4:15p"
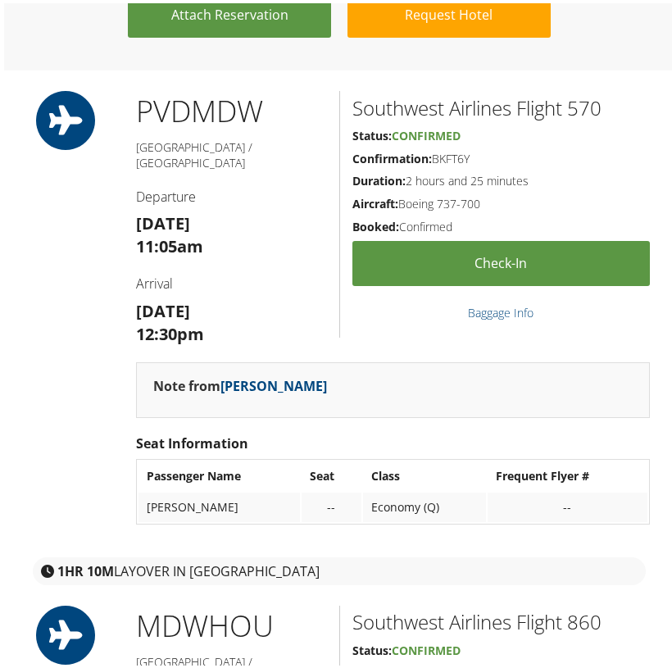
click at [591, 91] on h2 "Southwest Airlines Flight 570" at bounding box center [502, 105] width 298 height 28
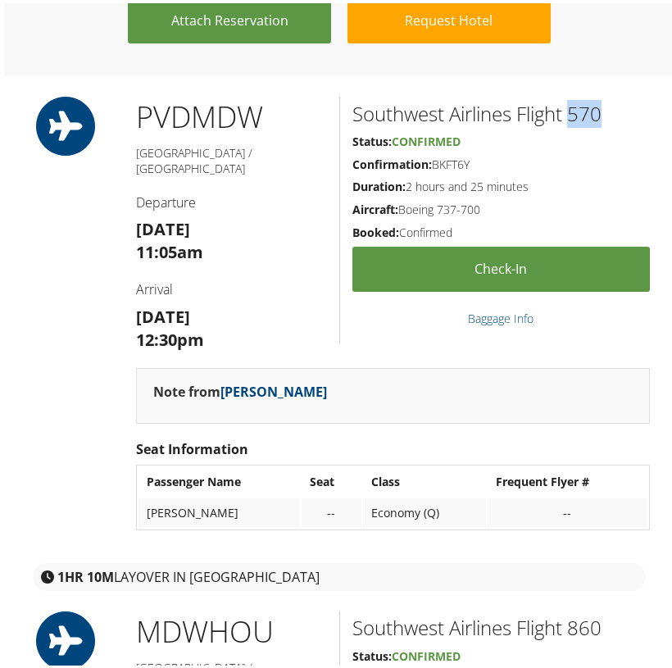
scroll to position [1326, 0]
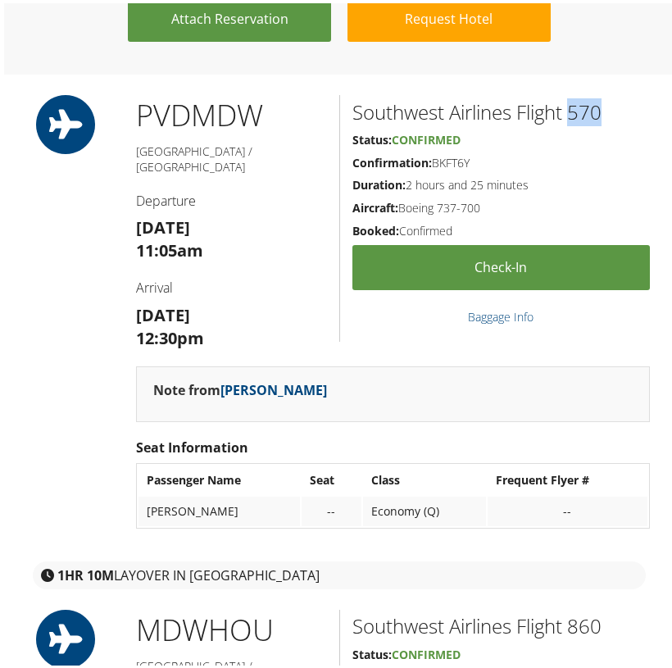
copy h2 "570"
click at [585, 609] on h2 "Southwest Airlines Flight 860" at bounding box center [502, 623] width 298 height 28
drag, startPoint x: 668, startPoint y: 116, endPoint x: 585, endPoint y: 587, distance: 478.6
click at [585, 609] on h2 "Southwest Airlines Flight 860" at bounding box center [502, 623] width 298 height 28
copy h2 "860"
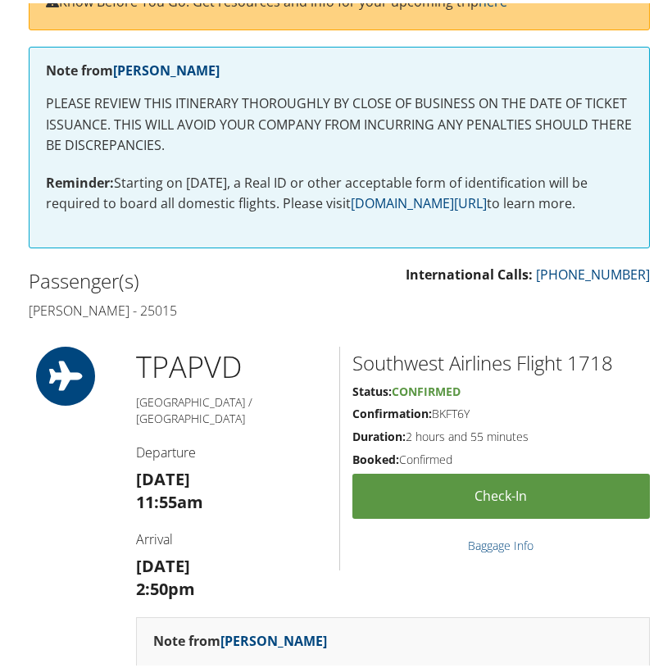
scroll to position [307, 0]
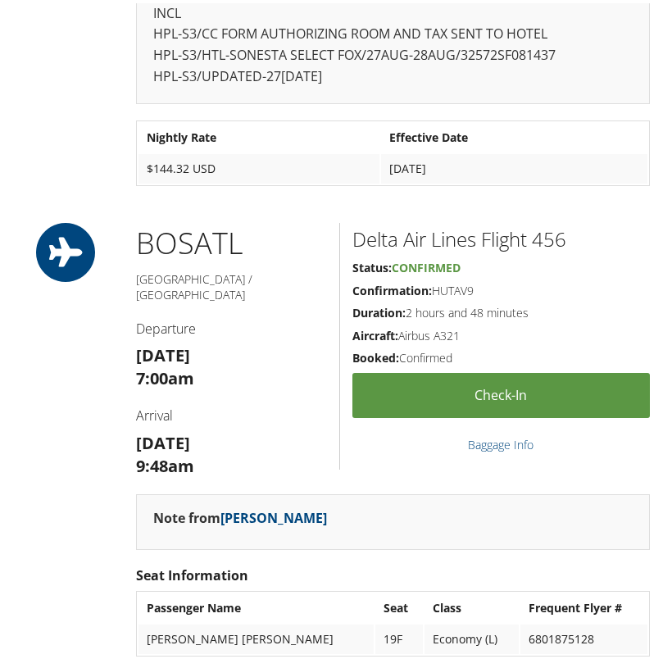
scroll to position [1967, 0]
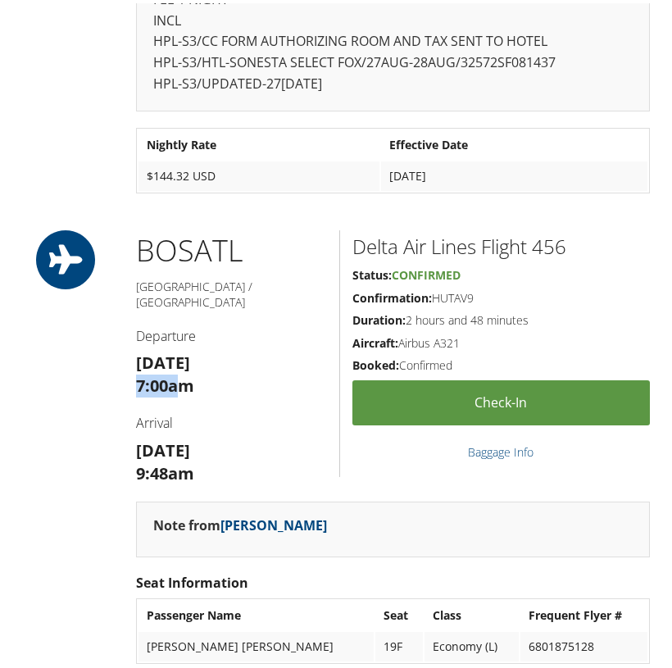
drag, startPoint x: 179, startPoint y: 301, endPoint x: 135, endPoint y: 301, distance: 43.4
click at [136, 371] on strong "7:00am" at bounding box center [165, 382] width 58 height 22
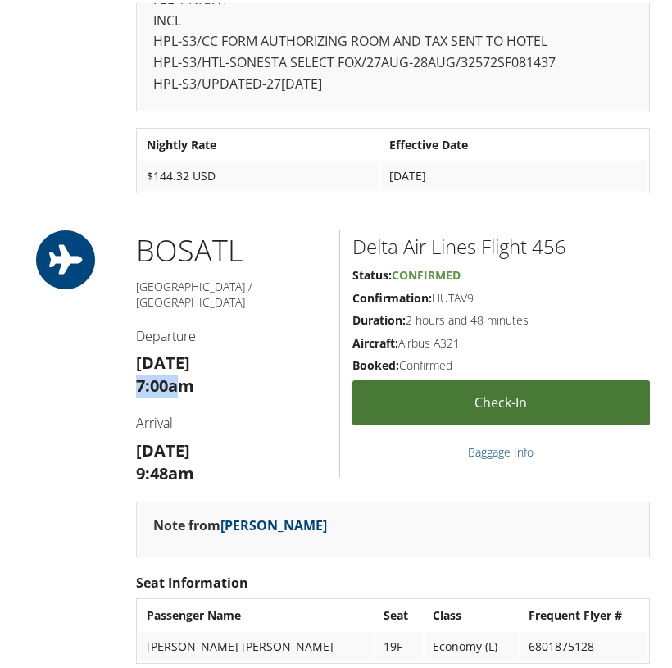
copy strong "7:00a"
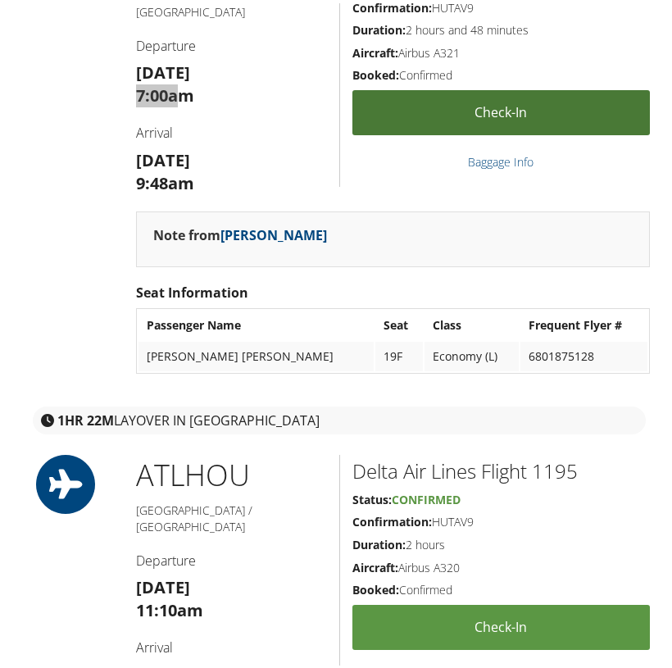
scroll to position [2277, 0]
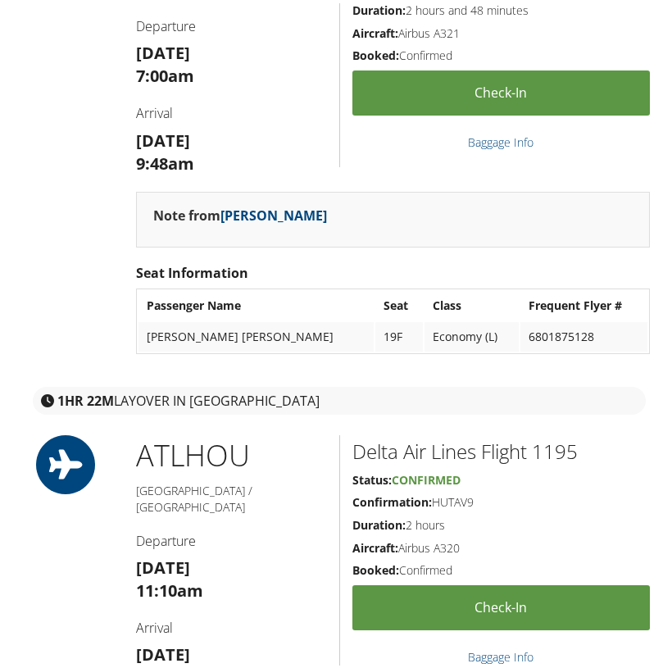
drag, startPoint x: 184, startPoint y: 575, endPoint x: 125, endPoint y: 575, distance: 59.8
click at [125, 575] on div "ATL HOU [GEOGRAPHIC_DATA] / [GEOGRAPHIC_DATA] Departure [DATE] 11:10am Arrival …" at bounding box center [232, 567] width 216 height 271
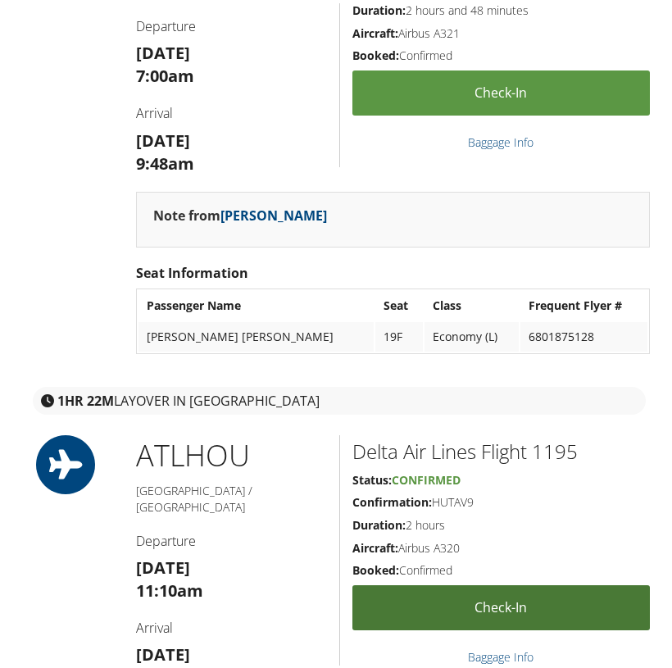
copy strong "12:10p"
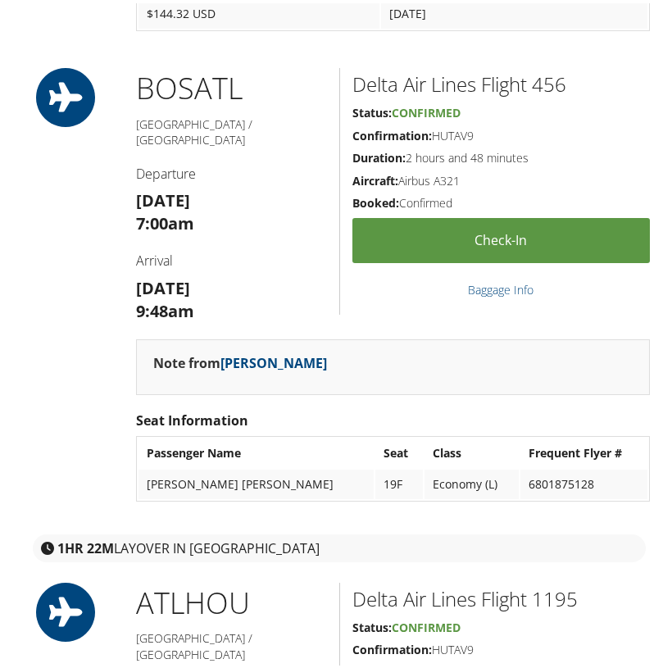
scroll to position [2090, 0]
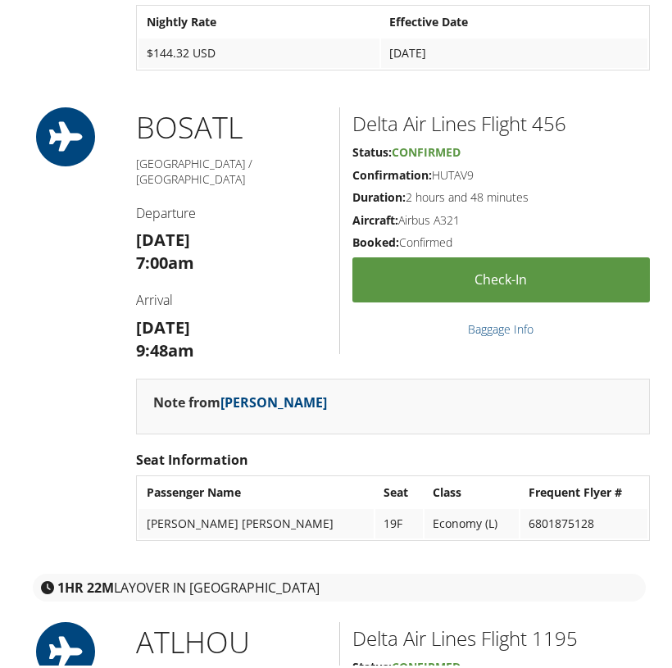
click at [564, 107] on h2 "Delta Air Lines Flight 456" at bounding box center [502, 121] width 298 height 28
click at [550, 107] on h2 "Delta Air Lines Flight 456" at bounding box center [502, 121] width 298 height 28
copy h2 "456"
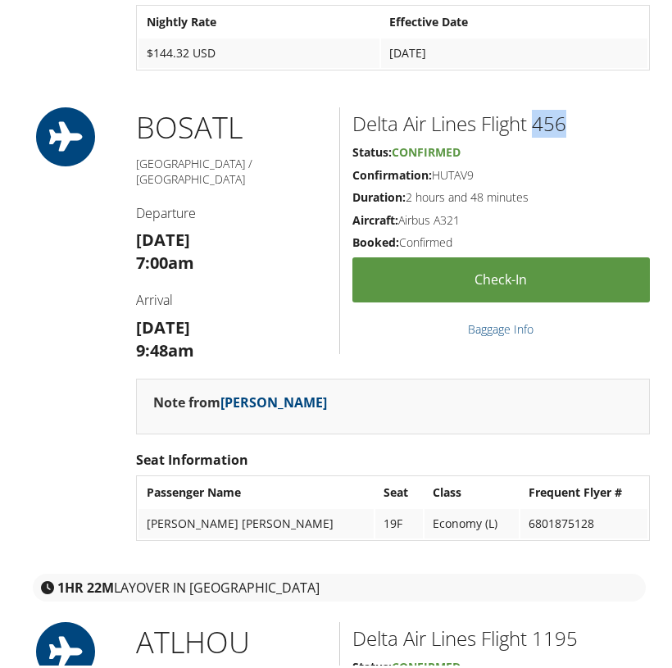
click at [566, 621] on h2 "Delta Air Lines Flight 1195" at bounding box center [502, 635] width 298 height 28
copy h2 "1195"
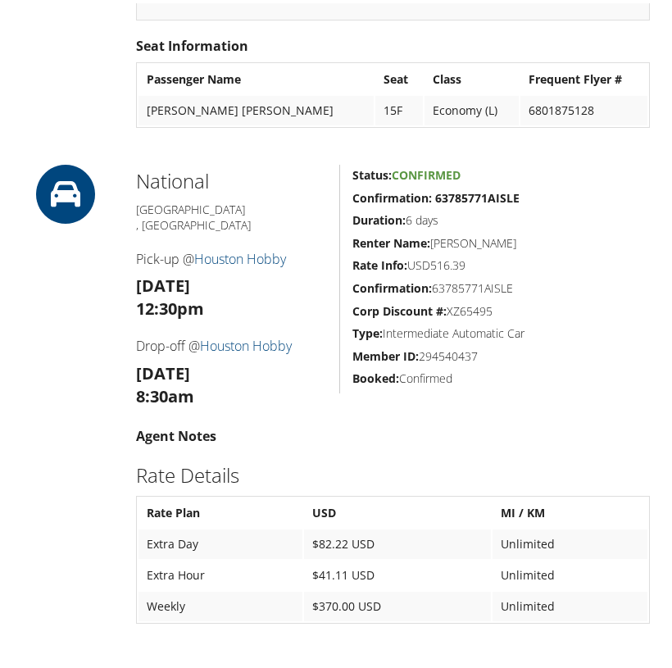
scroll to position [3040, 0]
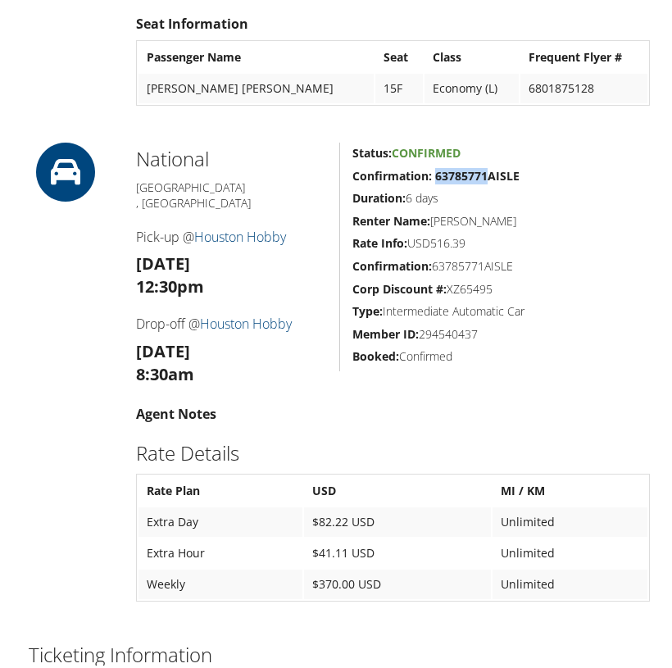
drag, startPoint x: 483, startPoint y: 68, endPoint x: 434, endPoint y: 70, distance: 49.2
click at [434, 165] on strong "Confirmation: 63785771AISLE" at bounding box center [436, 173] width 167 height 16
copy strong "63785771"
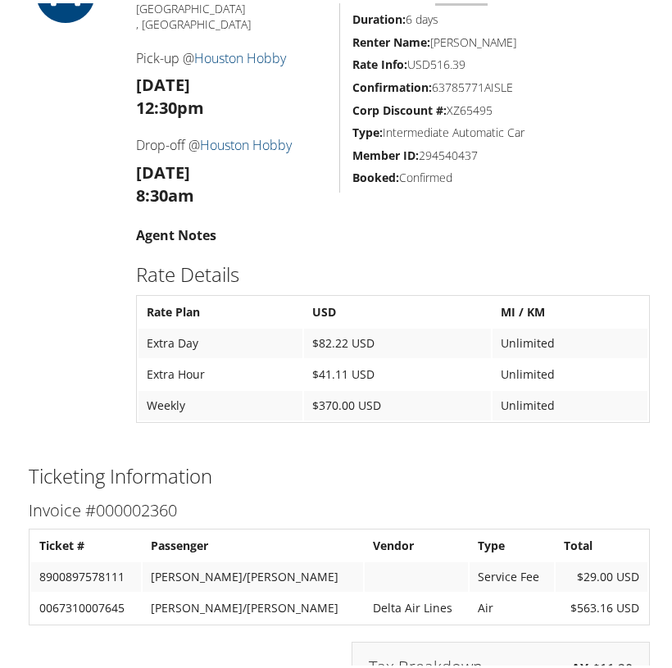
scroll to position [3227, 0]
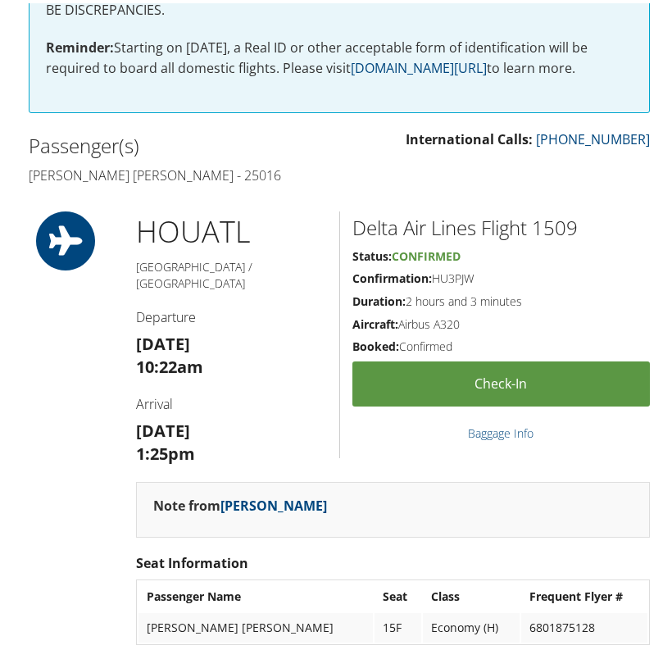
scroll to position [433, 0]
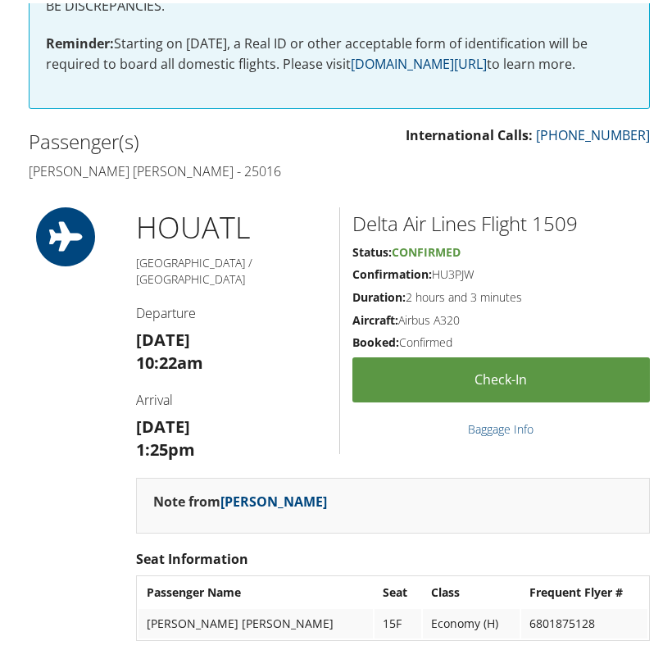
click at [178, 348] on strong "10:22am" at bounding box center [169, 359] width 67 height 22
drag, startPoint x: 184, startPoint y: 342, endPoint x: 116, endPoint y: 343, distance: 67.2
click at [116, 343] on div "HOU ATL Houston / Atlanta Departure Sun 07 Sep 10:22am Arrival Sun 07 Sep 1:25p…" at bounding box center [339, 429] width 646 height 450
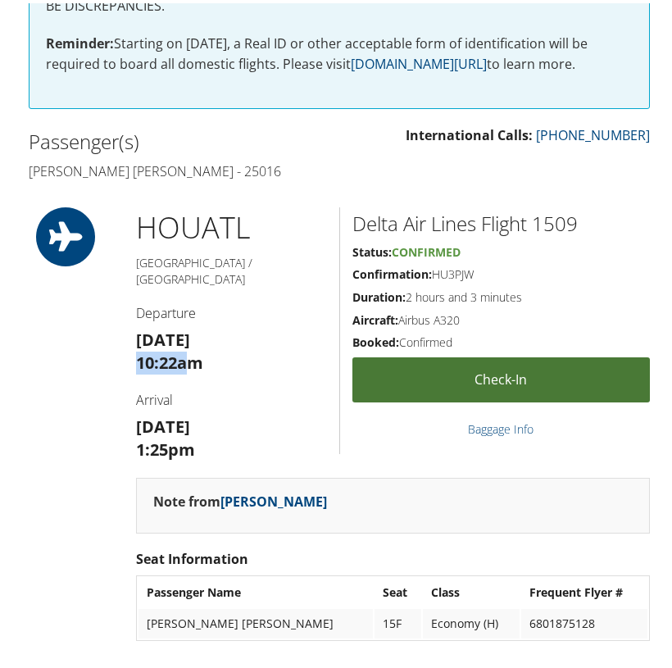
copy strong "10:22a"
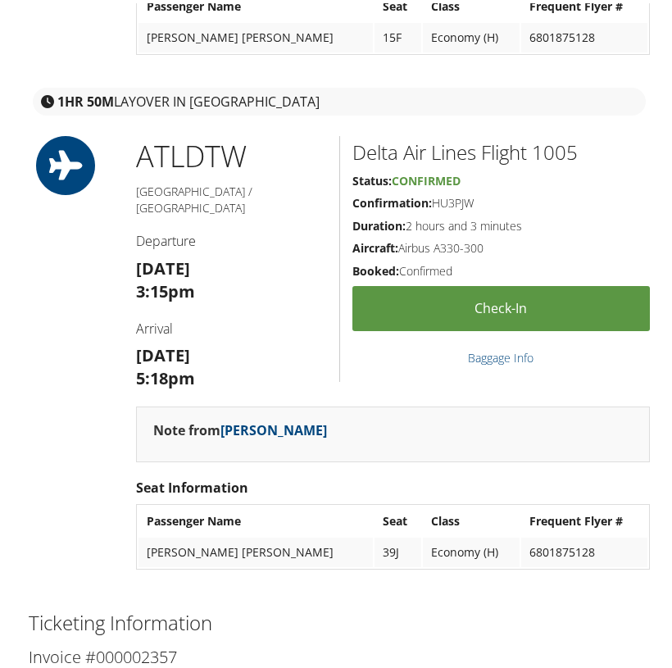
scroll to position [1022, 0]
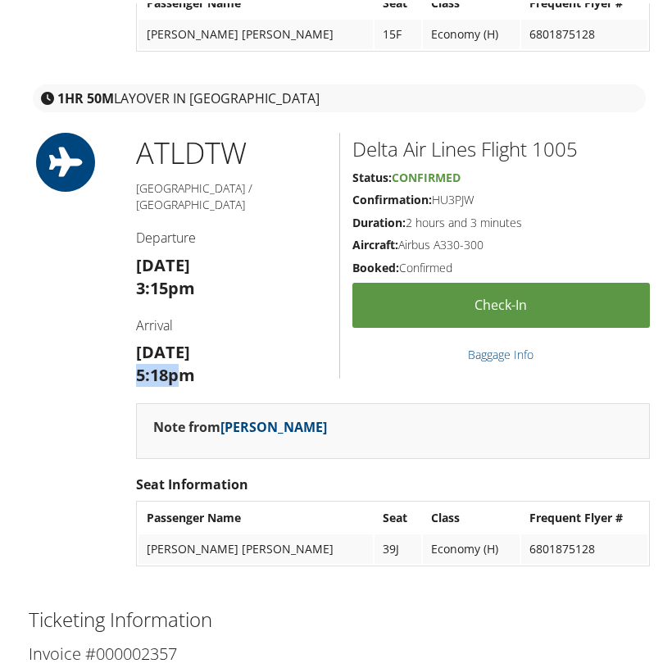
drag, startPoint x: 176, startPoint y: 334, endPoint x: 133, endPoint y: 333, distance: 43.5
click at [133, 333] on div "ATL DTW Atlanta / Detroit Departure Sun 07 Sep 3:15pm Arrival Sun 07 Sep 5:18pm" at bounding box center [232, 265] width 216 height 271
copy strong "5:18p"
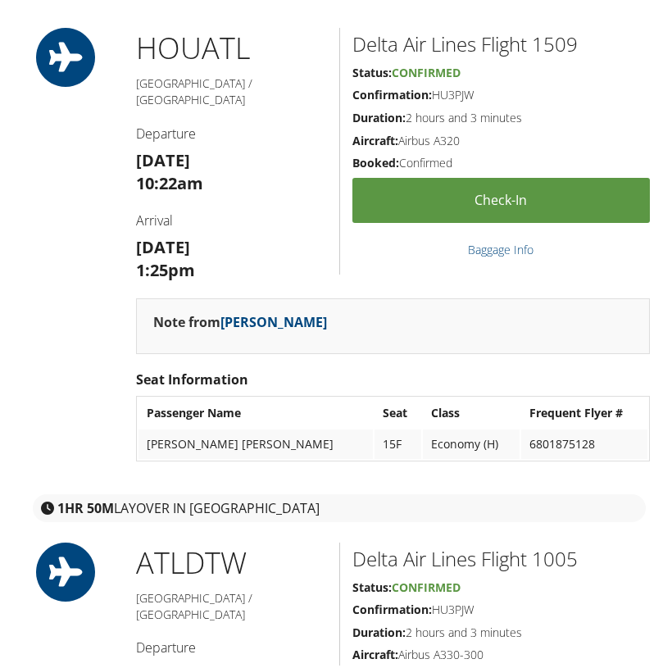
scroll to position [602, 0]
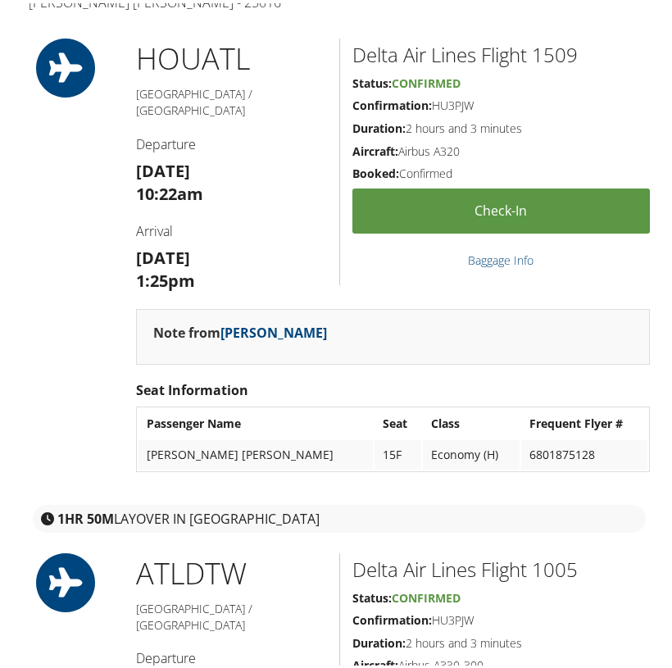
click at [565, 42] on h2 "Delta Air Lines Flight 1509" at bounding box center [502, 52] width 298 height 28
copy h2 "1509"
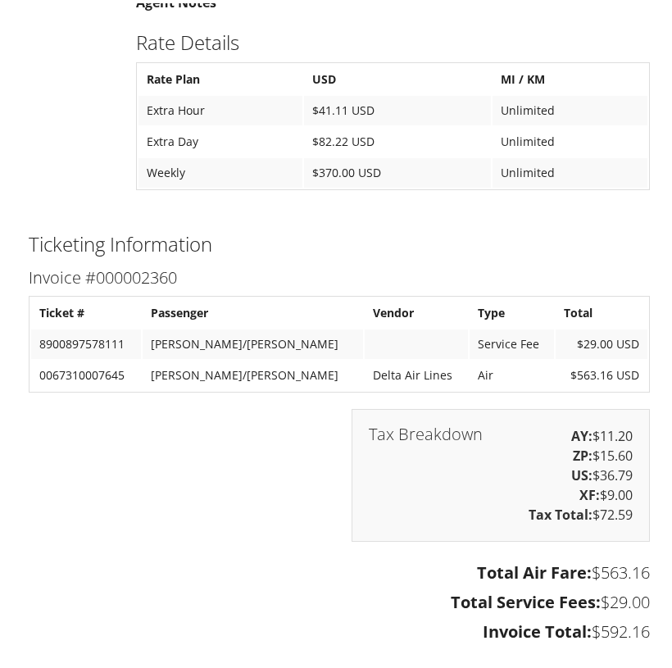
scroll to position [3514, 0]
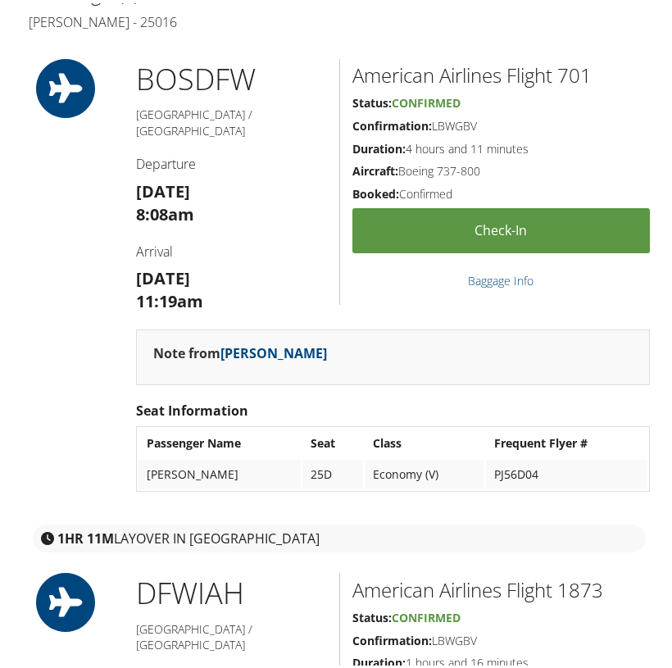
scroll to position [621, 0]
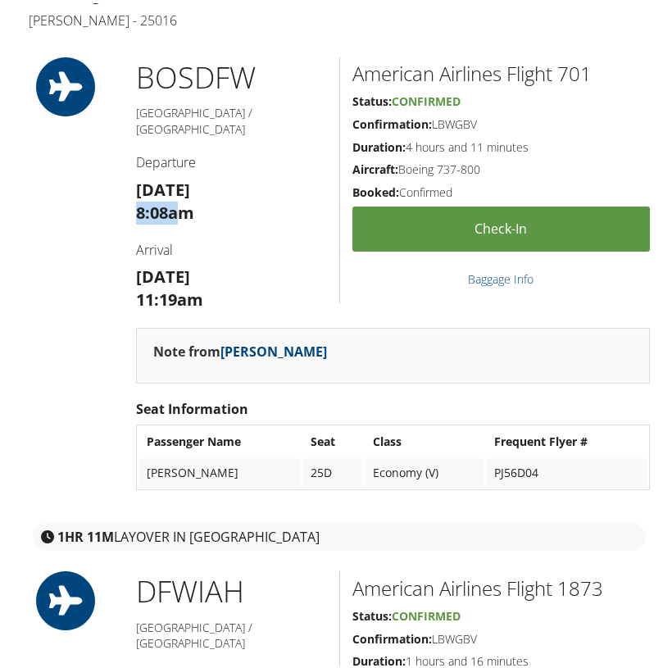
drag, startPoint x: 178, startPoint y: 189, endPoint x: 121, endPoint y: 190, distance: 57.4
click at [121, 190] on div "BOS DFW [GEOGRAPHIC_DATA] / [GEOGRAPHIC_DATA] Departure [DATE] 8:08am Arrival […" at bounding box center [339, 279] width 646 height 450
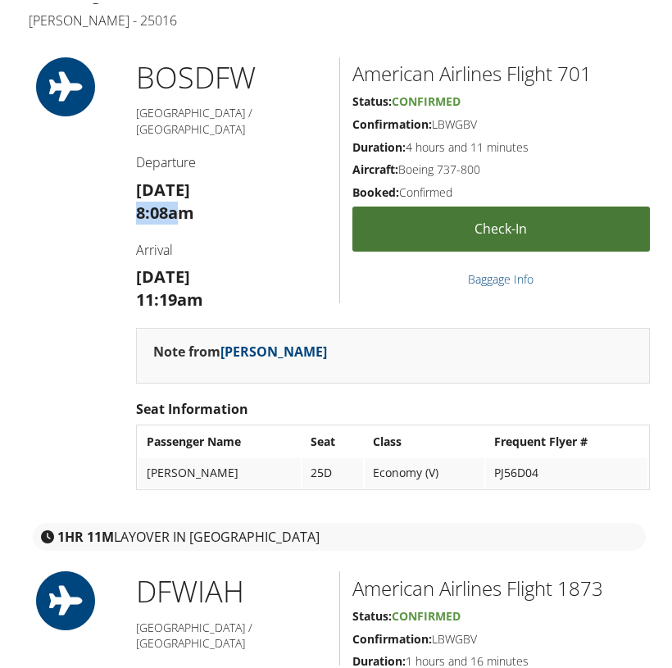
copy strong "8:08a"
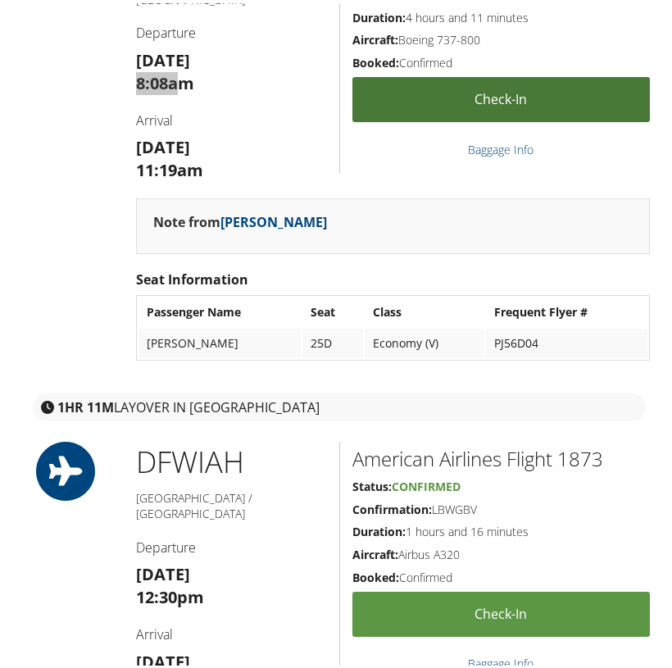
scroll to position [757, 0]
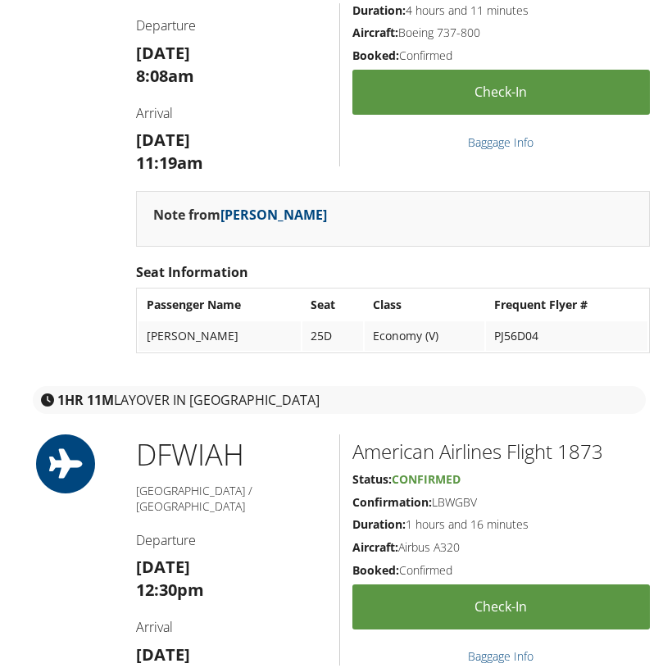
drag, startPoint x: 175, startPoint y: 635, endPoint x: 138, endPoint y: 636, distance: 36.9
click at [138, 663] on strong "1:46pm" at bounding box center [165, 674] width 59 height 22
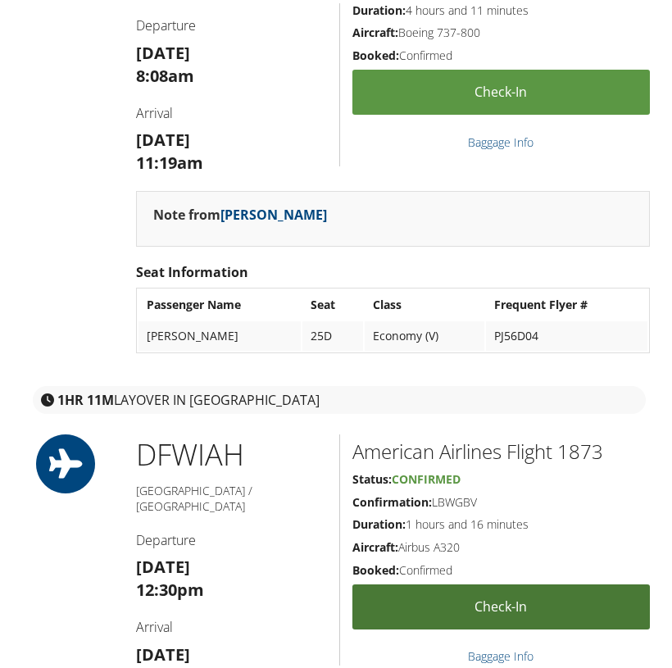
copy strong "1:46p"
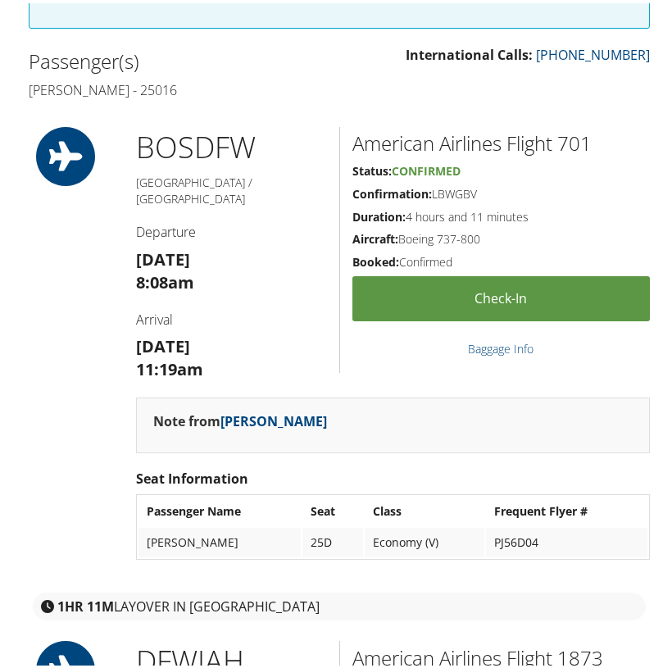
scroll to position [549, 0]
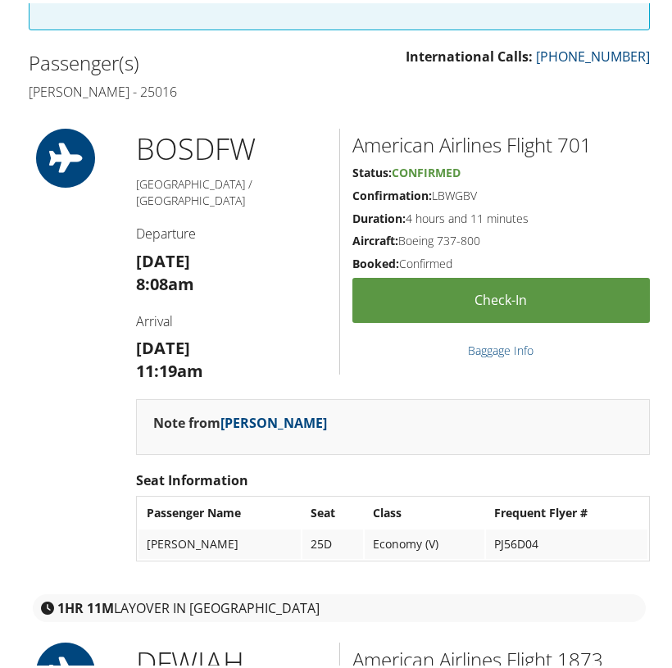
click at [570, 131] on h2 "American Airlines Flight 701" at bounding box center [502, 142] width 298 height 28
copy h2 "701"
click at [591, 643] on h2 "American Airlines Flight 1873" at bounding box center [502, 657] width 298 height 28
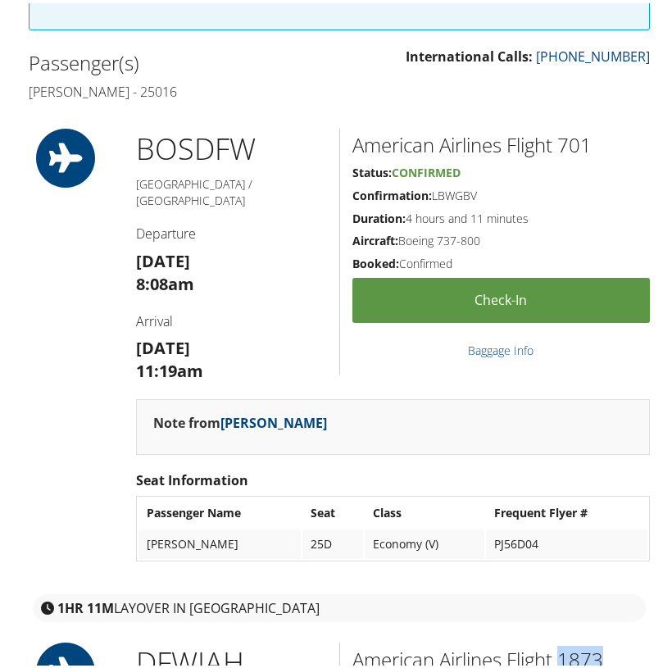
copy h2 "1873"
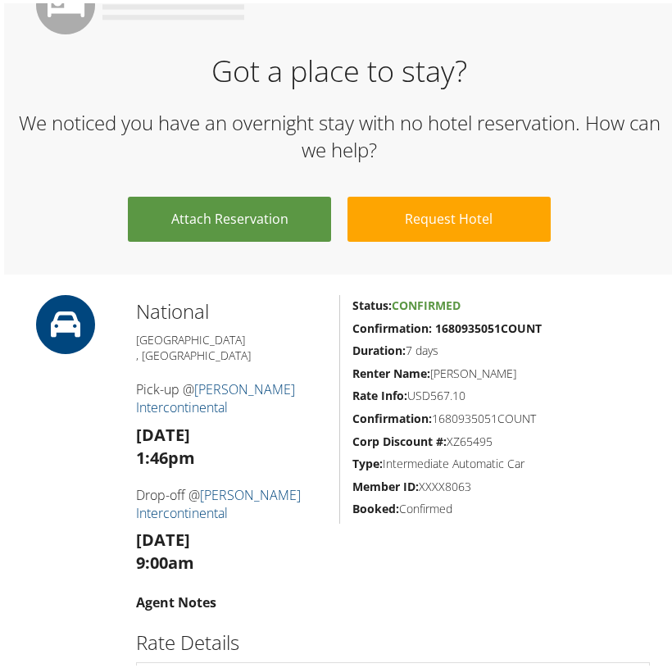
scroll to position [1691, 0]
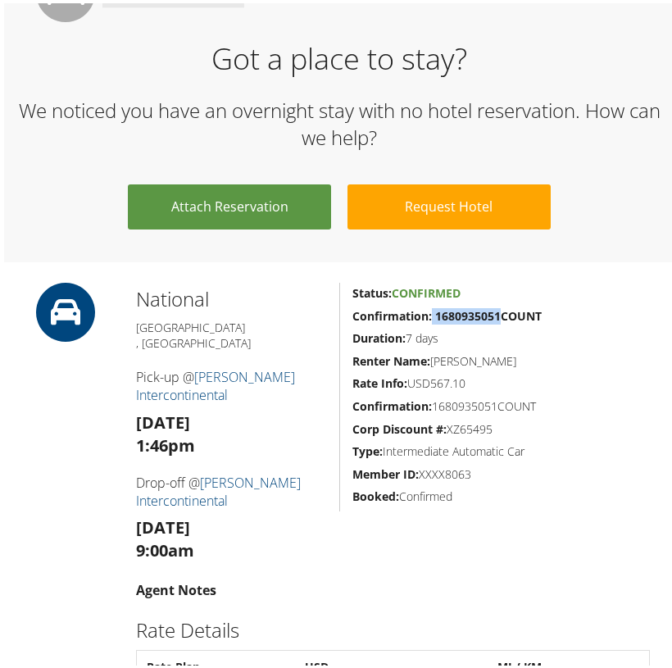
drag, startPoint x: 497, startPoint y: 271, endPoint x: 430, endPoint y: 274, distance: 67.3
click at [430, 305] on strong "Confirmation: 1680935051COUNT" at bounding box center [447, 313] width 189 height 16
copy strong "1680935051"
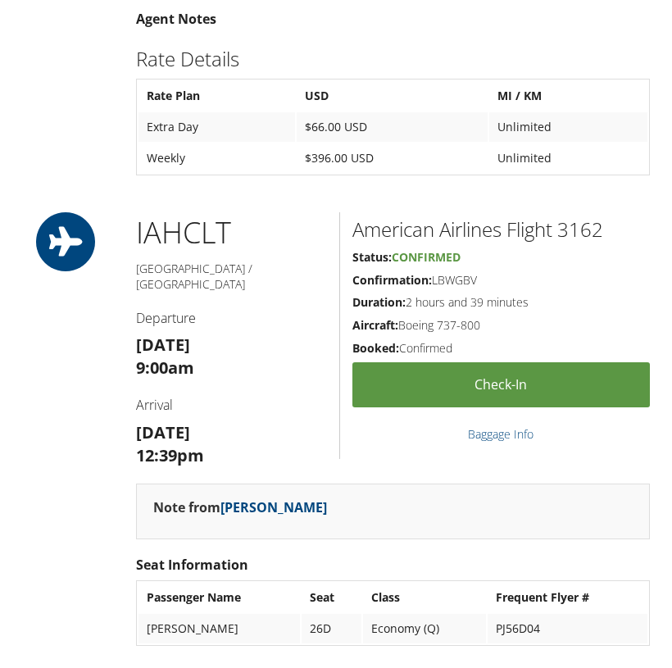
scroll to position [2269, 0]
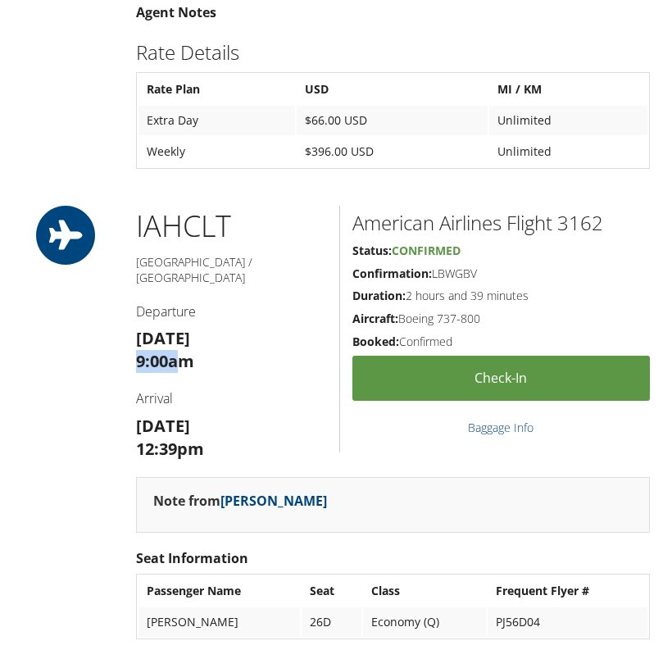
drag, startPoint x: 180, startPoint y: 281, endPoint x: 117, endPoint y: 281, distance: 62.3
click at [117, 281] on div "IAH CLT Houston / Charlotte Departure Mon 08 Sep 9:00am Arrival Mon 08 Sep 12:3…" at bounding box center [339, 427] width 646 height 450
copy strong "9:00a"
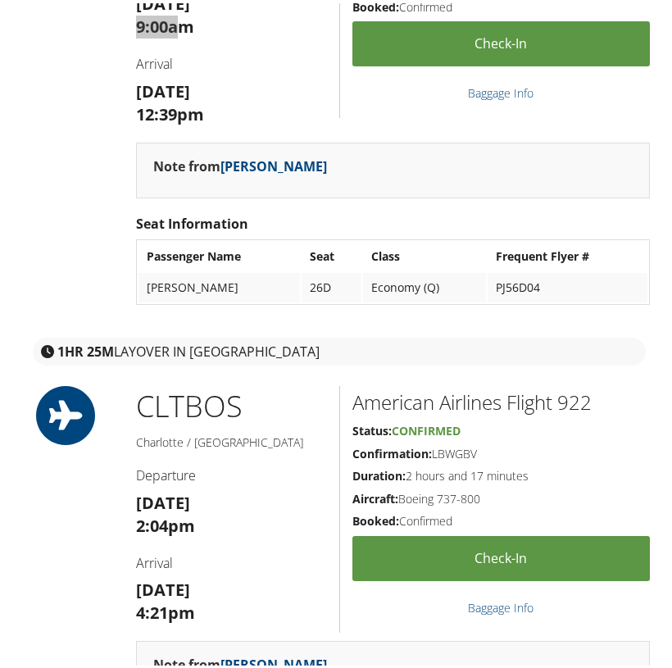
scroll to position [2616, 0]
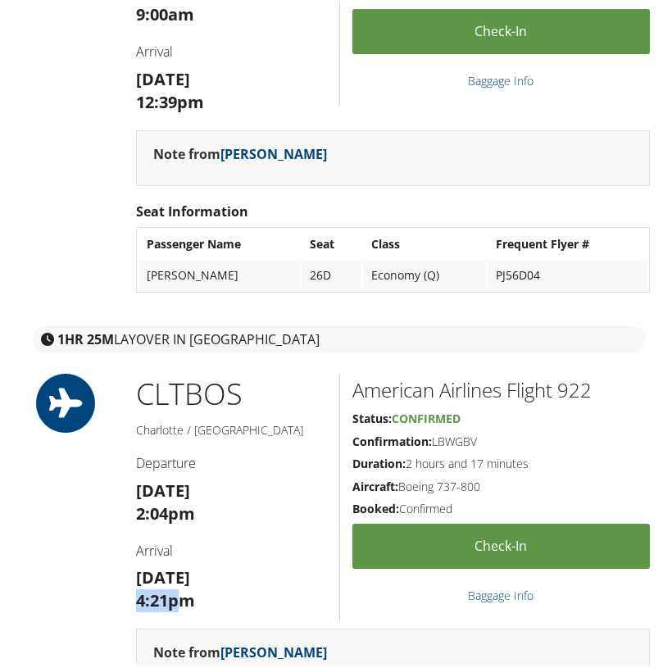
drag, startPoint x: 178, startPoint y: 516, endPoint x: 109, endPoint y: 516, distance: 68.9
click at [108, 516] on div "CLT BOS Charlotte / Boston Departure Mon 08 Sep 2:04pm Arrival Mon 08 Sep 4:21p…" at bounding box center [339, 588] width 646 height 434
copy strong "4:21p"
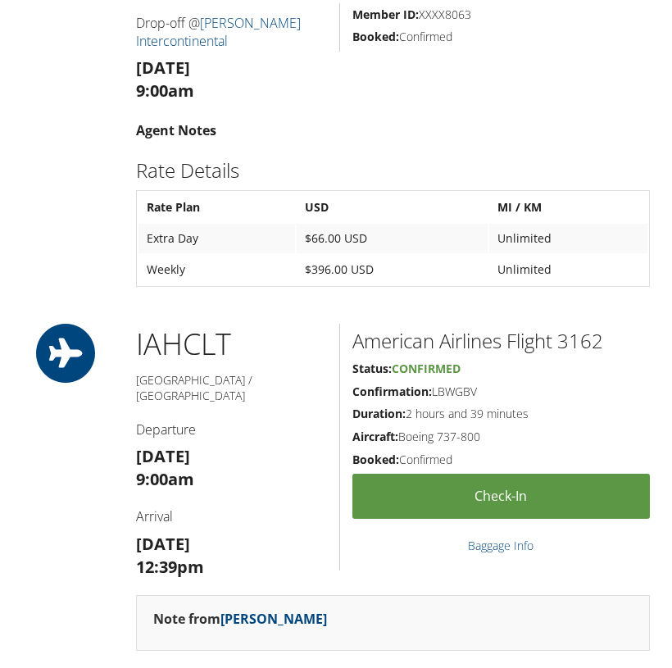
scroll to position [2188, 0]
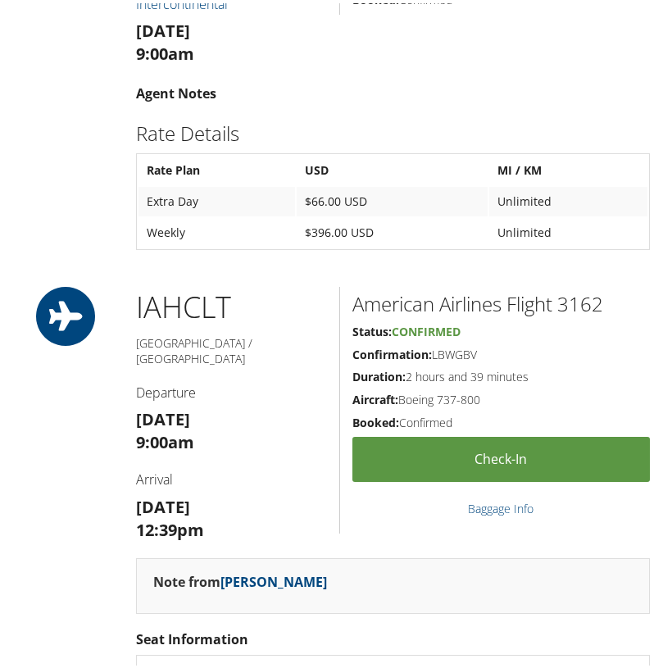
click at [575, 287] on h2 "American Airlines Flight 3162" at bounding box center [502, 301] width 298 height 28
copy h2 "3162"
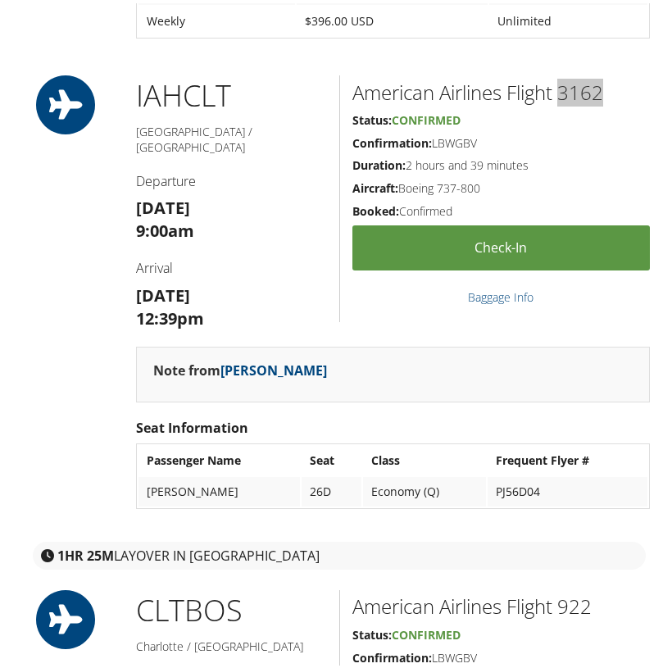
scroll to position [2396, 0]
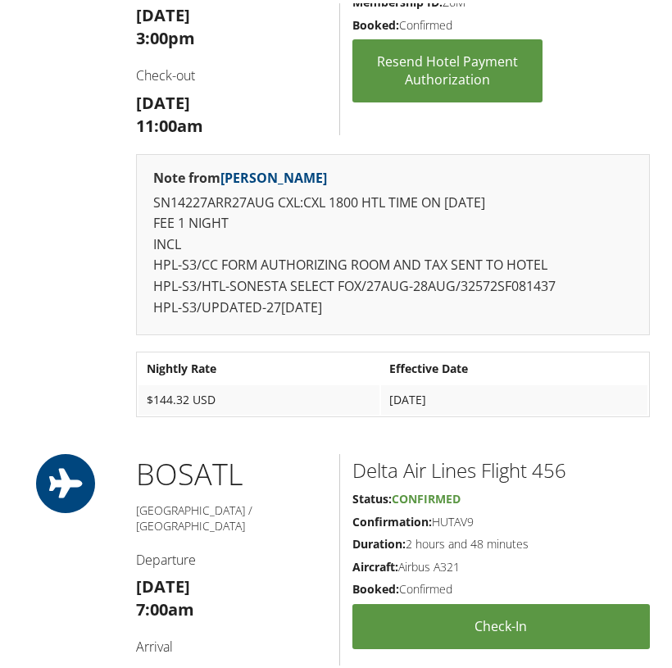
scroll to position [1759, 0]
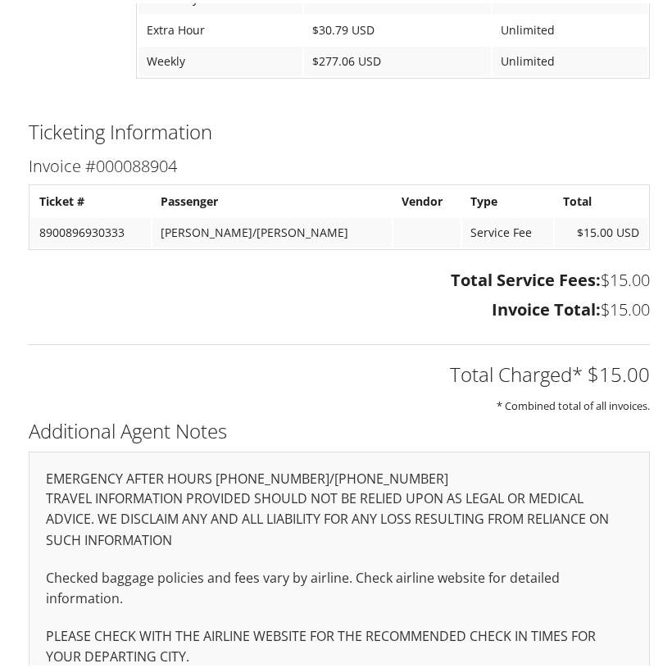
scroll to position [985, 0]
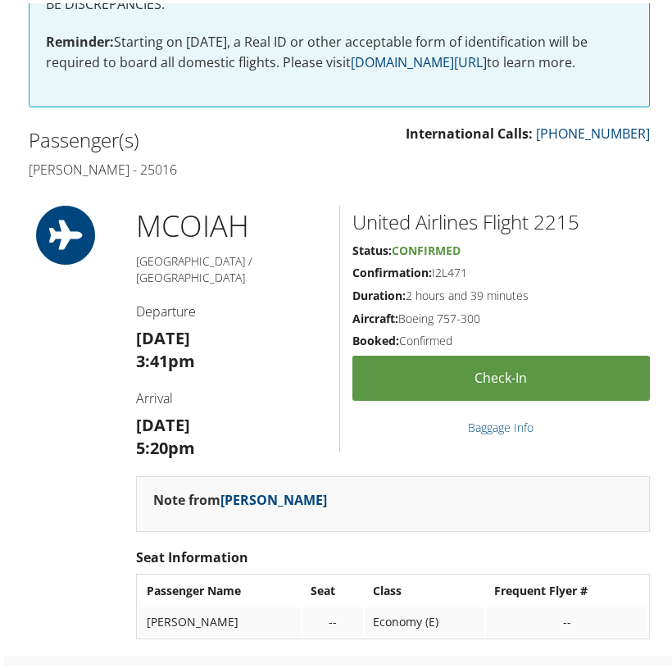
scroll to position [436, 0]
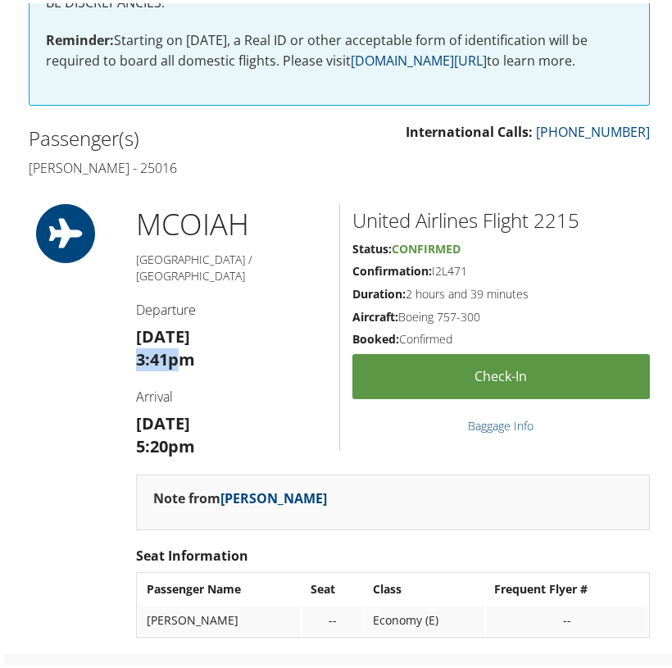
drag, startPoint x: 181, startPoint y: 334, endPoint x: 135, endPoint y: 335, distance: 45.9
click at [136, 345] on strong "3:41pm" at bounding box center [165, 356] width 59 height 22
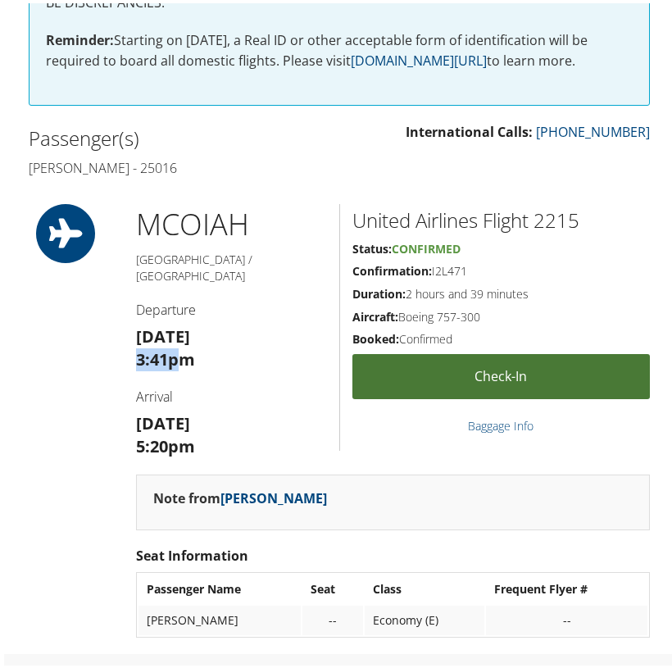
copy strong "3:41p"
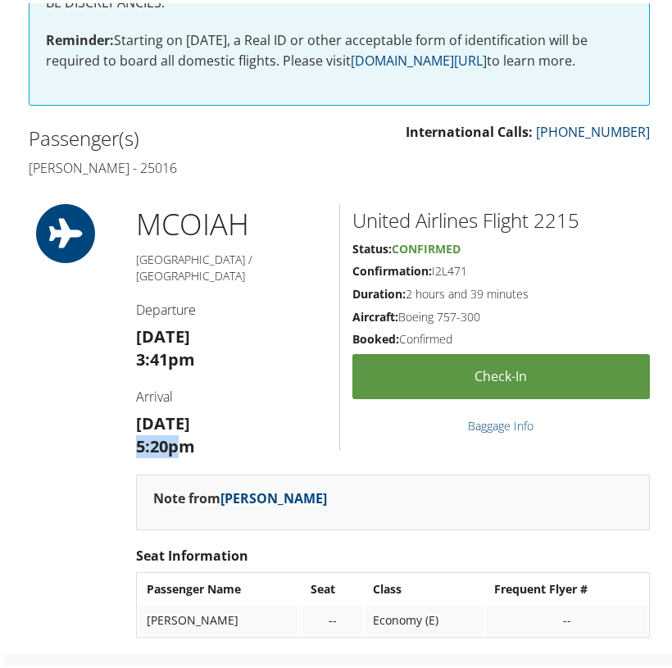
drag, startPoint x: 177, startPoint y: 425, endPoint x: 133, endPoint y: 424, distance: 44.3
click at [133, 424] on div "MCO IAH Orlando / Houston Departure Mon 01 Sep 3:41pm Arrival Mon 01 Sep 5:20pm" at bounding box center [232, 336] width 216 height 271
copy strong "5:20p"
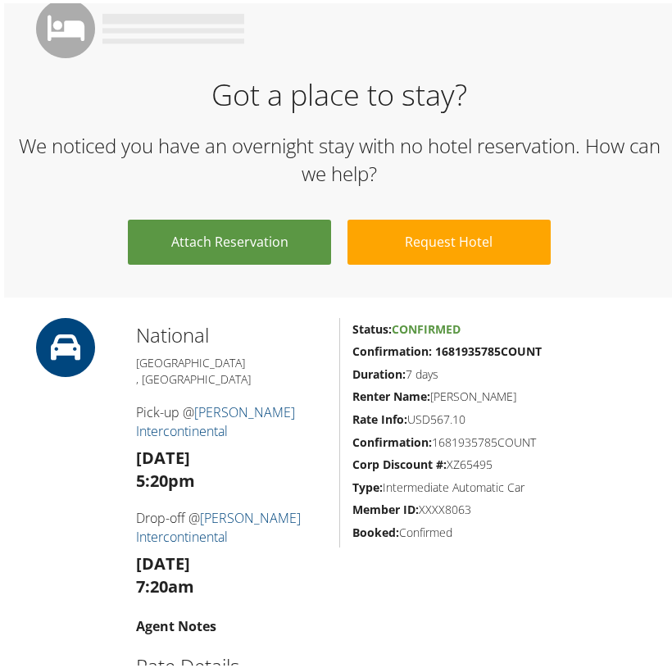
scroll to position [1129, 0]
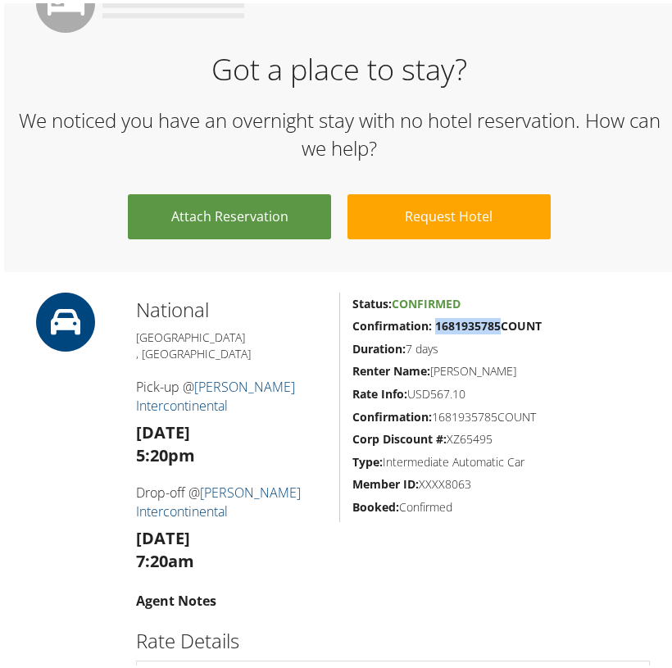
drag, startPoint x: 496, startPoint y: 301, endPoint x: 432, endPoint y: 302, distance: 64.0
click at [432, 315] on strong "Confirmation: 1681935785COUNT" at bounding box center [447, 323] width 189 height 16
copy strong "1681935785"
drag, startPoint x: 654, startPoint y: 260, endPoint x: 489, endPoint y: 295, distance: 168.5
click at [489, 315] on strong "Confirmation: 1681935785COUNT" at bounding box center [447, 323] width 189 height 16
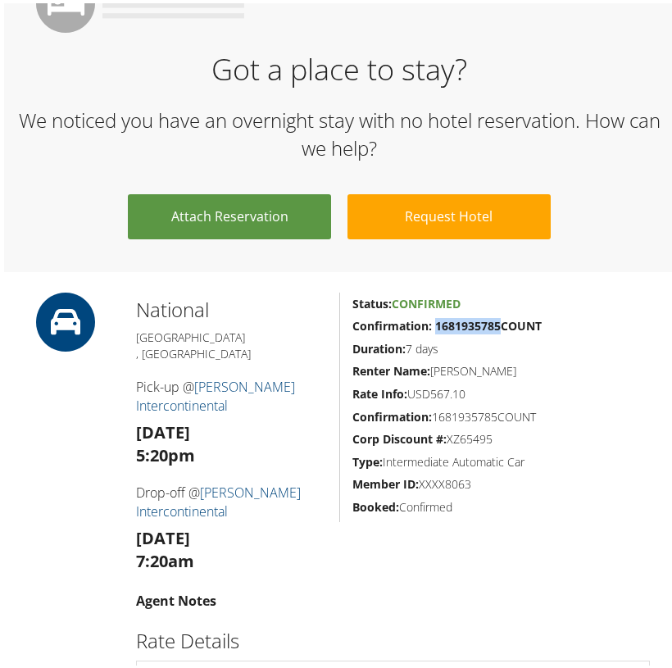
drag, startPoint x: 497, startPoint y: 300, endPoint x: 431, endPoint y: 299, distance: 65.6
click at [431, 315] on strong "Confirmation: 1681935785COUNT" at bounding box center [447, 323] width 189 height 16
copy strong "1681935785"
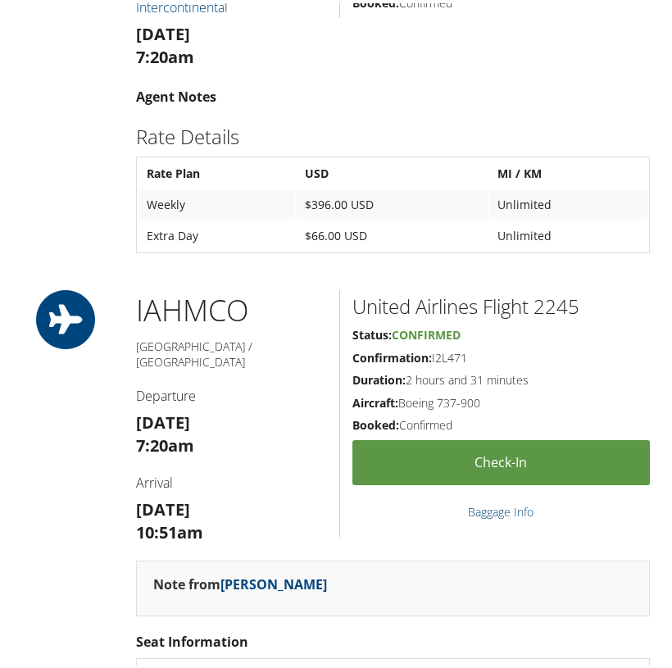
scroll to position [1746, 0]
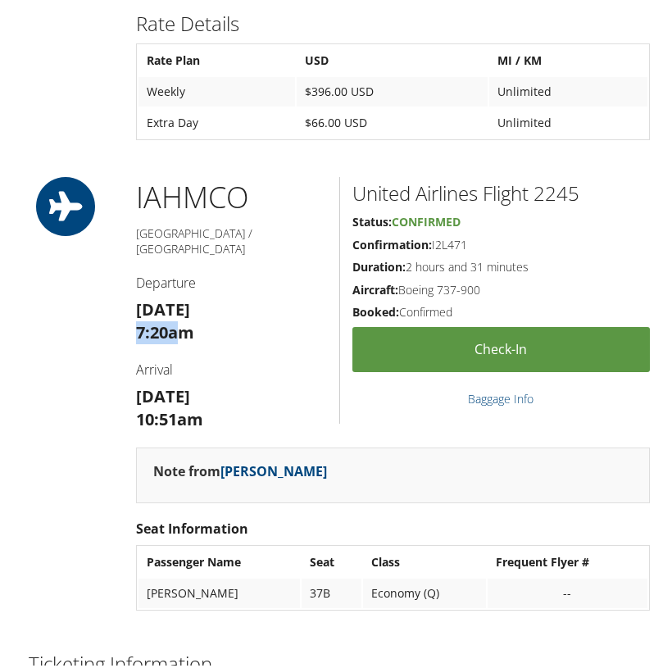
drag, startPoint x: 175, startPoint y: 271, endPoint x: 128, endPoint y: 275, distance: 47.7
click at [128, 275] on div "IAH MCO Houston / Orlando Departure Mon 08 Sep 7:20am Arrival Mon 08 Sep 10:51am" at bounding box center [232, 309] width 216 height 271
copy strong "7:20a"
drag, startPoint x: 153, startPoint y: 358, endPoint x: 121, endPoint y: 360, distance: 32.8
click at [121, 360] on div "IAH MCO Houston / Orlando Departure Mon 08 Sep 7:20am Arrival Mon 08 Sep 10:51a…" at bounding box center [339, 399] width 646 height 450
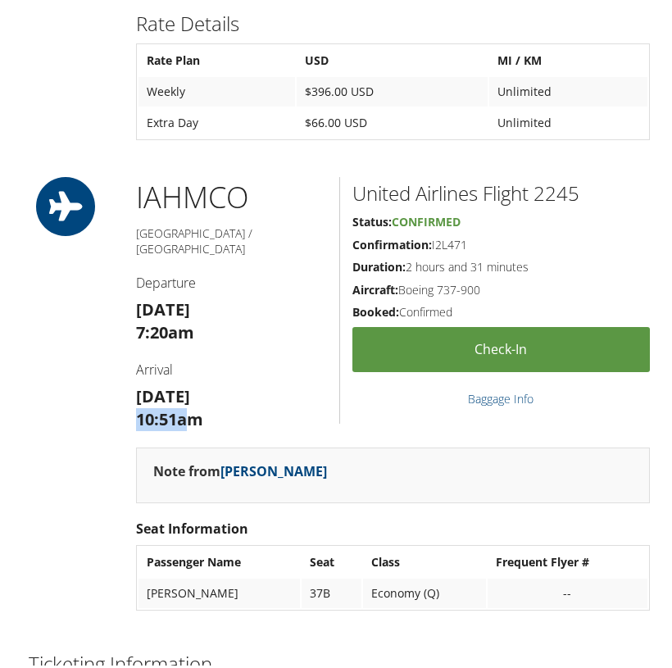
copy strong "10:51a"
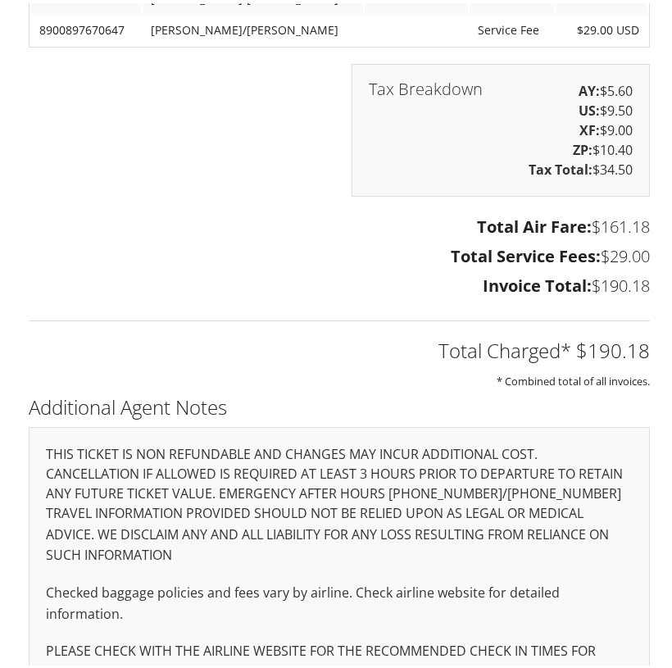
scroll to position [1743, 0]
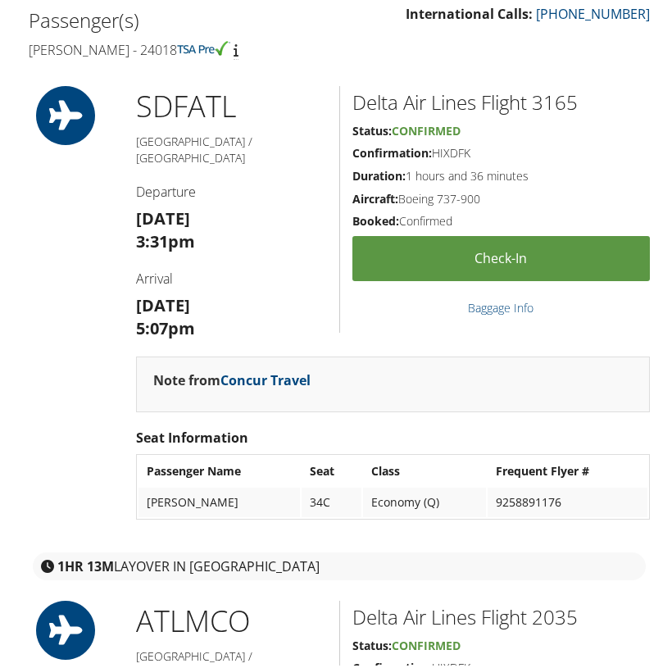
scroll to position [553, 0]
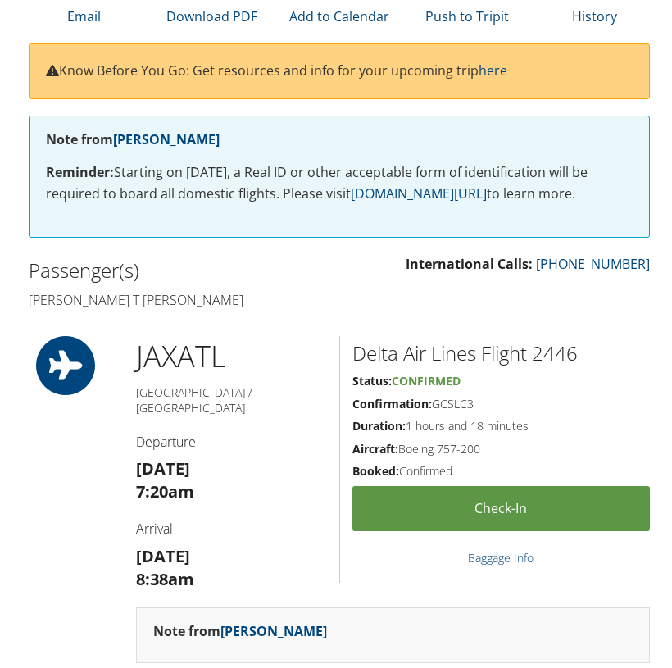
scroll to position [330, 0]
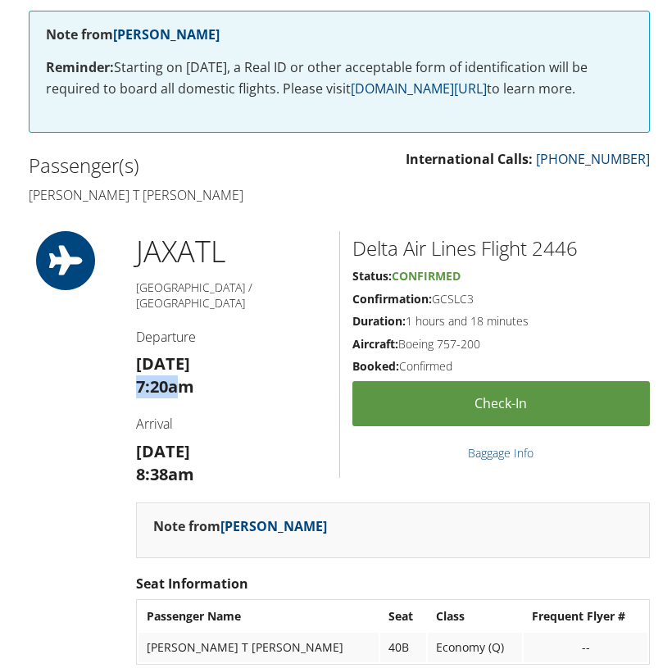
drag, startPoint x: 179, startPoint y: 363, endPoint x: 127, endPoint y: 366, distance: 51.7
click at [127, 366] on div "JAX ATL [GEOGRAPHIC_DATA] / [GEOGRAPHIC_DATA] Departure [DATE] 7:20am Arrival […" at bounding box center [232, 363] width 216 height 271
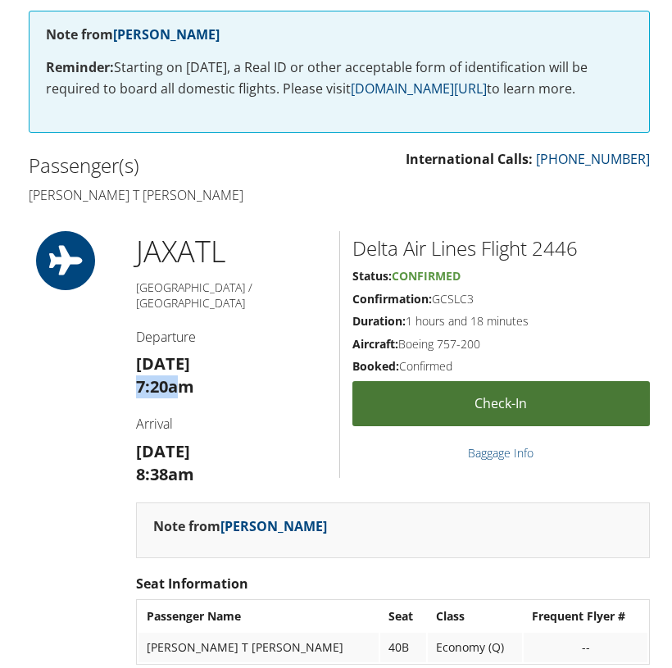
copy strong "7:20a"
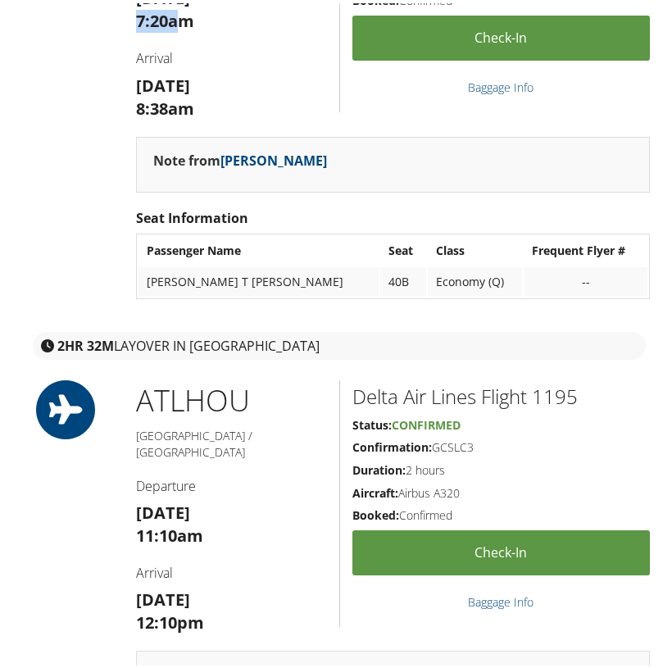
scroll to position [688, 0]
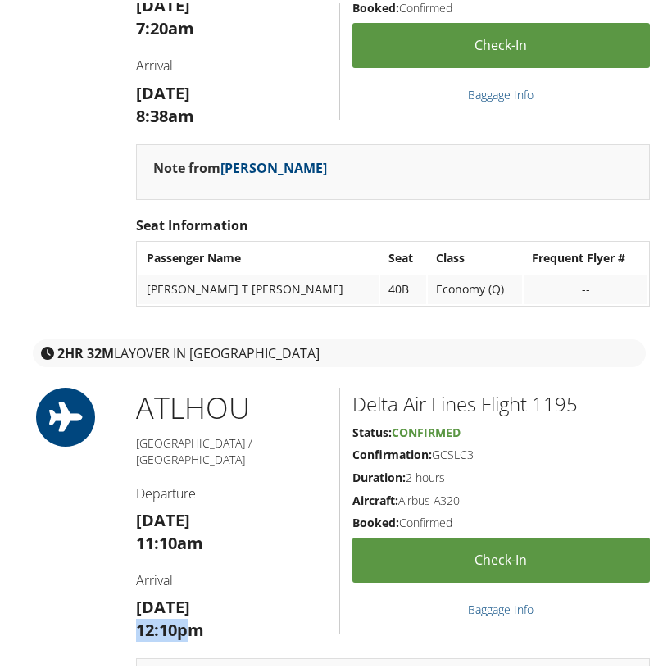
drag, startPoint x: 189, startPoint y: 587, endPoint x: 165, endPoint y: 551, distance: 43.2
click at [132, 589] on div "ATL HOU [GEOGRAPHIC_DATA] / [GEOGRAPHIC_DATA] Departure [DATE] 11:10am Arrival …" at bounding box center [232, 519] width 216 height 271
copy strong "12:10p"
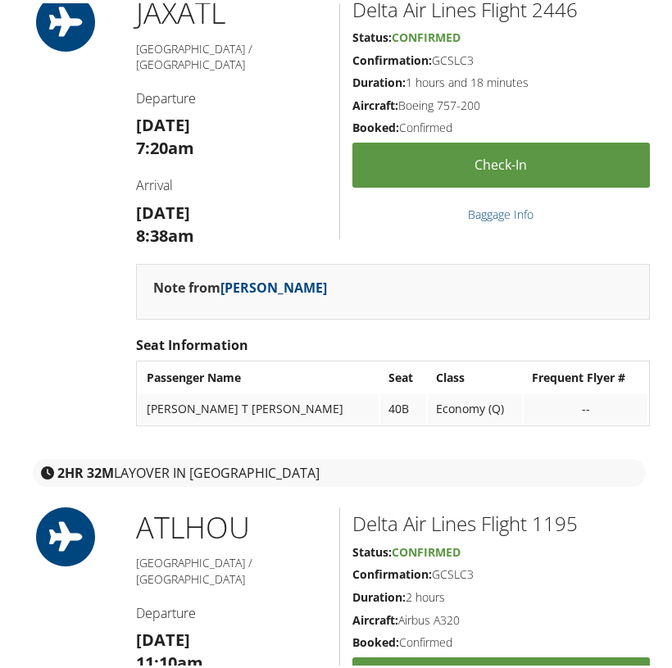
scroll to position [545, 0]
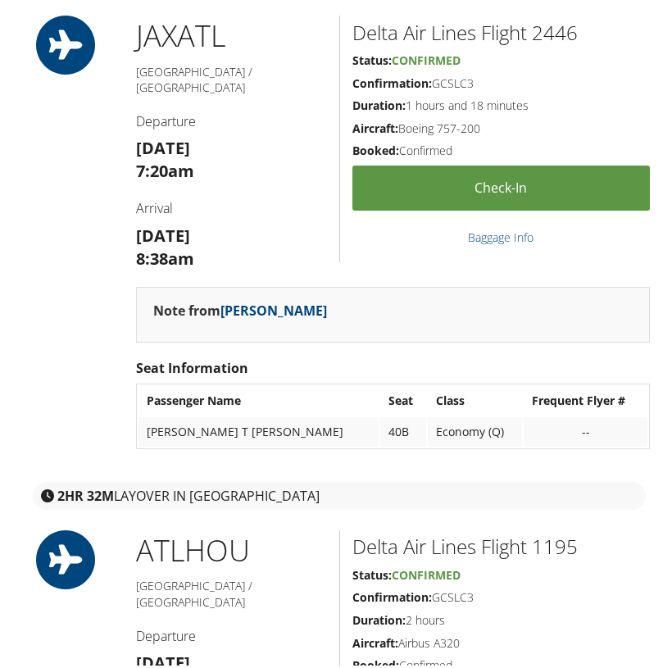
click at [557, 24] on h2 "Delta Air Lines Flight 2446" at bounding box center [502, 30] width 298 height 28
copy h2 "2446"
click at [567, 530] on h2 "Delta Air Lines Flight 1195" at bounding box center [502, 544] width 298 height 28
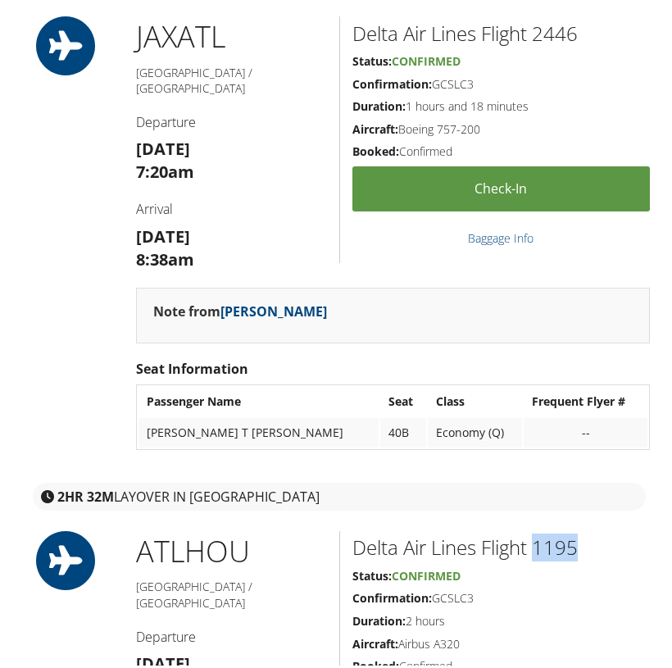
scroll to position [544, 0]
copy h2 "1195"
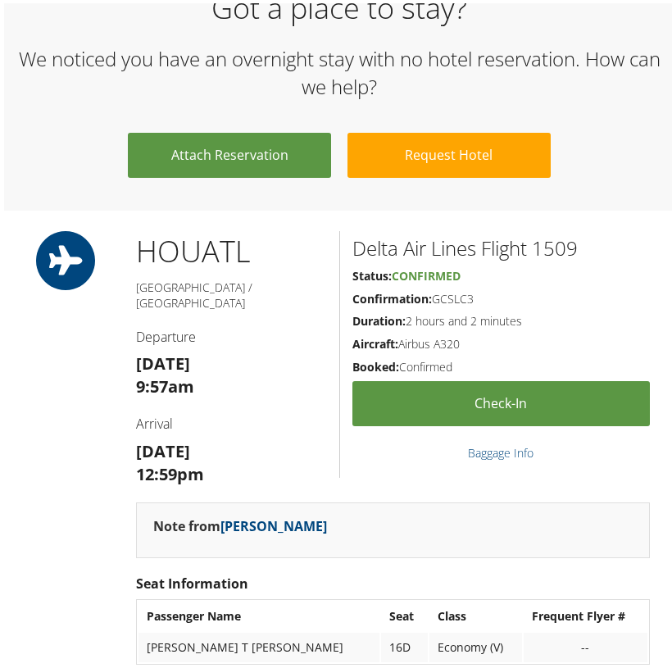
scroll to position [1633, 0]
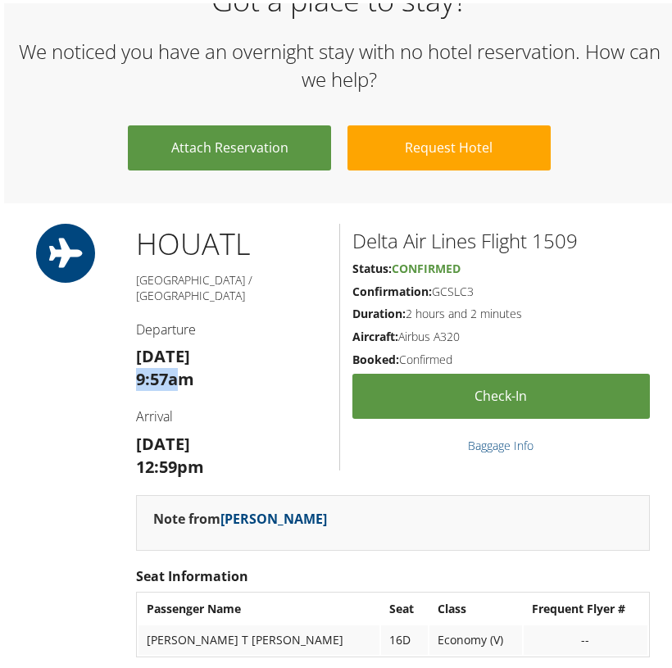
drag, startPoint x: 179, startPoint y: 318, endPoint x: 111, endPoint y: 318, distance: 68.0
click at [111, 318] on div "HOU ATL [GEOGRAPHIC_DATA] / [GEOGRAPHIC_DATA] Departure [DATE] 9:57am Arrival […" at bounding box center [339, 446] width 646 height 450
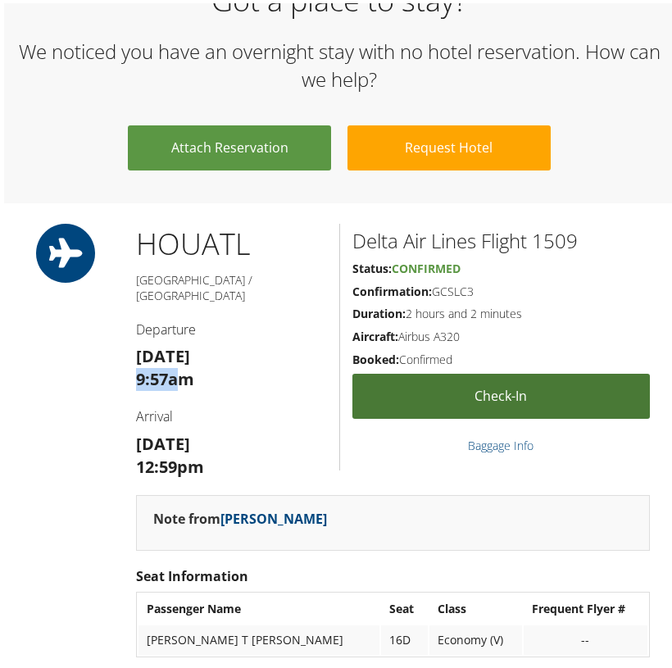
copy strong "9:57a"
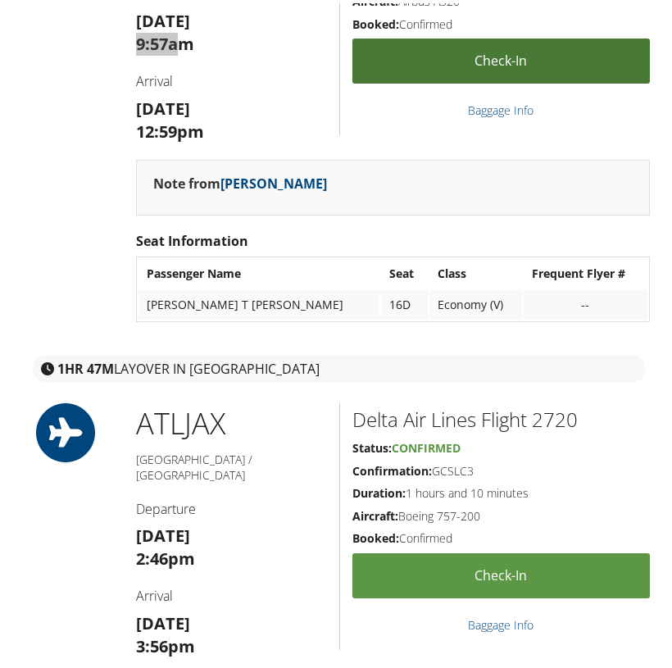
scroll to position [2006, 0]
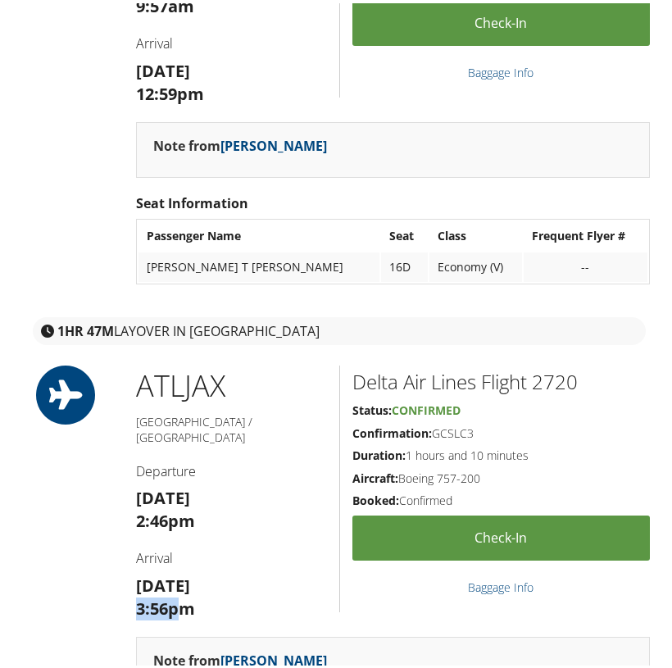
drag, startPoint x: 176, startPoint y: 530, endPoint x: 134, endPoint y: 535, distance: 42.9
click at [134, 535] on div "ATL JAX [GEOGRAPHIC_DATA] / [GEOGRAPHIC_DATA] Departure [DATE] 2:46pm Arrival […" at bounding box center [232, 497] width 216 height 271
copy strong "3:56p"
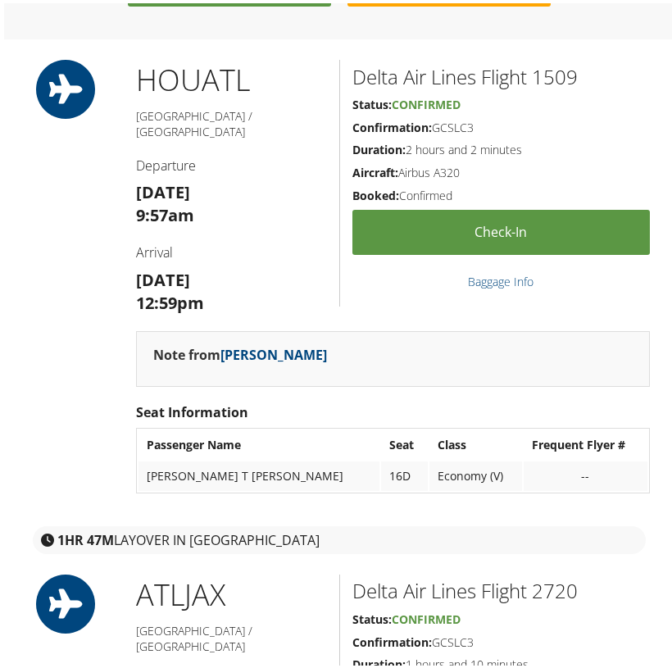
scroll to position [1788, 0]
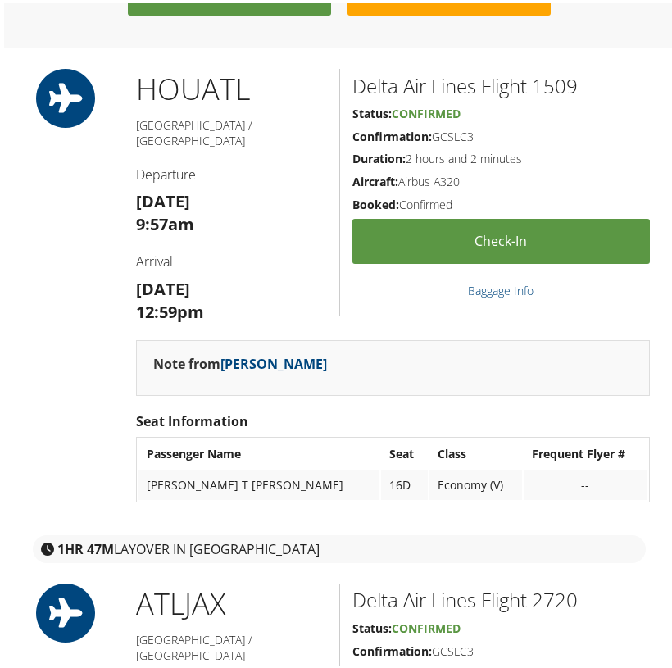
click at [562, 69] on h2 "Delta Air Lines Flight 1509" at bounding box center [502, 83] width 298 height 28
copy h2 "1509"
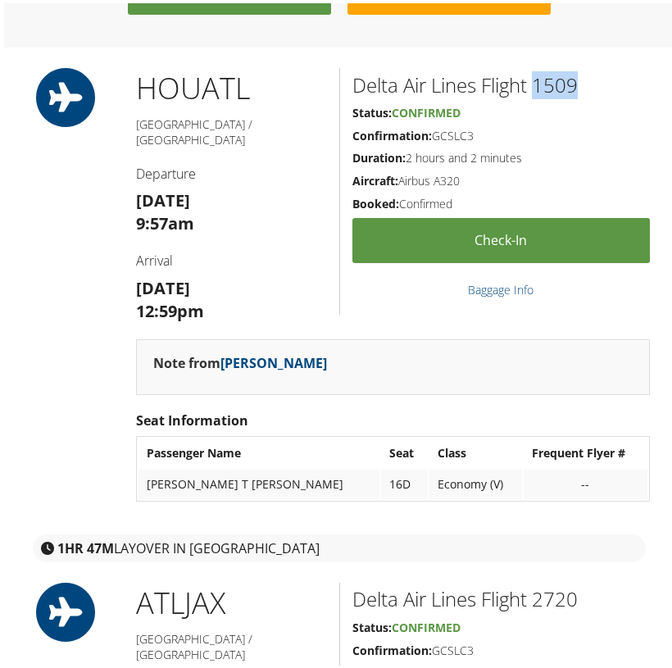
click at [565, 582] on h2 "Delta Air Lines Flight 2720" at bounding box center [502, 596] width 298 height 28
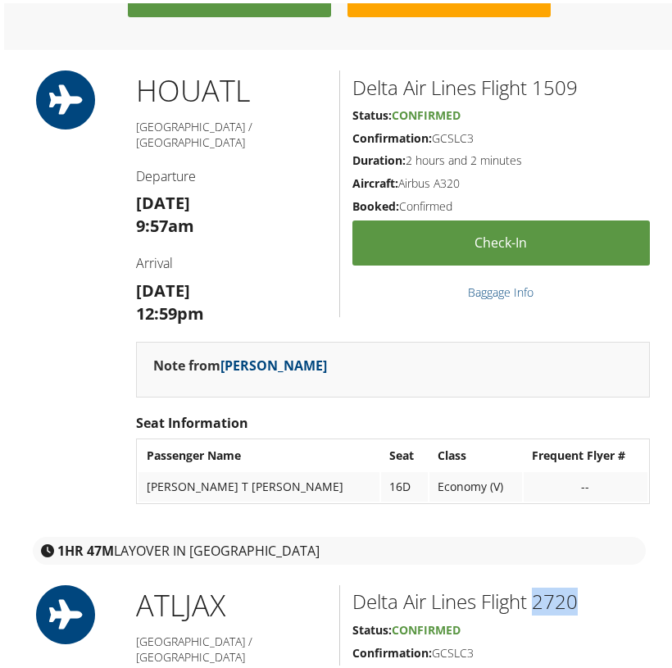
click at [565, 584] on h2 "Delta Air Lines Flight 2720" at bounding box center [502, 598] width 298 height 28
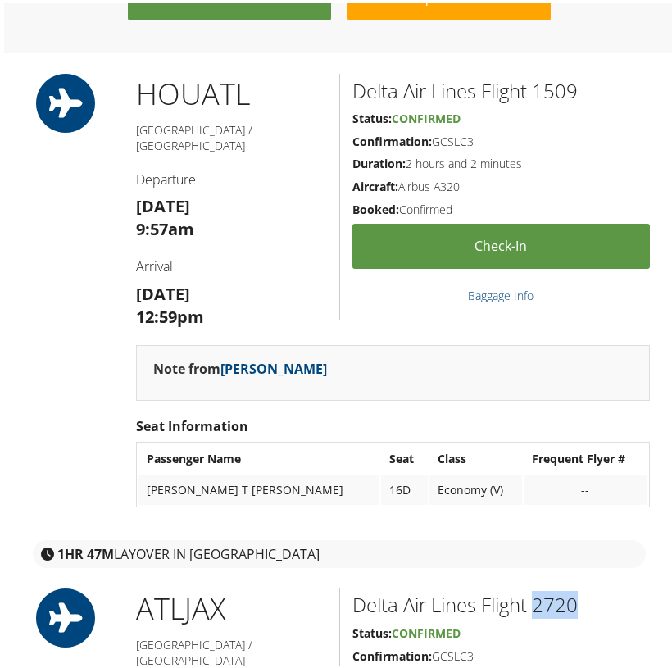
copy h2 "2720"
